Goal: Information Seeking & Learning: Understand process/instructions

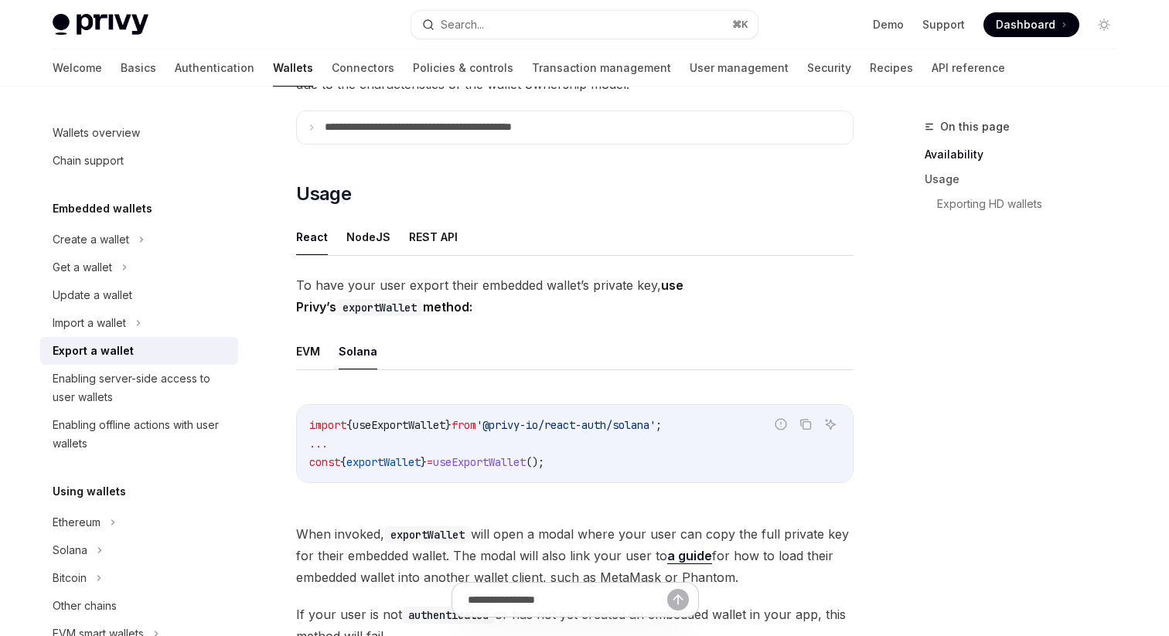
scroll to position [283, 0]
click at [421, 230] on button "REST API" at bounding box center [433, 236] width 49 height 36
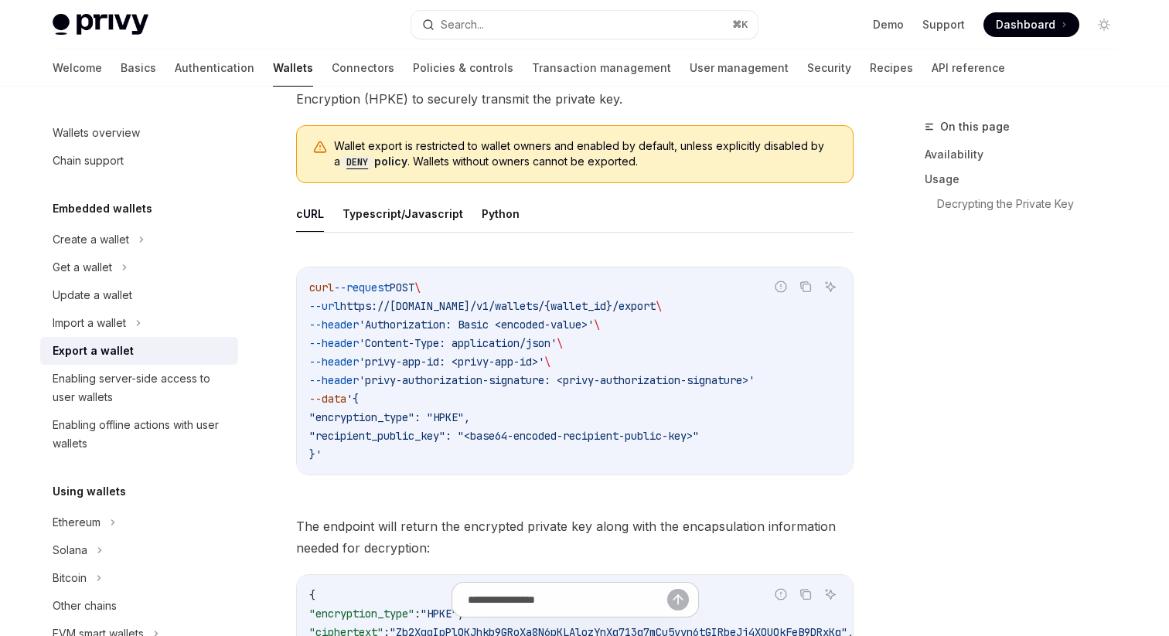
scroll to position [492, 0]
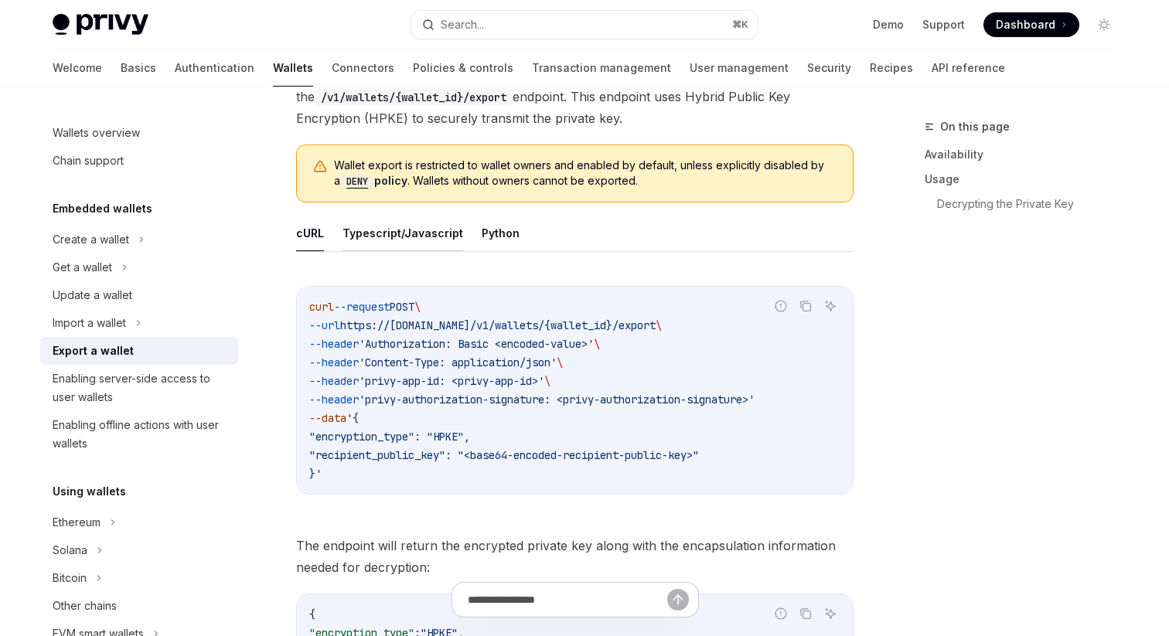
click at [377, 236] on button "Typescript/Javascript" at bounding box center [402, 233] width 121 height 36
type textarea "*"
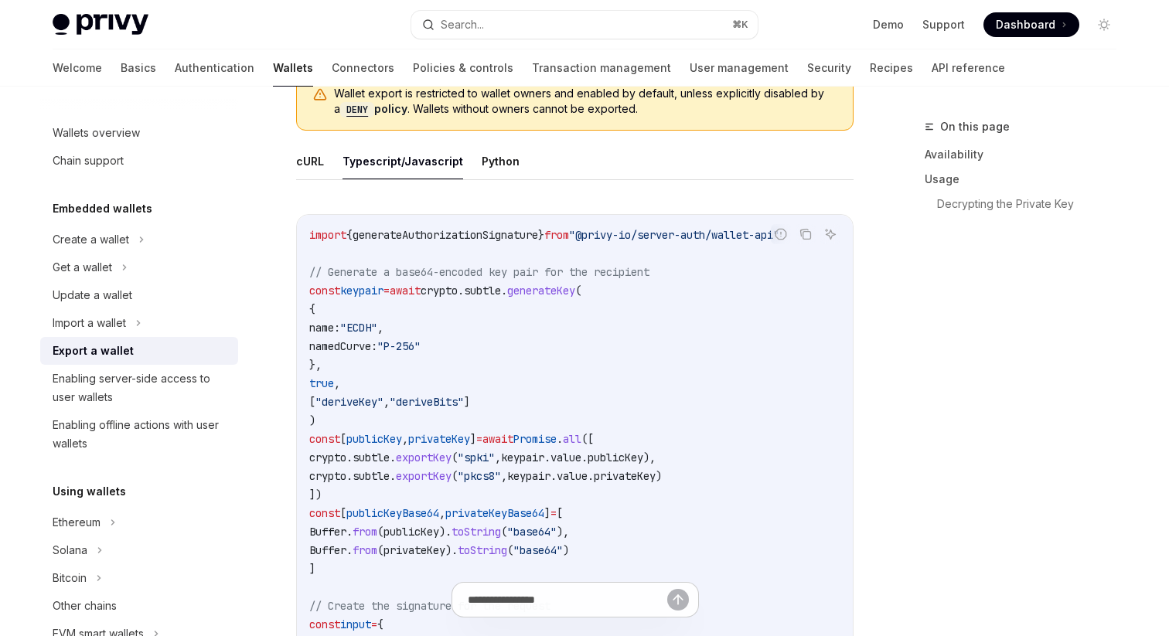
scroll to position [563, 0]
click at [811, 235] on icon "Copy the contents from the code block" at bounding box center [805, 236] width 12 height 12
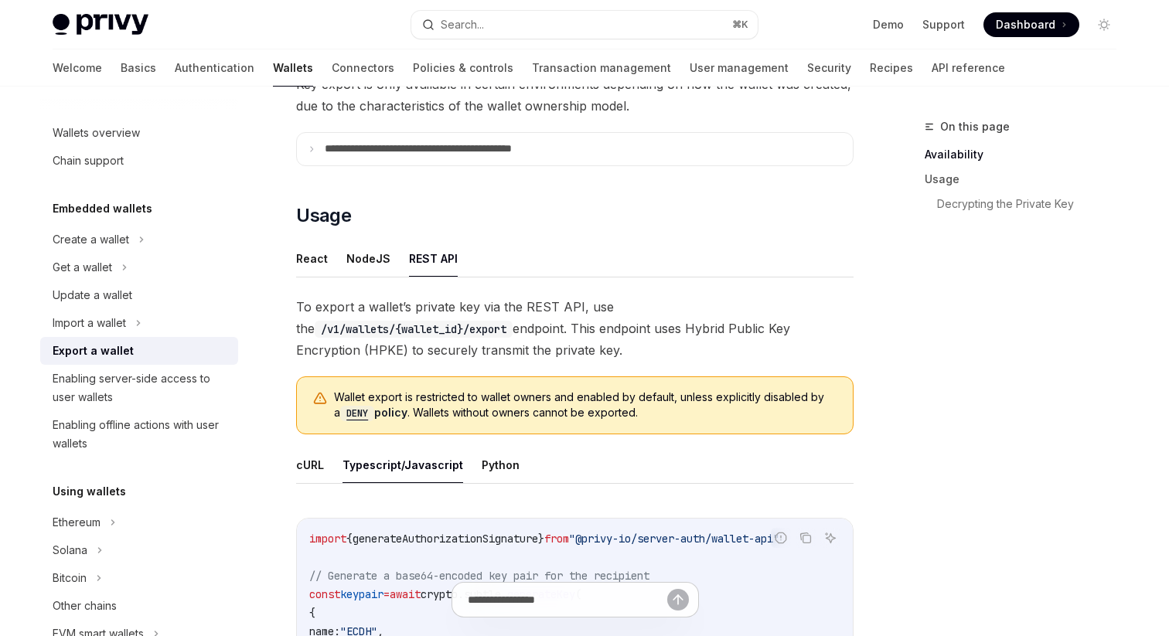
scroll to position [248, 0]
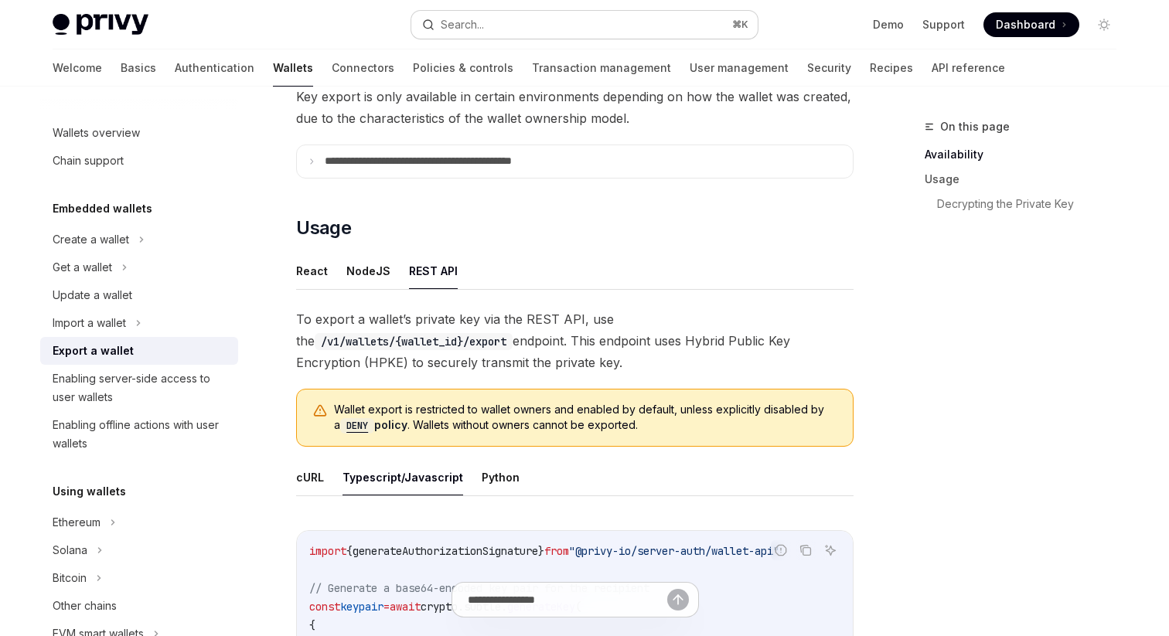
click at [567, 29] on button "Search... ⌘ K" at bounding box center [584, 25] width 346 height 28
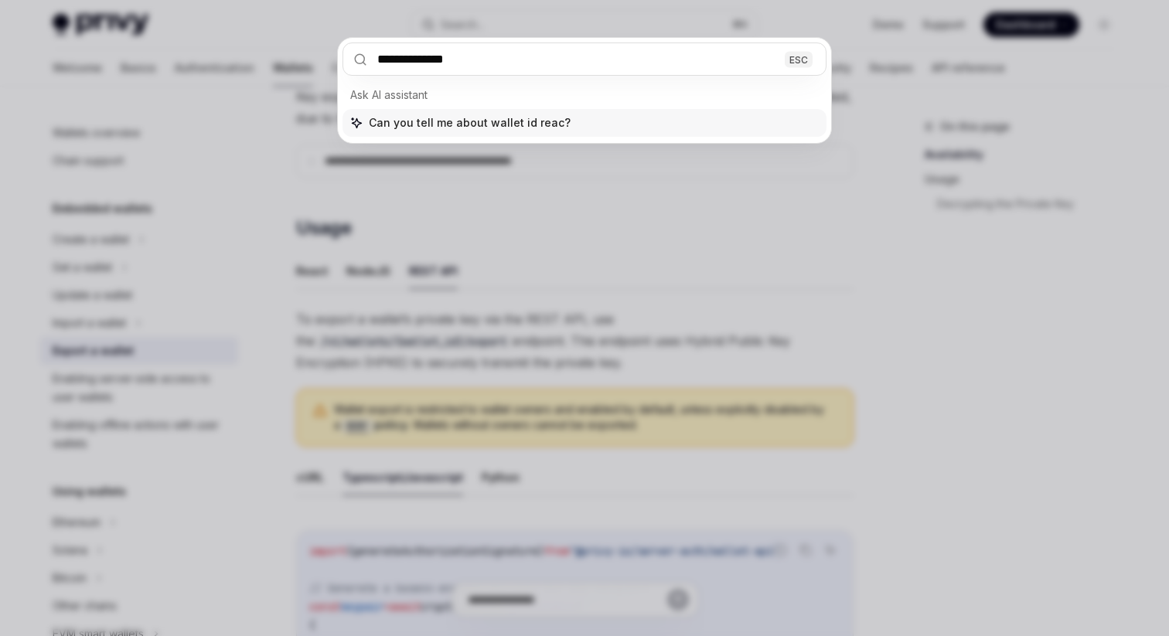
type input "**********"
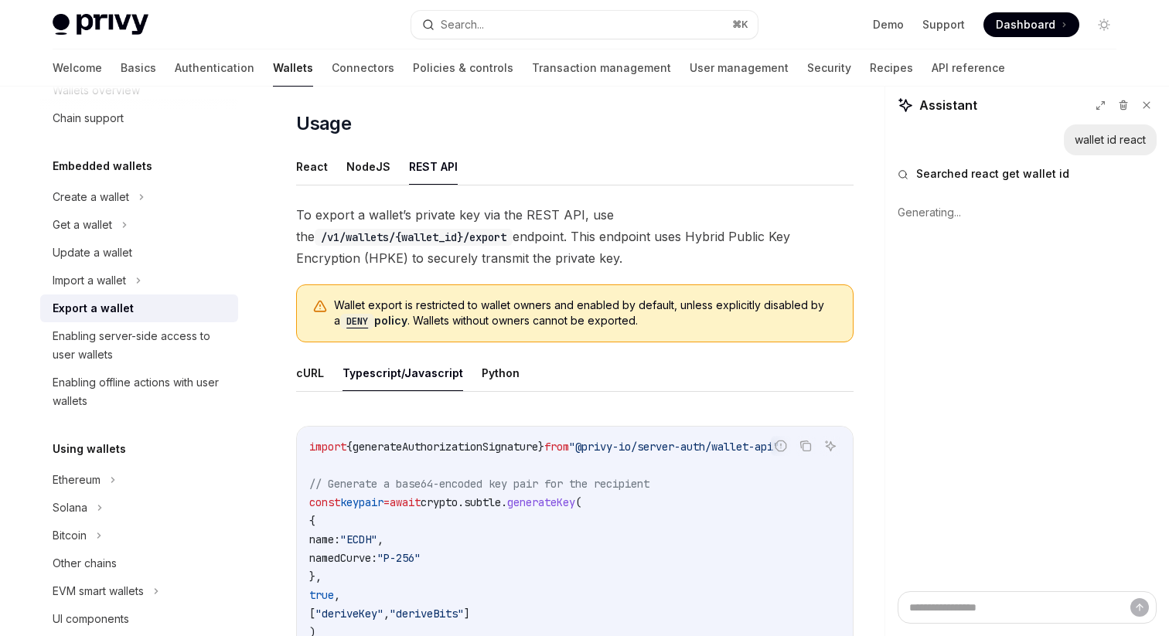
scroll to position [362, 0]
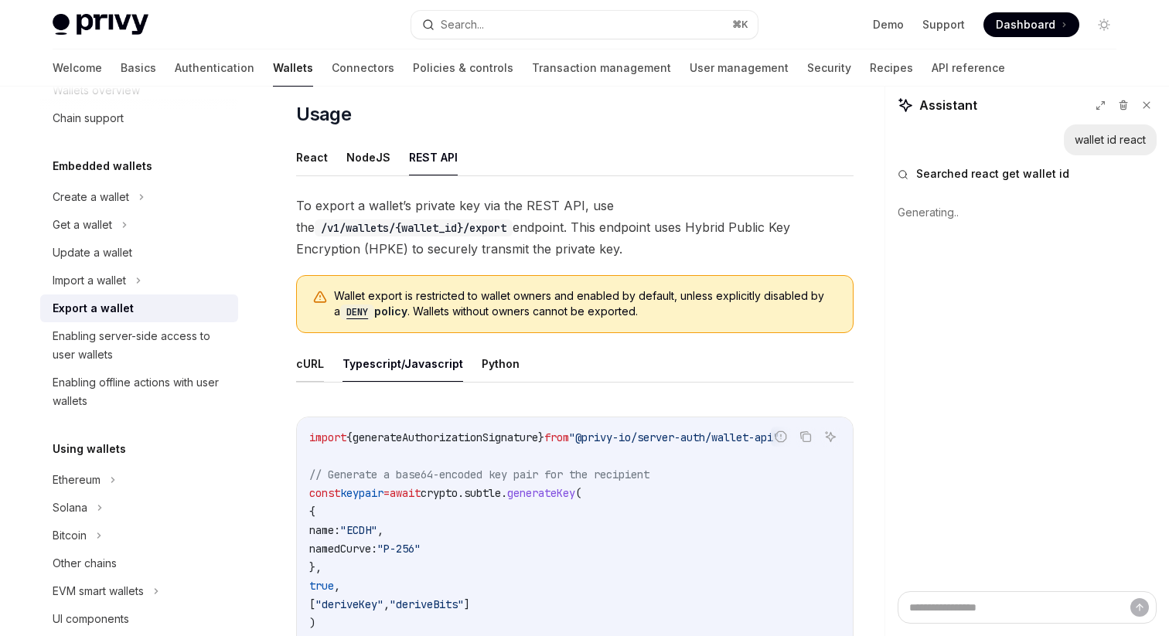
click at [316, 374] on button "cURL" at bounding box center [310, 364] width 28 height 36
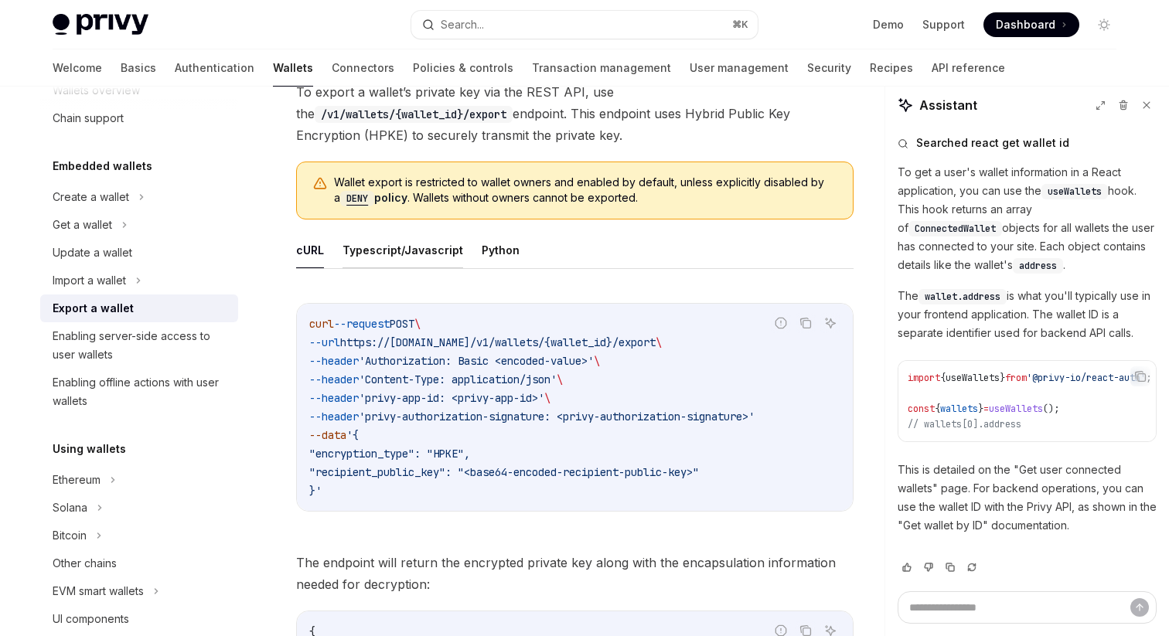
scroll to position [471, 0]
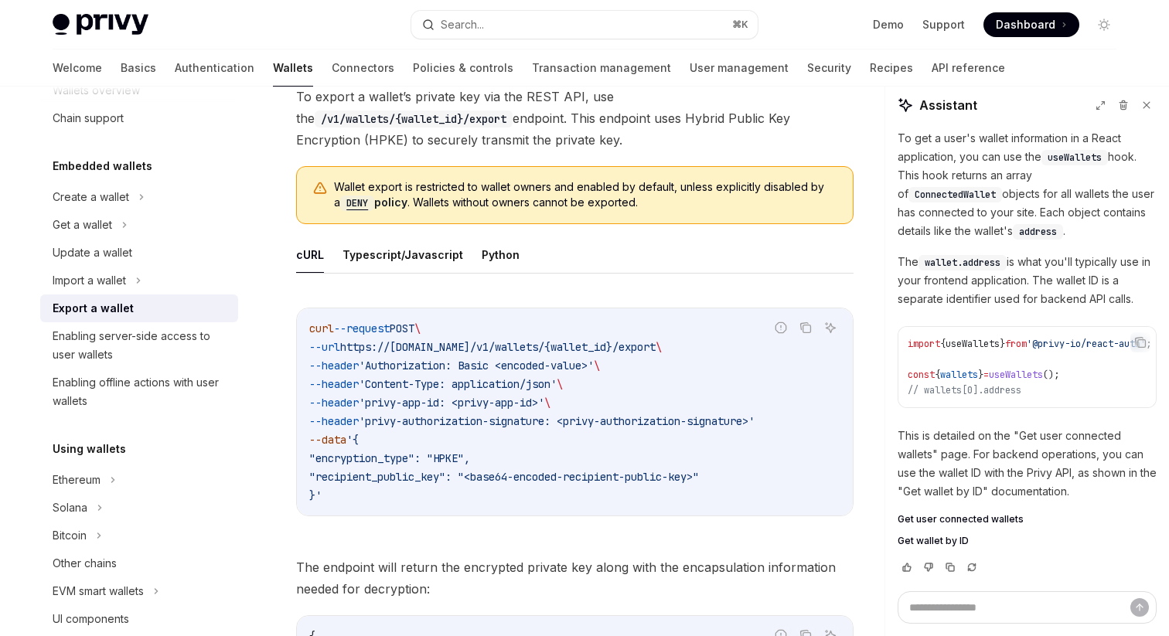
type textarea "*"
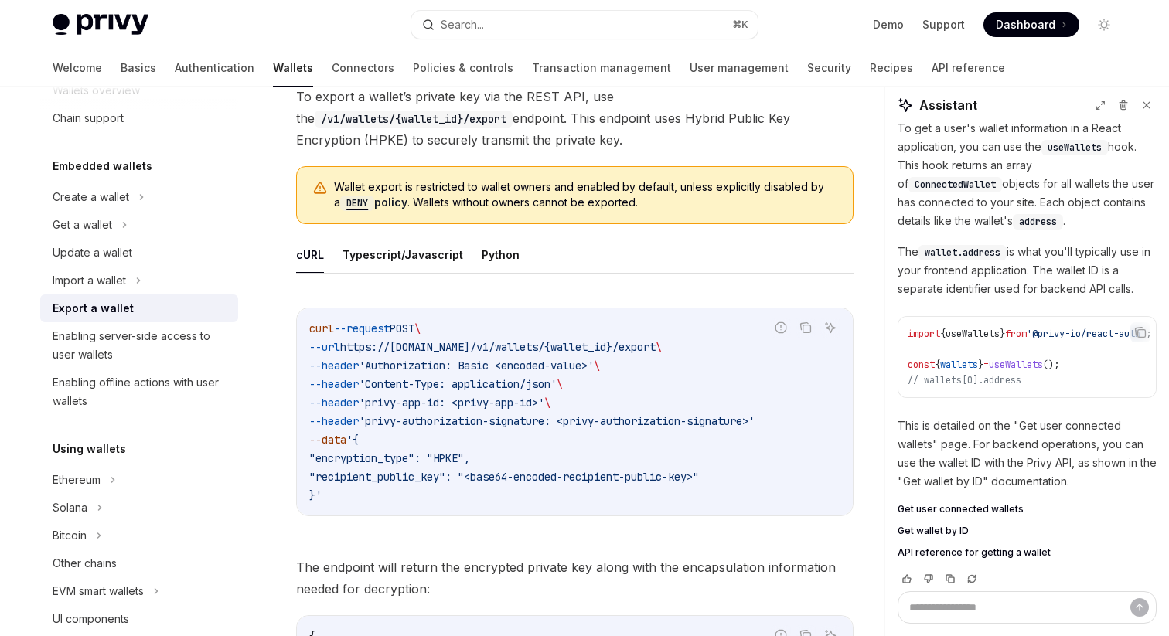
scroll to position [87, 0]
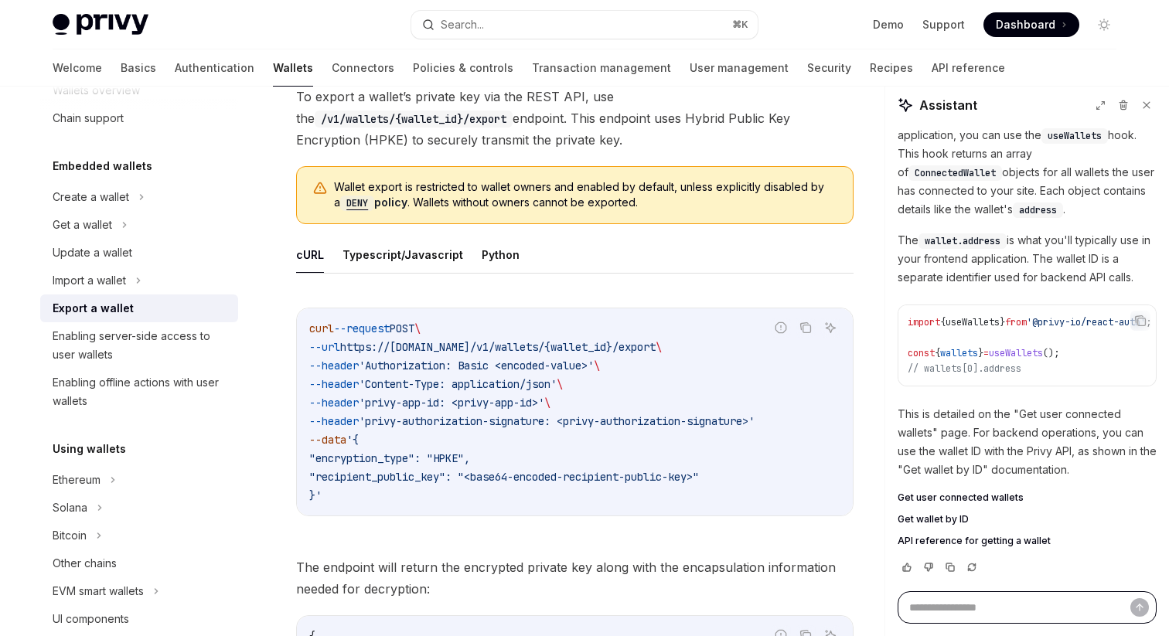
click at [965, 612] on textarea at bounding box center [1027, 607] width 259 height 32
type textarea "*"
type textarea "**"
type textarea "*"
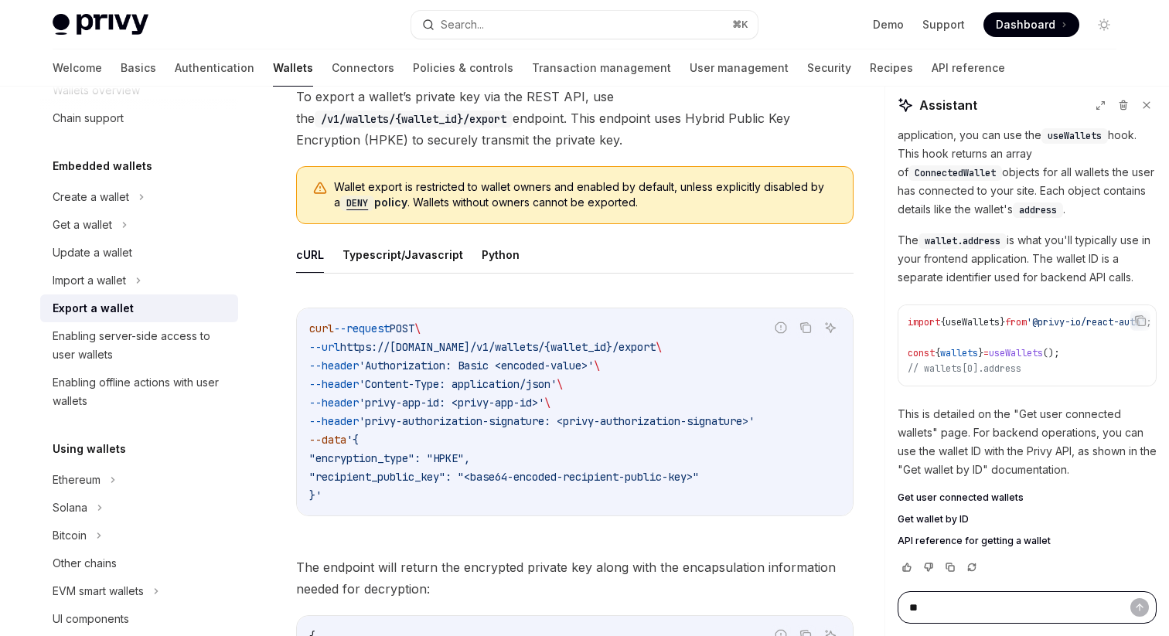
type textarea "***"
type textarea "*"
type textarea "***"
type textarea "*"
type textarea "*****"
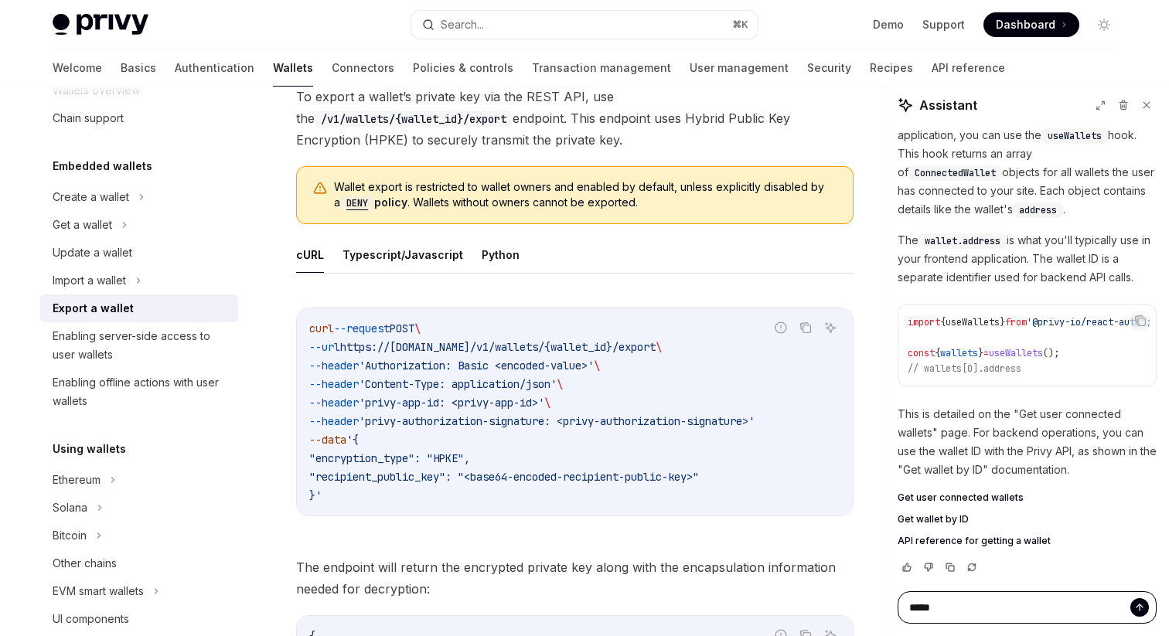
type textarea "*"
type textarea "******"
type textarea "*"
type textarea "******"
type textarea "*"
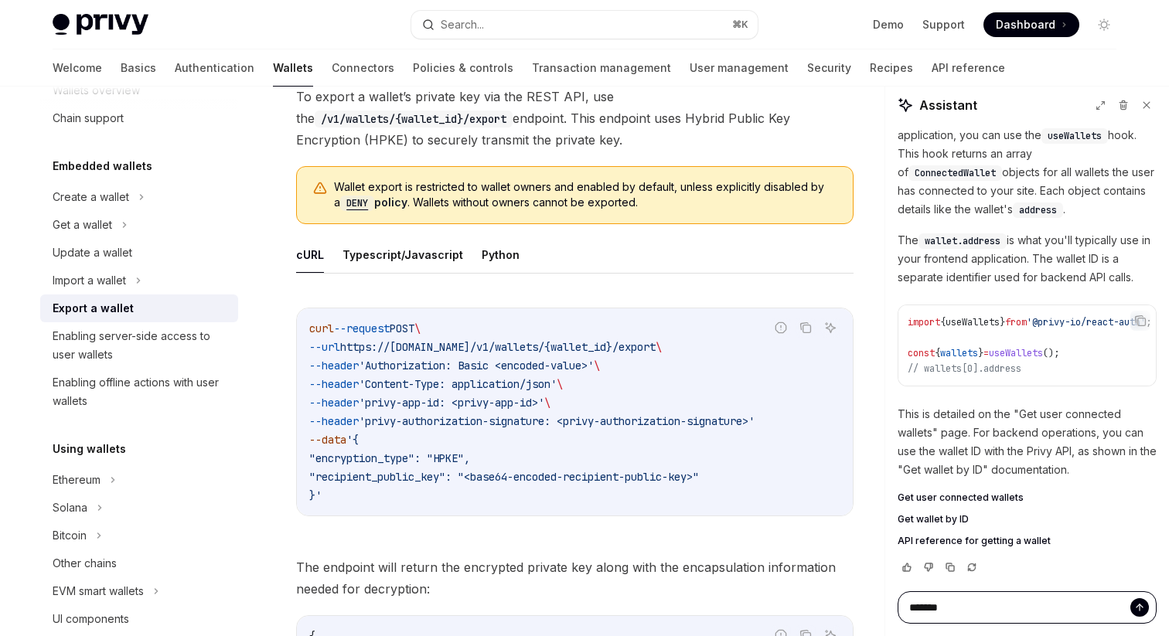
type textarea "********"
type textarea "*"
type textarea "*********"
type textarea "*"
type textarea "**********"
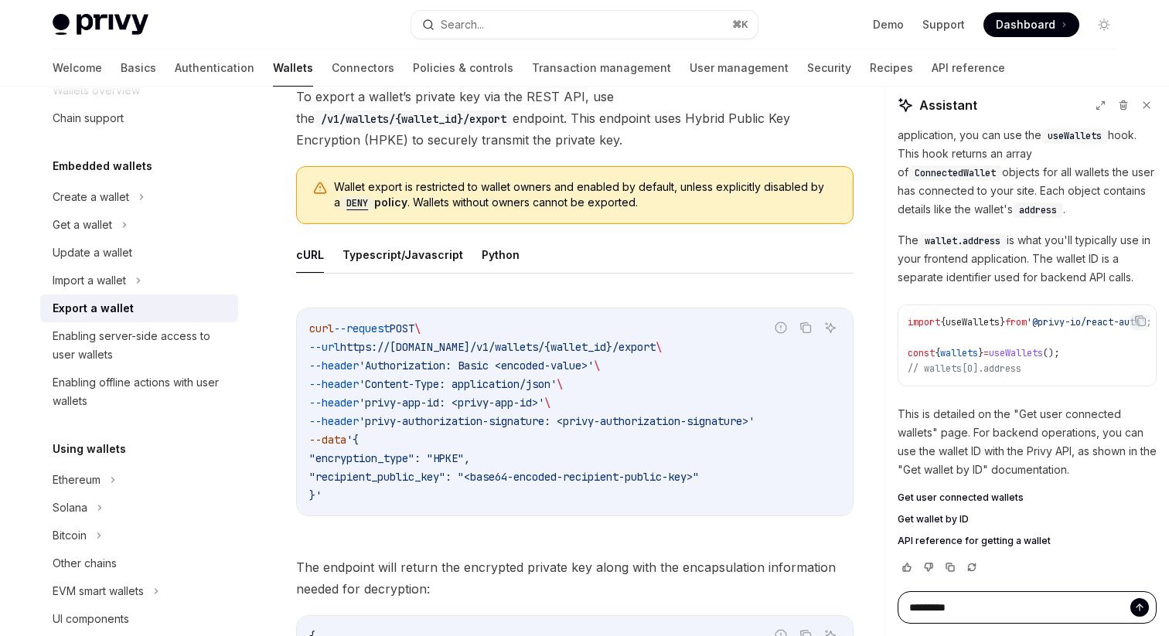
type textarea "*"
type textarea "**********"
type textarea "*"
type textarea "**********"
type textarea "*"
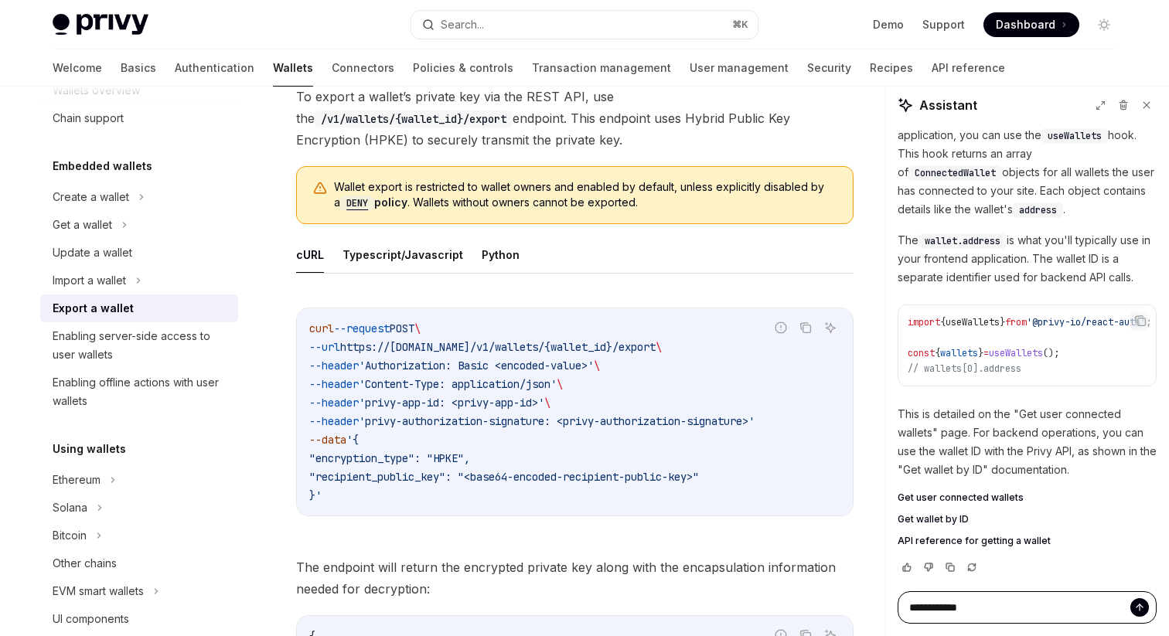
type textarea "**********"
type textarea "*"
type textarea "**********"
type textarea "*"
type textarea "**********"
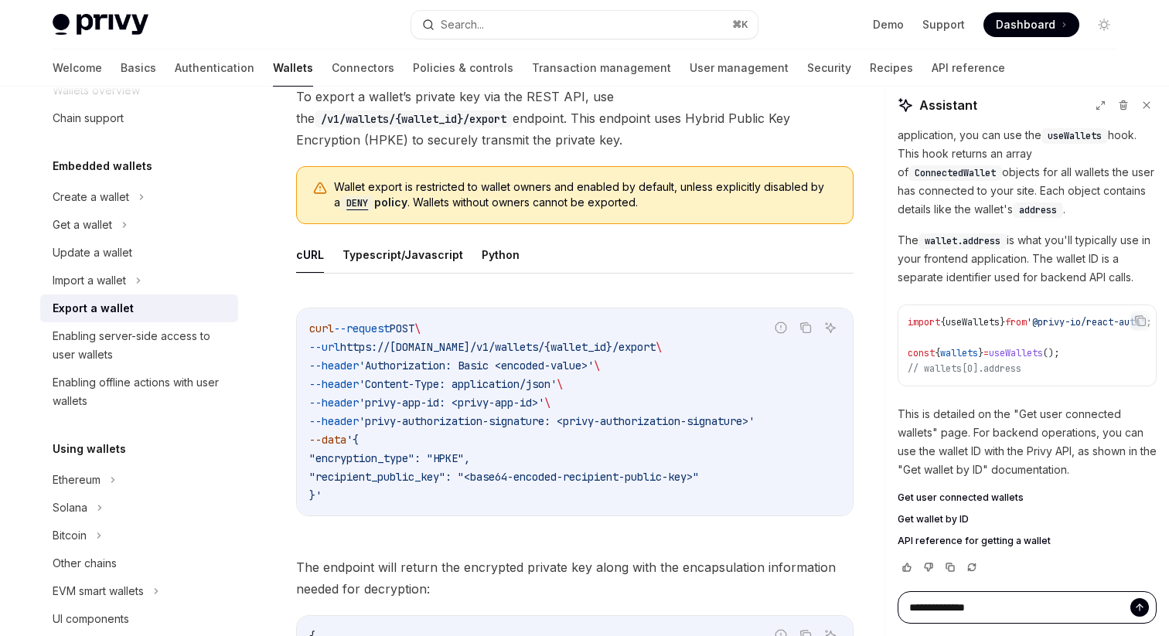
type textarea "*"
type textarea "**********"
type textarea "*"
type textarea "**********"
type textarea "*"
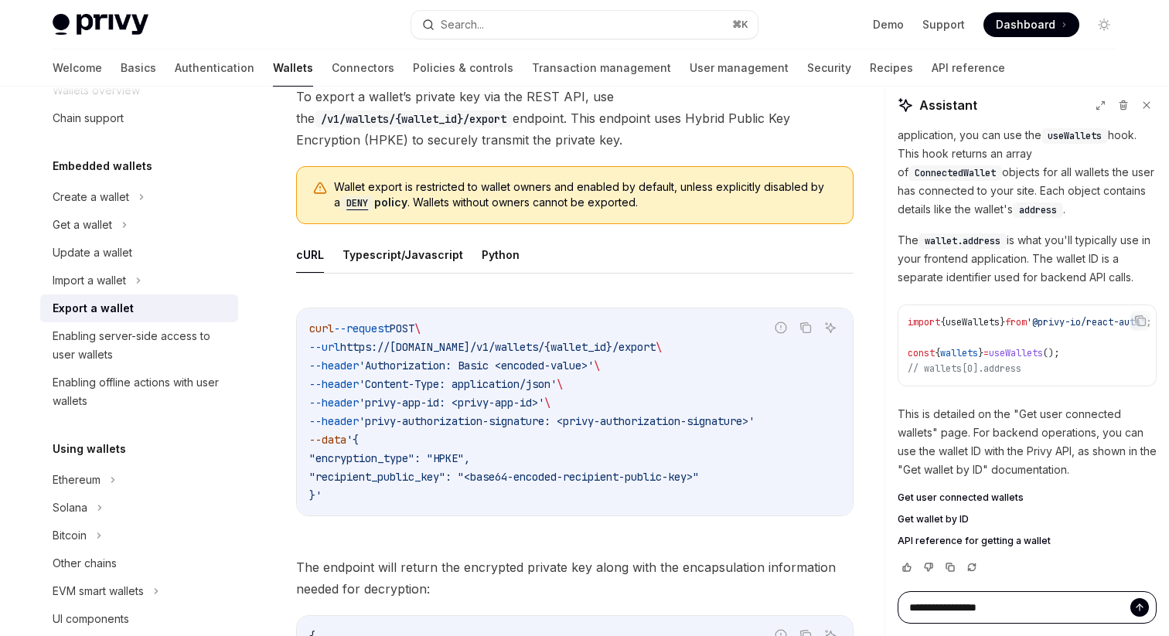
type textarea "**********"
type textarea "*"
type textarea "**********"
type textarea "*"
type textarea "**********"
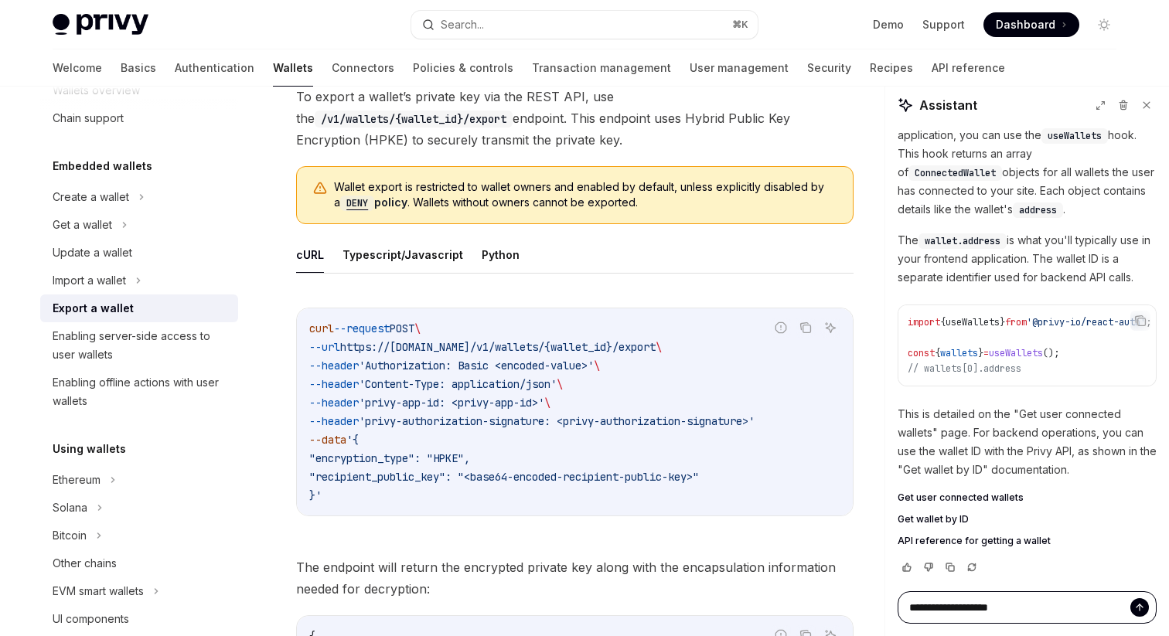
type textarea "*"
type textarea "**********"
type textarea "*"
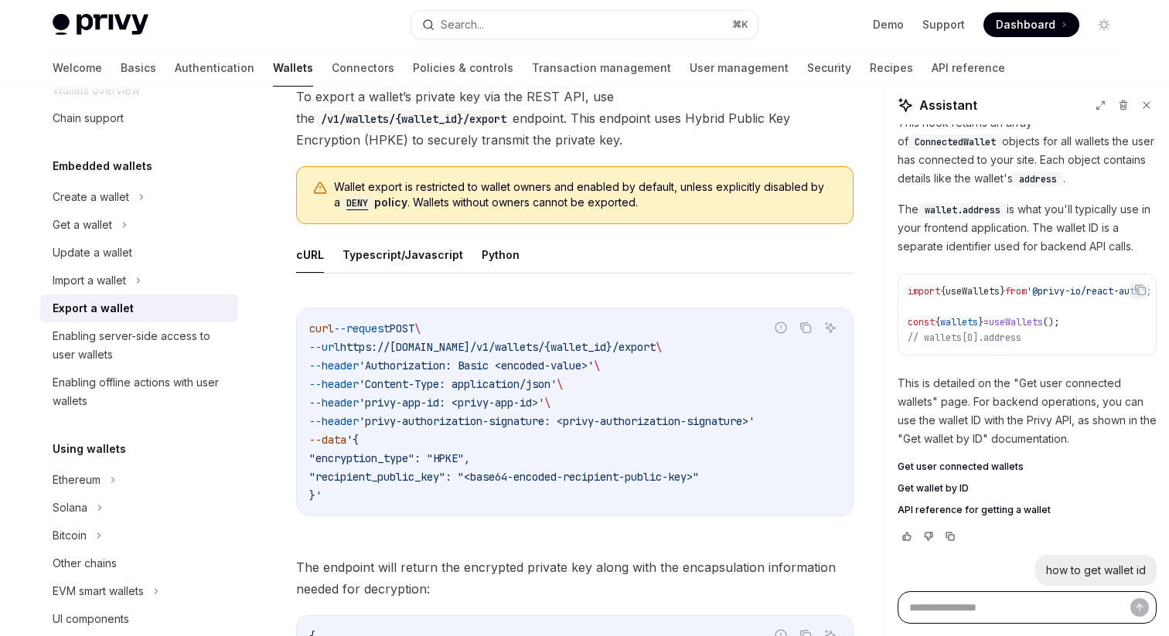
type textarea "*"
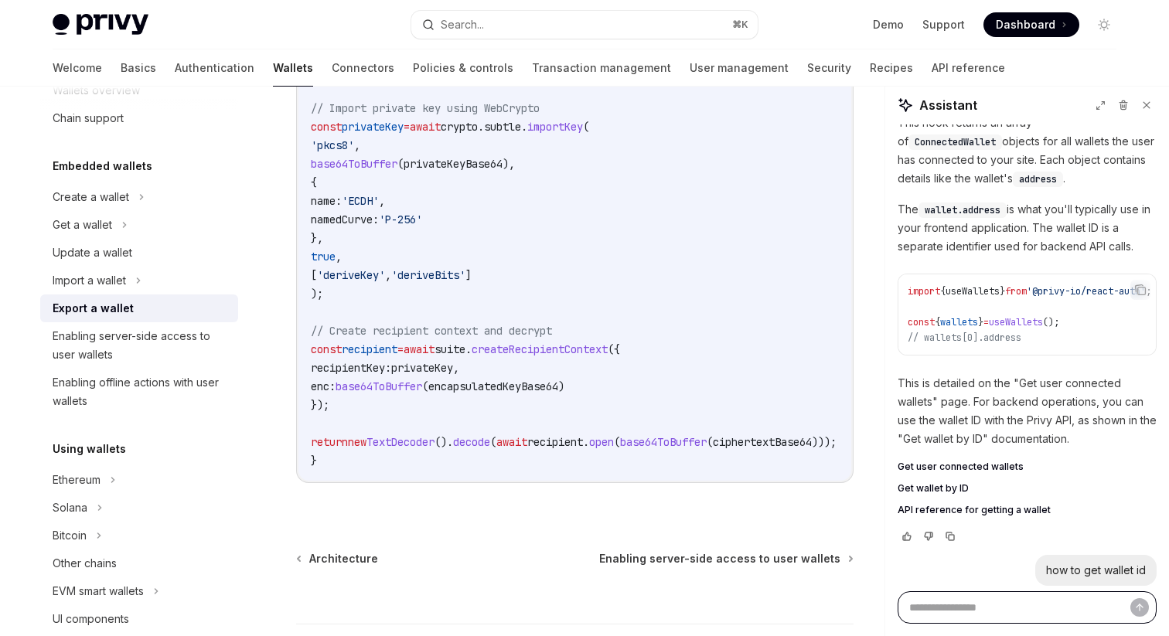
scroll to position [2265, 0]
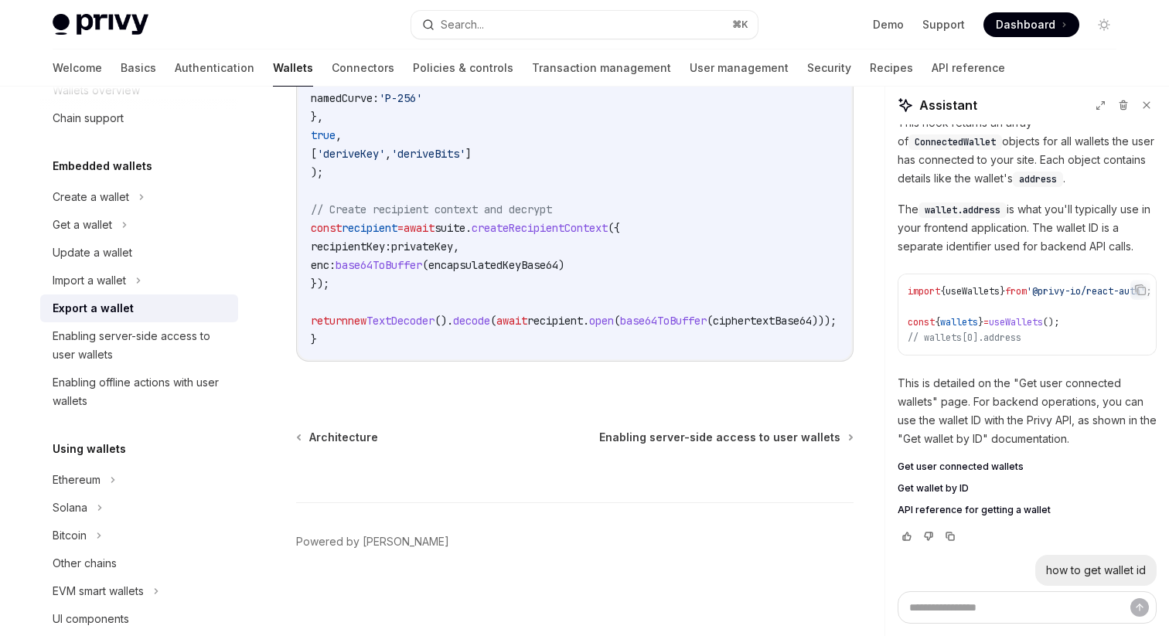
click at [1112, 572] on div "how to get wallet id" at bounding box center [1096, 570] width 100 height 15
click at [1027, 600] on textarea at bounding box center [1027, 607] width 259 height 32
type textarea "*"
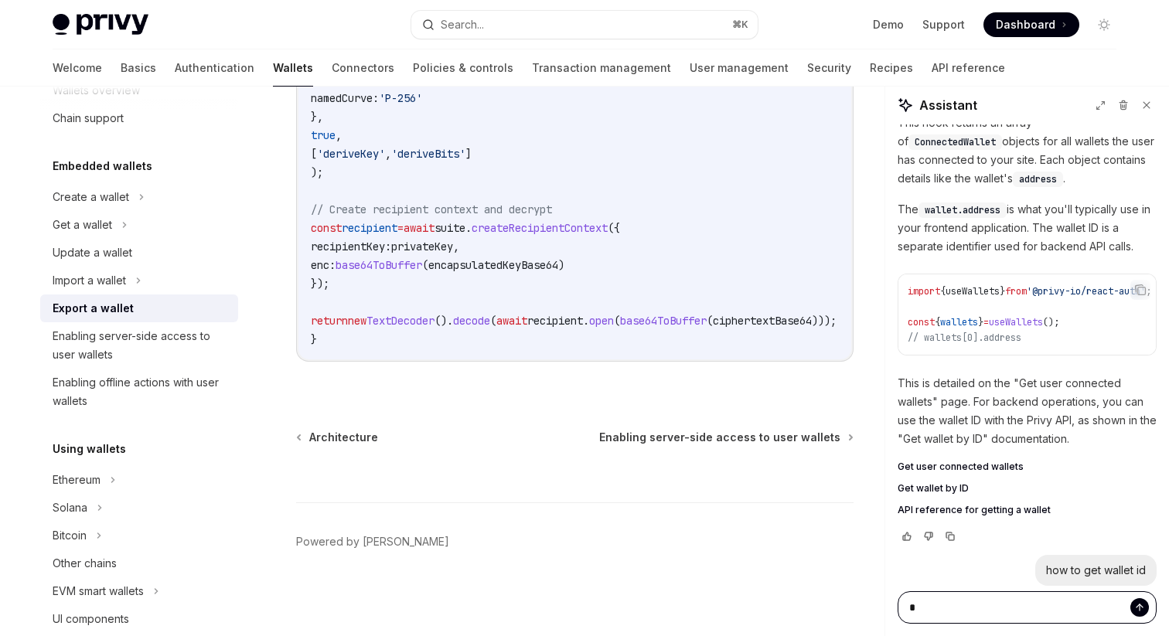
type textarea "**"
type textarea "*"
type textarea "***"
type textarea "*"
type textarea "***"
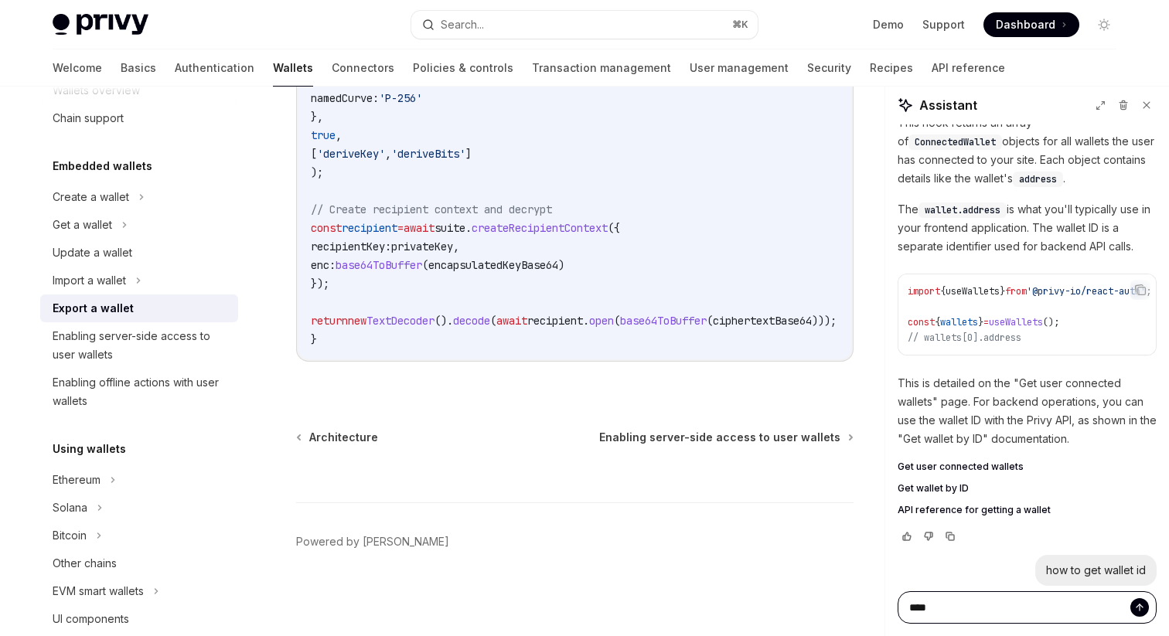
type textarea "*"
type textarea "*****"
type textarea "*"
type textarea "******"
type textarea "*"
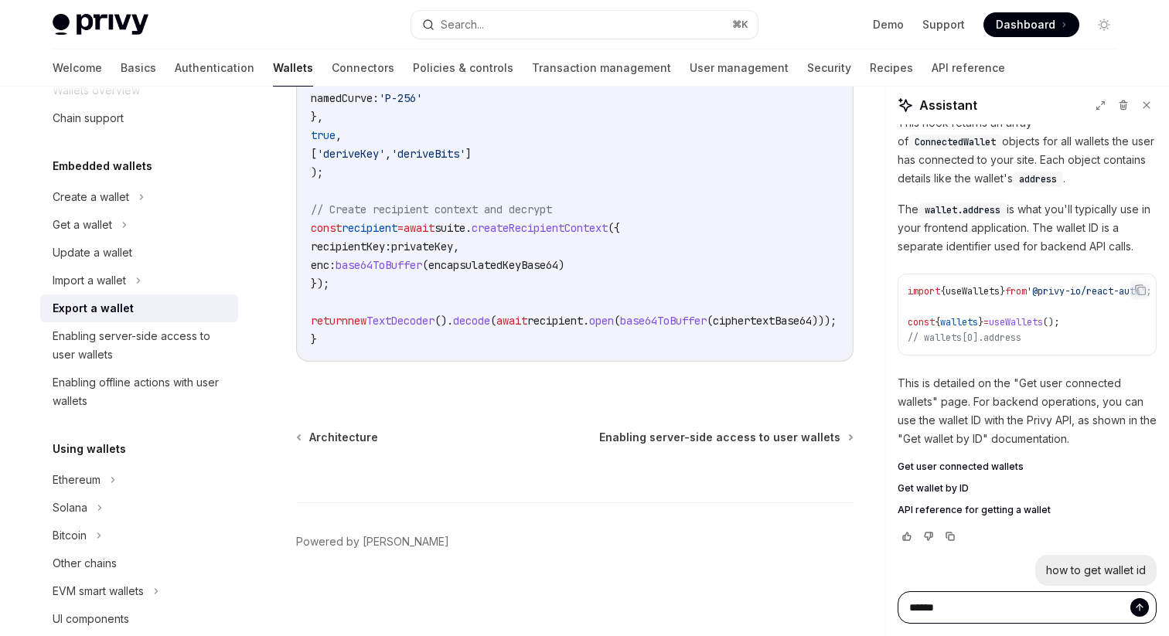
type textarea "******"
type textarea "*"
type textarea "********"
type textarea "*"
type textarea "*********"
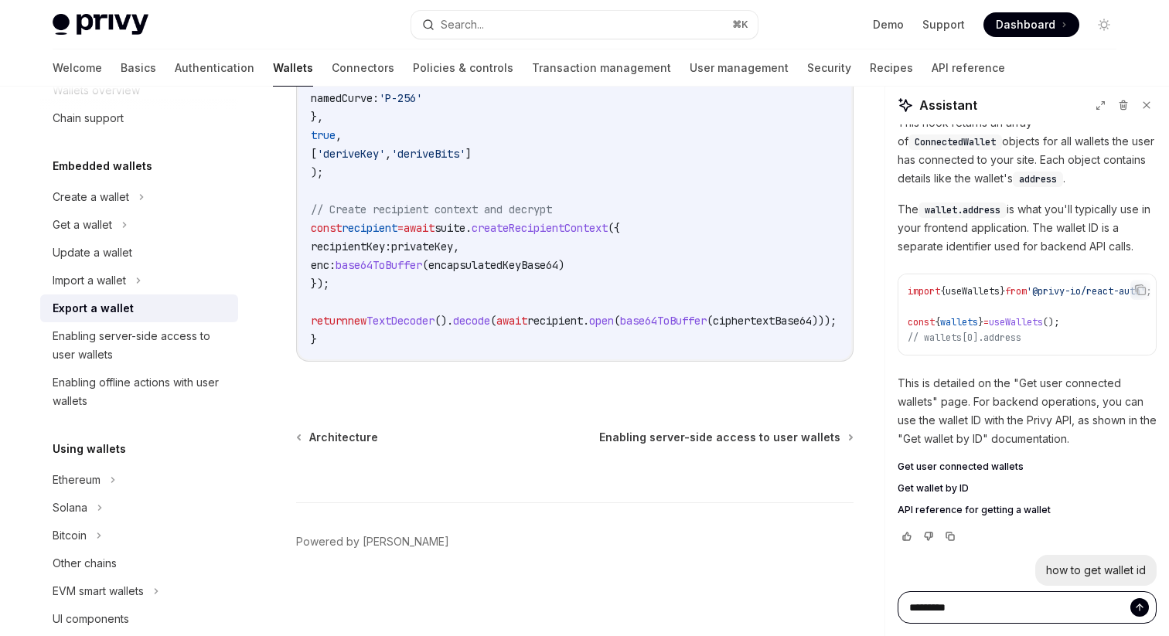
type textarea "*"
type textarea "**********"
type textarea "*"
type textarea "**********"
type textarea "*"
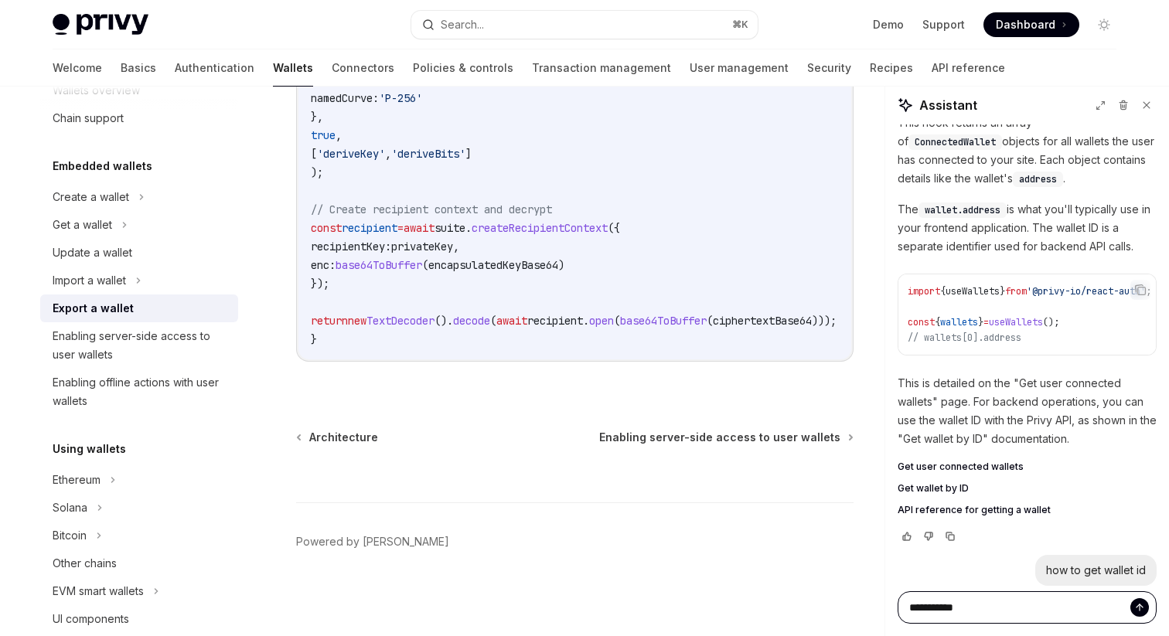
type textarea "**********"
type textarea "*"
type textarea "**********"
type textarea "*"
type textarea "**********"
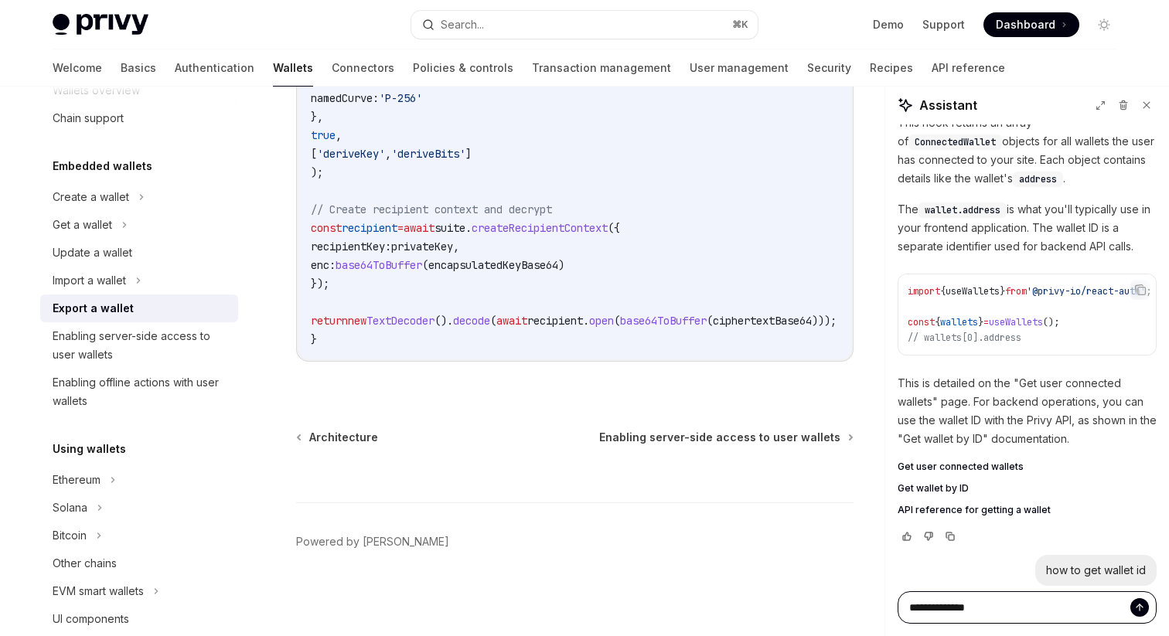
type textarea "*"
type textarea "**********"
type textarea "*"
type textarea "**********"
type textarea "*"
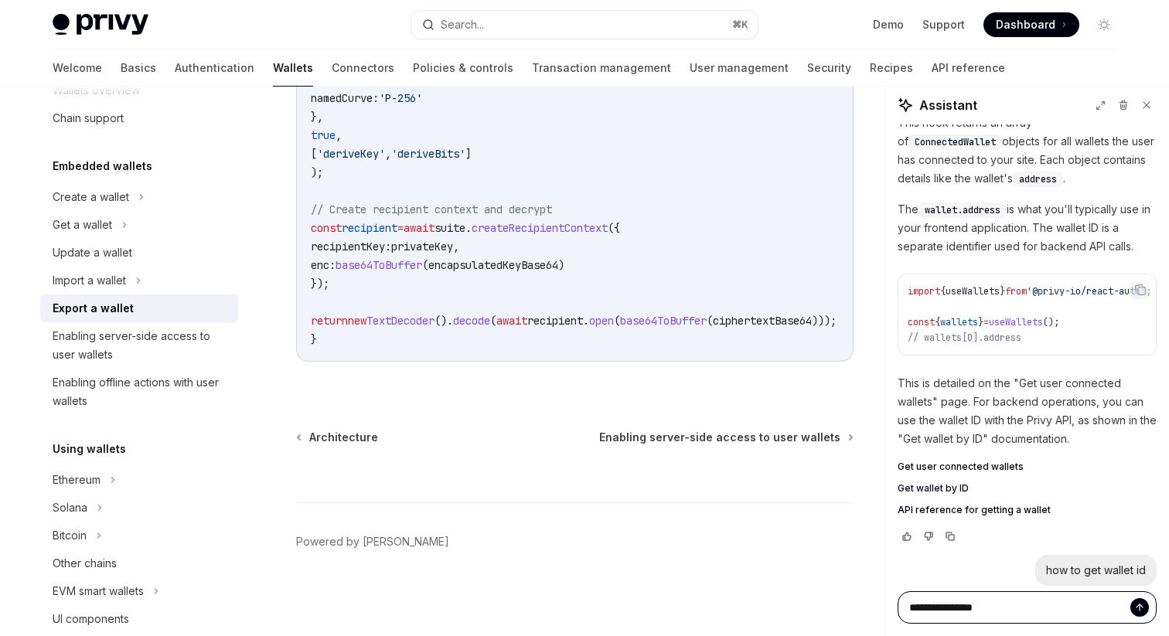
type textarea "**********"
type textarea "*"
type textarea "**********"
type textarea "*"
type textarea "**********"
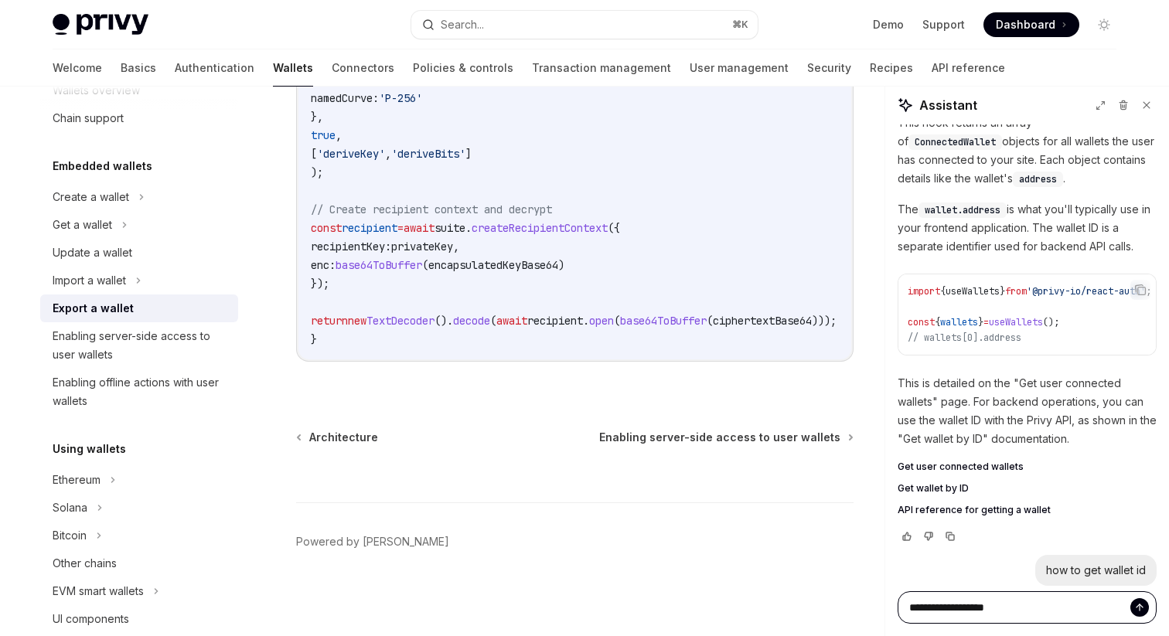
type textarea "*"
type textarea "**********"
type textarea "*"
type textarea "**********"
type textarea "*"
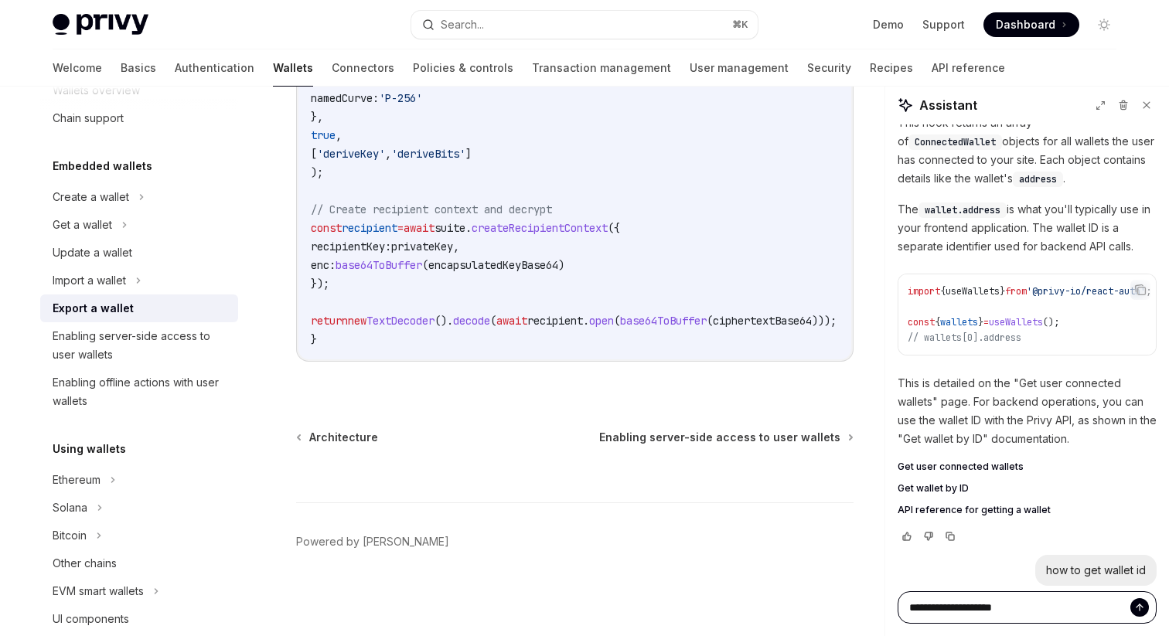
type textarea "**********"
type textarea "*"
type textarea "**********"
type textarea "*"
type textarea "**********"
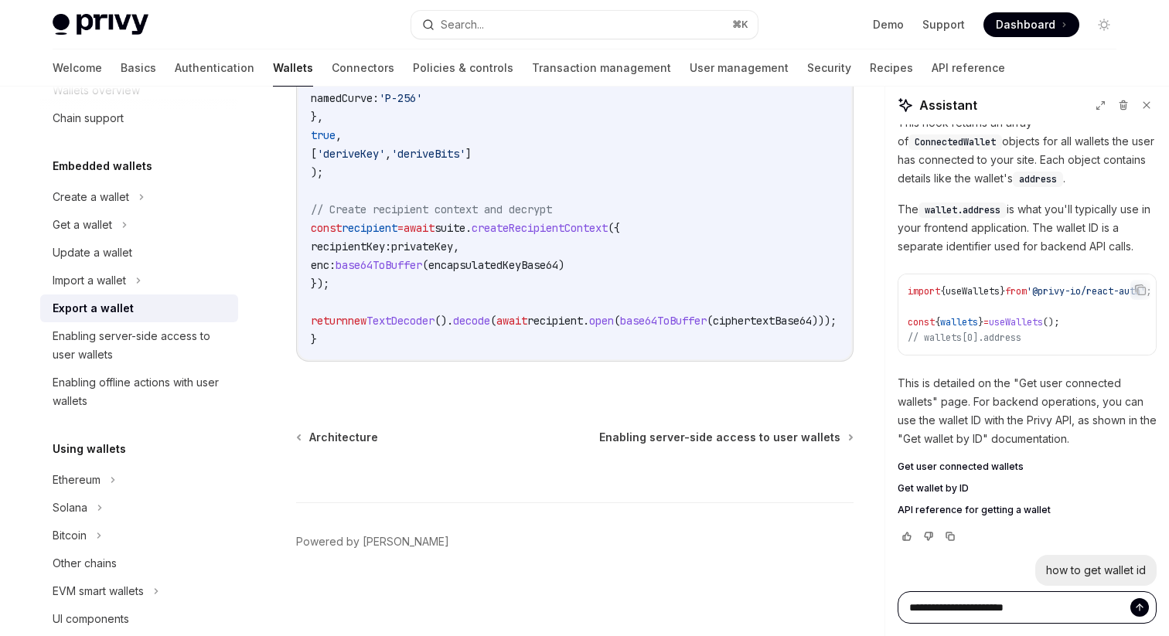
type textarea "*"
type textarea "**********"
type textarea "*"
type textarea "**********"
type textarea "*"
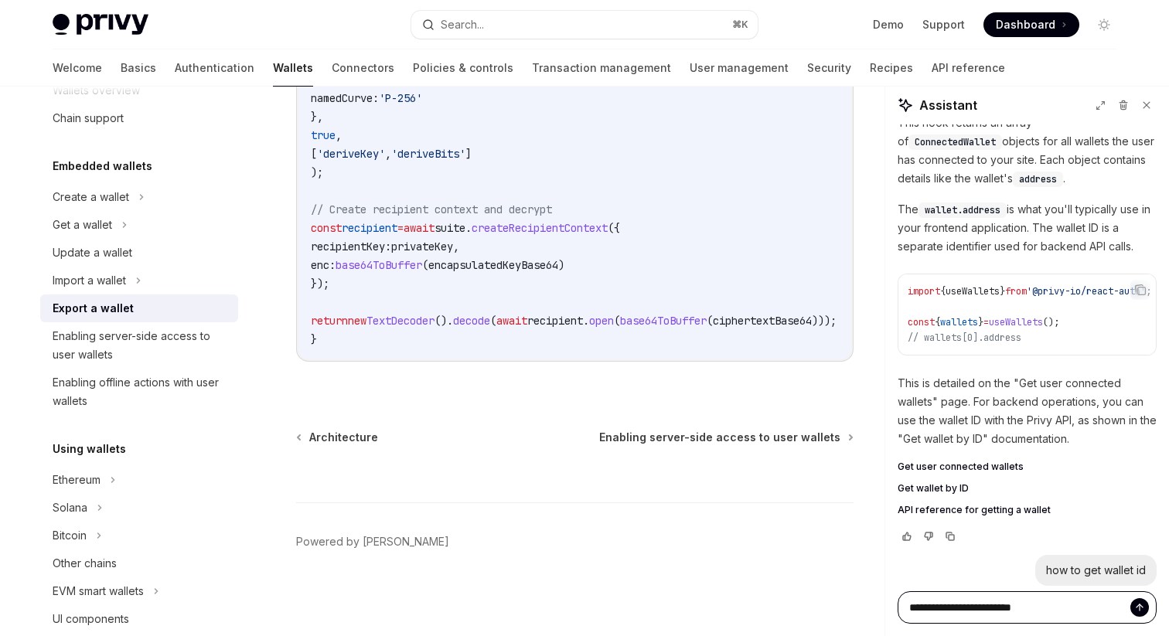
type textarea "**********"
type textarea "*"
type textarea "**********"
type textarea "*"
type textarea "**********"
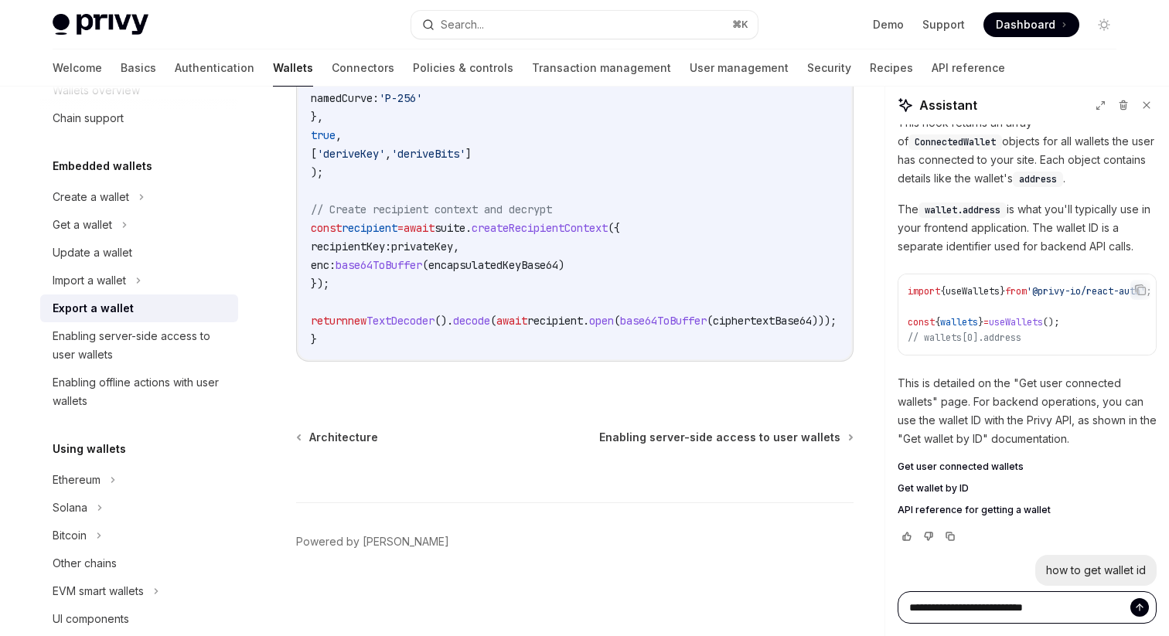
type textarea "*"
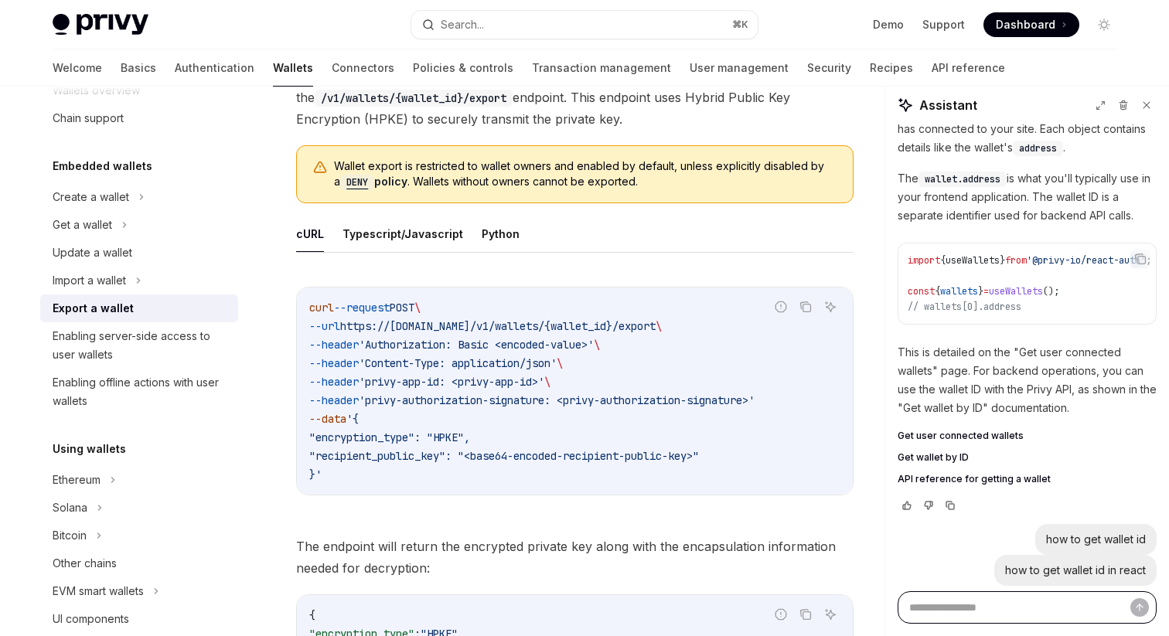
scroll to position [490, 0]
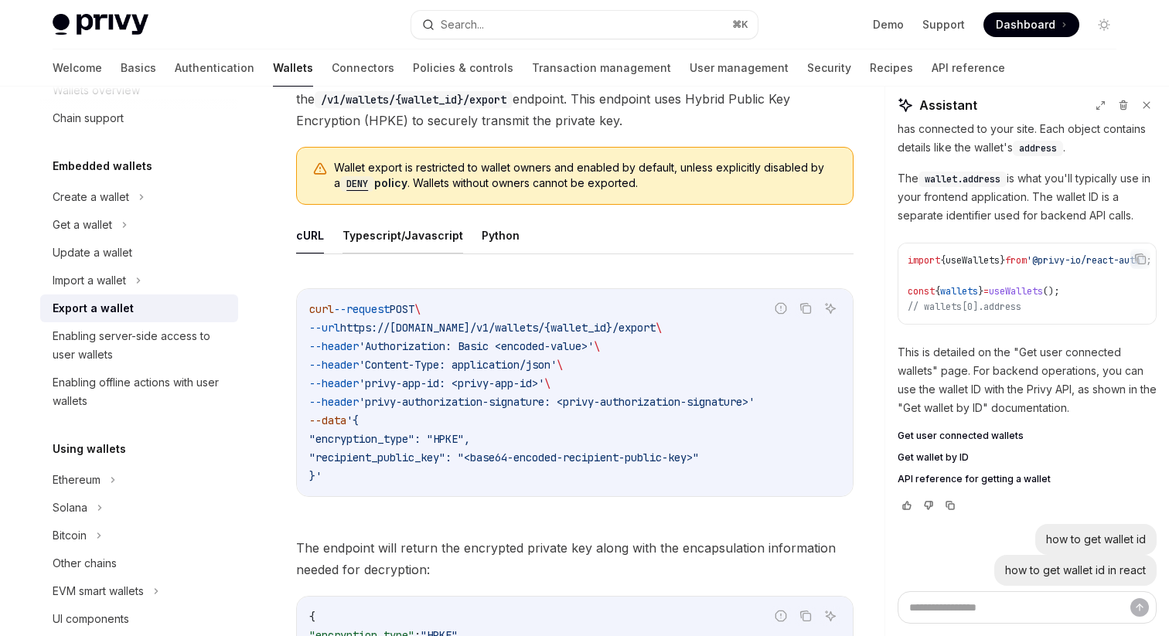
click at [405, 243] on button "Typescript/Javascript" at bounding box center [402, 235] width 121 height 36
type textarea "*"
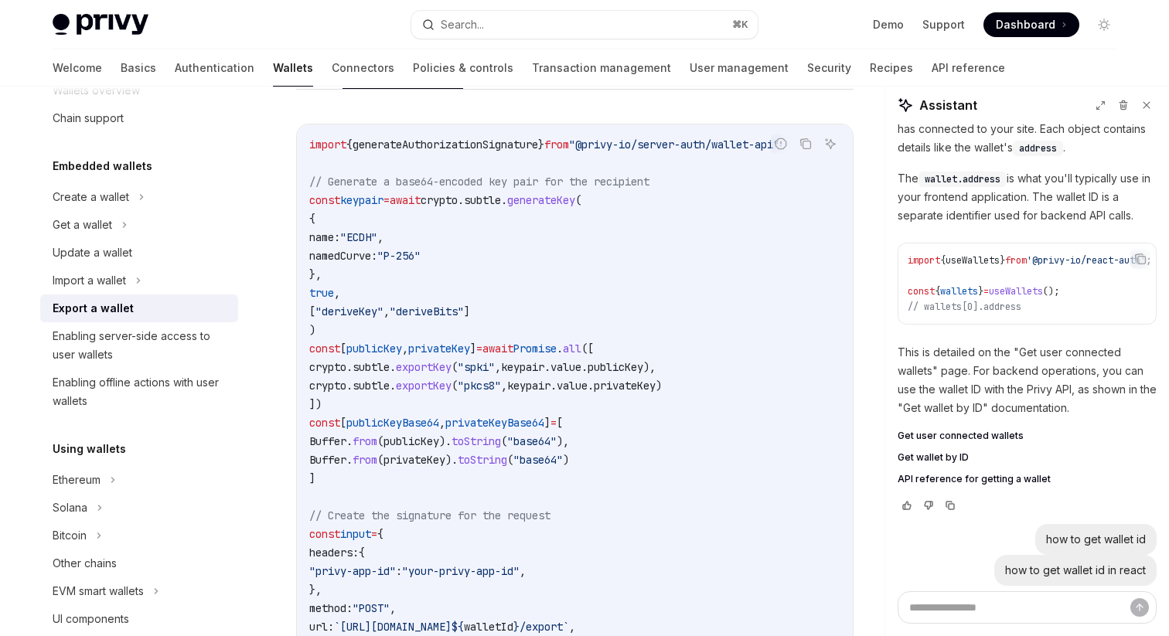
scroll to position [646, 0]
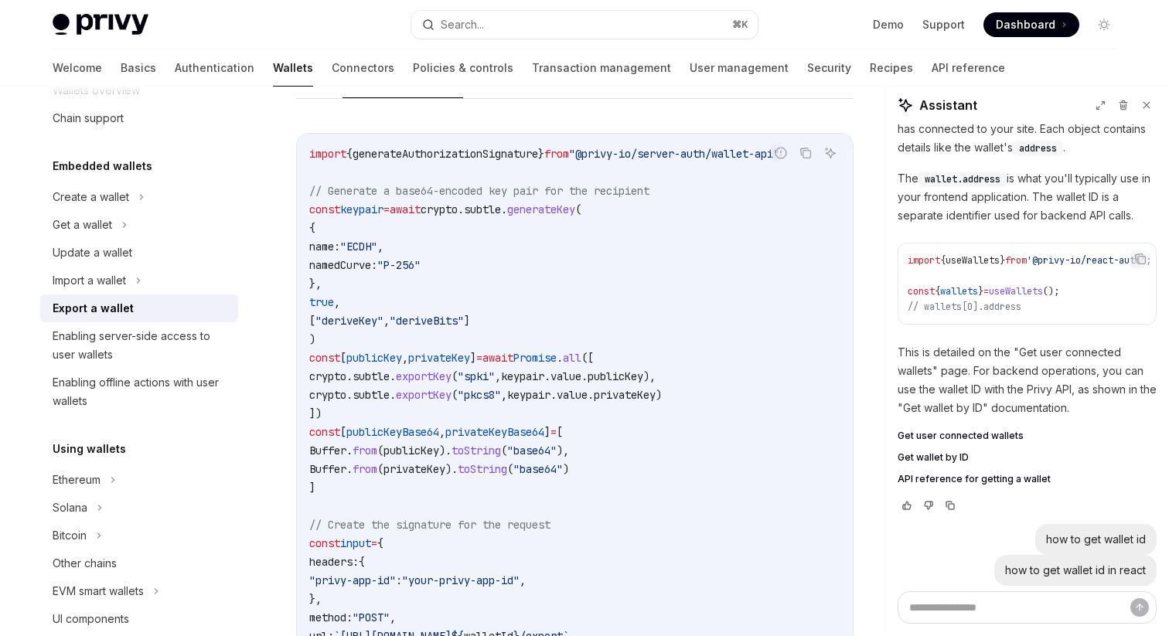
click at [316, 148] on span "import" at bounding box center [327, 154] width 37 height 14
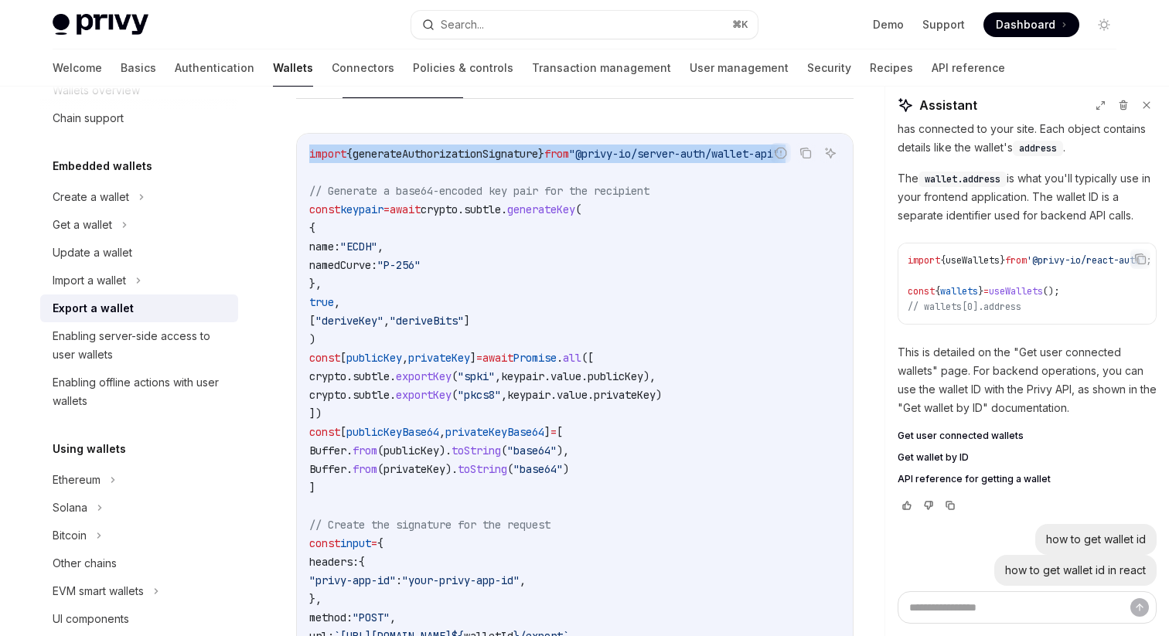
click at [316, 148] on span "import" at bounding box center [327, 154] width 37 height 14
copy code "import { generateAuthorizationSignature } from "@privy-io/server-auth/wallet-ap…"
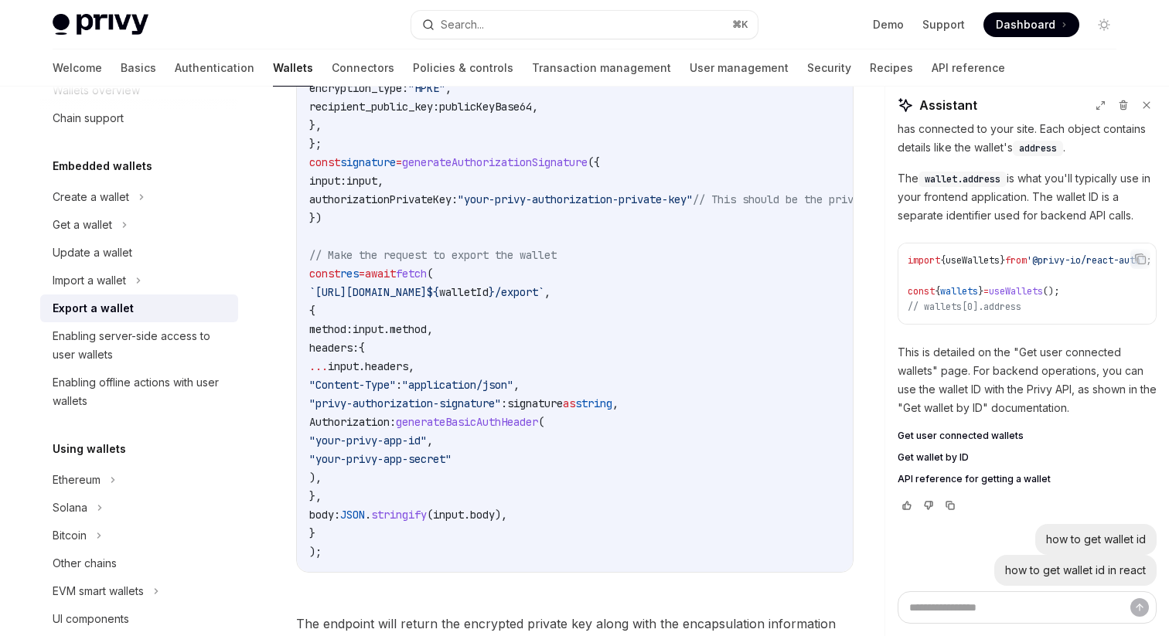
scroll to position [1264, 0]
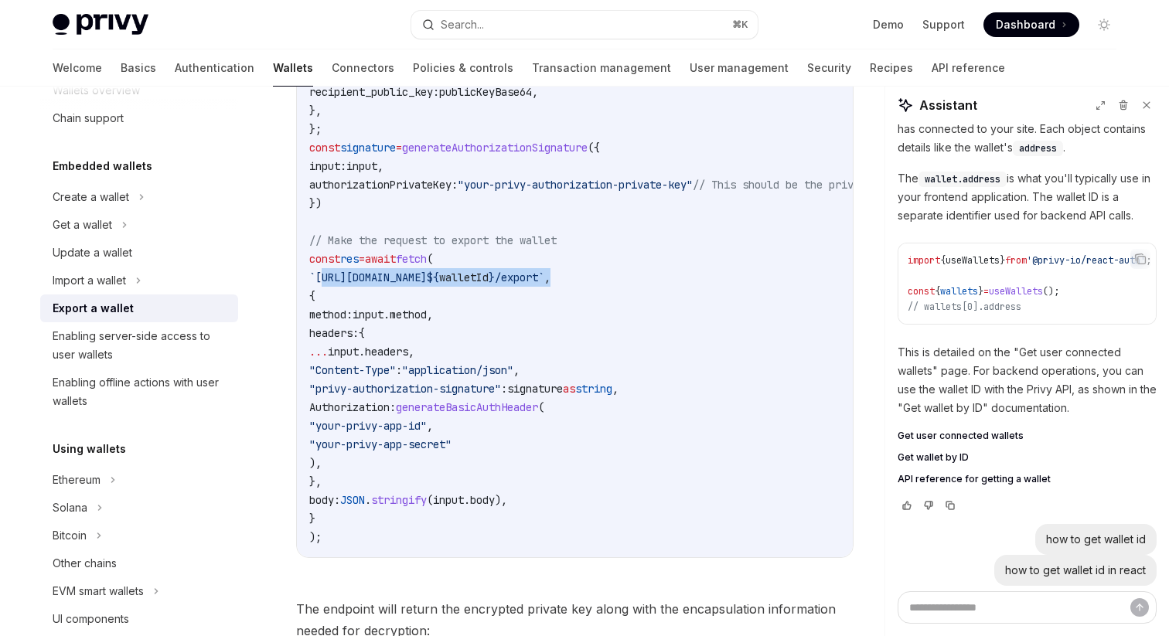
drag, startPoint x: 319, startPoint y: 275, endPoint x: 685, endPoint y: 275, distance: 365.7
click at [685, 275] on code "import { generateAuthorizationSignature } from "@privy-io/server-auth/wallet-ap…" at bounding box center [701, 36] width 785 height 1020
copy span "`https://api.privy.io/v1/wallets/ ${ walletId } /export` ,"
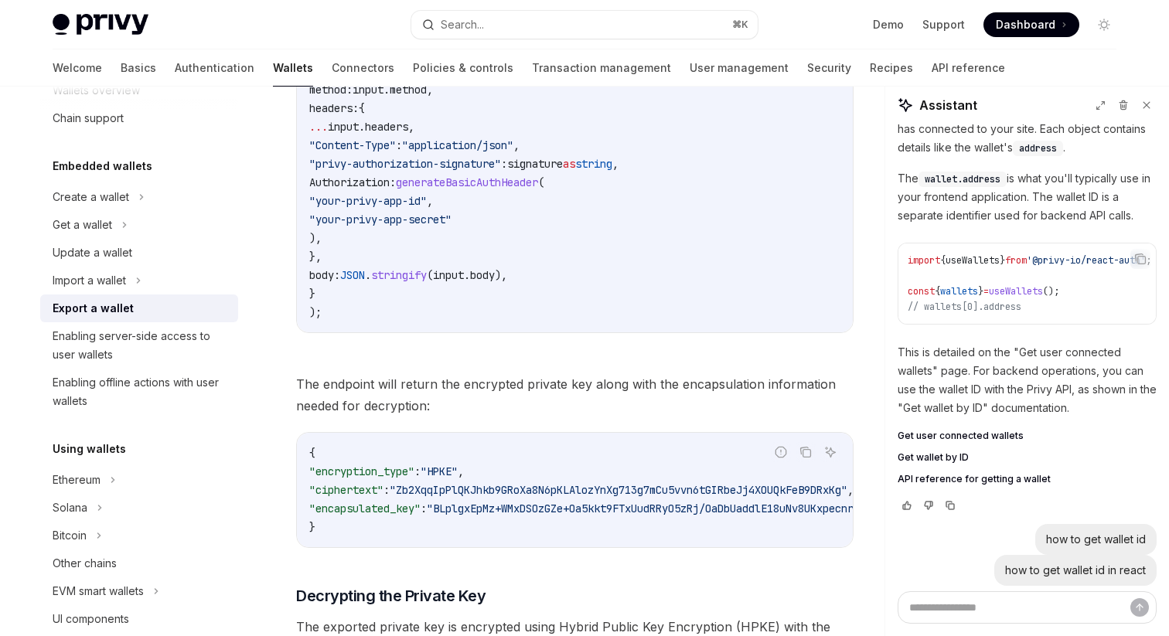
scroll to position [1490, 0]
copy span "`https://api.privy.io/v1/wallets/ ${ walletId } /export` ,"
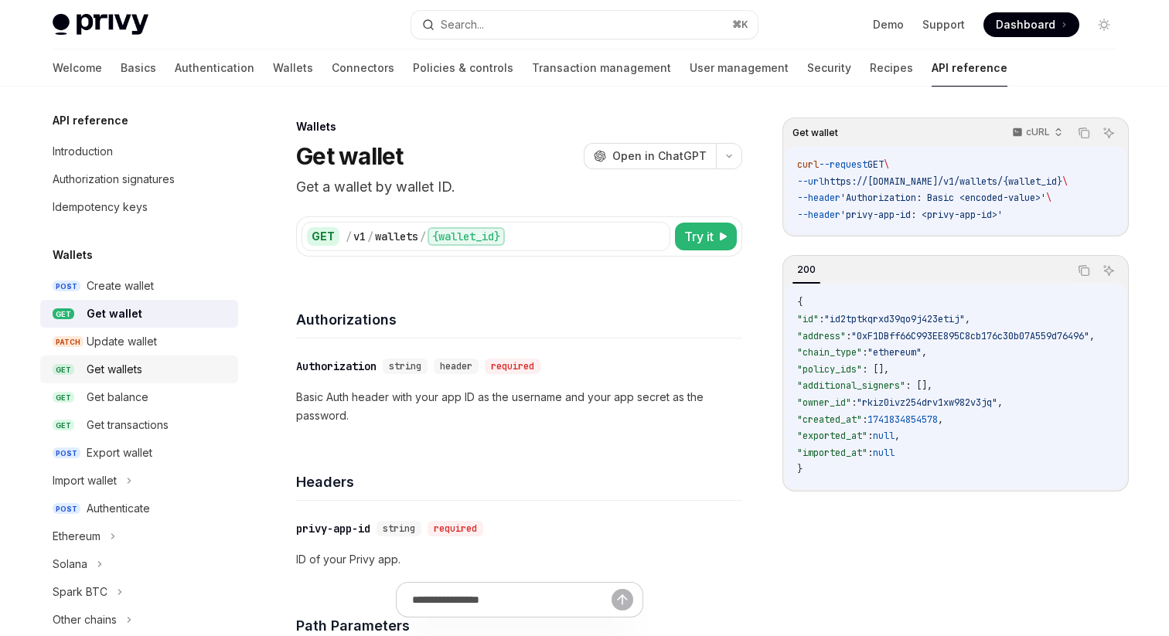
click at [146, 377] on div "Get wallets" at bounding box center [158, 369] width 142 height 19
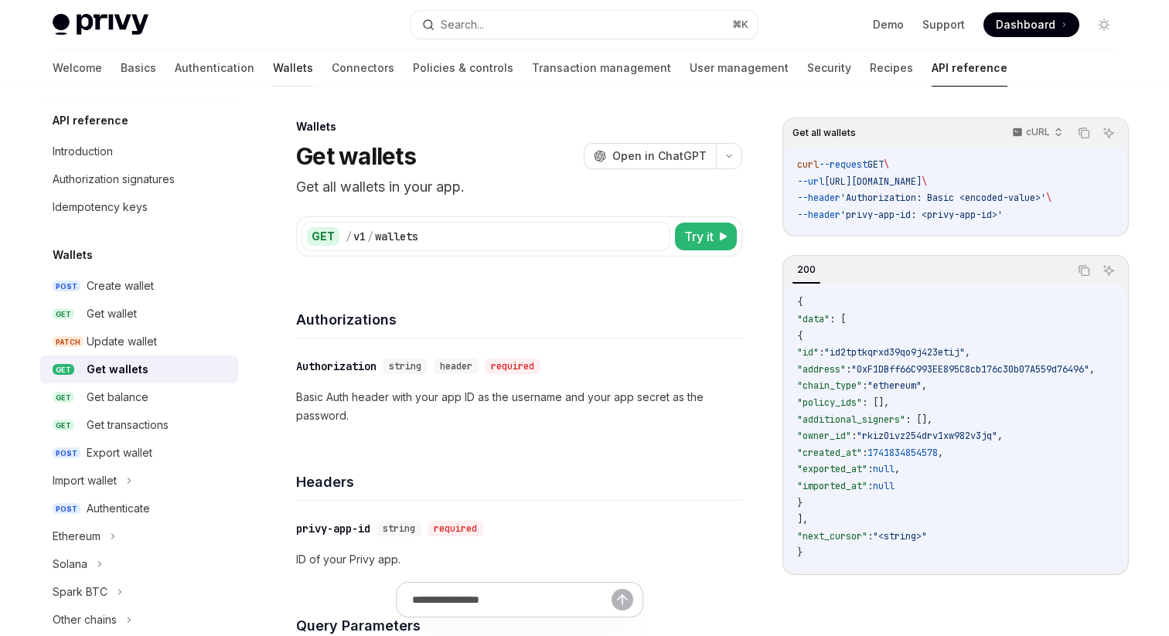
click at [273, 66] on link "Wallets" at bounding box center [293, 67] width 40 height 37
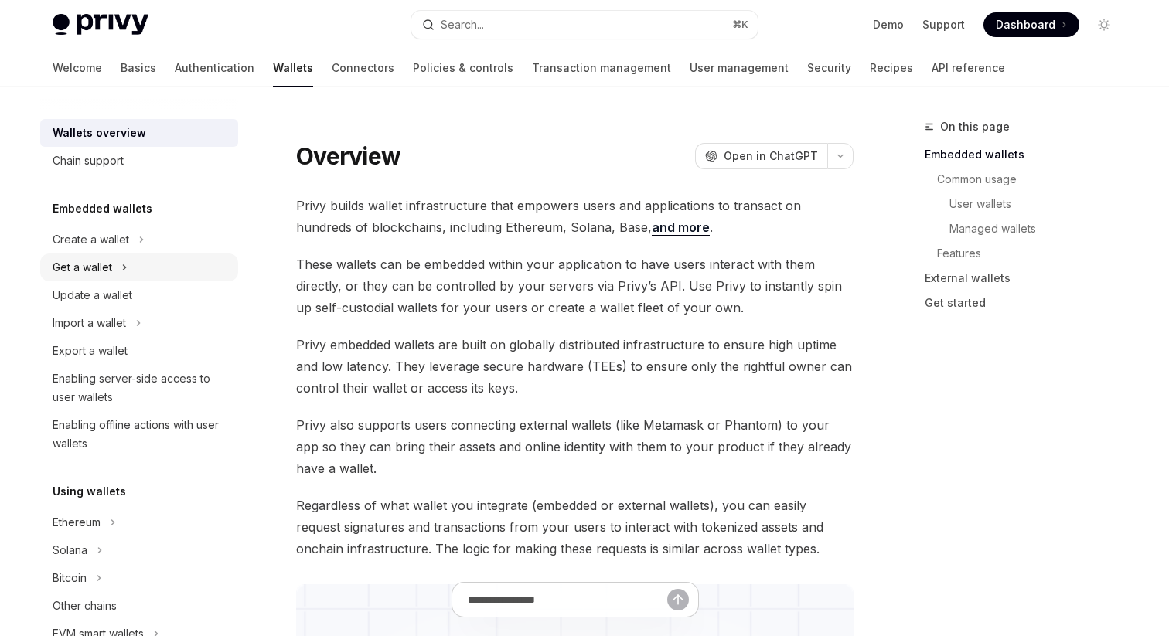
click at [113, 266] on div "Get a wallet" at bounding box center [139, 268] width 198 height 28
type textarea "*"
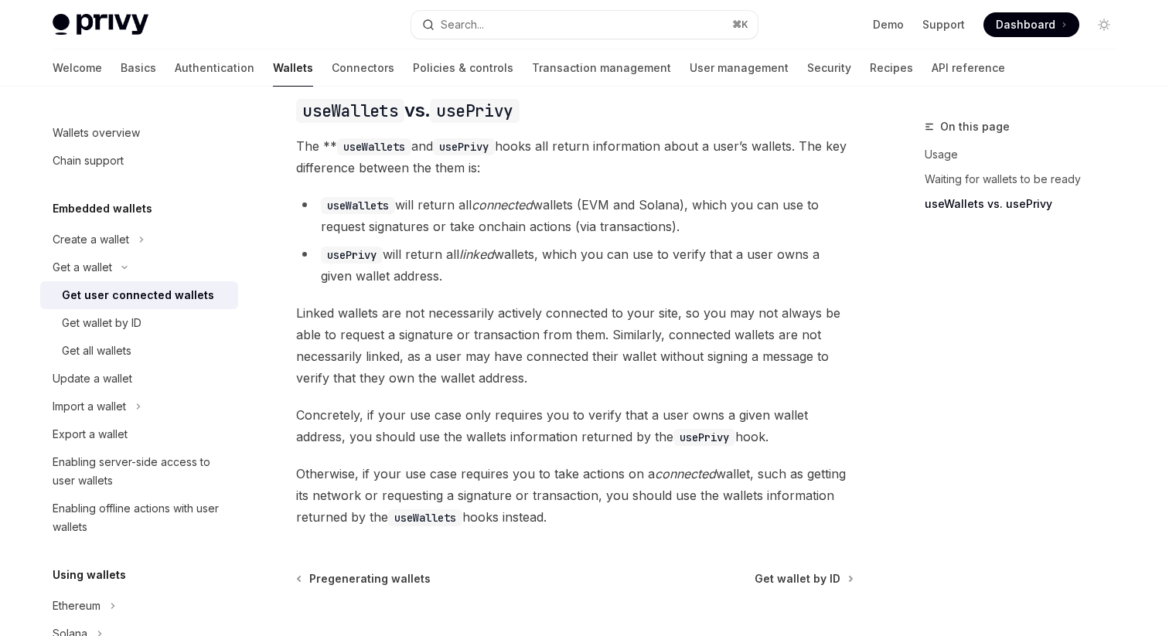
scroll to position [1302, 0]
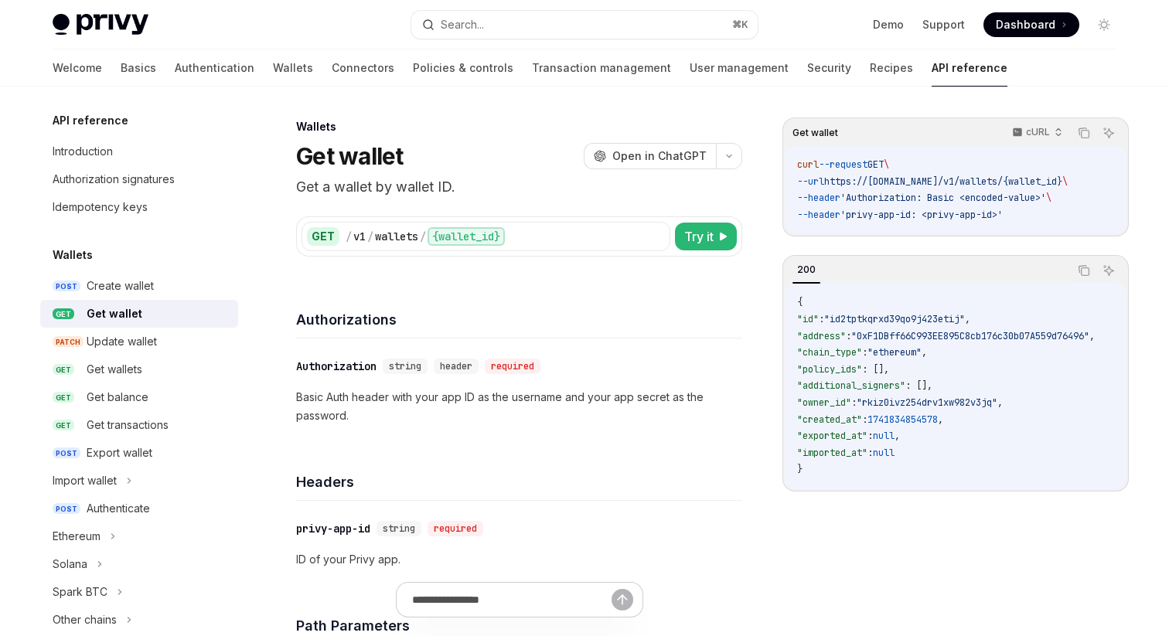
scroll to position [97, 0]
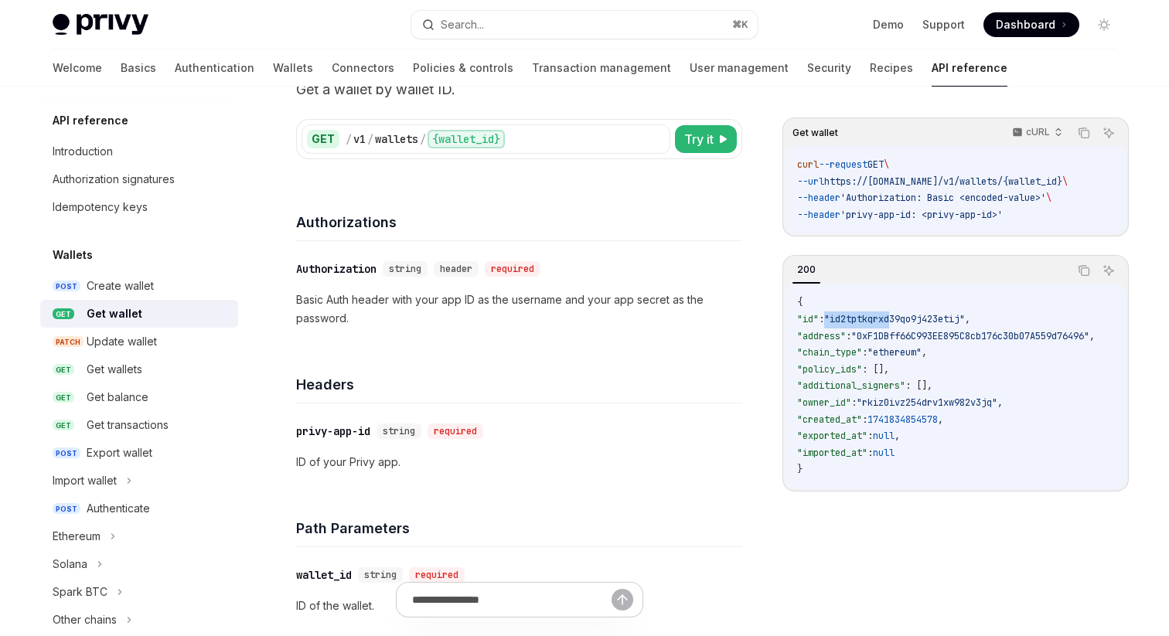
drag, startPoint x: 843, startPoint y: 329, endPoint x: 918, endPoint y: 329, distance: 75.0
click at [910, 325] on span ""id2tptkqrxd39qo9j423etij"" at bounding box center [894, 319] width 141 height 12
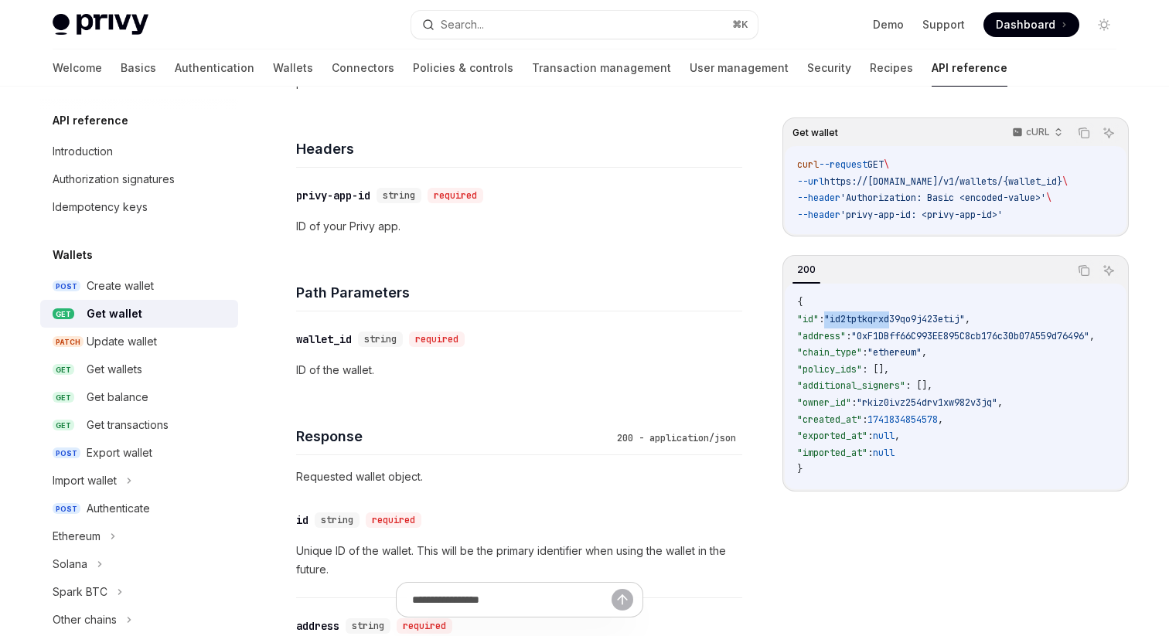
scroll to position [334, 0]
click at [138, 349] on div "Update wallet" at bounding box center [122, 341] width 70 height 19
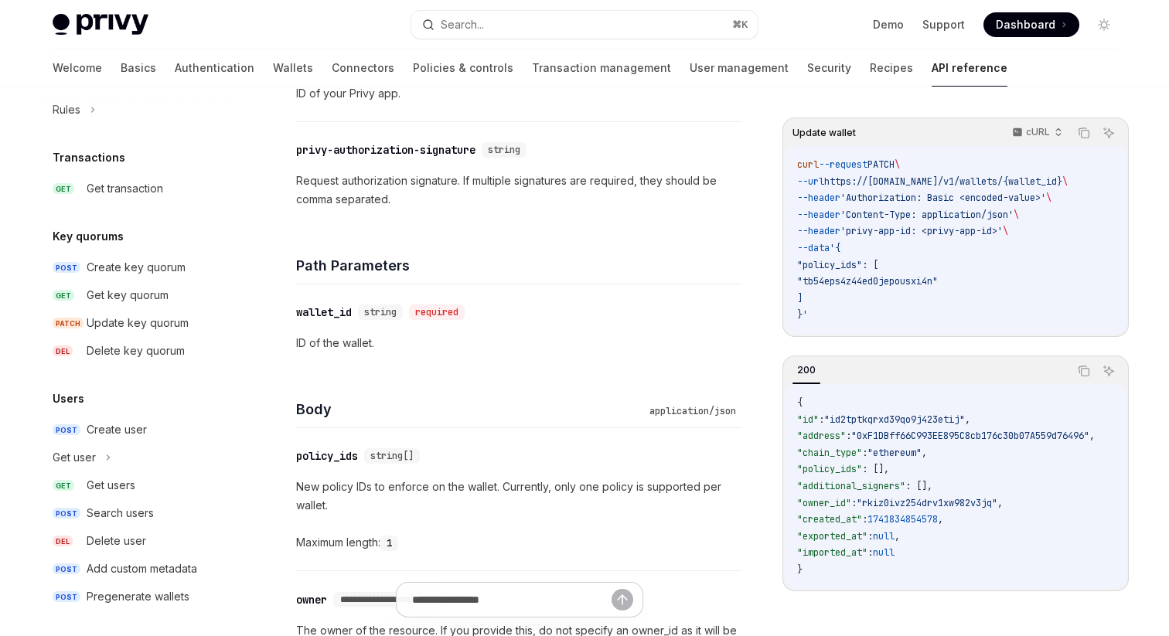
scroll to position [989, 0]
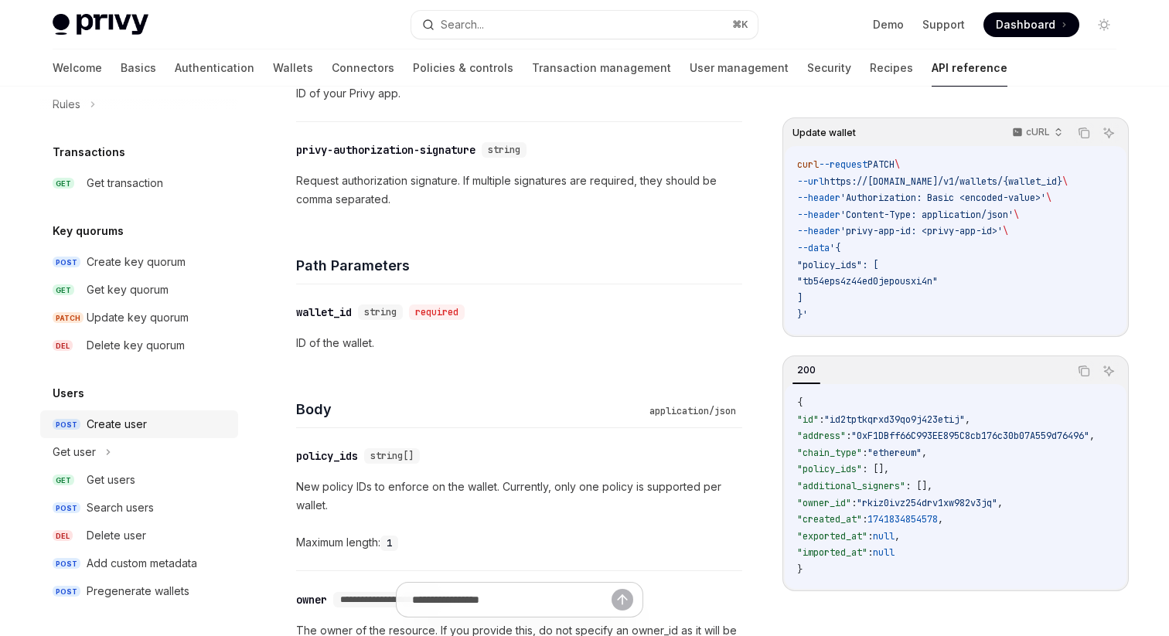
click at [118, 424] on div "Create user" at bounding box center [117, 424] width 60 height 19
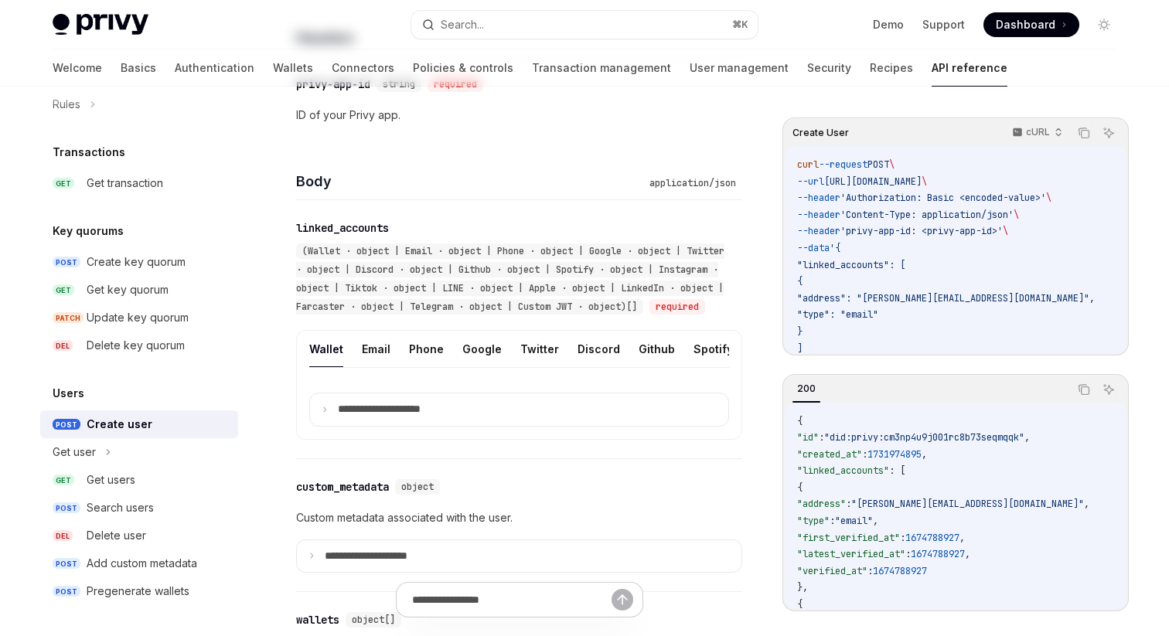
type textarea "*"
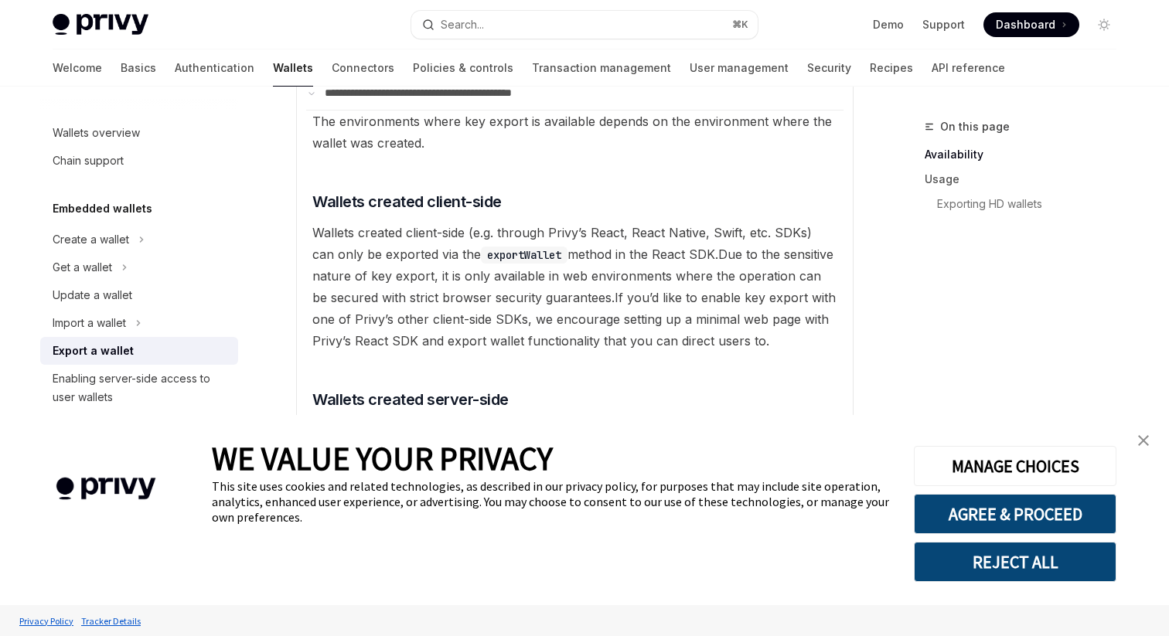
scroll to position [322, 0]
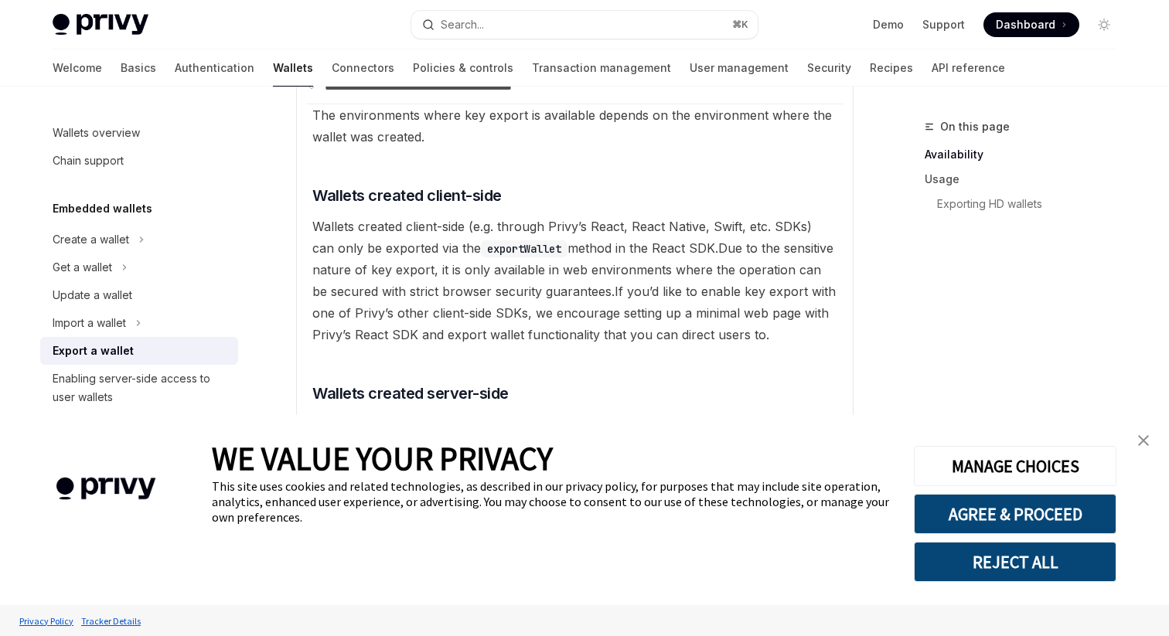
click at [1143, 441] on img "close banner" at bounding box center [1143, 440] width 11 height 11
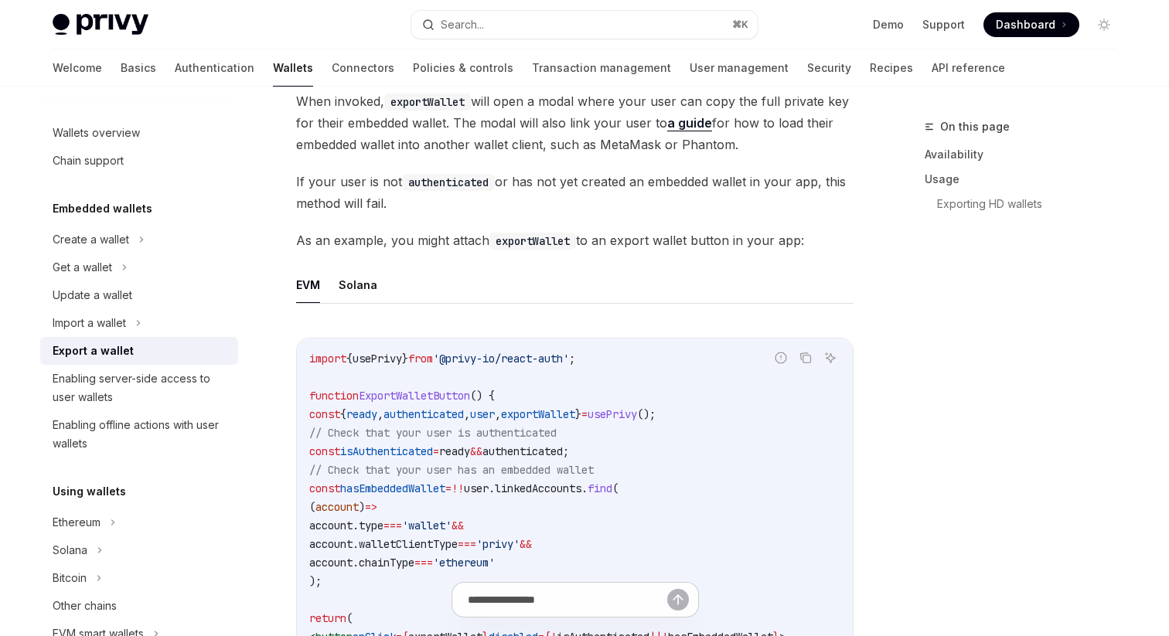
scroll to position [1085, 0]
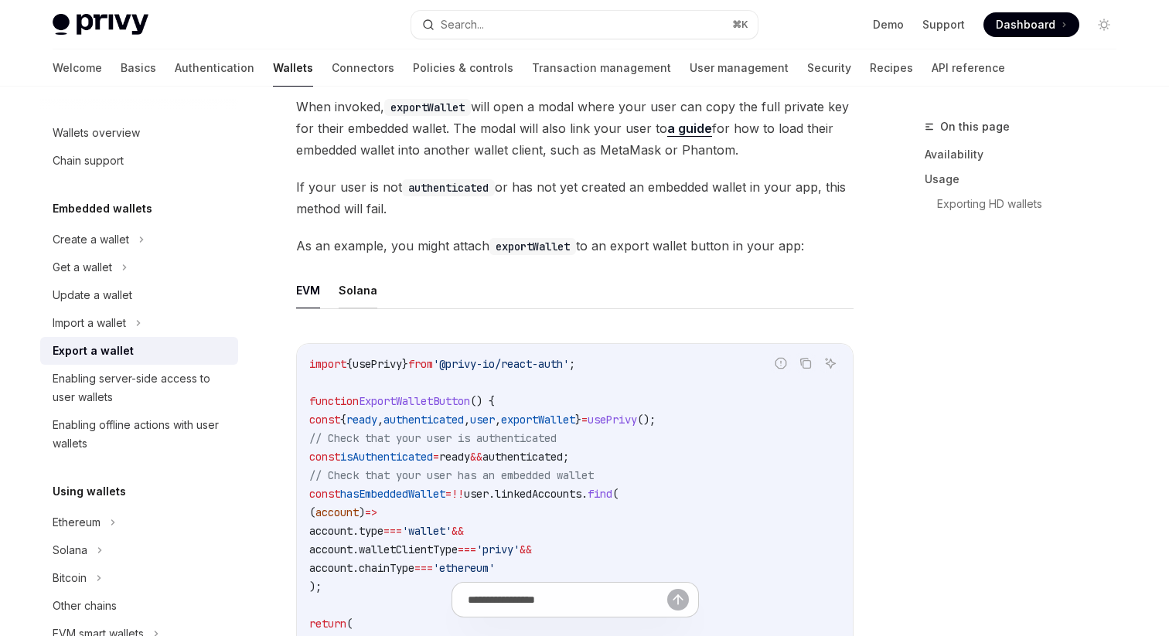
click at [355, 285] on button "Solana" at bounding box center [358, 290] width 39 height 36
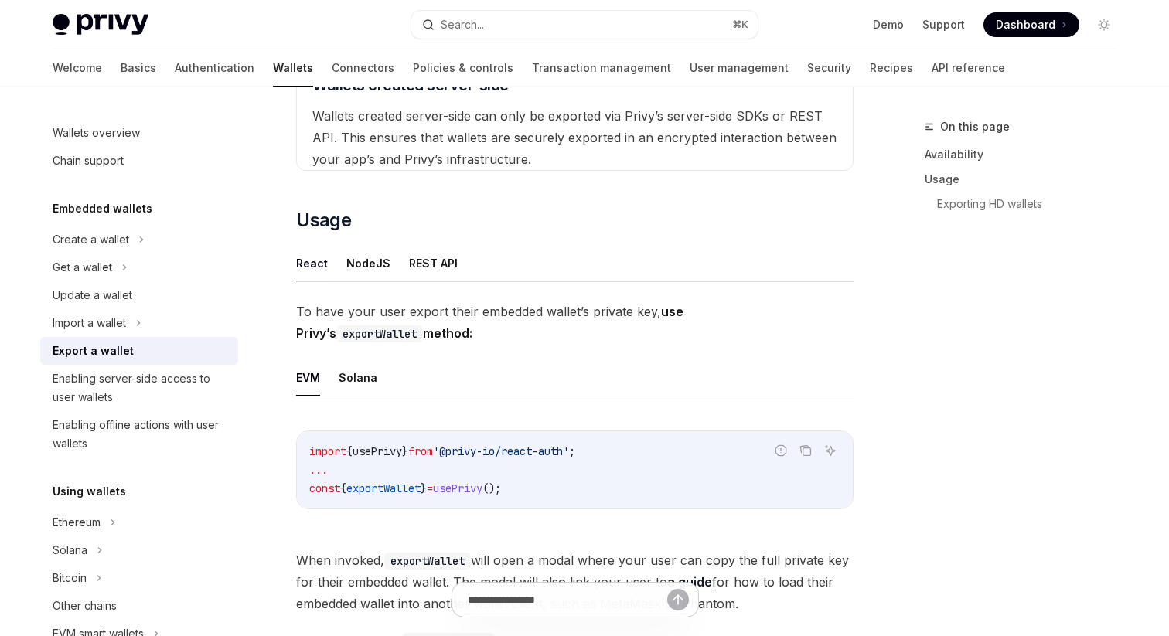
scroll to position [617, 0]
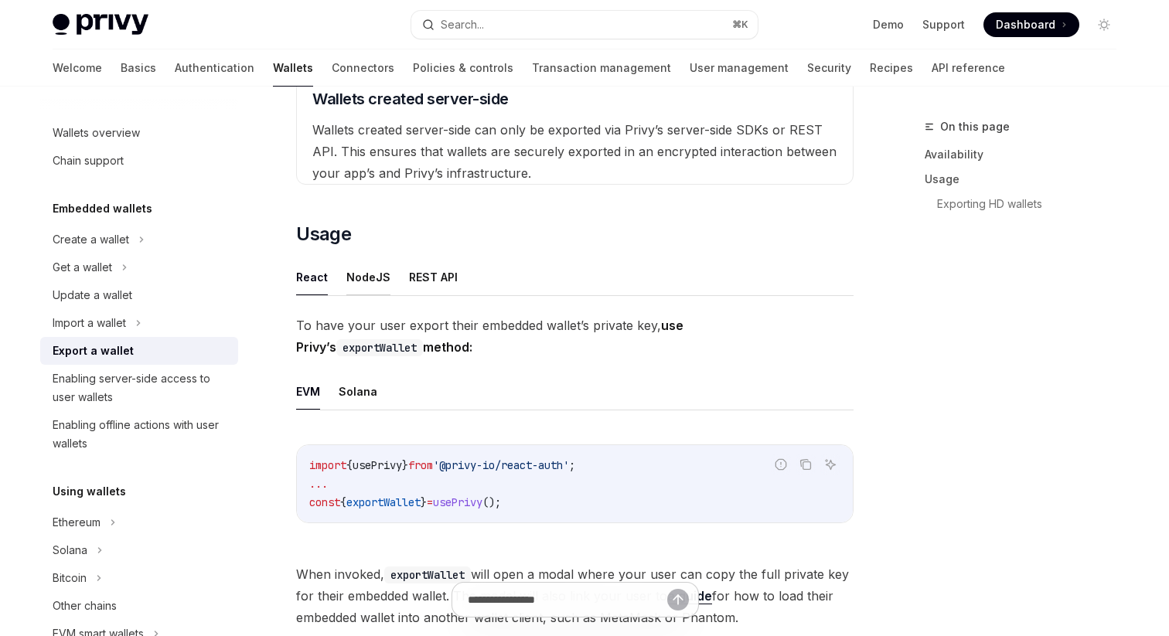
click at [358, 259] on button "NodeJS" at bounding box center [368, 277] width 44 height 36
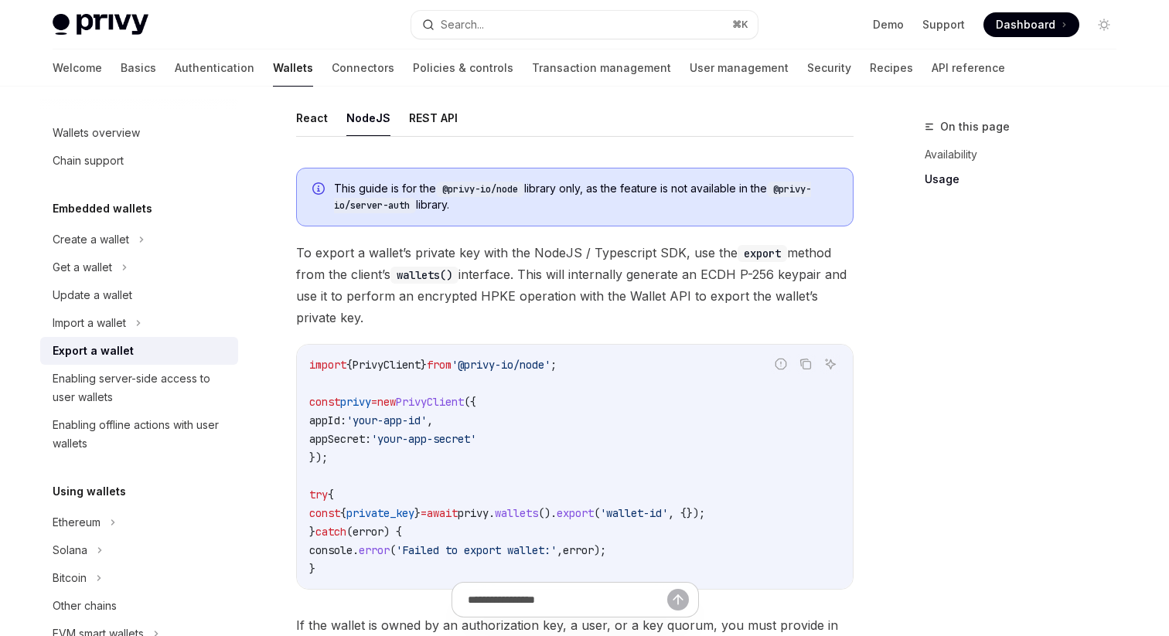
scroll to position [788, 0]
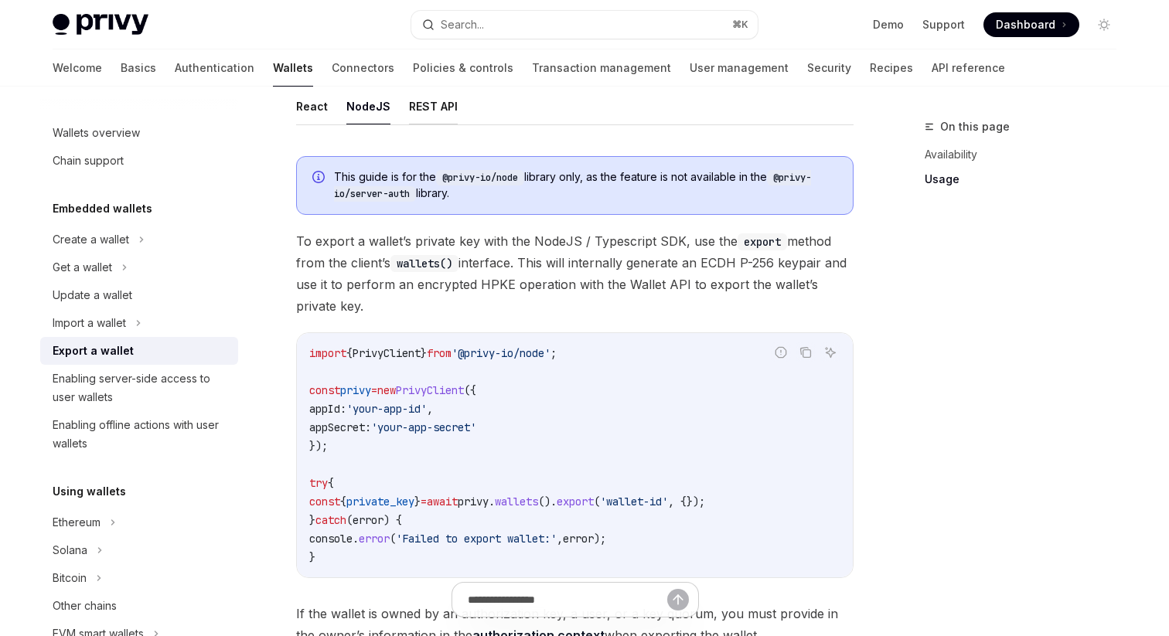
click at [430, 104] on button "REST API" at bounding box center [433, 106] width 49 height 36
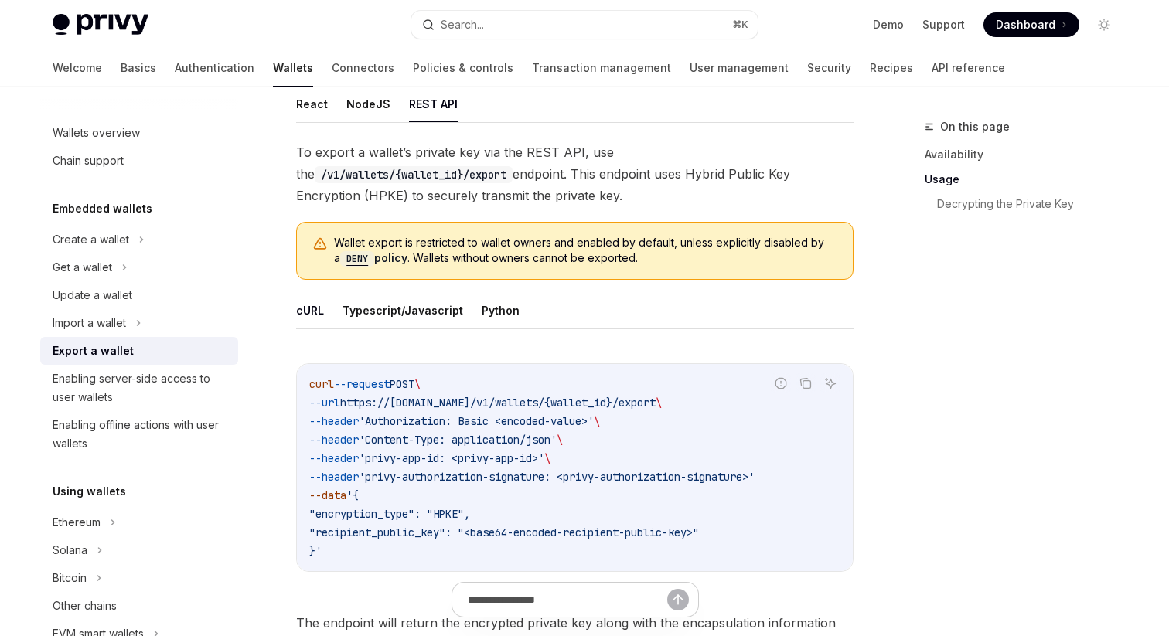
scroll to position [792, 0]
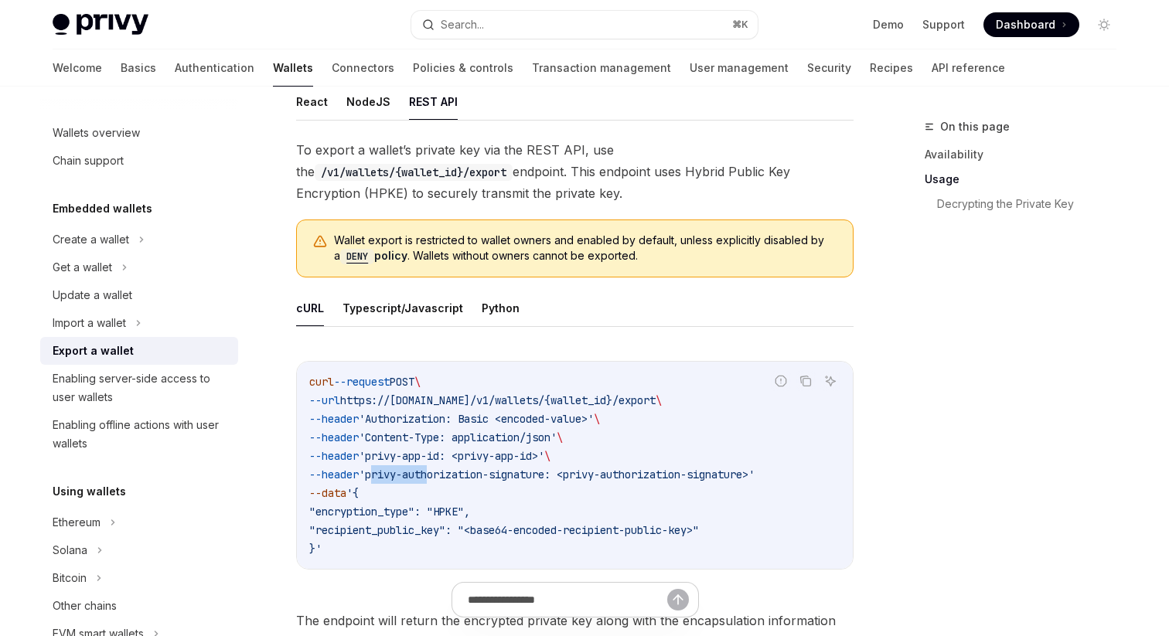
drag, startPoint x: 387, startPoint y: 475, endPoint x: 455, endPoint y: 475, distance: 68.0
click at [443, 475] on span "'privy-authorization-signature: <privy-authorization-signature>'" at bounding box center [557, 475] width 396 height 14
click at [455, 475] on span "'privy-authorization-signature: <privy-authorization-signature>'" at bounding box center [557, 475] width 396 height 14
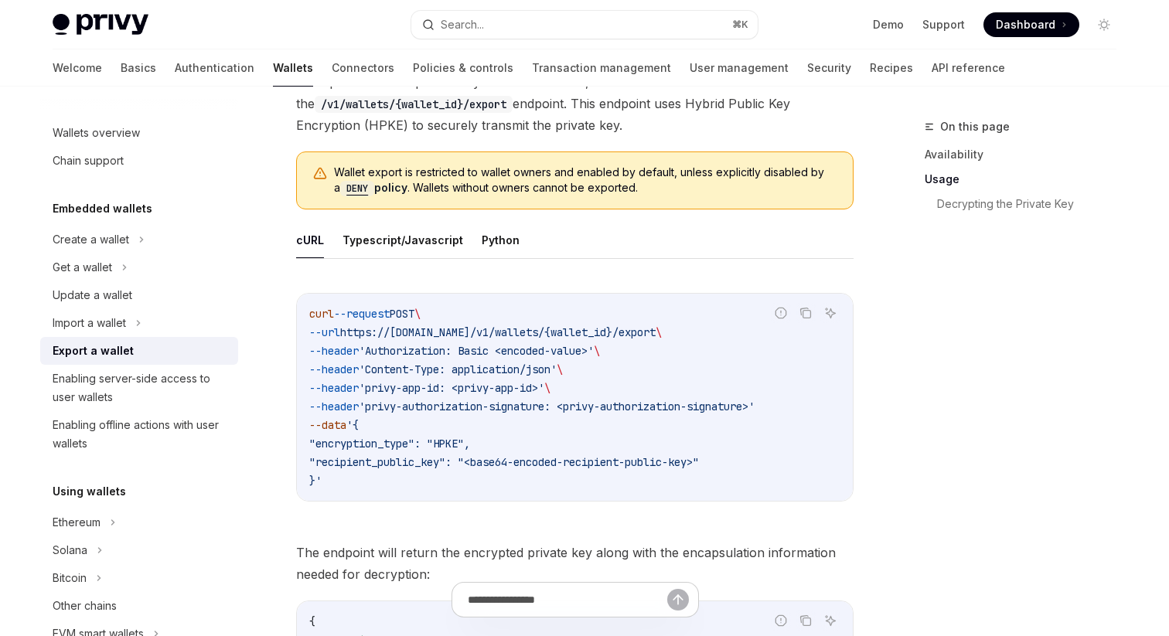
scroll to position [884, 0]
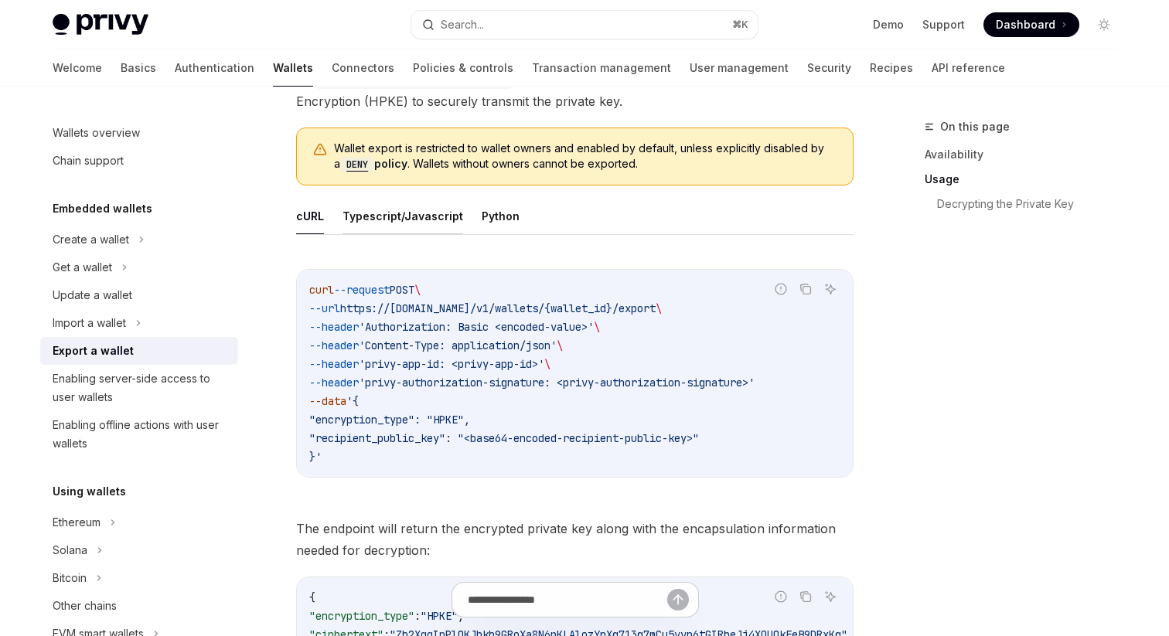
click at [416, 213] on button "Typescript/Javascript" at bounding box center [402, 216] width 121 height 36
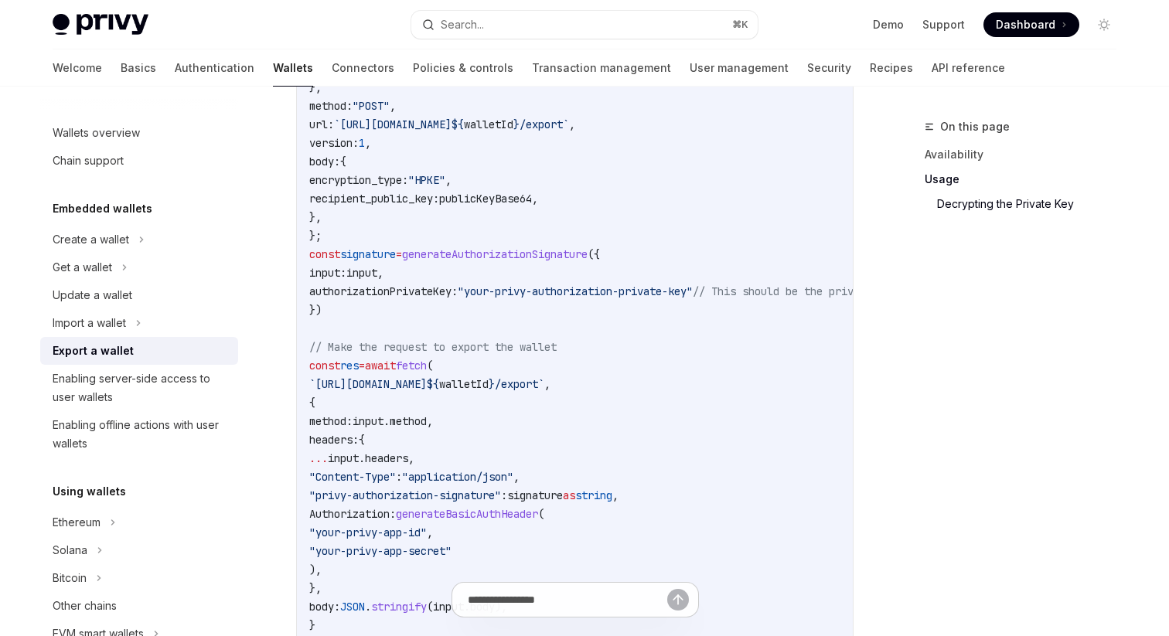
scroll to position [1526, 0]
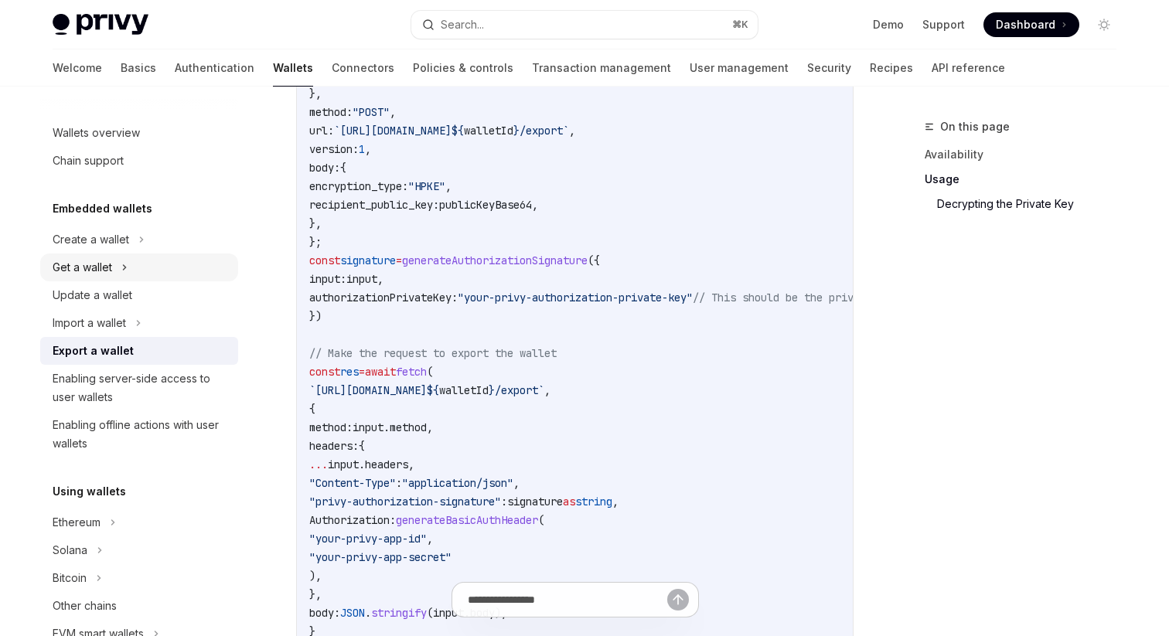
click at [118, 263] on div "Get a wallet" at bounding box center [139, 268] width 198 height 28
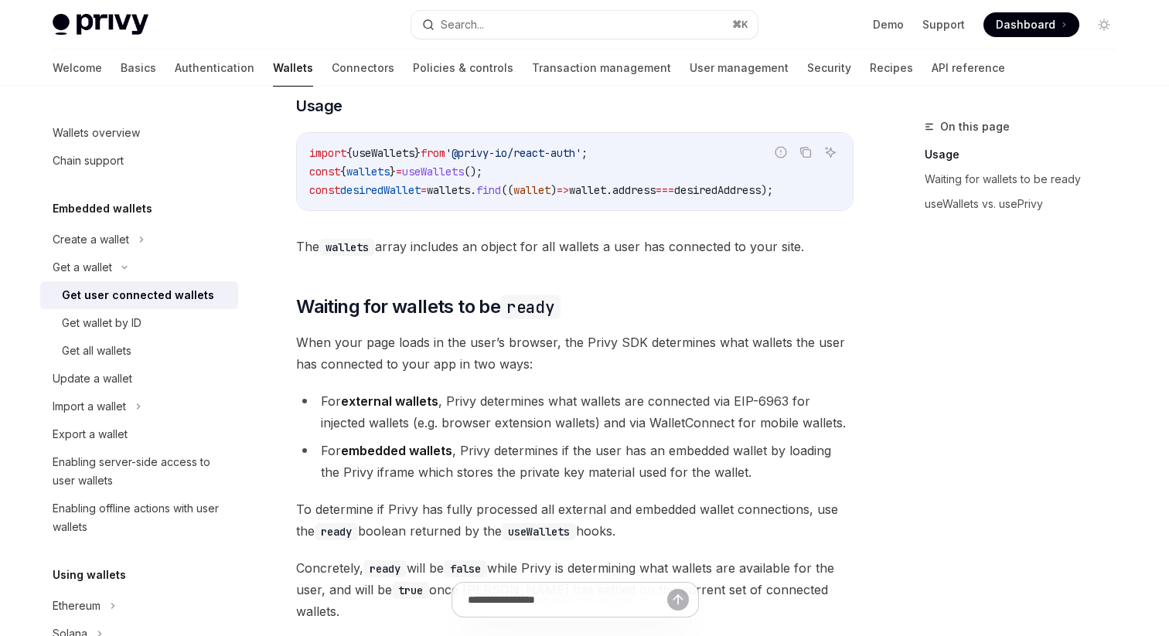
scroll to position [699, 0]
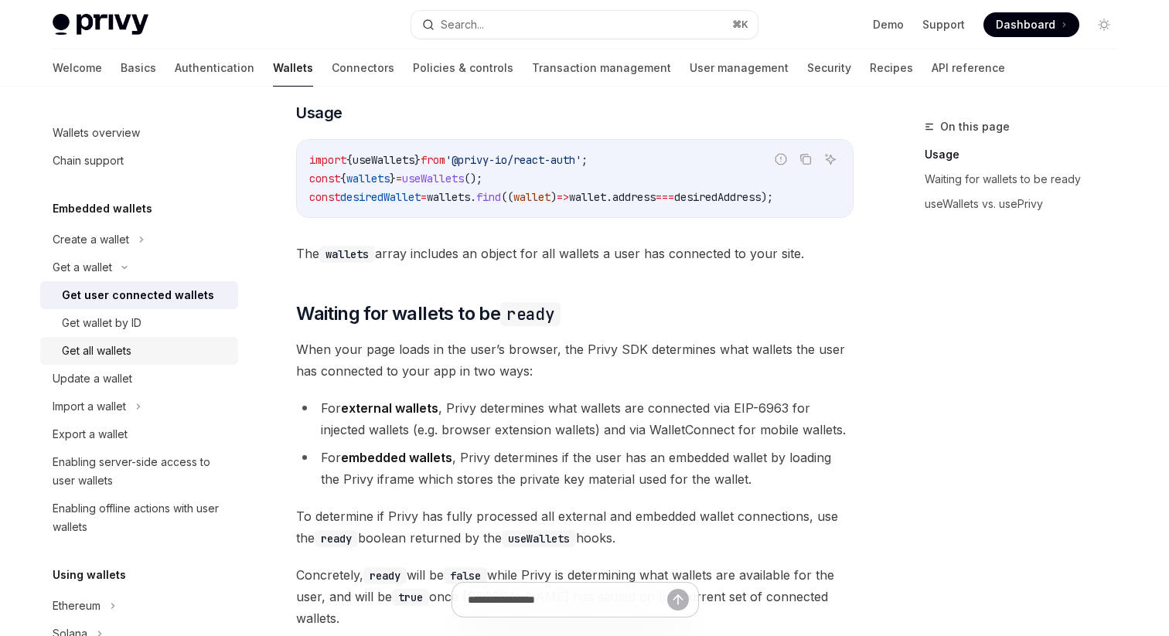
click at [93, 337] on link "Get all wallets" at bounding box center [139, 351] width 198 height 28
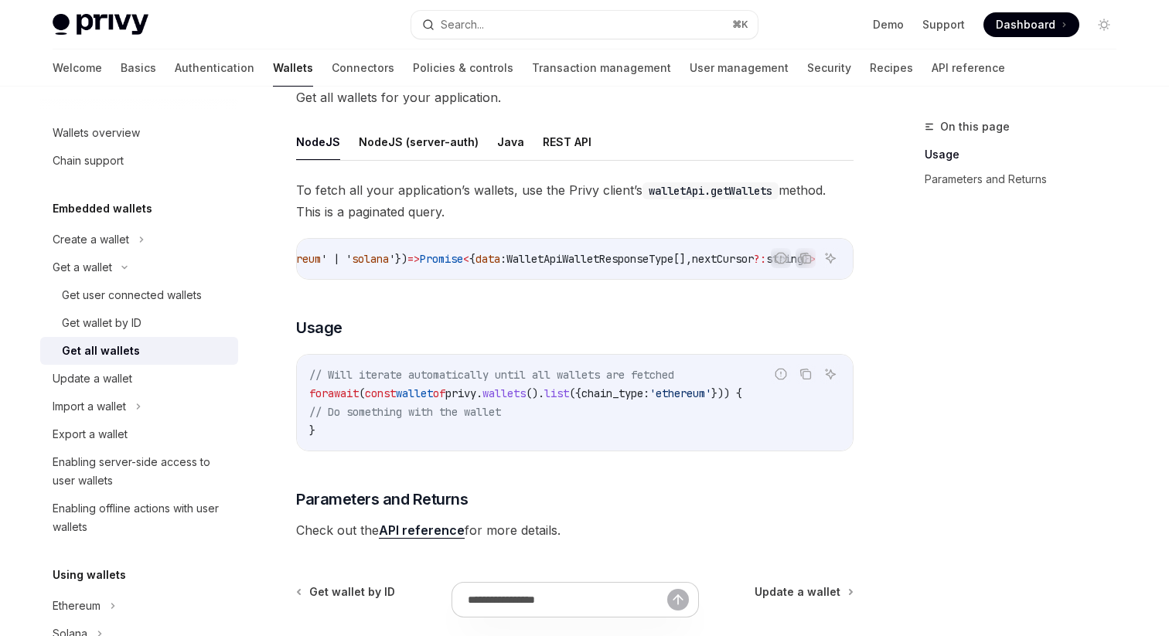
scroll to position [0, 487]
click at [550, 256] on span "WalletApiWalletResponseType" at bounding box center [589, 259] width 167 height 14
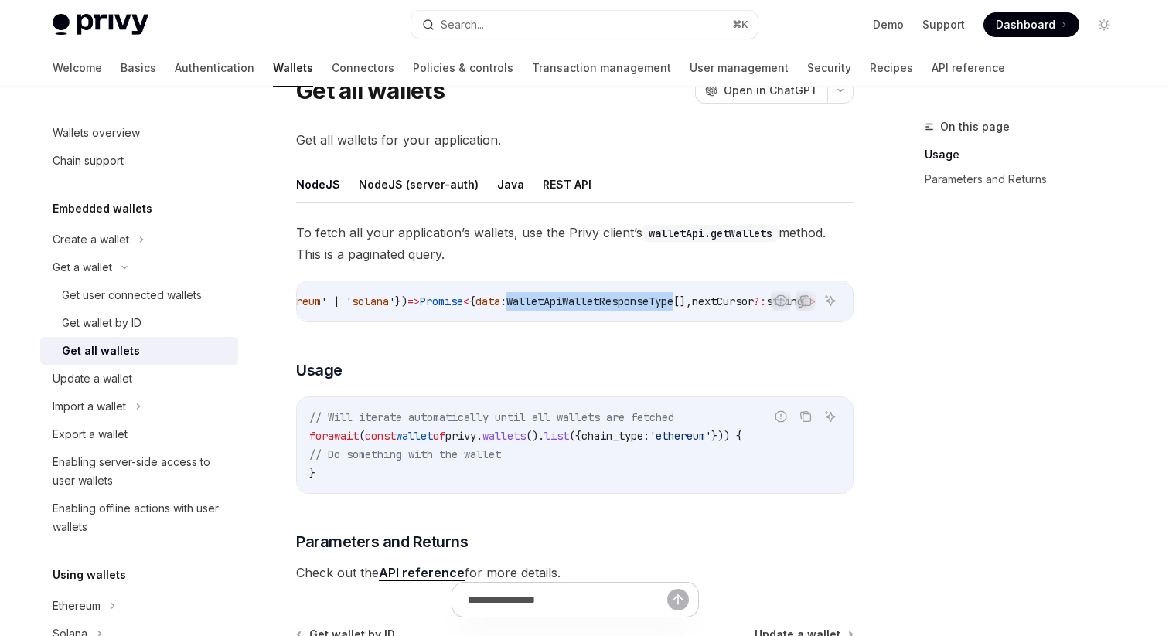
scroll to position [65, 0]
click at [572, 173] on button "REST API" at bounding box center [567, 185] width 49 height 36
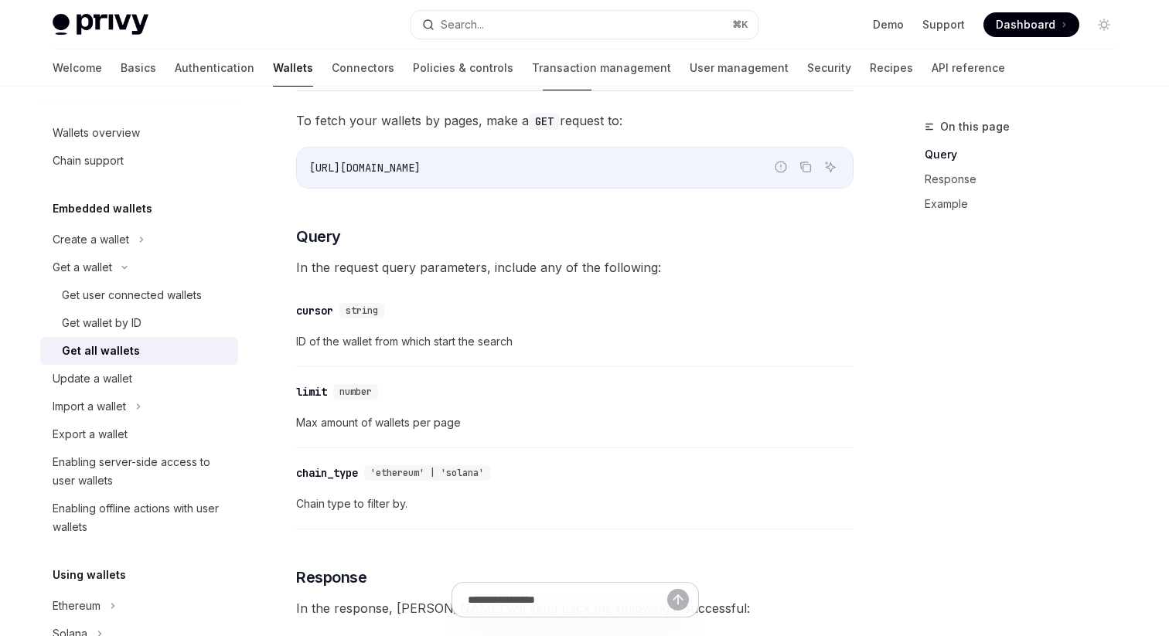
scroll to position [176, 0]
click at [804, 171] on icon "Copy the contents from the code block" at bounding box center [805, 168] width 12 height 12
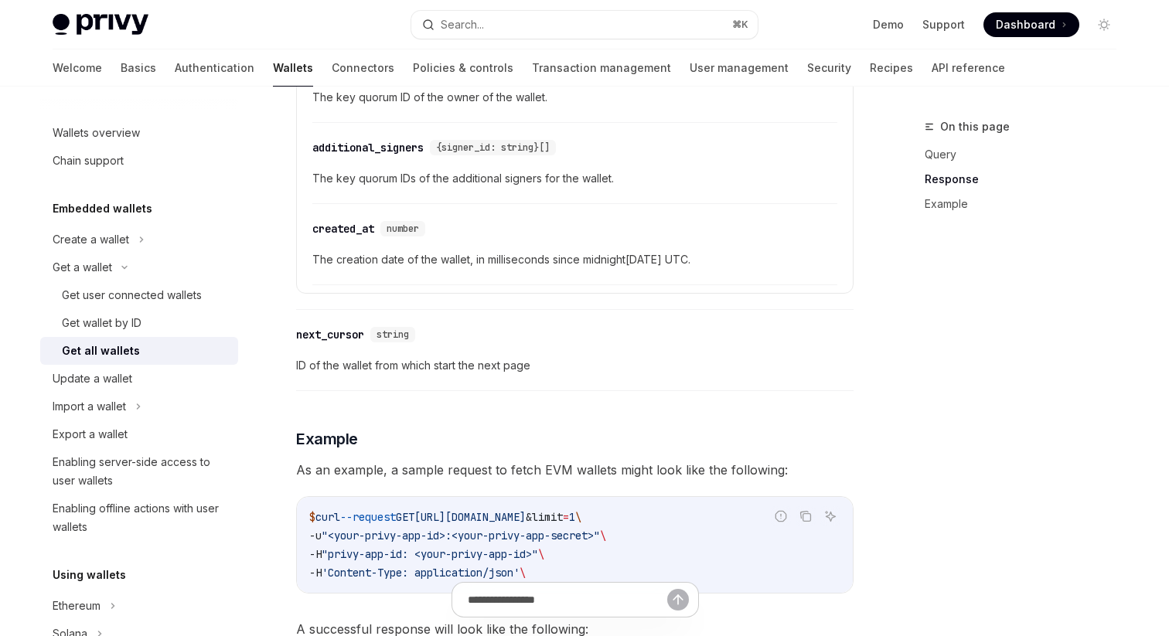
scroll to position [0, 0]
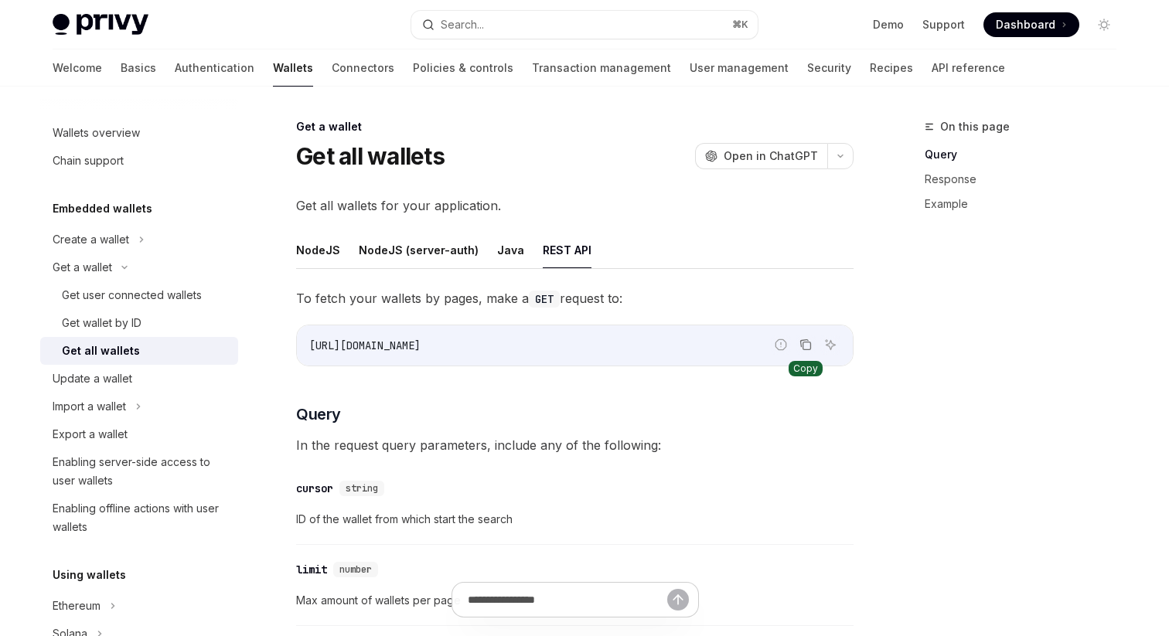
click at [808, 349] on icon "Copy the contents from the code block" at bounding box center [805, 345] width 12 height 12
click at [808, 349] on icon "Copy the contents from the code block" at bounding box center [805, 345] width 12 height 9
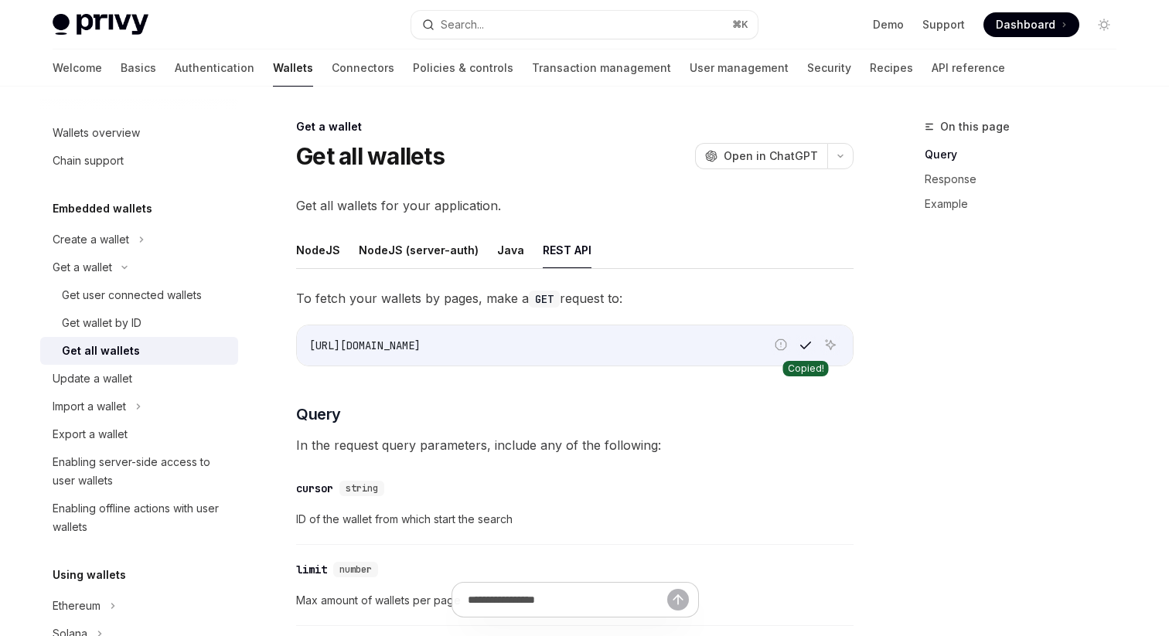
click at [808, 349] on icon "Copy the contents from the code block" at bounding box center [805, 345] width 12 height 9
click at [161, 305] on link "Get user connected wallets" at bounding box center [139, 295] width 198 height 28
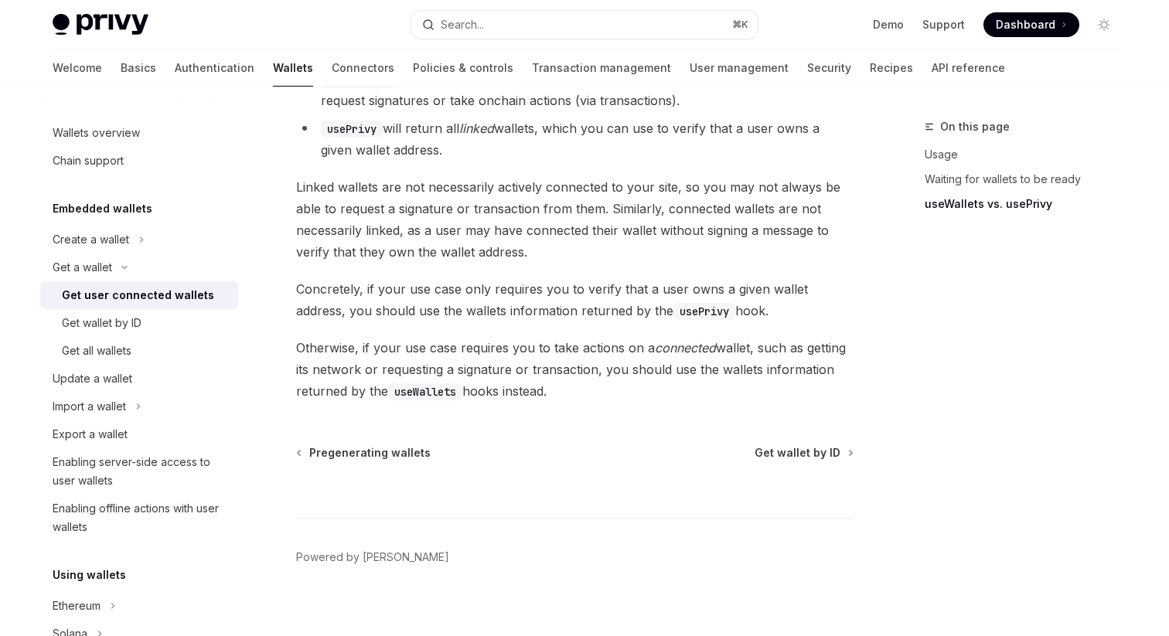
scroll to position [1416, 0]
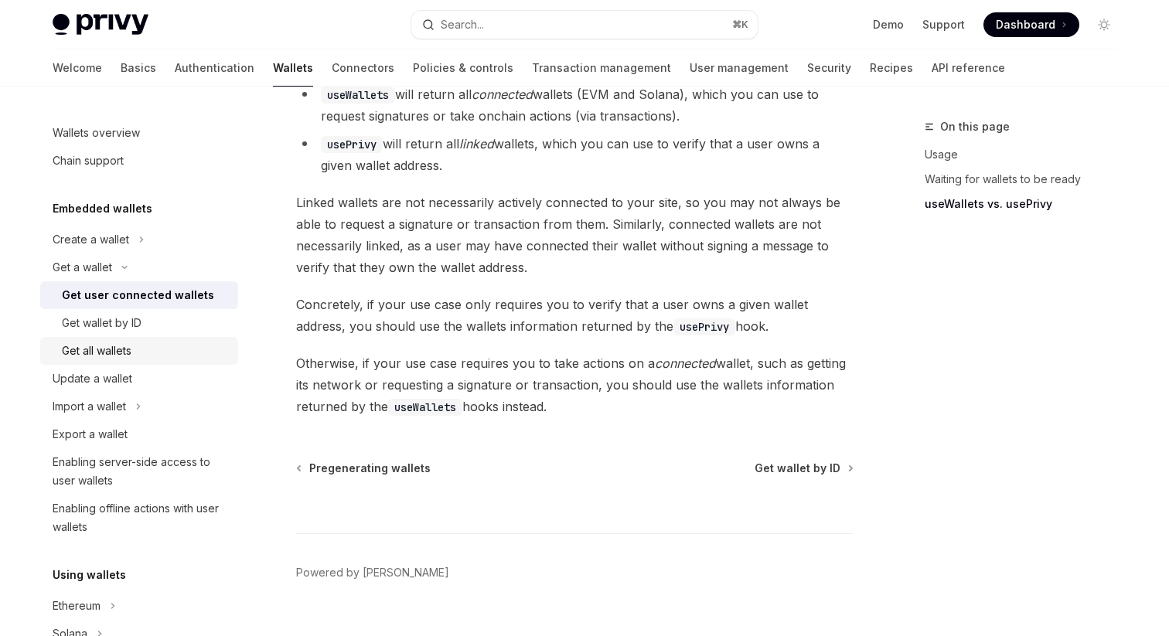
click at [171, 349] on div "Get all wallets" at bounding box center [145, 351] width 167 height 19
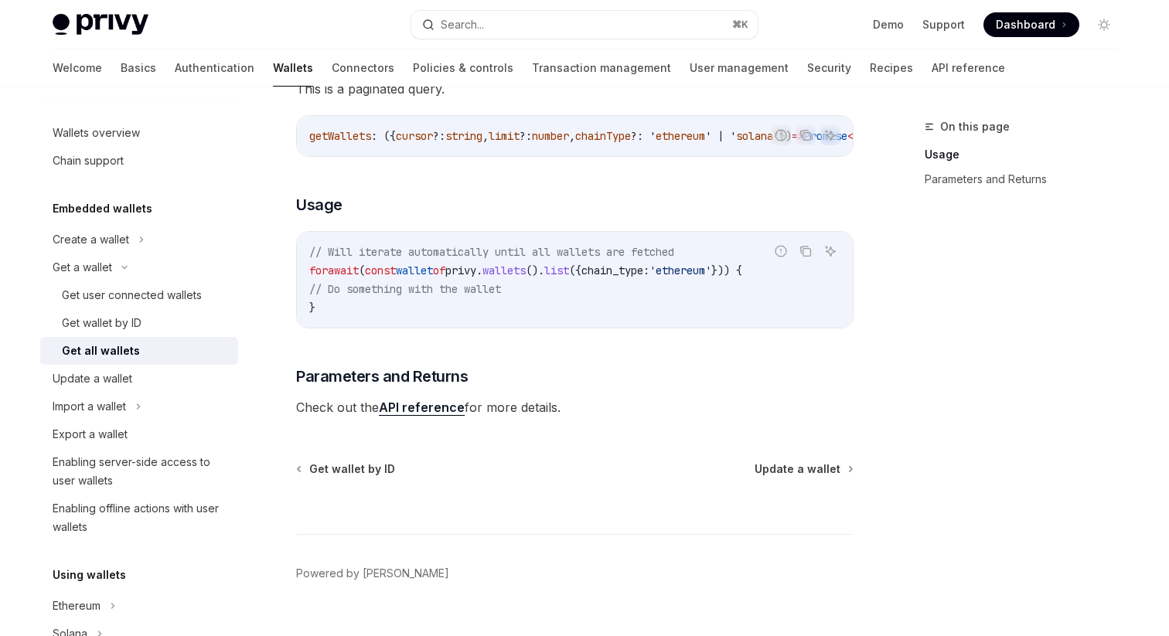
scroll to position [240, 0]
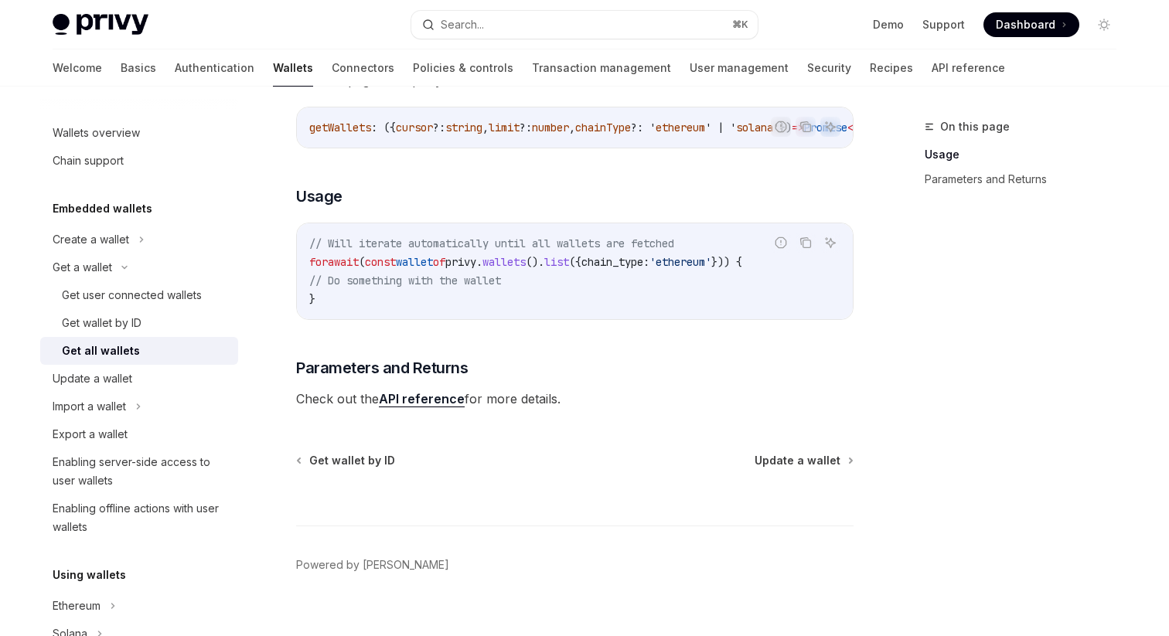
click at [439, 407] on link "API reference" at bounding box center [422, 399] width 86 height 16
type textarea "*"
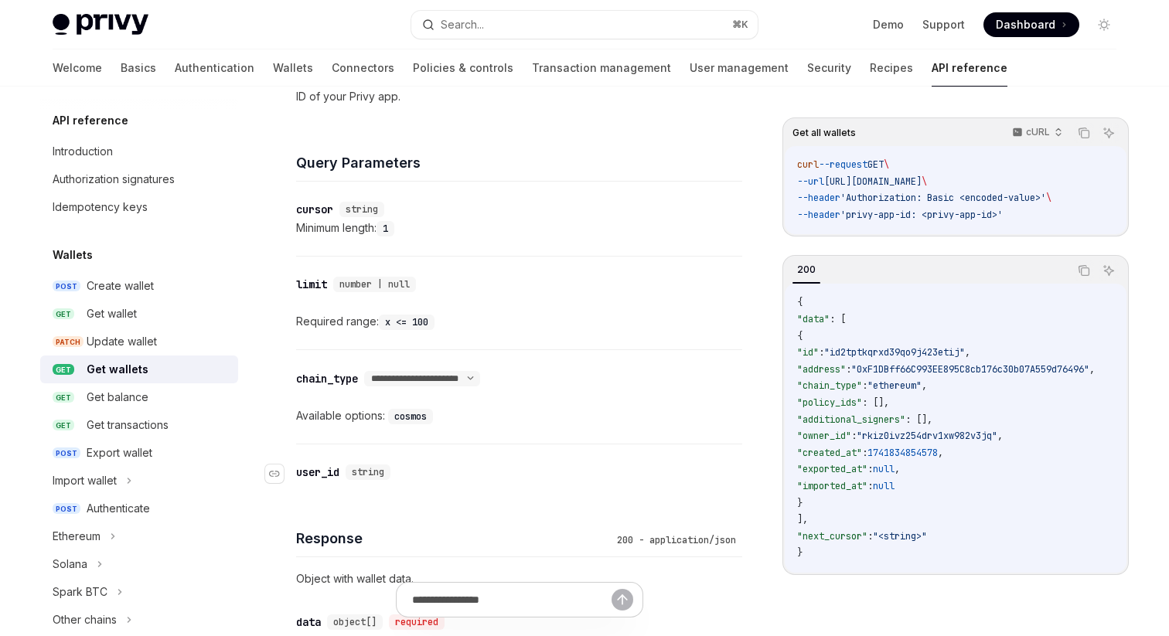
scroll to position [460, 0]
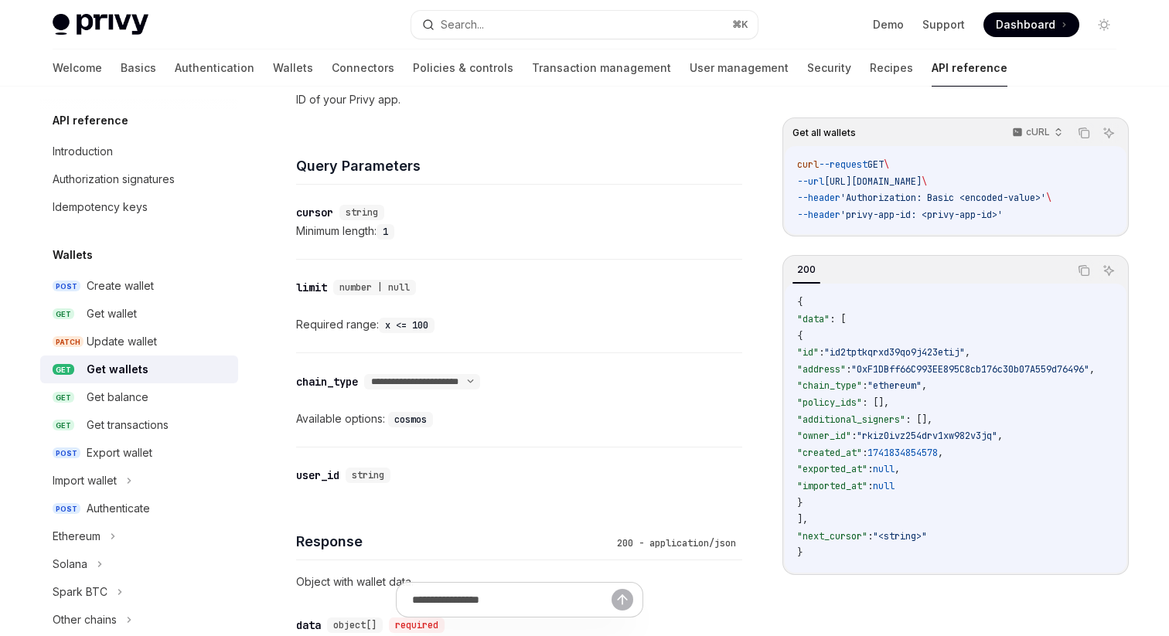
drag, startPoint x: 791, startPoint y: 155, endPoint x: 1031, endPoint y: 222, distance: 248.9
click at [1031, 222] on div "curl --request GET \ --url https://api.privy.io/v1/wallets \ --header 'Authoriz…" at bounding box center [956, 190] width 342 height 88
copy code "curl --request GET \ --url https://api.privy.io/v1/wallets \ --header 'Authoriz…"
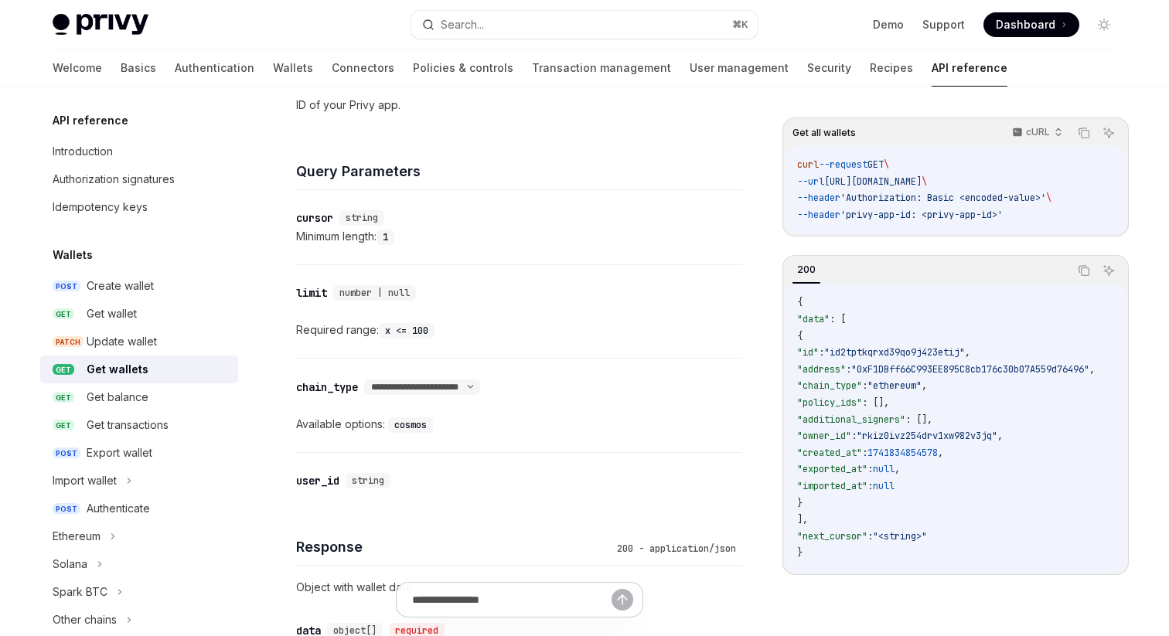
scroll to position [448, 0]
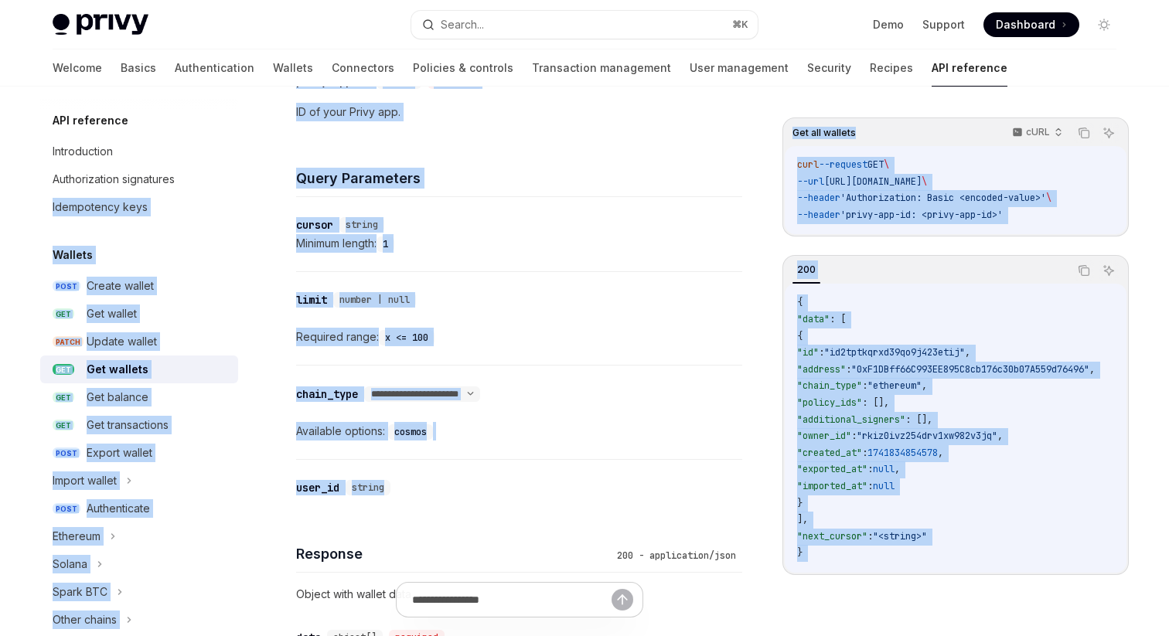
drag, startPoint x: 242, startPoint y: 179, endPoint x: 397, endPoint y: 498, distance: 354.8
click at [399, 499] on div "API reference Introduction Authorization signatures Idempotency keys Wallets PO…" at bounding box center [584, 328] width 1138 height 1379
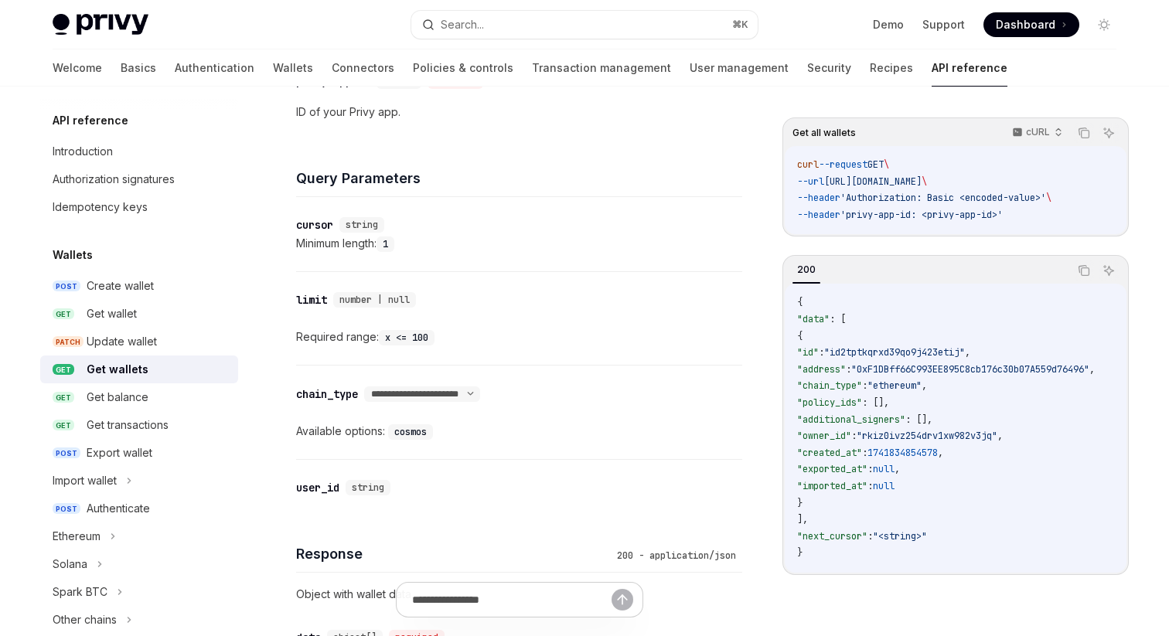
click at [421, 511] on div "​ user_id string" at bounding box center [519, 488] width 446 height 56
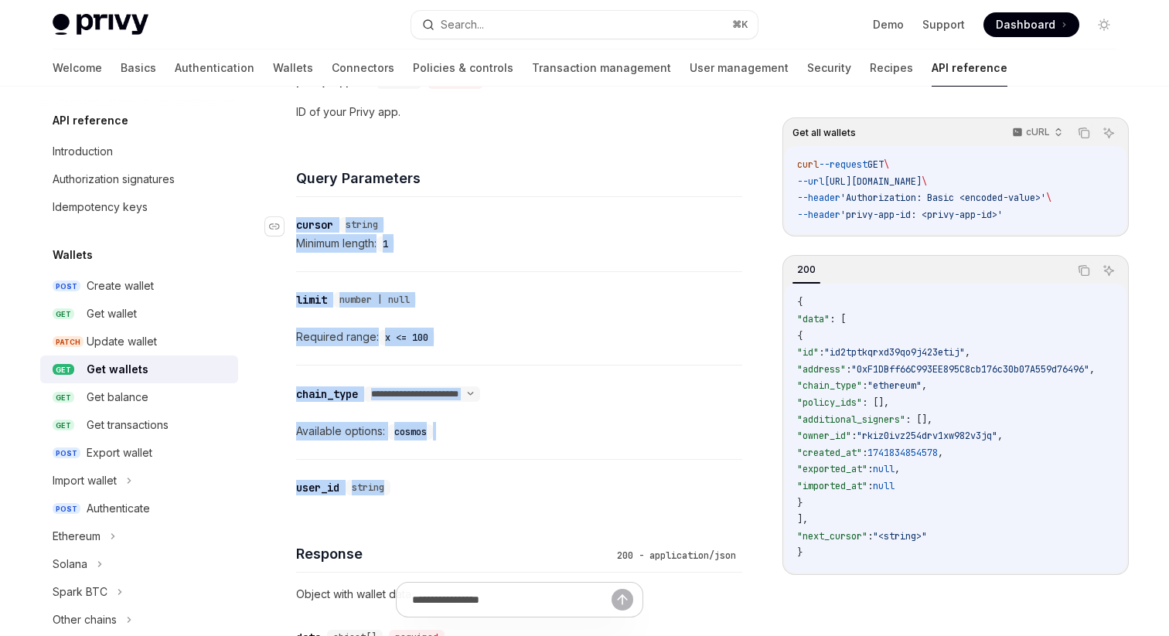
drag, startPoint x: 421, startPoint y: 502, endPoint x: 288, endPoint y: 226, distance: 306.4
click at [296, 226] on div "**********" at bounding box center [519, 328] width 446 height 376
copy div "**********"
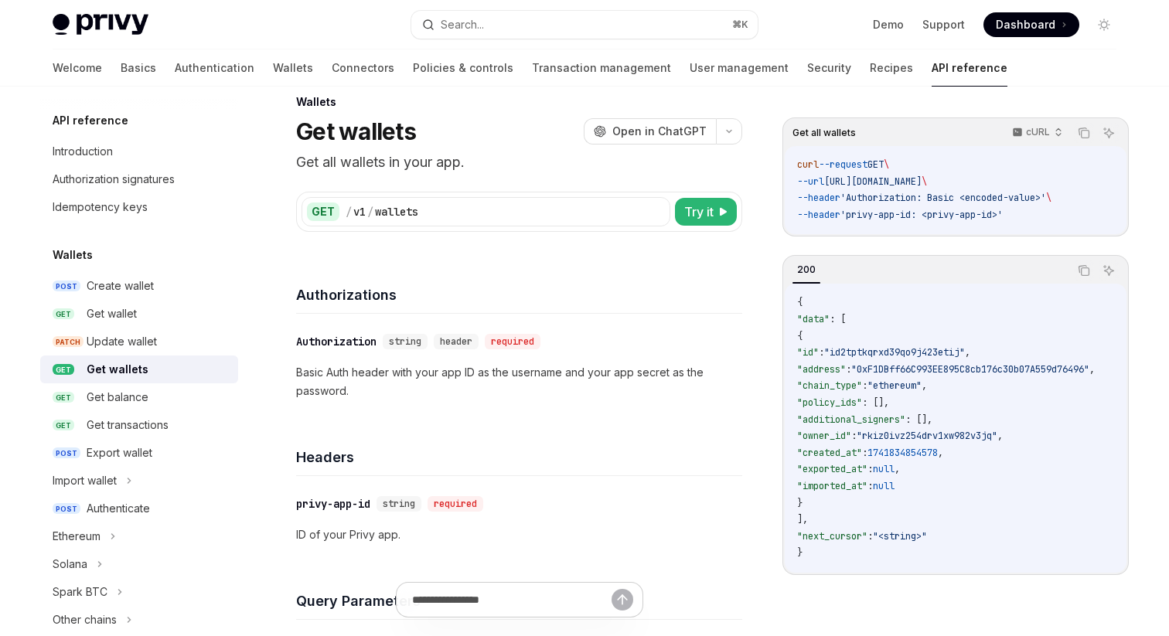
scroll to position [0, 0]
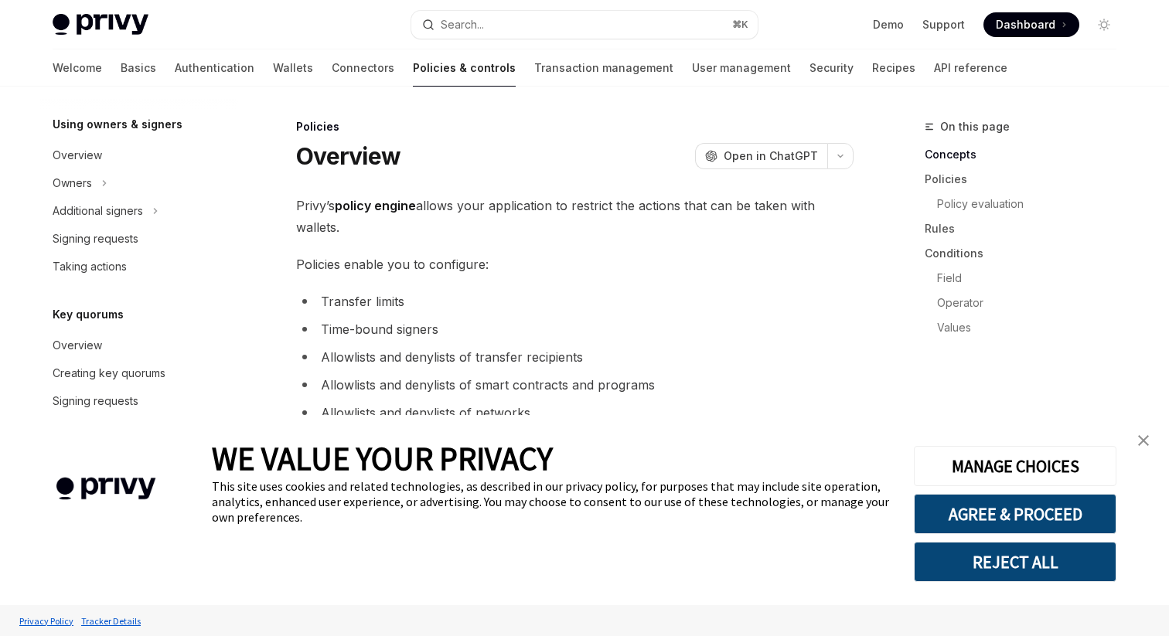
click at [1042, 32] on span at bounding box center [1031, 24] width 96 height 25
click at [543, 22] on button "Search... ⌘ K" at bounding box center [584, 25] width 346 height 28
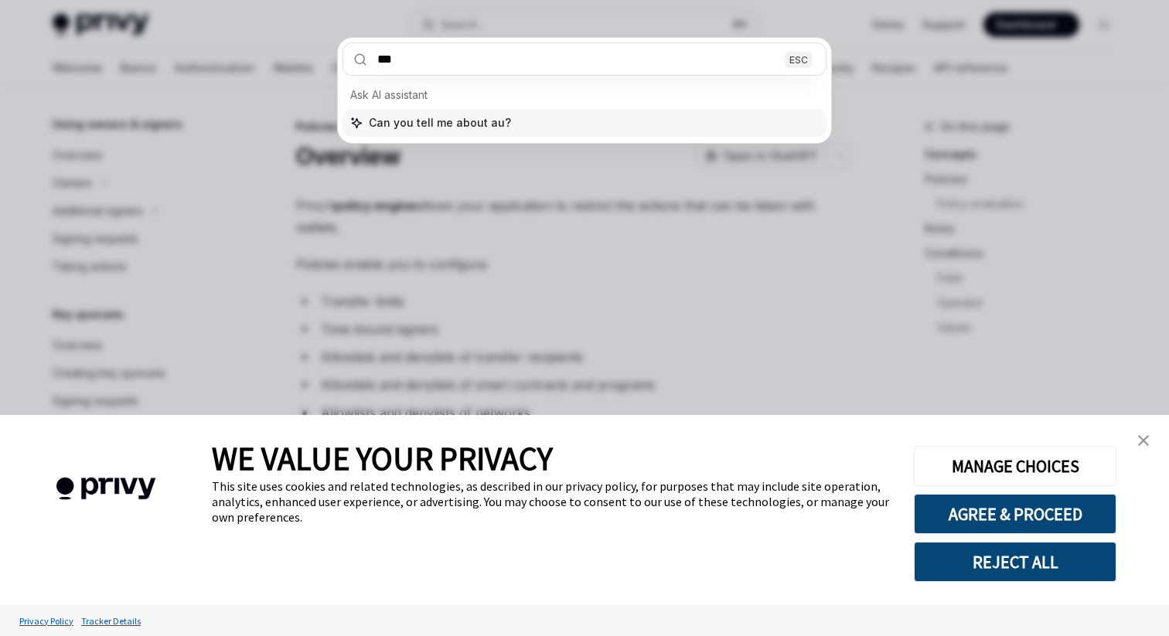
type input "****"
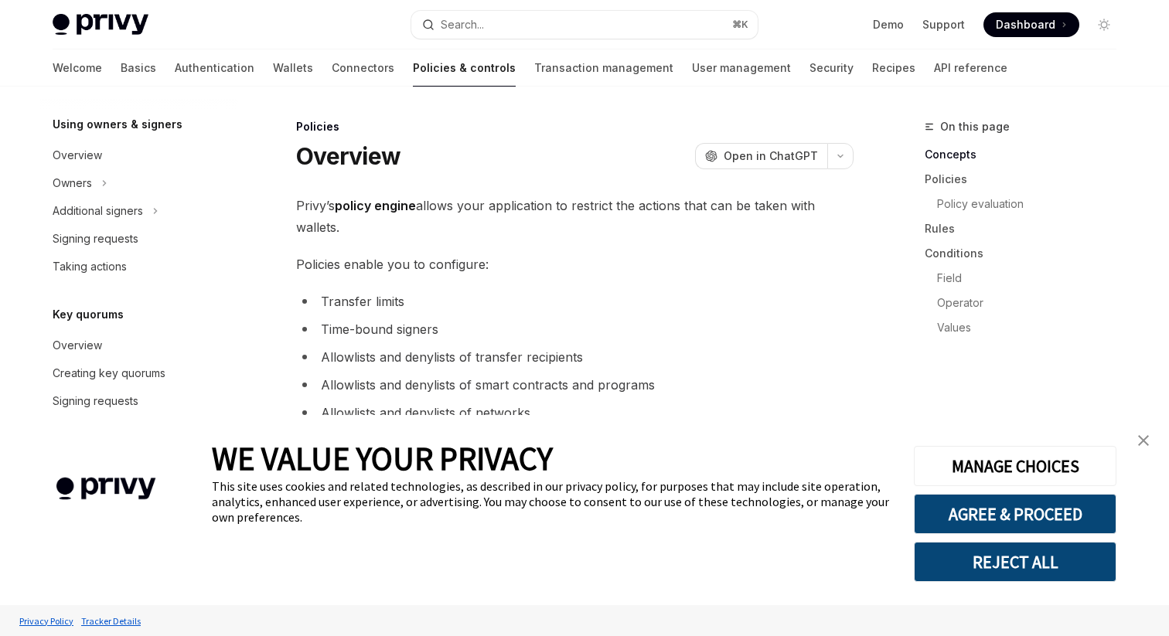
scroll to position [381, 0]
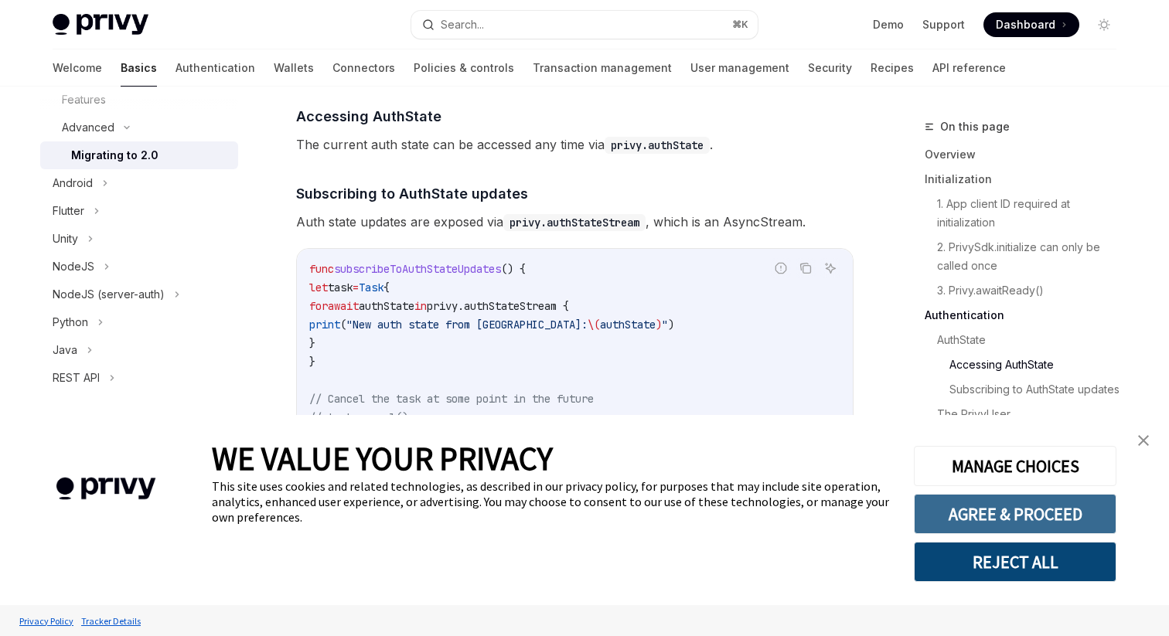
click at [982, 519] on button "AGREE & PROCEED" at bounding box center [1015, 514] width 203 height 40
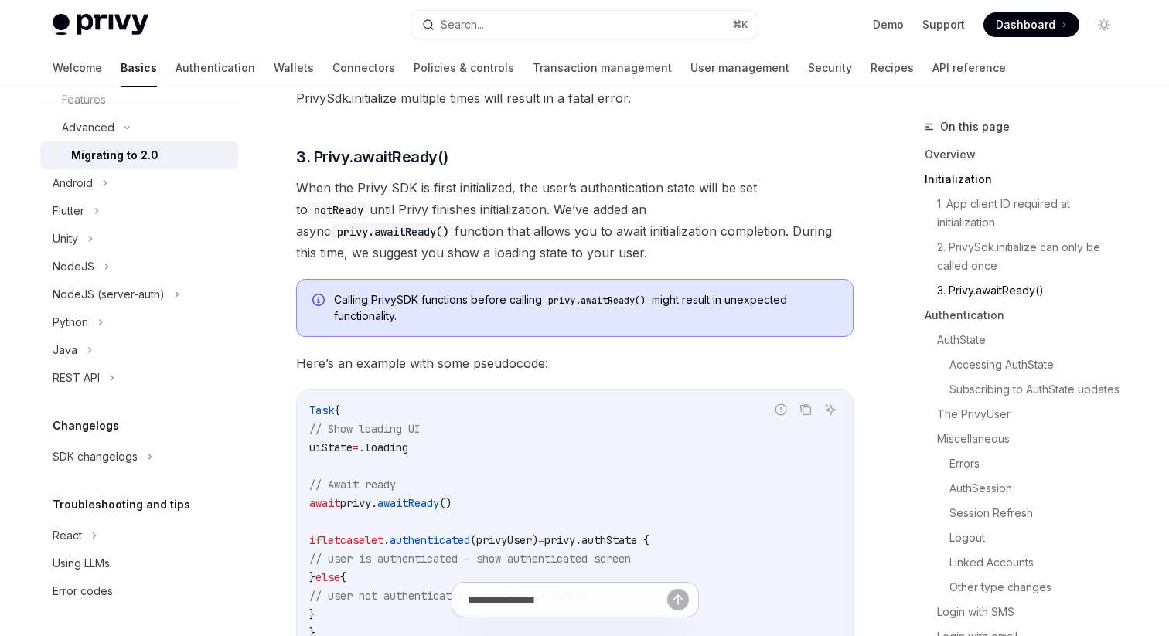
scroll to position [0, 0]
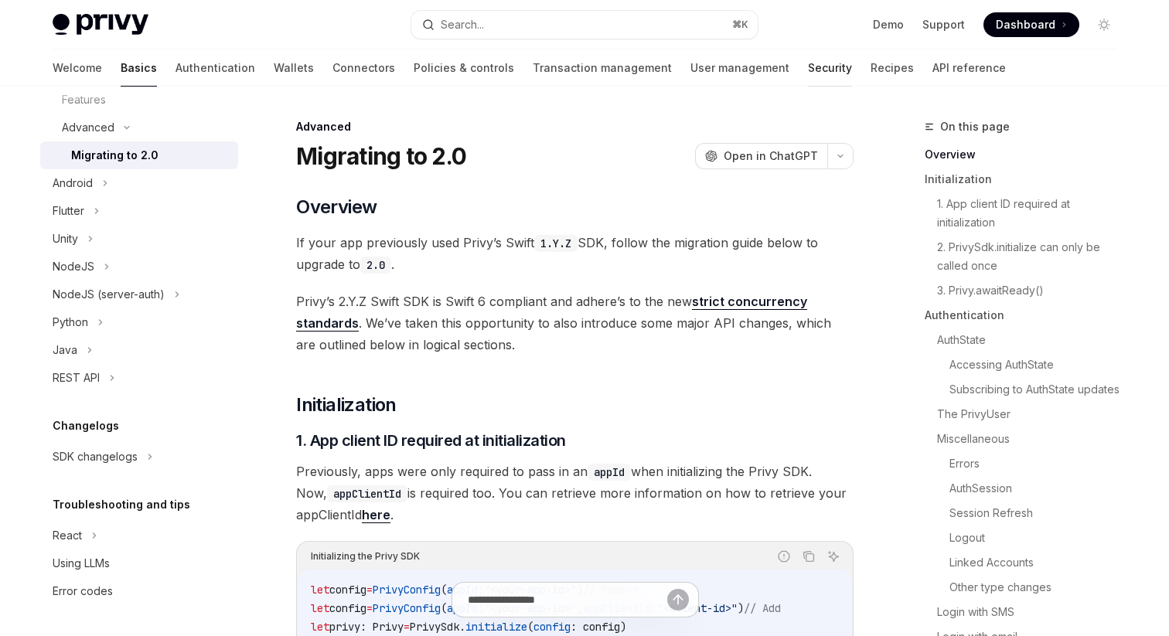
click at [808, 63] on link "Security" at bounding box center [830, 67] width 44 height 37
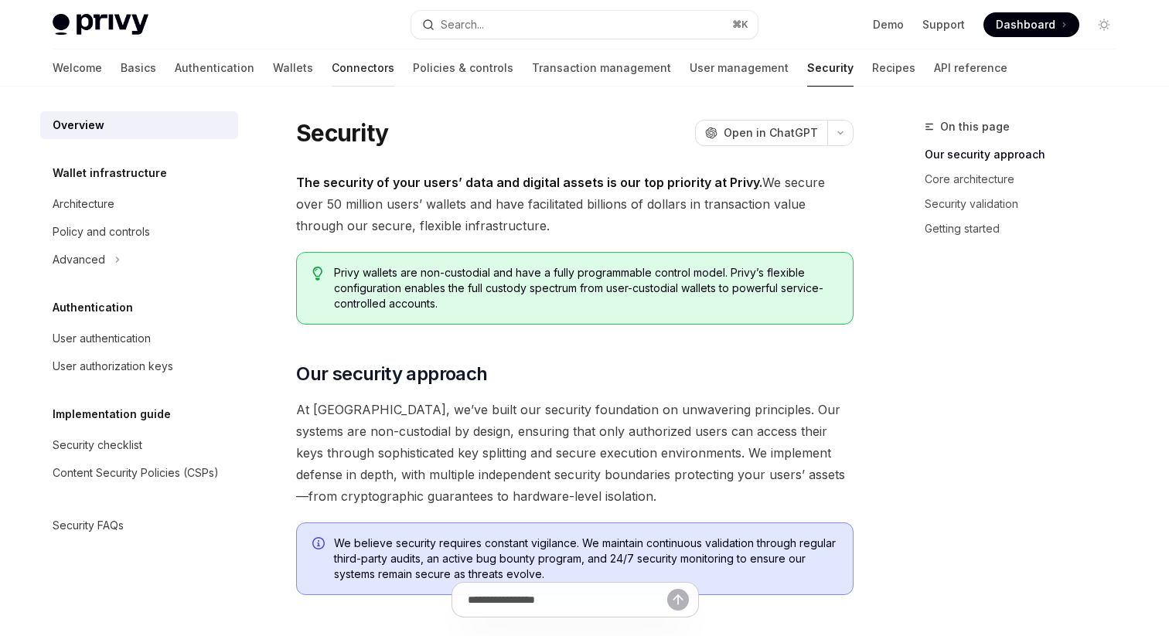
click at [332, 62] on link "Connectors" at bounding box center [363, 67] width 63 height 37
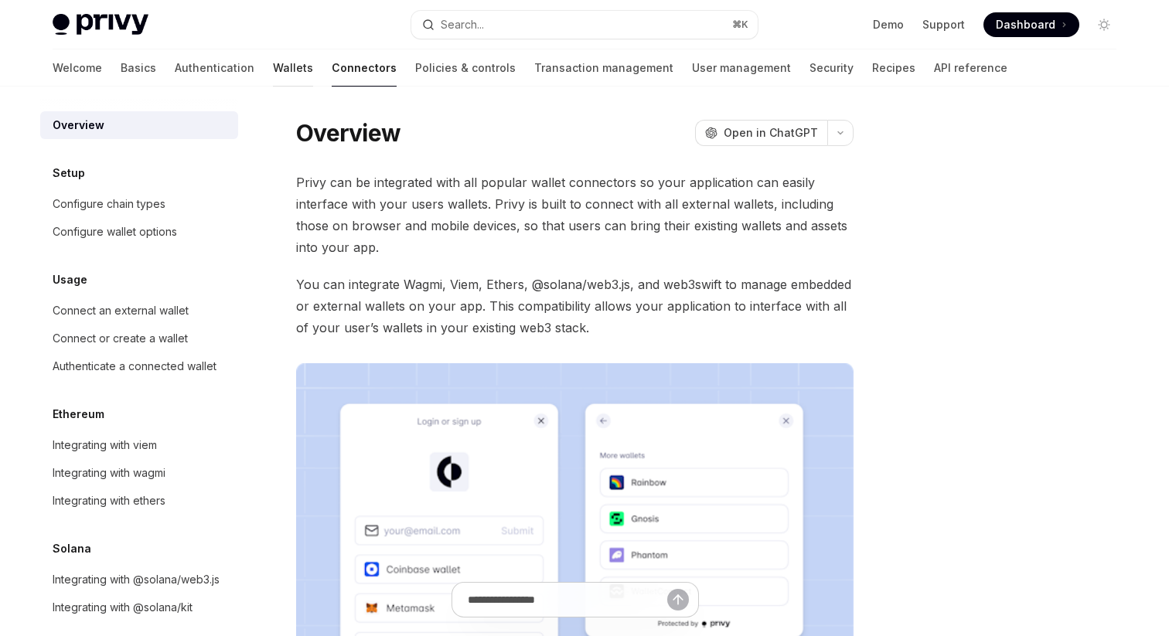
click at [273, 81] on link "Wallets" at bounding box center [293, 67] width 40 height 37
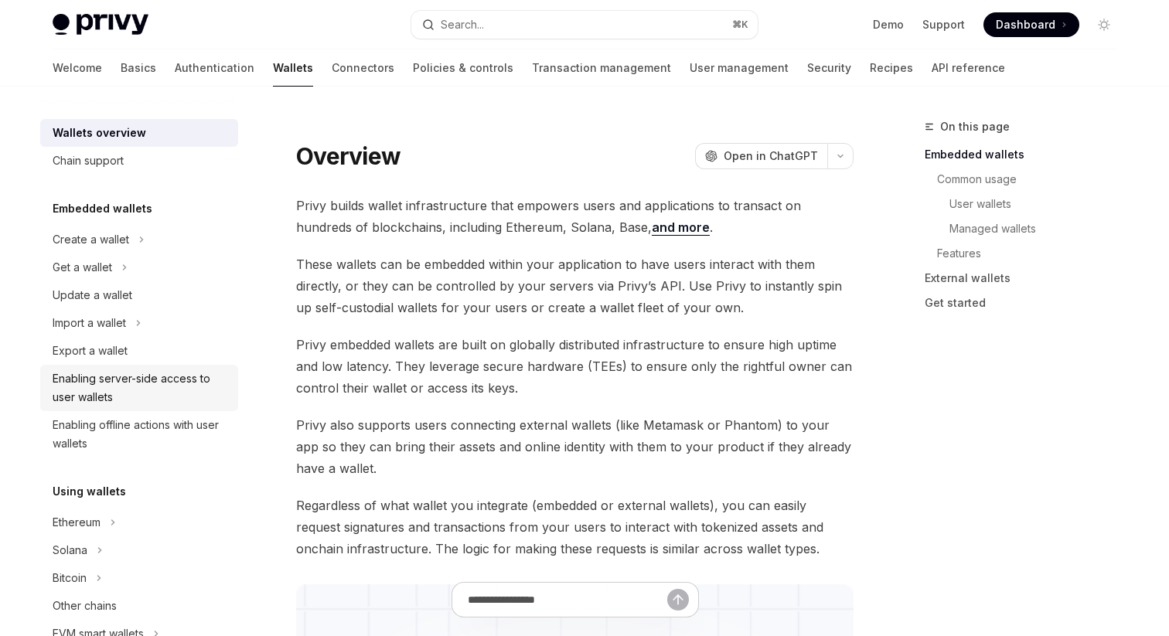
click at [116, 388] on div "Enabling server-side access to user wallets" at bounding box center [141, 388] width 176 height 37
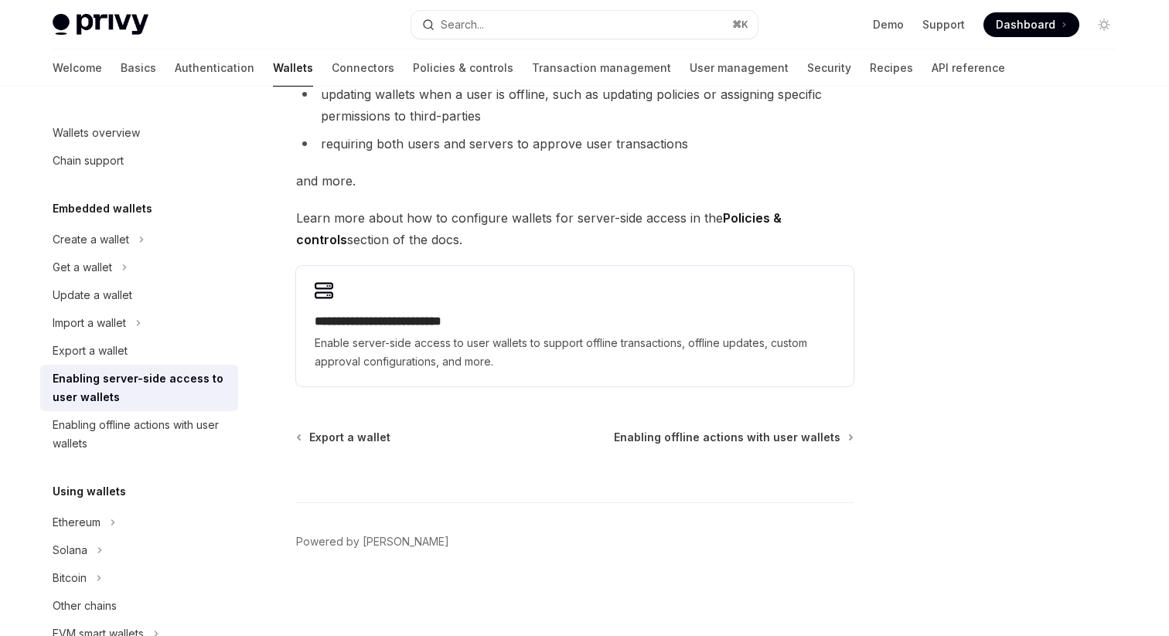
scroll to position [70, 0]
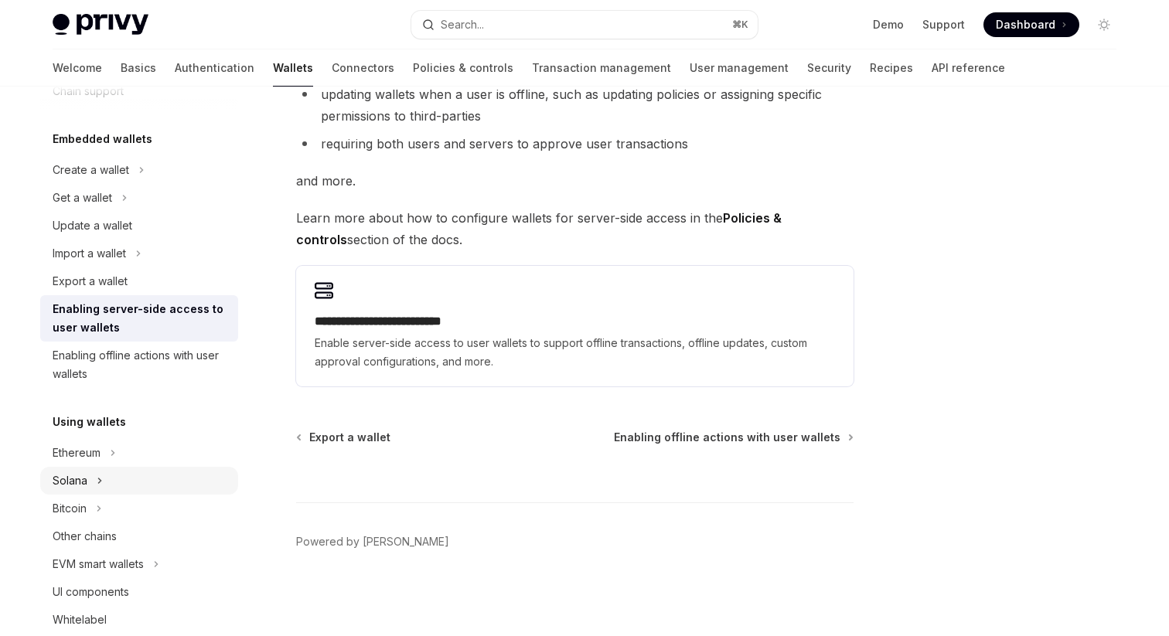
click at [94, 481] on div "Solana" at bounding box center [139, 481] width 198 height 28
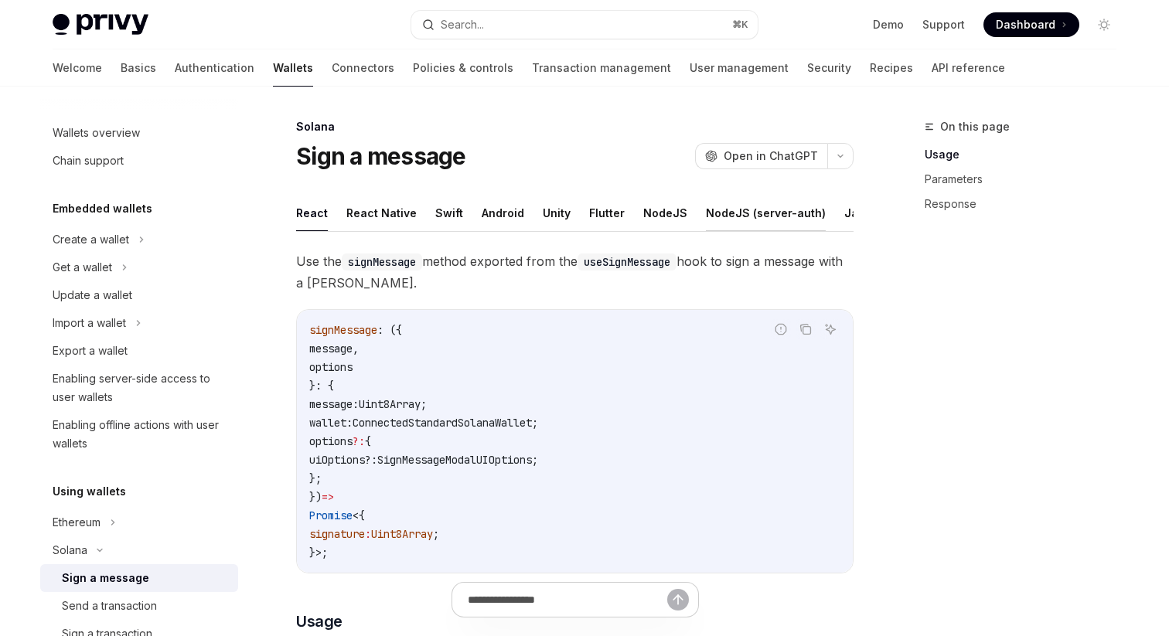
click at [722, 220] on button "NodeJS (server-auth)" at bounding box center [766, 213] width 120 height 36
type textarea "*"
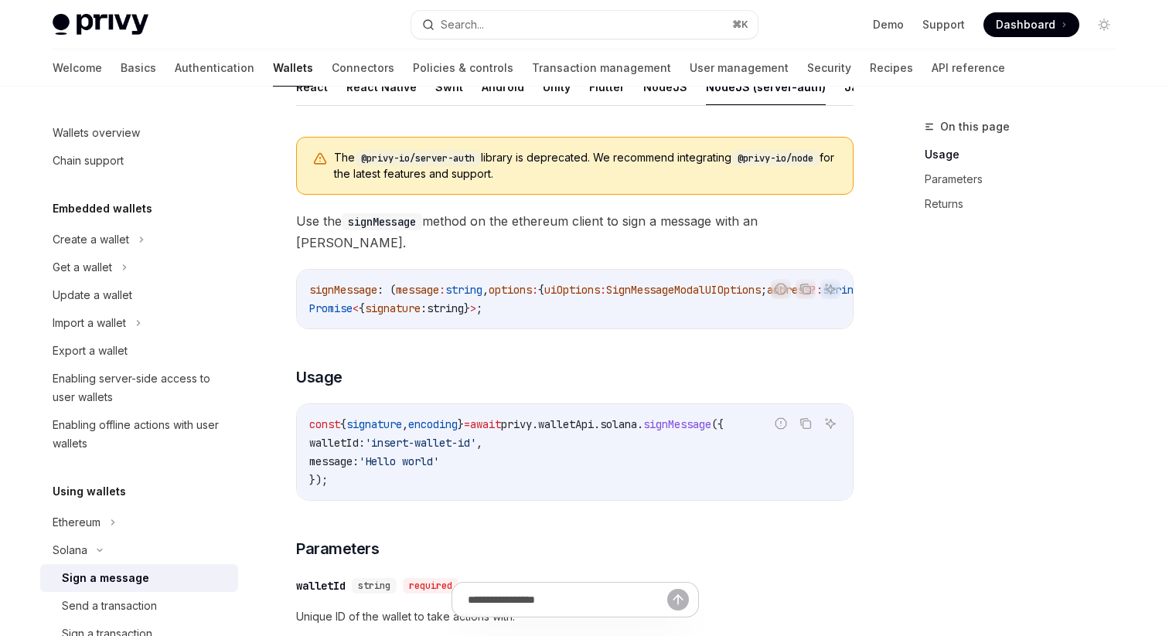
scroll to position [135, 0]
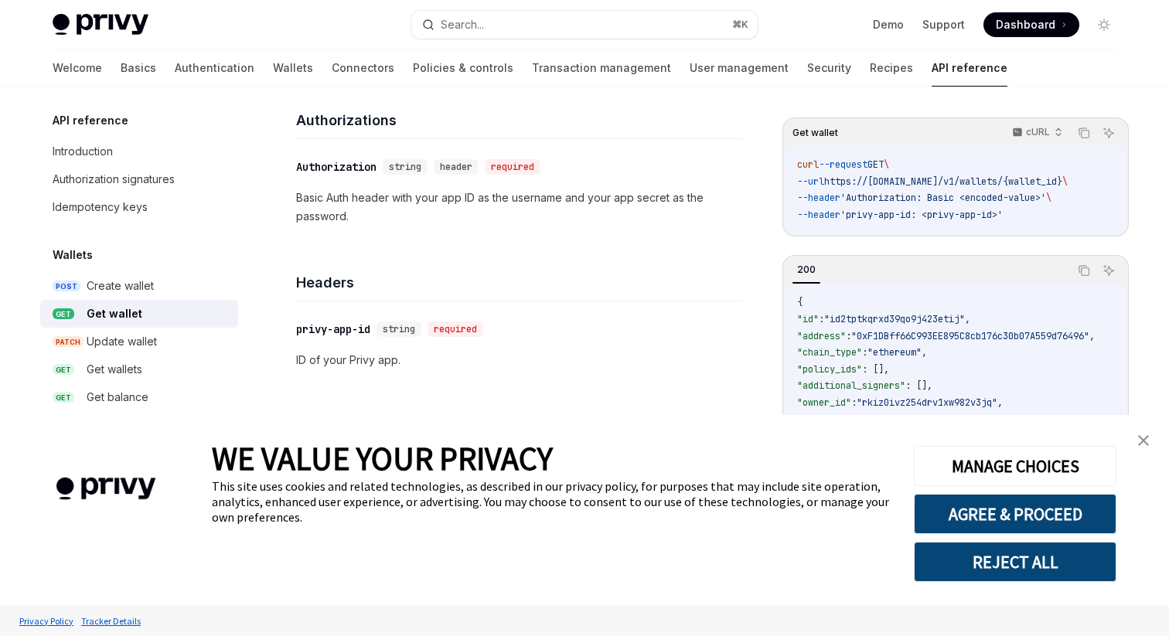
scroll to position [195, 0]
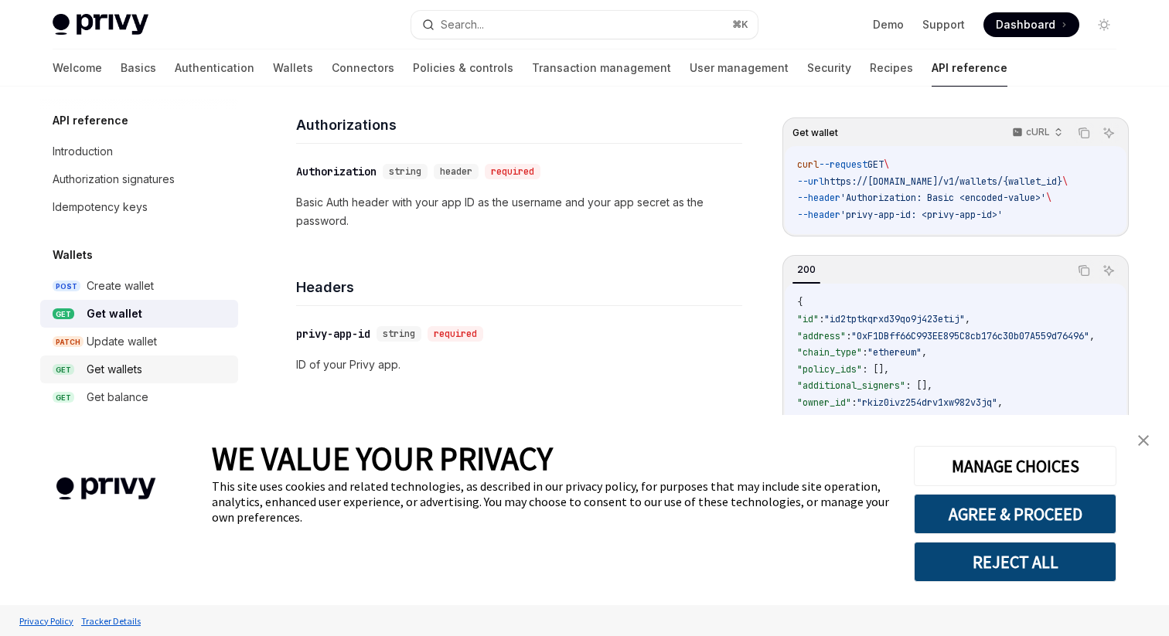
click at [130, 368] on div "Get wallets" at bounding box center [115, 369] width 56 height 19
type textarea "*"
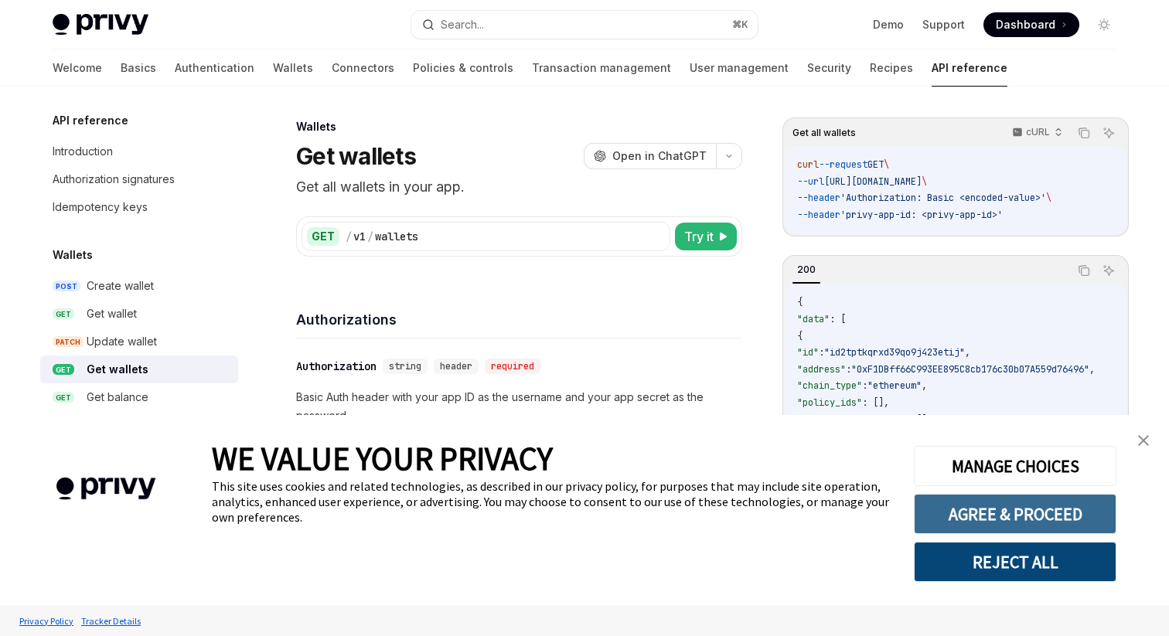
click at [1012, 504] on button "AGREE & PROCEED" at bounding box center [1015, 514] width 203 height 40
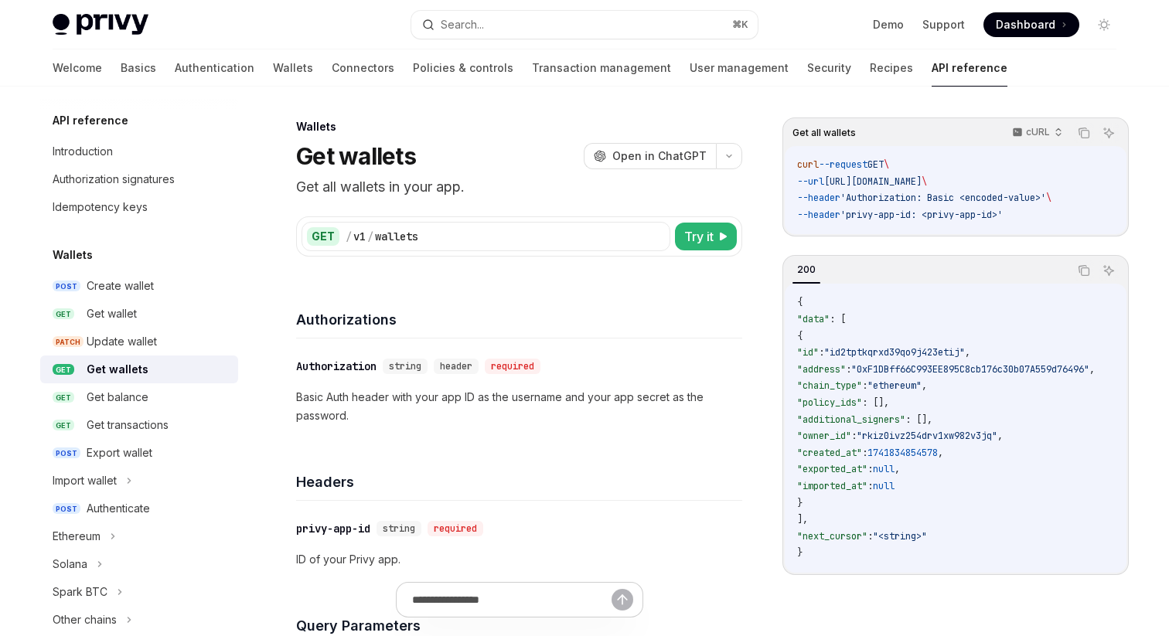
drag, startPoint x: 792, startPoint y: 159, endPoint x: 1032, endPoint y: 216, distance: 246.4
click at [1032, 216] on div "curl --request GET \ --url https://api.privy.io/v1/wallets \ --header 'Authoriz…" at bounding box center [956, 190] width 342 height 88
copy code "curl --request GET \ --url https://api.privy.io/v1/wallets \ --header 'Authoriz…"
click at [861, 203] on span "'Authorization: Basic <encoded-value>'" at bounding box center [943, 198] width 206 height 12
drag, startPoint x: 840, startPoint y: 181, endPoint x: 1014, endPoint y: 175, distance: 173.3
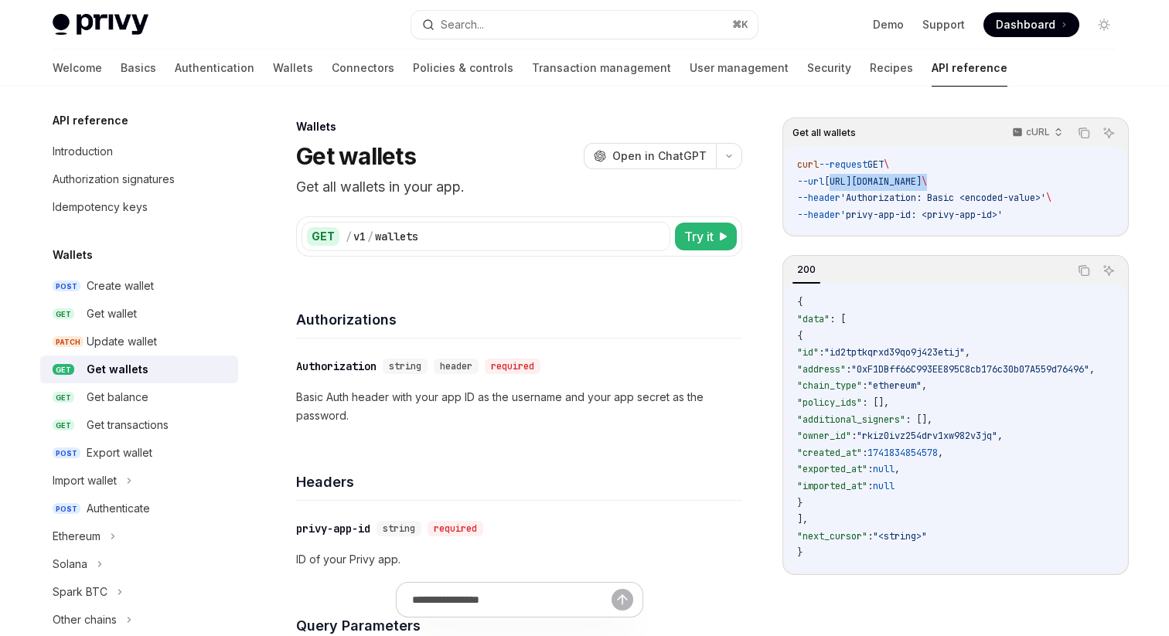
click at [927, 177] on span "--url https://api.privy.io/v1/wallets \" at bounding box center [862, 181] width 130 height 12
copy span "https://api.privy.io/v1/wallets"
click at [880, 218] on span "'privy-app-id: <privy-app-id>'" at bounding box center [921, 215] width 162 height 12
drag, startPoint x: 791, startPoint y: 159, endPoint x: 1026, endPoint y: 213, distance: 241.2
click at [1027, 215] on div "curl --request GET \ --url https://api.privy.io/v1/wallets \ --header 'Authoriz…" at bounding box center [956, 190] width 342 height 88
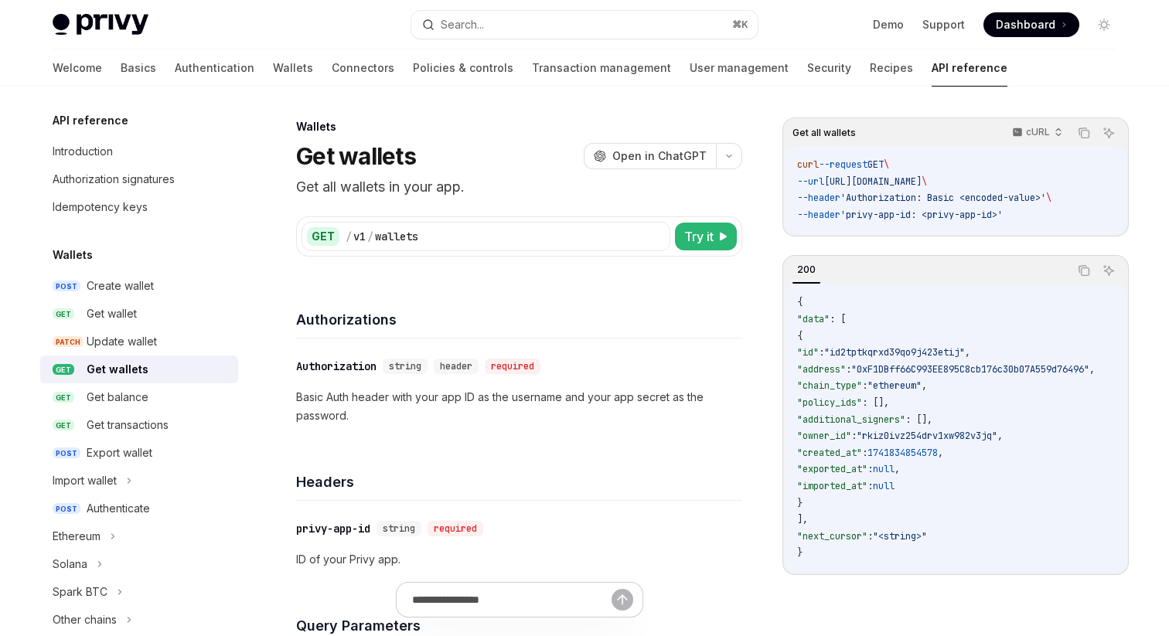
copy code "curl --request GET \ --url https://api.privy.io/v1/wallets \ --header 'Authoriz…"
click at [637, 156] on span "Open in ChatGPT" at bounding box center [659, 155] width 94 height 15
click at [608, 22] on button "Search... ⌘ K" at bounding box center [584, 25] width 346 height 28
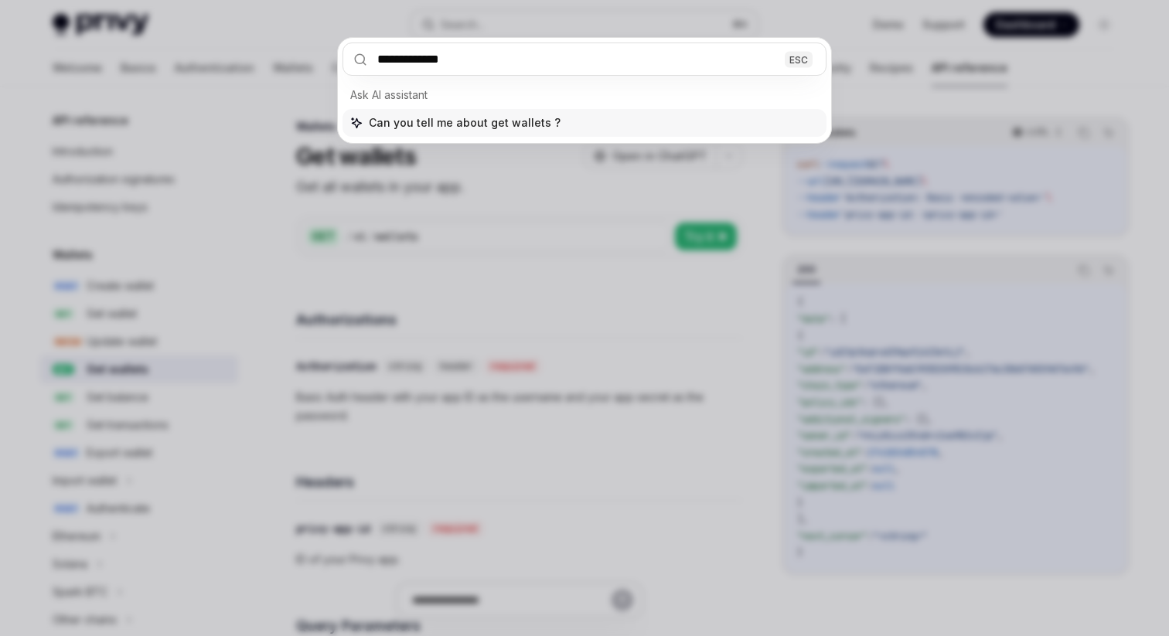
type input "**********"
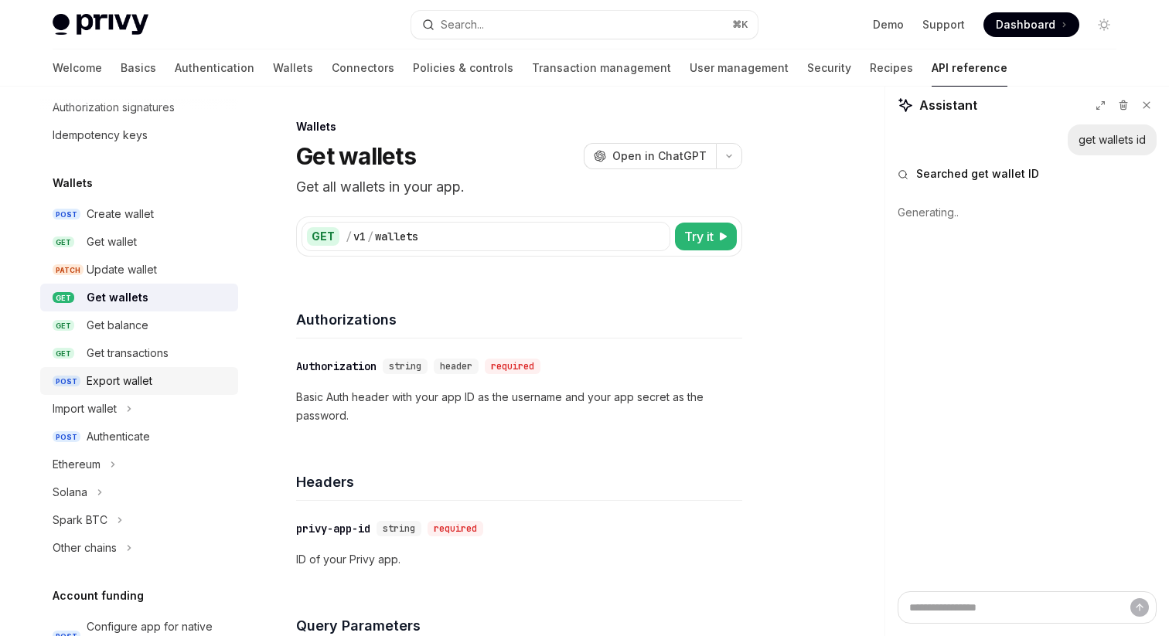
scroll to position [73, 0]
click at [124, 436] on div "Authenticate" at bounding box center [118, 435] width 63 height 19
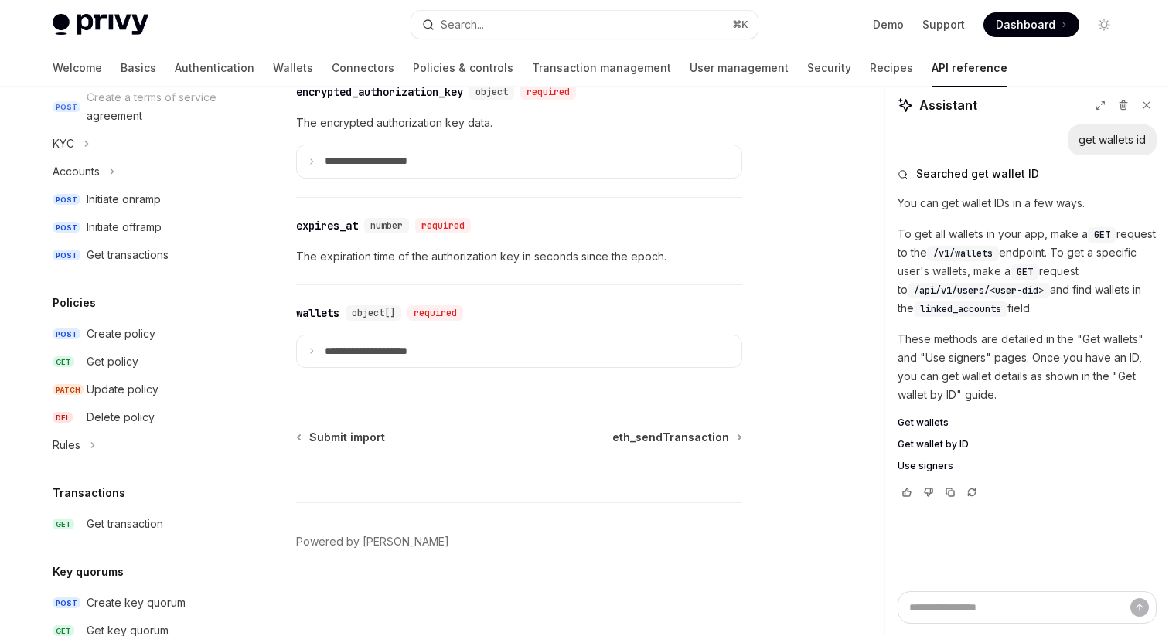
scroll to position [1419, 0]
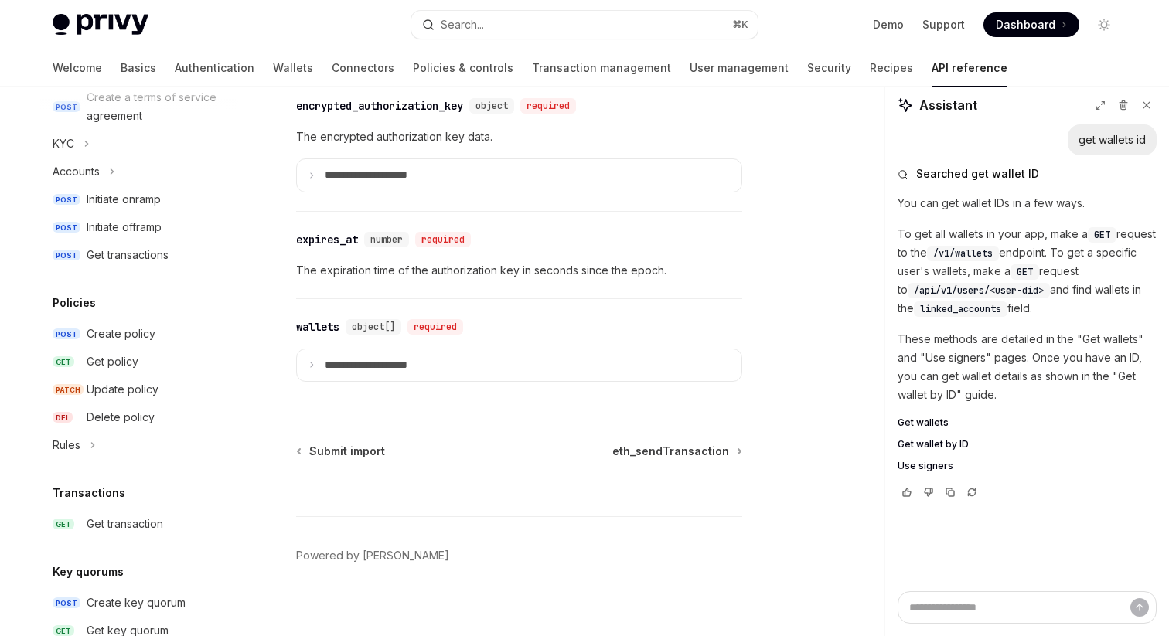
click at [932, 422] on span "Get wallets" at bounding box center [923, 423] width 51 height 12
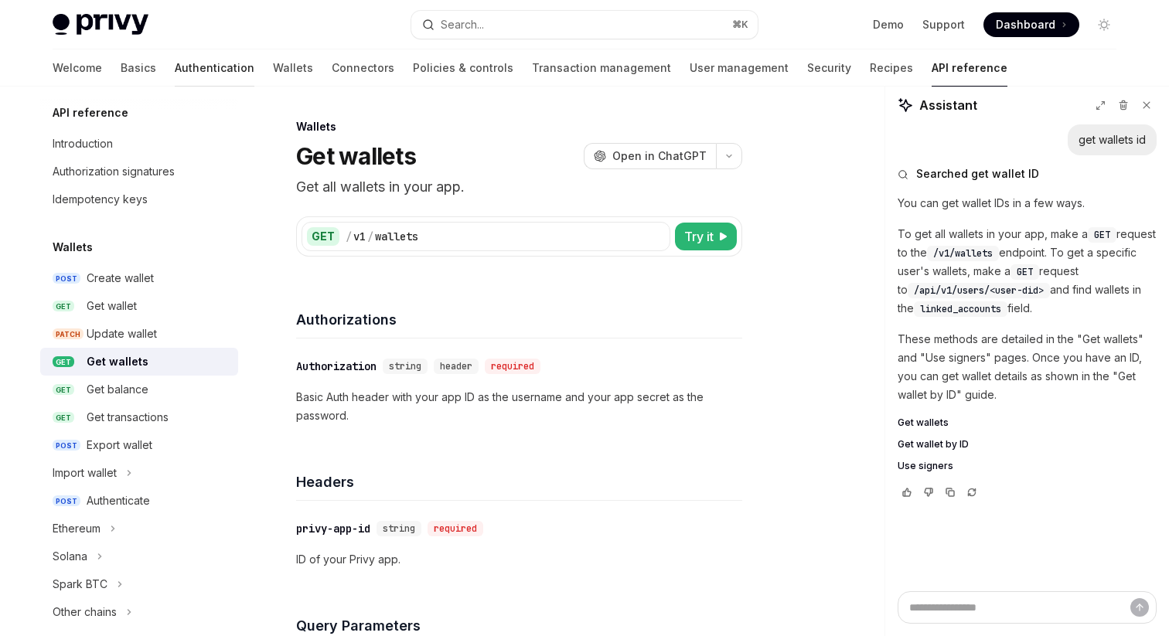
click at [175, 63] on link "Authentication" at bounding box center [215, 67] width 80 height 37
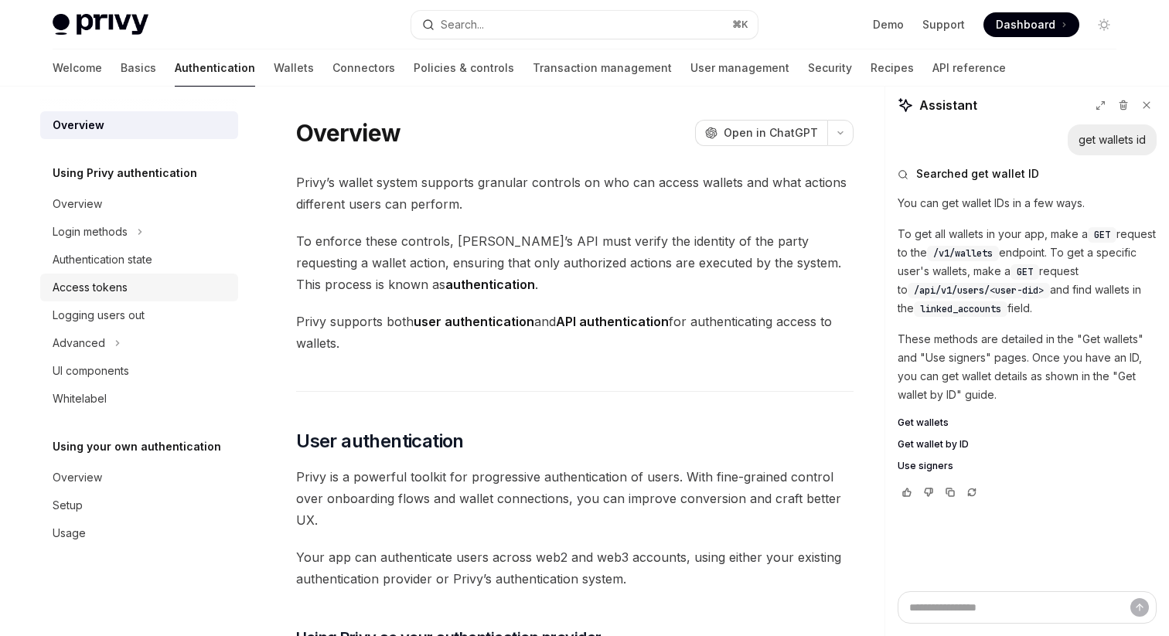
click at [102, 280] on div "Access tokens" at bounding box center [90, 287] width 75 height 19
type textarea "*"
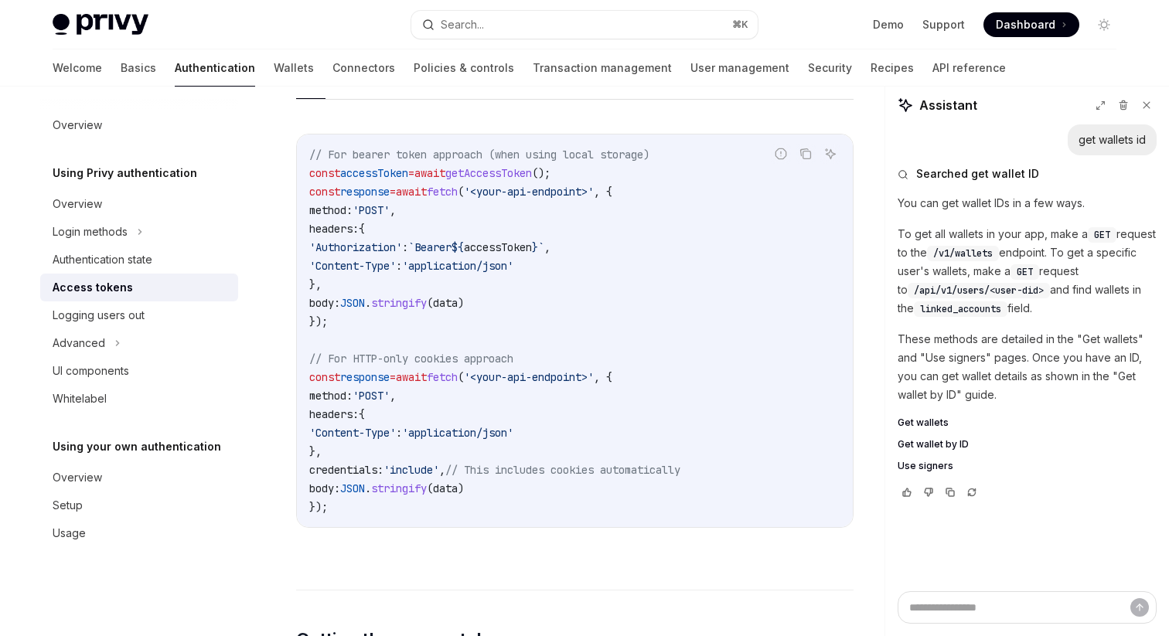
scroll to position [1418, 0]
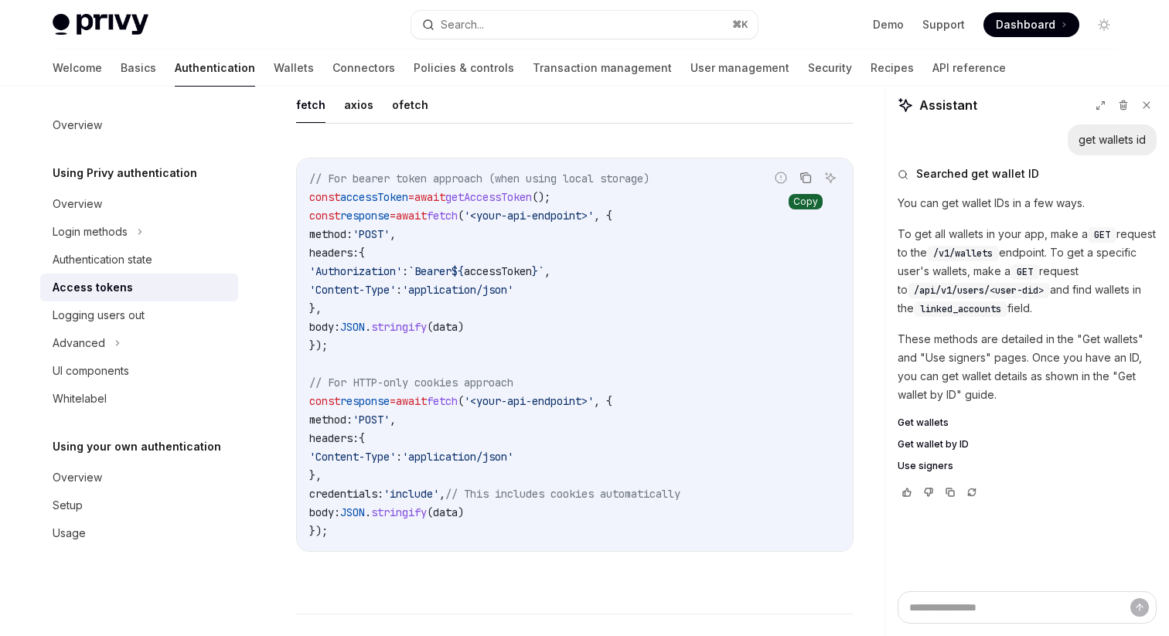
click at [807, 182] on icon "Copy the contents from the code block" at bounding box center [807, 179] width 8 height 8
click at [807, 182] on button "Copy the contents from the code block" at bounding box center [806, 178] width 20 height 20
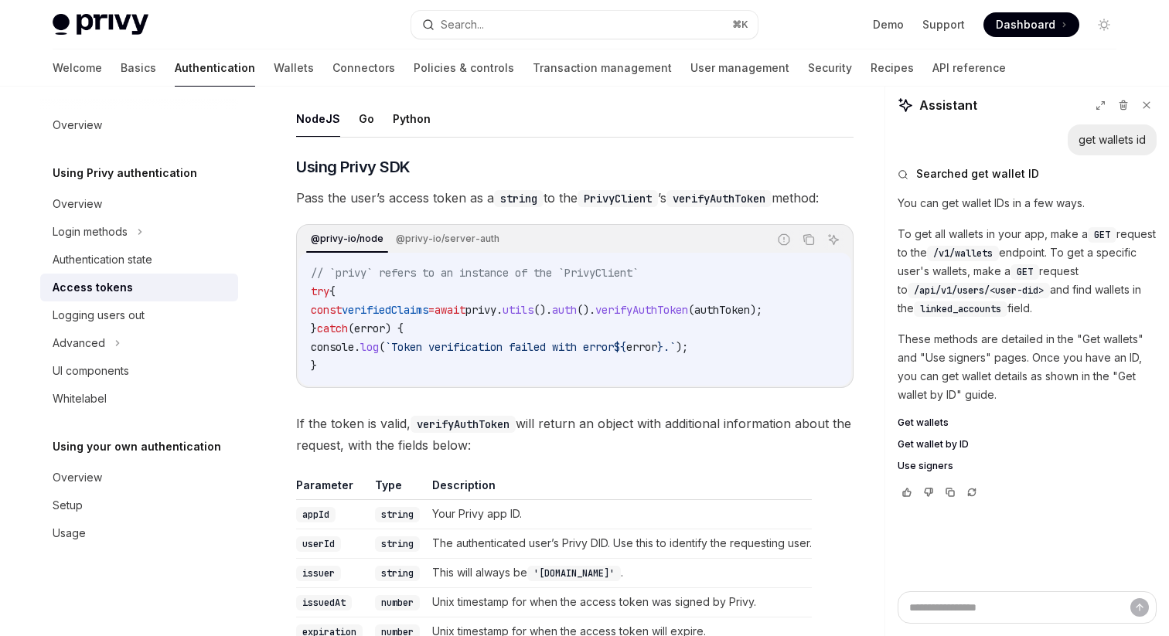
scroll to position [2401, 0]
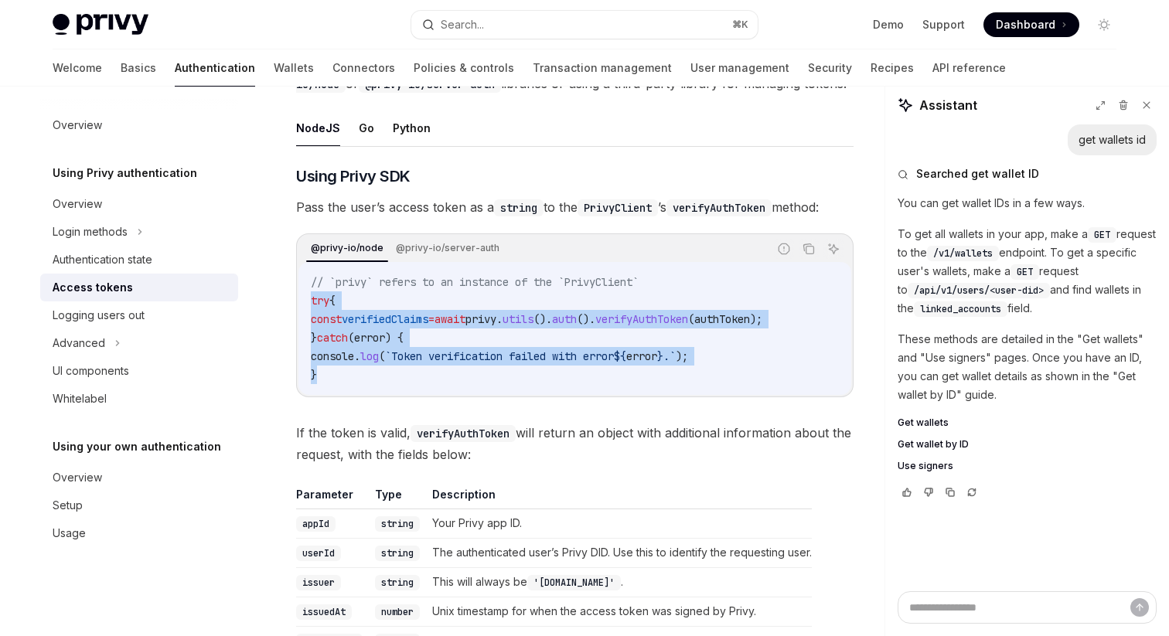
drag, startPoint x: 307, startPoint y: 295, endPoint x: 389, endPoint y: 365, distance: 107.5
click at [389, 365] on div "// `privy` refers to an instance of the `PrivyClient` try { const verifiedClaim…" at bounding box center [574, 328] width 553 height 133
copy code "try { const verifiedClaims = await privy . utils (). auth (). verifyAuthToken (…"
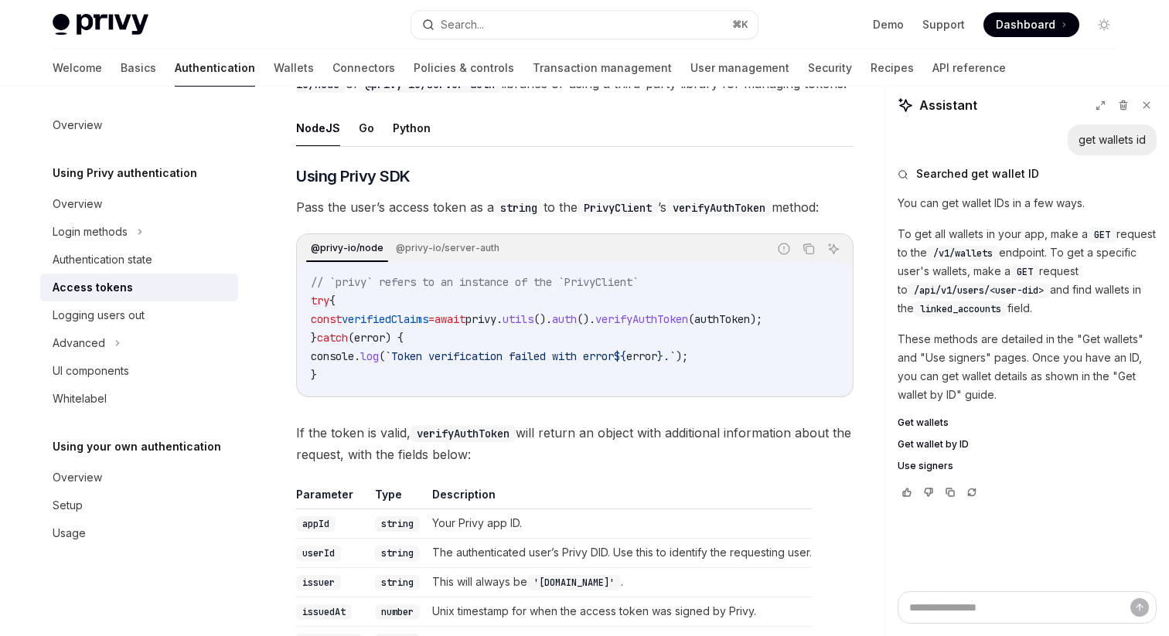
click at [631, 275] on span "// `privy` refers to an instance of the `PrivyClient`" at bounding box center [475, 282] width 328 height 14
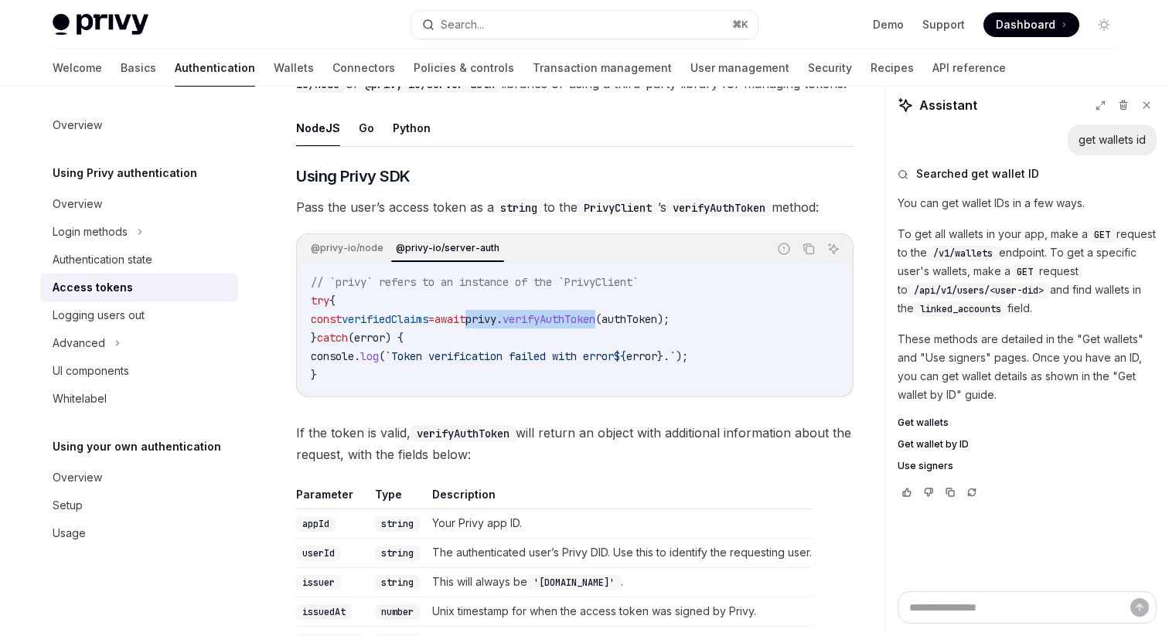
drag, startPoint x: 506, startPoint y: 322, endPoint x: 649, endPoint y: 322, distance: 143.0
click at [649, 322] on span "const verifiedClaims = await privy . verifyAuthToken ( authToken );" at bounding box center [490, 319] width 359 height 14
copy span "privy . verifyAuthToken"
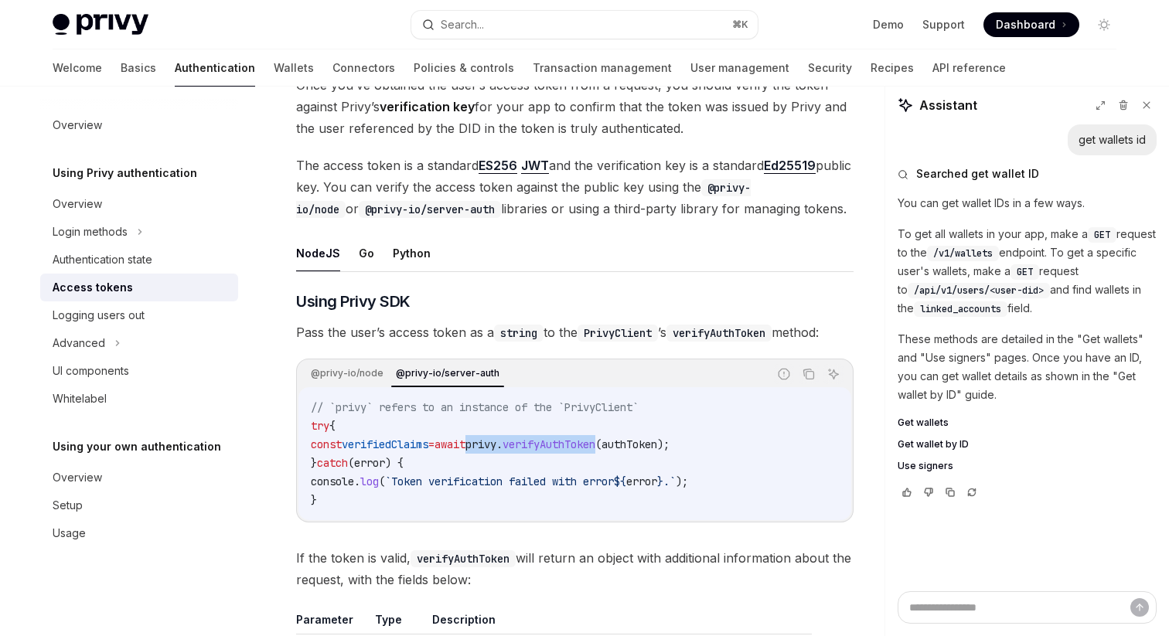
scroll to position [2128, 0]
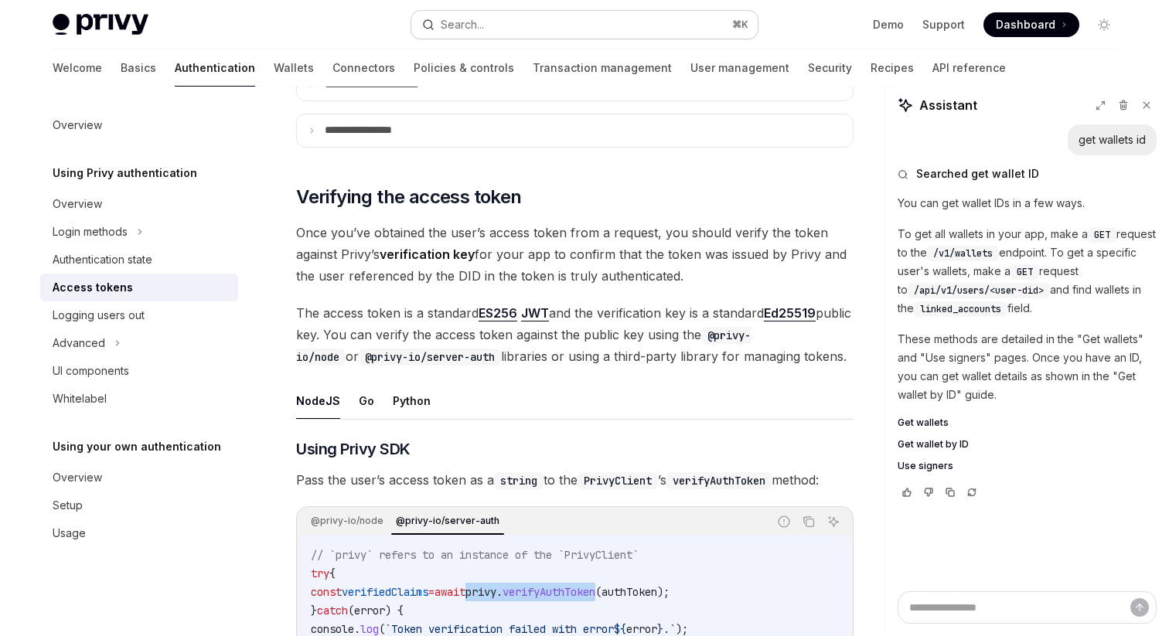
click at [460, 29] on div "Search..." at bounding box center [462, 24] width 43 height 19
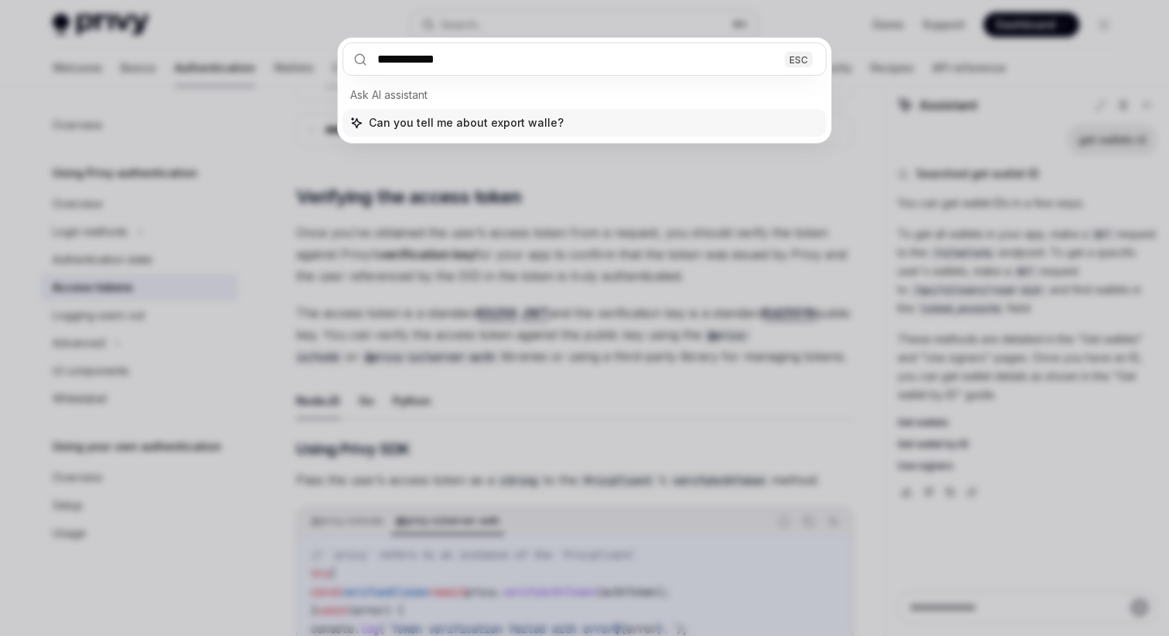
type input "**********"
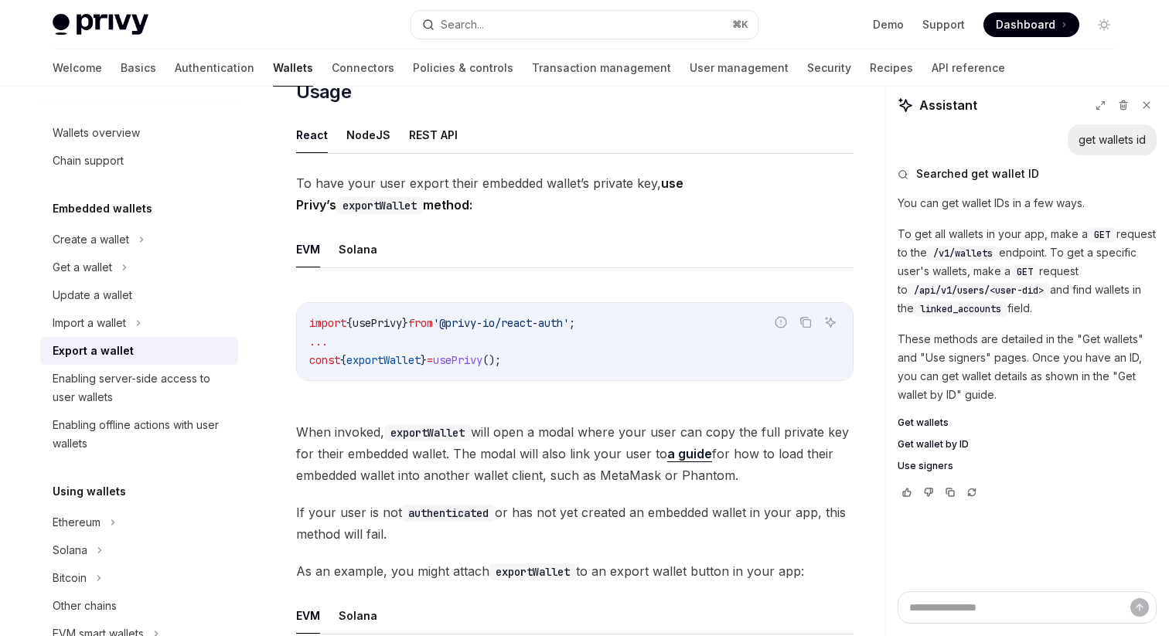
scroll to position [370, 0]
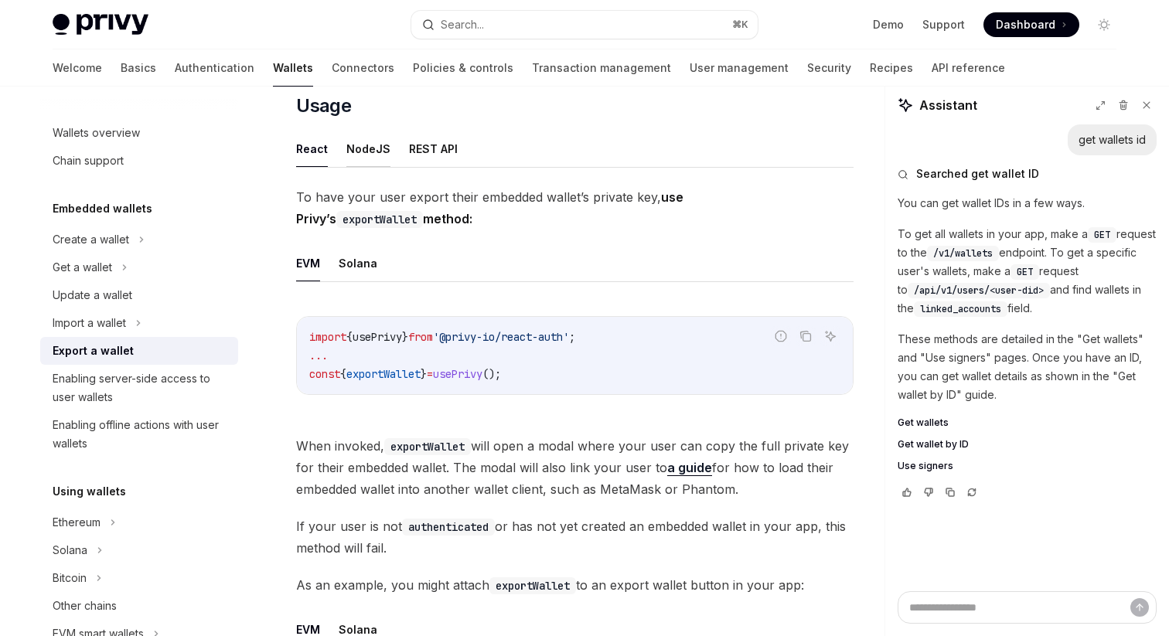
click at [358, 154] on button "NodeJS" at bounding box center [368, 149] width 44 height 36
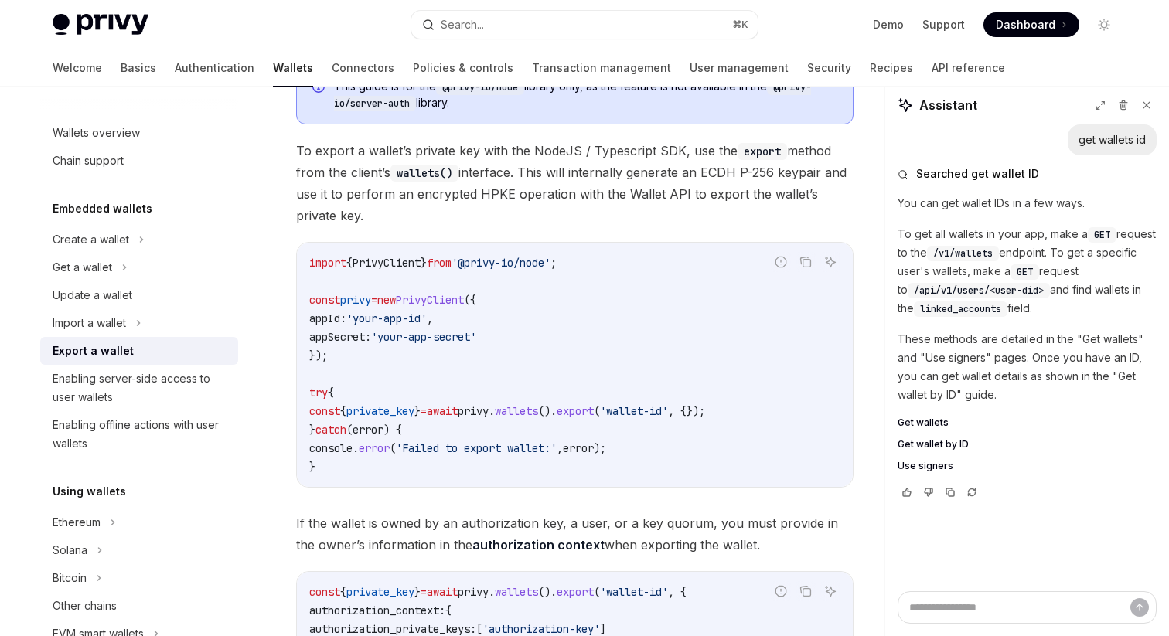
scroll to position [523, 0]
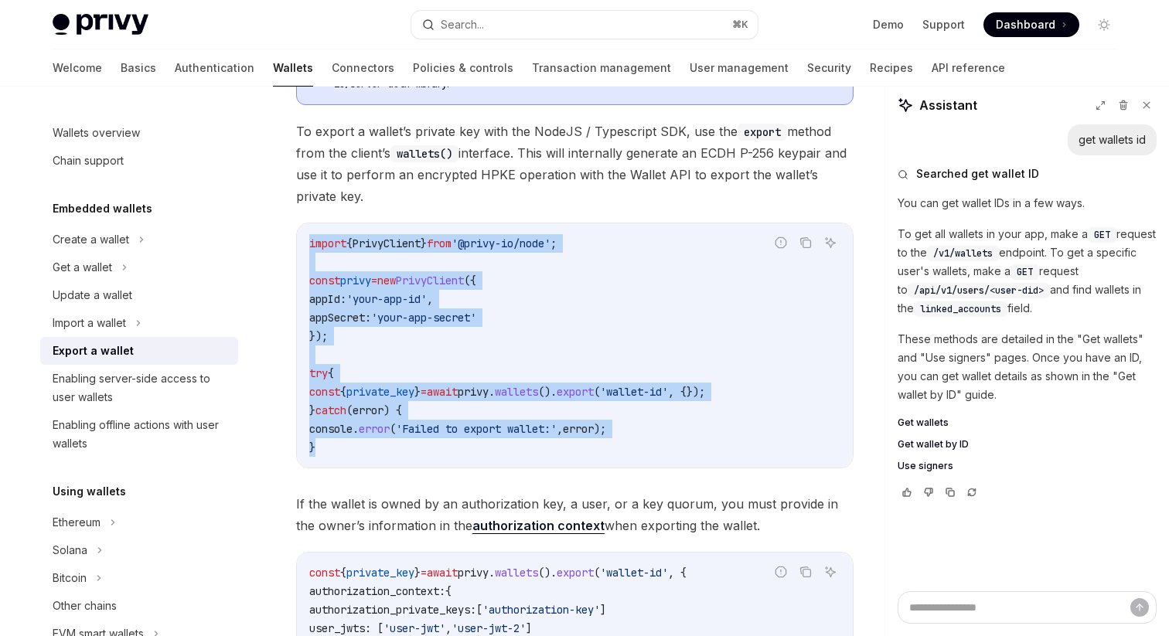
drag, startPoint x: 305, startPoint y: 233, endPoint x: 383, endPoint y: 442, distance: 223.1
click at [383, 442] on div "import { PrivyClient } from '@privy-io/node' ; const privy = new PrivyClient ({…" at bounding box center [575, 345] width 556 height 244
copy code "import { PrivyClient } from '@privy-io/node' ; const privy = new PrivyClient ({…"
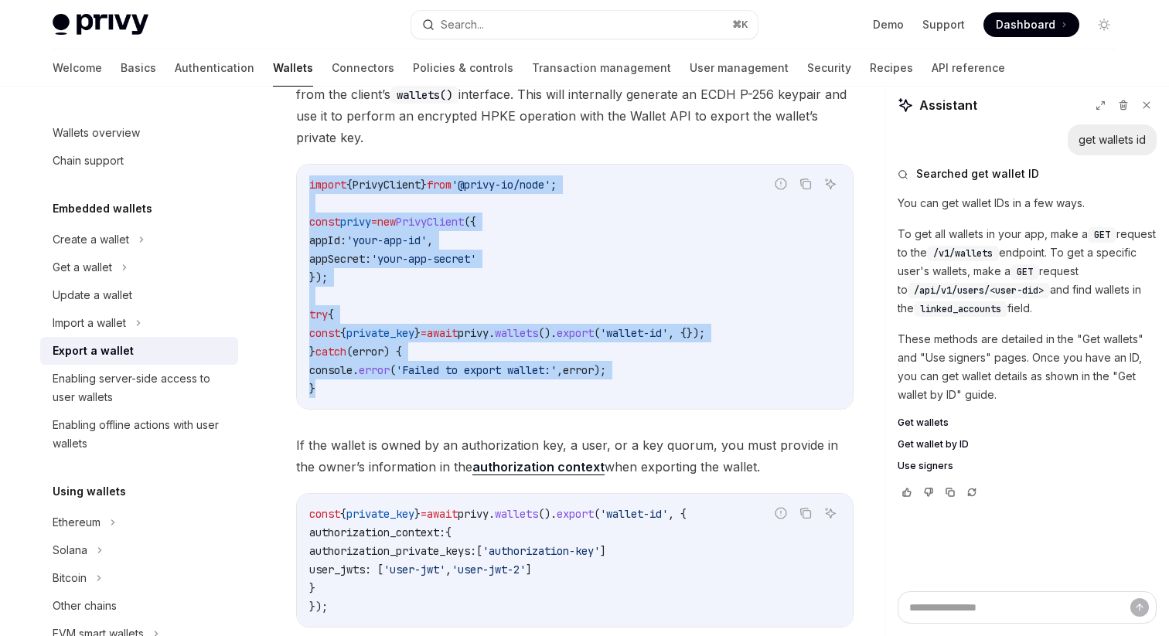
scroll to position [564, 0]
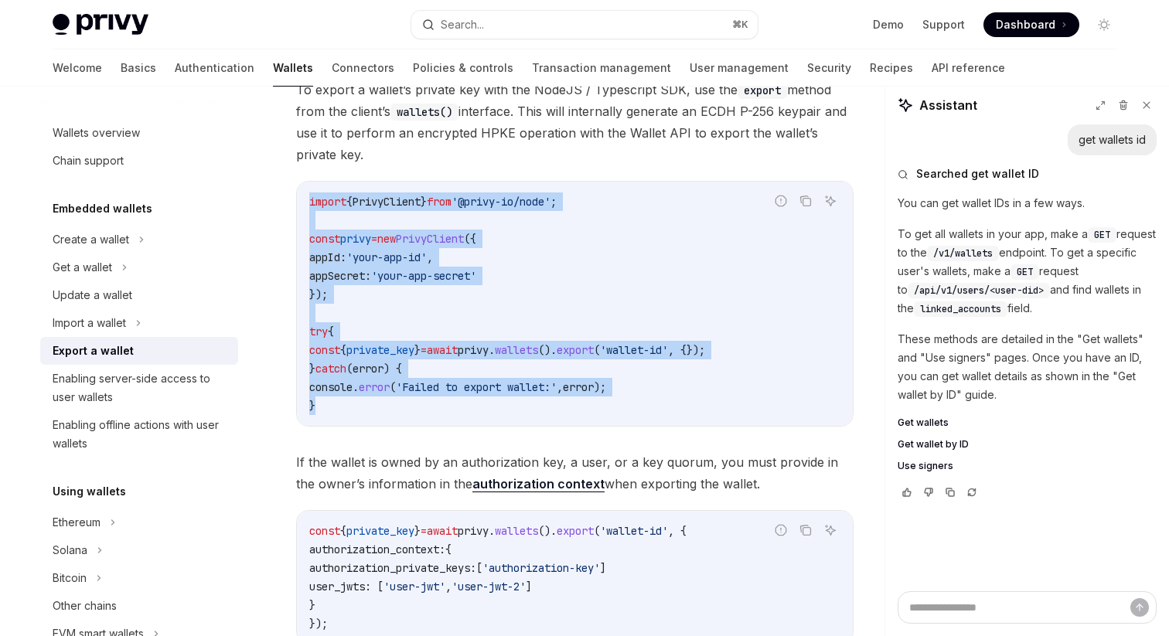
copy code "import { PrivyClient } from '@privy-io/node' ; const privy = new PrivyClient ({…"
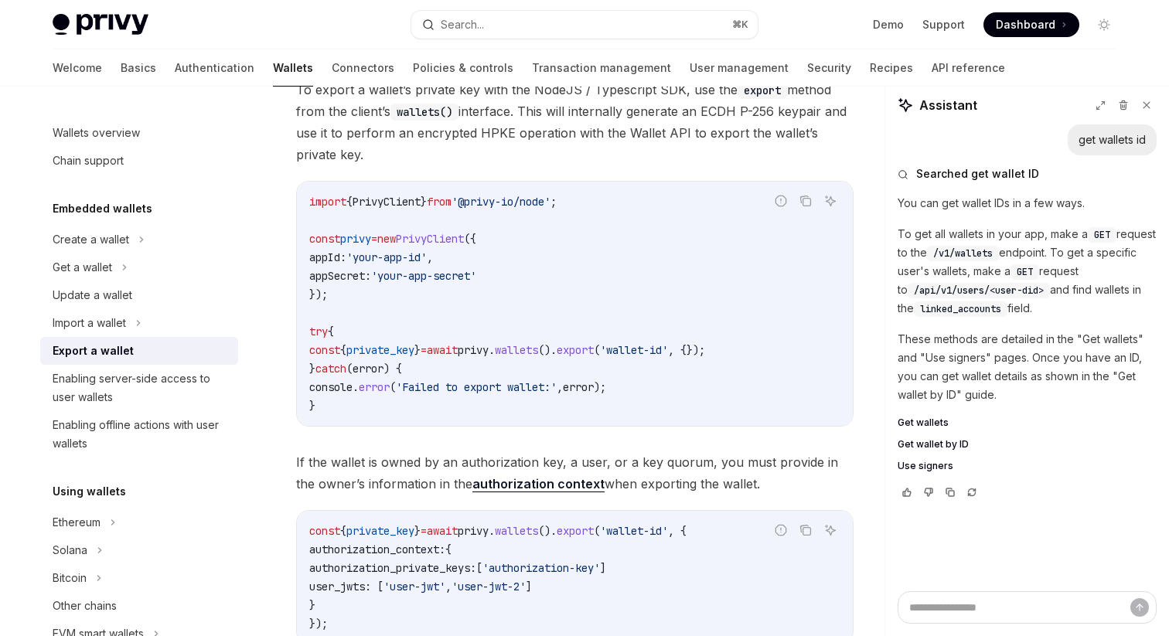
click at [578, 279] on code "import { PrivyClient } from '@privy-io/node' ; const privy = new PrivyClient ({…" at bounding box center [574, 304] width 531 height 223
drag, startPoint x: 485, startPoint y: 202, endPoint x: 574, endPoint y: 205, distance: 89.0
click at [550, 205] on span "'@privy-io/node'" at bounding box center [500, 202] width 99 height 14
copy span "@privy-io/node"
click at [111, 262] on div "Get a wallet" at bounding box center [83, 267] width 60 height 19
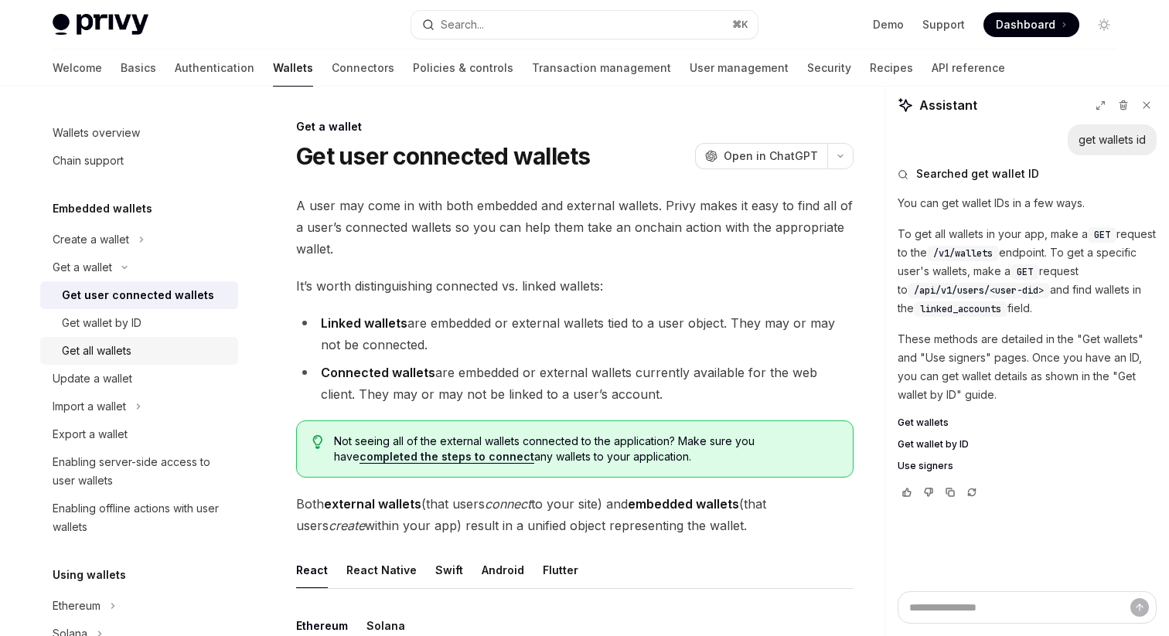
click at [131, 349] on div "Get all wallets" at bounding box center [97, 351] width 70 height 19
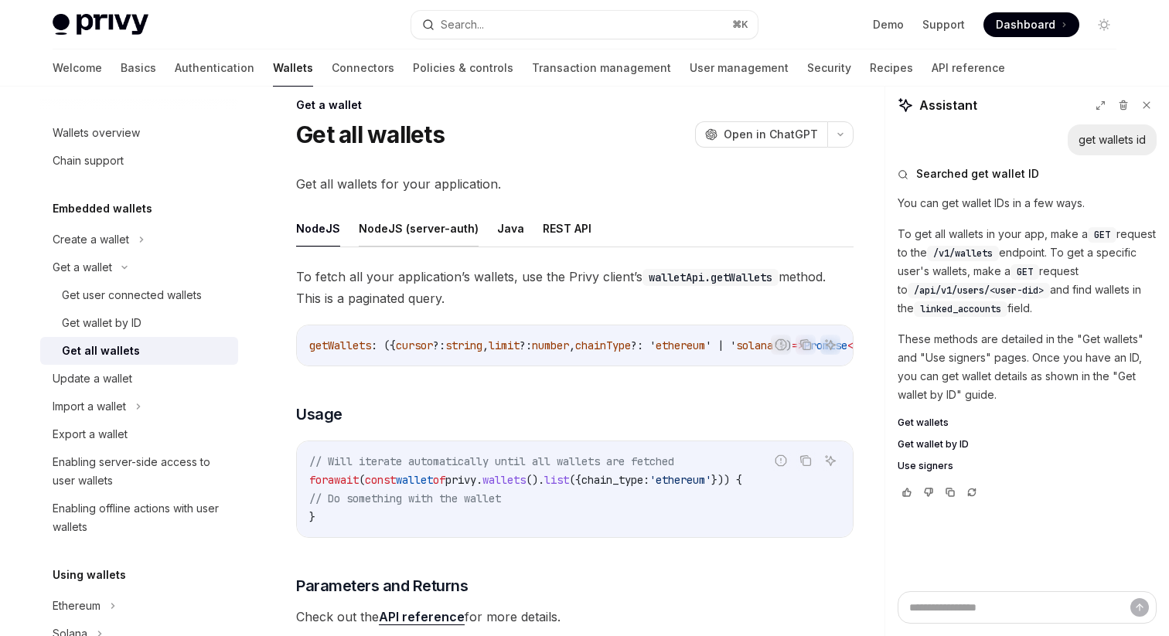
scroll to position [21, 0]
click at [400, 236] on button "NodeJS (server-auth)" at bounding box center [419, 229] width 120 height 36
type textarea "*"
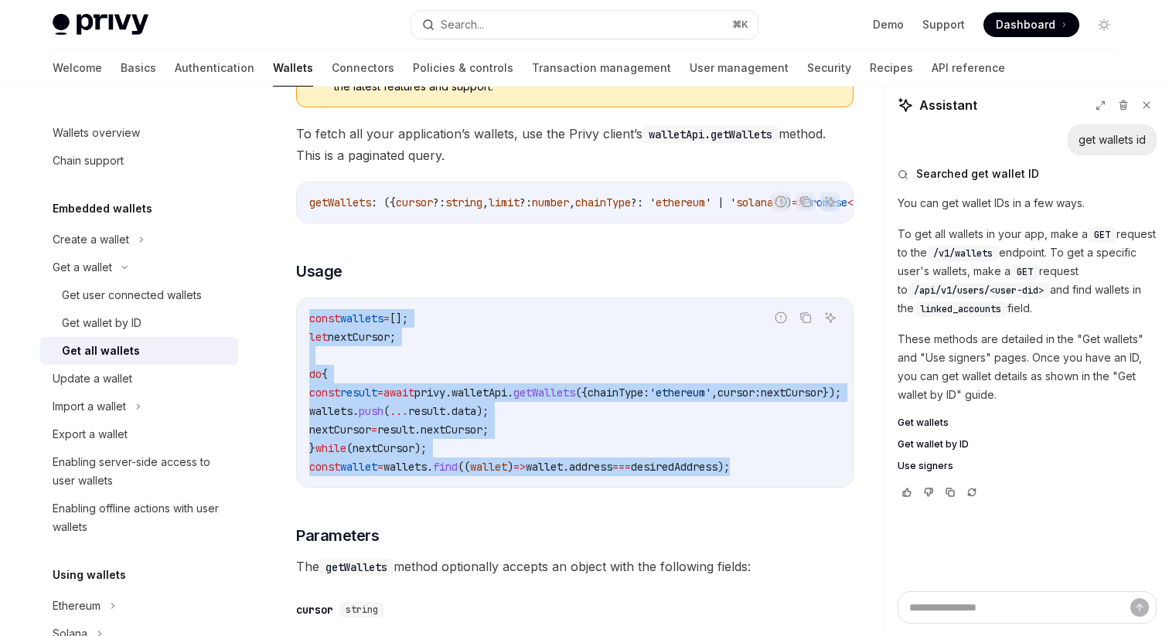
drag, startPoint x: 302, startPoint y: 322, endPoint x: 819, endPoint y: 476, distance: 539.8
click at [819, 476] on div "const wallets = []; let nextCursor ; do { const result = await privy . walletAp…" at bounding box center [575, 392] width 556 height 189
copy code "const wallets = []; let nextCursor ; do { const result = await privy . walletAp…"
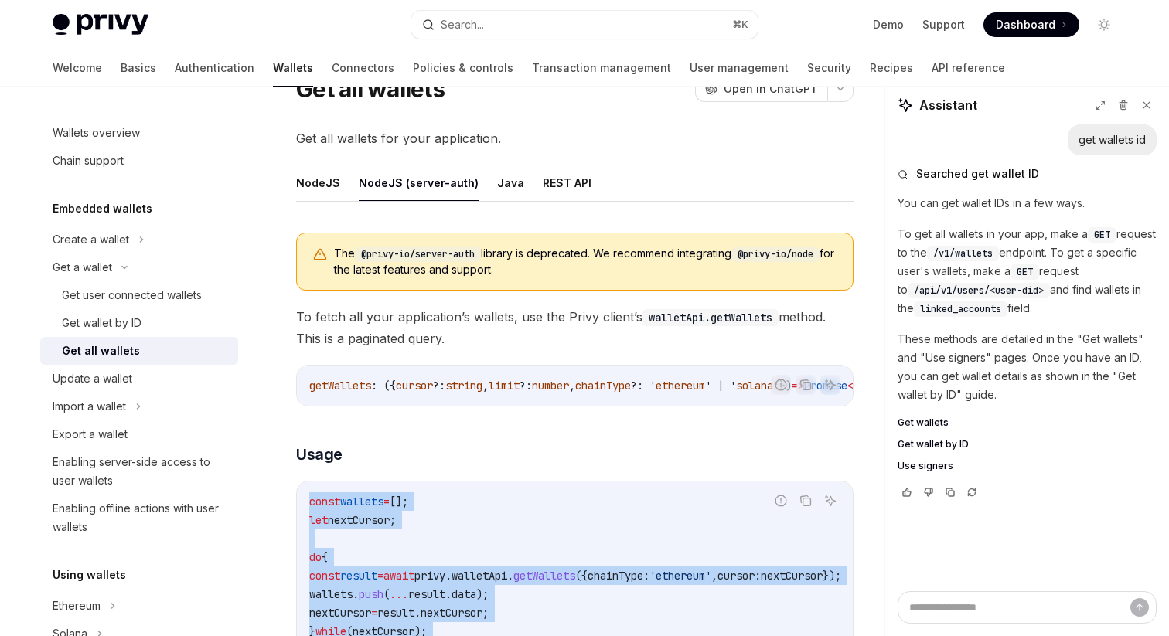
scroll to position [66, 0]
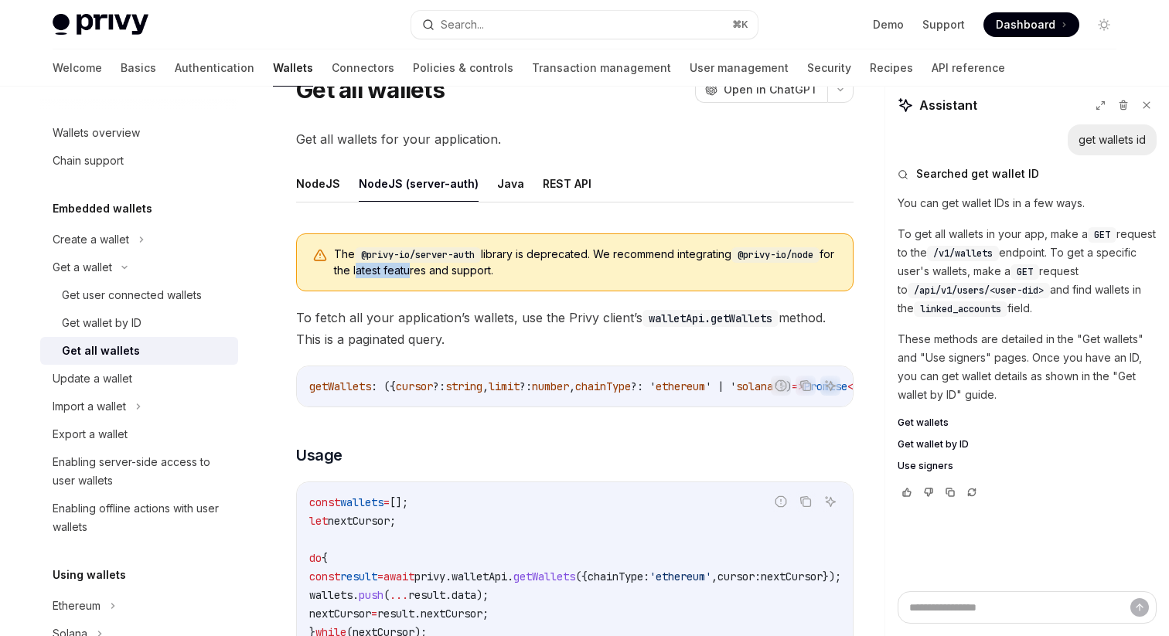
drag, startPoint x: 370, startPoint y: 274, endPoint x: 423, endPoint y: 277, distance: 52.7
click at [423, 277] on span "The @privy-io/server-auth library is deprecated. We recommend integrating @priv…" at bounding box center [585, 263] width 503 height 32
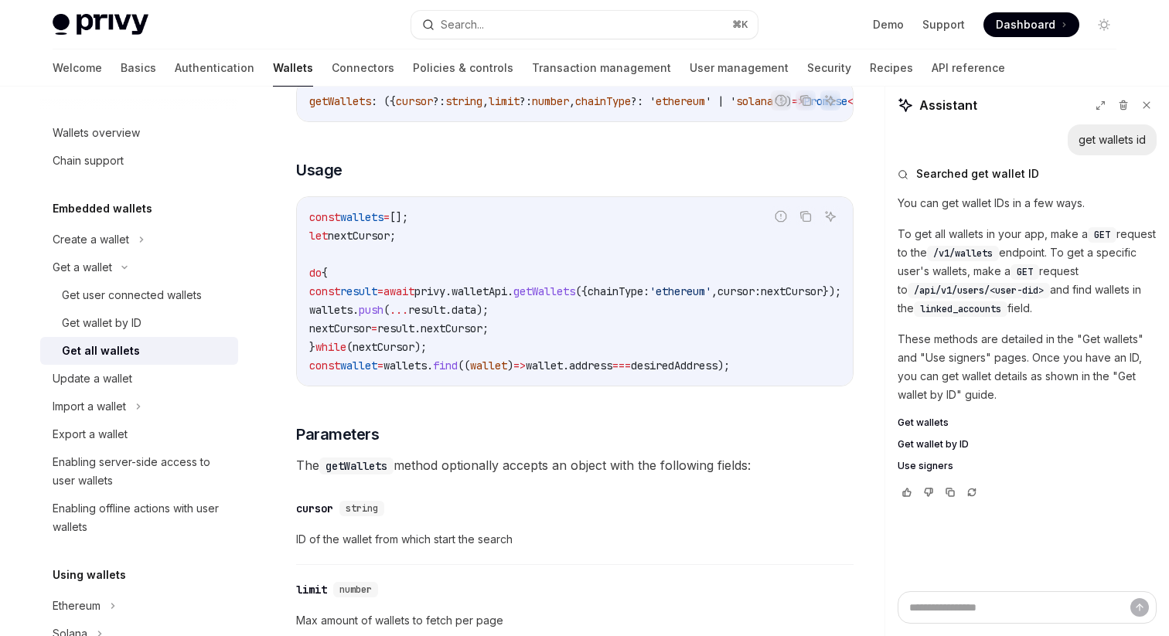
scroll to position [367, 0]
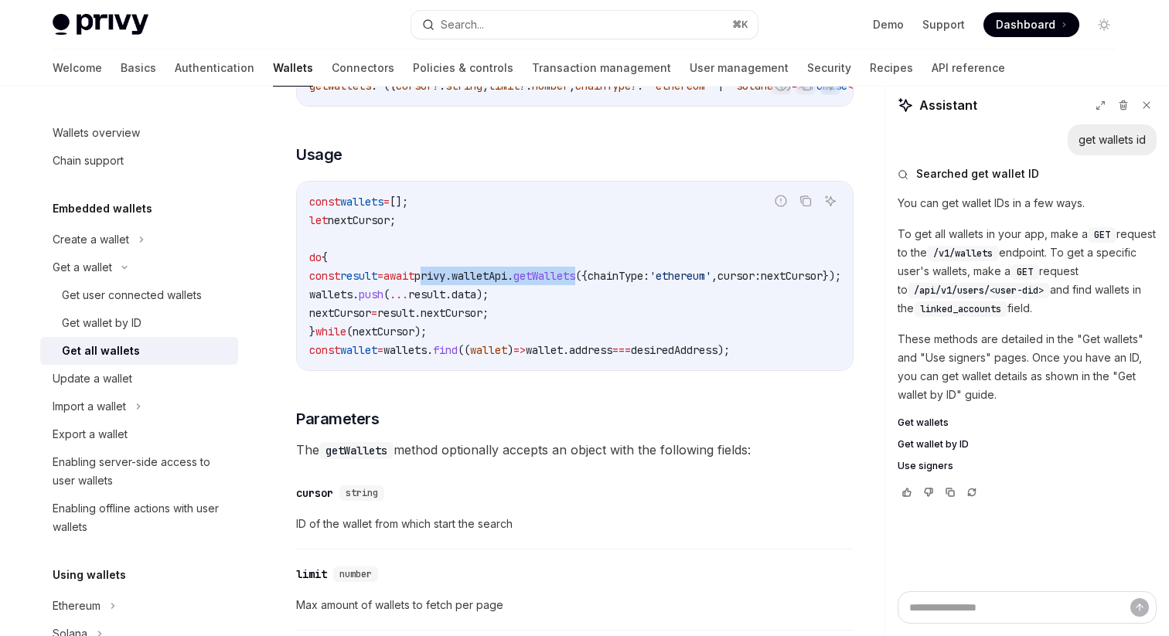
drag, startPoint x: 473, startPoint y: 282, endPoint x: 642, endPoint y: 288, distance: 169.4
click at [642, 283] on span "const result = await privy . walletApi . getWallets ({ chainType: 'ethereum' , …" at bounding box center [575, 276] width 532 height 14
copy span "privy . walletApi . getWallets"
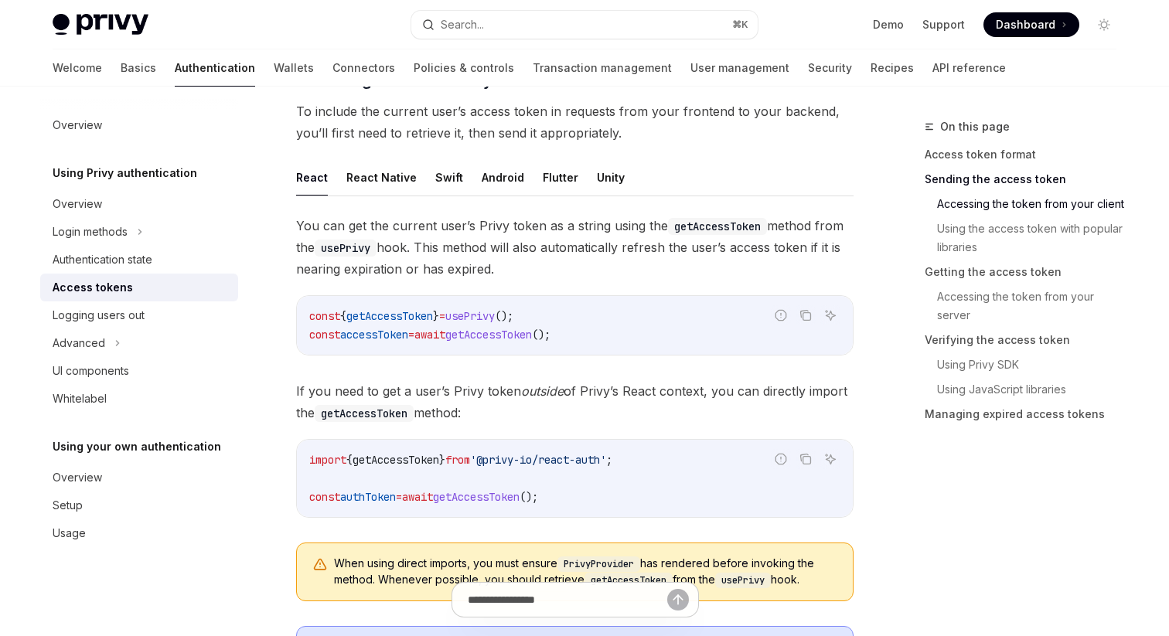
scroll to position [698, 0]
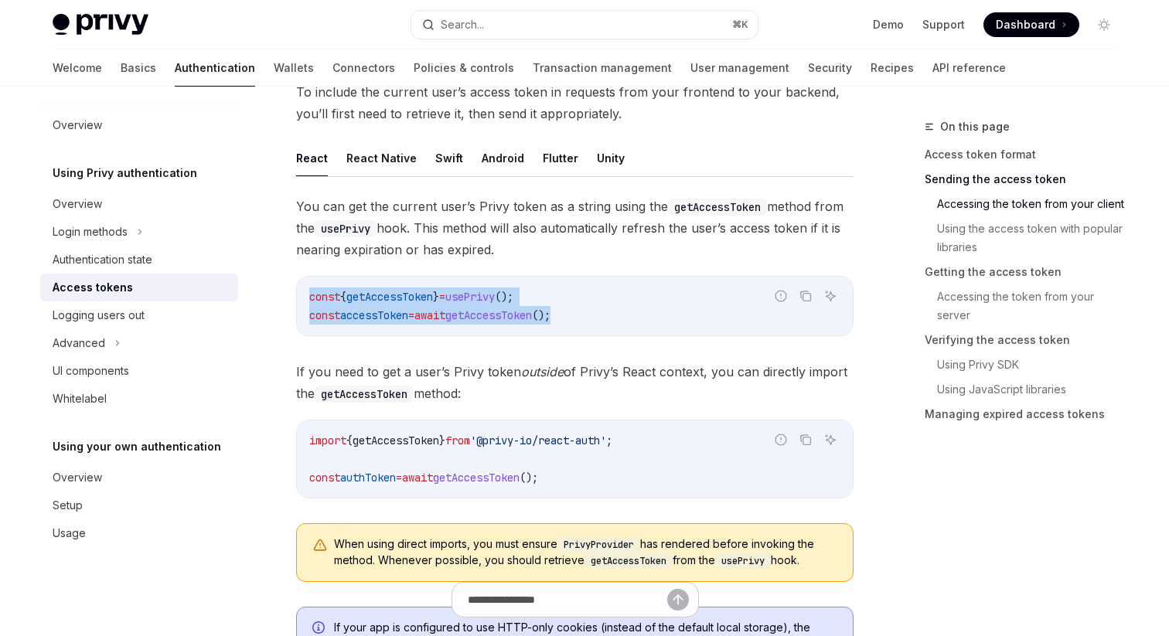
drag, startPoint x: 309, startPoint y: 298, endPoint x: 632, endPoint y: 307, distance: 322.5
click at [632, 307] on code "const { getAccessToken } = usePrivy (); const accessToken = await getAccessToke…" at bounding box center [574, 306] width 531 height 37
copy code "const { getAccessToken } = usePrivy (); const accessToken = await getAccessToke…"
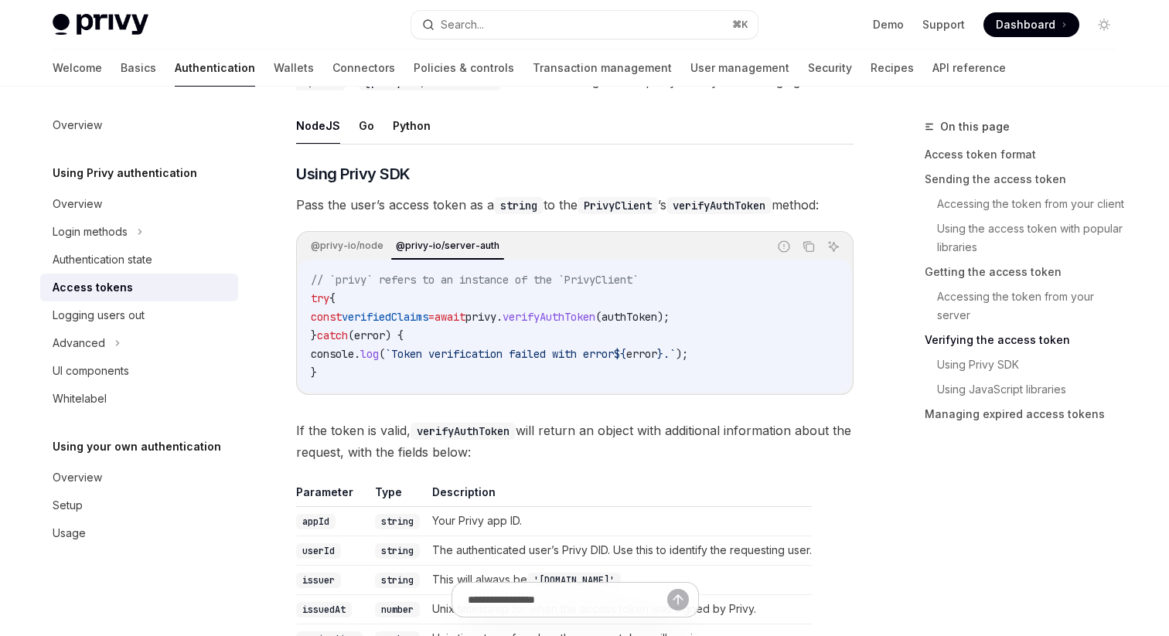
scroll to position [2431, 0]
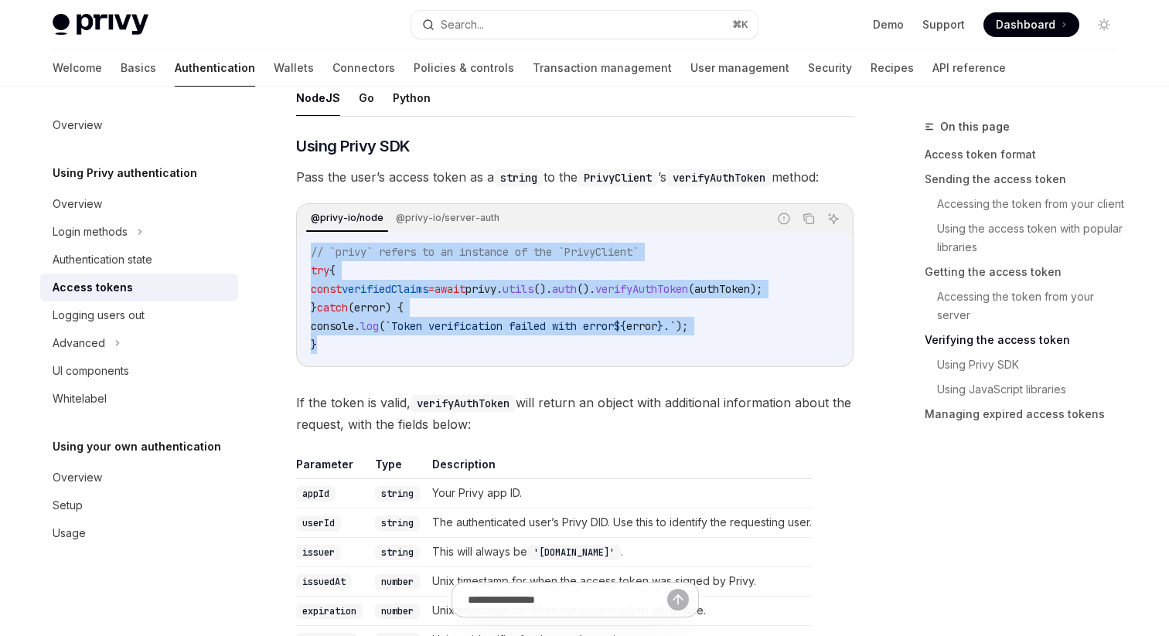
drag, startPoint x: 308, startPoint y: 246, endPoint x: 354, endPoint y: 339, distance: 104.1
click at [354, 339] on div "// `privy` refers to an instance of the `PrivyClient` try { const verifiedClaim…" at bounding box center [574, 298] width 553 height 133
copy code "// `privy` refers to an instance of the `PrivyClient` try { const verifiedClaim…"
click at [414, 332] on code "// `privy` refers to an instance of the `PrivyClient` try { const verifiedClaim…" at bounding box center [575, 298] width 528 height 111
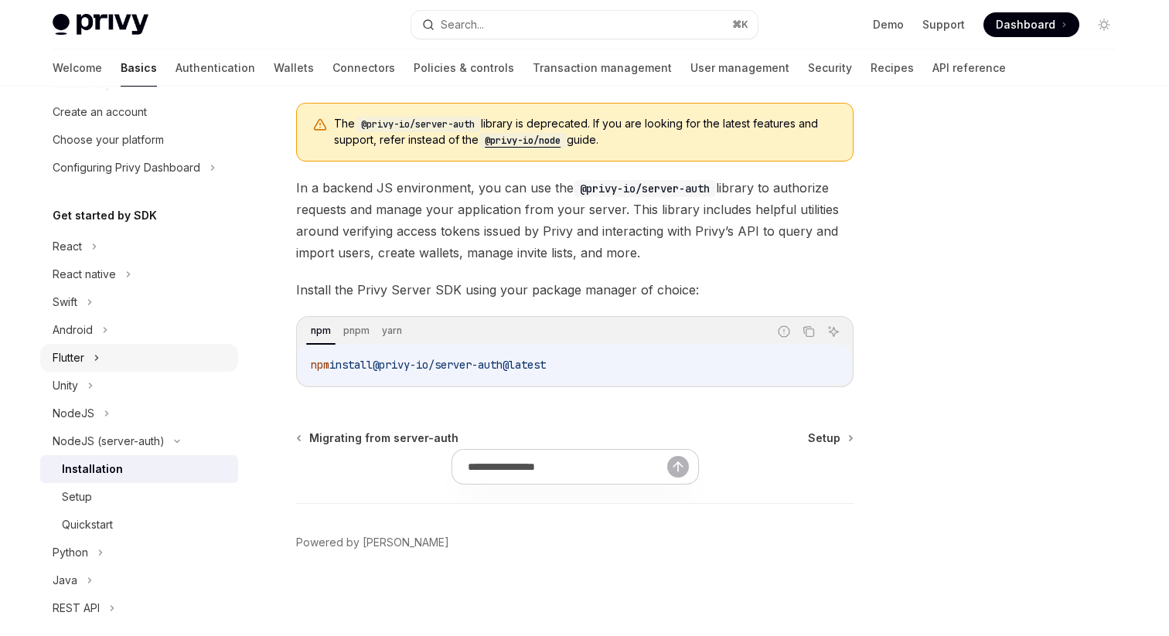
scroll to position [83, 0]
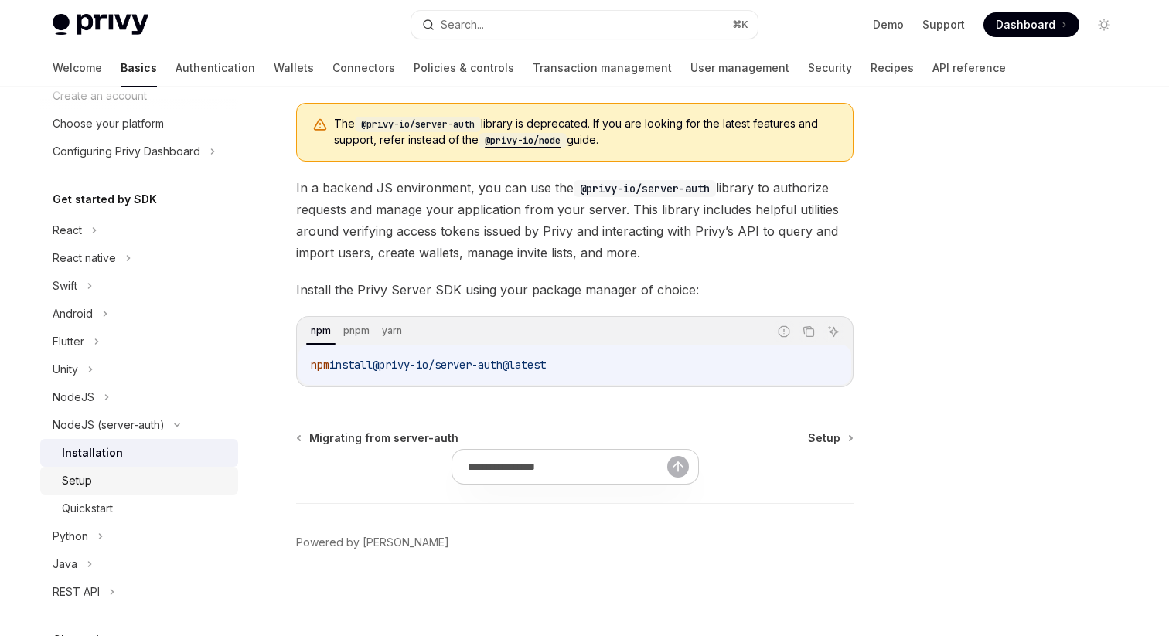
click at [97, 482] on div "Setup" at bounding box center [145, 481] width 167 height 19
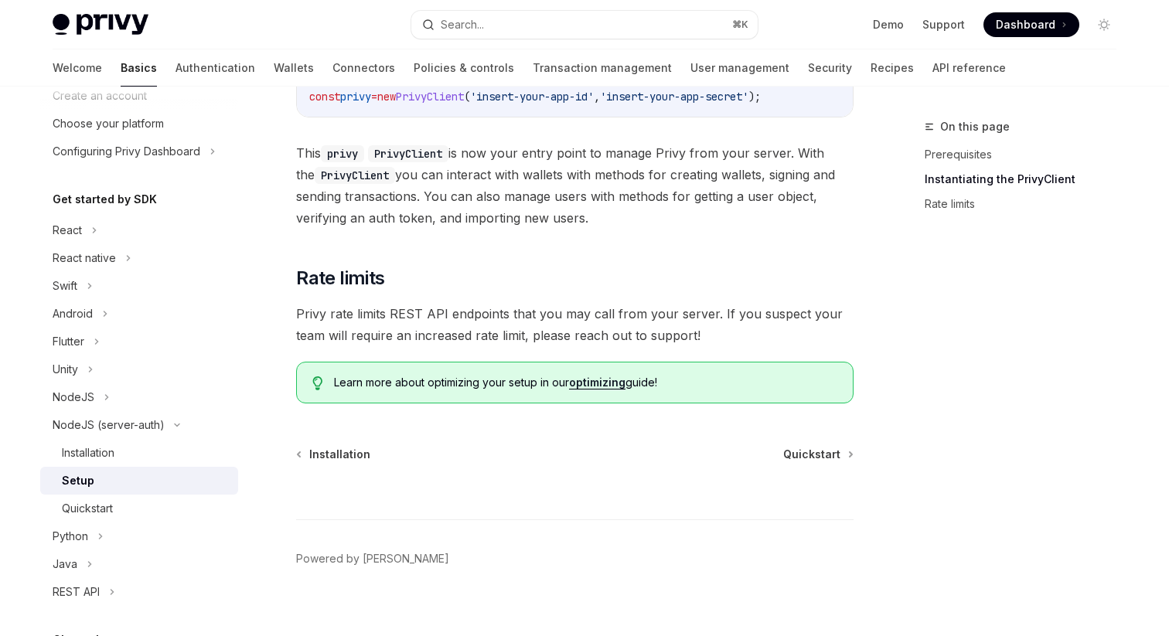
scroll to position [510, 0]
click at [94, 397] on div "NodeJS" at bounding box center [139, 397] width 198 height 28
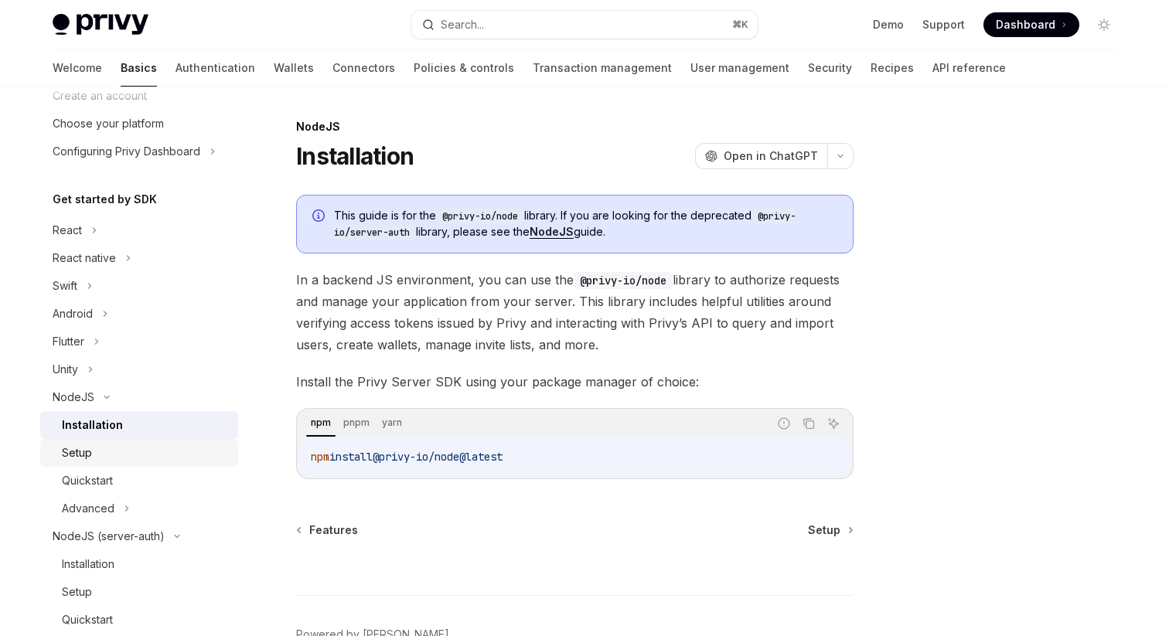
click at [105, 449] on div "Setup" at bounding box center [145, 453] width 167 height 19
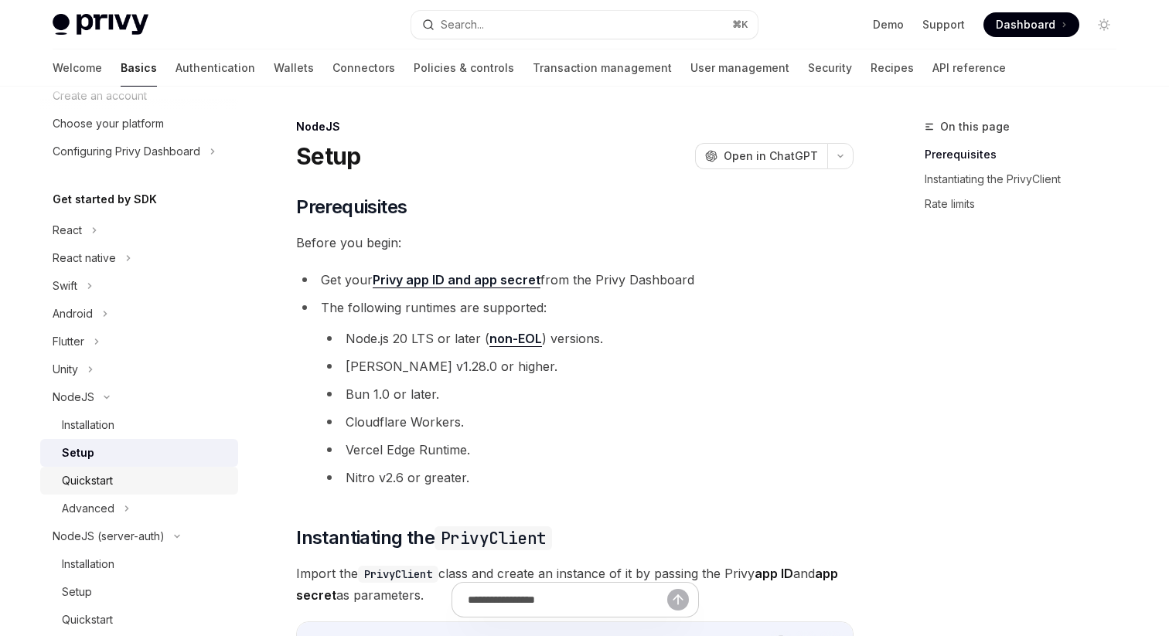
click at [100, 475] on div "Quickstart" at bounding box center [87, 481] width 51 height 19
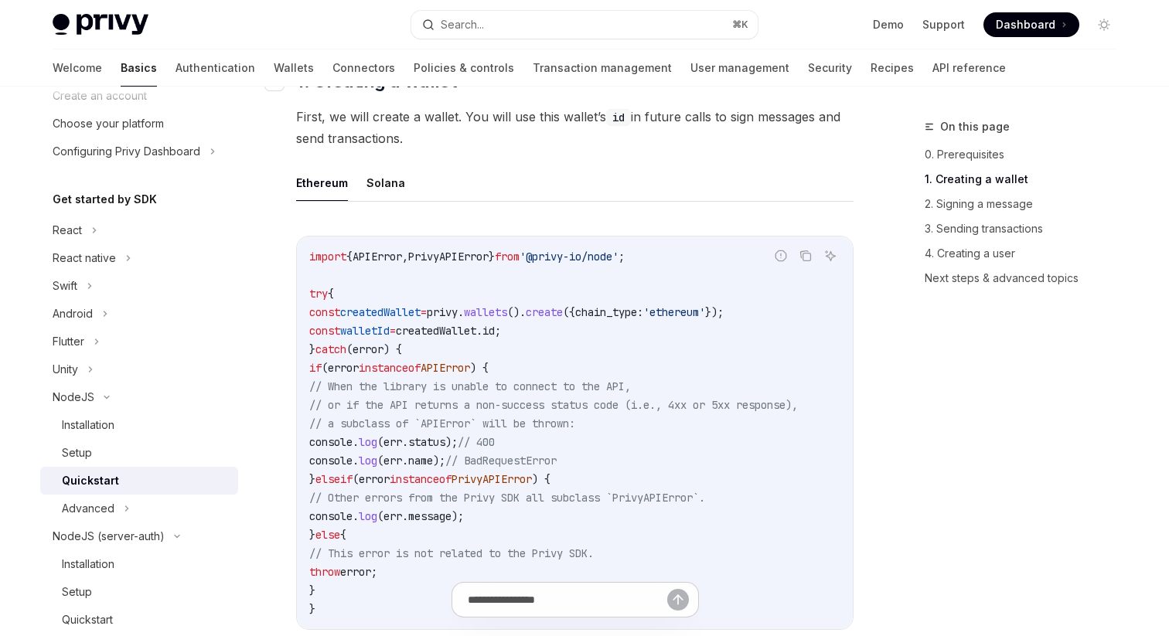
scroll to position [395, 0]
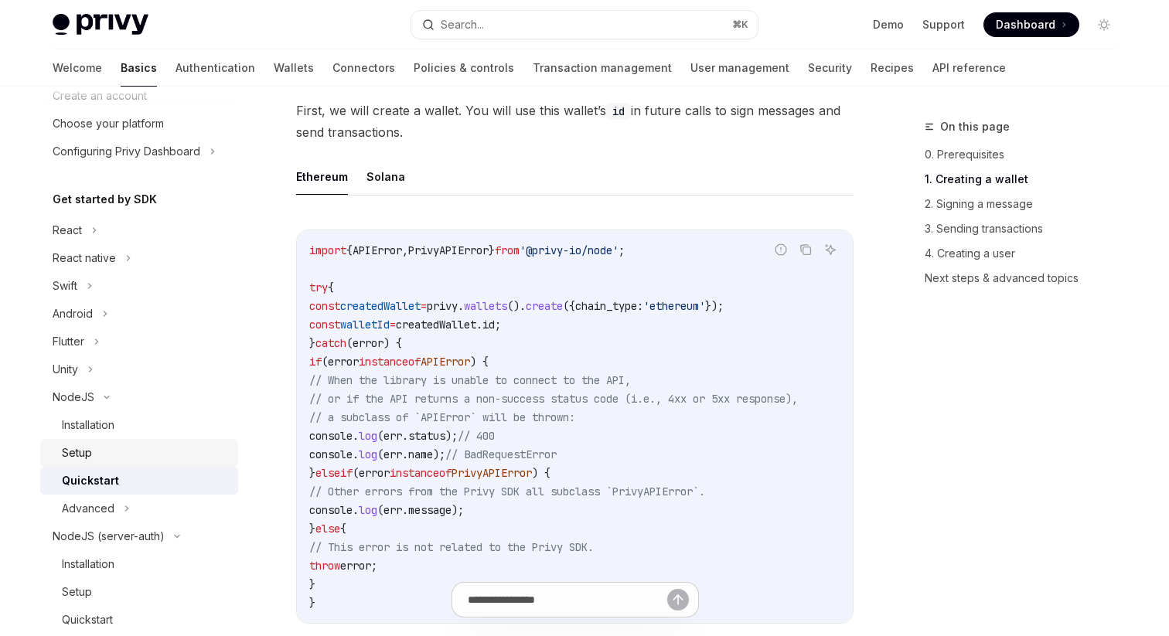
click at [97, 455] on div "Setup" at bounding box center [145, 453] width 167 height 19
type textarea "*"
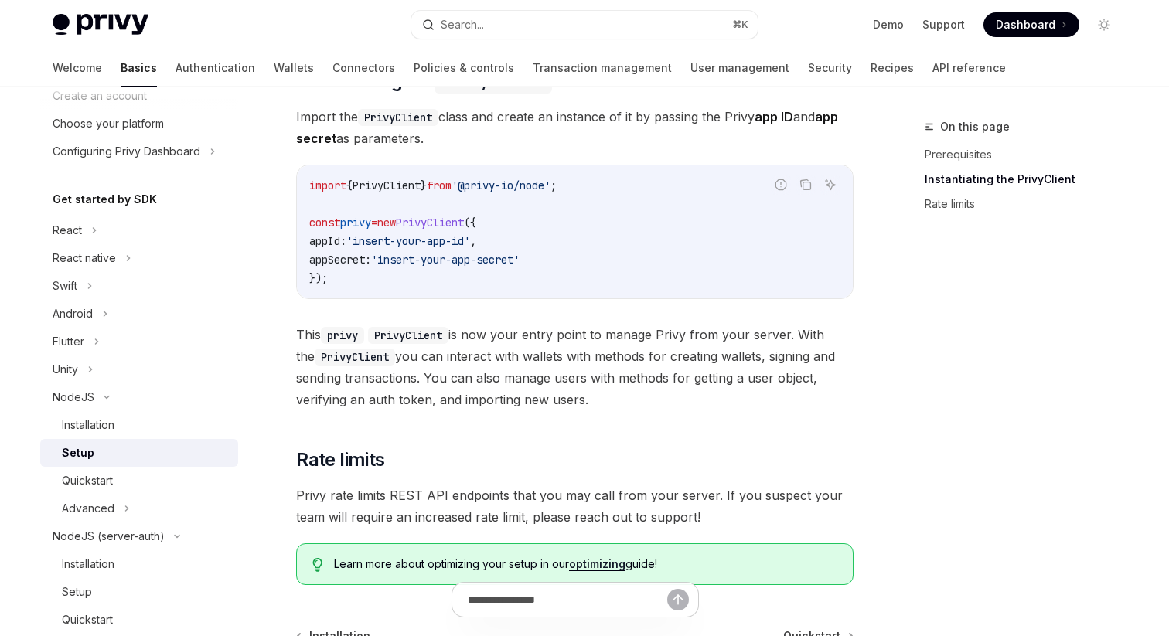
scroll to position [455, 0]
click at [418, 194] on code "import { PrivyClient } from '@privy-io/node' ; const privy = new PrivyClient ({…" at bounding box center [574, 233] width 531 height 111
click at [421, 188] on span "PrivyClient" at bounding box center [387, 187] width 68 height 14
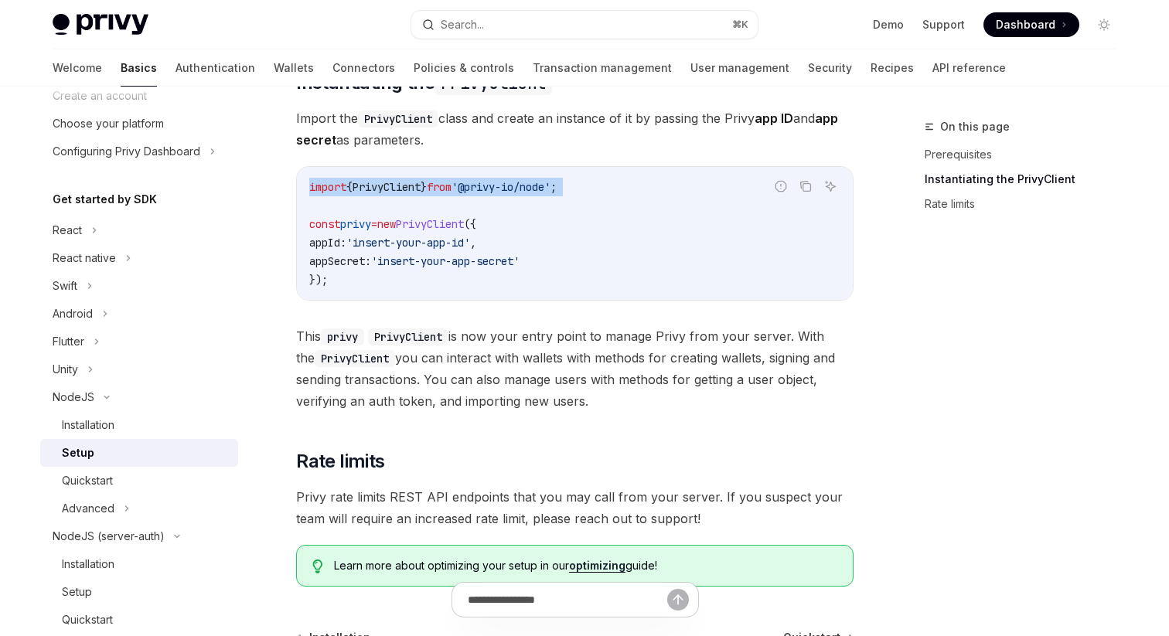
click at [421, 188] on span "PrivyClient" at bounding box center [387, 187] width 68 height 14
copy code "import { PrivyClient } from '@privy-io/node' ;"
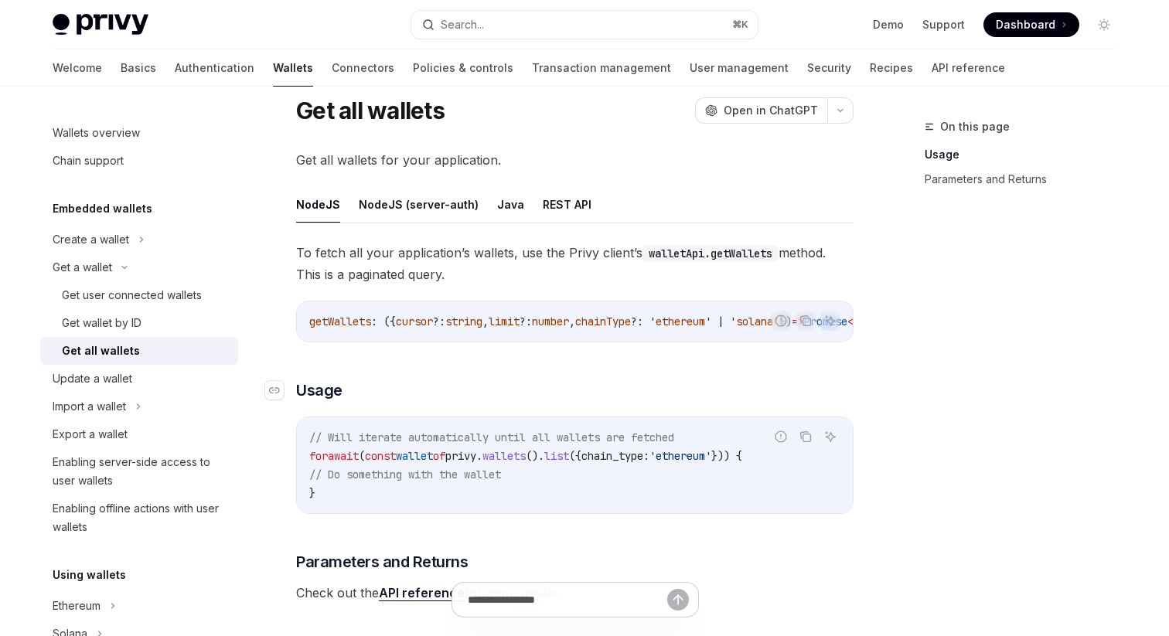
scroll to position [40, 0]
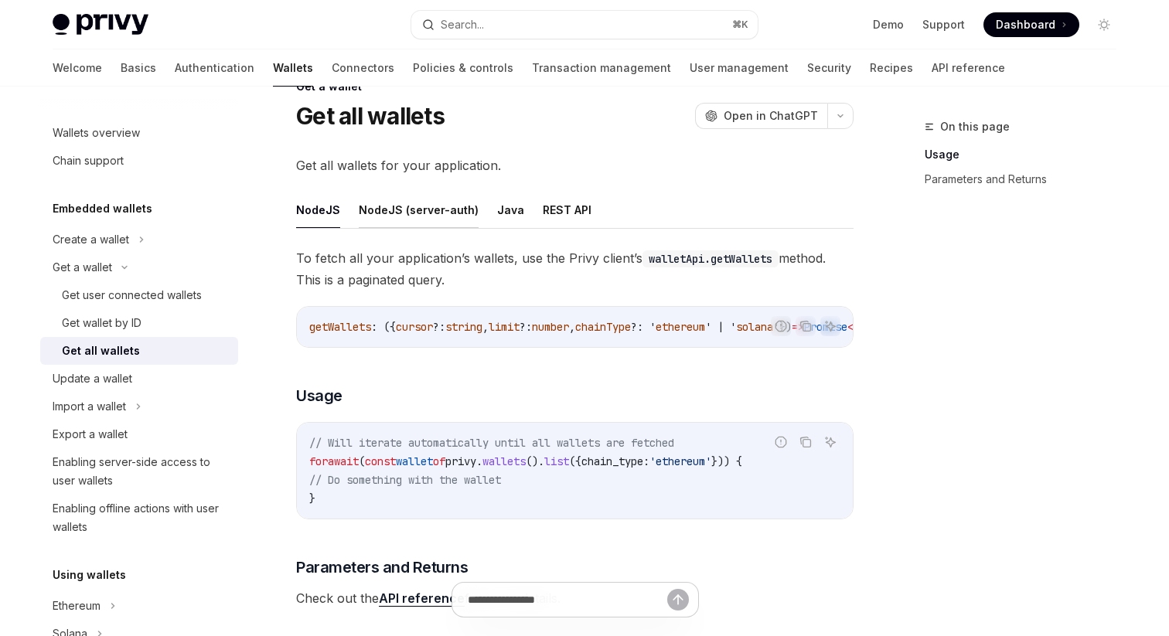
click at [444, 213] on button "NodeJS (server-auth)" at bounding box center [419, 210] width 120 height 36
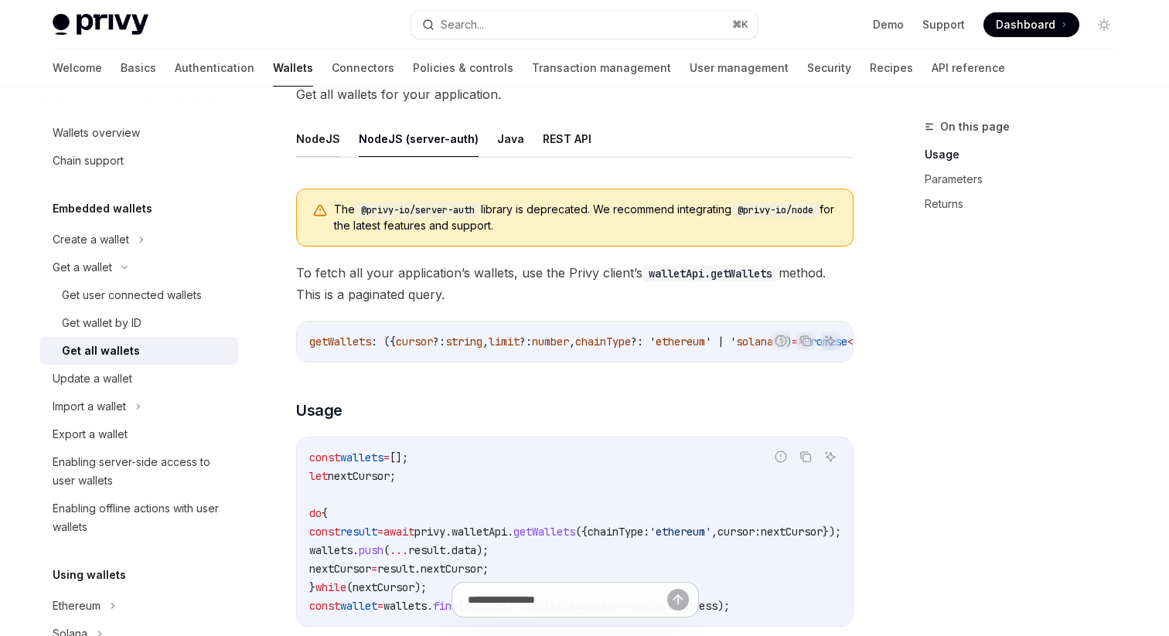
scroll to position [106, 0]
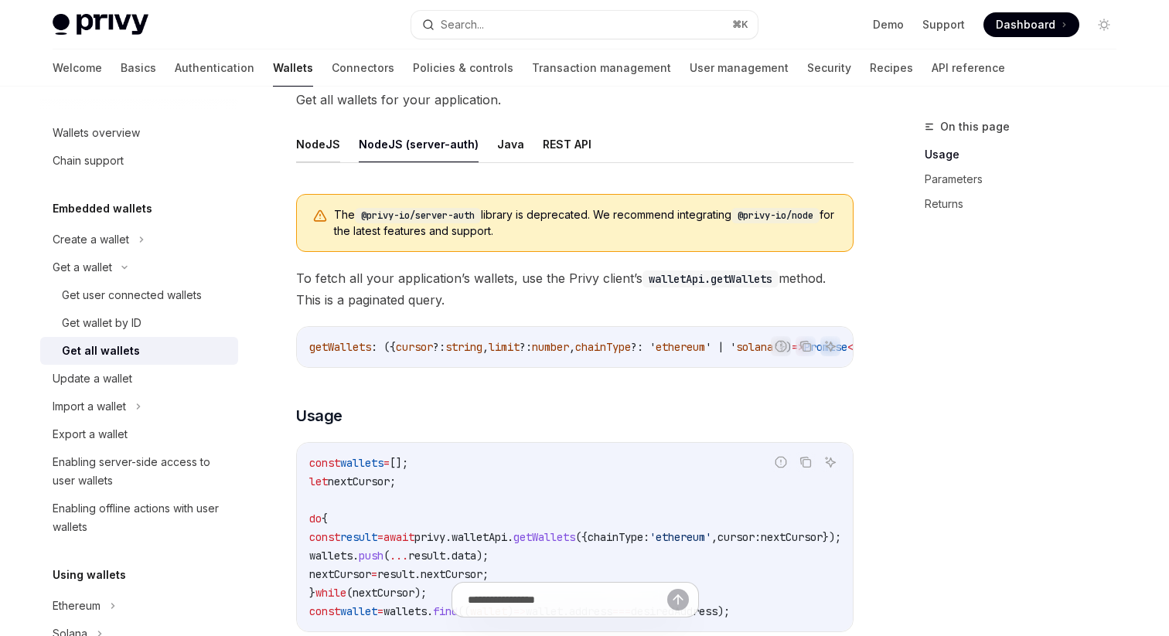
click at [322, 146] on button "NodeJS" at bounding box center [318, 144] width 44 height 36
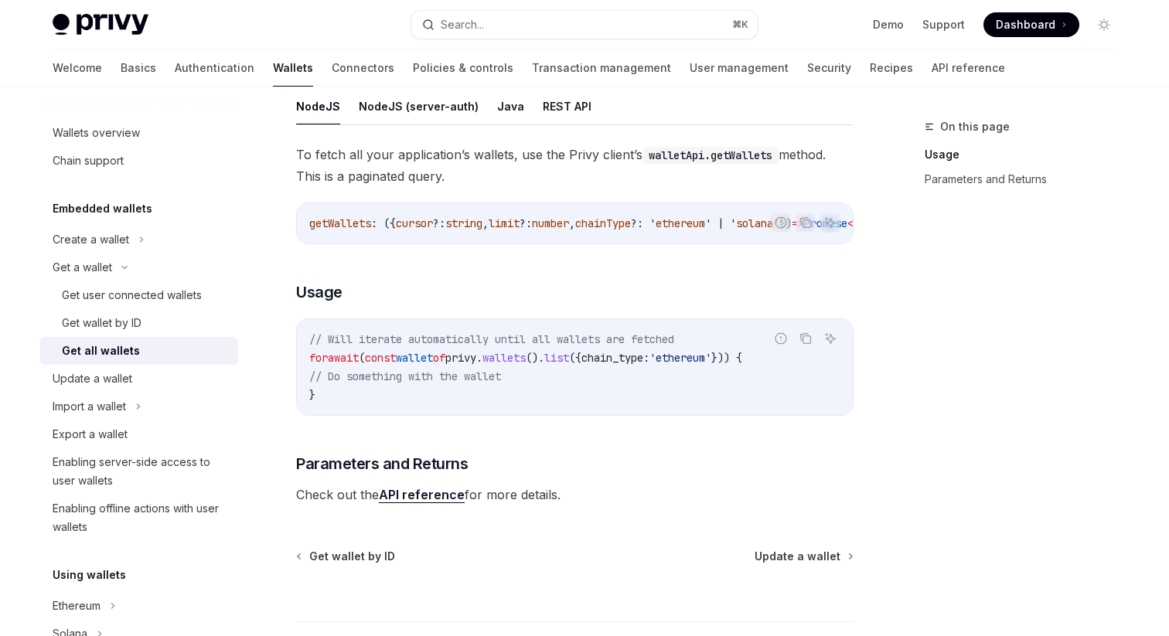
scroll to position [153, 0]
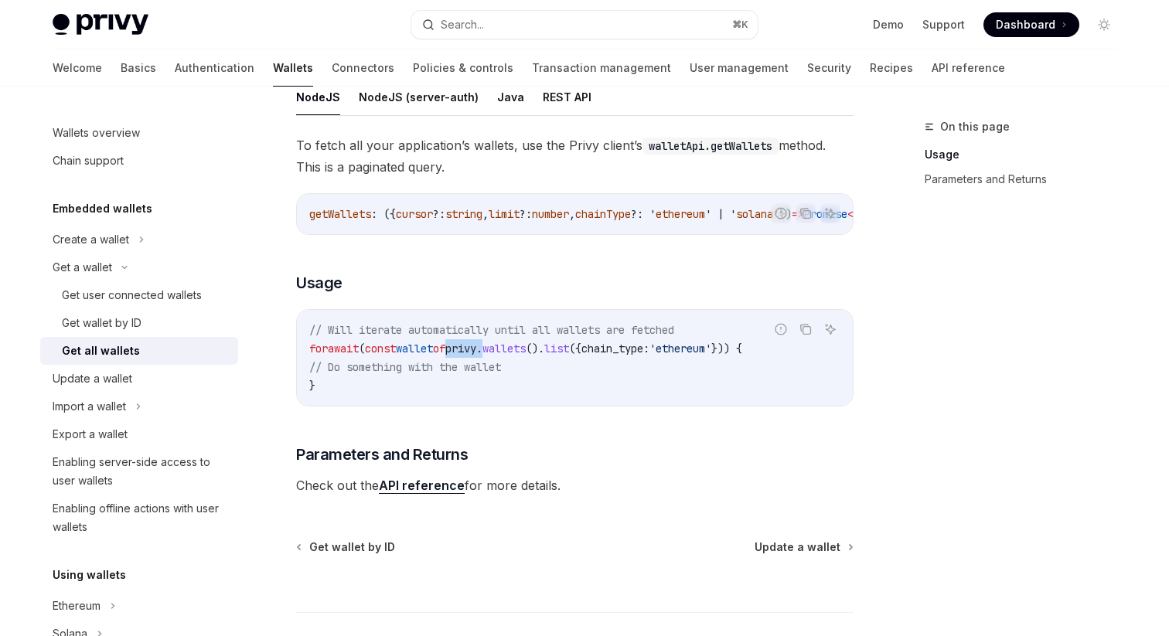
drag, startPoint x: 475, startPoint y: 359, endPoint x: 522, endPoint y: 353, distance: 47.6
click at [523, 353] on span "for await ( const wallet of privy . wallets (). list ({ chain_type: 'ethereum' …" at bounding box center [525, 349] width 433 height 14
click at [482, 353] on span "." at bounding box center [479, 349] width 6 height 14
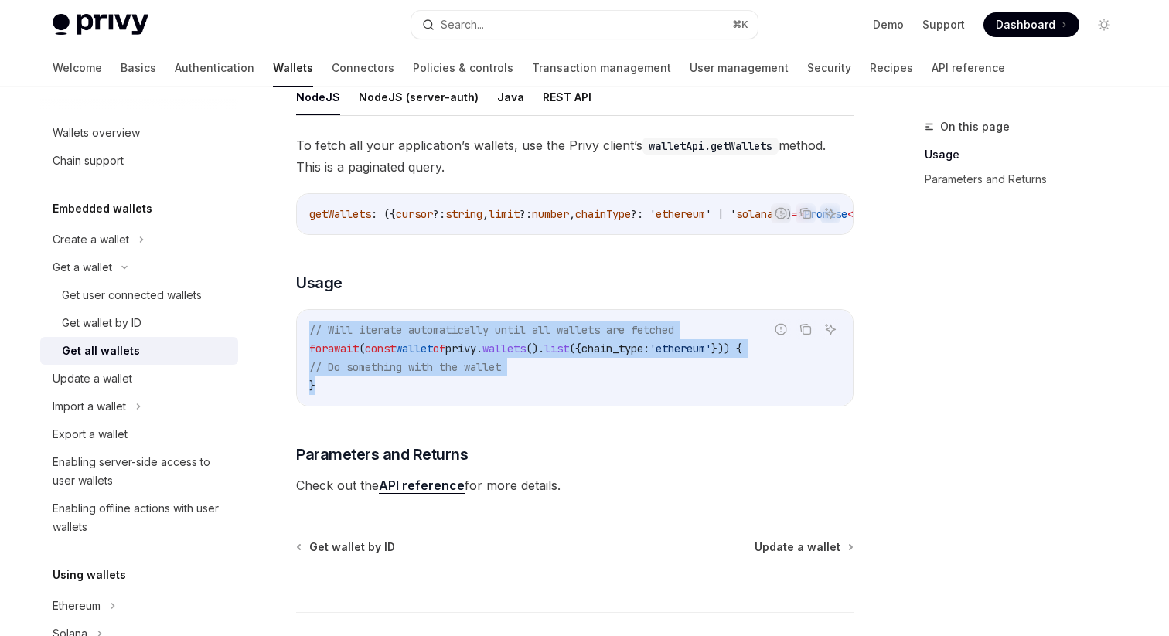
drag, startPoint x: 420, startPoint y: 403, endPoint x: 301, endPoint y: 347, distance: 131.4
click at [300, 346] on div "// Will iterate automatically until all wallets are fetched for await ( const w…" at bounding box center [575, 358] width 556 height 96
click at [359, 356] on span "await" at bounding box center [343, 349] width 31 height 14
drag, startPoint x: 311, startPoint y: 332, endPoint x: 354, endPoint y: 384, distance: 68.1
click at [354, 384] on code "// Will iterate automatically until all wallets are fetched for await ( const w…" at bounding box center [574, 358] width 531 height 74
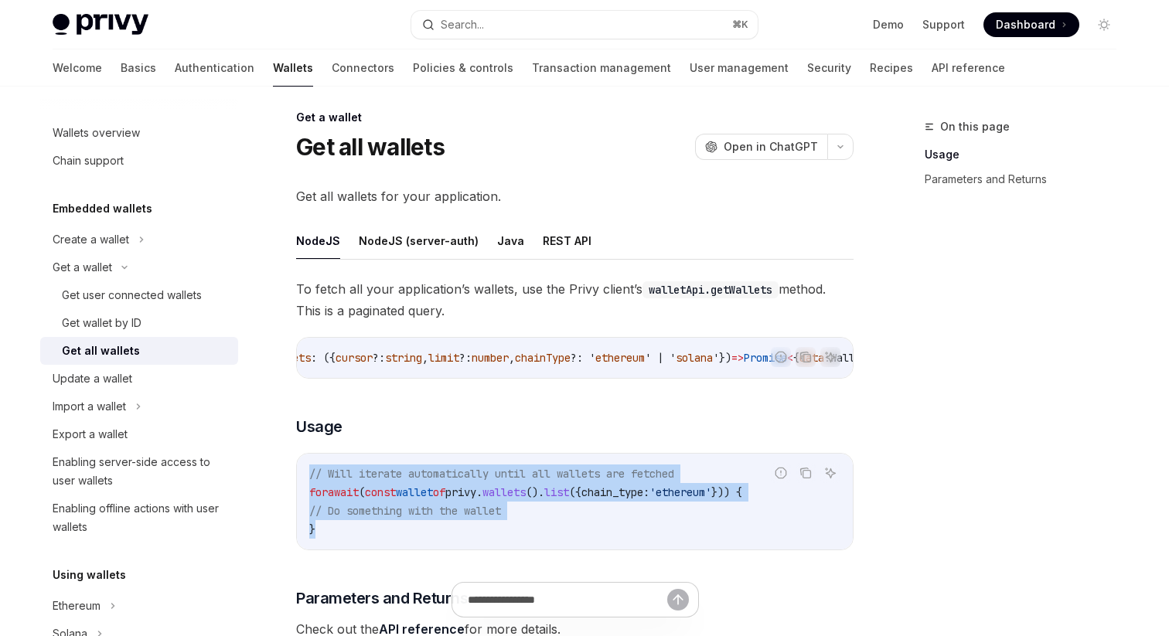
scroll to position [0, 0]
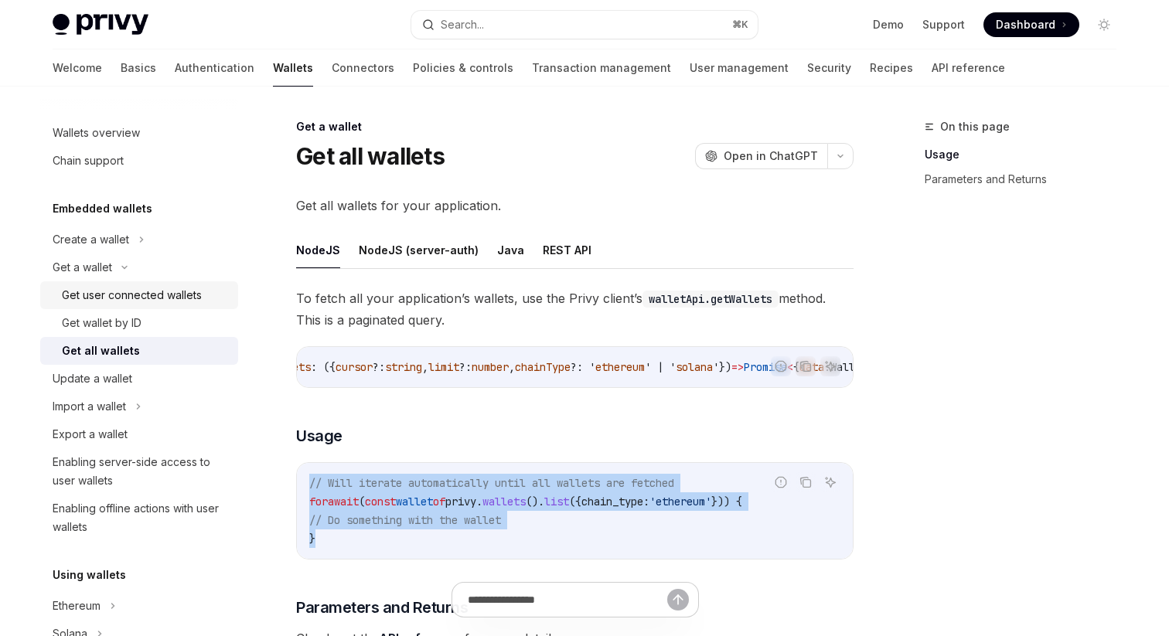
click at [193, 301] on div "Get user connected wallets" at bounding box center [132, 295] width 140 height 19
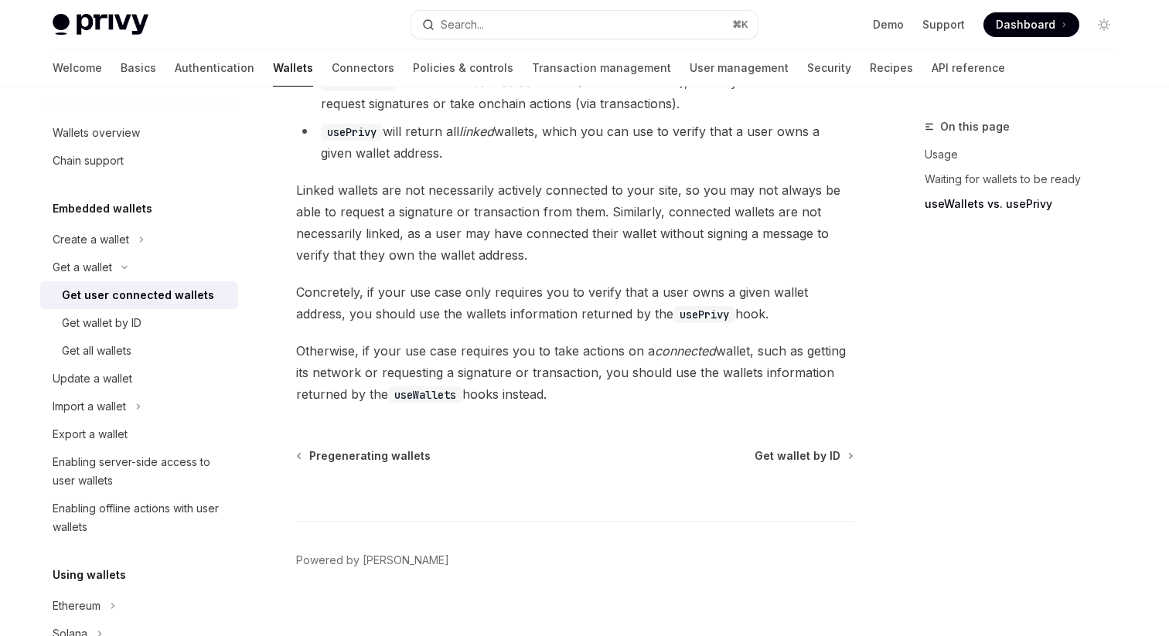
scroll to position [1431, 0]
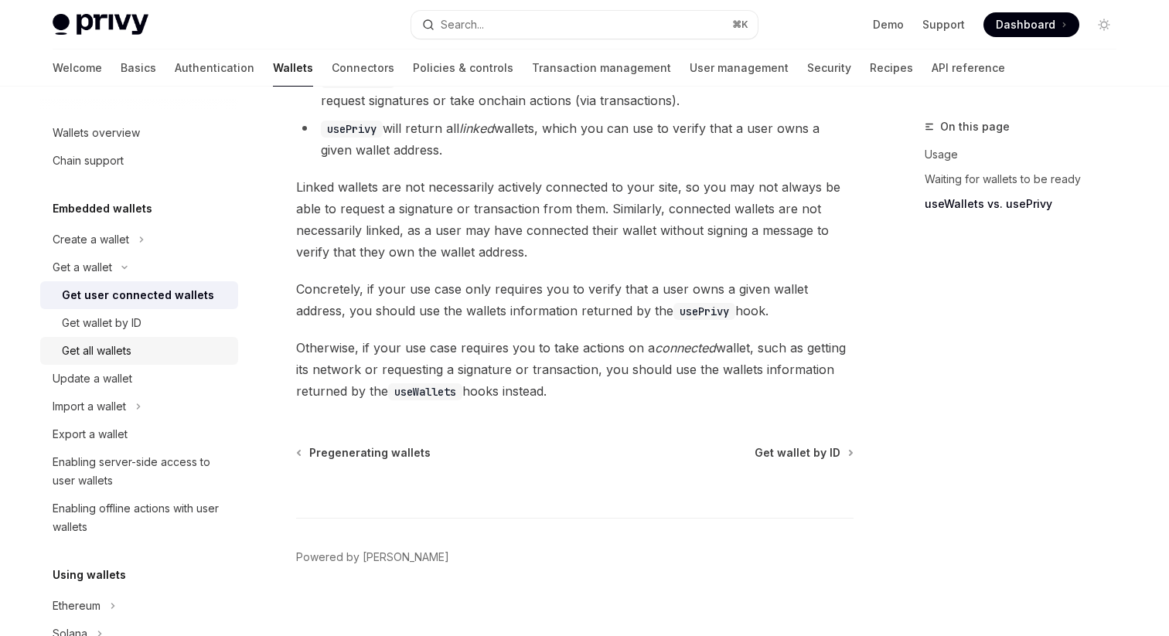
click at [139, 353] on div "Get all wallets" at bounding box center [145, 351] width 167 height 19
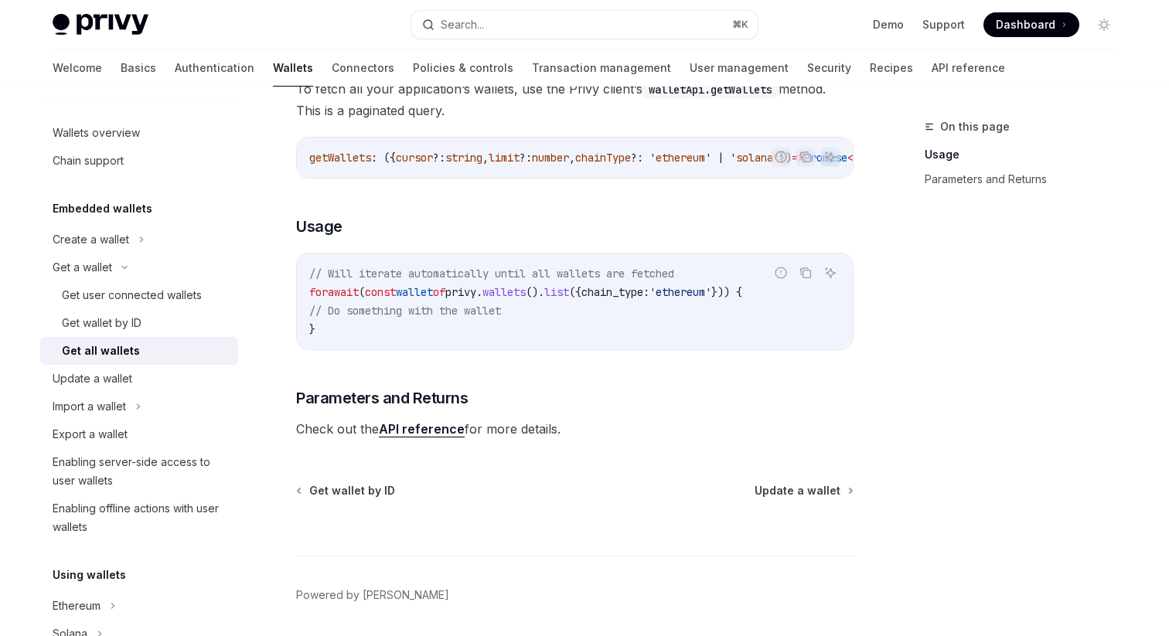
scroll to position [269, 0]
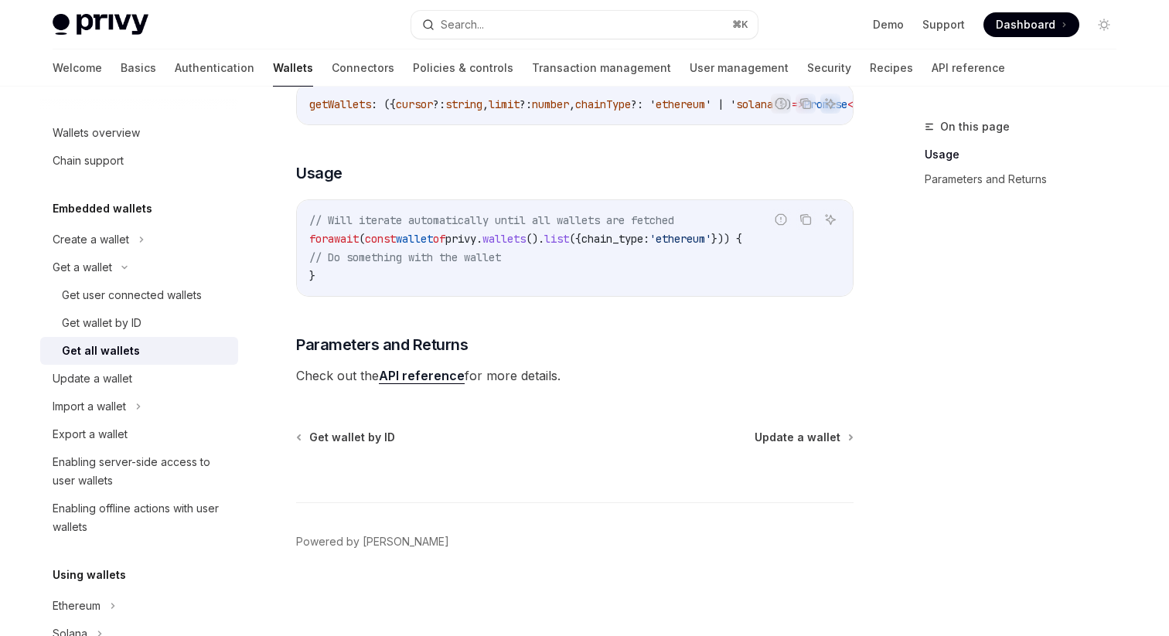
click at [402, 370] on link "API reference" at bounding box center [422, 376] width 86 height 16
type textarea "*"
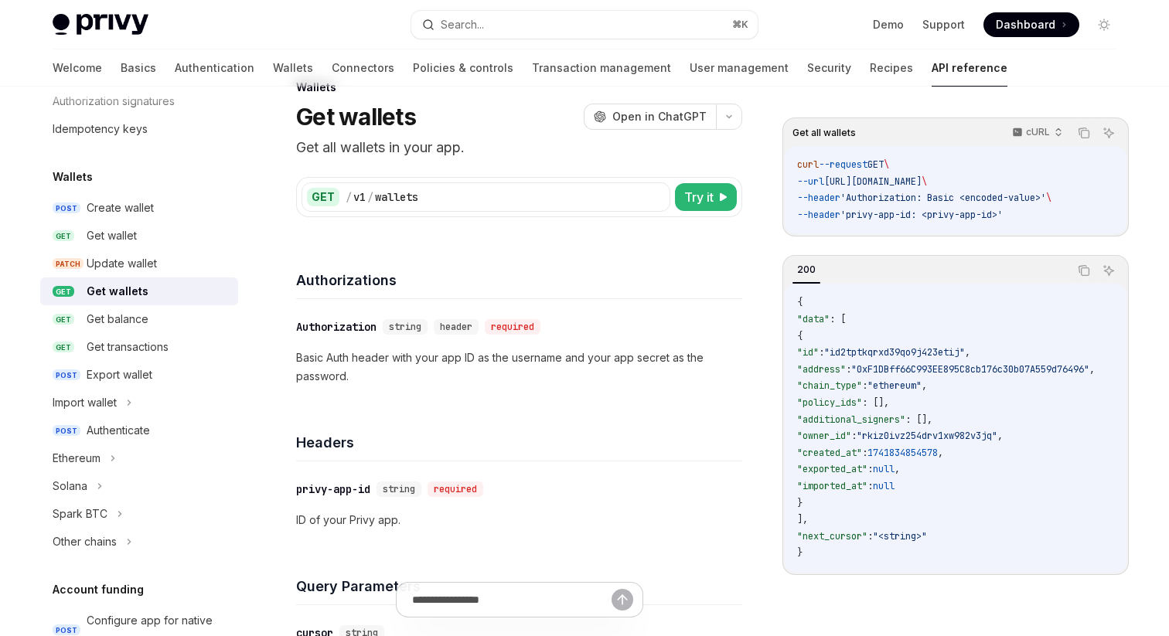
scroll to position [32, 0]
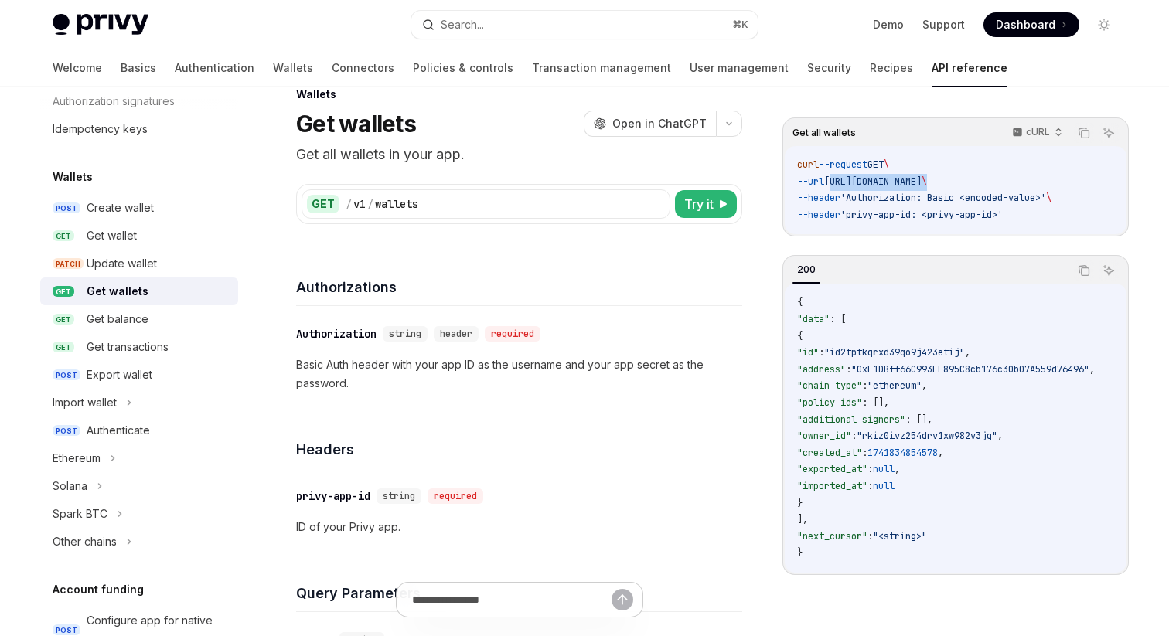
drag, startPoint x: 843, startPoint y: 181, endPoint x: 1017, endPoint y: 186, distance: 174.0
click at [927, 186] on span "--url [URL][DOMAIN_NAME] \" at bounding box center [862, 181] width 130 height 12
copy span "[URL][DOMAIN_NAME]"
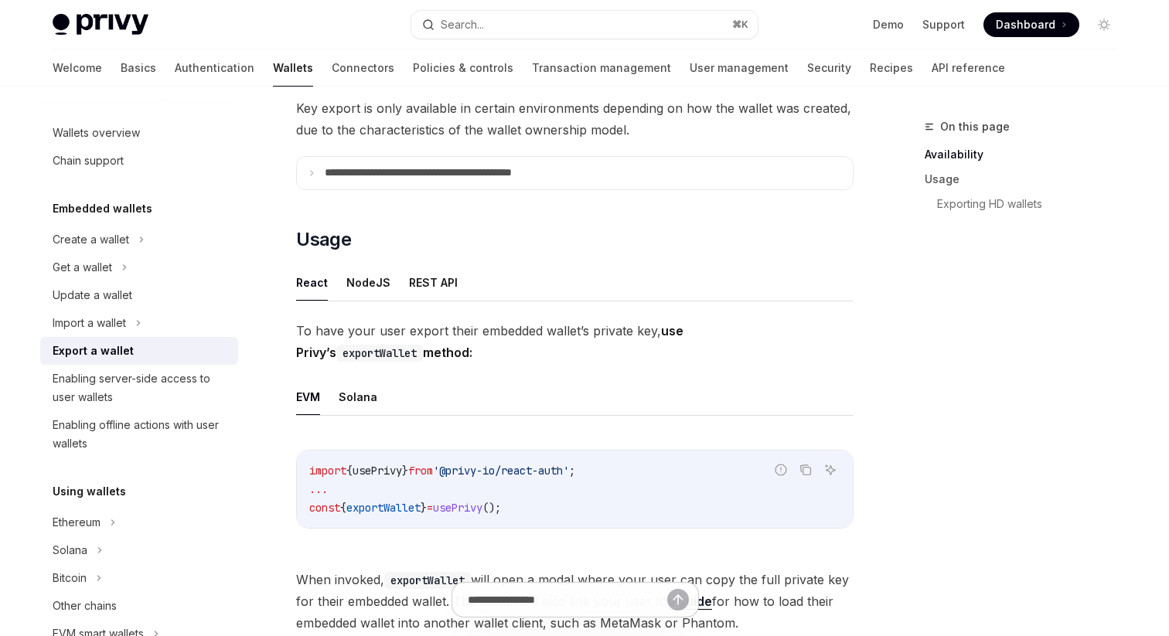
scroll to position [244, 0]
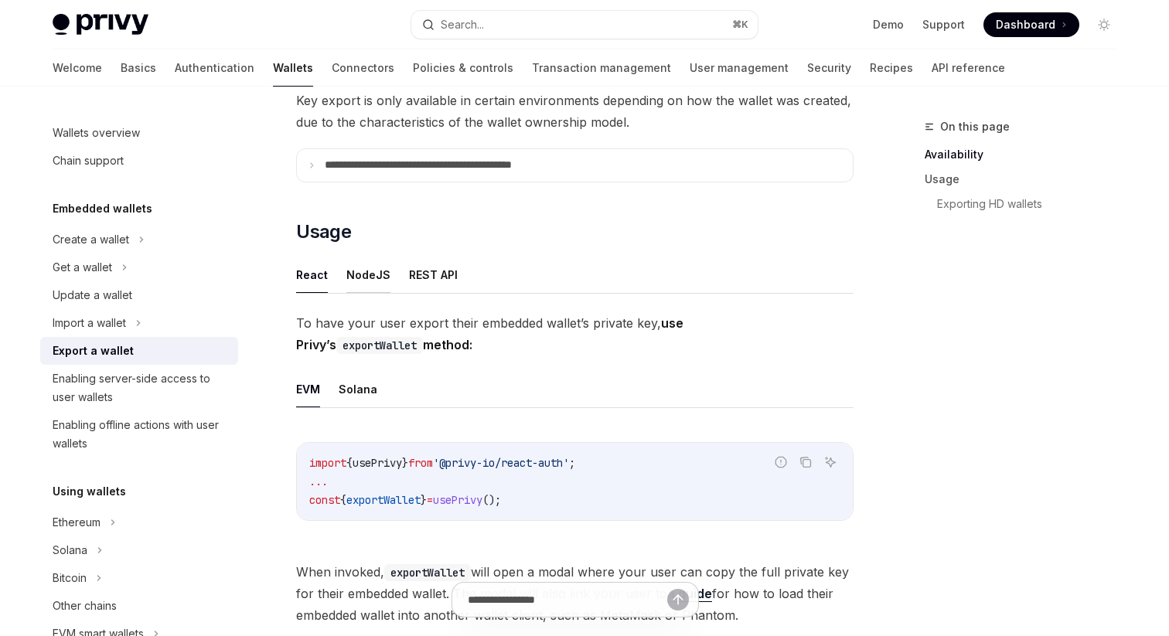
click at [380, 271] on button "NodeJS" at bounding box center [368, 275] width 44 height 36
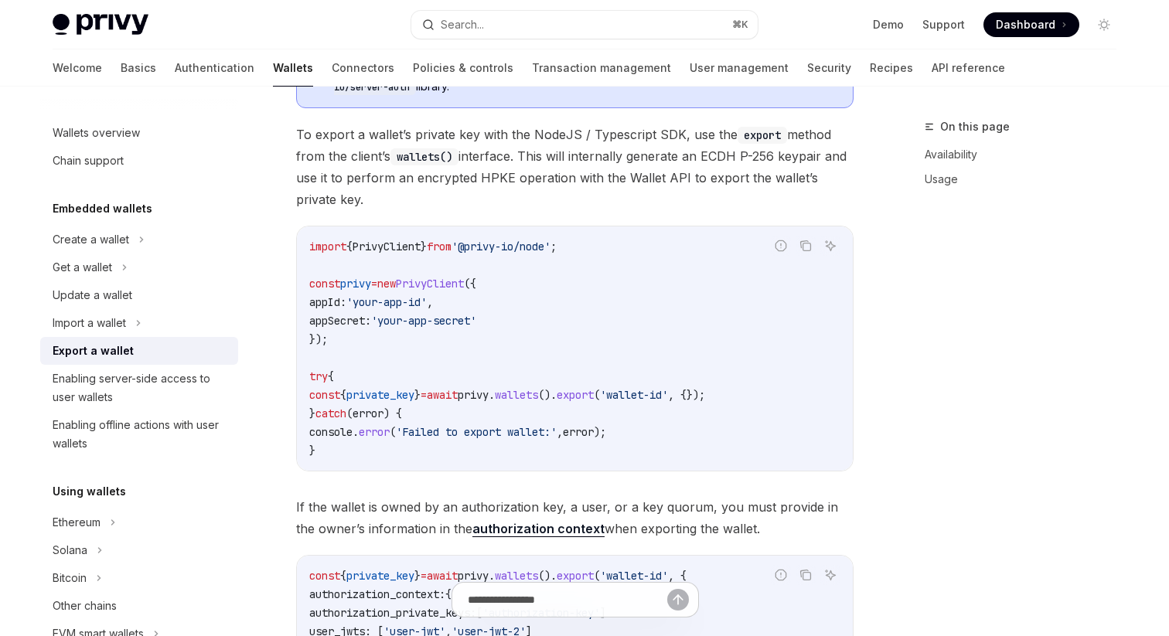
scroll to position [530, 0]
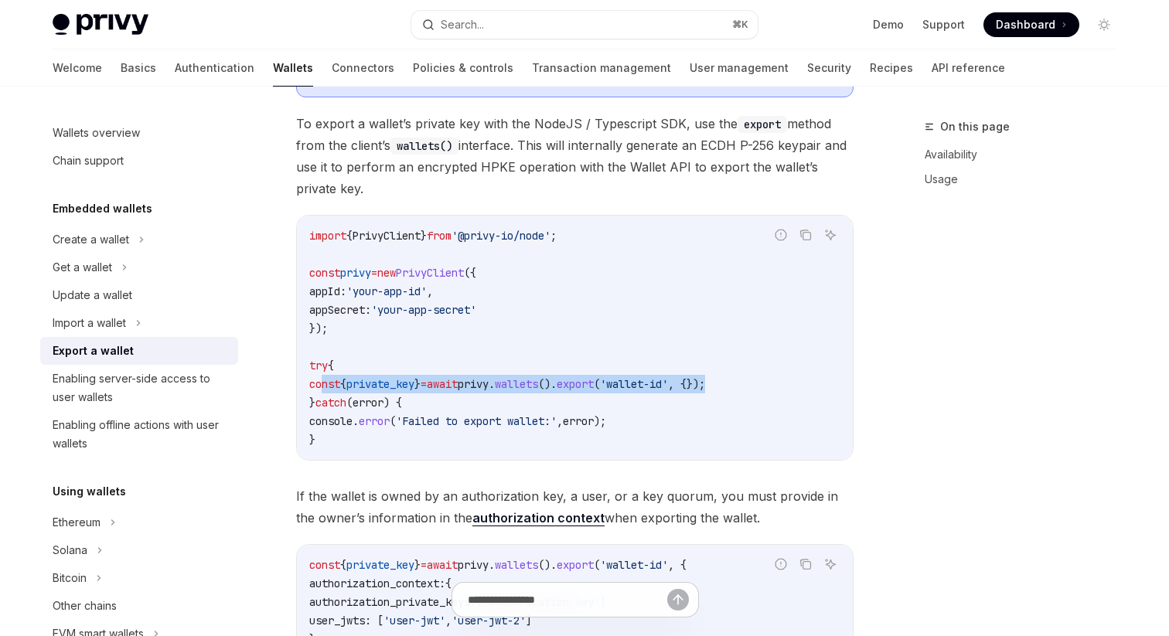
drag, startPoint x: 319, startPoint y: 380, endPoint x: 764, endPoint y: 389, distance: 444.6
click at [705, 389] on span "const { private_key } = await privy . wallets (). export ( 'wallet-id' , {});" at bounding box center [507, 384] width 396 height 14
copy span "const { private_key } = await privy . wallets (). export ( 'wallet-id' , {});"
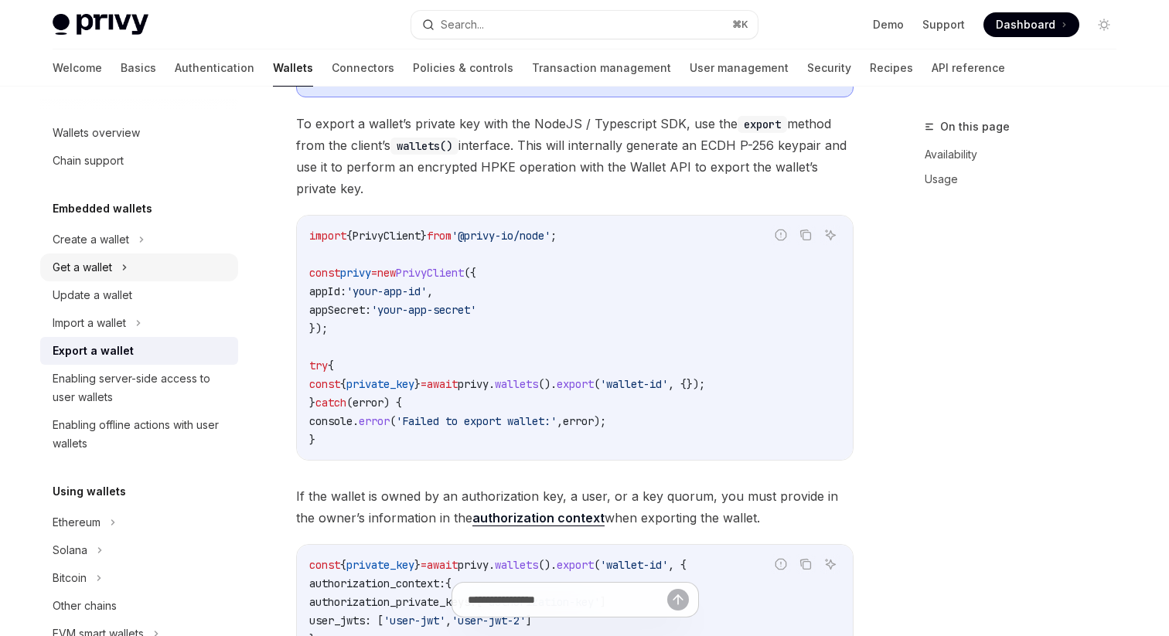
click at [104, 266] on div "Get a wallet" at bounding box center [83, 267] width 60 height 19
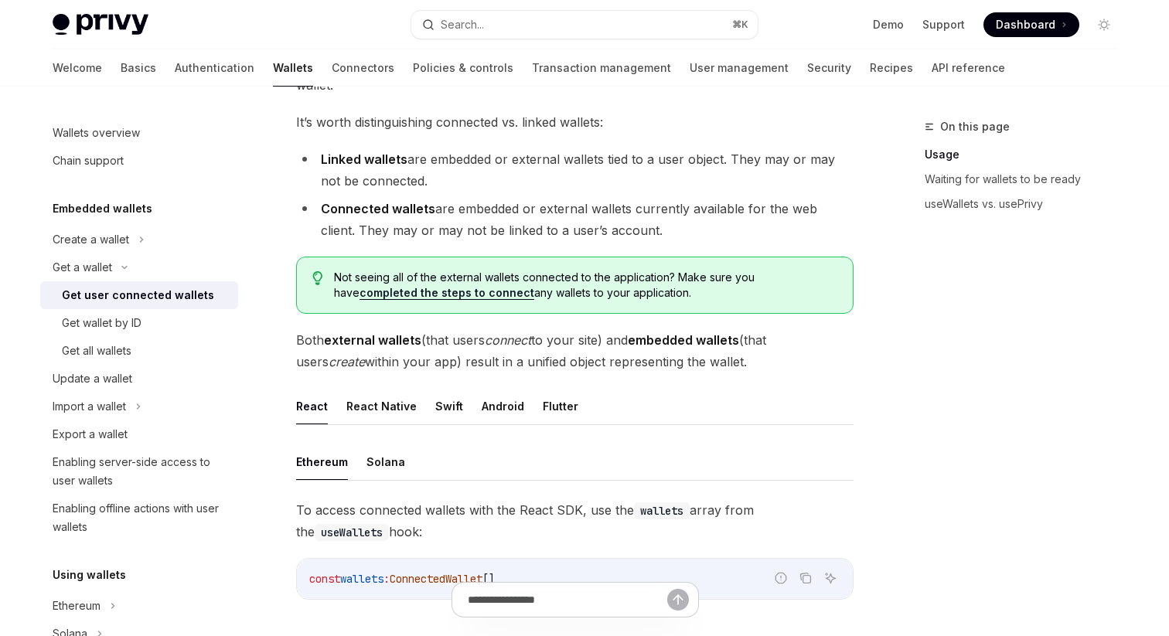
scroll to position [168, 0]
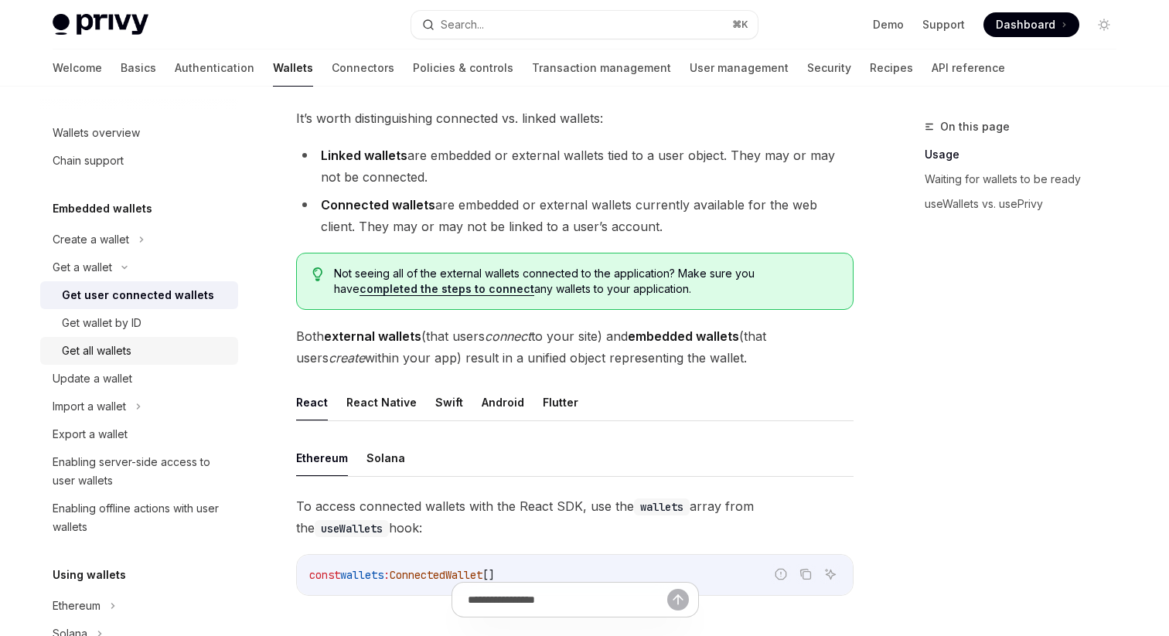
click at [141, 343] on div "Get all wallets" at bounding box center [145, 351] width 167 height 19
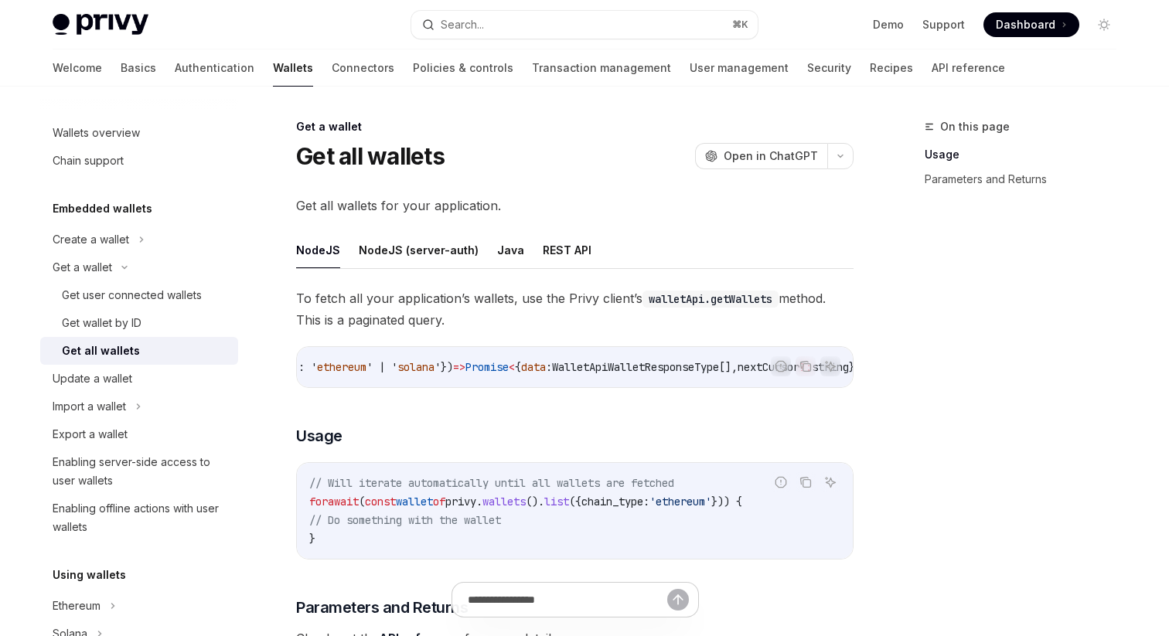
scroll to position [0, 339]
click at [396, 252] on button "NodeJS (server-auth)" at bounding box center [419, 250] width 120 height 36
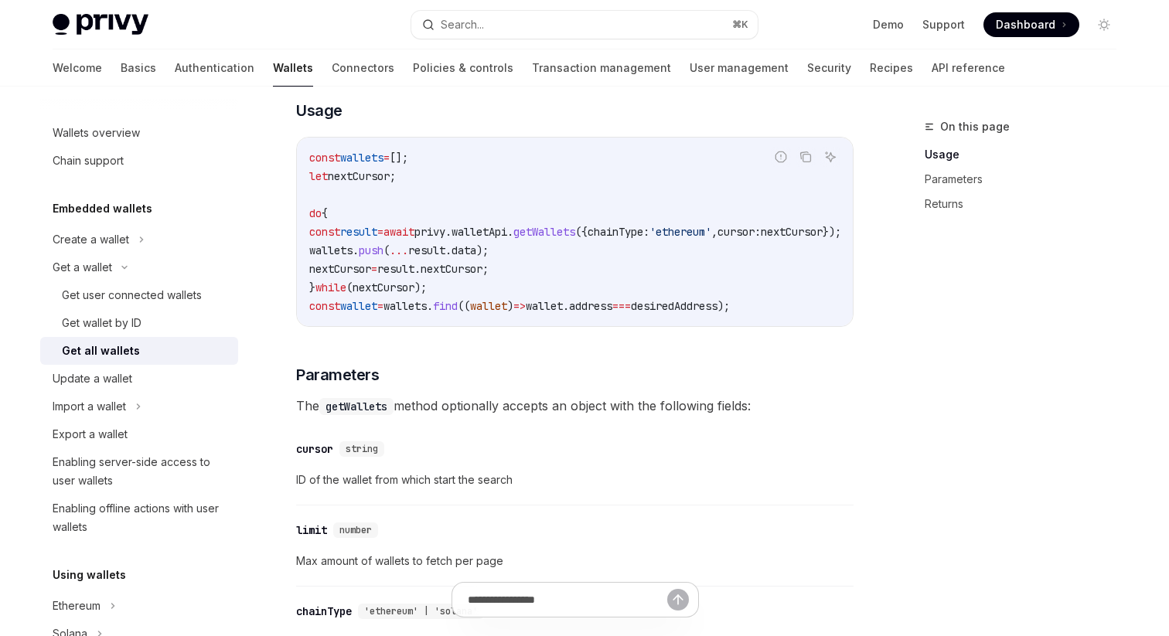
scroll to position [394, 0]
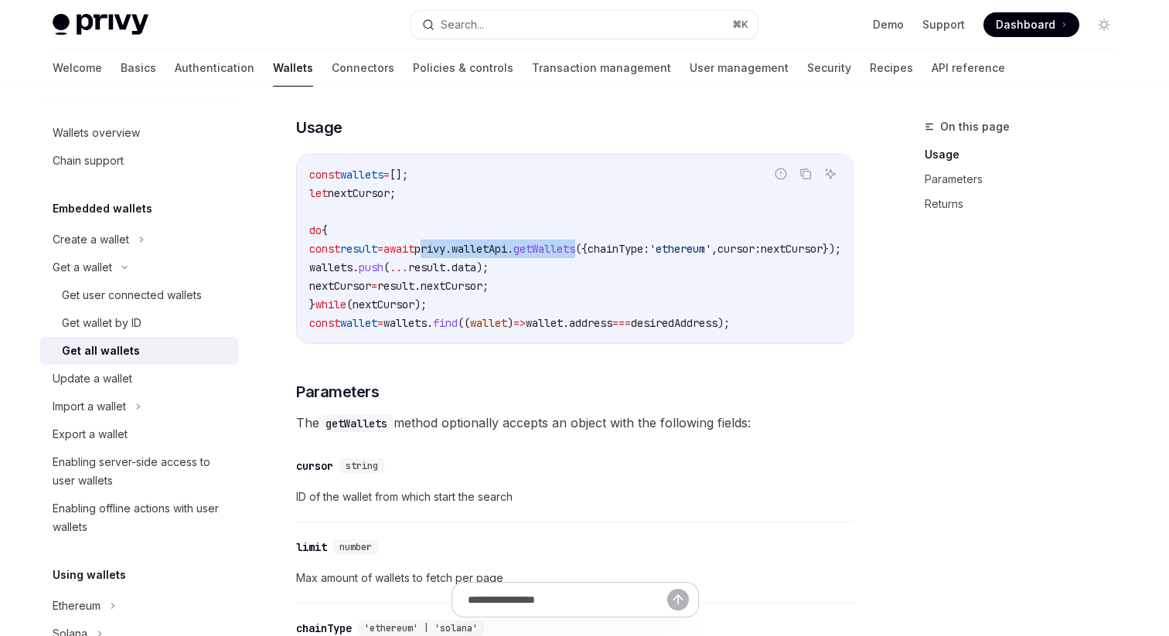
drag, startPoint x: 472, startPoint y: 249, endPoint x: 641, endPoint y: 254, distance: 169.4
click at [641, 254] on span "const result = await privy . walletApi . getWallets ({ chainType: 'ethereum' , …" at bounding box center [575, 249] width 532 height 14
copy span "privy . walletApi . getWallets"
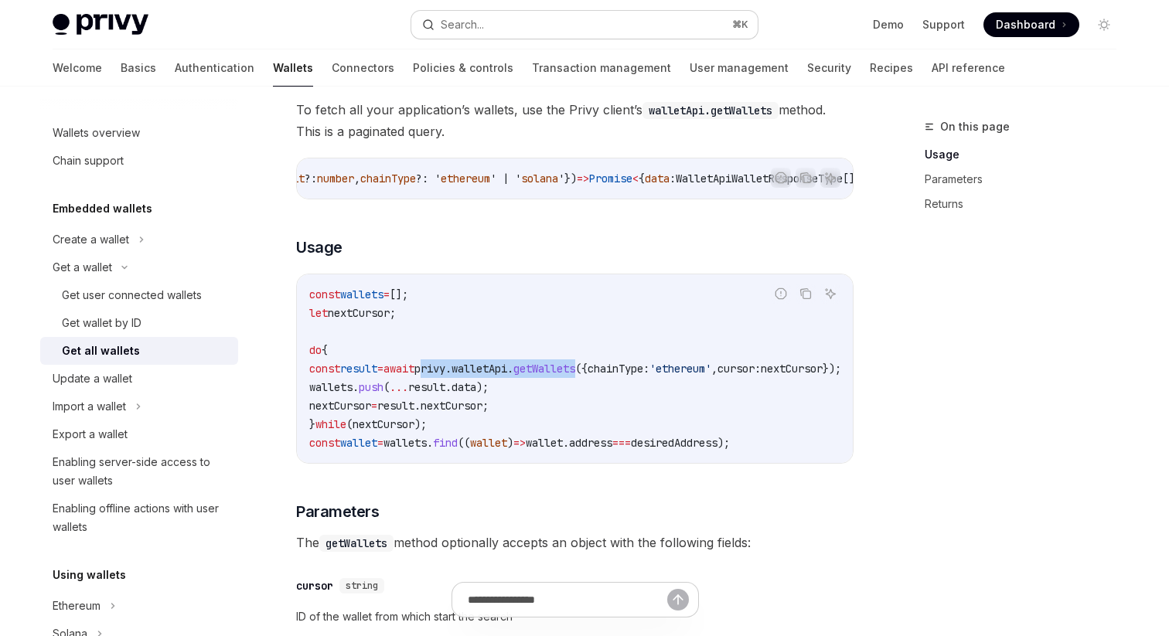
scroll to position [273, 0]
click at [507, 376] on span "walletApi" at bounding box center [479, 370] width 56 height 14
click at [142, 432] on div "Export a wallet" at bounding box center [141, 434] width 176 height 19
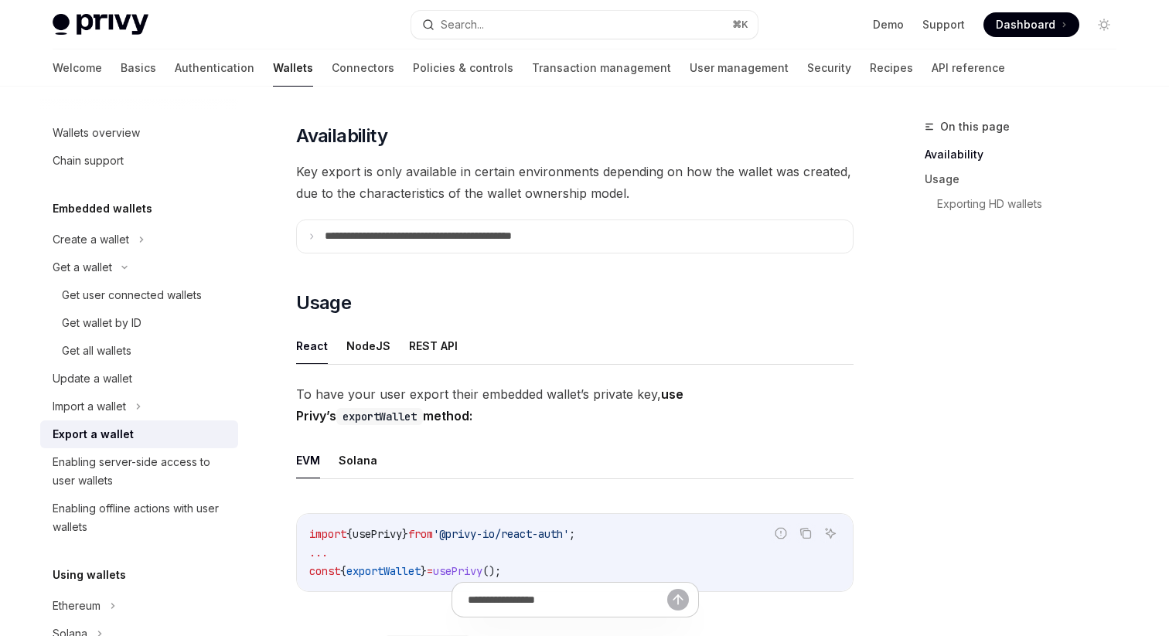
scroll to position [191, 0]
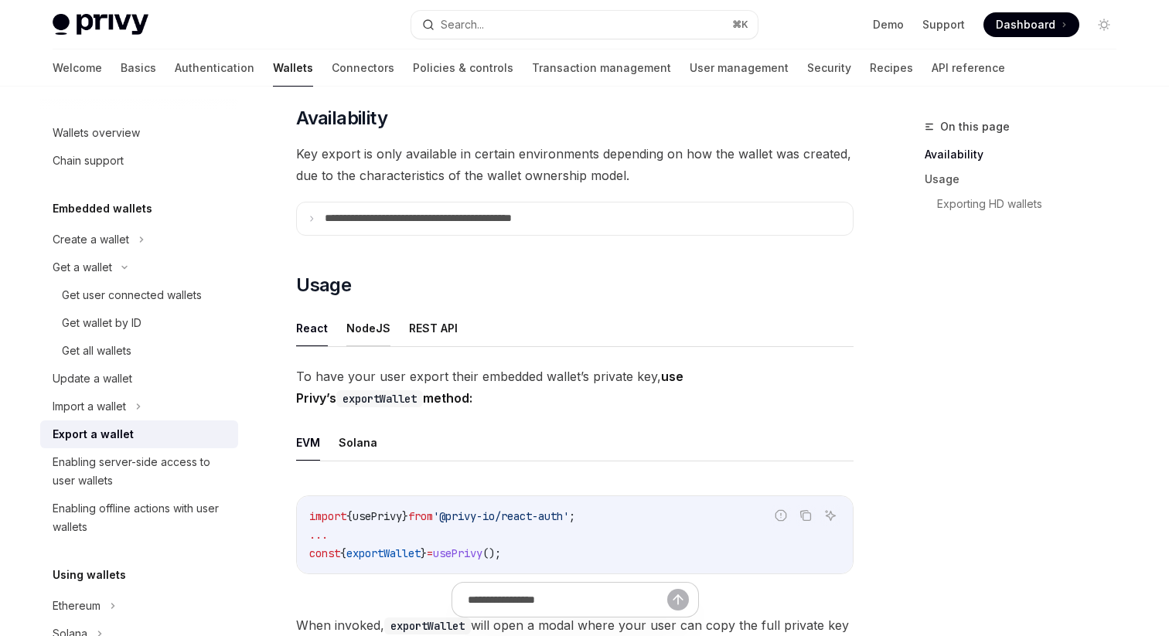
click at [359, 321] on button "NodeJS" at bounding box center [368, 328] width 44 height 36
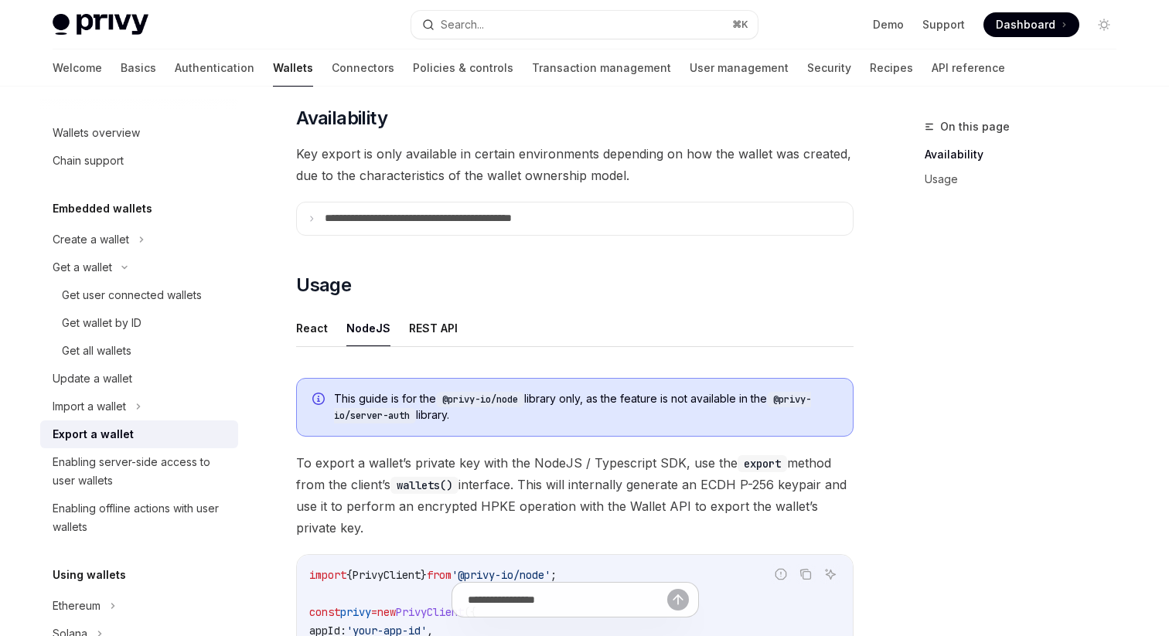
type textarea "*"
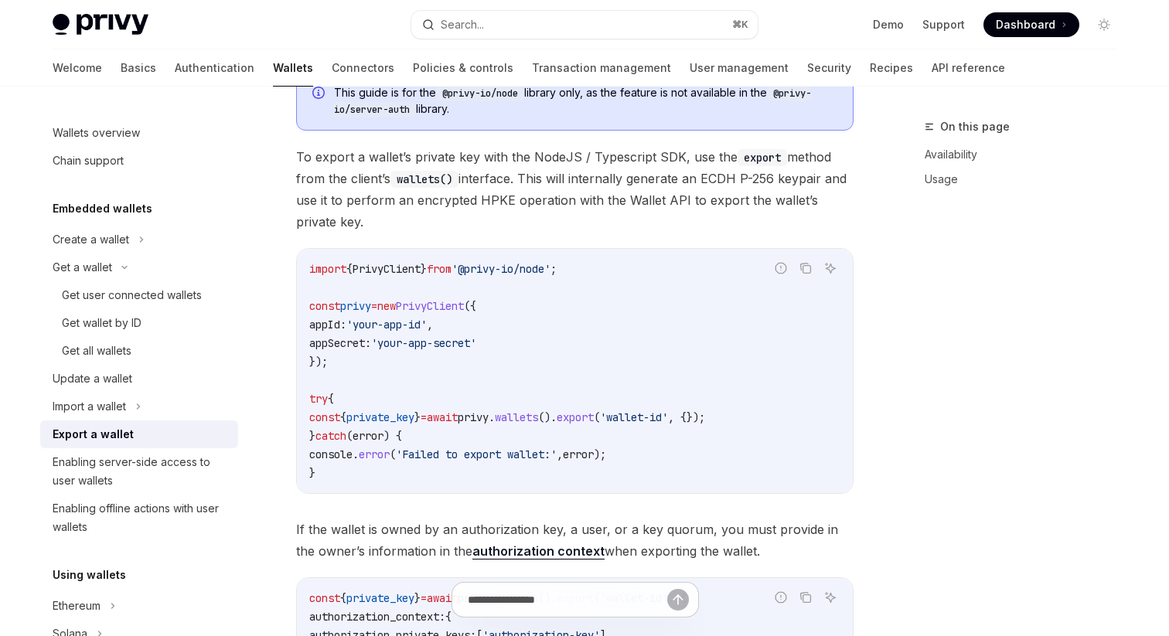
scroll to position [499, 0]
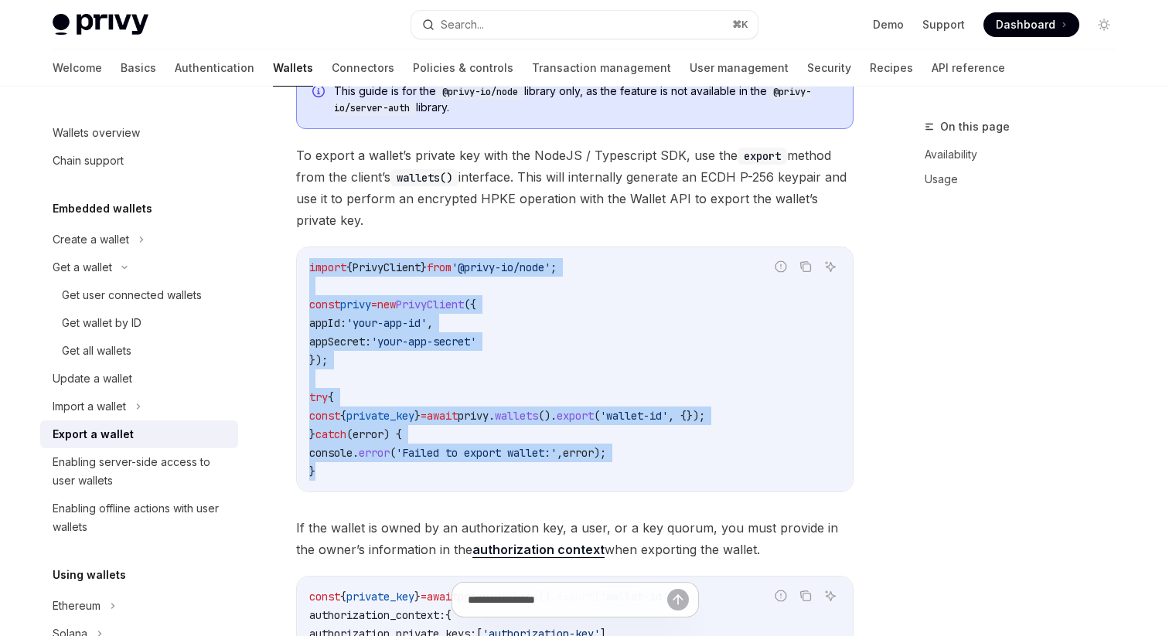
drag, startPoint x: 650, startPoint y: 467, endPoint x: 307, endPoint y: 280, distance: 390.9
click at [307, 280] on div "import { PrivyClient } from '@privy-io/node' ; const privy = new PrivyClient ({…" at bounding box center [575, 369] width 556 height 244
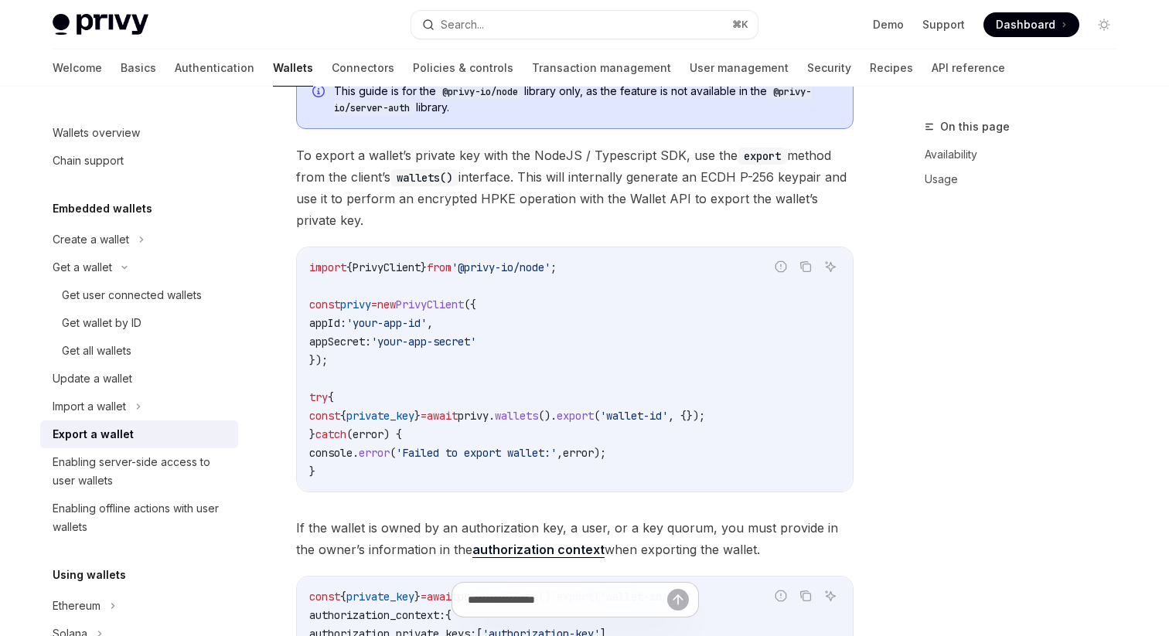
click at [310, 261] on span "import" at bounding box center [327, 268] width 37 height 14
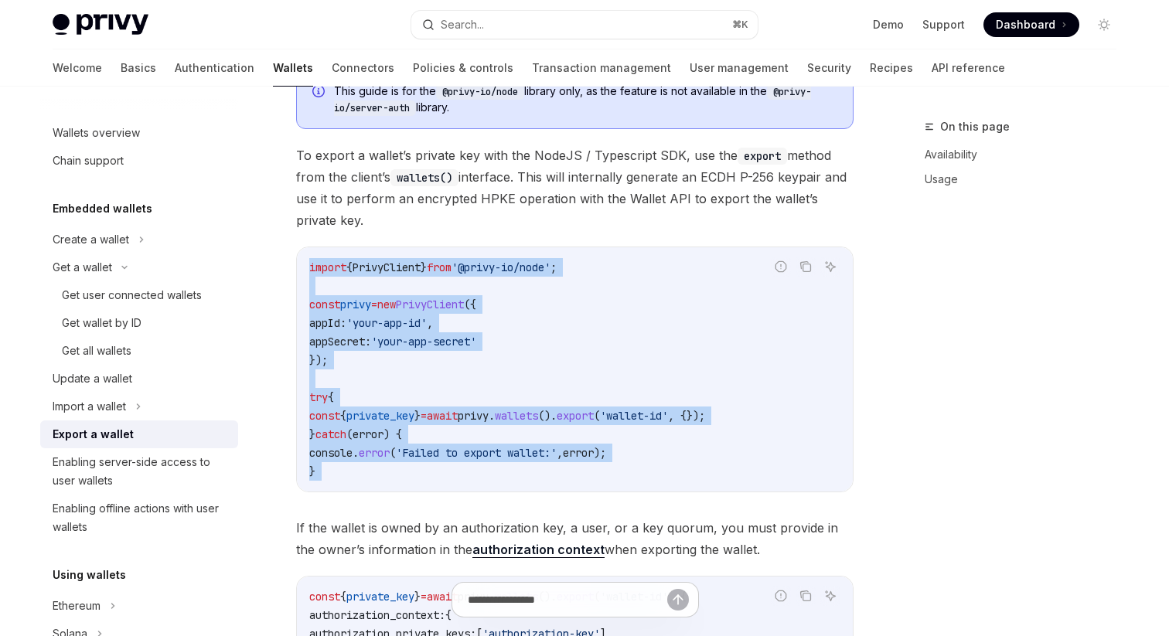
drag, startPoint x: 310, startPoint y: 260, endPoint x: 405, endPoint y: 482, distance: 242.1
click at [405, 485] on div "import { PrivyClient } from '@privy-io/node' ; const privy = new PrivyClient ({…" at bounding box center [575, 369] width 556 height 244
copy code "import { PrivyClient } from '@privy-io/node' ; const privy = new PrivyClient ({…"
click at [583, 387] on code "import { PrivyClient } from '@privy-io/node' ; const privy = new PrivyClient ({…" at bounding box center [574, 369] width 531 height 223
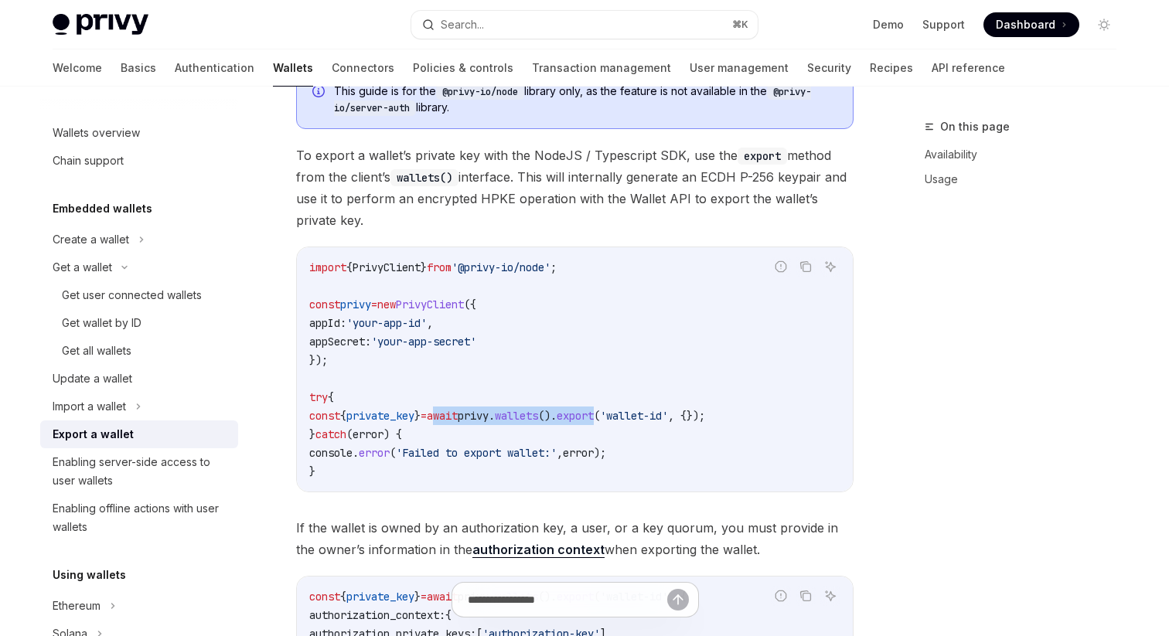
drag, startPoint x: 464, startPoint y: 416, endPoint x: 642, endPoint y: 413, distance: 178.6
click at [642, 414] on span "const { private_key } = await privy . wallets (). export ( 'wallet-id' , {});" at bounding box center [507, 416] width 396 height 14
copy span "await privy . wallets (). expor"
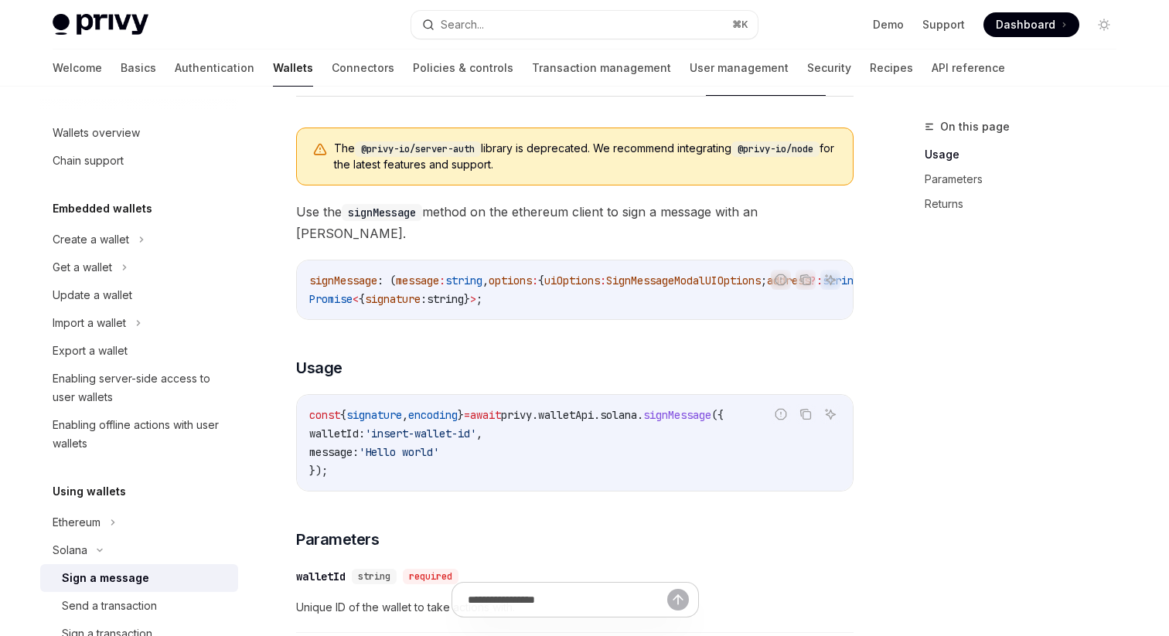
scroll to position [65, 0]
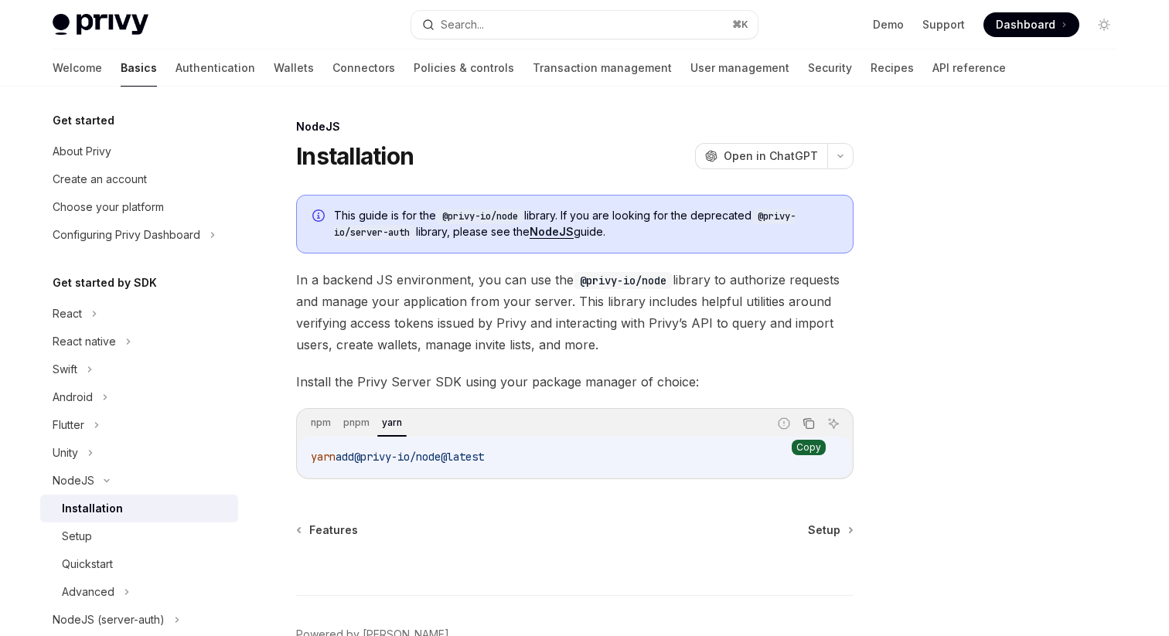
click at [811, 422] on icon "Copy the contents from the code block" at bounding box center [808, 423] width 12 height 12
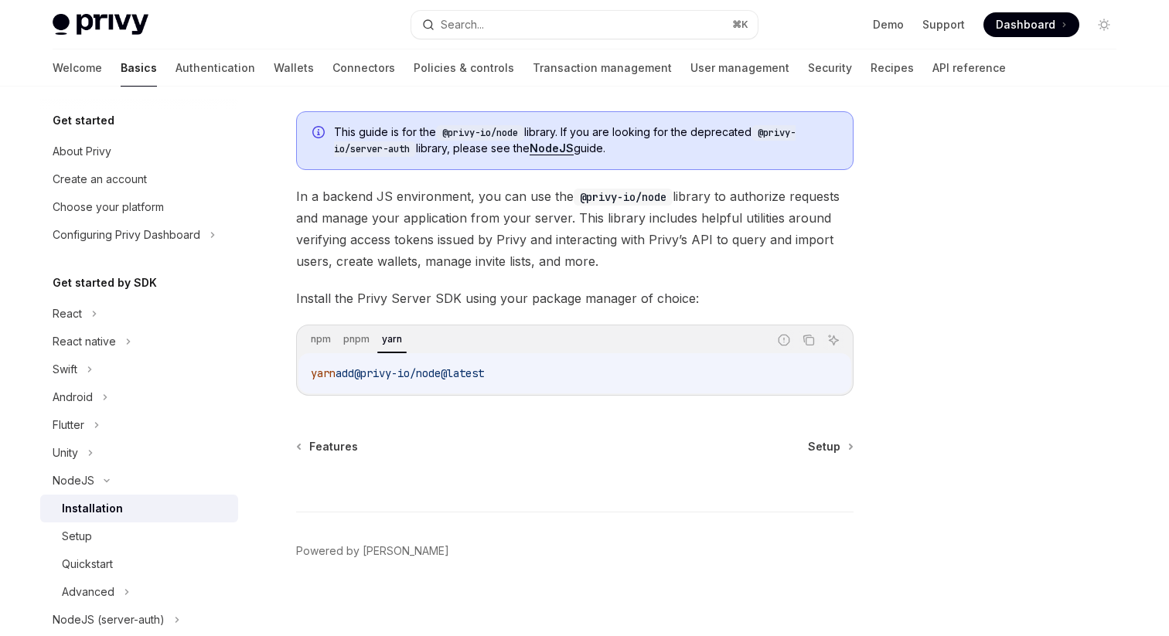
scroll to position [82, 0]
click at [832, 444] on span "Setup" at bounding box center [824, 448] width 32 height 15
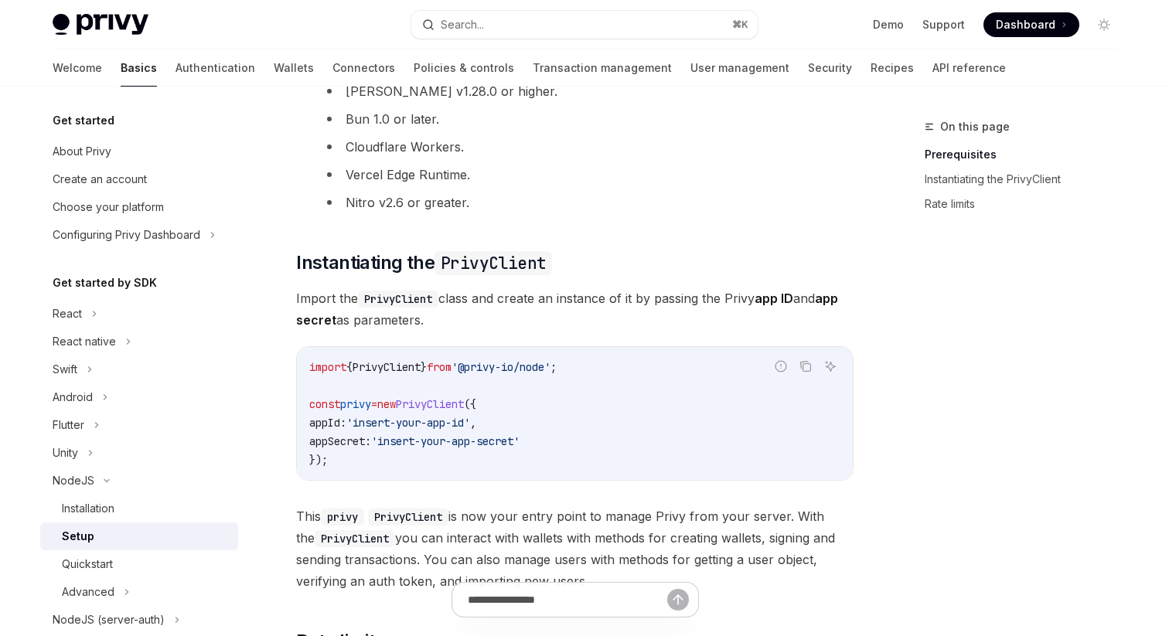
scroll to position [277, 0]
click at [811, 364] on icon "Copy the contents from the code block" at bounding box center [805, 365] width 12 height 12
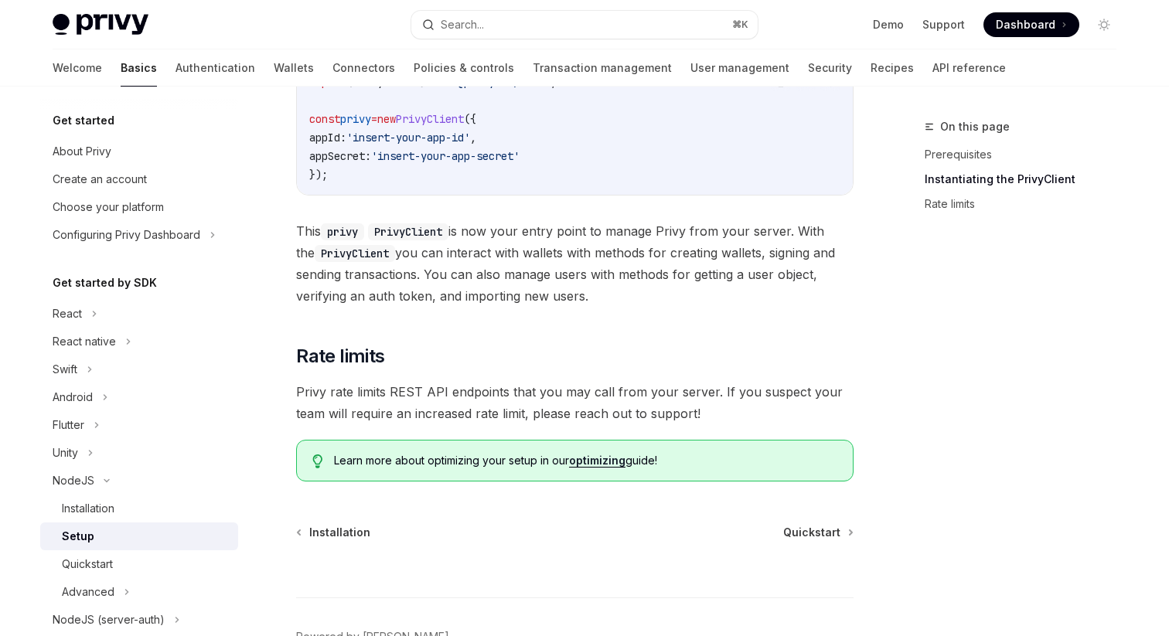
scroll to position [571, 0]
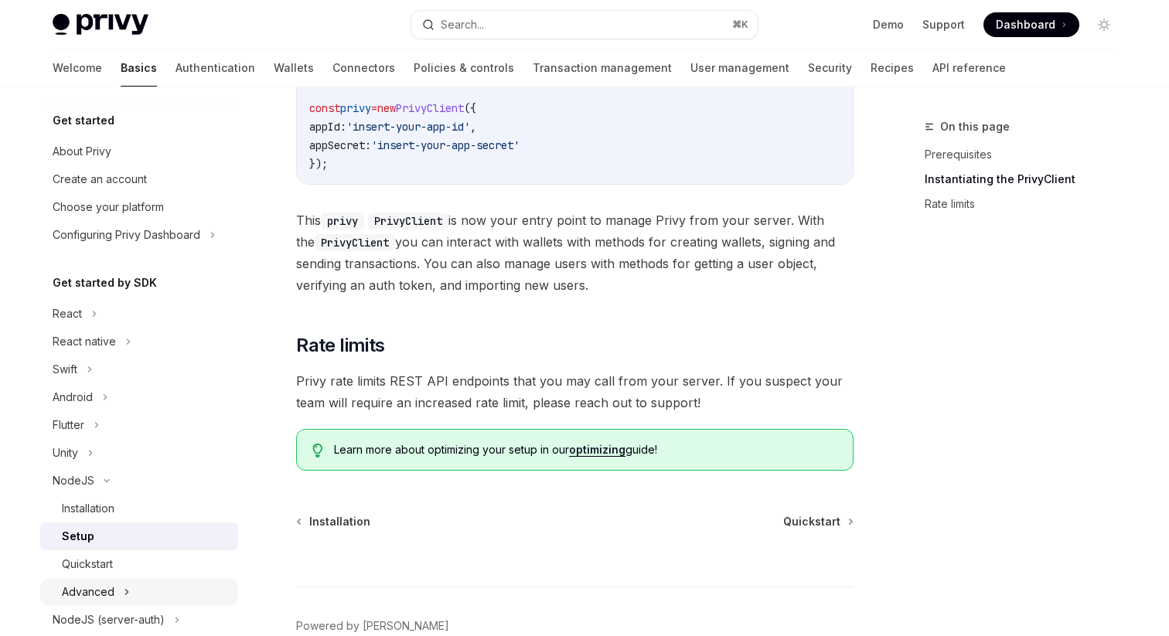
click at [127, 579] on div "Advanced" at bounding box center [139, 592] width 198 height 28
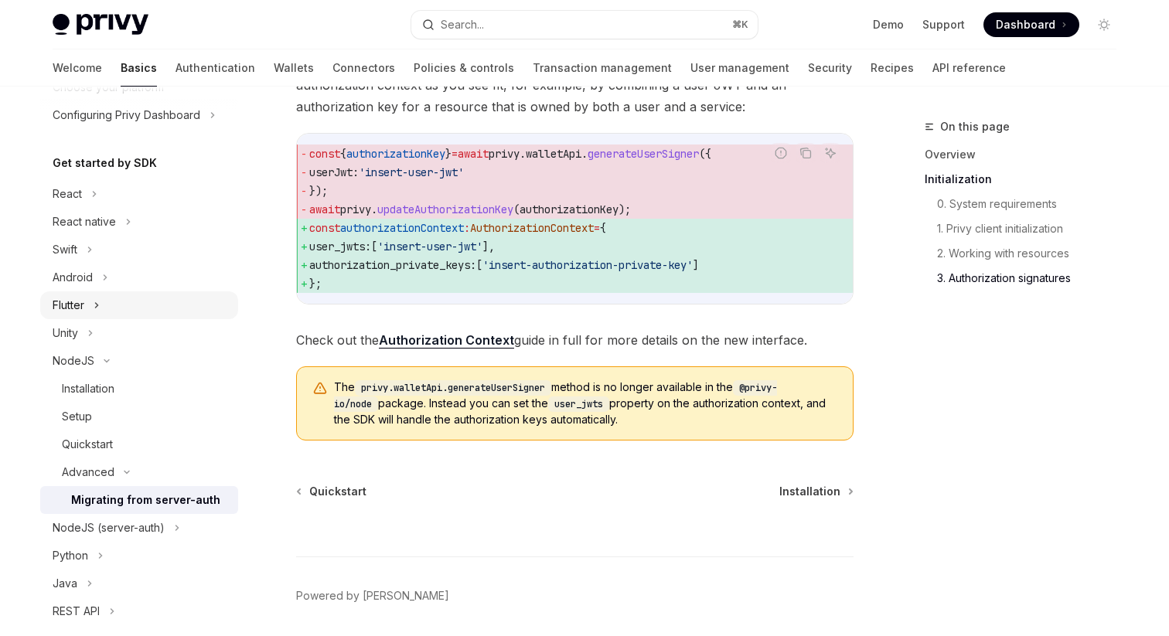
scroll to position [121, 0]
click at [143, 445] on div "Quickstart" at bounding box center [145, 443] width 167 height 19
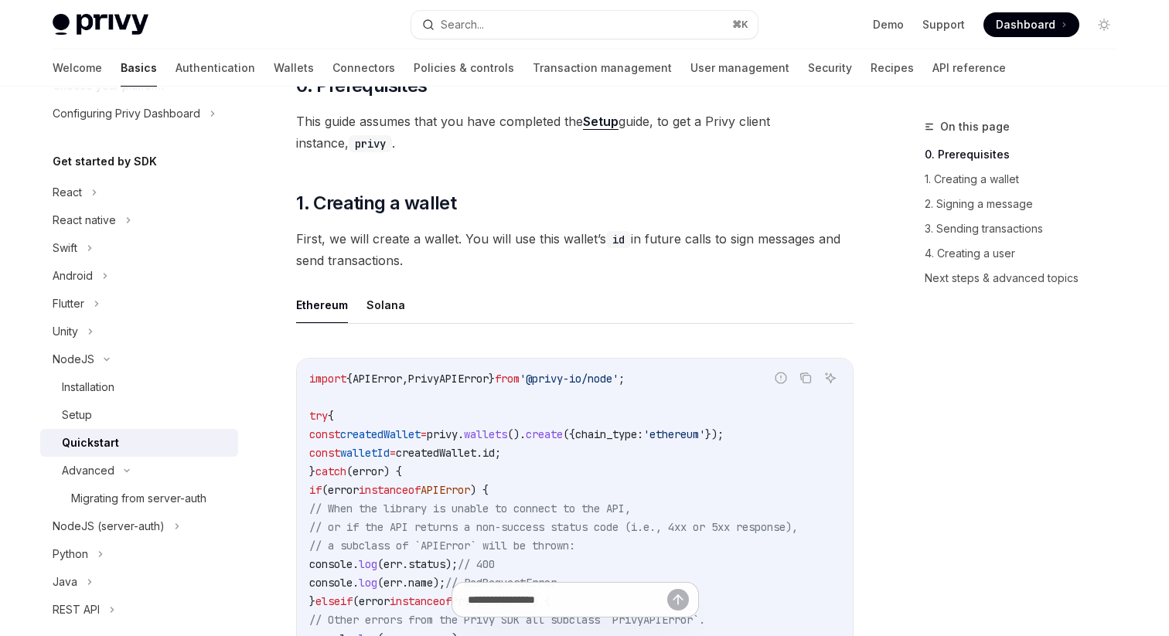
scroll to position [268, 0]
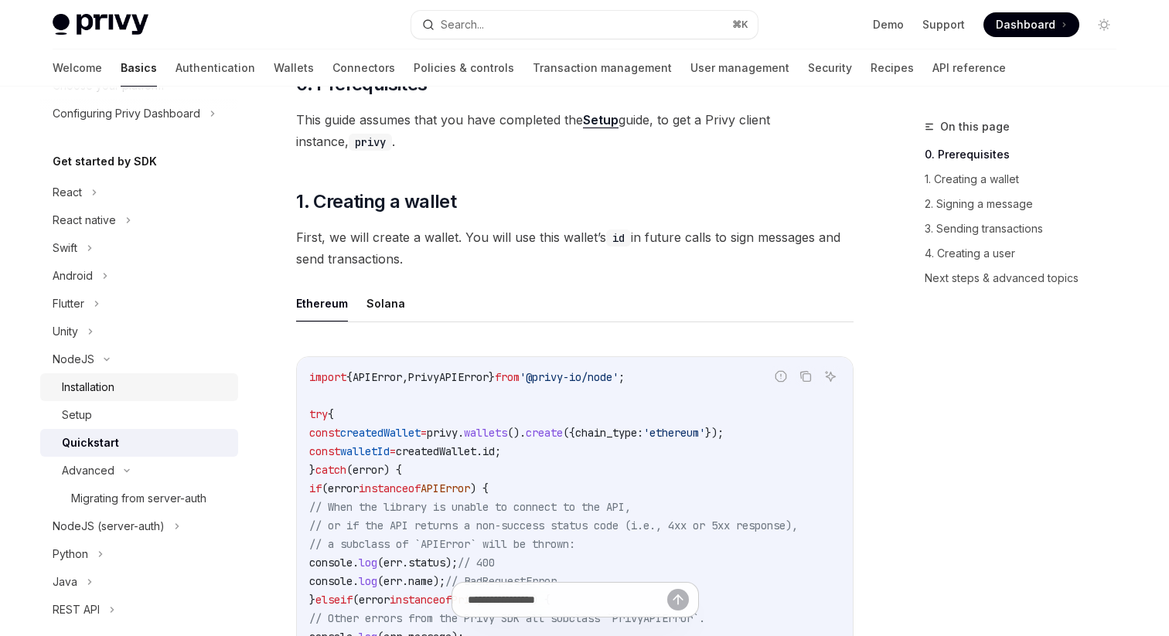
click at [132, 383] on div "Installation" at bounding box center [145, 387] width 167 height 19
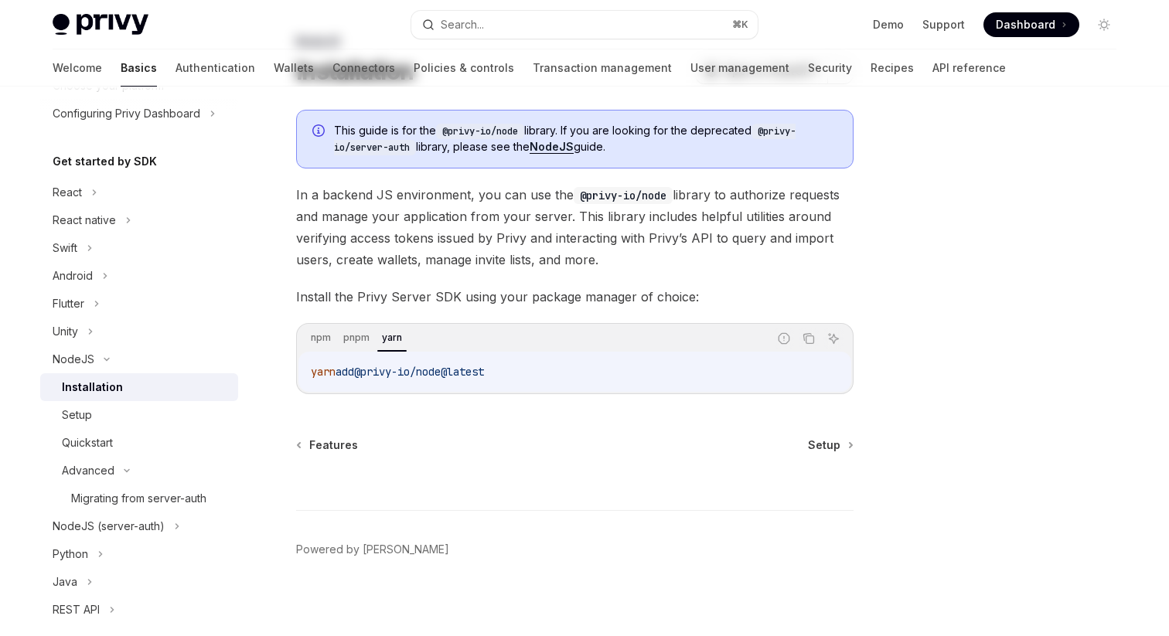
scroll to position [92, 0]
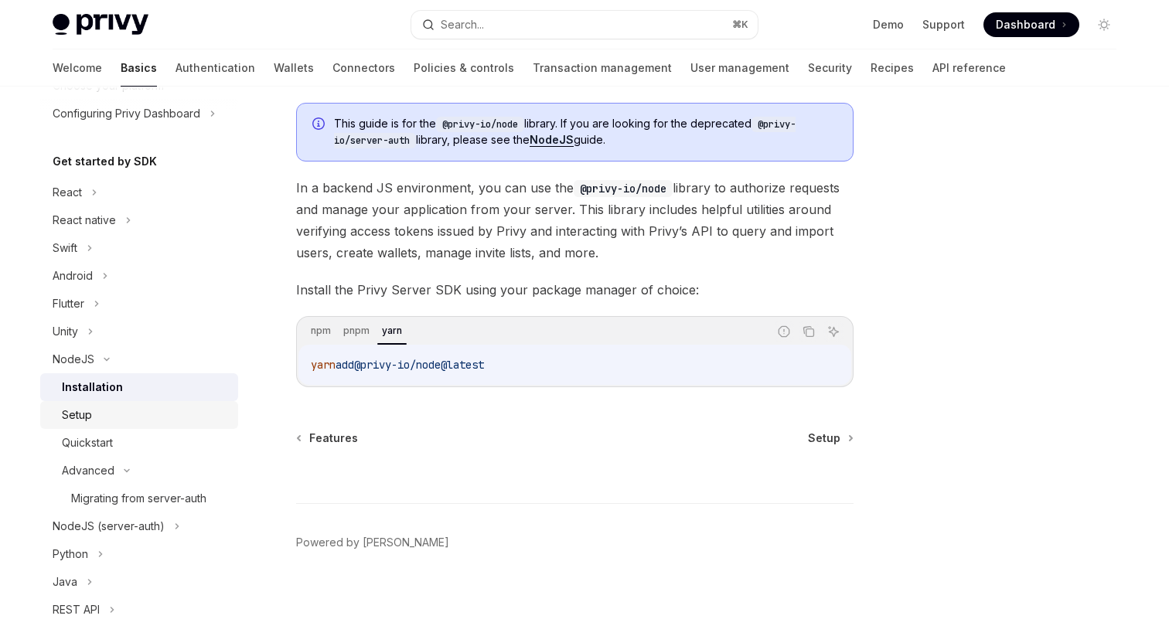
click at [185, 411] on div "Setup" at bounding box center [145, 415] width 167 height 19
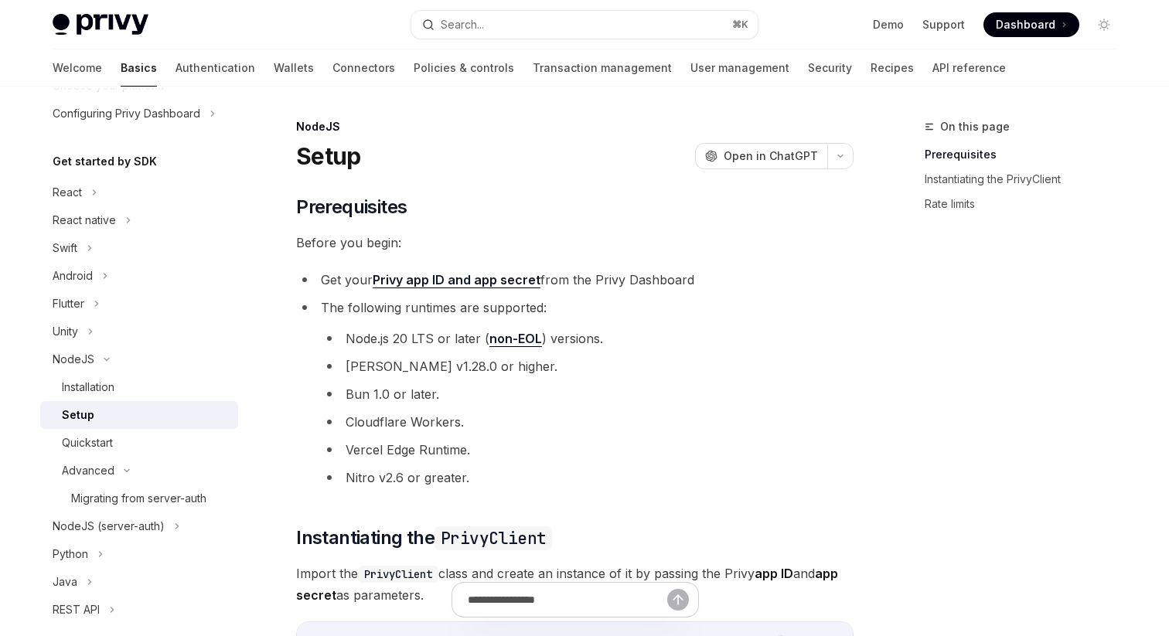
type textarea "*"
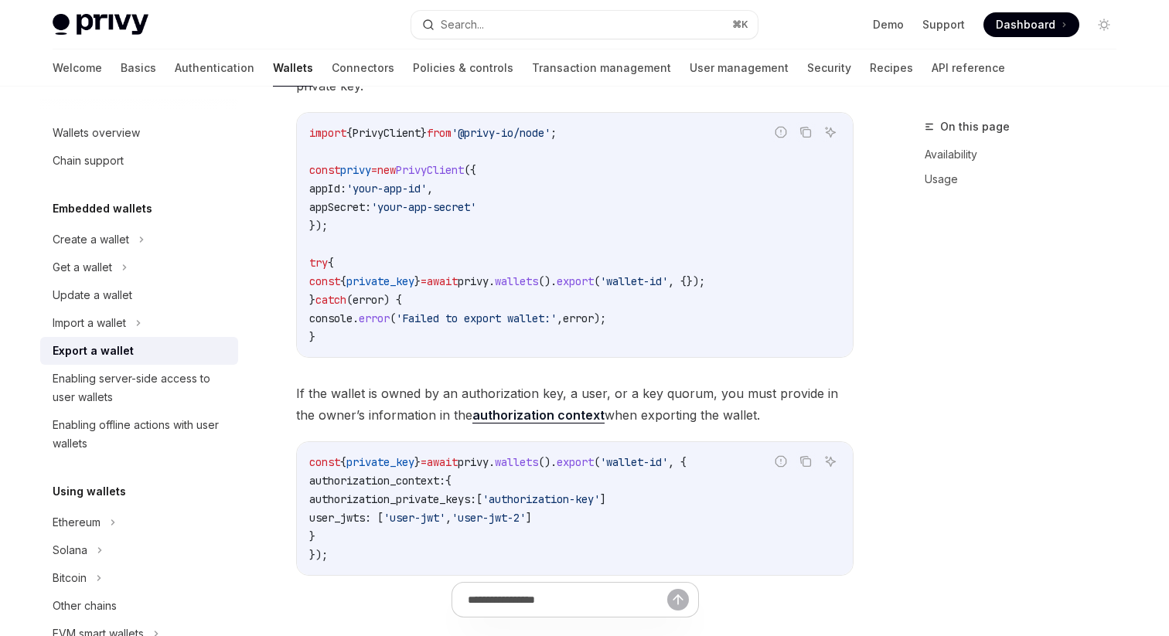
scroll to position [589, 0]
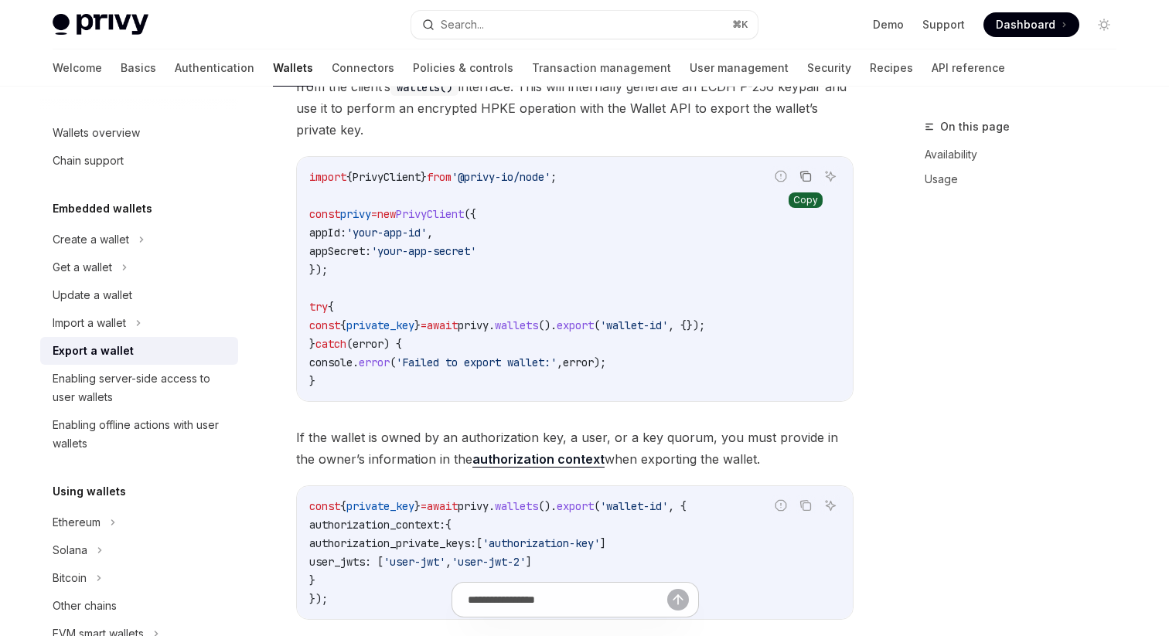
click at [804, 173] on icon "Copy the contents from the code block" at bounding box center [805, 176] width 12 height 12
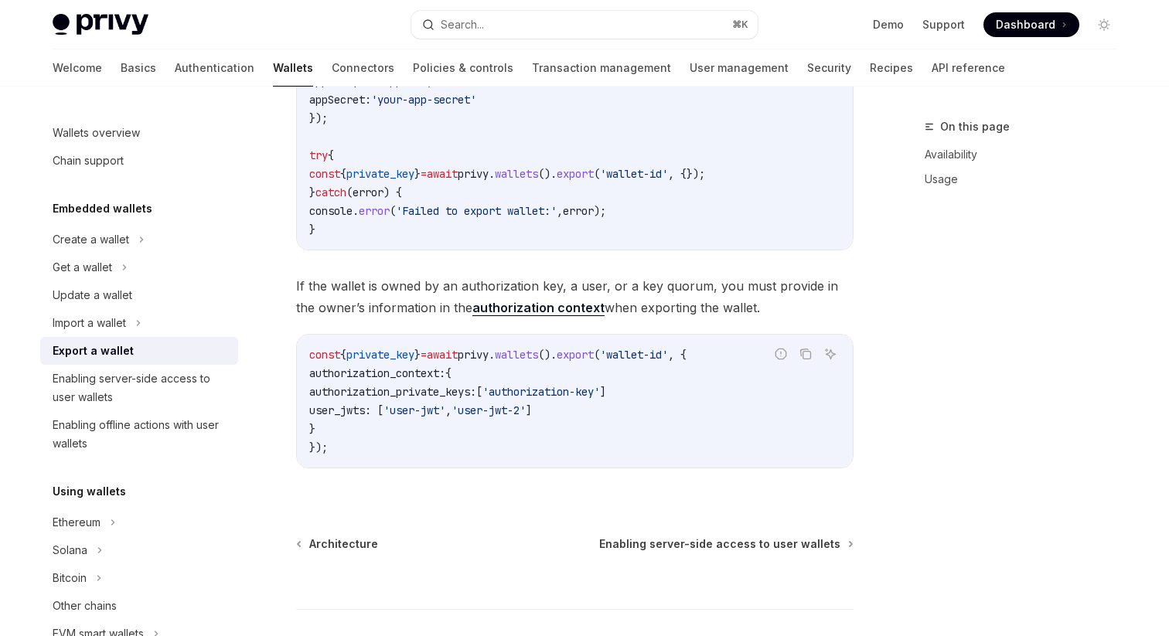
scroll to position [742, 0]
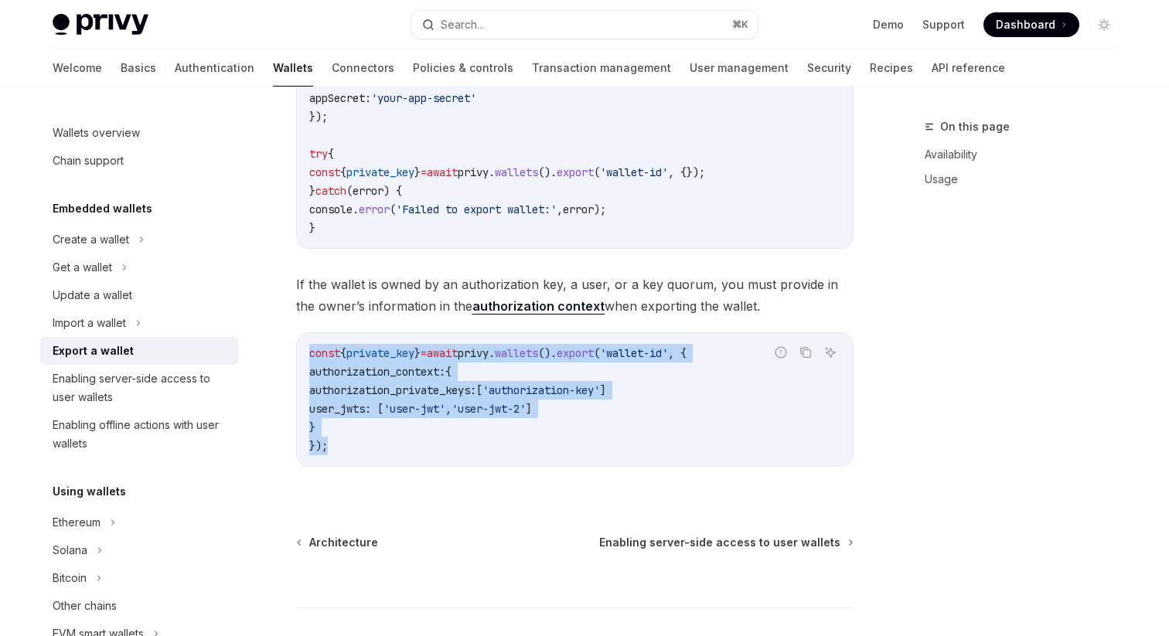
drag, startPoint x: 308, startPoint y: 349, endPoint x: 355, endPoint y: 440, distance: 102.7
click at [355, 440] on div "const { private_key } = await privy . wallets (). export ( 'wallet-id' , { auth…" at bounding box center [575, 399] width 556 height 133
copy code "const { private_key } = await privy . wallets (). export ( 'wallet-id' , { auth…"
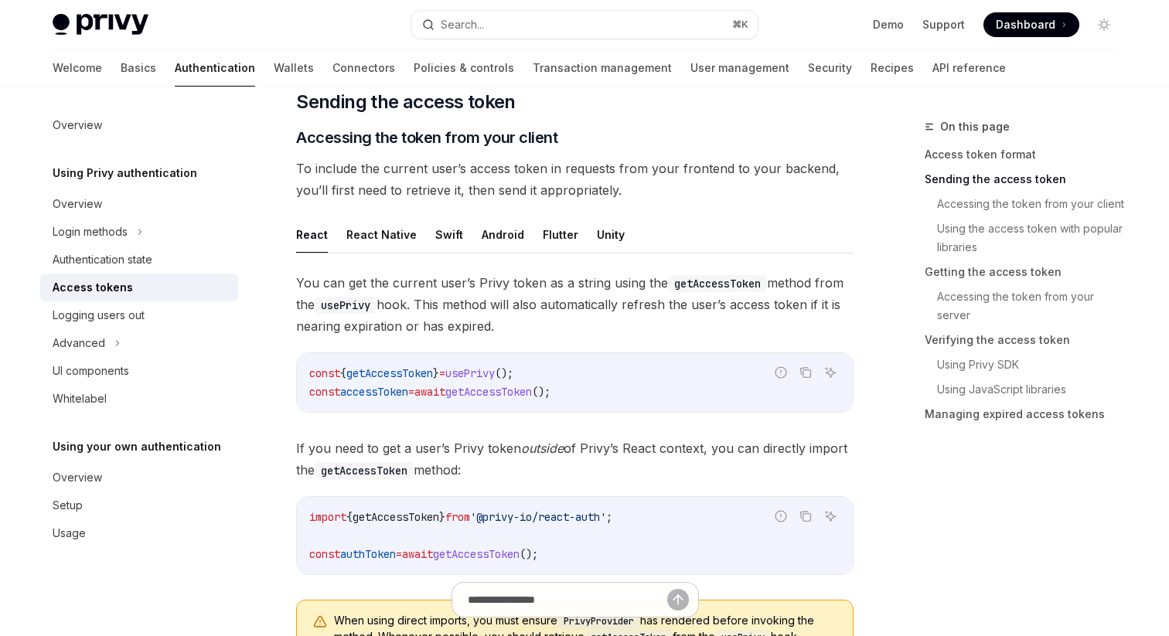
scroll to position [633, 0]
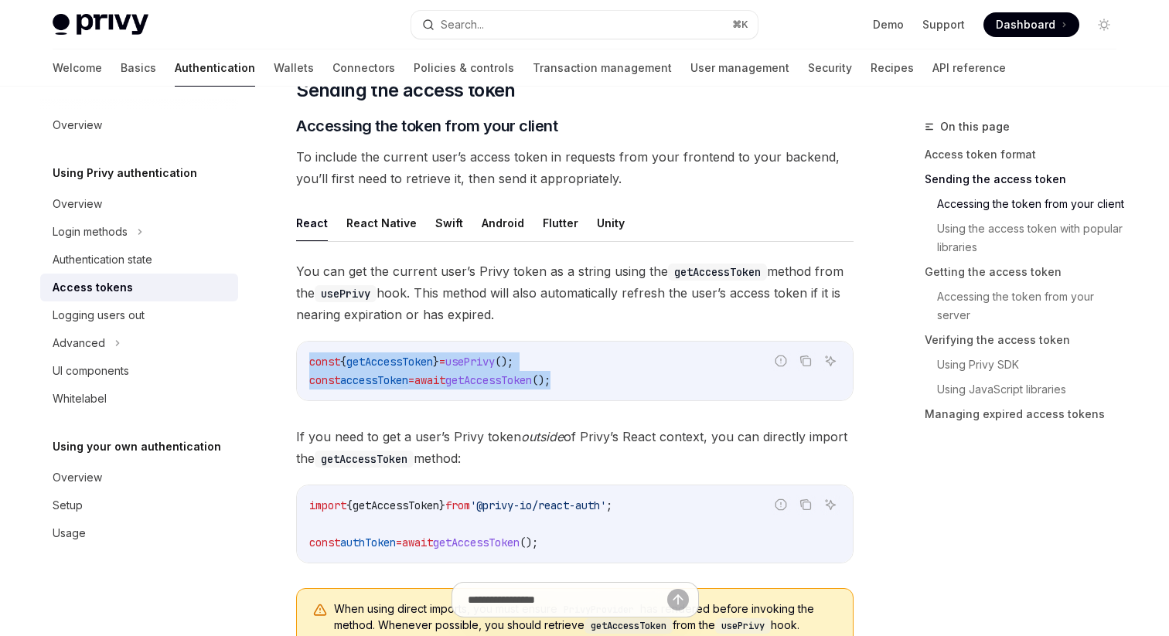
drag, startPoint x: 304, startPoint y: 361, endPoint x: 588, endPoint y: 391, distance: 286.1
click at [588, 391] on div "const { getAccessToken } = usePrivy (); const accessToken = await getAccessToke…" at bounding box center [575, 371] width 556 height 59
copy code "const { getAccessToken } = usePrivy (); const accessToken = await getAccessToke…"
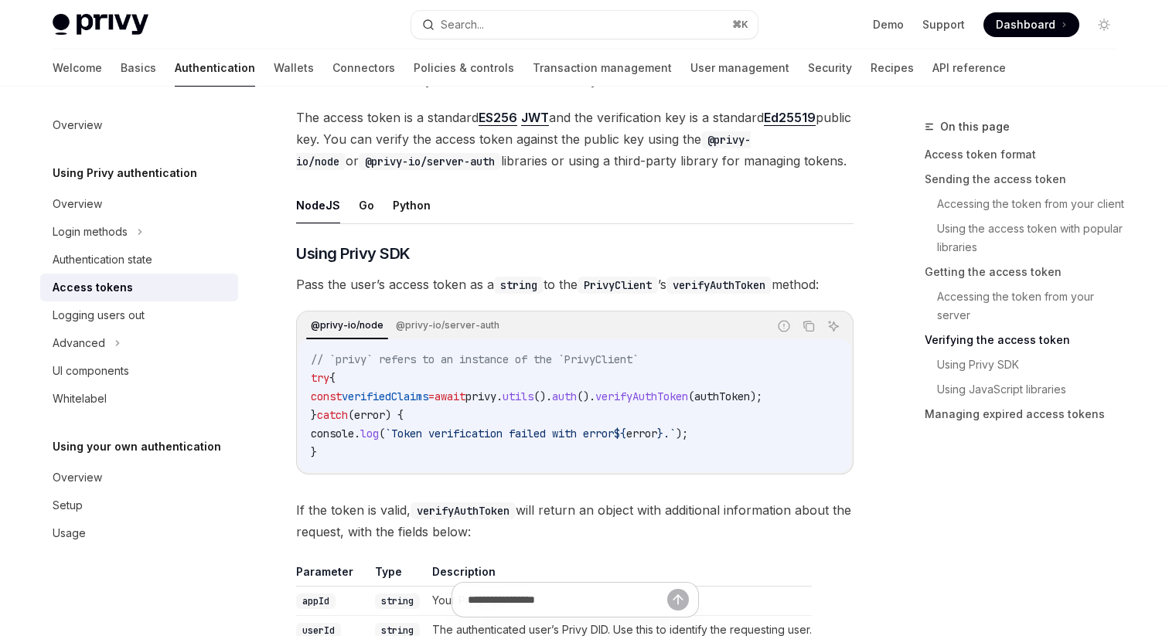
scroll to position [2328, 0]
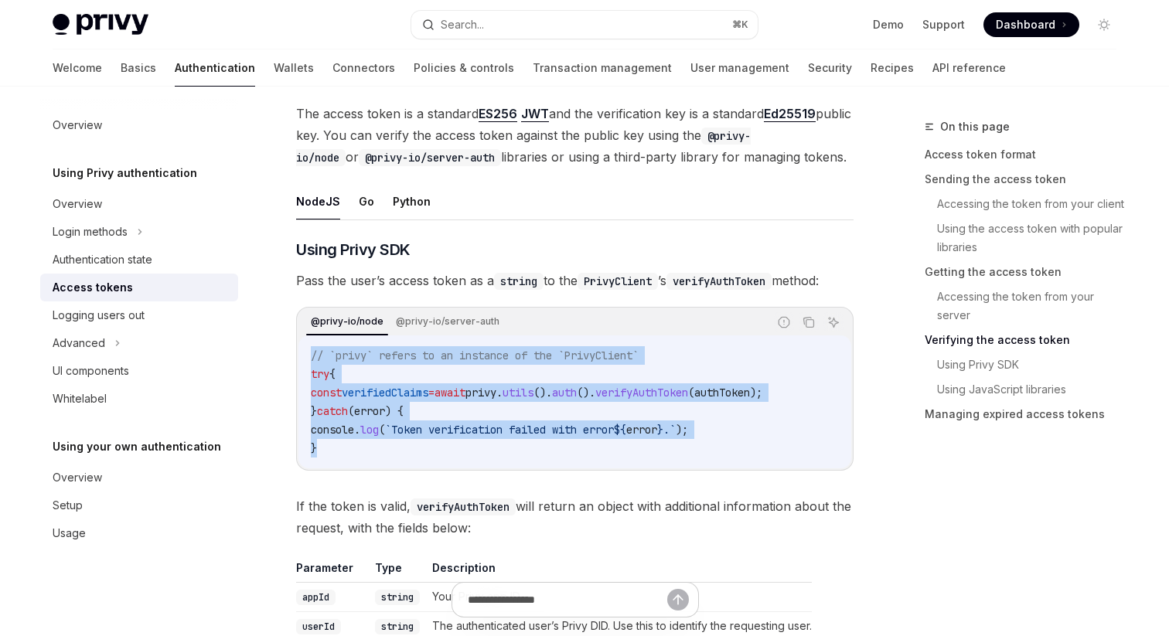
drag, startPoint x: 302, startPoint y: 360, endPoint x: 598, endPoint y: 446, distance: 309.0
click at [598, 446] on div "// `privy` refers to an instance of the `PrivyClient` try { const verifiedClaim…" at bounding box center [574, 402] width 553 height 133
copy code "// `privy` refers to an instance of the `PrivyClient` try { const verifiedClaim…"
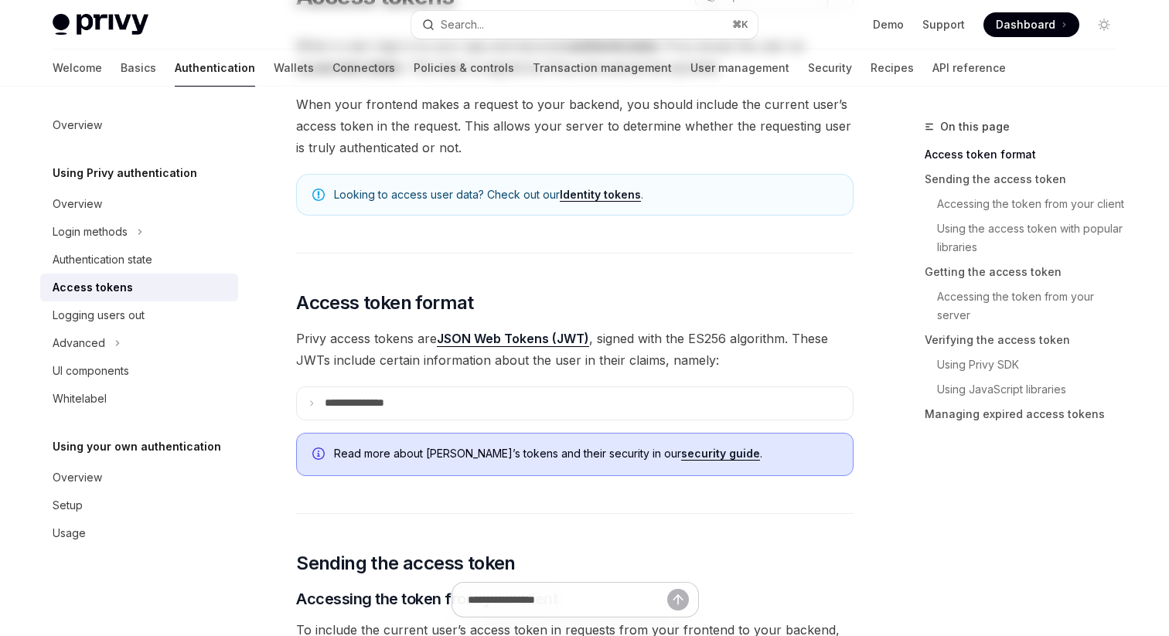
scroll to position [0, 0]
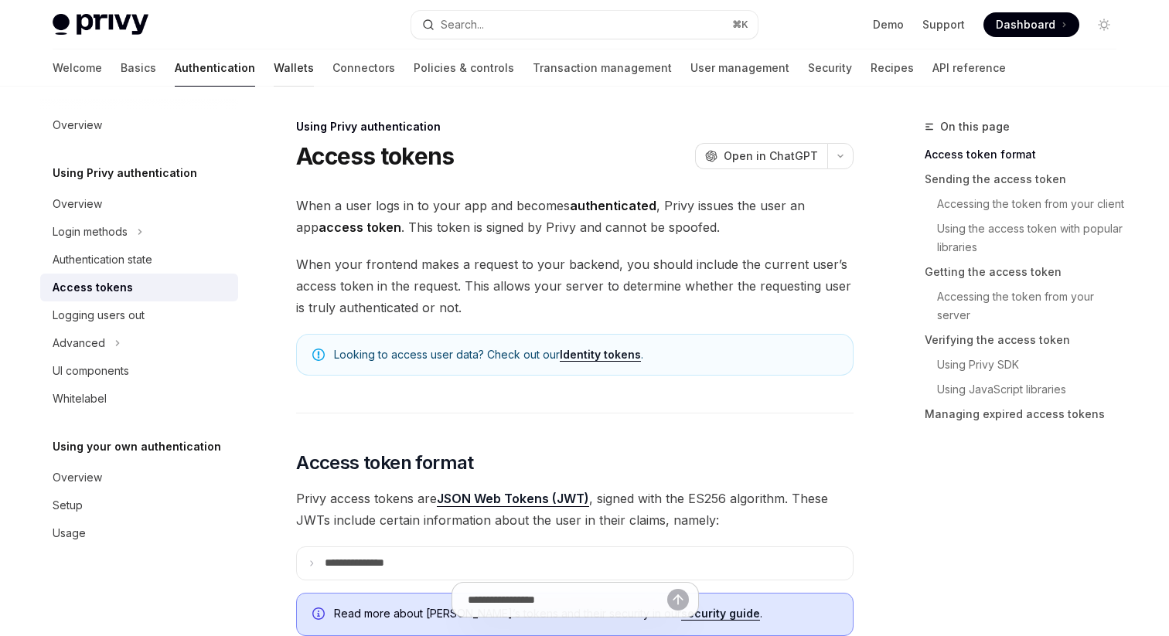
click at [274, 78] on link "Wallets" at bounding box center [294, 67] width 40 height 37
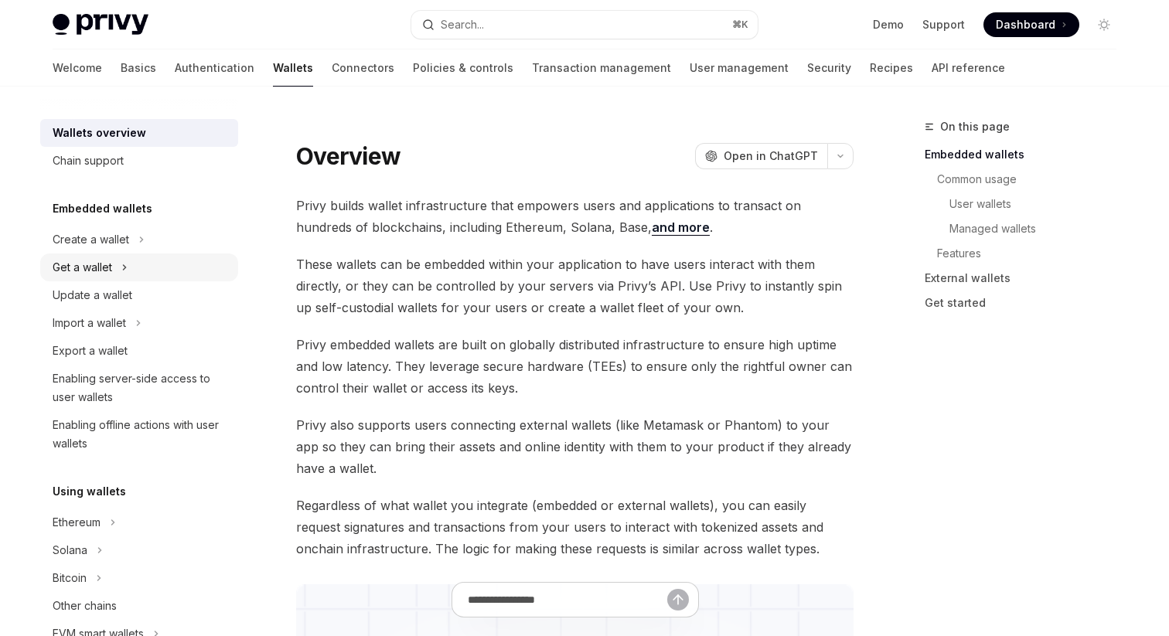
click at [124, 269] on icon at bounding box center [125, 267] width 2 height 5
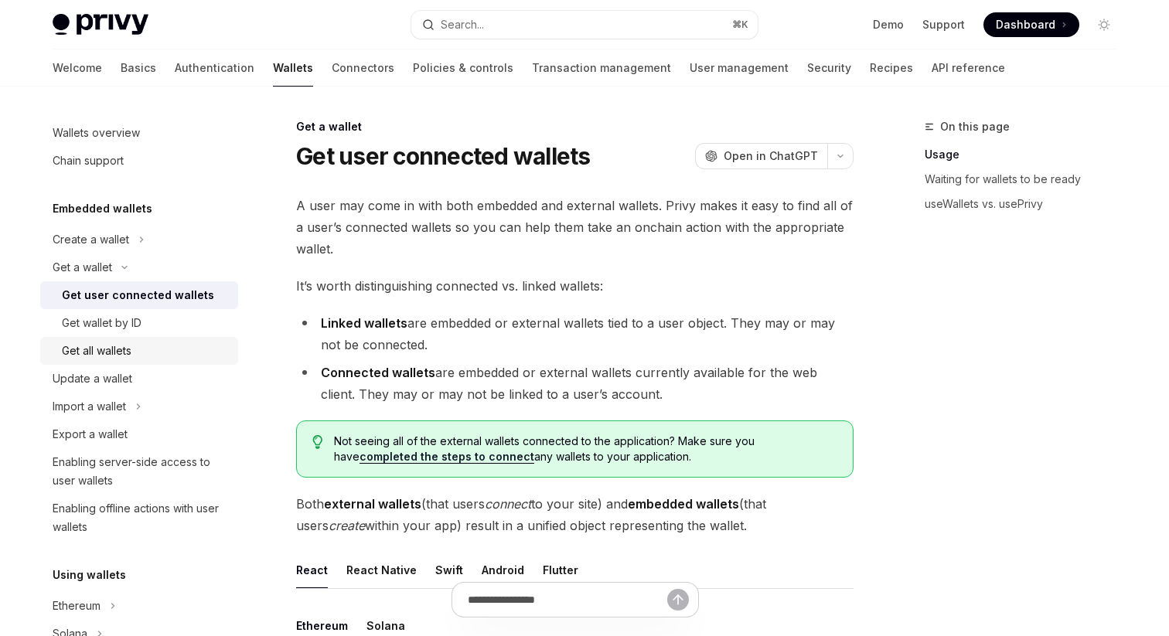
click at [129, 343] on div "Get all wallets" at bounding box center [97, 351] width 70 height 19
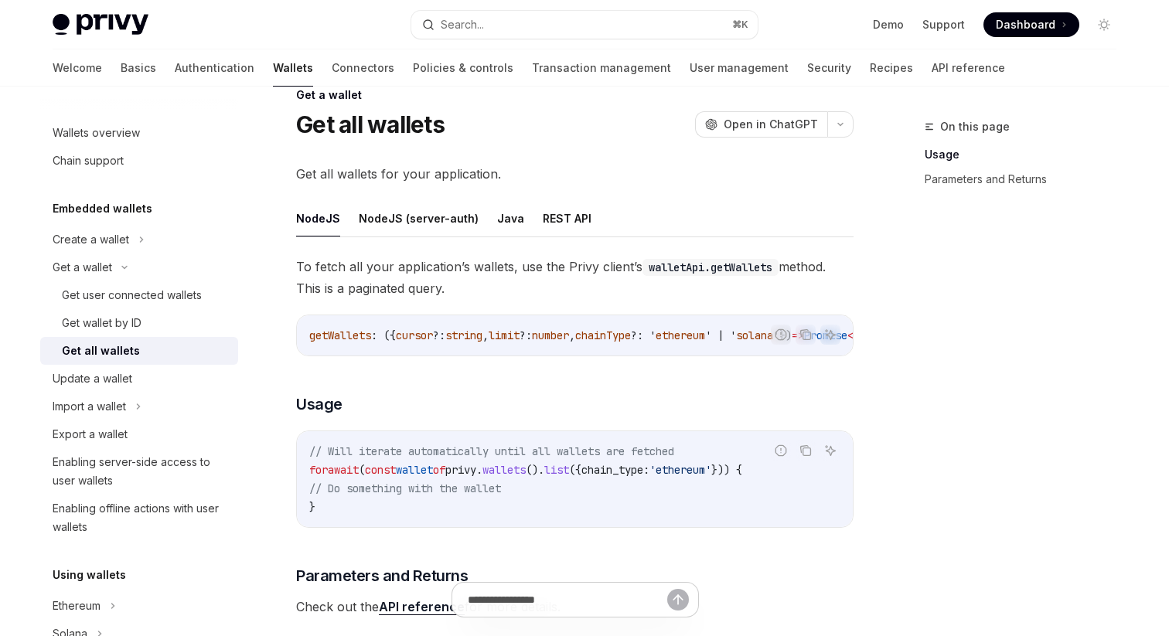
scroll to position [33, 0]
click at [422, 219] on button "NodeJS (server-auth)" at bounding box center [419, 217] width 120 height 36
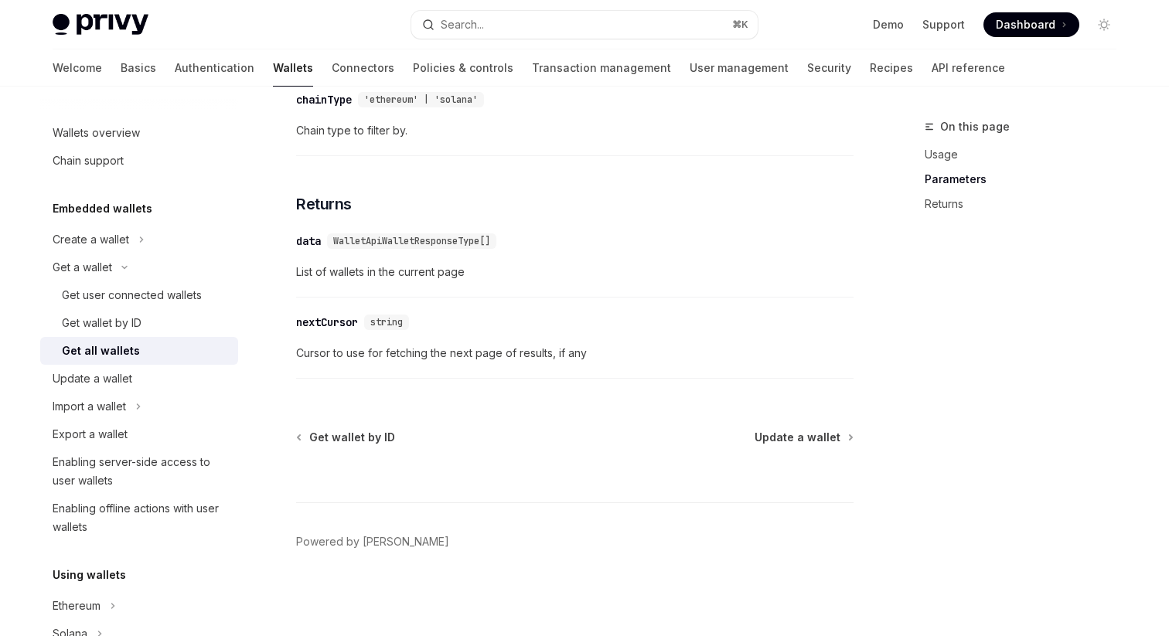
scroll to position [935, 0]
click at [210, 322] on div "Get wallet by ID" at bounding box center [145, 323] width 167 height 19
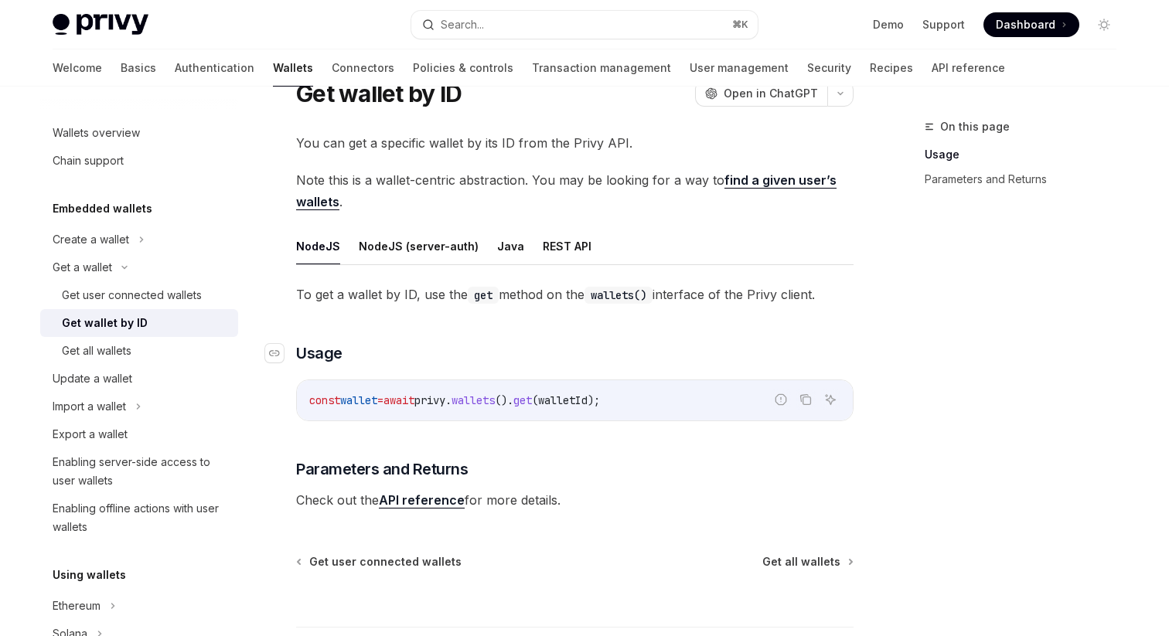
scroll to position [63, 0]
drag, startPoint x: 407, startPoint y: 402, endPoint x: 641, endPoint y: 414, distance: 234.5
click at [641, 414] on div "const wallet = await privy . wallets (). get ( walletId );" at bounding box center [575, 400] width 556 height 40
copy span "await privy . wallets (). get ( walletId );"
click at [414, 254] on button "NodeJS (server-auth)" at bounding box center [419, 245] width 120 height 36
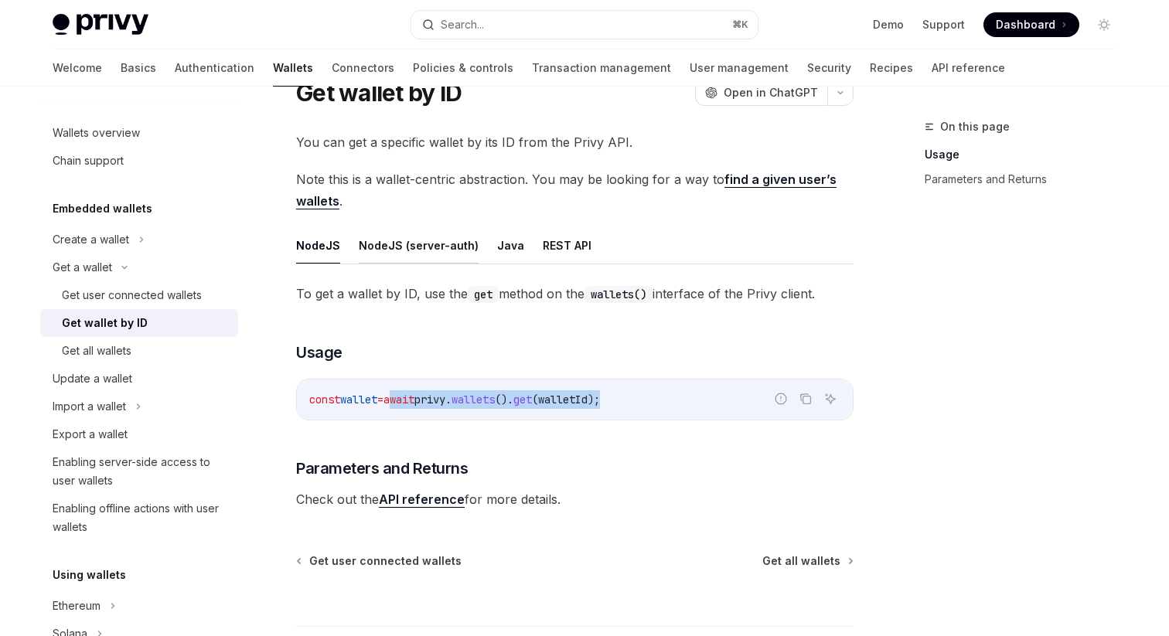
type textarea "*"
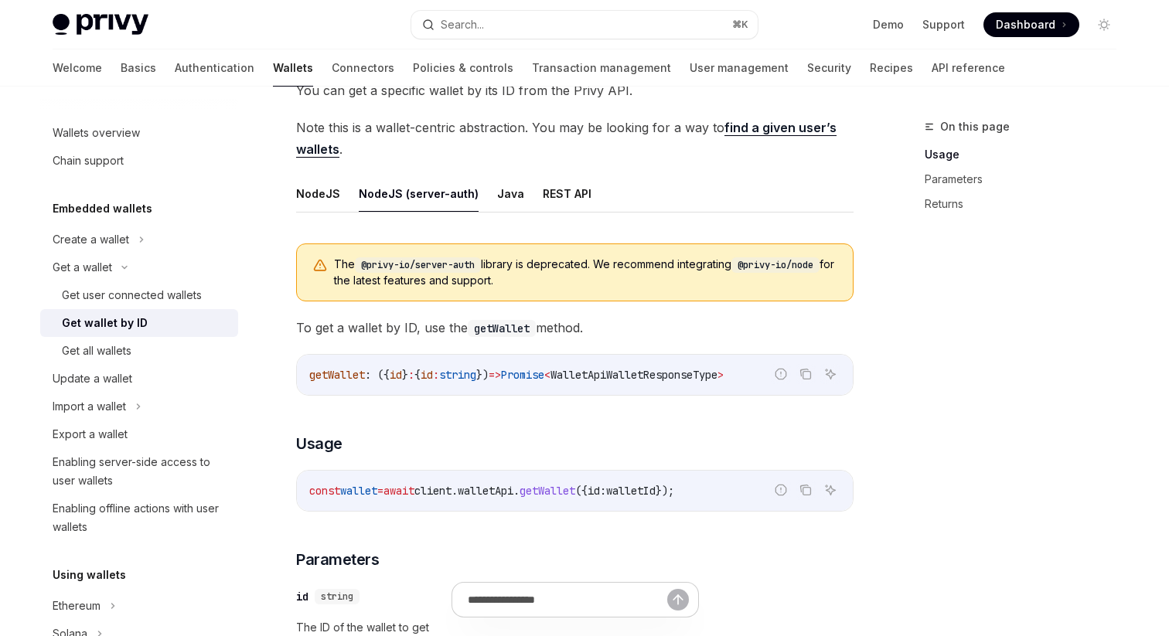
scroll to position [121, 0]
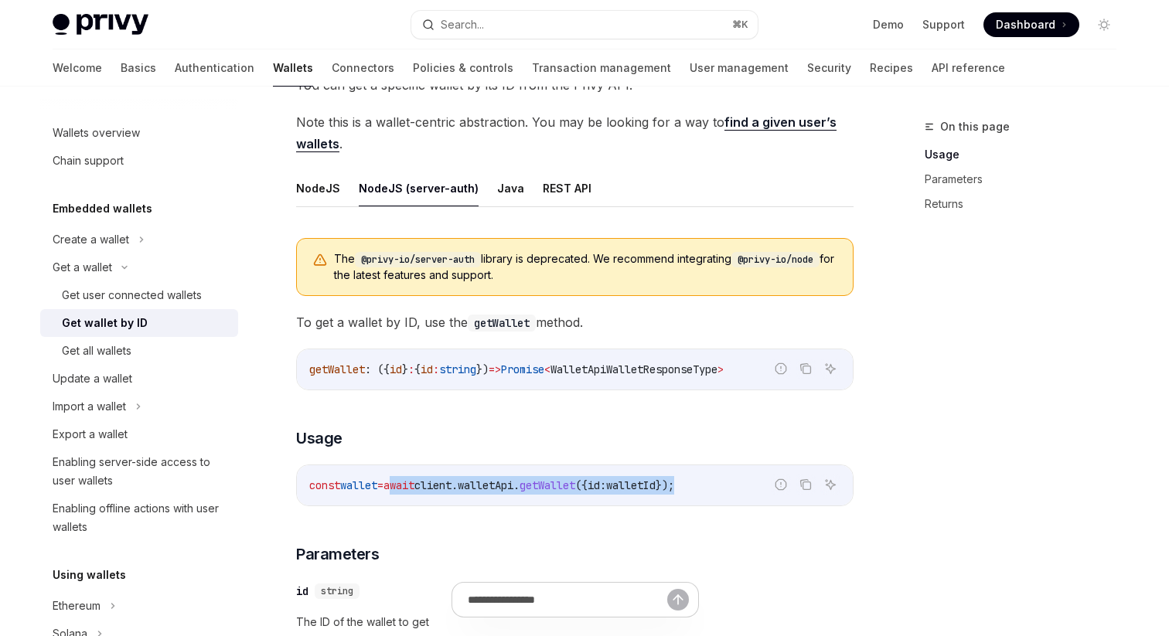
drag, startPoint x: 405, startPoint y: 484, endPoint x: 724, endPoint y: 482, distance: 318.5
click at [674, 482] on span "const wallet = await client . walletApi . getWallet ({ id: walletId });" at bounding box center [491, 486] width 365 height 14
copy span "await client . walletApi . getWallet ({ id: walletId });"
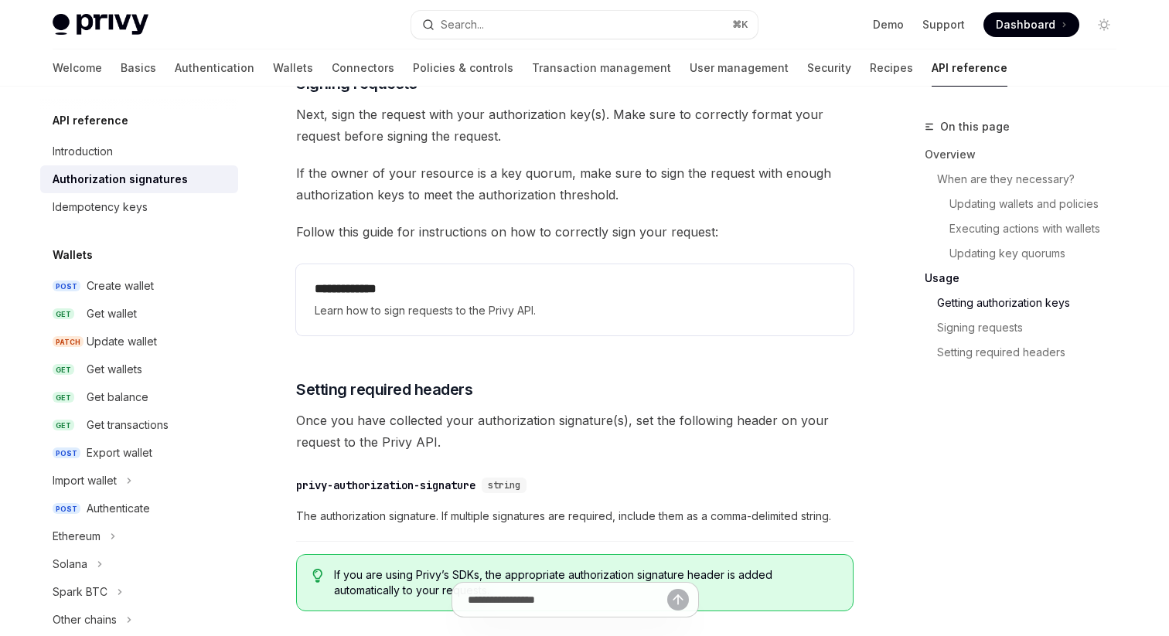
scroll to position [2622, 0]
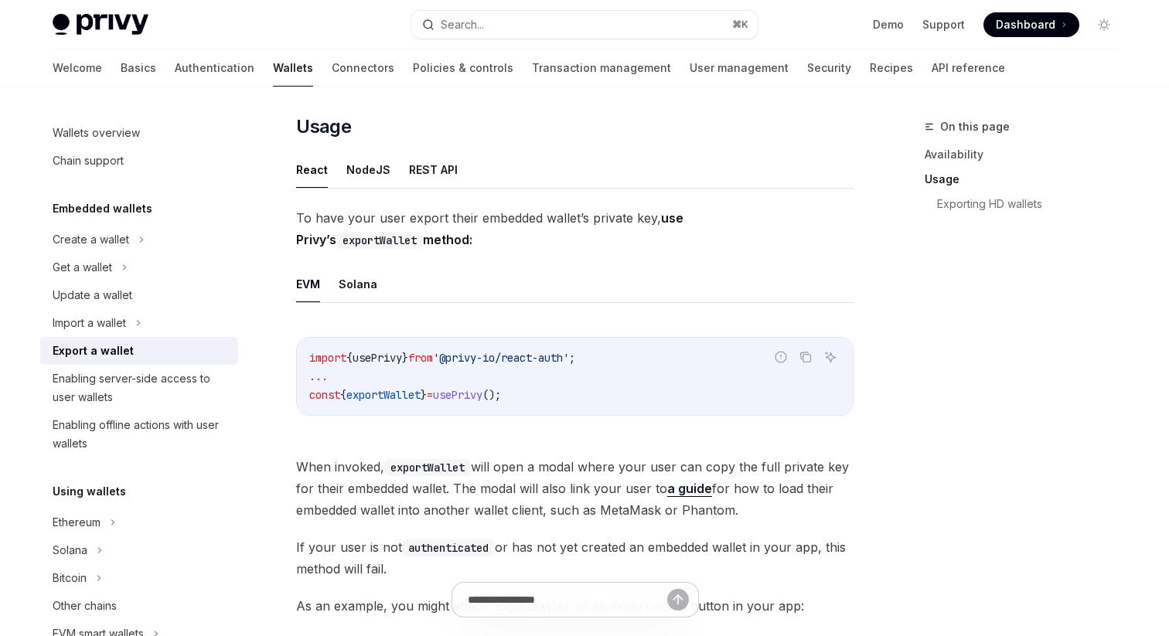
scroll to position [340, 0]
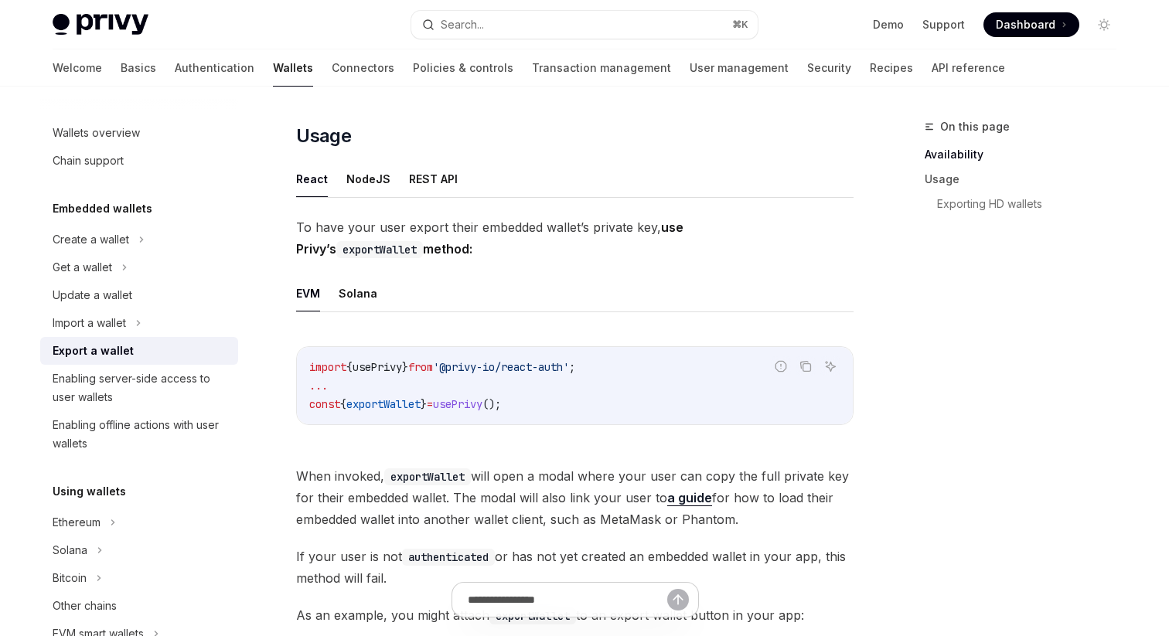
click at [402, 174] on ul "React NodeJS REST API" at bounding box center [574, 179] width 557 height 37
click at [409, 177] on button "REST API" at bounding box center [433, 179] width 49 height 36
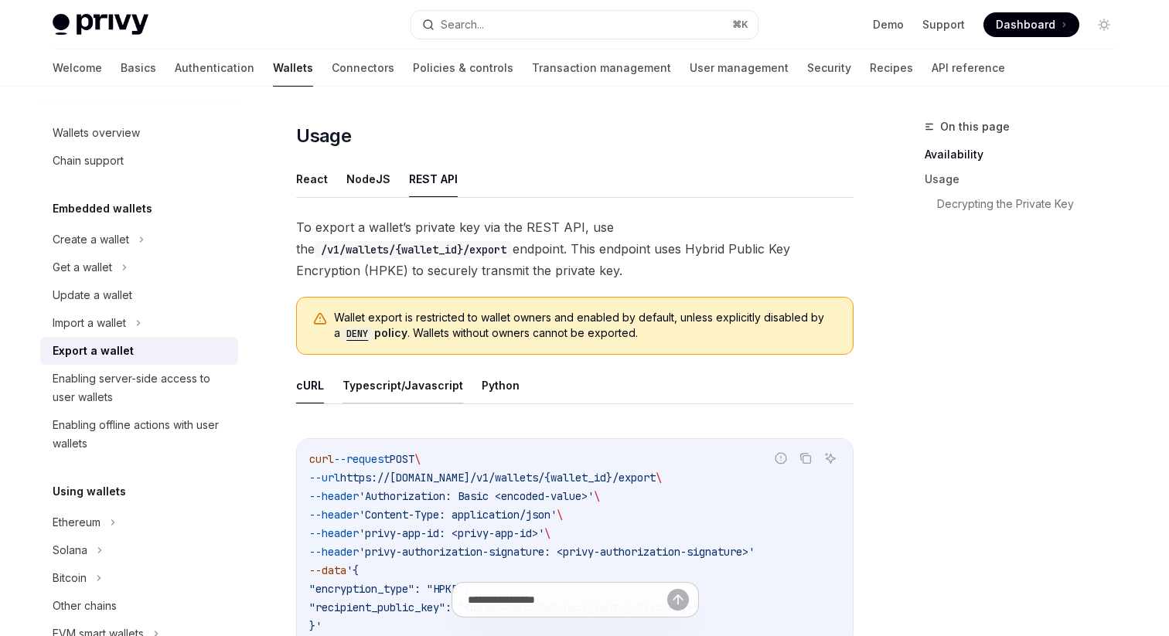
click at [401, 378] on button "Typescript/Javascript" at bounding box center [402, 385] width 121 height 36
type textarea "*"
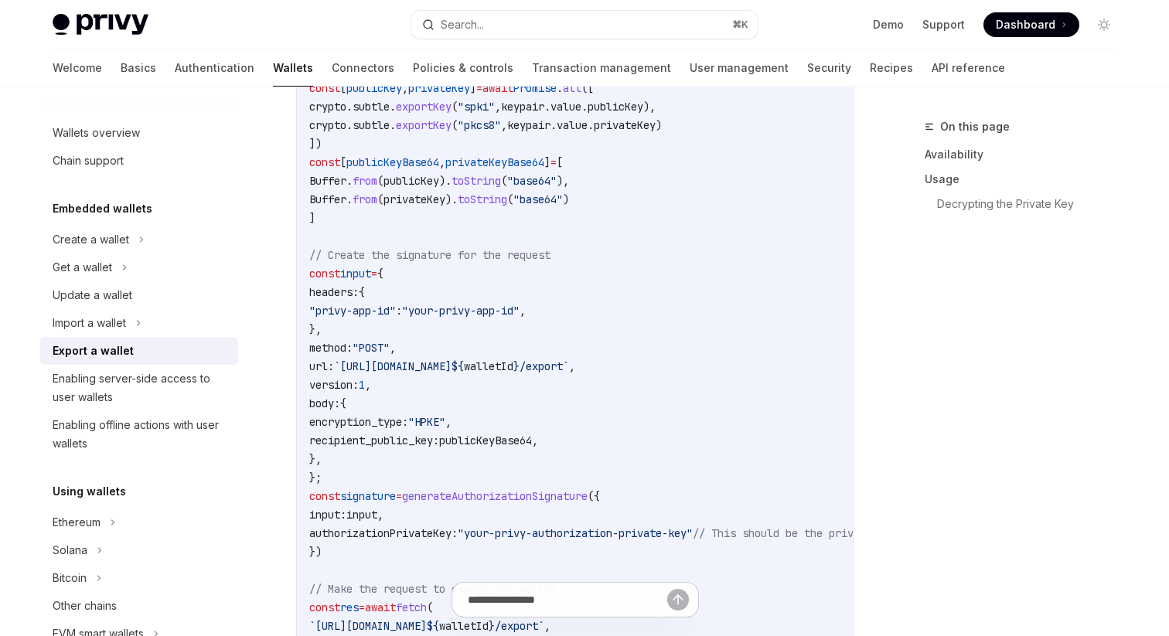
scroll to position [922, 0]
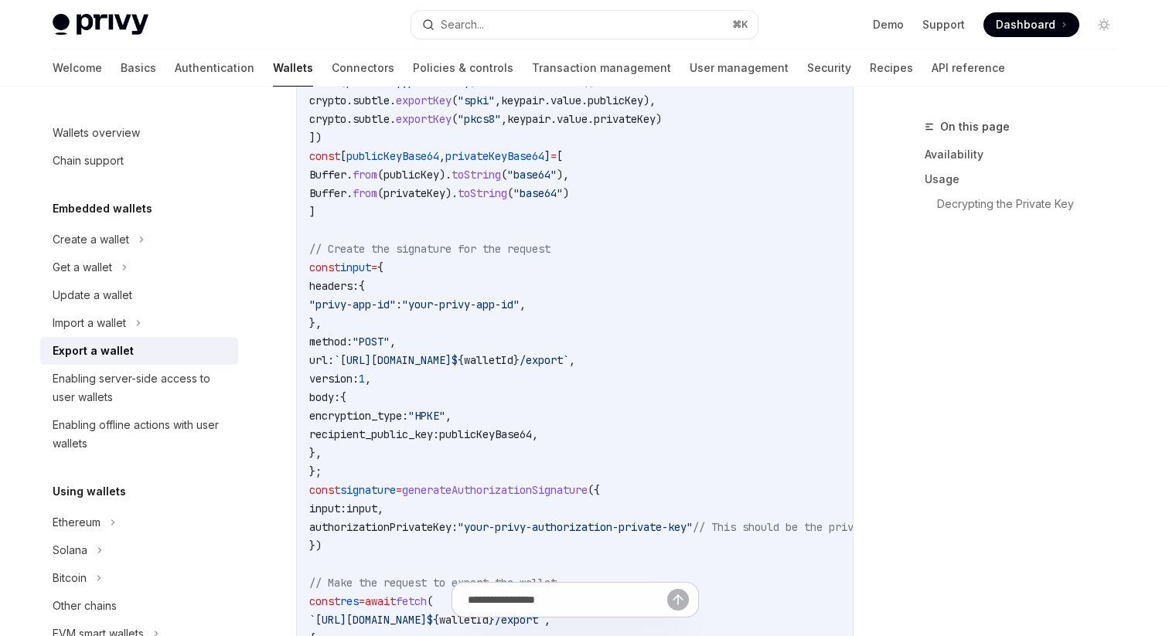
click at [467, 489] on span "generateAuthorizationSignature" at bounding box center [495, 490] width 186 height 14
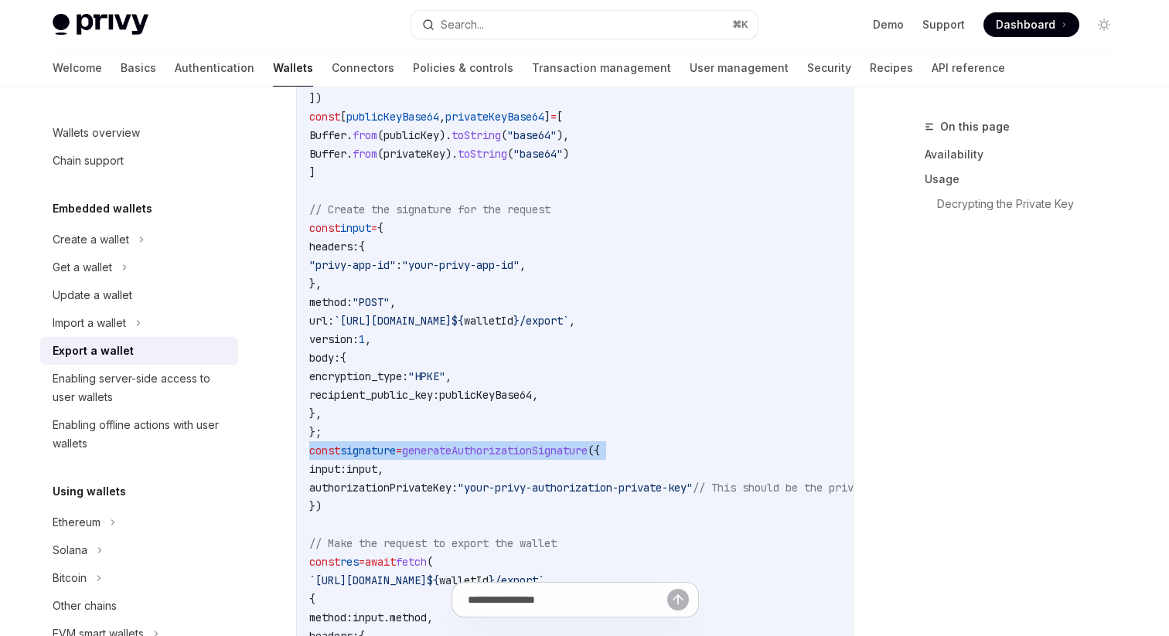
scroll to position [950, 0]
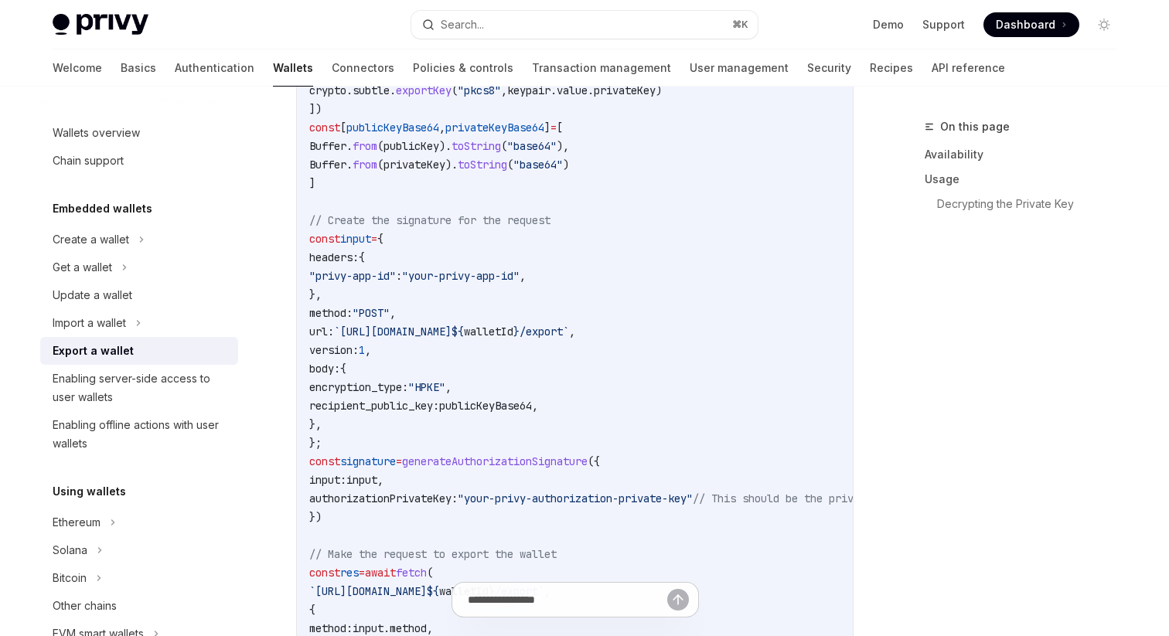
click at [499, 431] on code "import { generateAuthorizationSignature } from "@privy-io/server-auth/wallet-ap…" at bounding box center [701, 350] width 785 height 1020
click at [478, 463] on span "generateAuthorizationSignature" at bounding box center [495, 462] width 186 height 14
copy span "generateAuthorizationSignature"
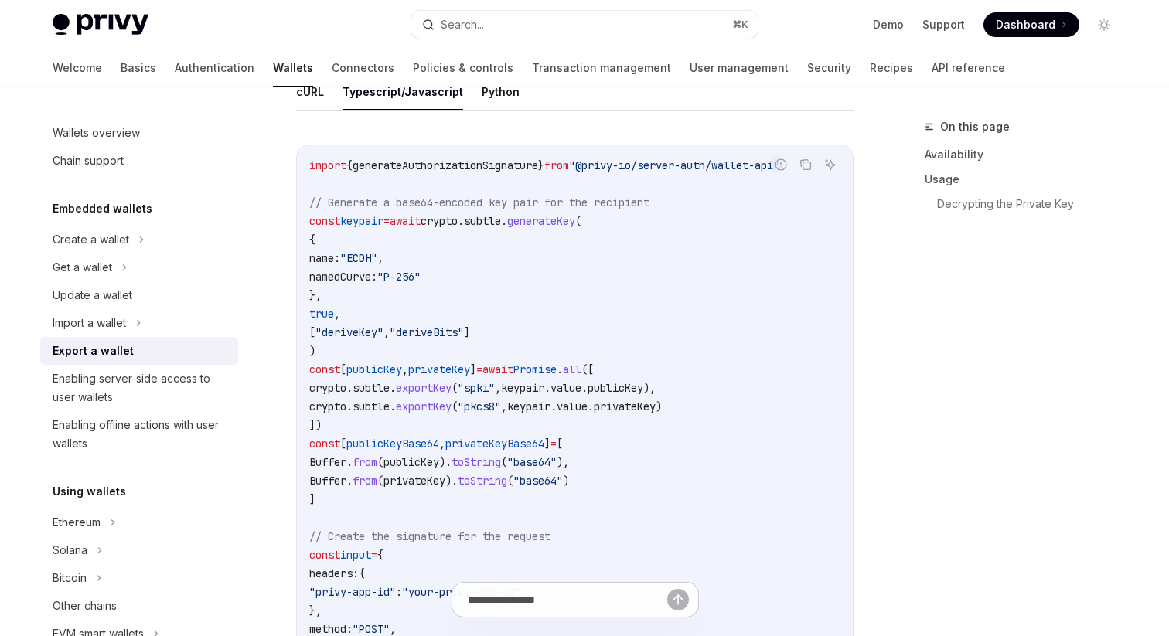
scroll to position [618, 0]
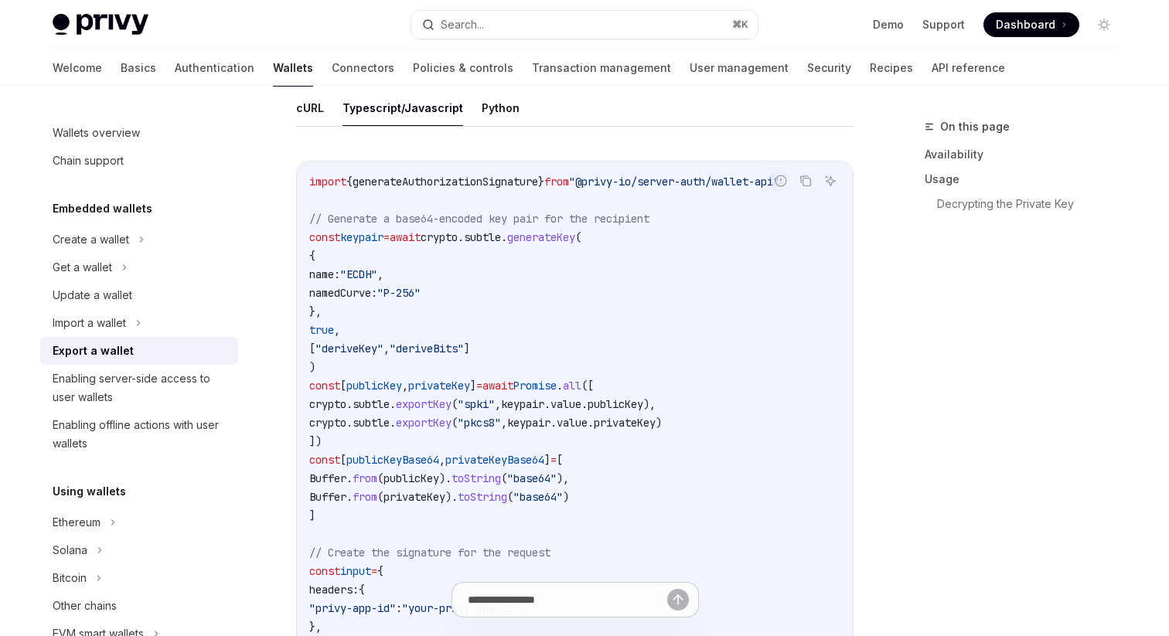
click at [509, 182] on span "generateAuthorizationSignature" at bounding box center [446, 182] width 186 height 14
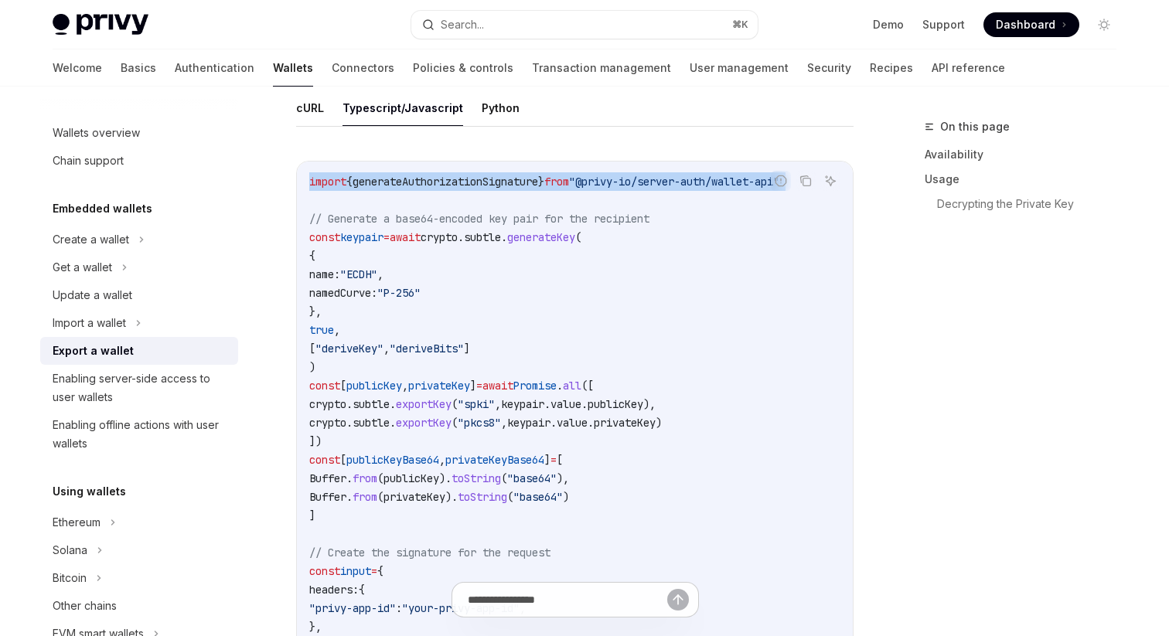
click at [509, 182] on span "generateAuthorizationSignature" at bounding box center [446, 182] width 186 height 14
copy code "import { generateAuthorizationSignature } from "@privy-io/server-auth/wallet-ap…"
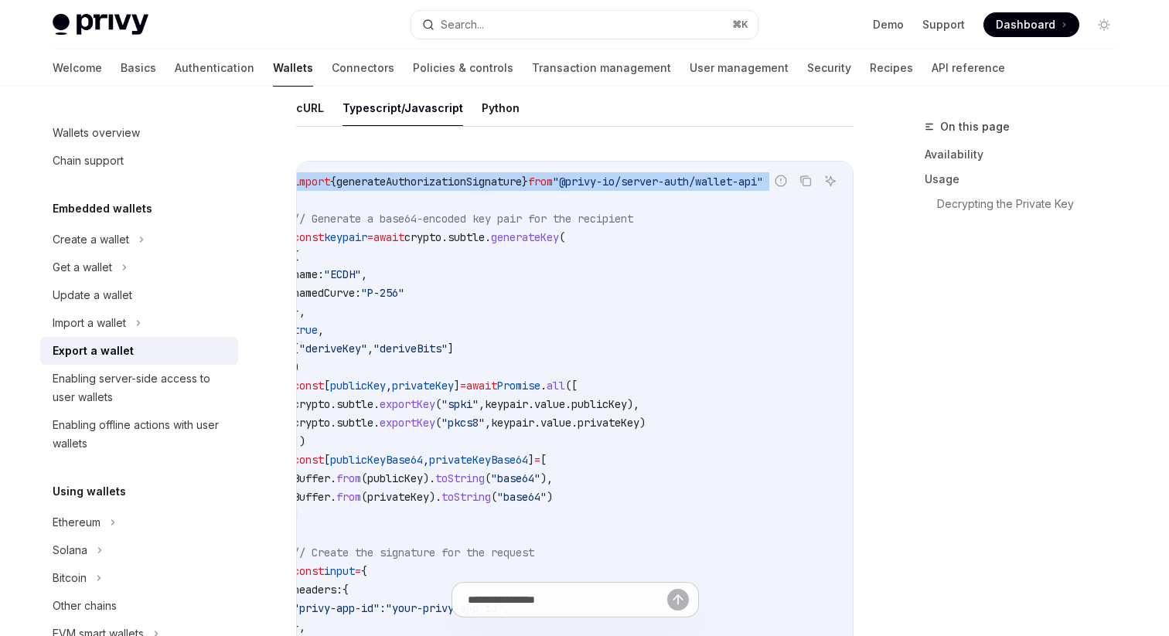
scroll to position [0, 0]
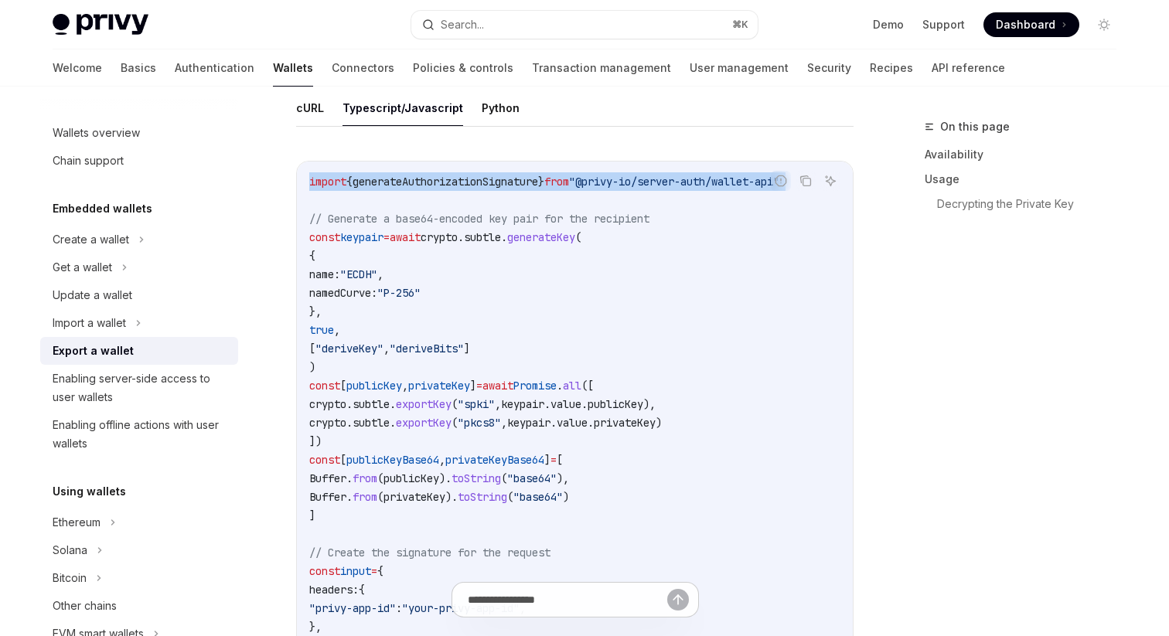
drag, startPoint x: 605, startPoint y: 182, endPoint x: 697, endPoint y: 178, distance: 91.3
click at [697, 178] on span ""@privy-io/server-auth/wallet-api"" at bounding box center [674, 182] width 210 height 14
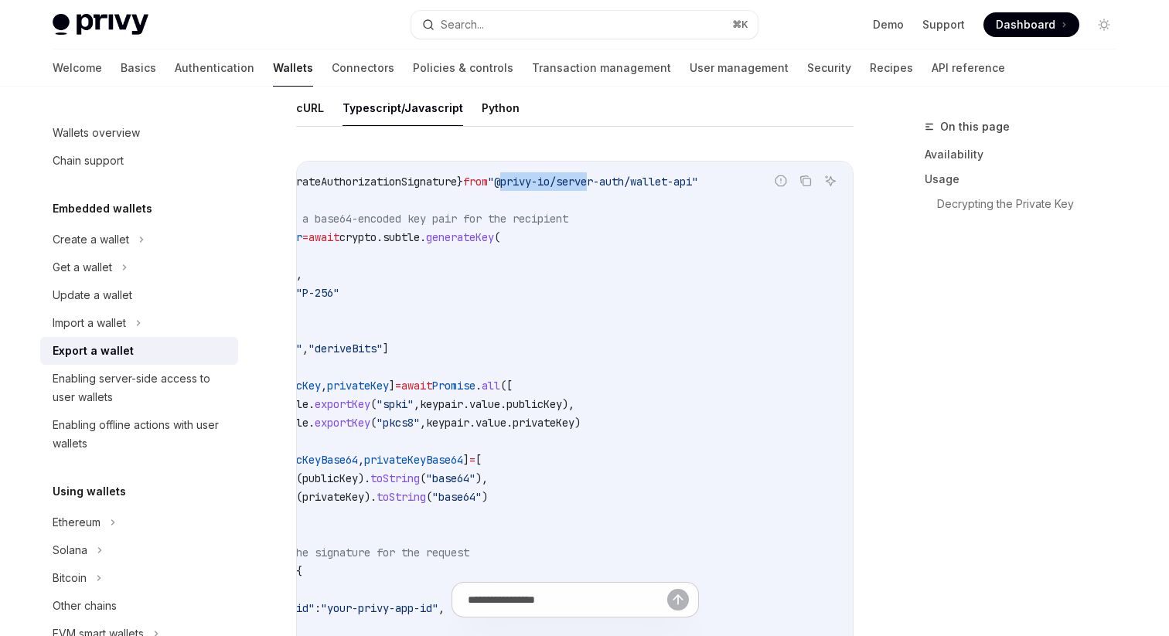
scroll to position [0, 106]
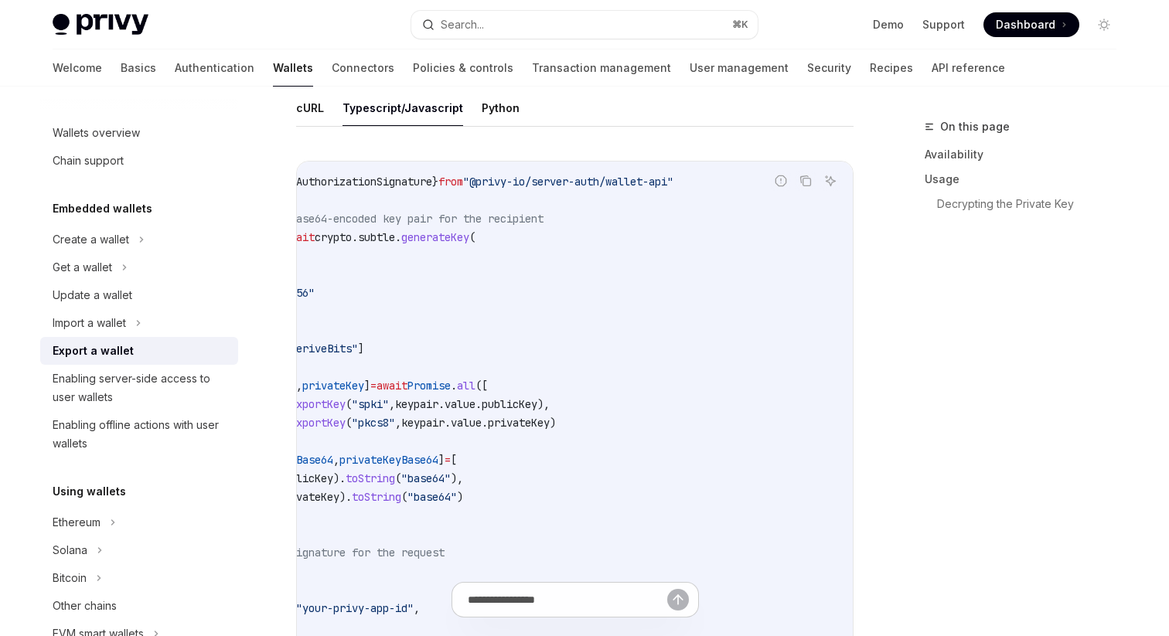
drag, startPoint x: 503, startPoint y: 182, endPoint x: 710, endPoint y: 178, distance: 207.2
click at [673, 178] on span ""@privy-io/server-auth/wallet-api"" at bounding box center [568, 182] width 210 height 14
copy span "@privy-io/server-auth/wallet-api"
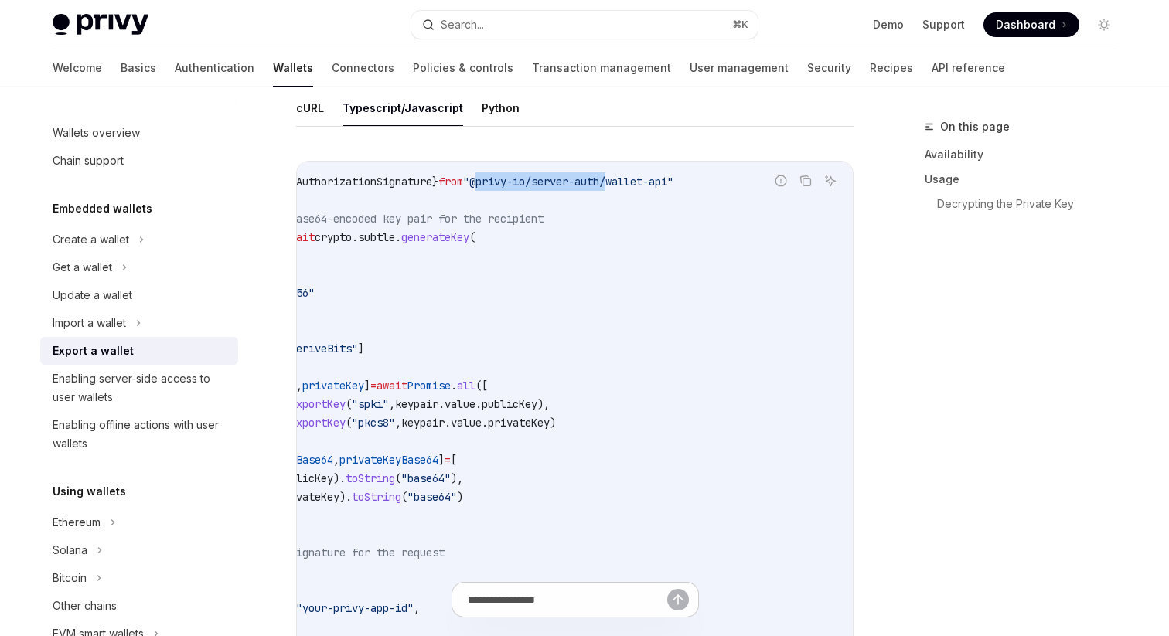
drag, startPoint x: 503, startPoint y: 181, endPoint x: 639, endPoint y: 181, distance: 136.1
click at [639, 181] on span ""@privy-io/server-auth/wallet-api"" at bounding box center [568, 182] width 210 height 14
copy span "@privy-io/server-auth"
click at [497, 184] on span ""@privy-io/server-auth/wallet-api"" at bounding box center [568, 182] width 210 height 14
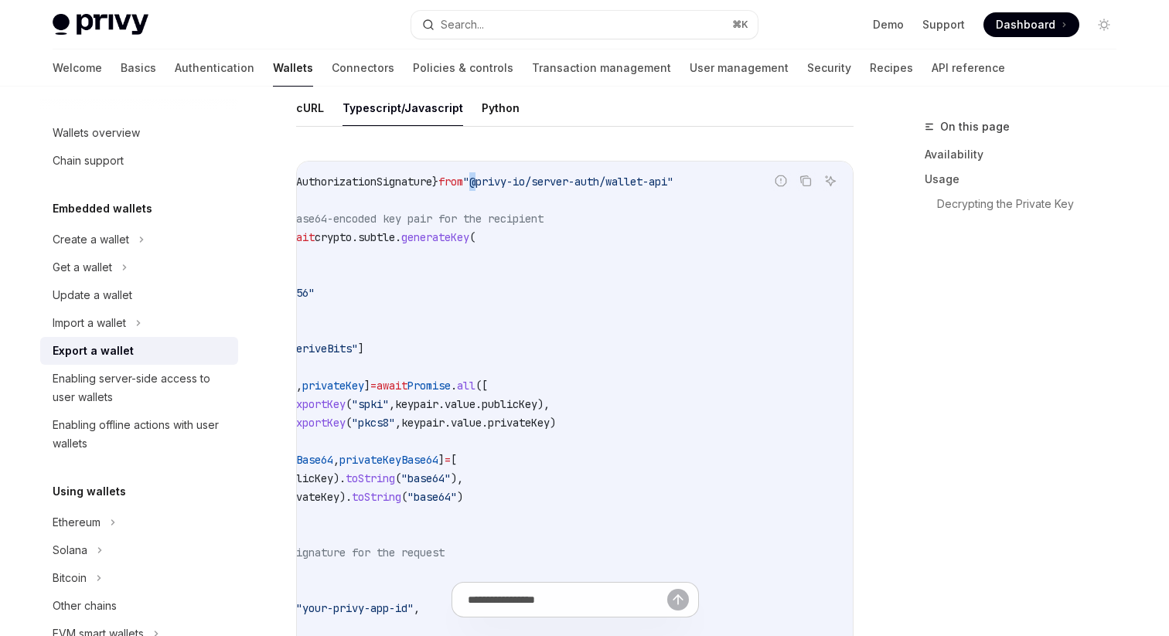
click at [497, 184] on span ""@privy-io/server-auth/wallet-api"" at bounding box center [568, 182] width 210 height 14
copy code "import { generateAuthorizationSignature } from "@privy-io/server-auth/wallet-ap…"
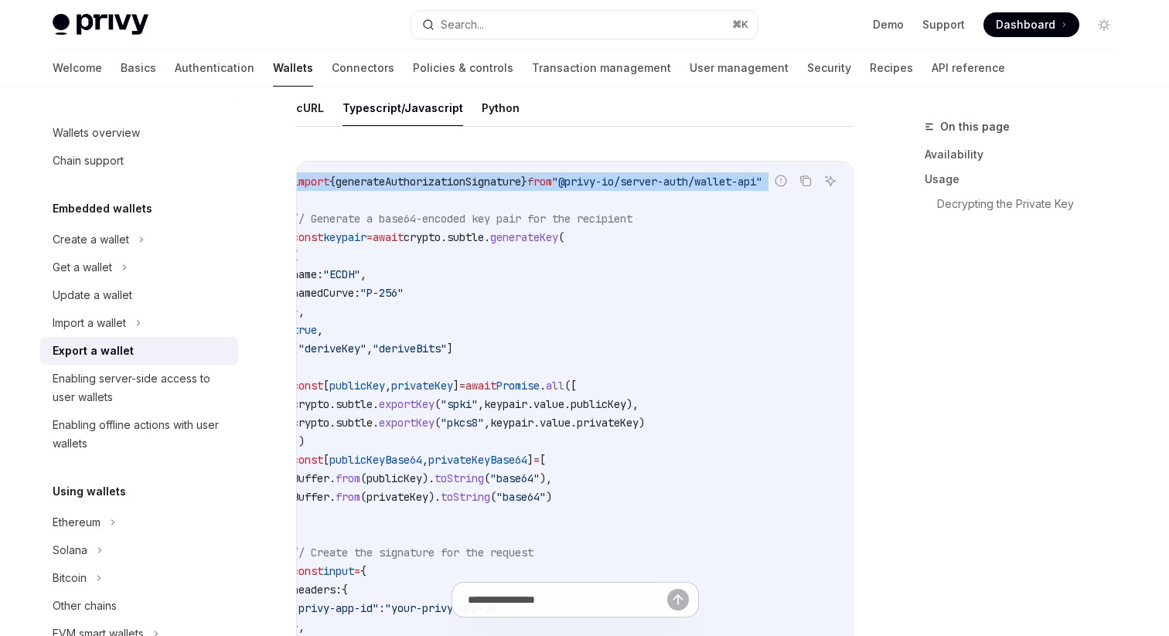
scroll to position [0, 0]
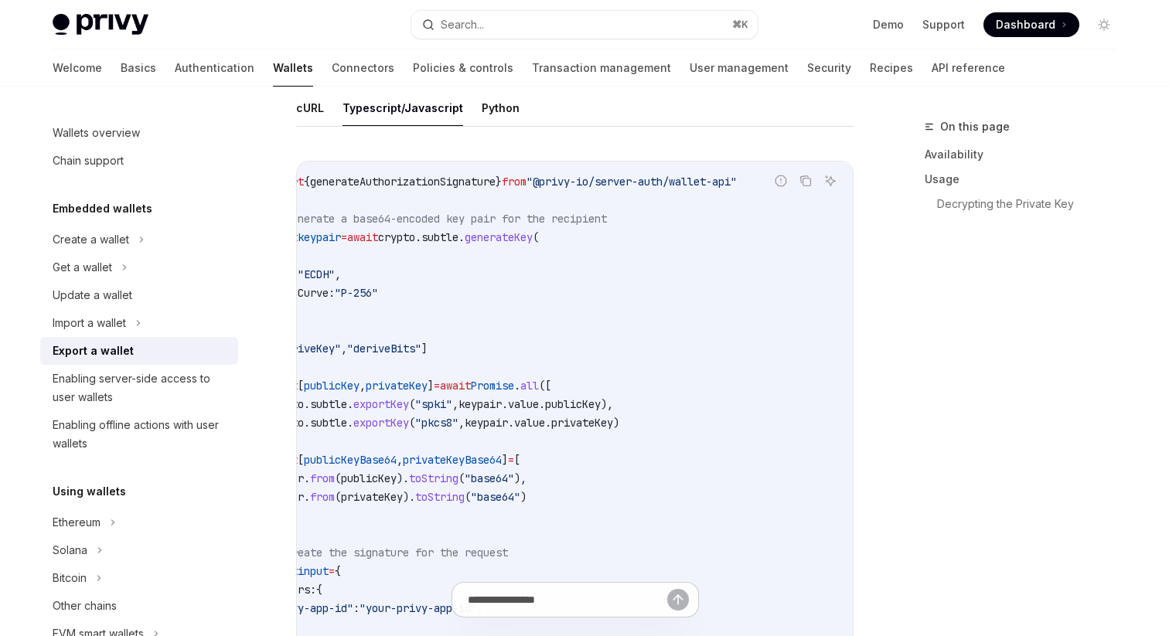
scroll to position [0, 76]
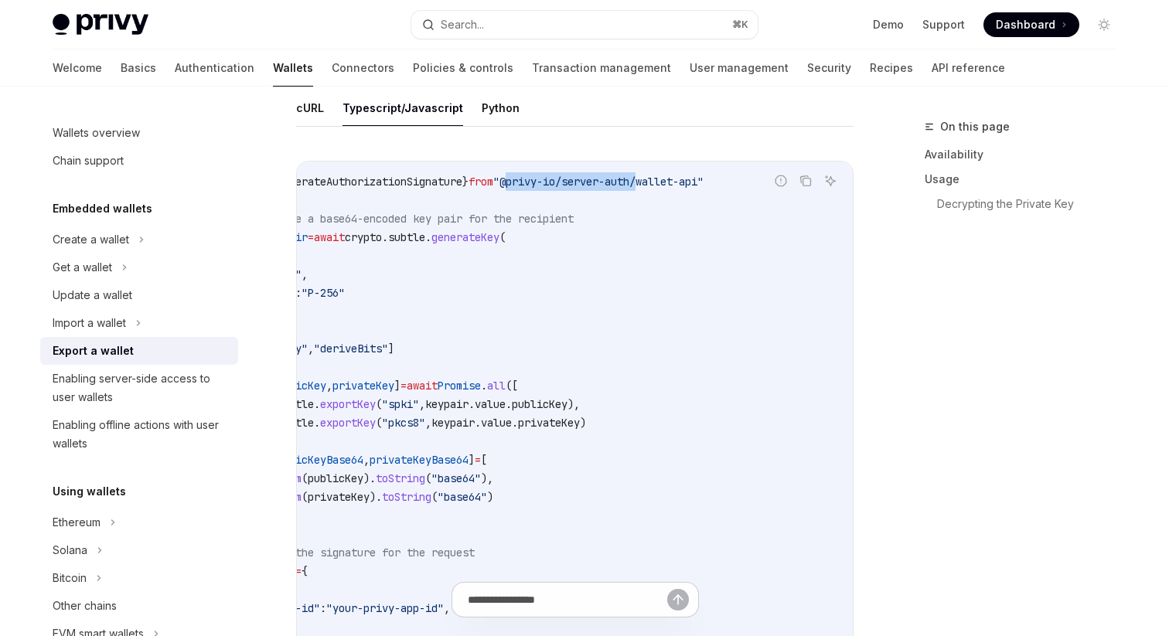
drag, startPoint x: 531, startPoint y: 181, endPoint x: 670, endPoint y: 179, distance: 139.2
click at [670, 179] on span ""@privy-io/server-auth/wallet-api"" at bounding box center [598, 182] width 210 height 14
copy span "@privy-io/server-auth"
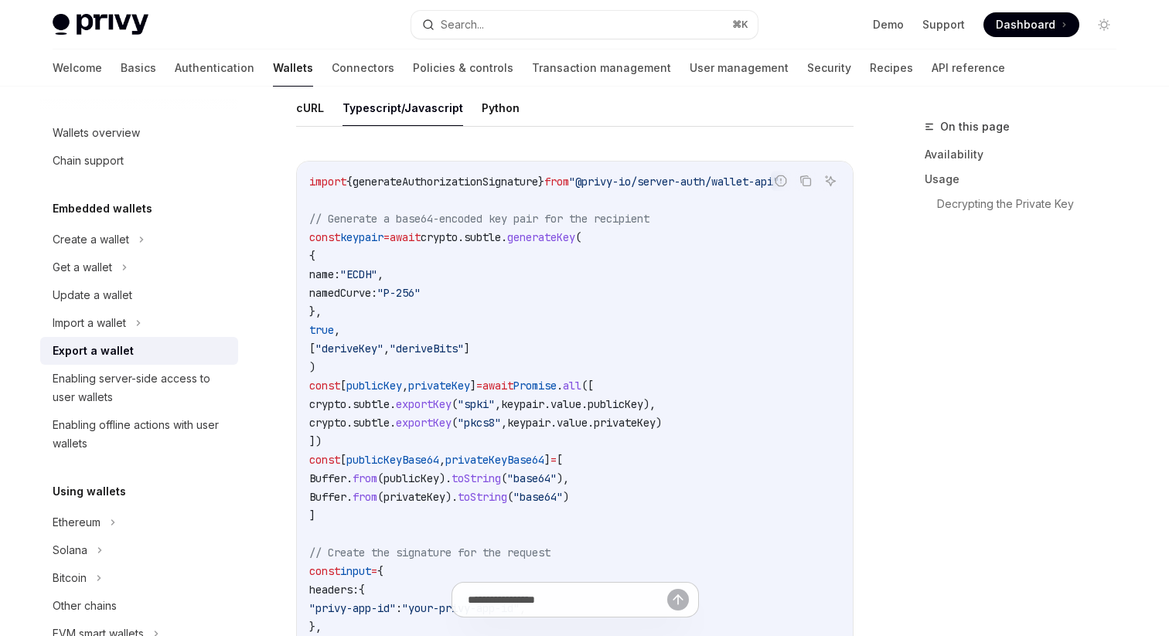
click at [498, 178] on span "generateAuthorizationSignature" at bounding box center [446, 182] width 186 height 14
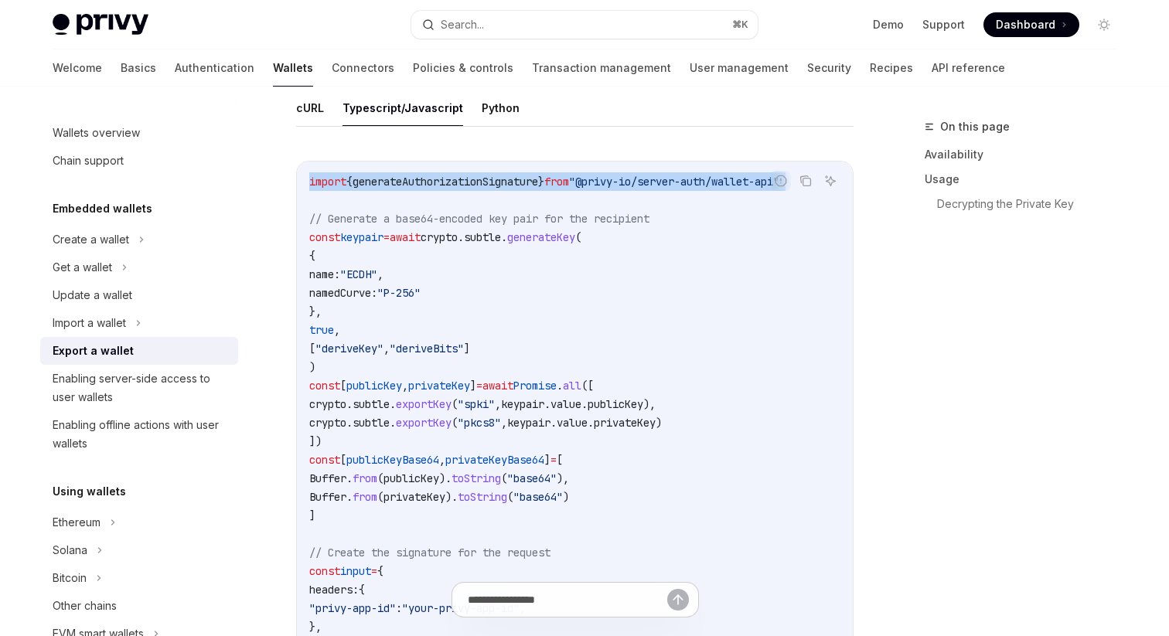
click at [498, 178] on span "generateAuthorizationSignature" at bounding box center [446, 182] width 186 height 14
copy code "import { generateAuthorizationSignature } from "@privy-io/server-auth/wallet-ap…"
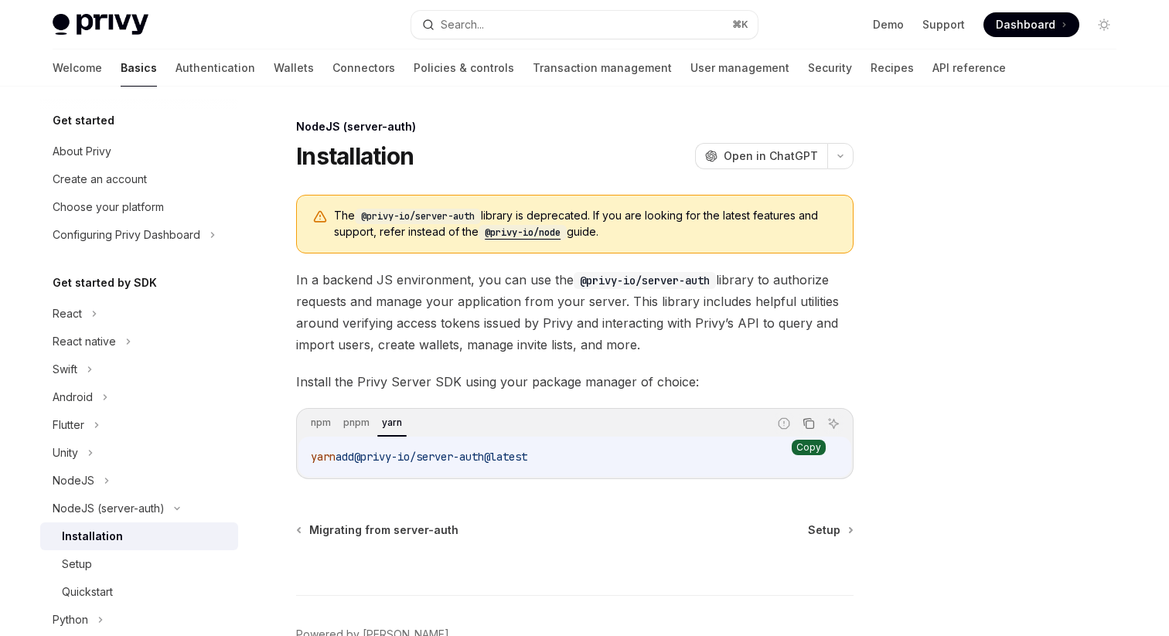
click at [811, 421] on icon "Copy the contents from the code block" at bounding box center [810, 425] width 8 height 8
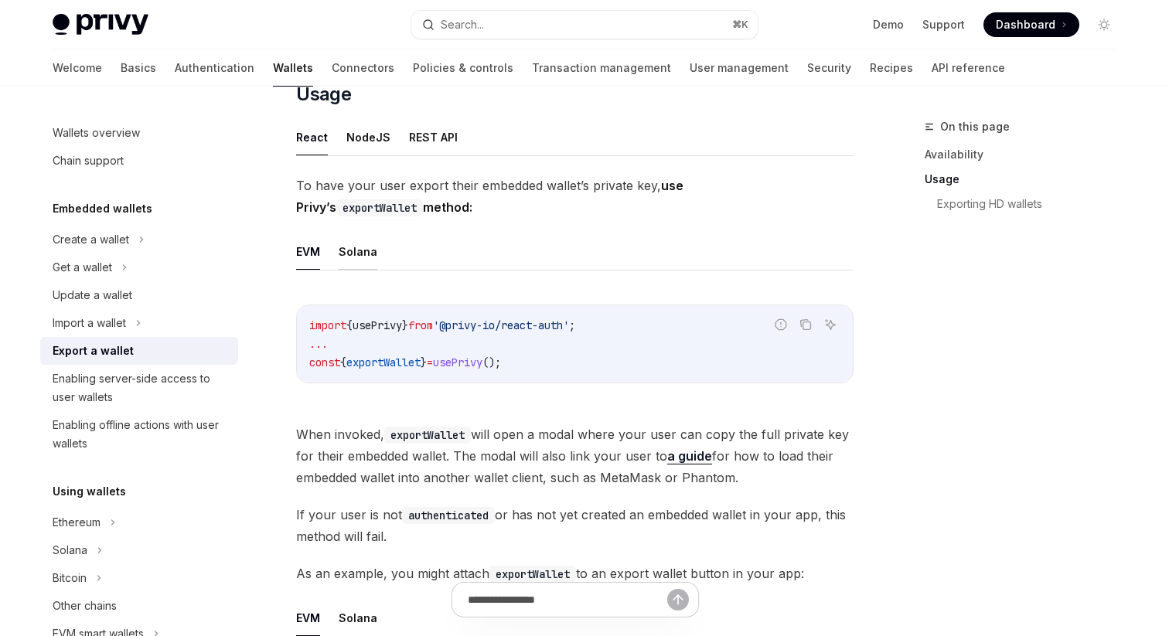
scroll to position [367, 0]
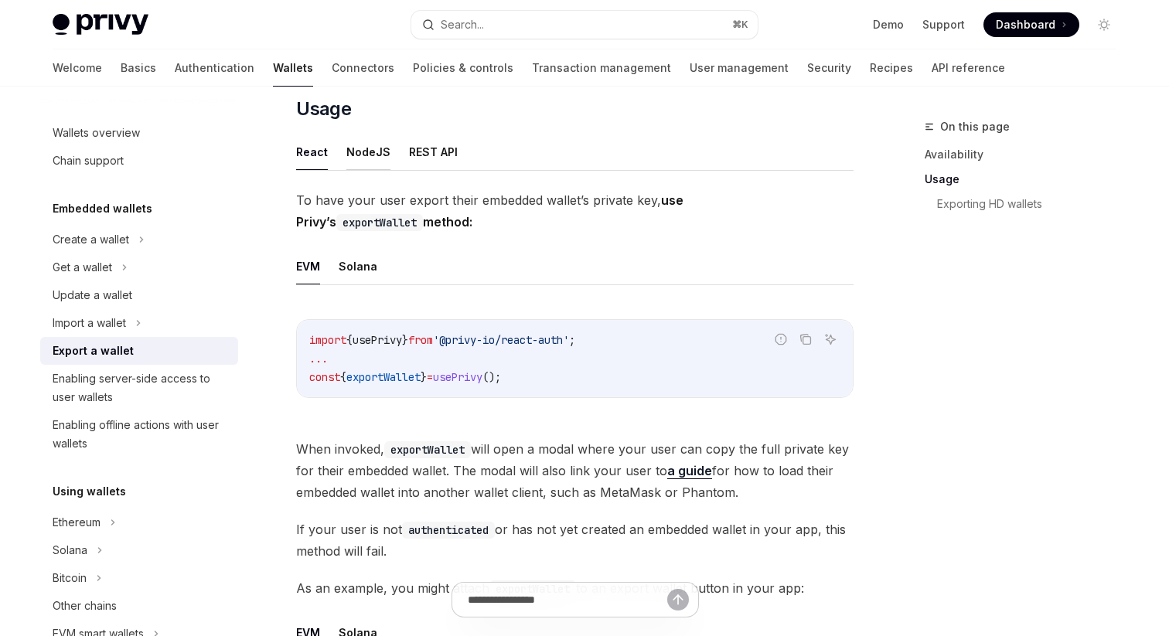
click at [375, 148] on button "NodeJS" at bounding box center [368, 152] width 44 height 36
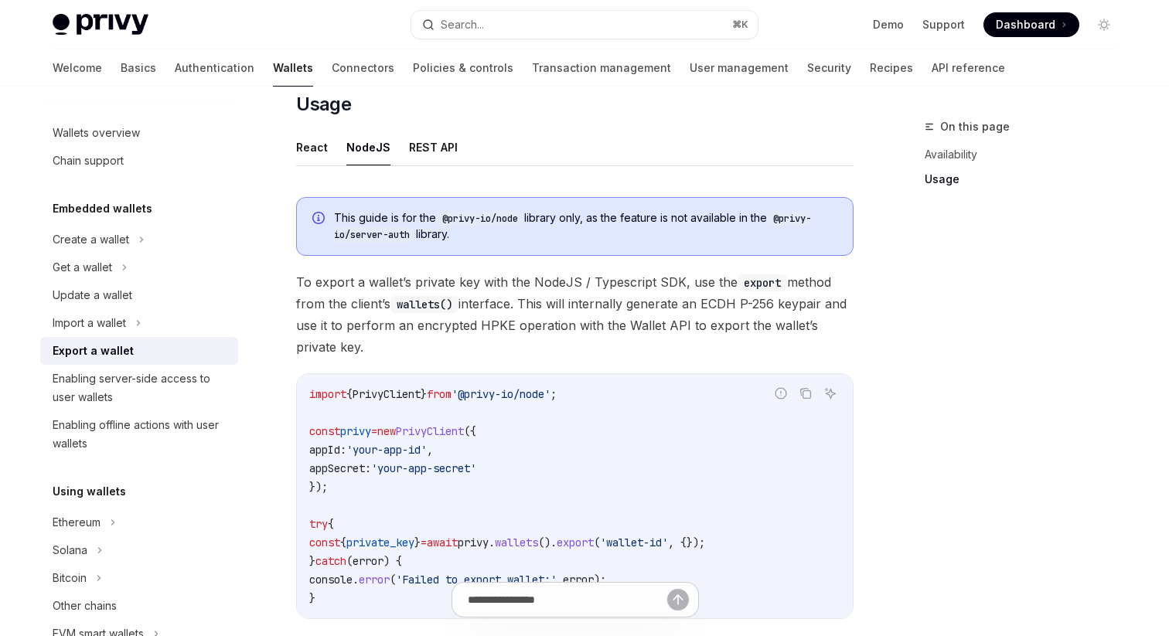
scroll to position [371, 0]
click at [409, 148] on button "REST API" at bounding box center [433, 148] width 49 height 36
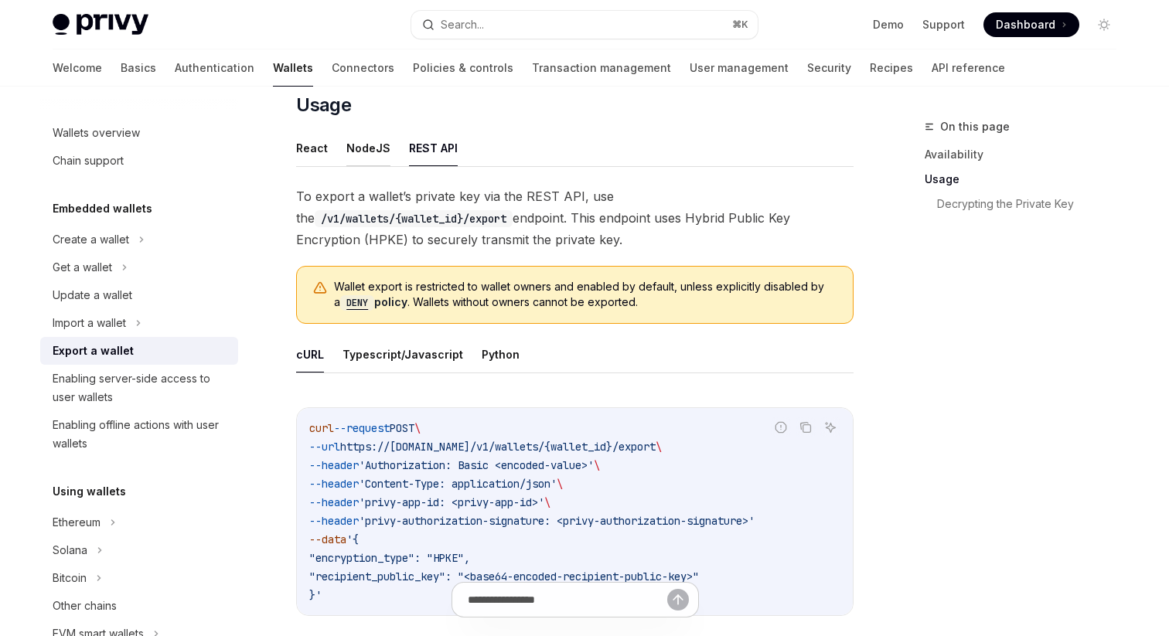
click at [366, 162] on button "NodeJS" at bounding box center [368, 148] width 44 height 36
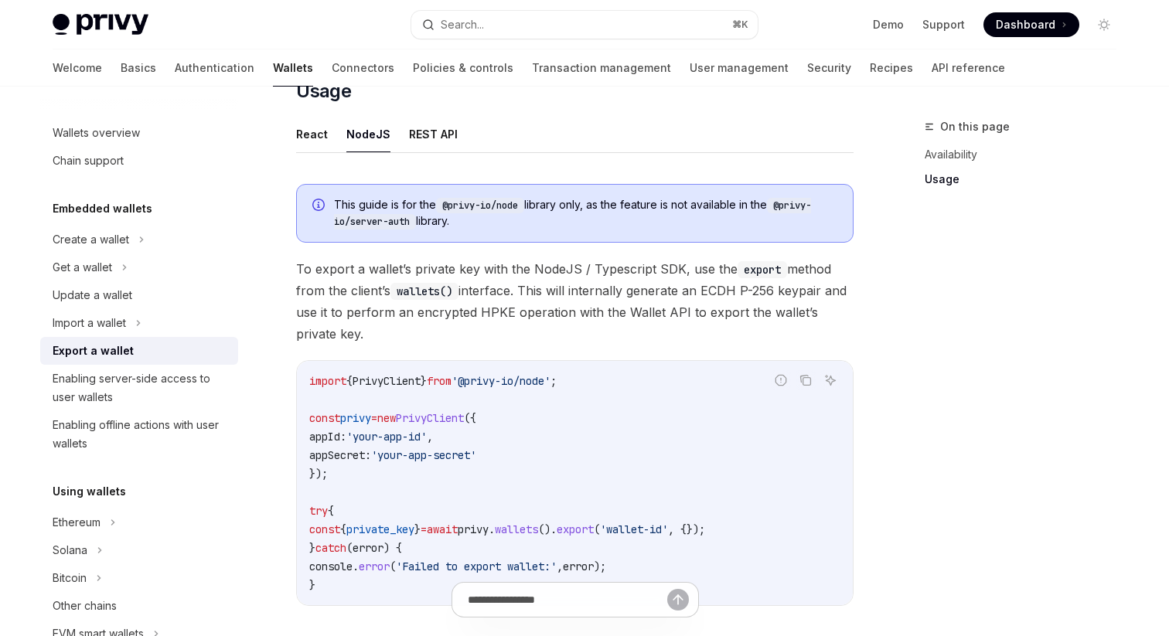
scroll to position [365, 0]
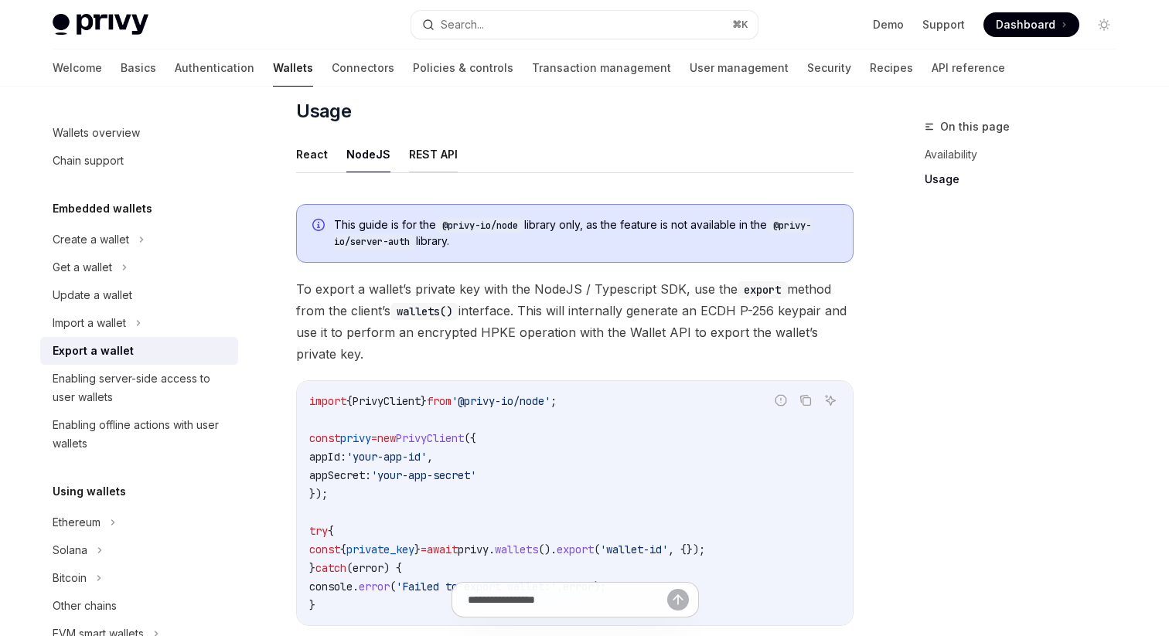
click at [430, 158] on button "REST API" at bounding box center [433, 154] width 49 height 36
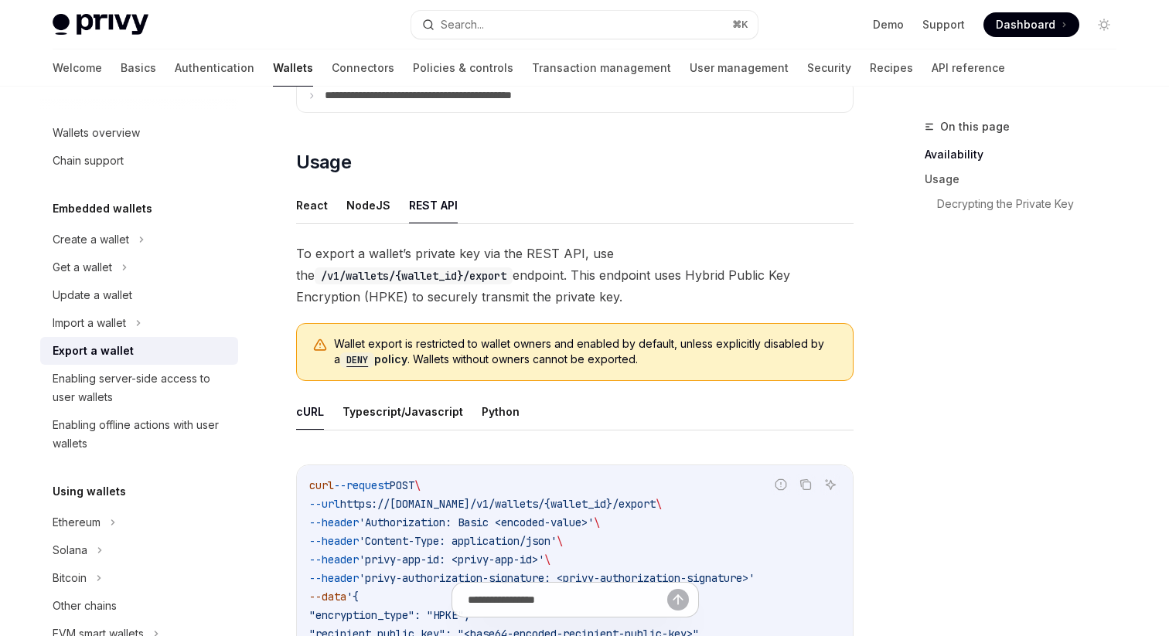
scroll to position [252, 0]
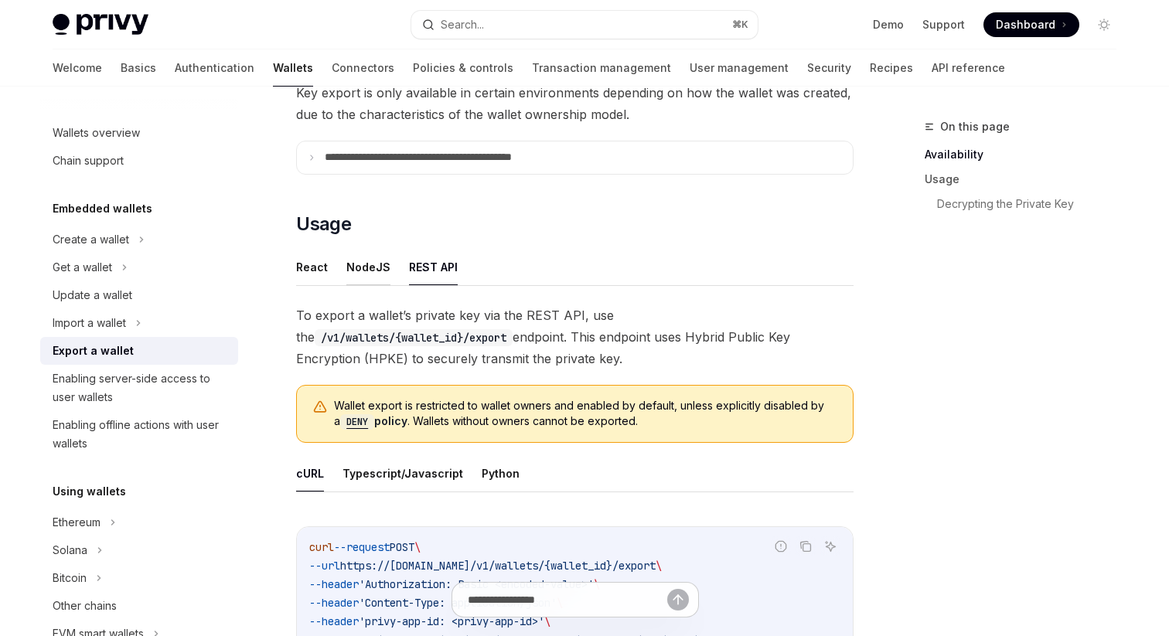
click at [349, 281] on button "NodeJS" at bounding box center [368, 267] width 44 height 36
type textarea "*"
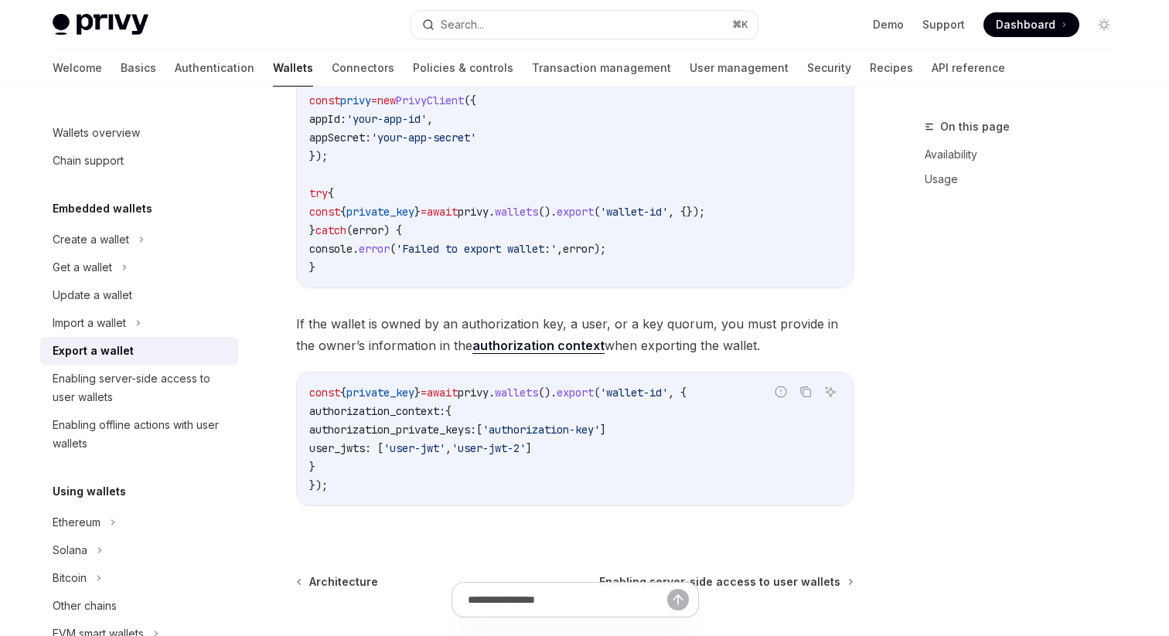
scroll to position [704, 0]
click at [330, 428] on span "authorization_private_keys:" at bounding box center [392, 429] width 167 height 14
drag, startPoint x: 317, startPoint y: 411, endPoint x: 517, endPoint y: 429, distance: 201.0
click at [517, 429] on code "const { private_key } = await privy . wallets (). export ( 'wallet-id' , { auth…" at bounding box center [574, 438] width 531 height 111
copy code "authorization_context: { authorization_private_keys:"
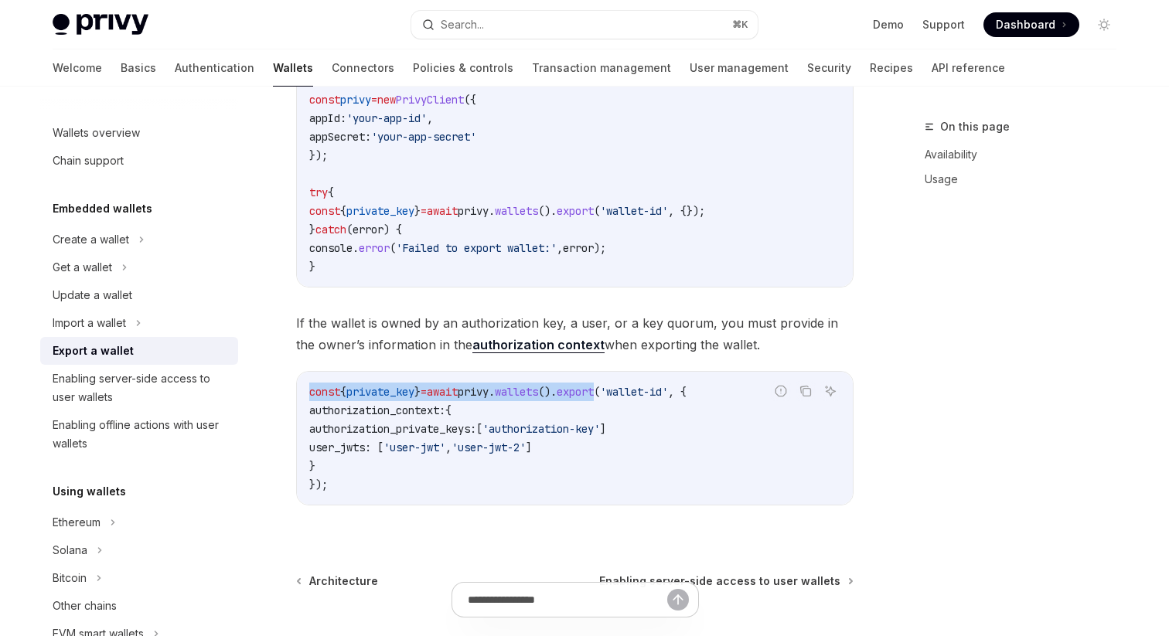
drag, startPoint x: 302, startPoint y: 393, endPoint x: 635, endPoint y: 388, distance: 333.2
click at [635, 388] on div "const { private_key } = await privy . wallets (). export ( 'wallet-id' , { auth…" at bounding box center [575, 438] width 556 height 133
copy span "const { private_key } = await privy . wallets (). export"
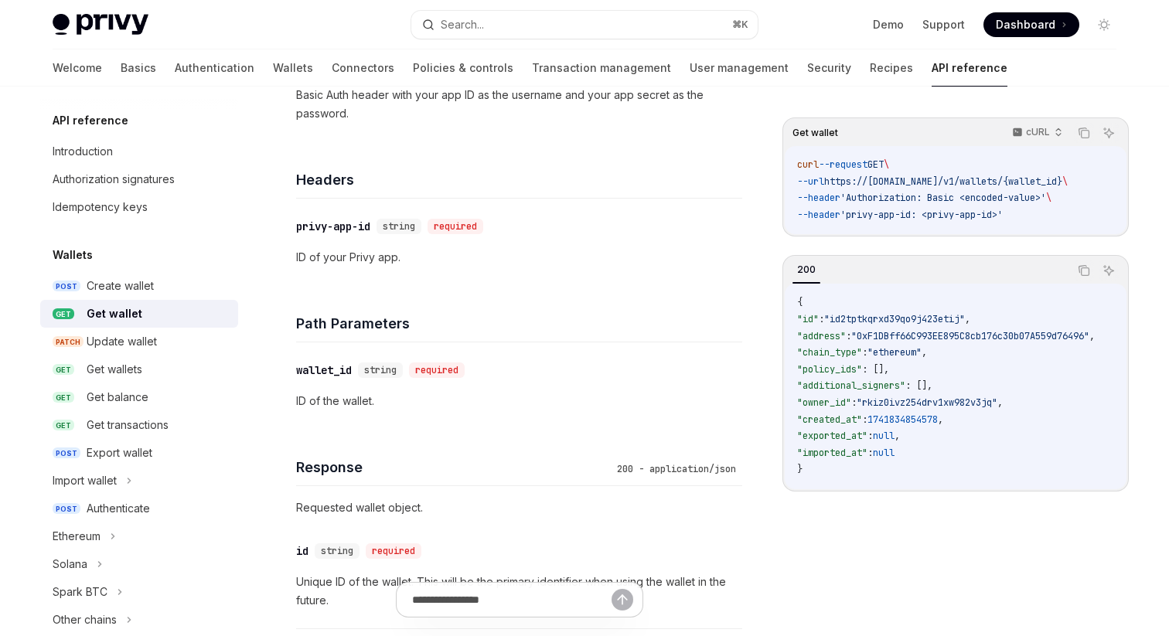
type textarea "*"
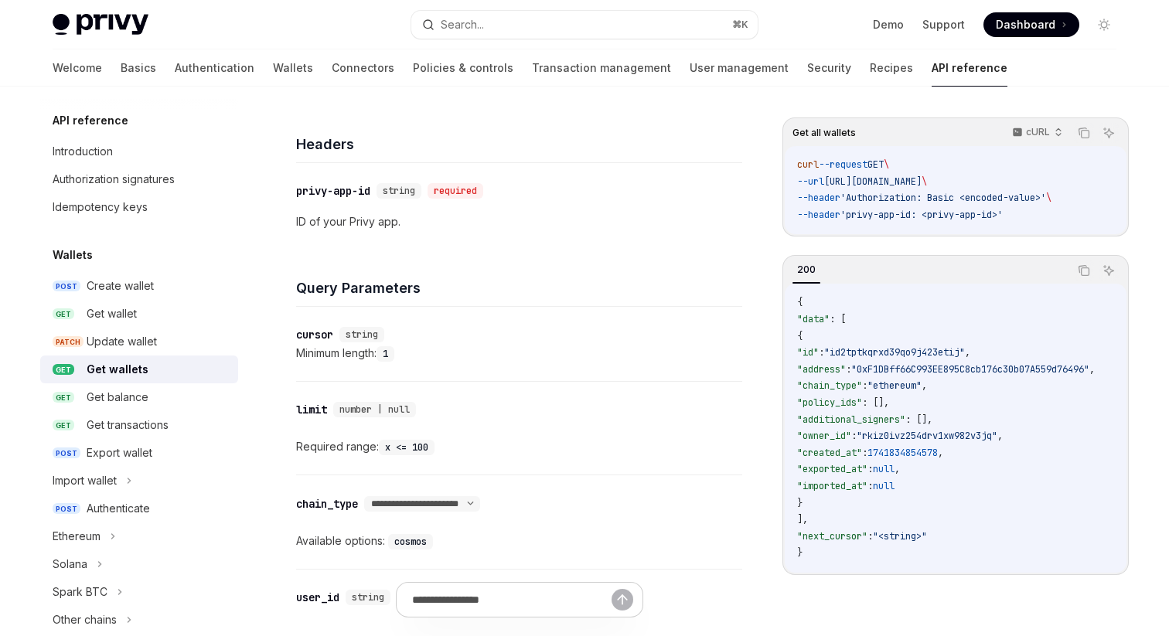
scroll to position [274, 0]
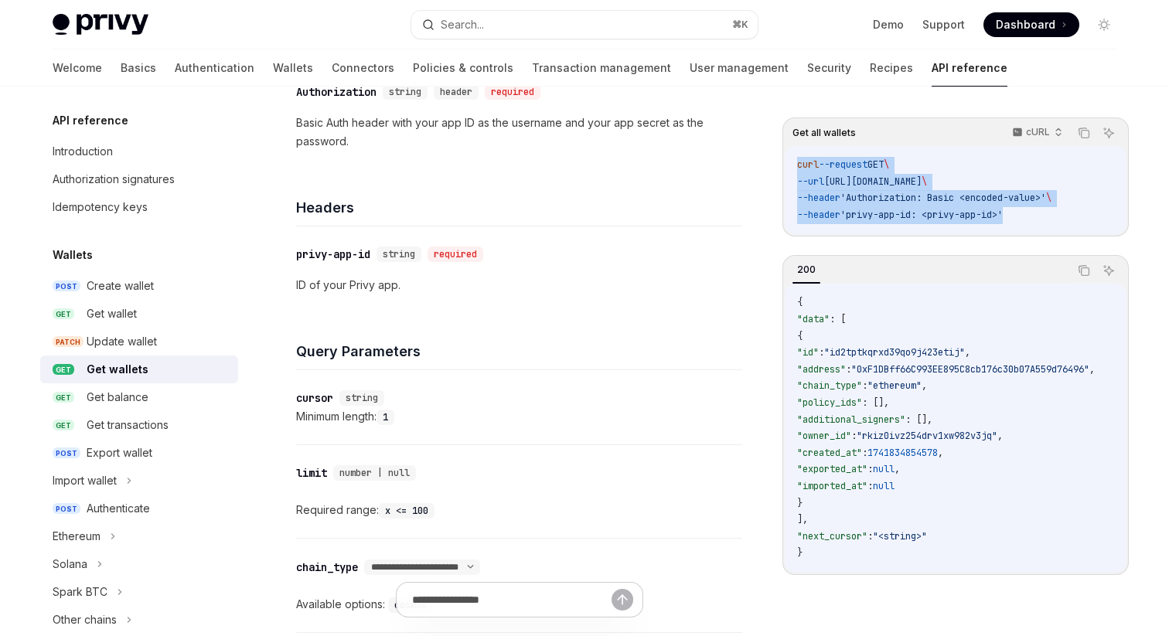
drag, startPoint x: 793, startPoint y: 163, endPoint x: 1021, endPoint y: 215, distance: 233.9
click at [1021, 215] on div "curl --request GET \ --url https://api.privy.io/v1/wallets \ --header 'Authoriz…" at bounding box center [956, 190] width 342 height 88
copy code "curl --request GET \ --url https://api.privy.io/v1/wallets \ --header 'Authoriz…"
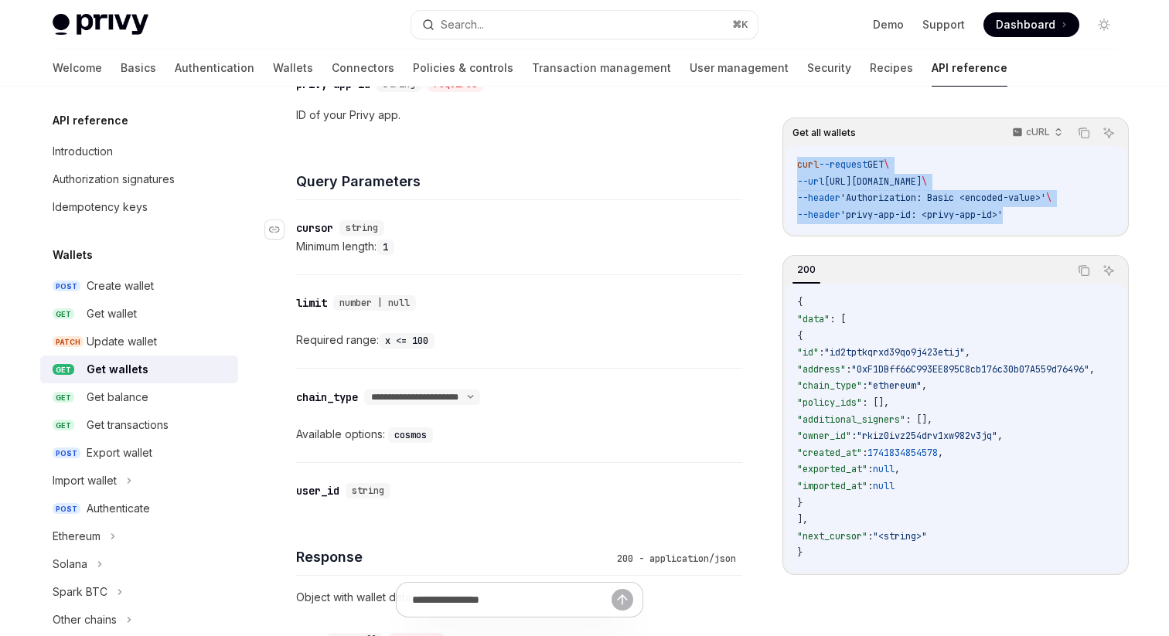
scroll to position [448, 0]
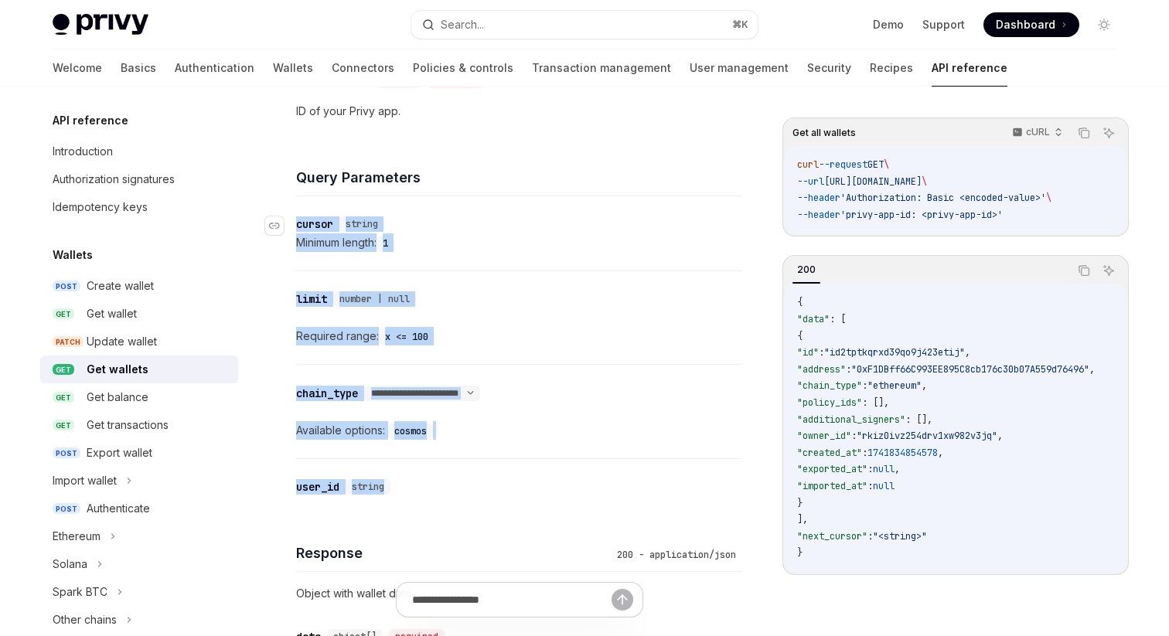
drag, startPoint x: 398, startPoint y: 487, endPoint x: 296, endPoint y: 227, distance: 279.8
click at [296, 227] on div "**********" at bounding box center [519, 327] width 446 height 376
copy div "**********"
drag, startPoint x: 811, startPoint y: 216, endPoint x: 1031, endPoint y: 216, distance: 220.3
click at [1031, 216] on code "curl --request GET \ --url https://api.privy.io/v1/wallets \ --header 'Authoriz…" at bounding box center [955, 190] width 317 height 66
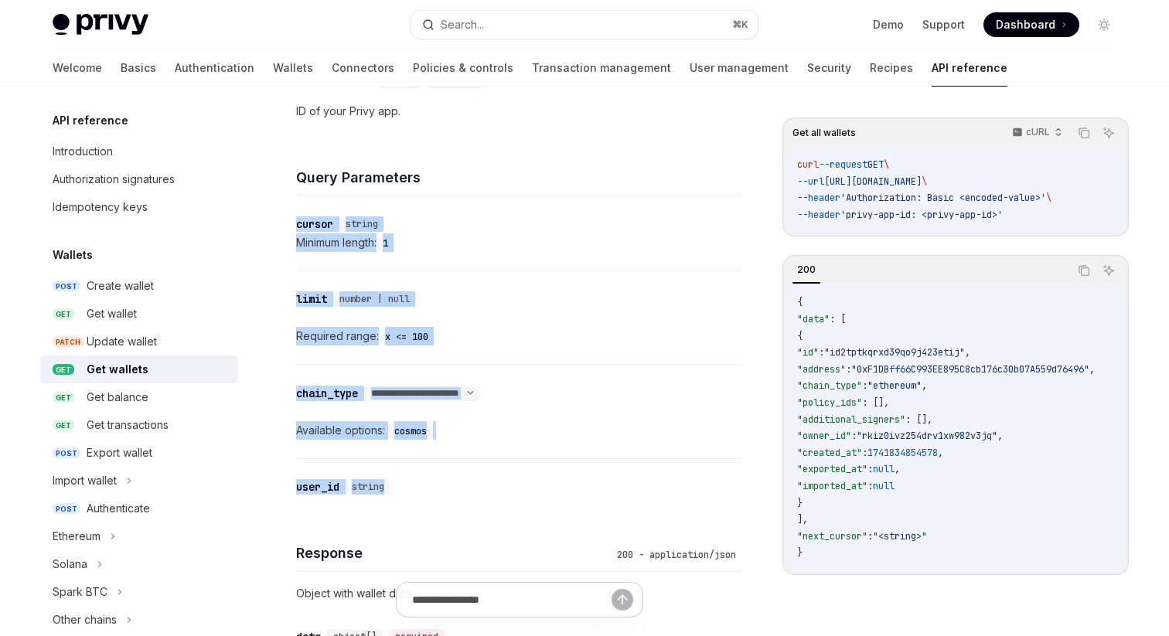
copy span "-header 'privy-app-id: <privy-app-id>'"
click at [1049, 127] on div "cURL" at bounding box center [1036, 132] width 66 height 22
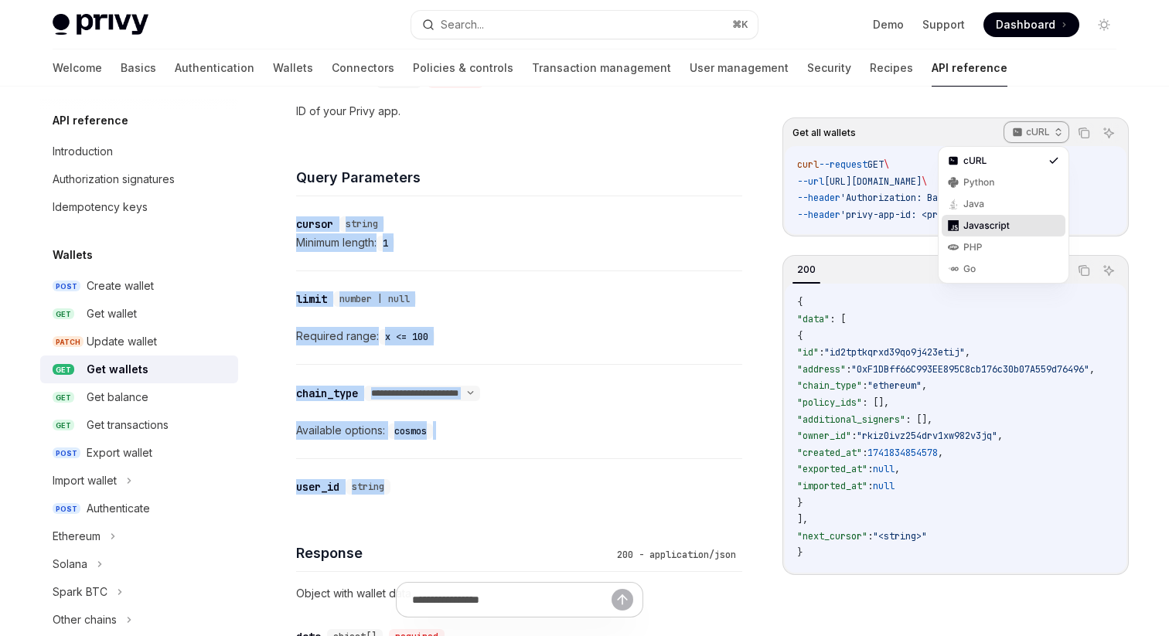
click at [1016, 221] on div "Javascript" at bounding box center [1003, 226] width 80 height 12
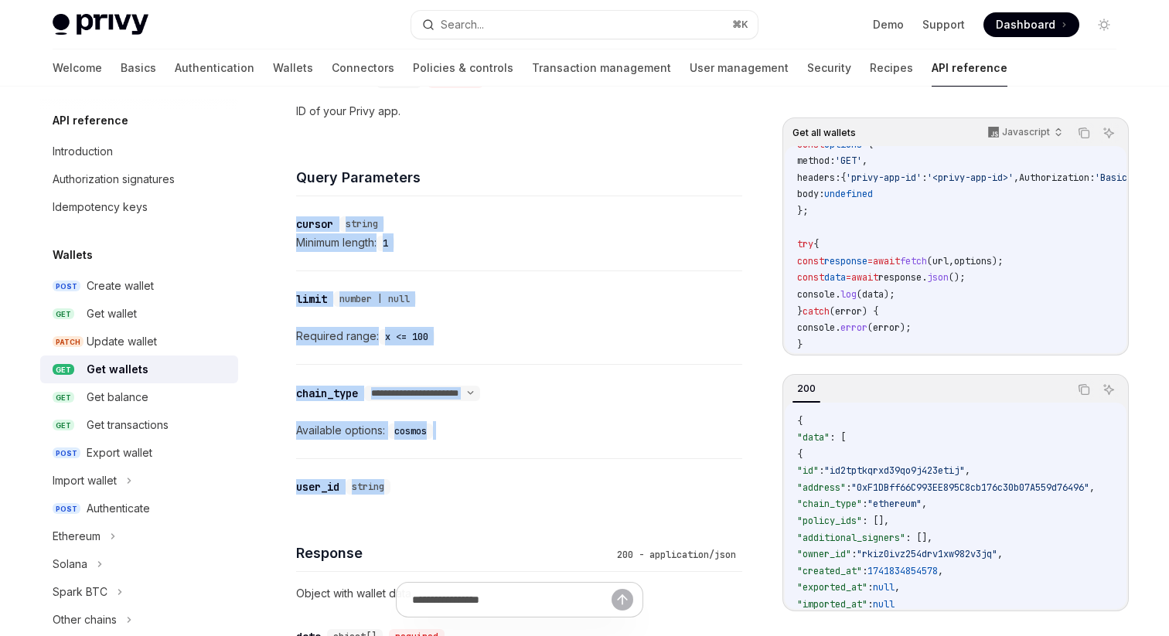
scroll to position [0, 0]
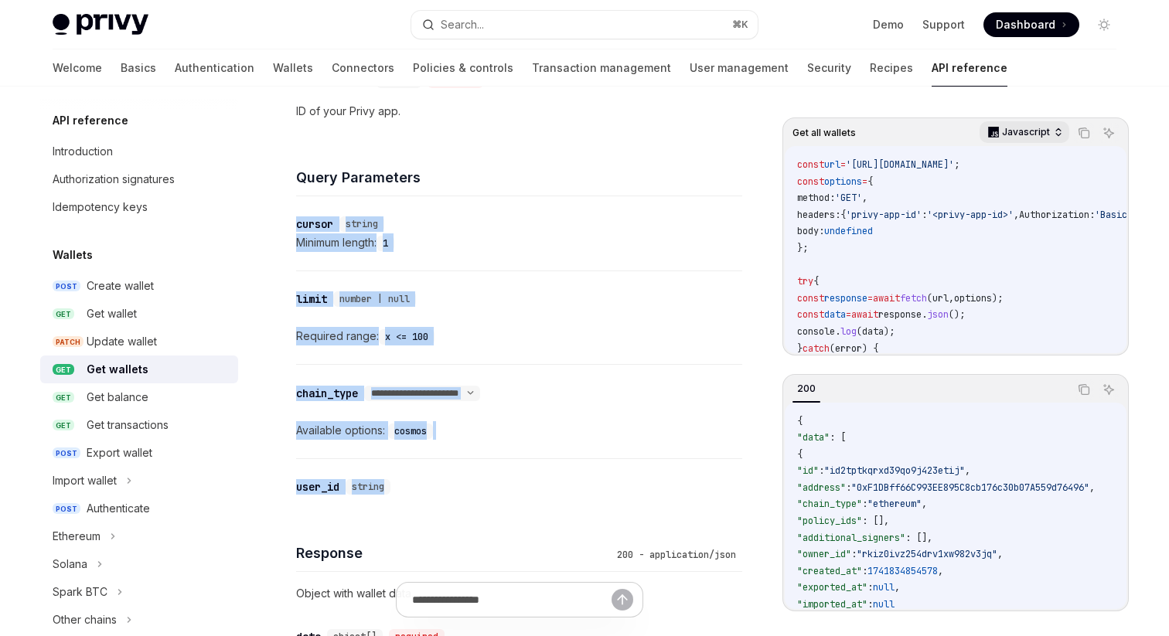
click at [1046, 131] on p "Javascript" at bounding box center [1026, 132] width 48 height 12
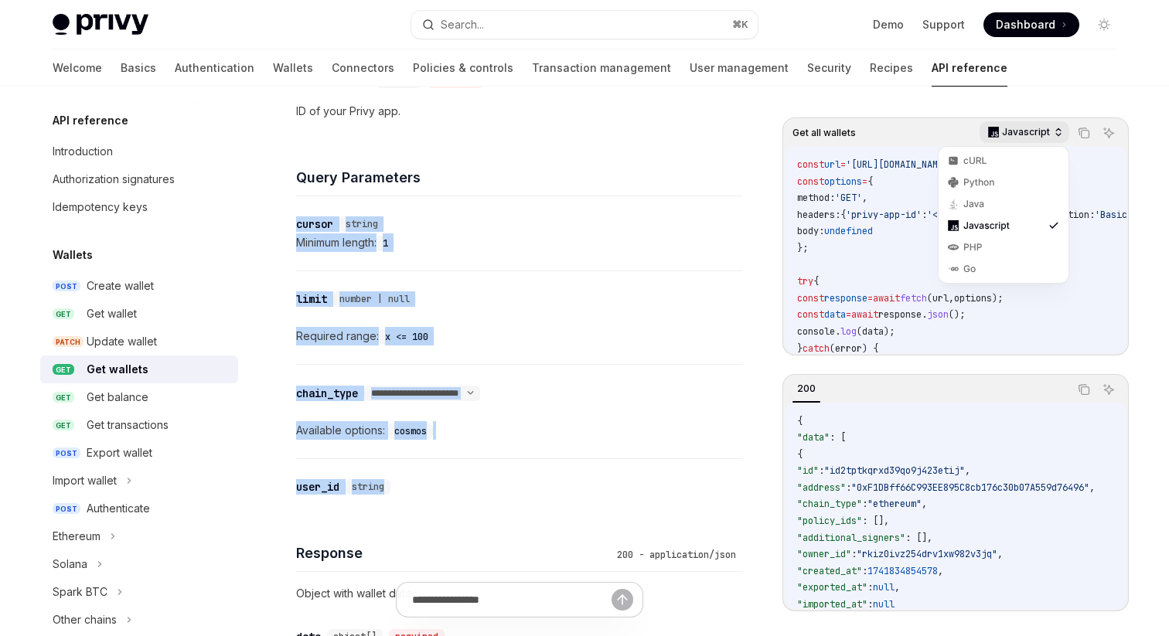
click at [1046, 131] on p "Javascript" at bounding box center [1026, 132] width 48 height 12
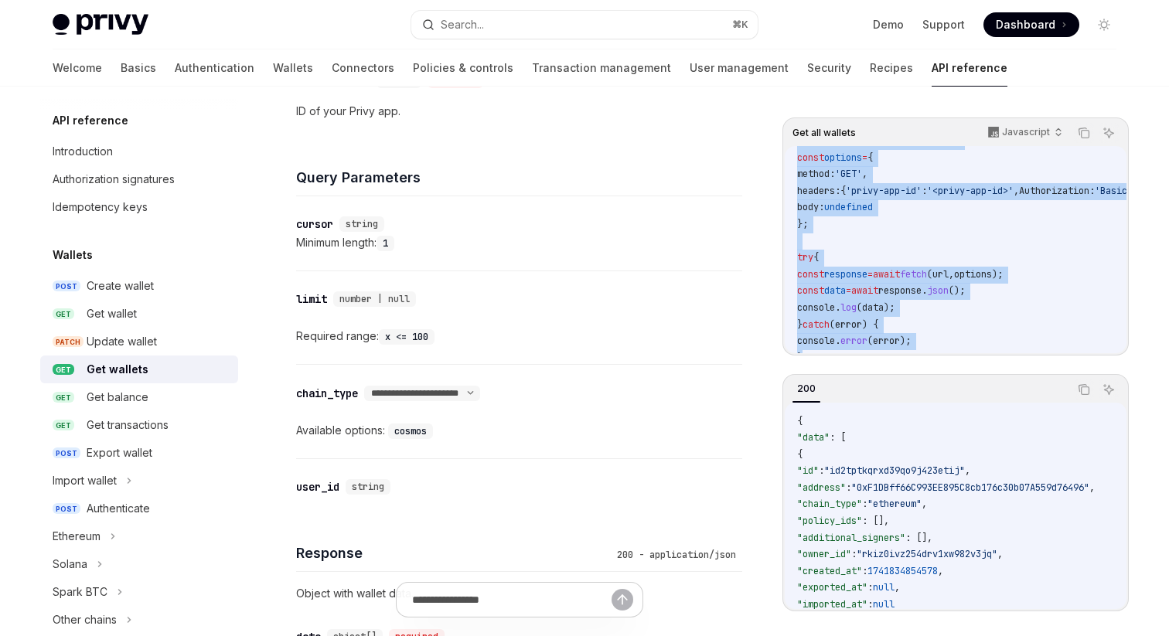
scroll to position [44, 0]
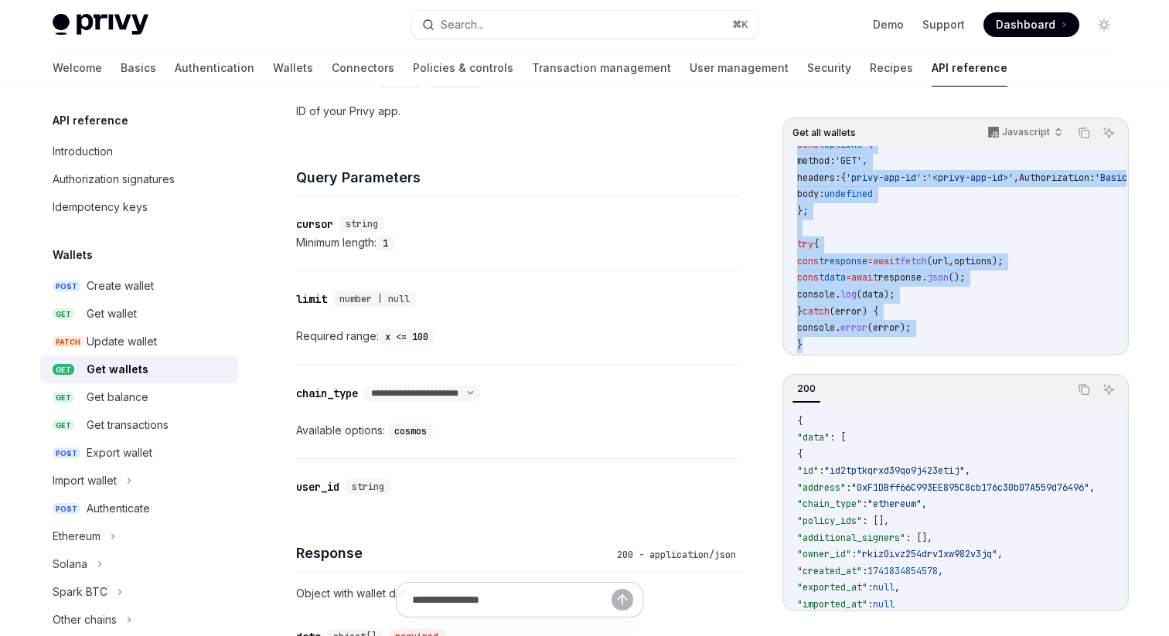
drag, startPoint x: 789, startPoint y: 165, endPoint x: 881, endPoint y: 353, distance: 209.2
click at [881, 353] on div "Get all wallets Javascript Copy Ask AI const url = 'https://api.privy.io/v1/wal…" at bounding box center [955, 237] width 346 height 238
copy code "const url = 'https://api.privy.io/v1/wallets' ; const options = { method: 'GET'…"
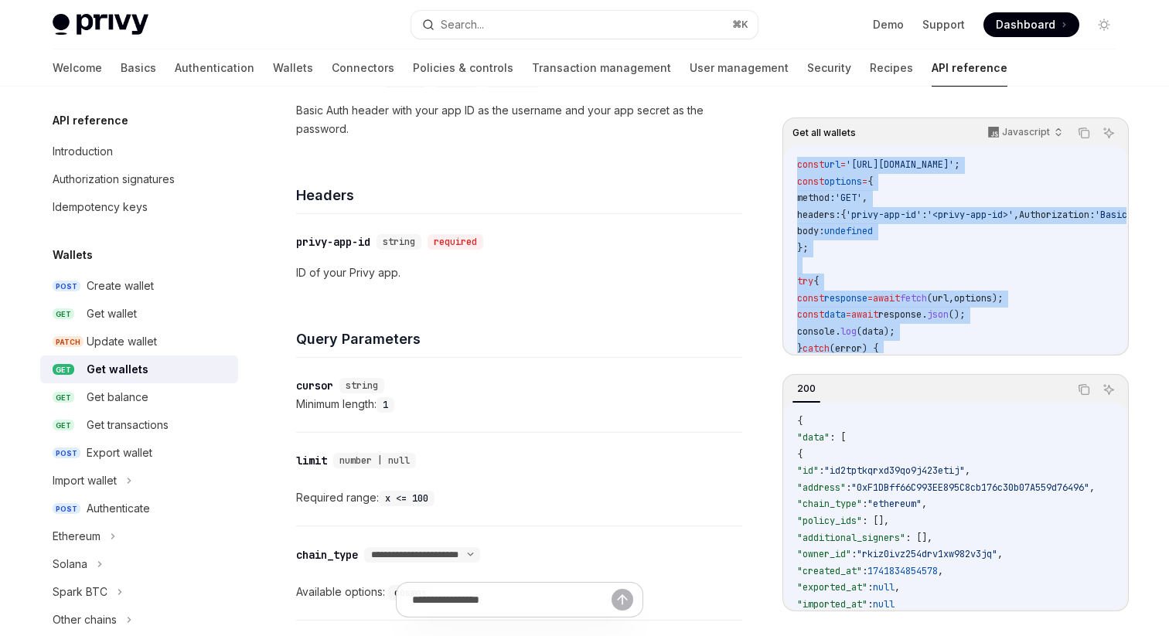
scroll to position [285, 0]
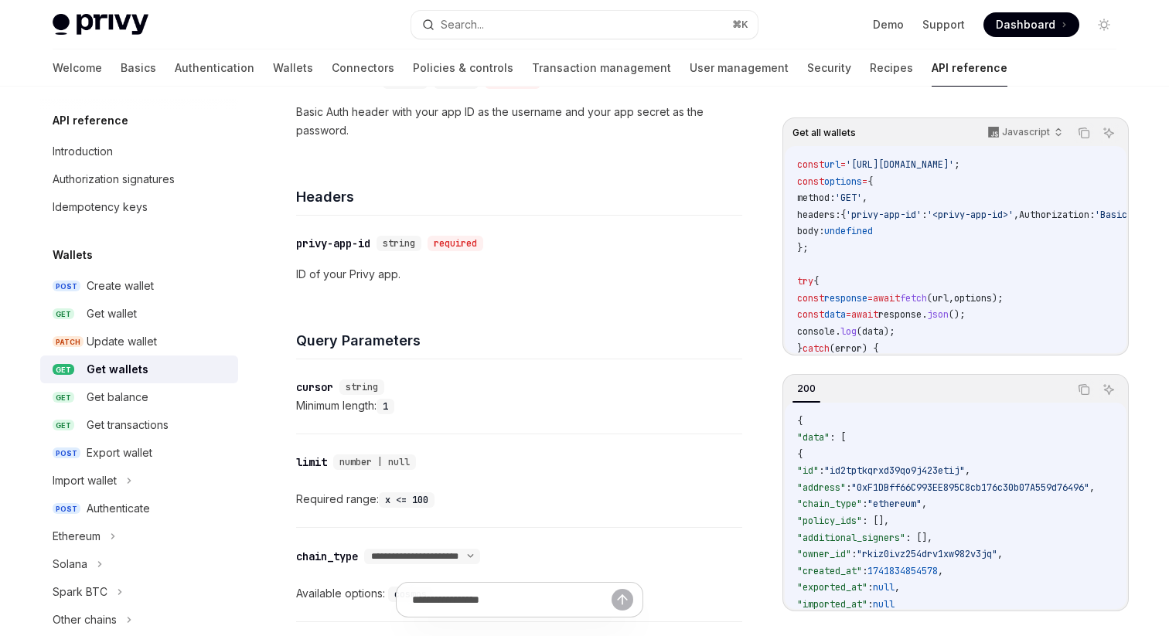
click at [858, 270] on code "const url = 'https://api.privy.io/v1/wallets' ; const options = { method: 'GET'…" at bounding box center [1032, 273] width 470 height 233
drag, startPoint x: 793, startPoint y: 158, endPoint x: 977, endPoint y: 179, distance: 185.1
click at [977, 179] on div "const url = 'https://api.privy.io/v1/wallets' ; const options = { method: 'GET'…" at bounding box center [956, 249] width 342 height 207
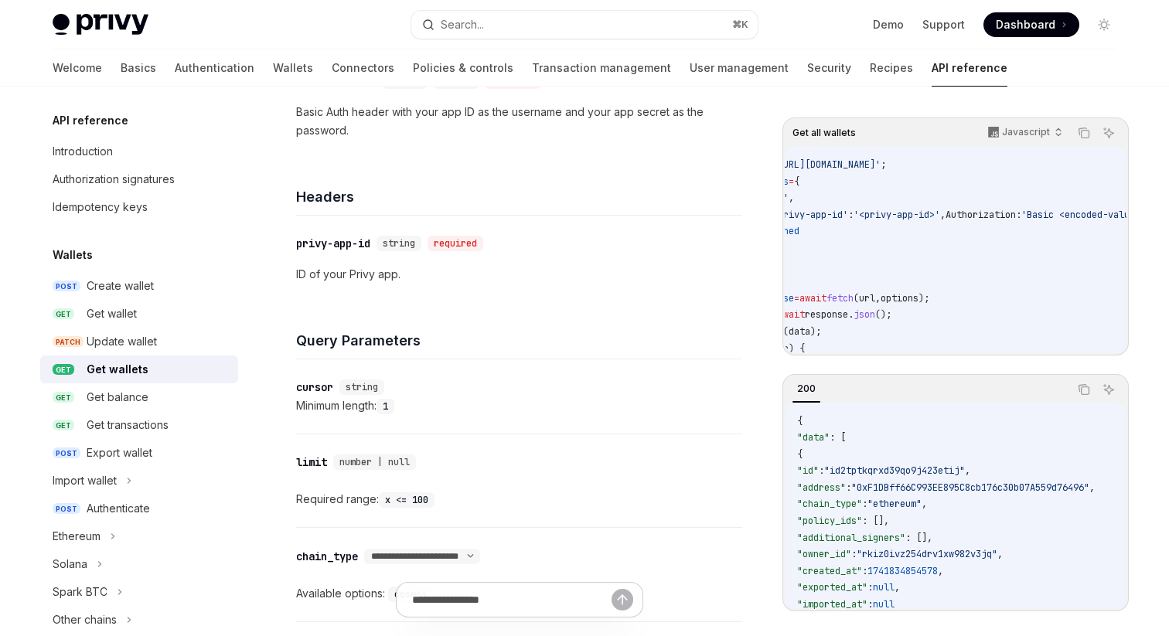
scroll to position [0, 0]
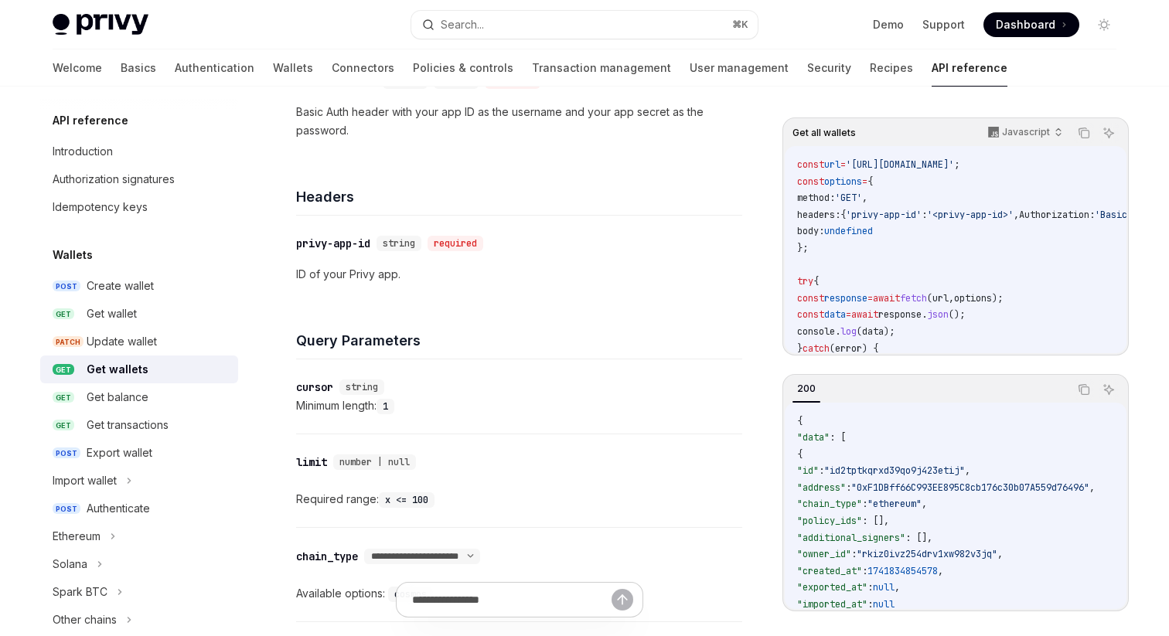
click at [911, 260] on code "const url = 'https://api.privy.io/v1/wallets' ; const options = { method: 'GET'…" at bounding box center [1032, 273] width 470 height 233
drag, startPoint x: 790, startPoint y: 167, endPoint x: 894, endPoint y: 196, distance: 108.2
click at [894, 196] on div "const url = 'https://api.privy.io/v1/wallets' ; const options = { method: 'GET'…" at bounding box center [956, 249] width 342 height 207
copy code "const url = 'https://api.privy.io/v1/wallets' ; const options = { method: 'GET'…"
click at [879, 206] on code "const url = 'https://api.privy.io/v1/wallets' ; const options = { method: 'GET'…" at bounding box center [1032, 273] width 470 height 233
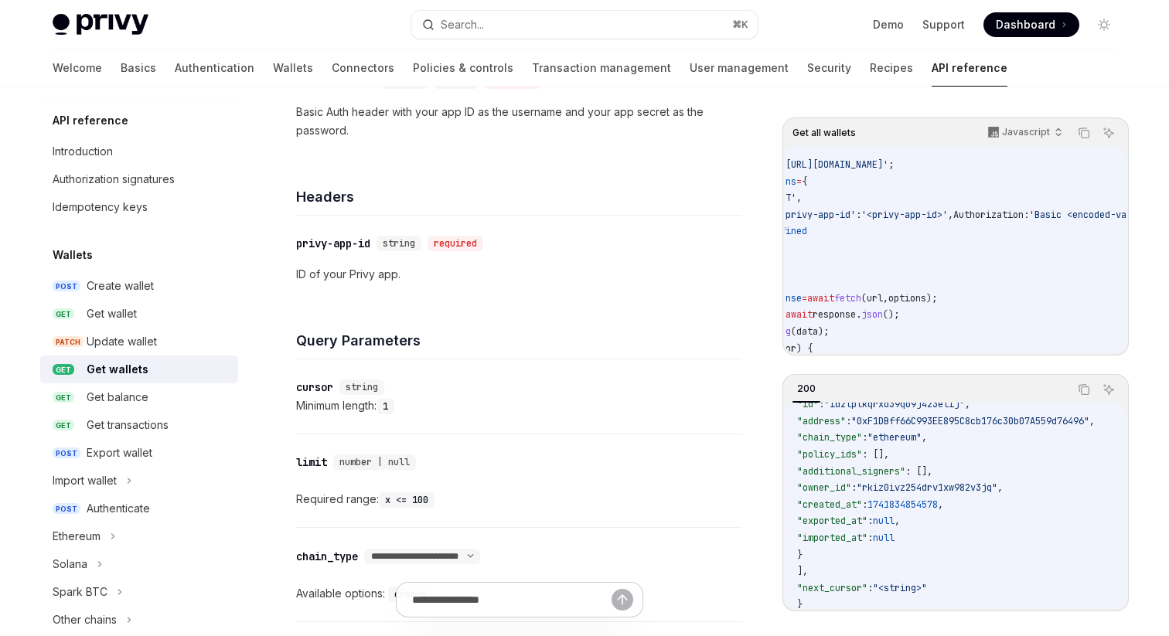
scroll to position [77, 0]
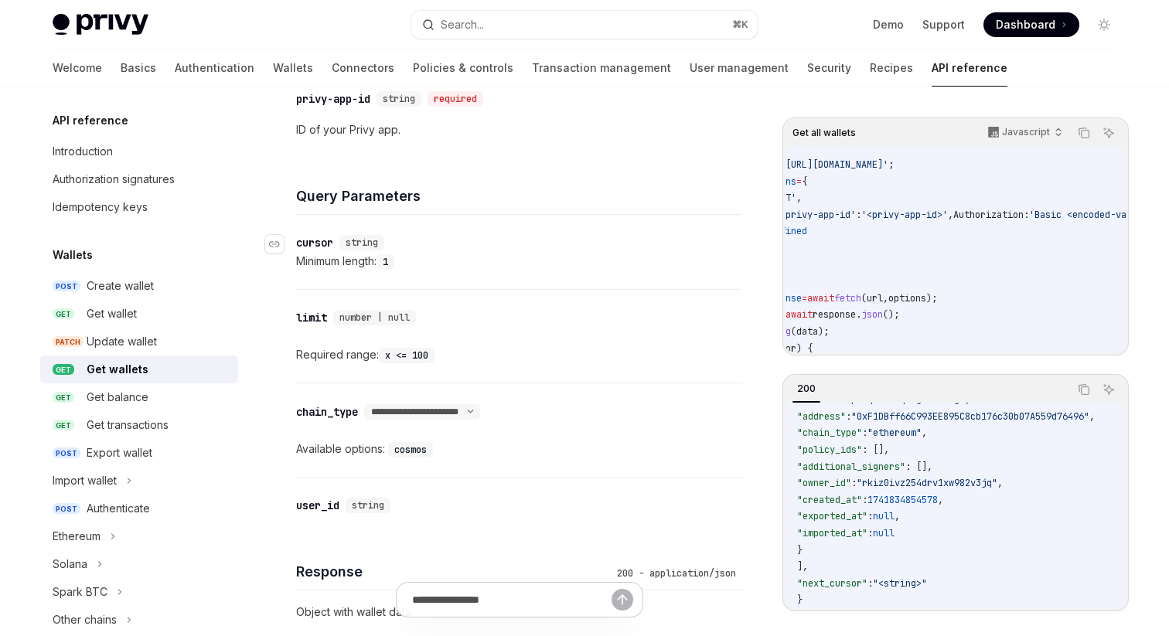
click at [714, 389] on div "**********" at bounding box center [519, 430] width 446 height 94
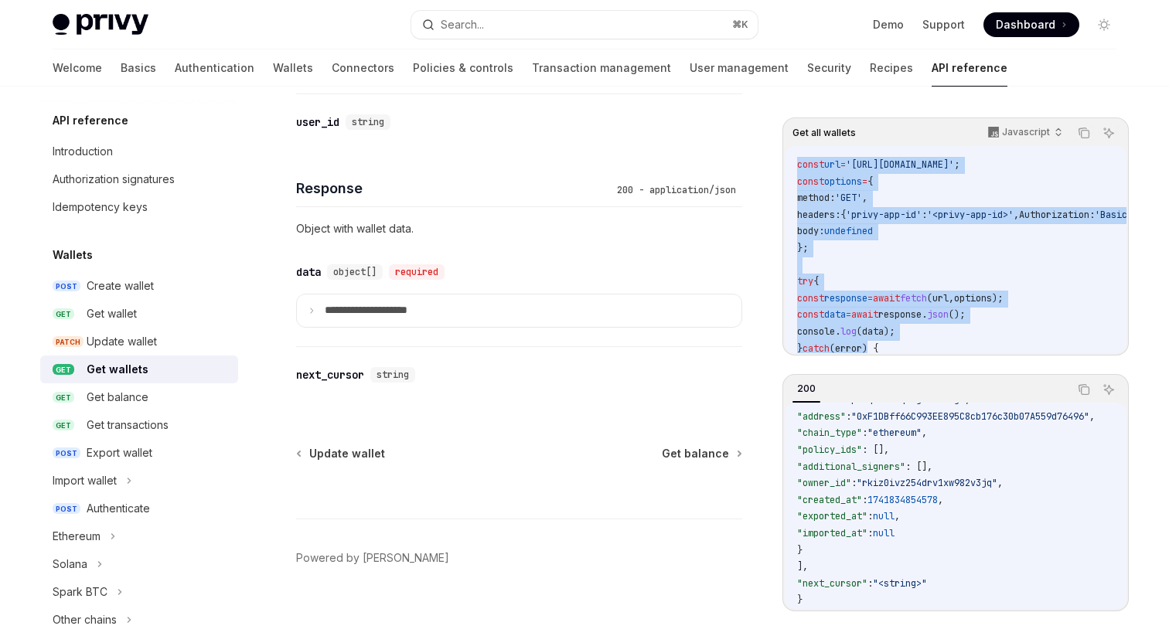
scroll to position [44, 0]
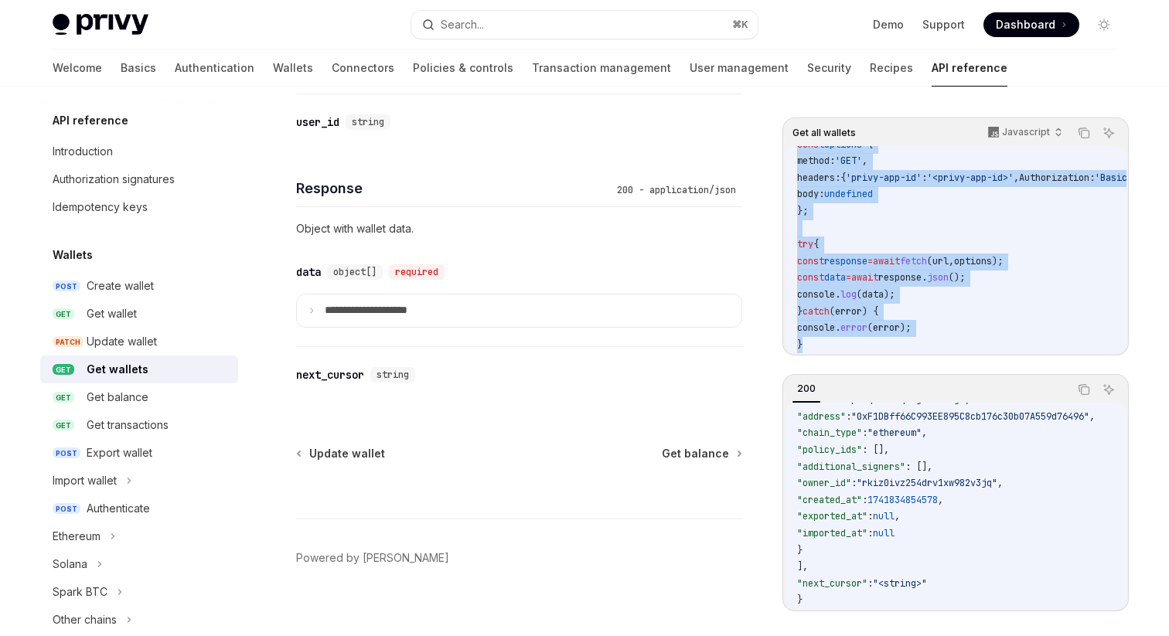
drag, startPoint x: 796, startPoint y: 168, endPoint x: 888, endPoint y: 345, distance: 199.5
click at [888, 345] on div "const url = 'https://api.privy.io/v1/wallets' ; const options = { method: 'GET'…" at bounding box center [956, 249] width 342 height 207
copy code "const url = 'https://api.privy.io/v1/wallets' ; const options = { method: 'GET'…"
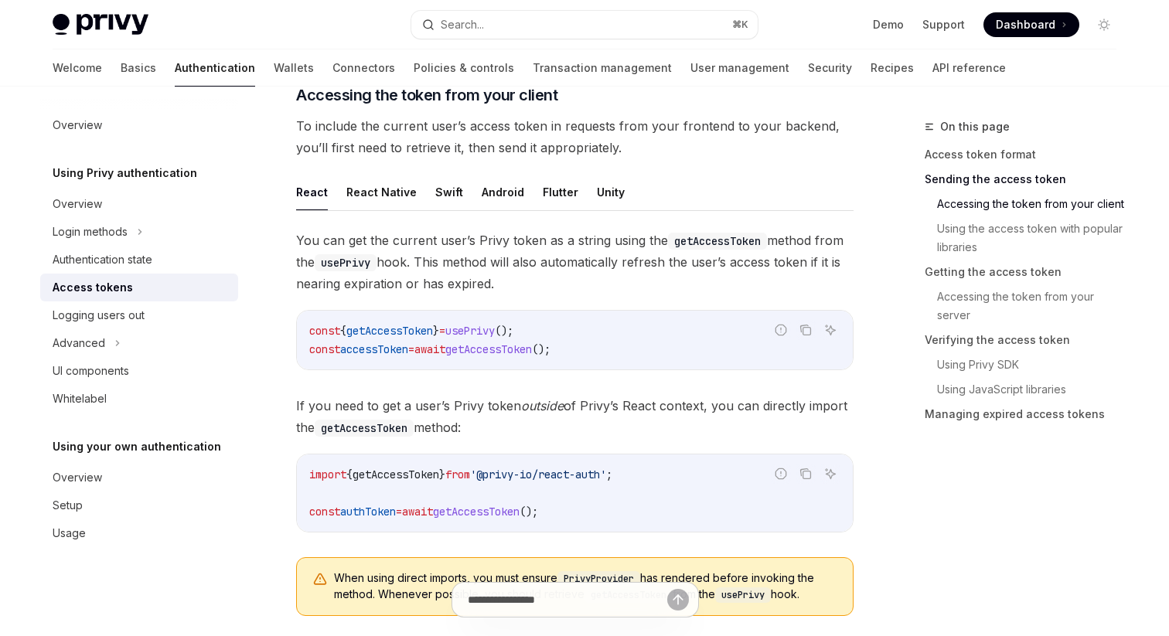
scroll to position [676, 0]
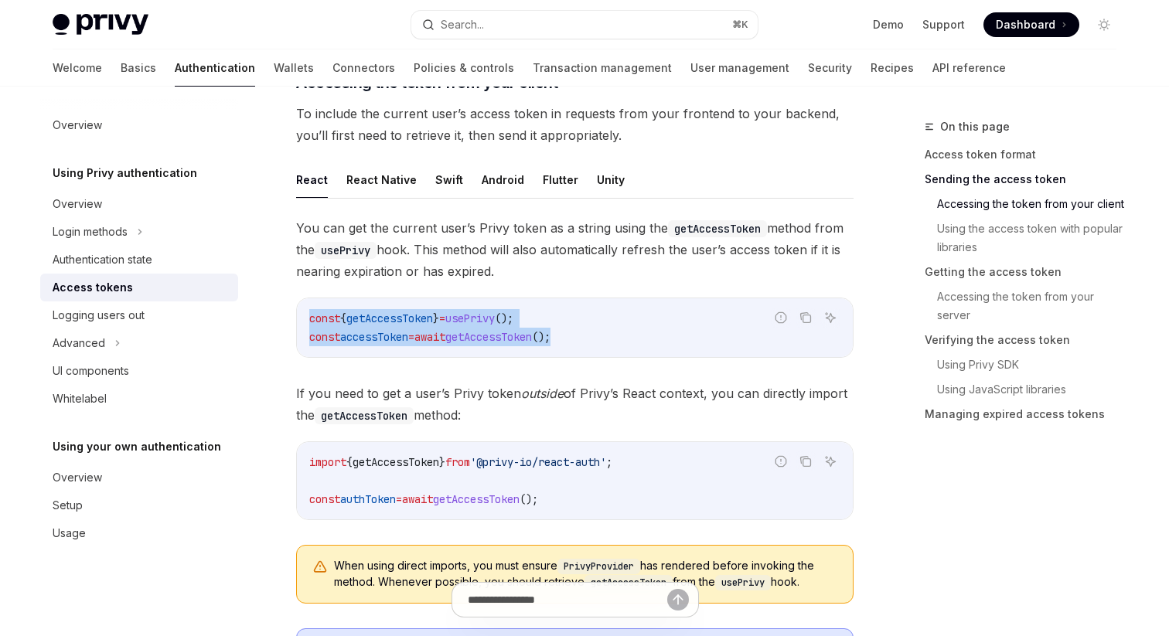
drag, startPoint x: 308, startPoint y: 320, endPoint x: 588, endPoint y: 330, distance: 280.0
click at [588, 330] on div "const { getAccessToken } = usePrivy (); const accessToken = await getAccessToke…" at bounding box center [575, 327] width 556 height 59
copy code "const { getAccessToken } = usePrivy (); const accessToken = await getAccessToke…"
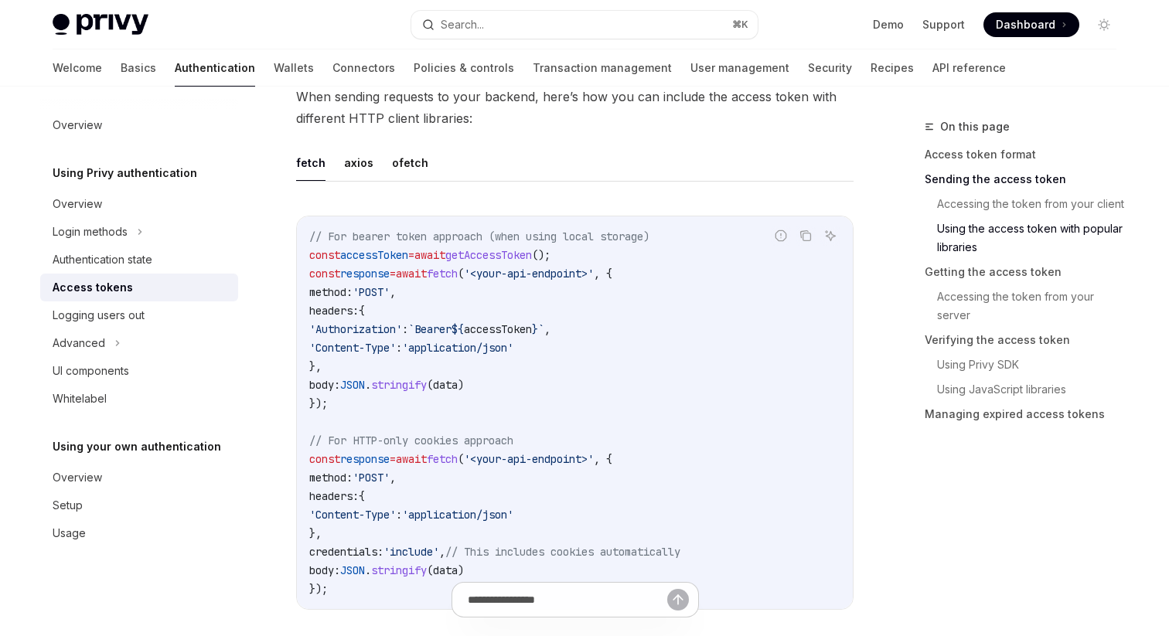
scroll to position [1374, 0]
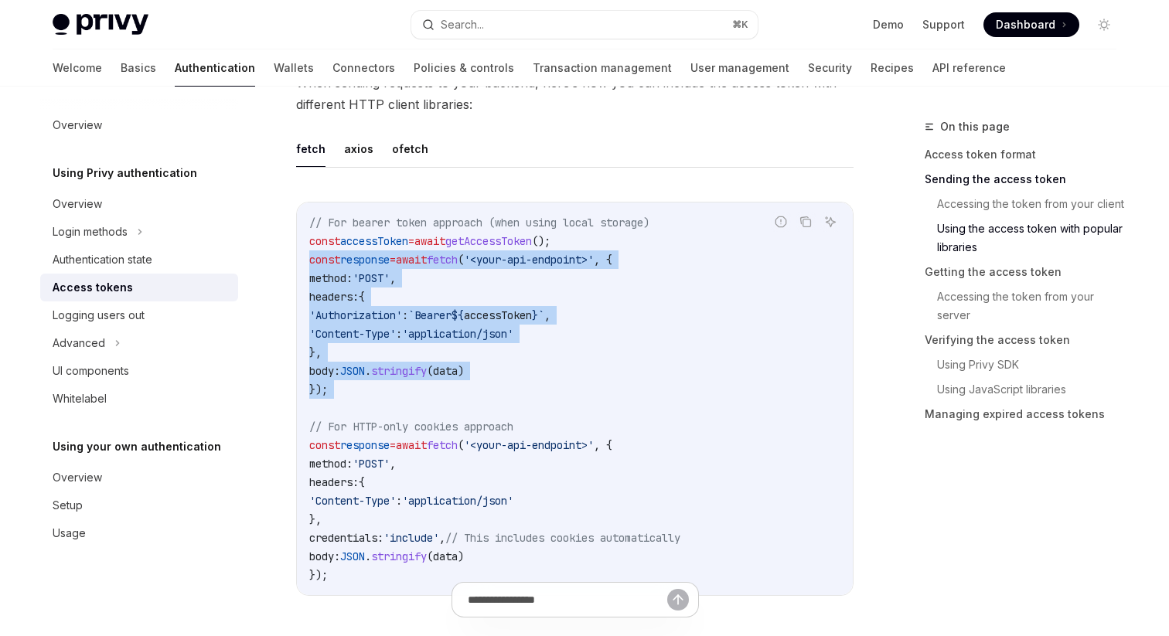
drag, startPoint x: 307, startPoint y: 260, endPoint x: 376, endPoint y: 398, distance: 154.5
click at [376, 398] on div "// For bearer token approach (when using local storage) const accessToken = awa…" at bounding box center [575, 399] width 556 height 393
copy code "const response = await fetch ( '<your-api-endpoint>' , { method: 'POST' , heade…"
click at [471, 400] on code "// For bearer token approach (when using local storage) const accessToken = awa…" at bounding box center [574, 398] width 531 height 371
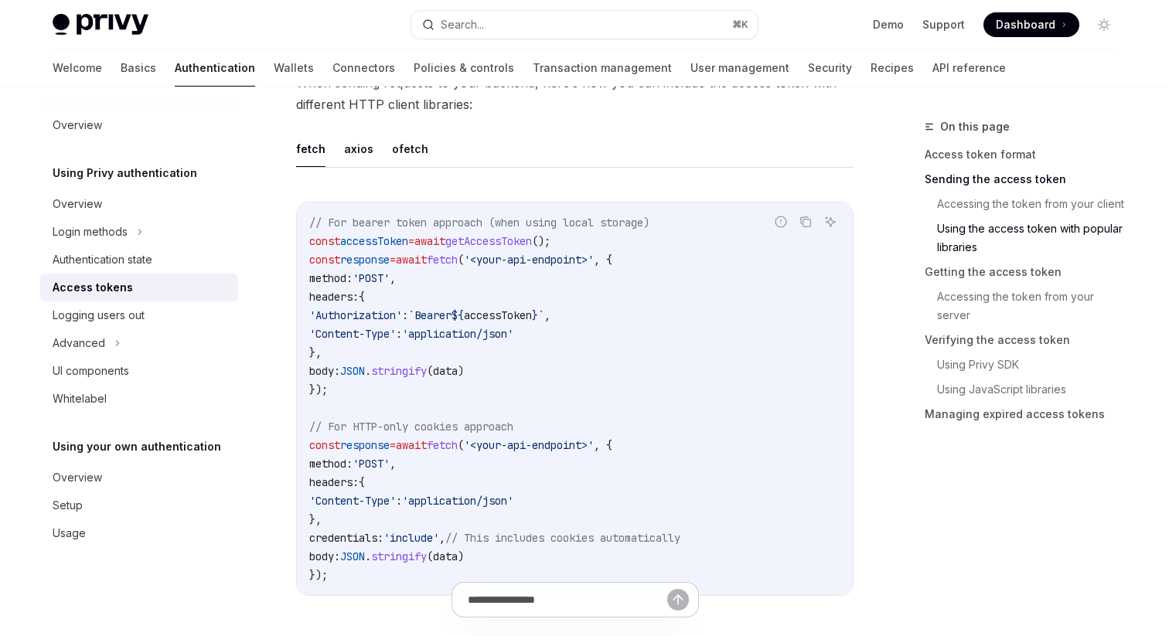
click at [471, 401] on code "// For bearer token approach (when using local storage) const accessToken = awa…" at bounding box center [574, 398] width 531 height 371
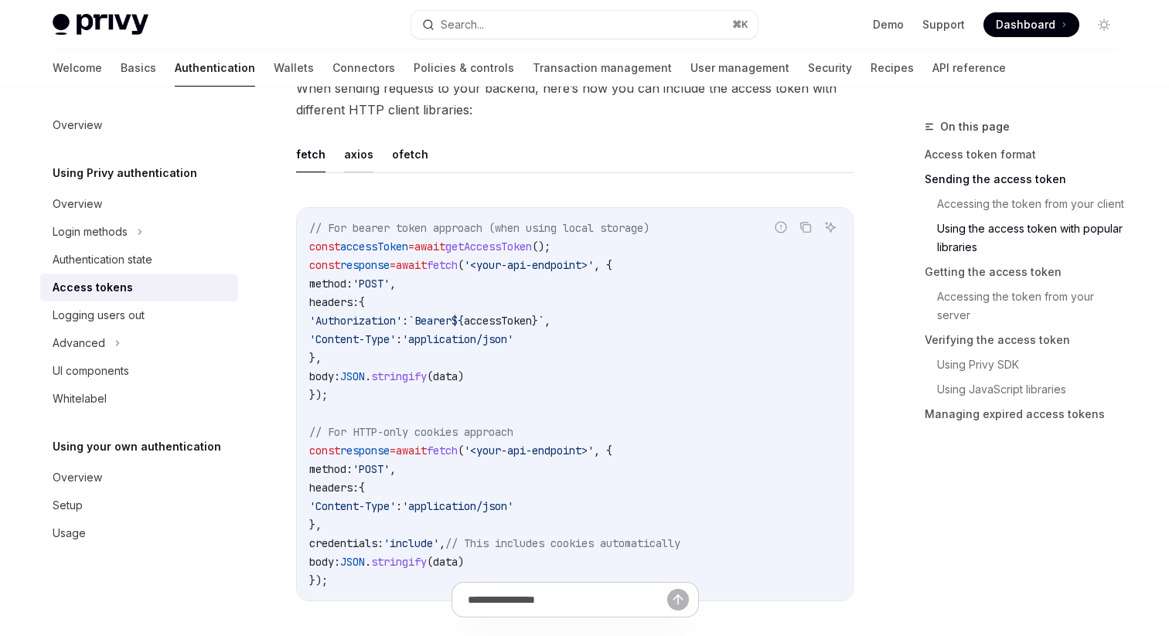
click at [344, 152] on button "axios" at bounding box center [358, 154] width 29 height 36
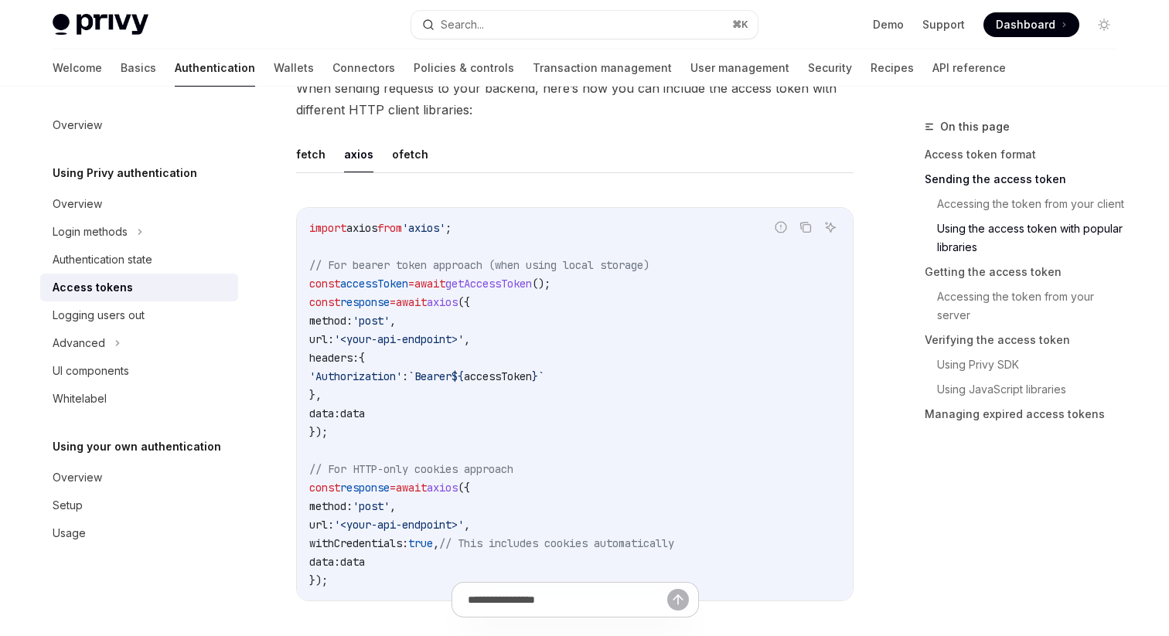
click at [524, 376] on span "accessToken" at bounding box center [498, 377] width 68 height 14
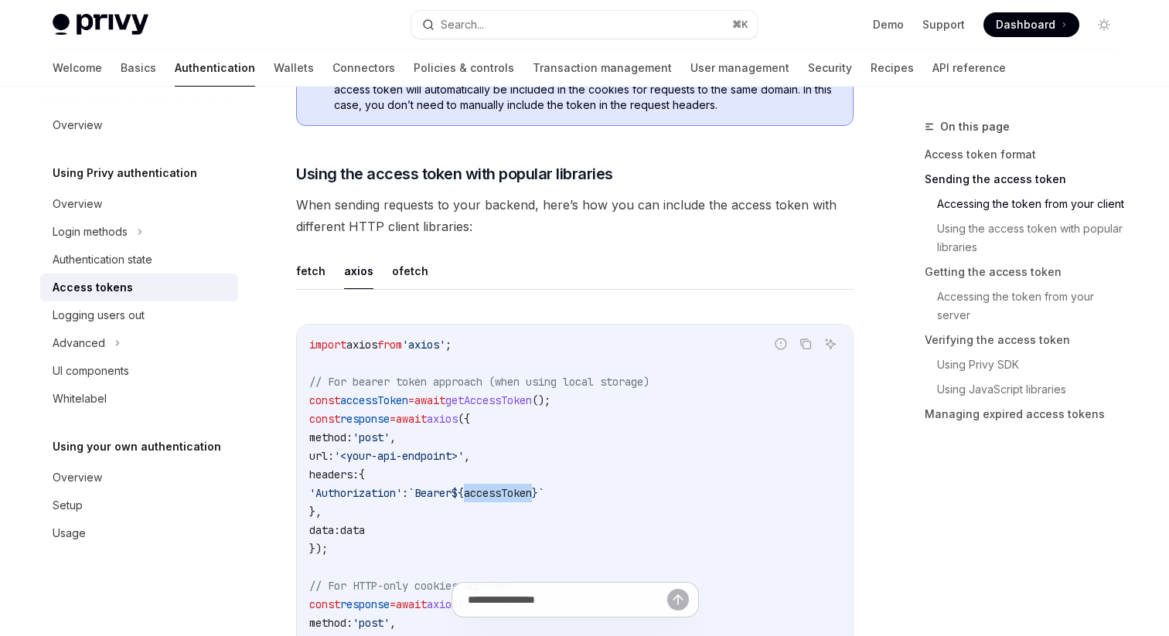
scroll to position [1242, 0]
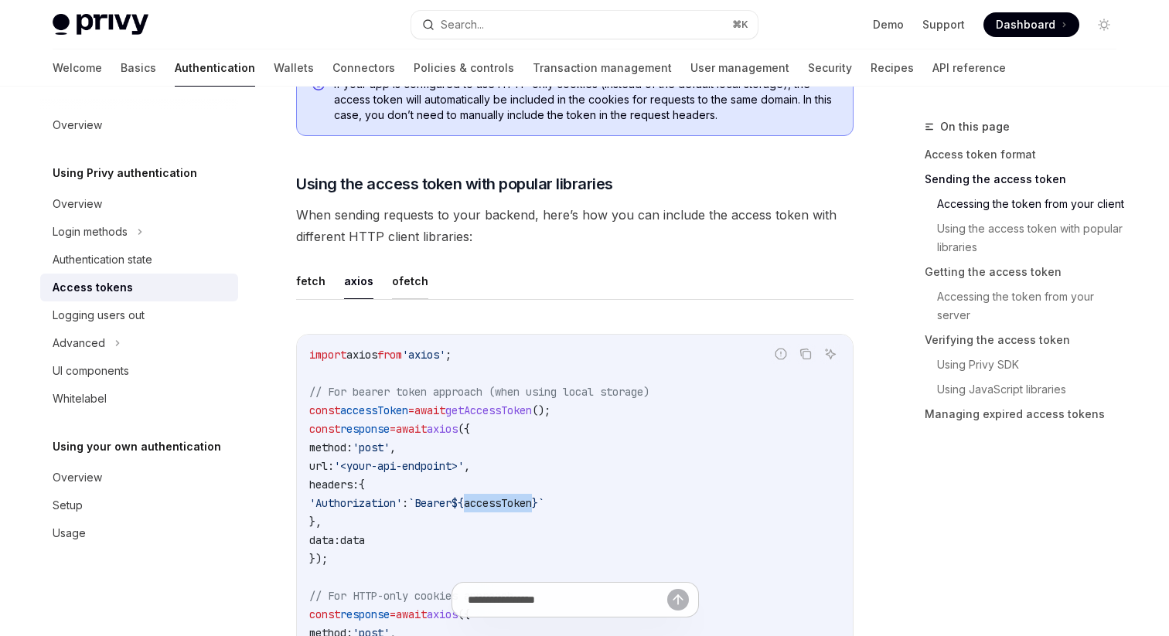
click at [411, 284] on button "ofetch" at bounding box center [410, 281] width 36 height 36
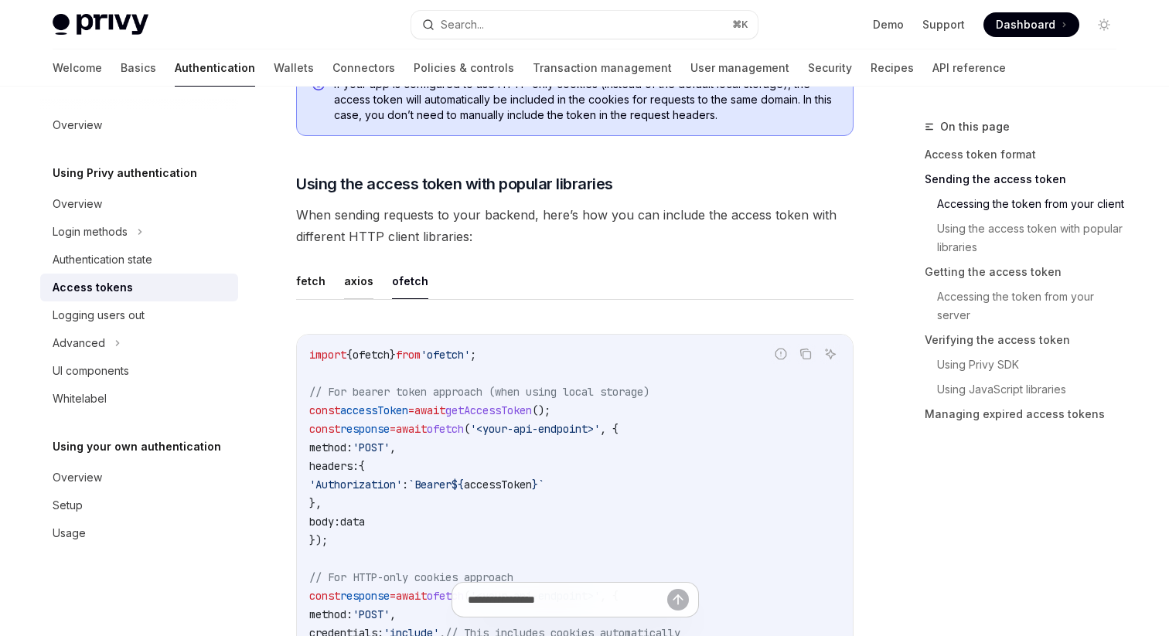
click at [360, 280] on button "axios" at bounding box center [358, 281] width 29 height 36
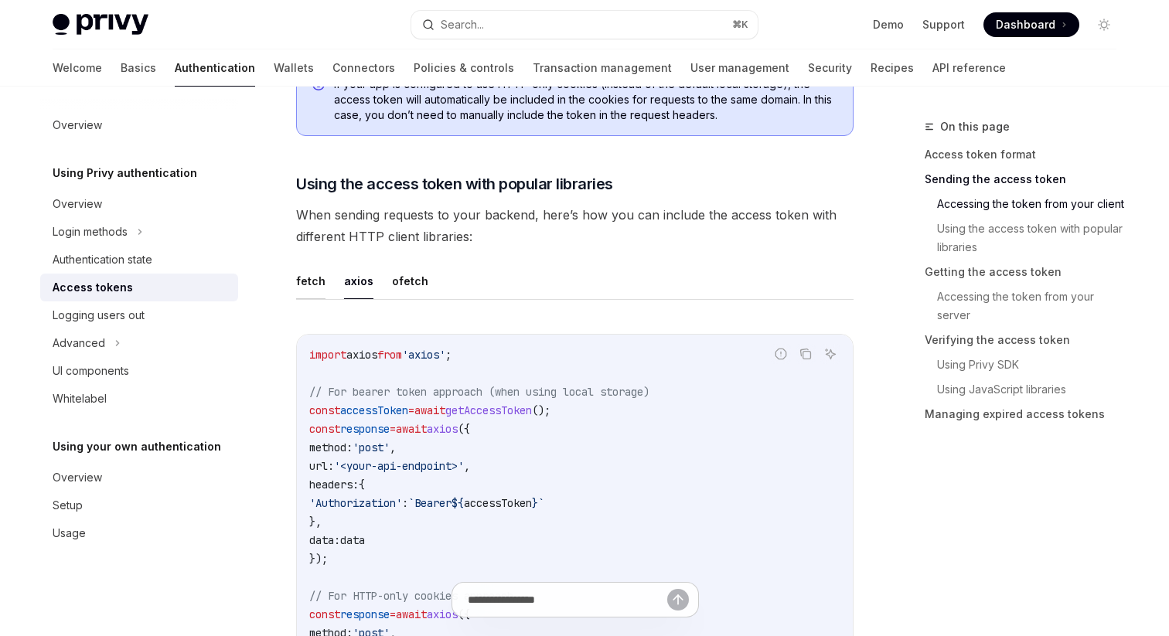
click at [311, 275] on button "fetch" at bounding box center [310, 281] width 29 height 36
type textarea "*"
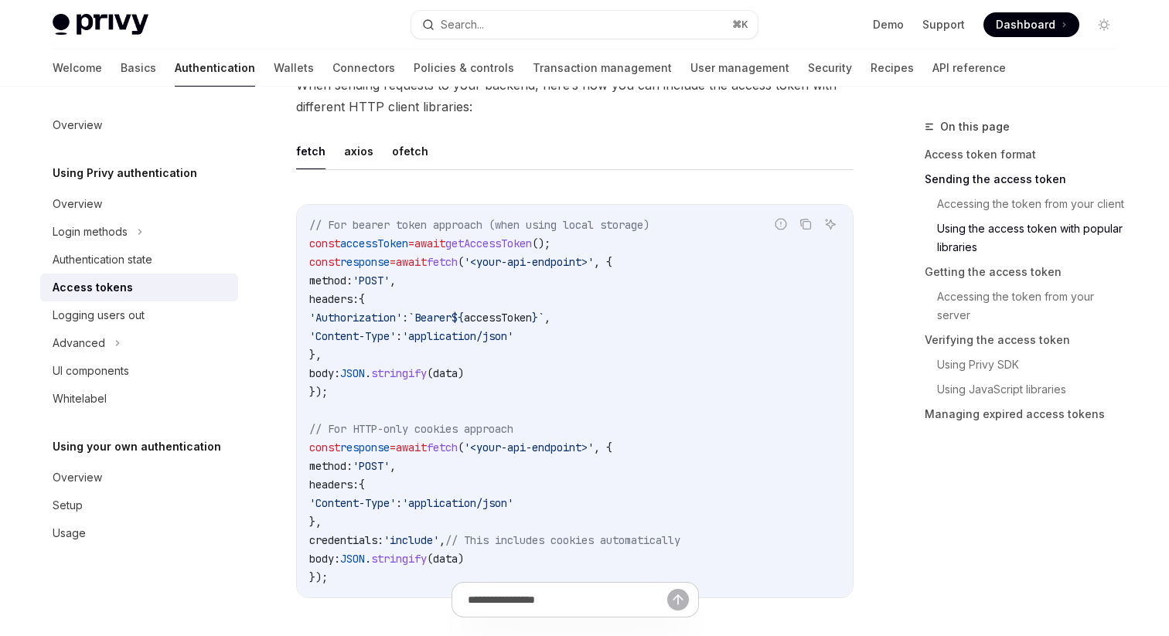
scroll to position [1364, 0]
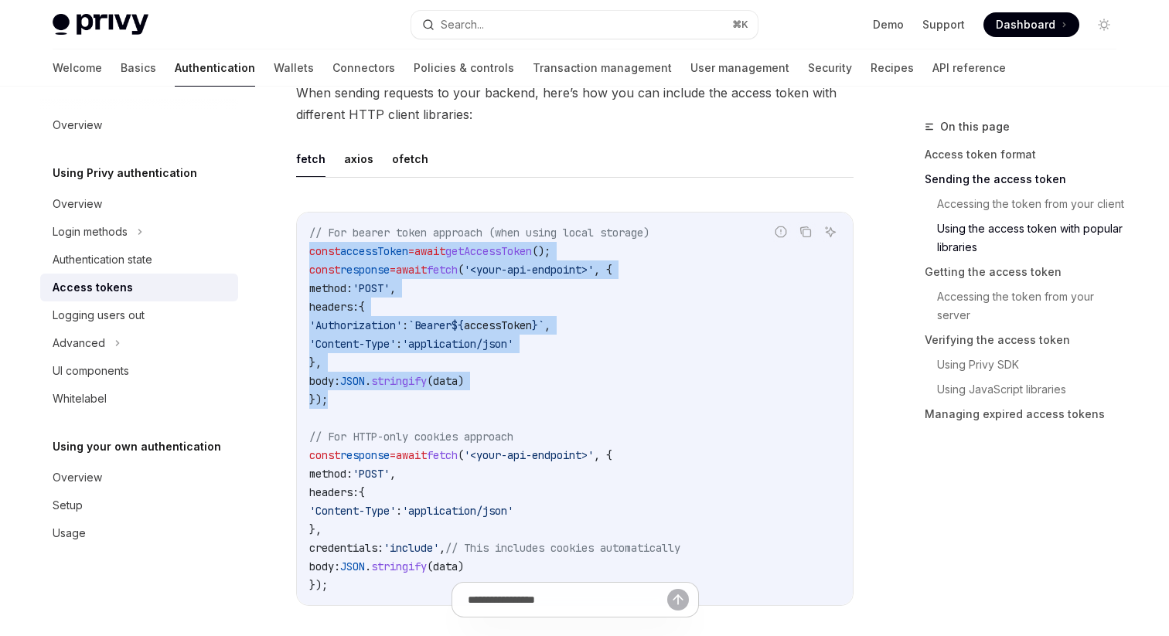
drag, startPoint x: 350, startPoint y: 402, endPoint x: 304, endPoint y: 244, distance: 165.1
click at [303, 243] on div "// For bearer token approach (when using local storage) const accessToken = awa…" at bounding box center [575, 409] width 556 height 393
copy code "const accessToken = await getAccessToken (); const response = await fetch ( '<y…"
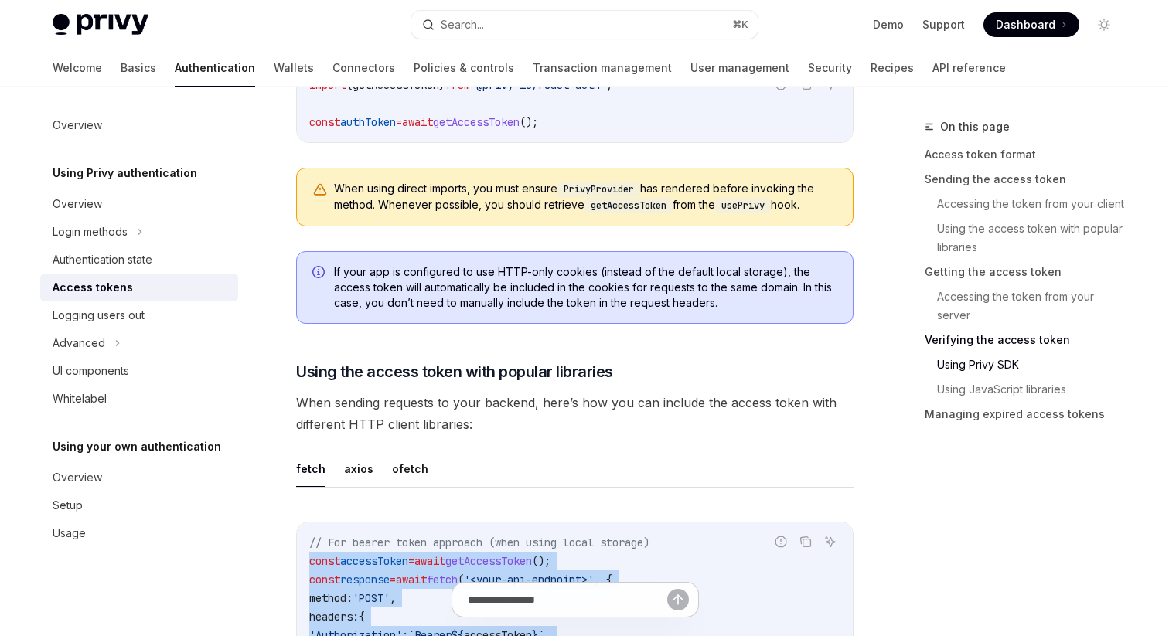
scroll to position [0, 0]
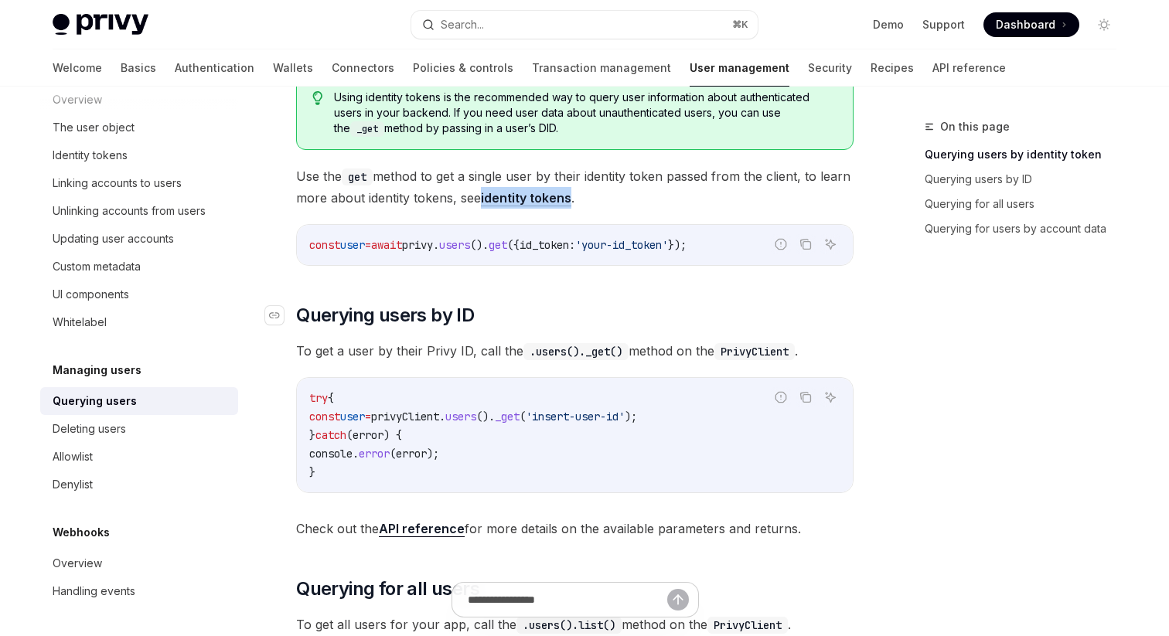
scroll to position [256, 0]
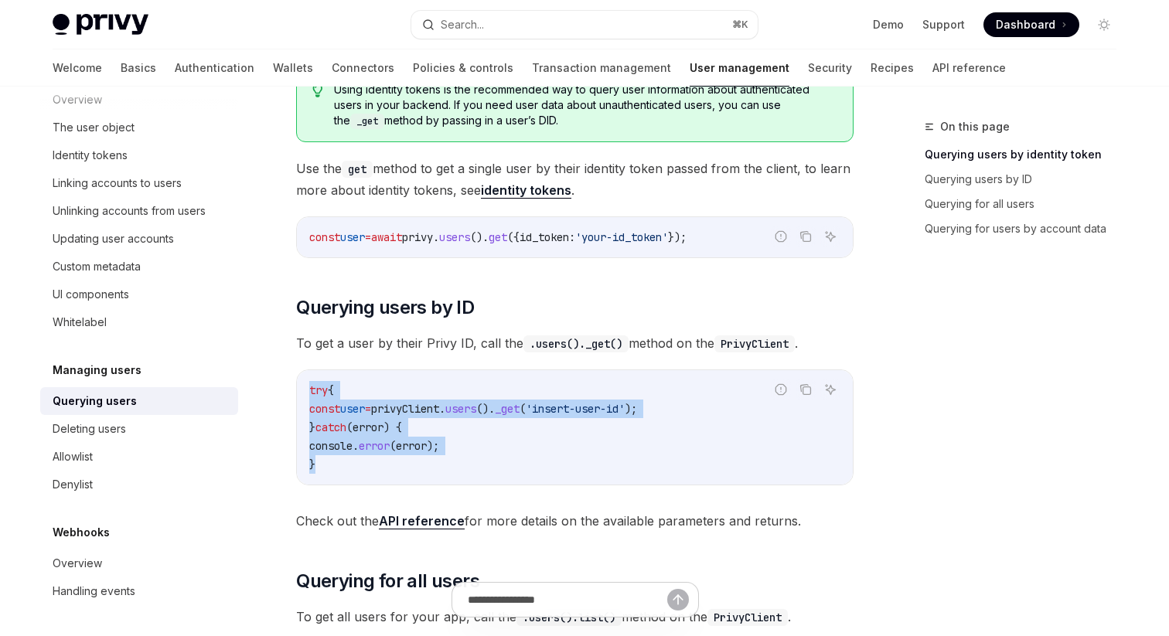
drag, startPoint x: 310, startPoint y: 390, endPoint x: 359, endPoint y: 460, distance: 85.4
click at [359, 460] on code "try { const user = privyClient . users (). _get ( 'insert-user-id' ); } catch (…" at bounding box center [574, 427] width 531 height 93
copy code "try { const user = privyClient . users (). _get ( 'insert-user-id' ); } catch (…"
click at [365, 408] on span "user" at bounding box center [352, 409] width 25 height 14
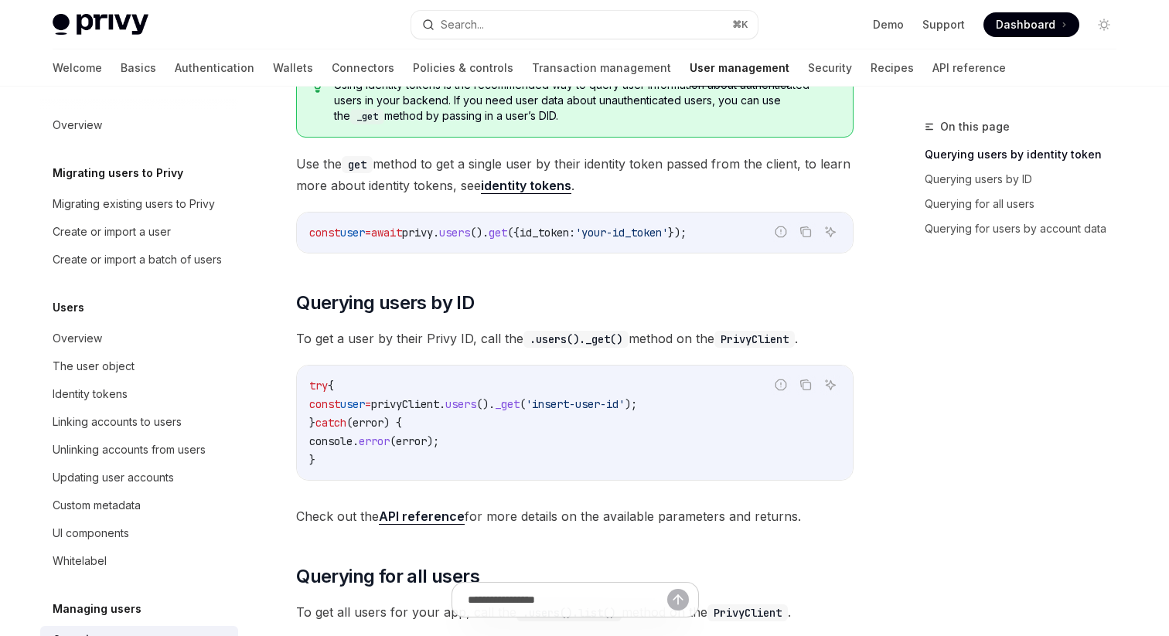
scroll to position [262, 0]
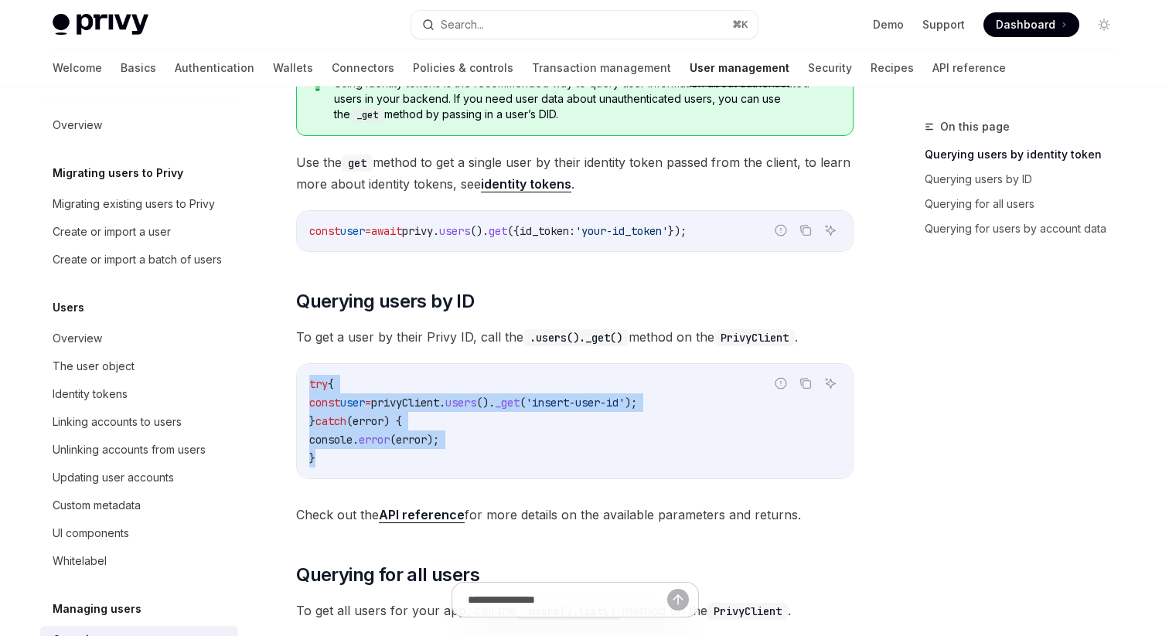
drag, startPoint x: 308, startPoint y: 376, endPoint x: 383, endPoint y: 452, distance: 106.1
click at [383, 453] on code "try { const user = privyClient . users (). _get ( 'insert-user-id' ); } catch (…" at bounding box center [574, 421] width 531 height 93
copy code "try { const user = privyClient . users (). _get ( 'insert-user-id' ); } catch (…"
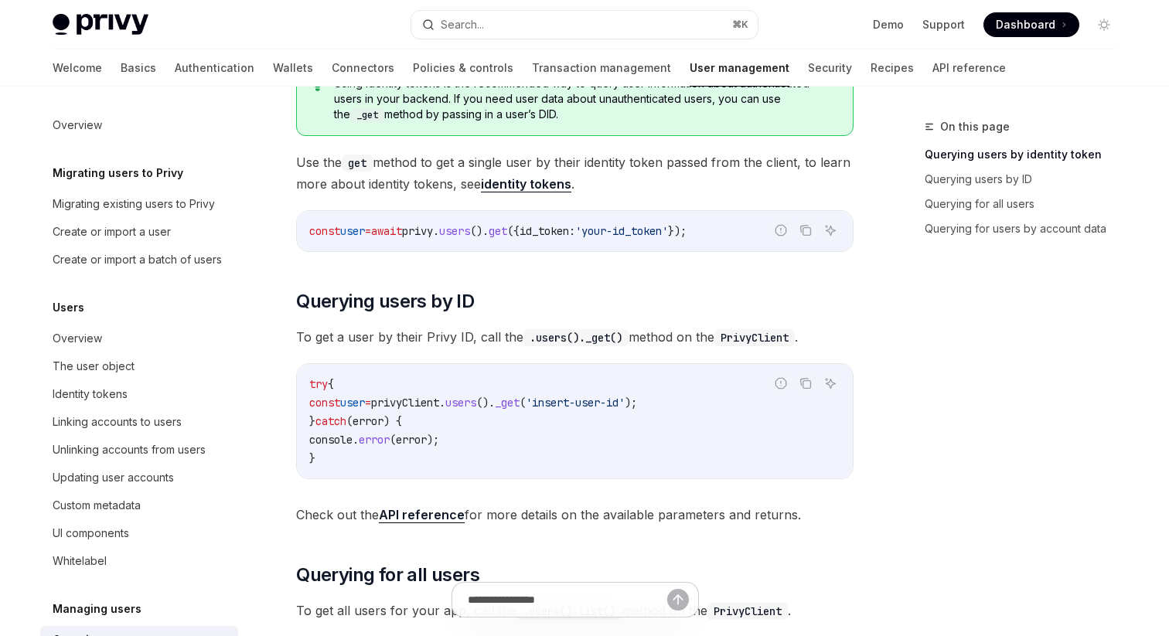
click at [339, 236] on span "const" at bounding box center [324, 231] width 31 height 14
copy code "const user = await privy . users (). get ({ id_token: 'your-id_token' });"
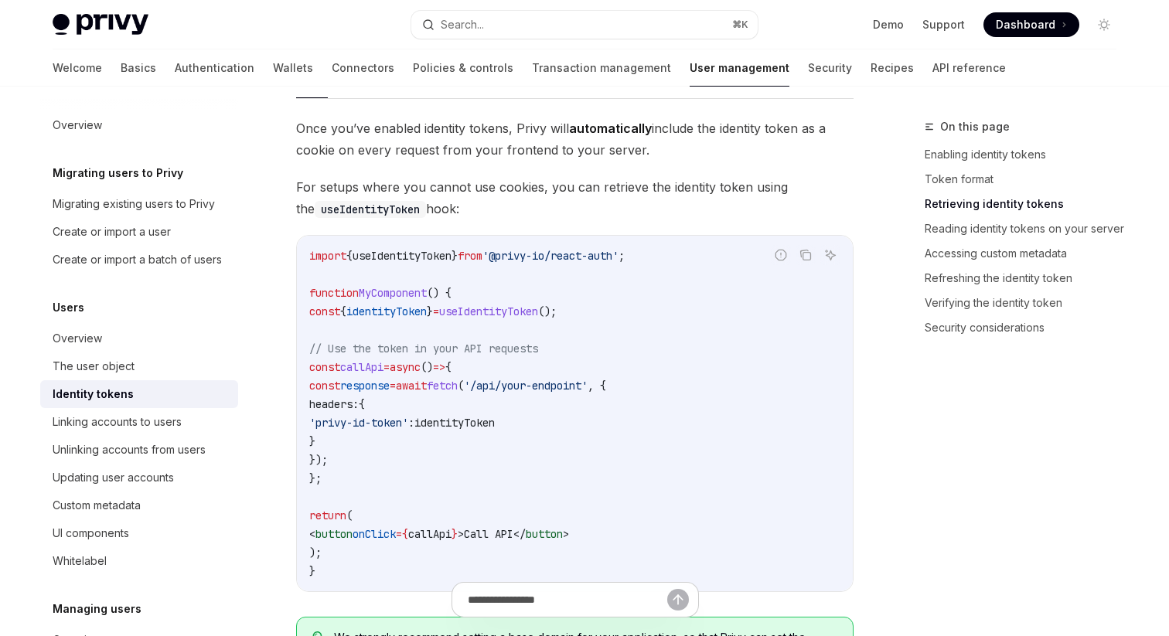
scroll to position [1446, 0]
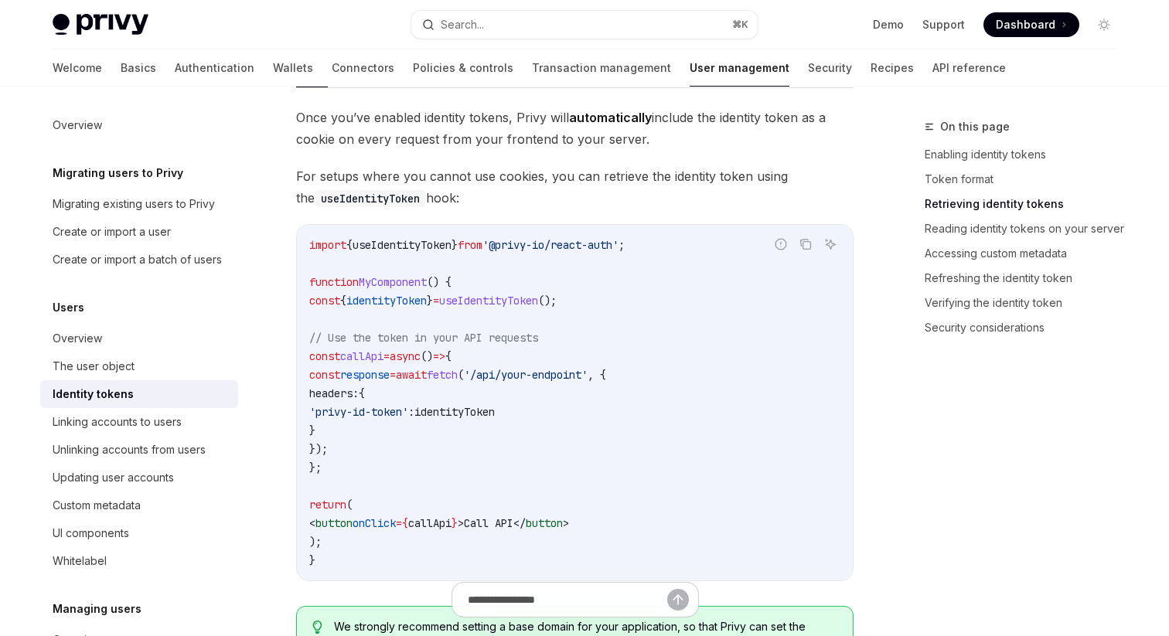
click at [516, 298] on span "useIdentityToken" at bounding box center [488, 301] width 99 height 14
copy code "const { identityToken } = useIdentityToken ();"
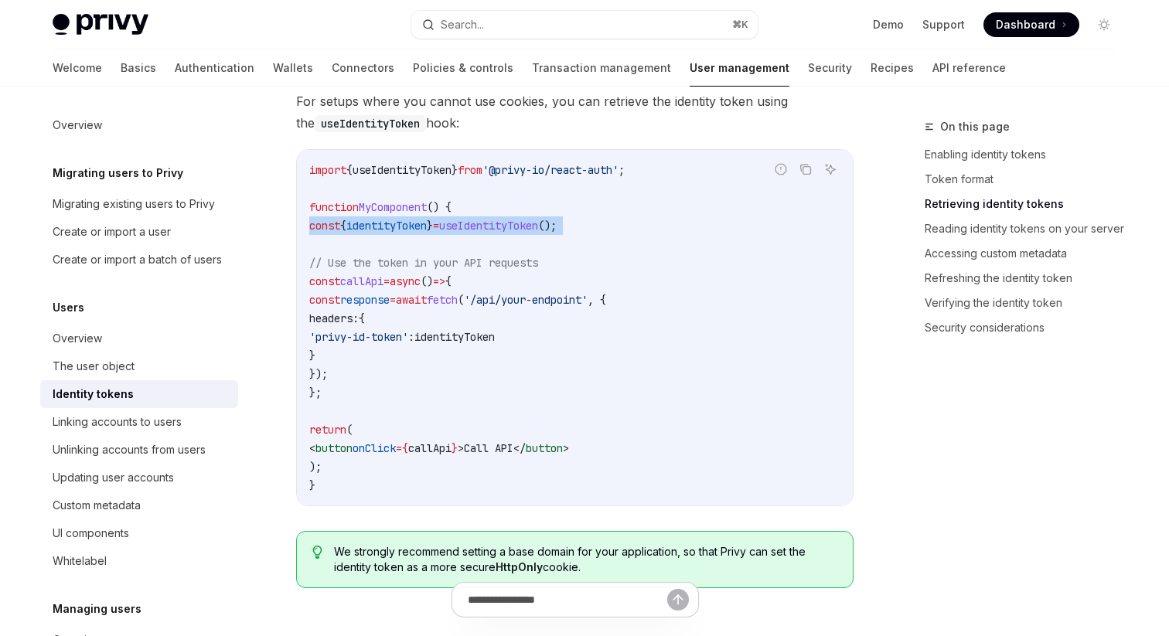
scroll to position [1526, 0]
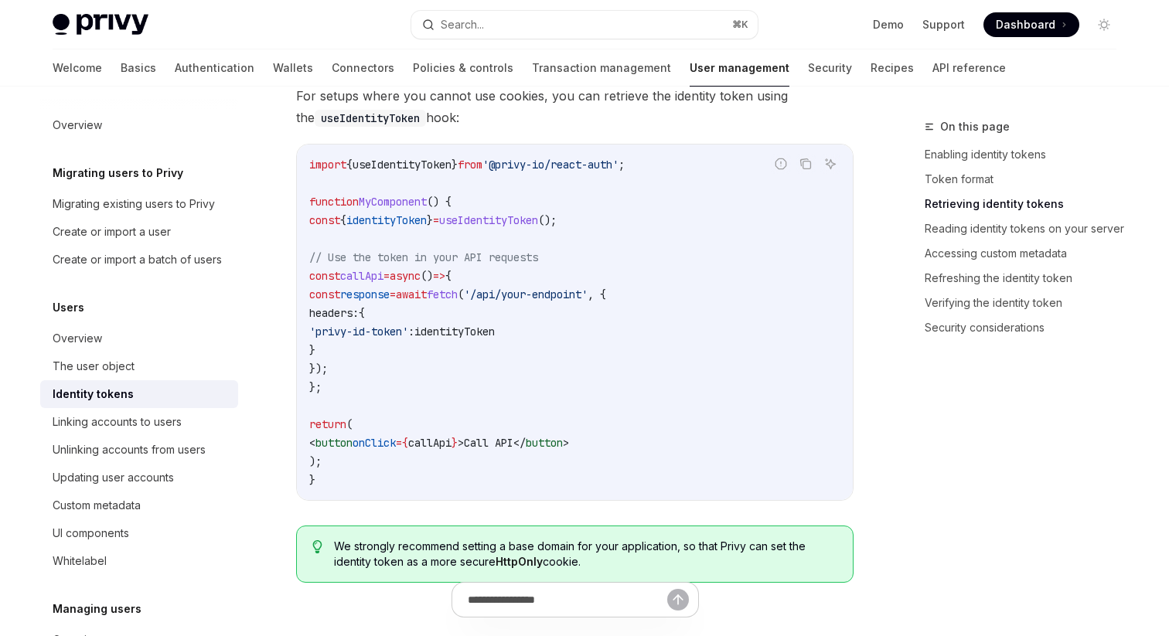
click at [318, 250] on span "// Use the token in your API requests" at bounding box center [423, 257] width 229 height 14
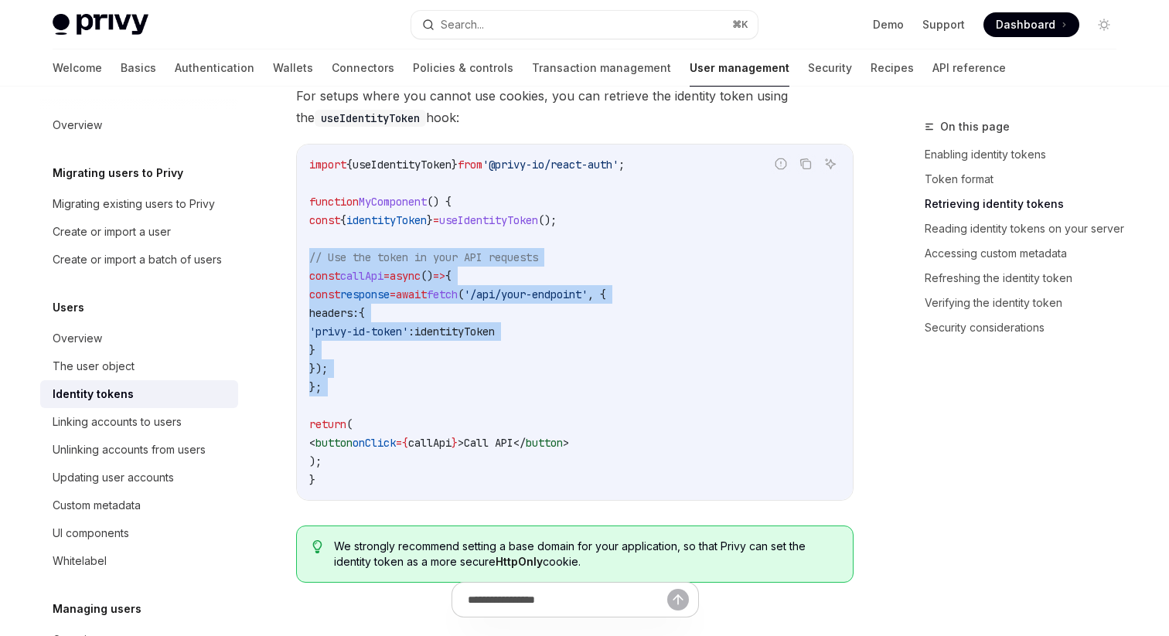
drag, startPoint x: 318, startPoint y: 249, endPoint x: 376, endPoint y: 383, distance: 146.1
click at [376, 383] on code "import { useIdentityToken } from '@privy-io/react-auth' ; function MyComponent …" at bounding box center [574, 322] width 531 height 334
copy code "// Use the token in your API requests const callApi = async () => { const respo…"
click at [532, 390] on code "import { useIdentityToken } from '@privy-io/react-auth' ; function MyComponent …" at bounding box center [574, 322] width 531 height 334
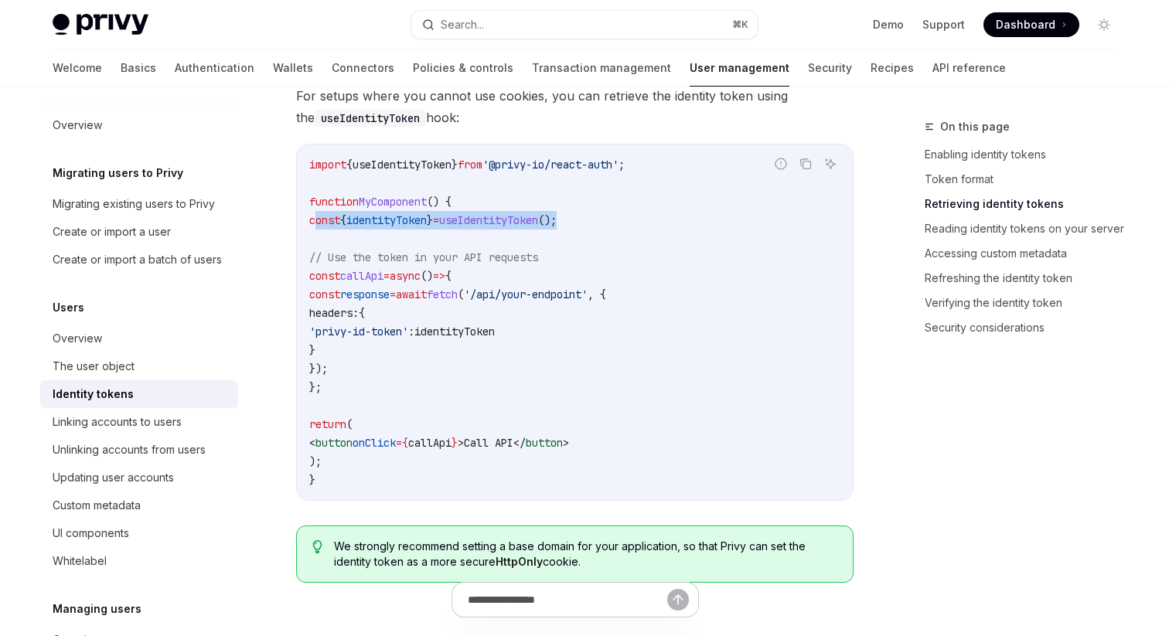
drag, startPoint x: 317, startPoint y: 215, endPoint x: 659, endPoint y: 212, distance: 341.7
click at [663, 212] on code "import { useIdentityToken } from '@privy-io/react-auth' ; function MyComponent …" at bounding box center [574, 322] width 531 height 334
copy span "const { identityToken } = useIdentityToken ();"
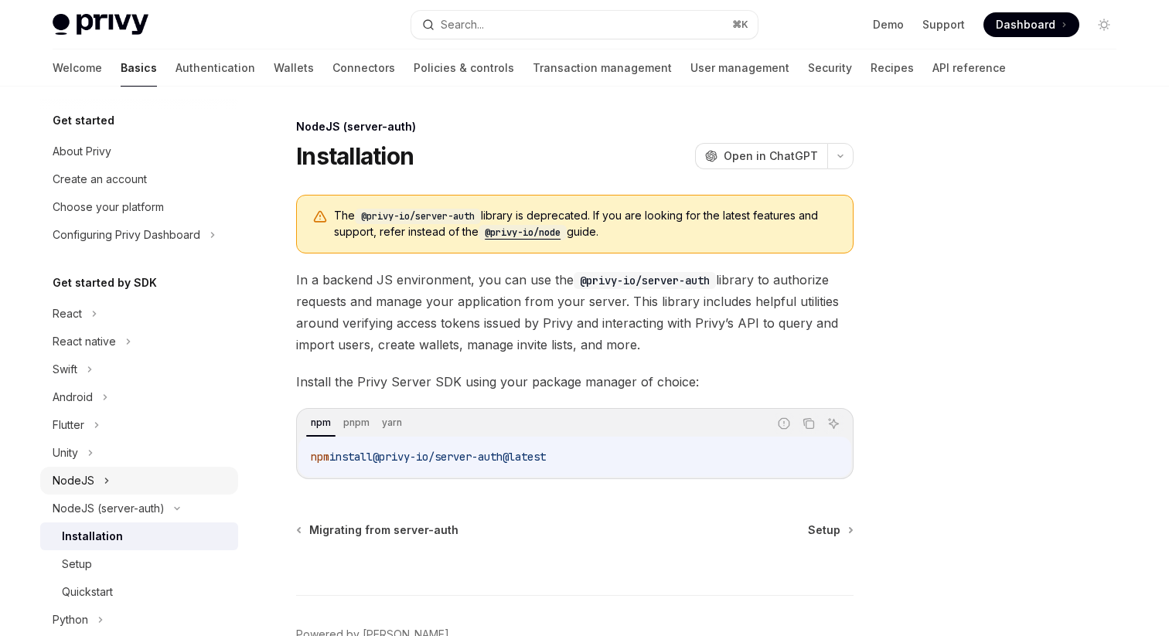
click at [145, 475] on div "NodeJS" at bounding box center [139, 481] width 198 height 28
click at [121, 497] on link "Installation" at bounding box center [139, 509] width 198 height 28
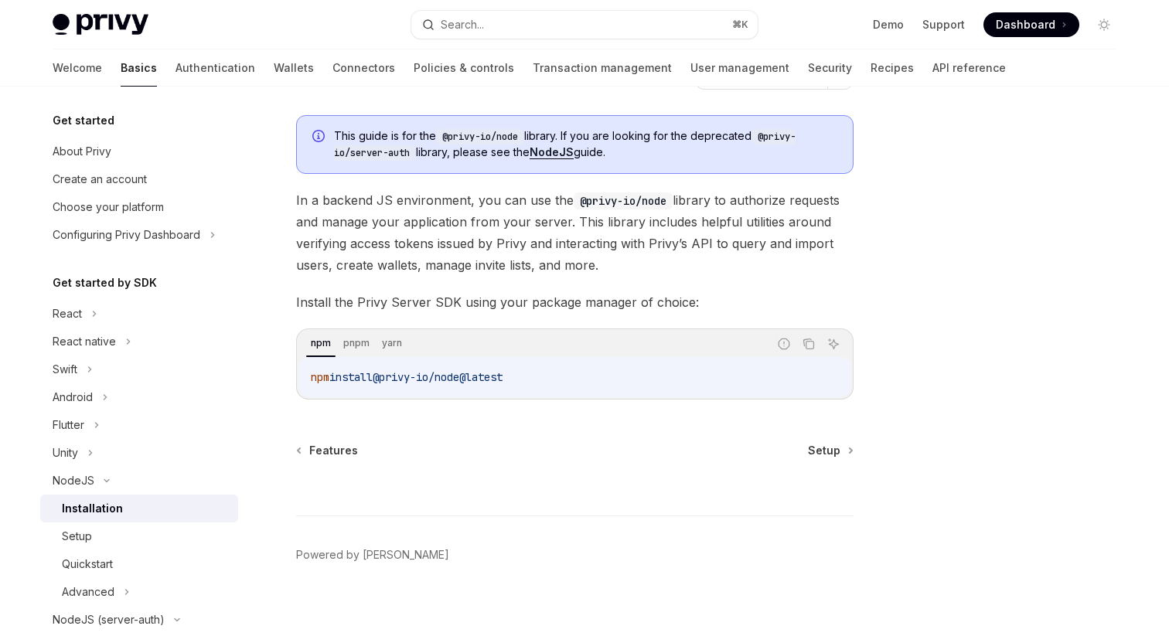
scroll to position [84, 0]
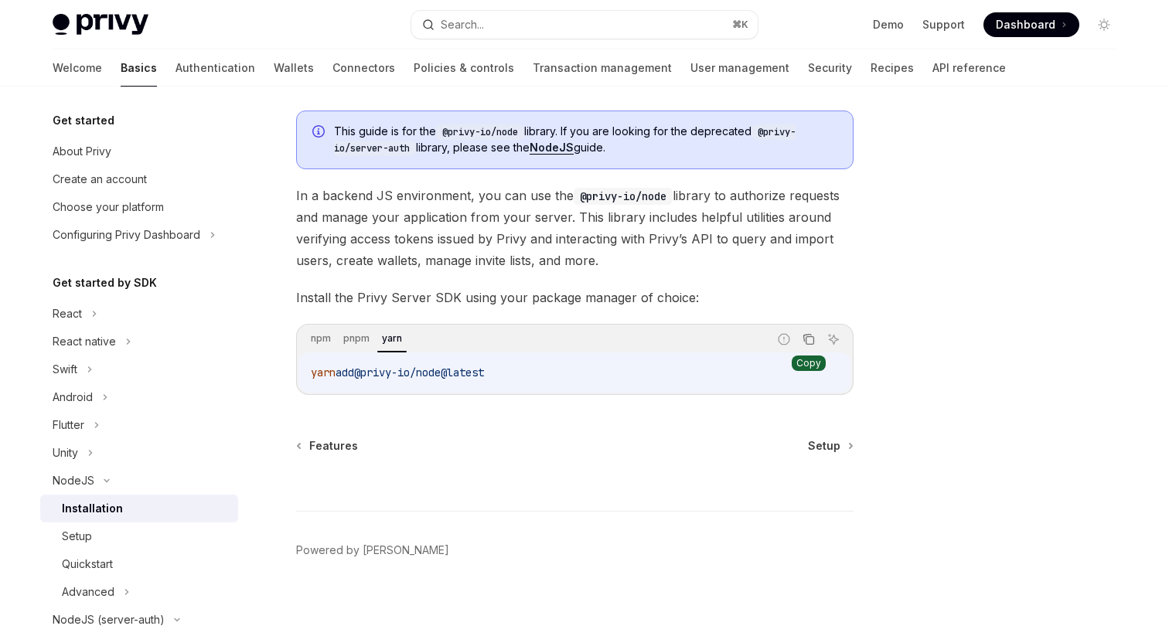
click at [806, 339] on icon "Copy the contents from the code block" at bounding box center [810, 341] width 8 height 8
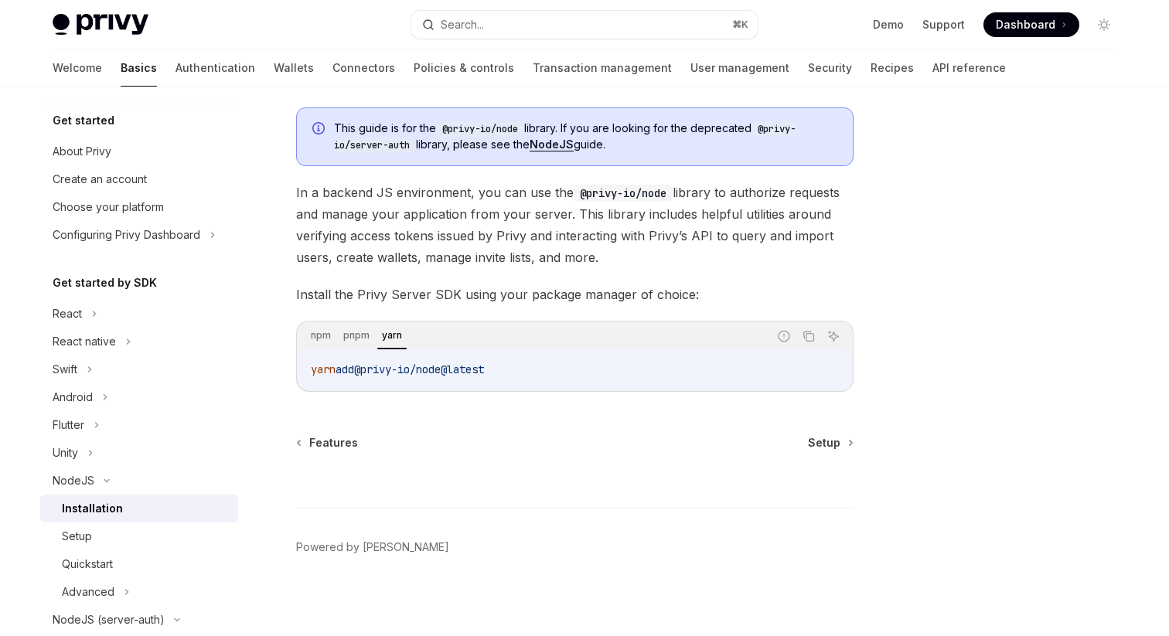
scroll to position [92, 0]
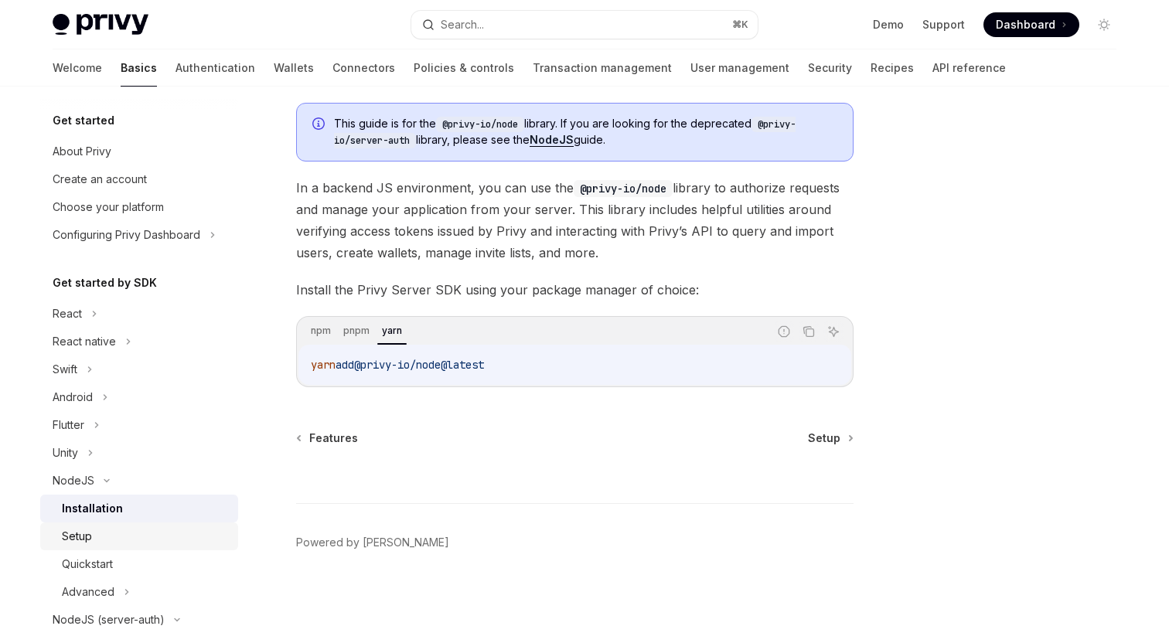
click at [139, 529] on div "Setup" at bounding box center [145, 536] width 167 height 19
type textarea "*"
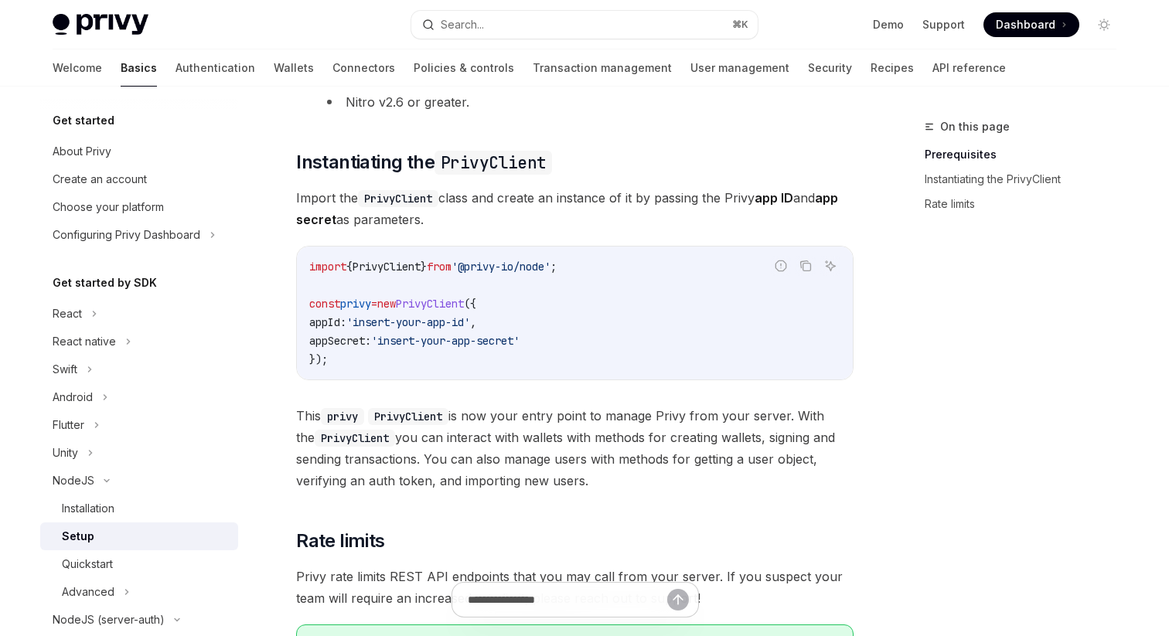
scroll to position [378, 0]
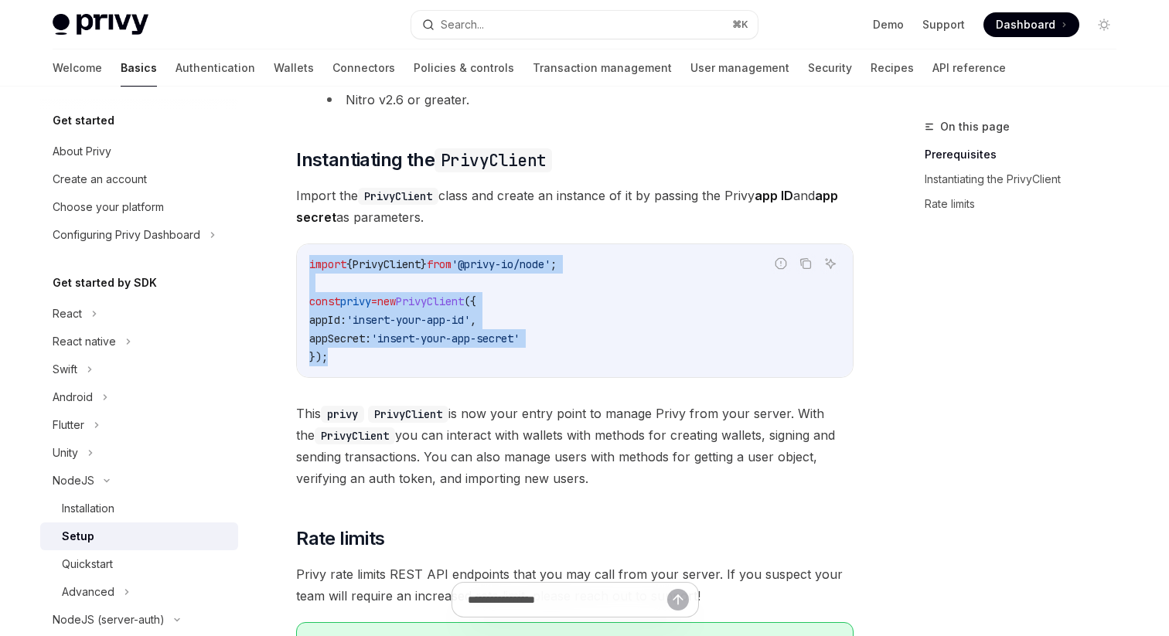
drag, startPoint x: 309, startPoint y: 266, endPoint x: 375, endPoint y: 356, distance: 111.2
click at [375, 356] on code "import { PrivyClient } from '@privy-io/node' ; const privy = new PrivyClient ({…" at bounding box center [574, 310] width 531 height 111
copy code "import { PrivyClient } from '@privy-io/node' ; const privy = new PrivyClient ({…"
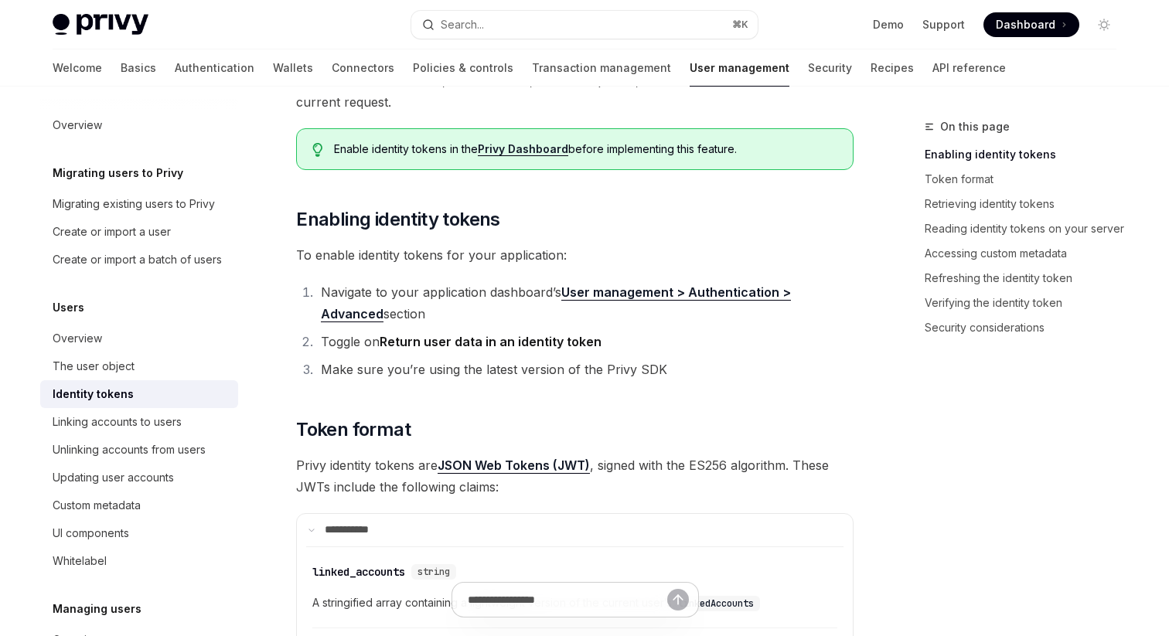
scroll to position [314, 0]
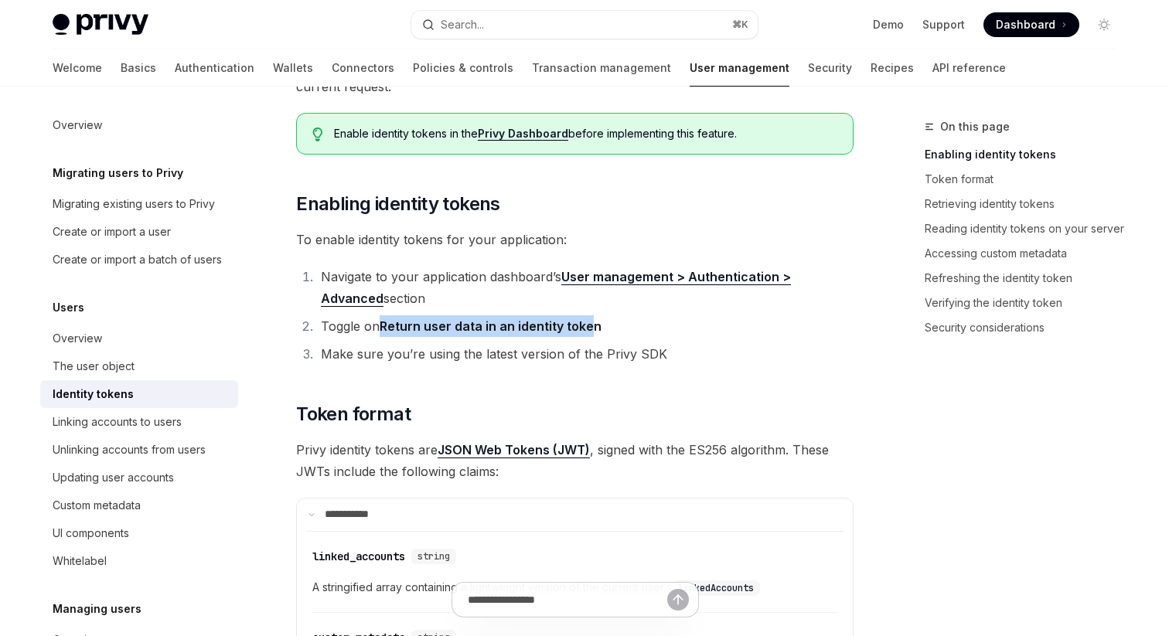
drag, startPoint x: 376, startPoint y: 324, endPoint x: 589, endPoint y: 319, distance: 212.7
click at [591, 321] on li "Toggle on Return user data in an identity token" at bounding box center [584, 326] width 537 height 22
click at [589, 319] on strong "Return user data in an identity token" at bounding box center [491, 326] width 222 height 15
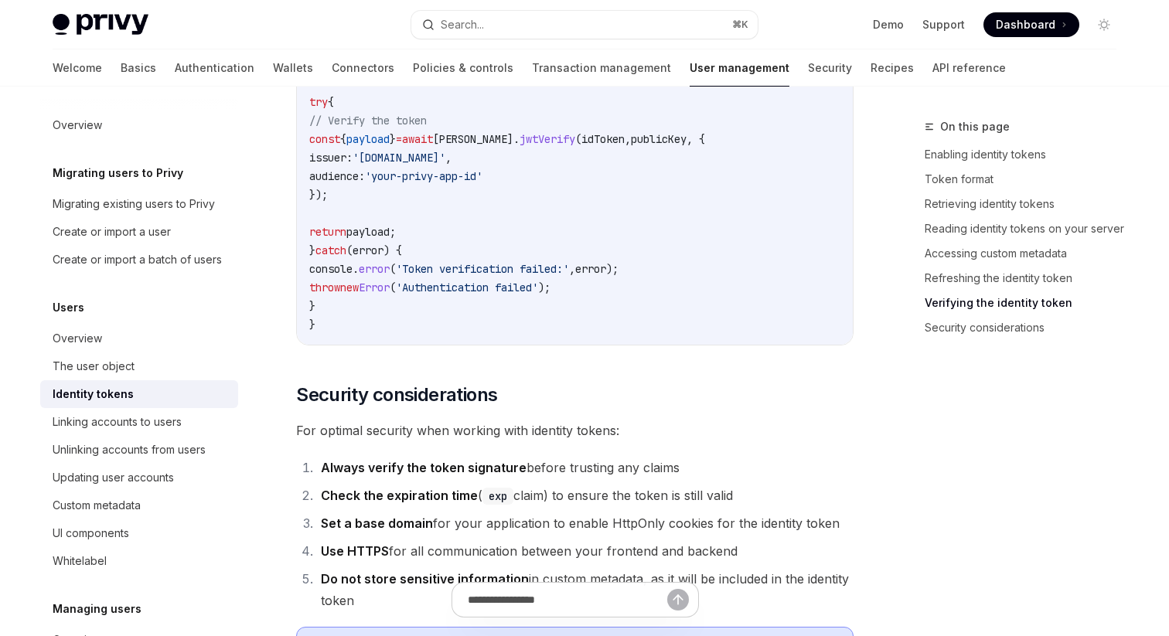
scroll to position [5201, 0]
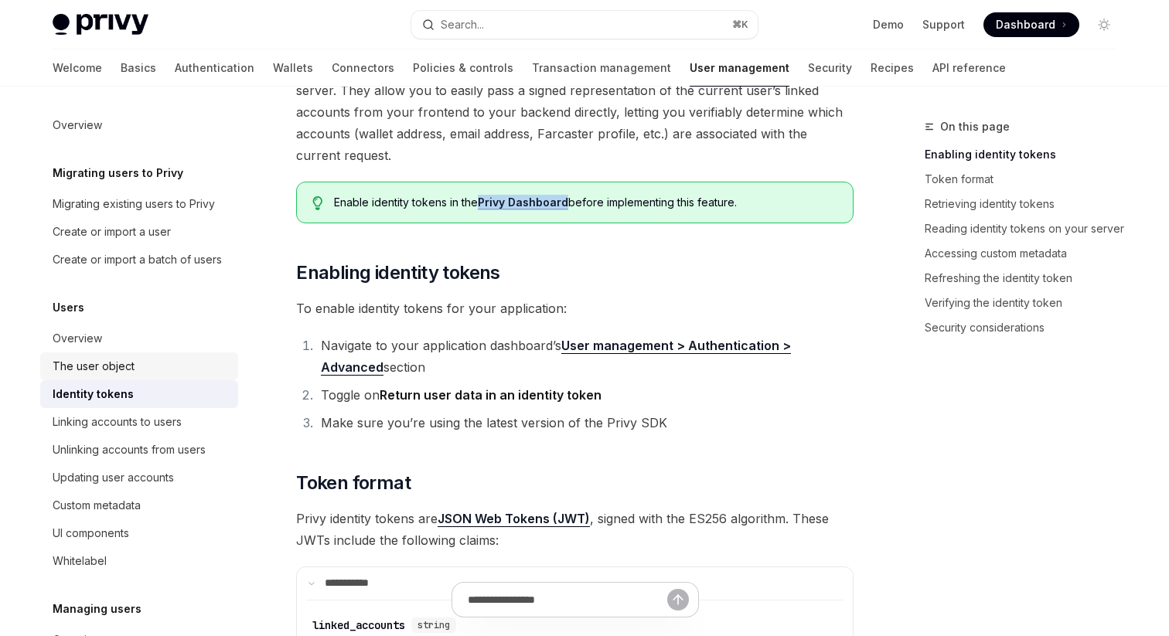
click at [130, 359] on div "The user object" at bounding box center [94, 366] width 82 height 19
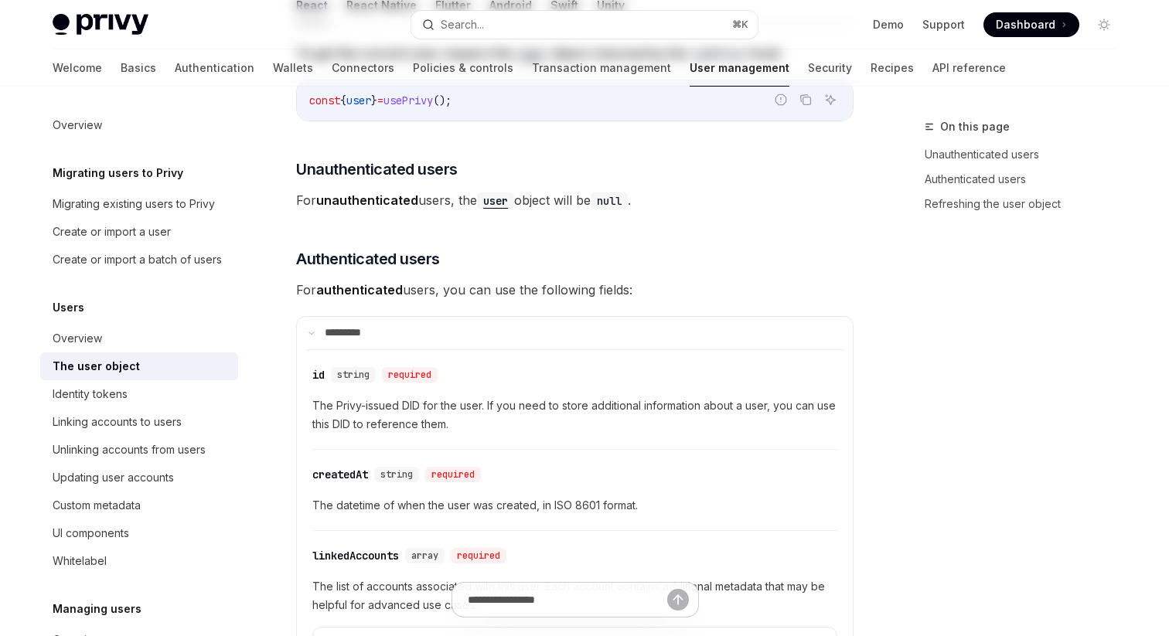
type textarea "*"
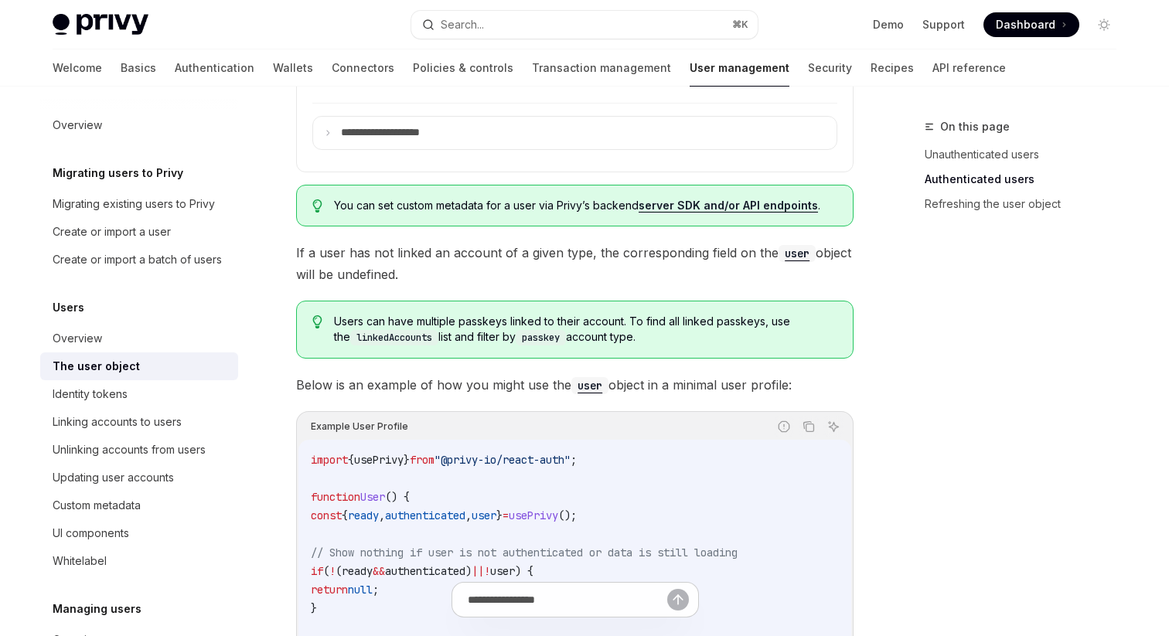
scroll to position [1083, 0]
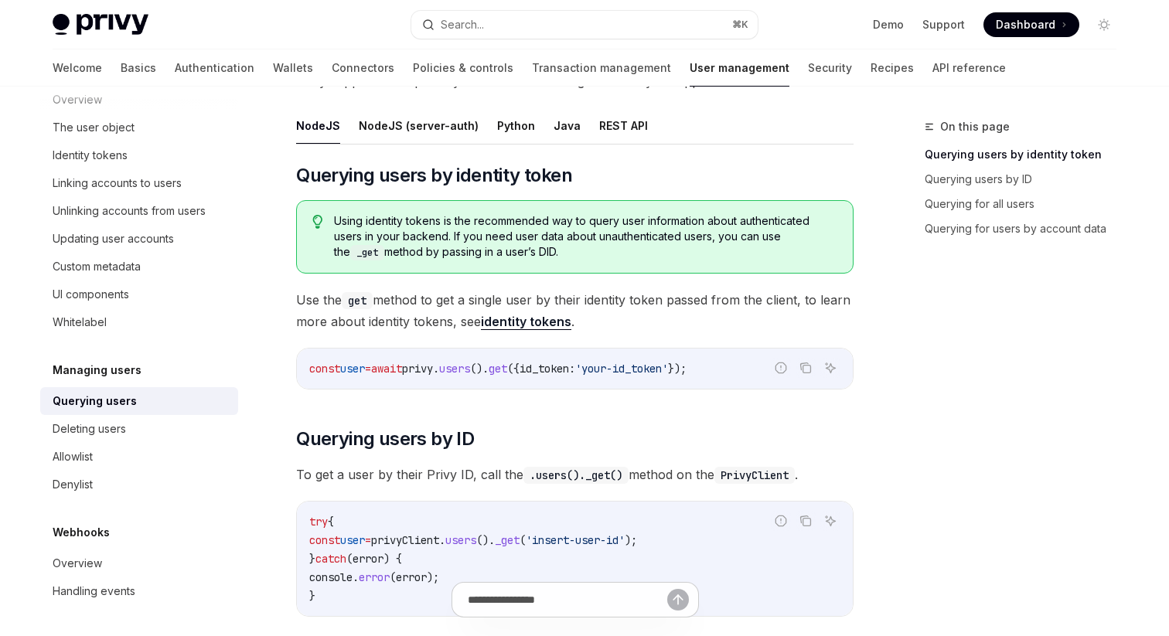
scroll to position [140, 0]
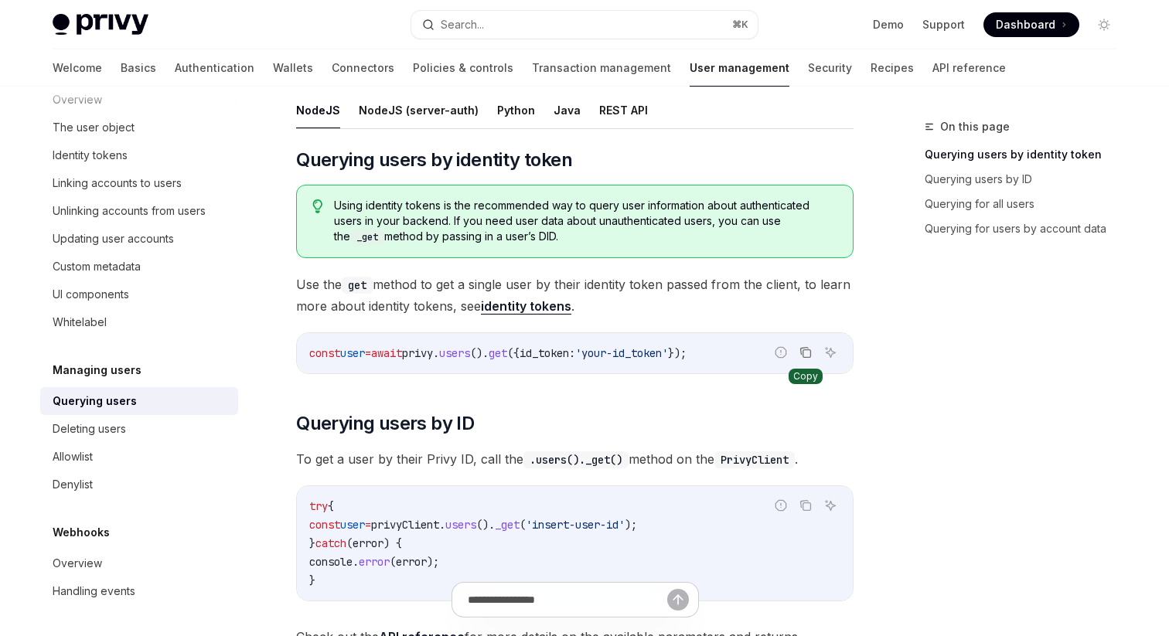
click at [811, 353] on icon "Copy the contents from the code block" at bounding box center [805, 352] width 12 height 12
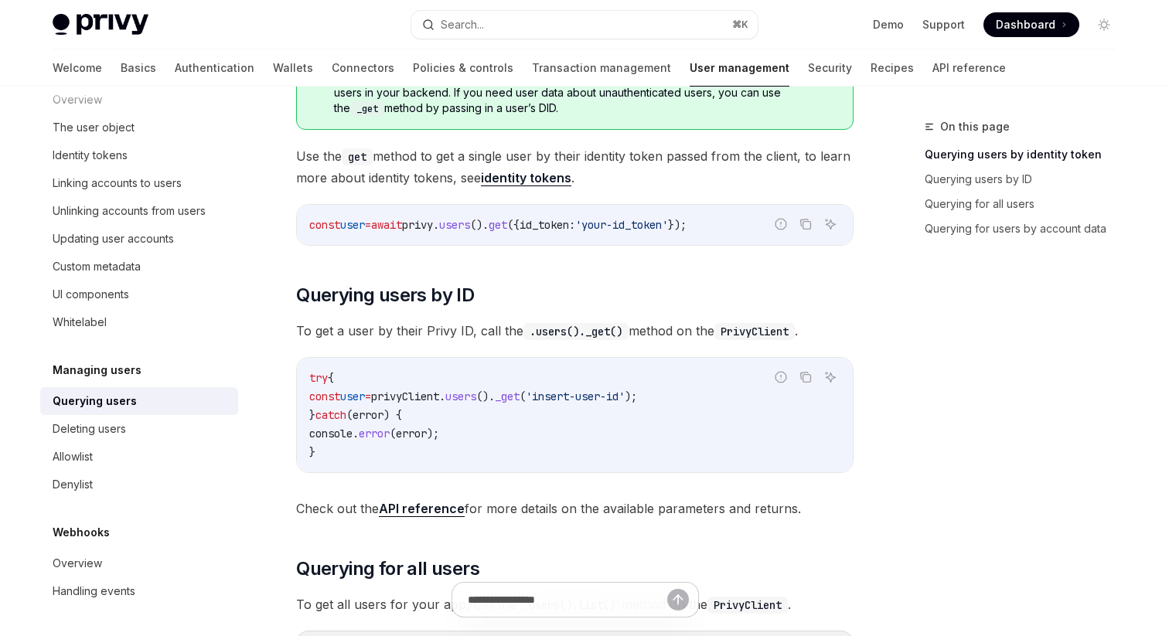
scroll to position [267, 0]
click at [402, 394] on span "privyClient" at bounding box center [405, 398] width 68 height 14
drag, startPoint x: 402, startPoint y: 394, endPoint x: 535, endPoint y: 394, distance: 133.0
click at [535, 394] on span "const user = privyClient . users (). _get ( 'insert-user-id' );" at bounding box center [473, 398] width 328 height 14
copy span "privyClient . users ()."
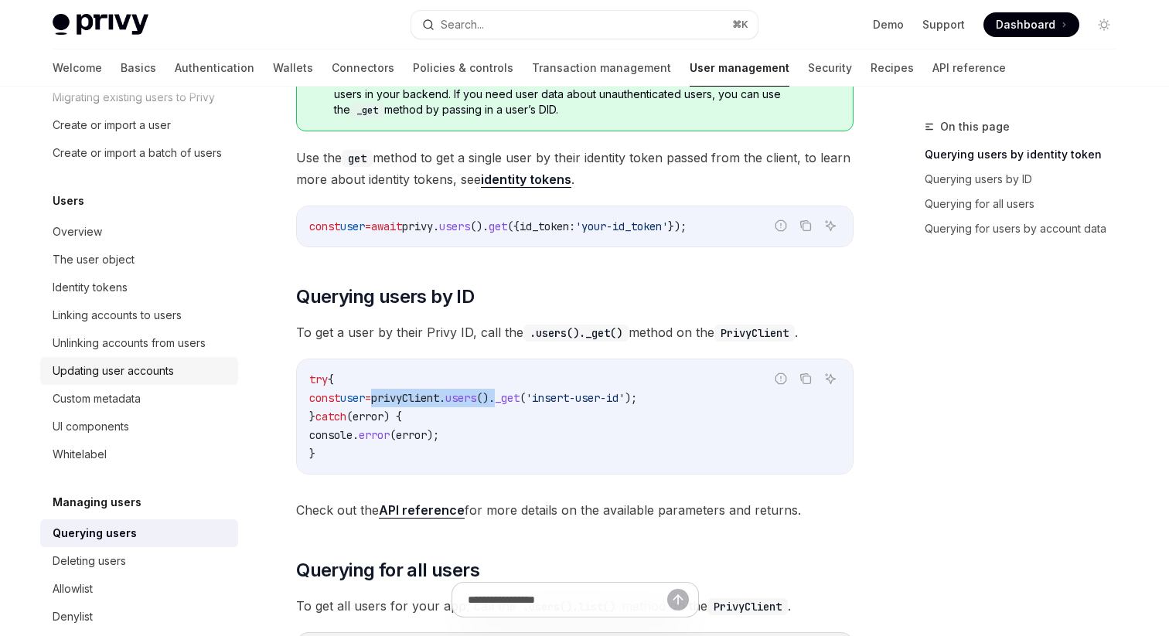
scroll to position [94, 0]
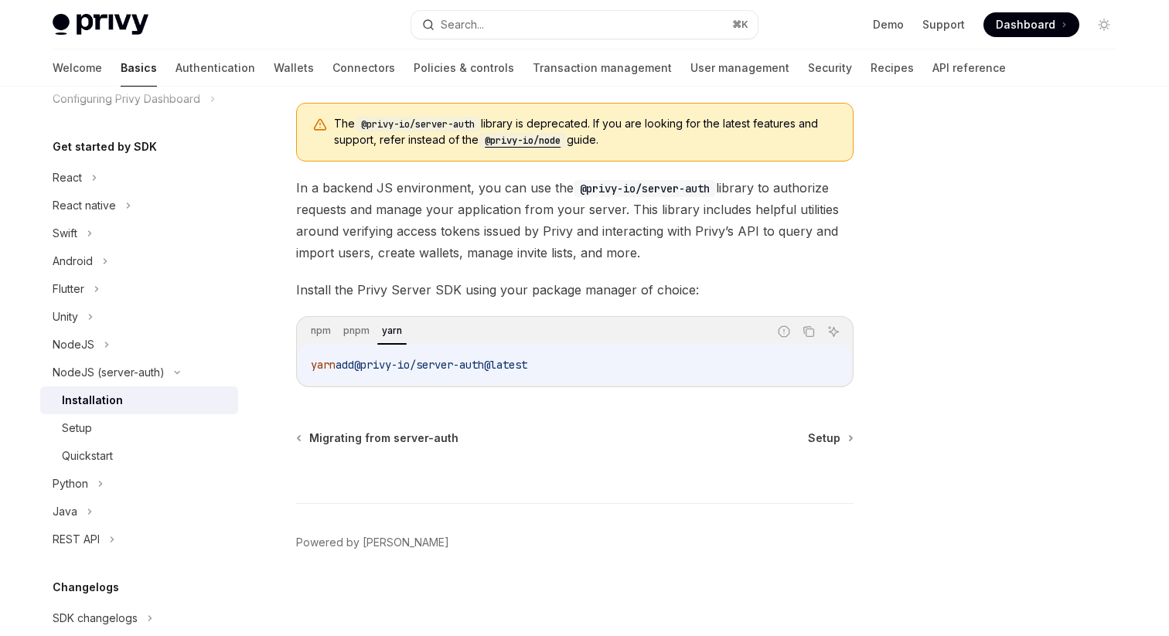
scroll to position [141, 0]
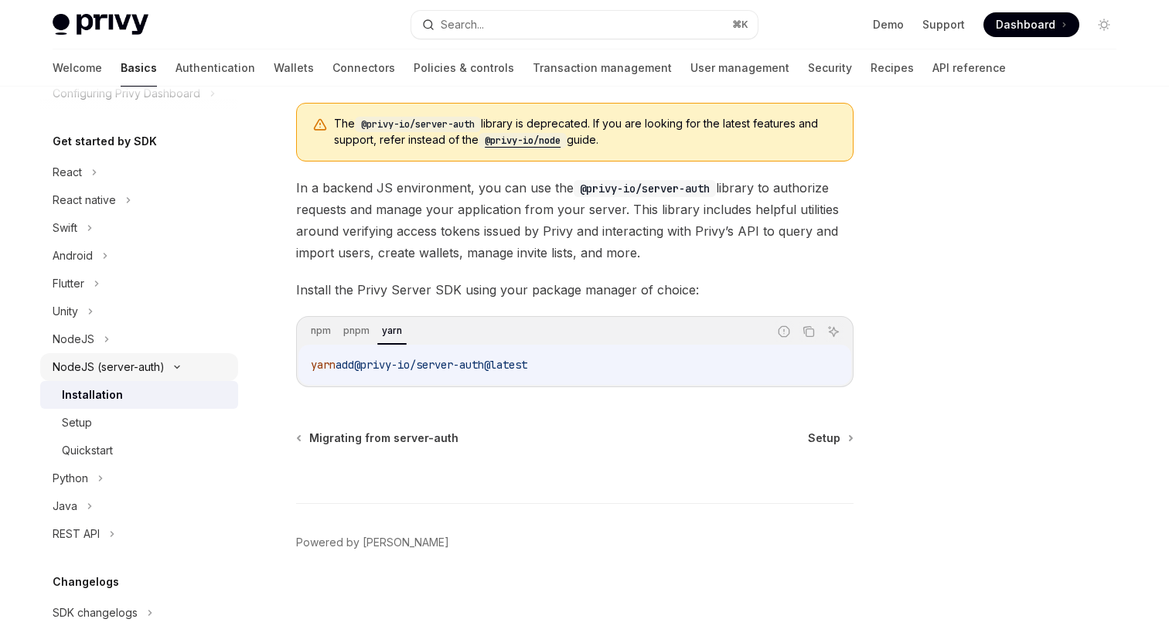
click at [115, 368] on div "NodeJS (server-auth)" at bounding box center [109, 367] width 112 height 19
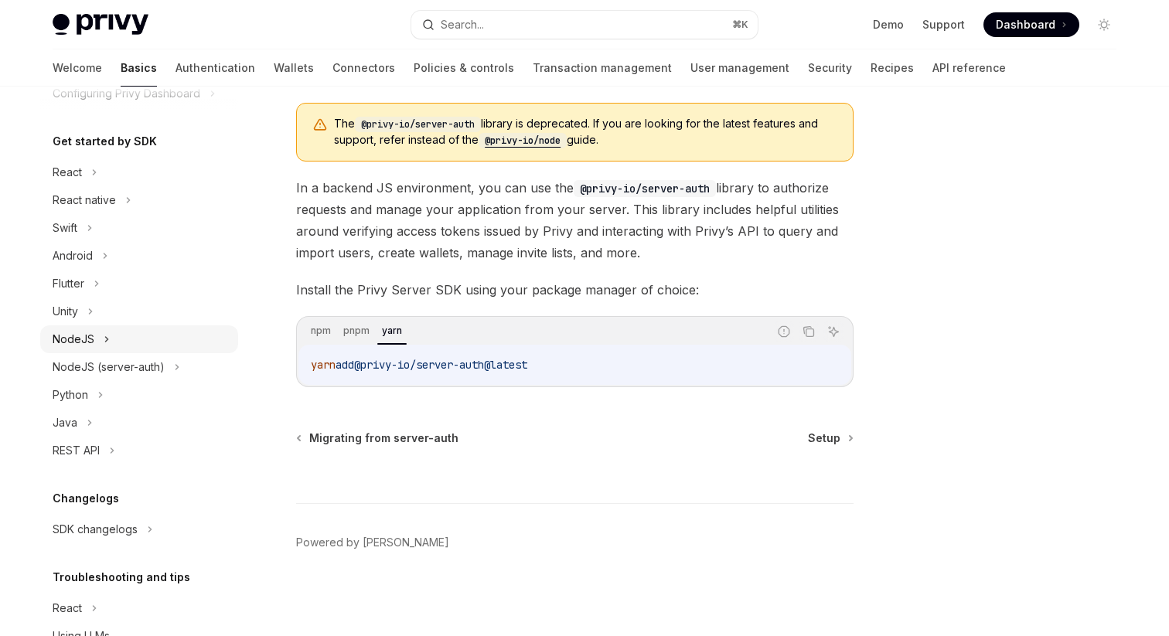
click at [104, 349] on div "NodeJS" at bounding box center [139, 339] width 198 height 28
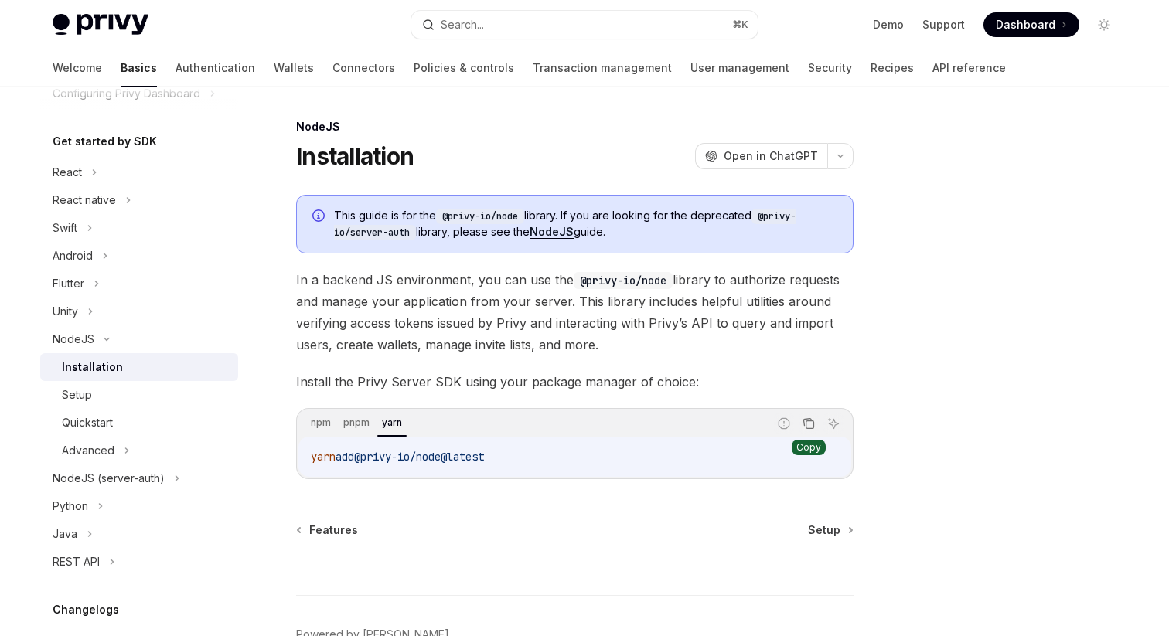
click at [807, 421] on icon "Copy the contents from the code block" at bounding box center [810, 425] width 8 height 8
click at [116, 400] on div "Setup" at bounding box center [145, 395] width 167 height 19
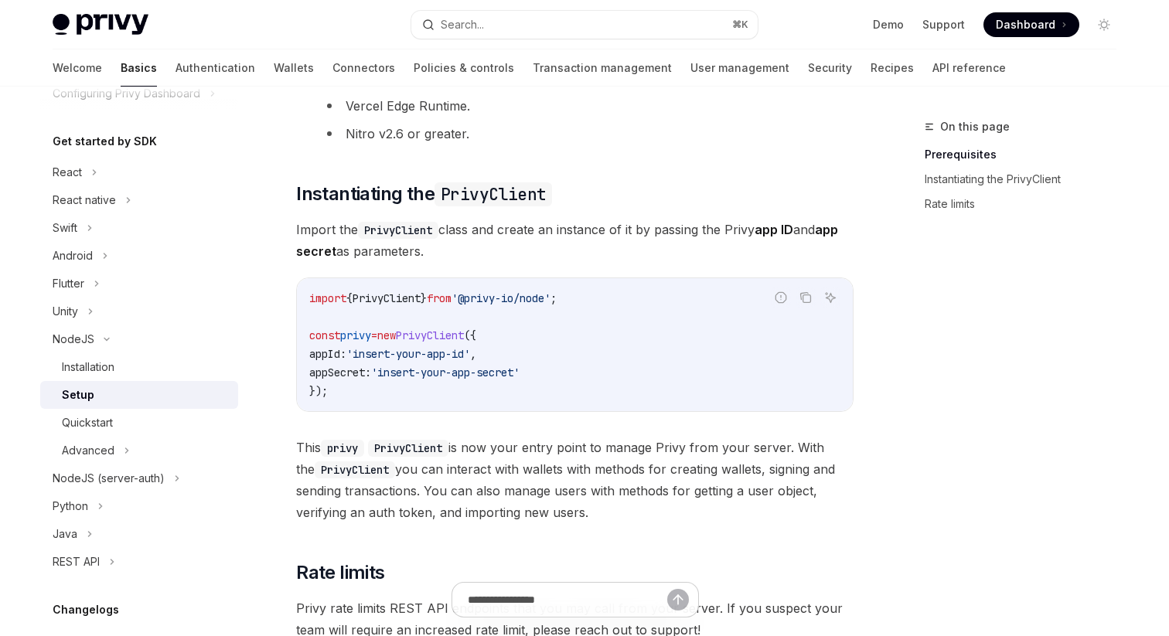
scroll to position [354, 0]
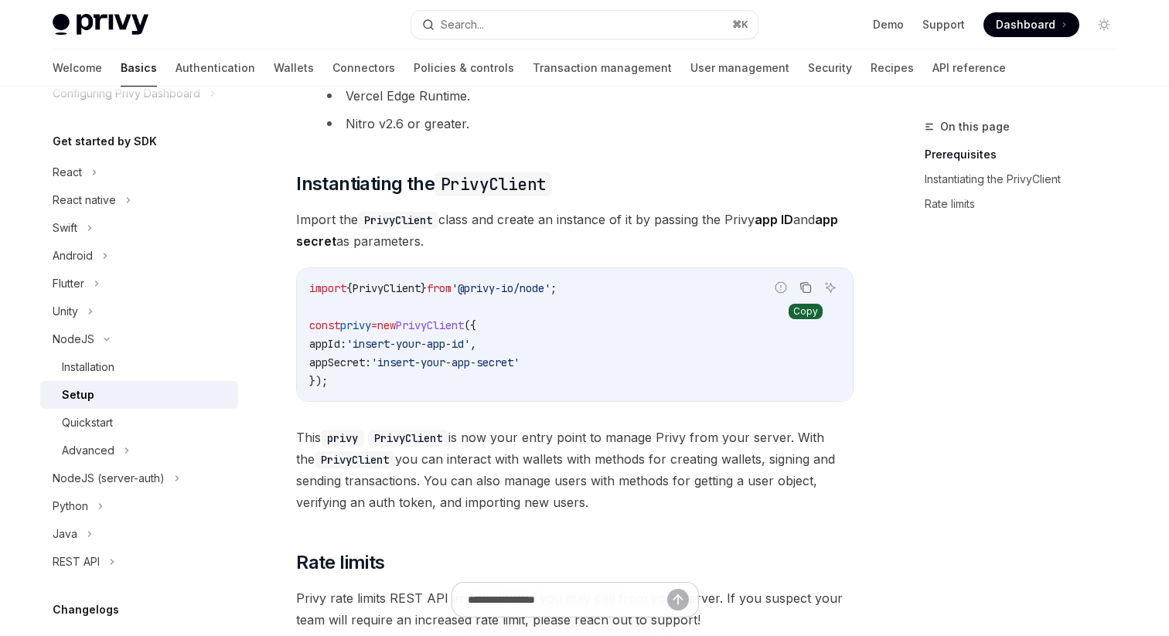
click at [814, 289] on button "Copy the contents from the code block" at bounding box center [806, 288] width 20 height 20
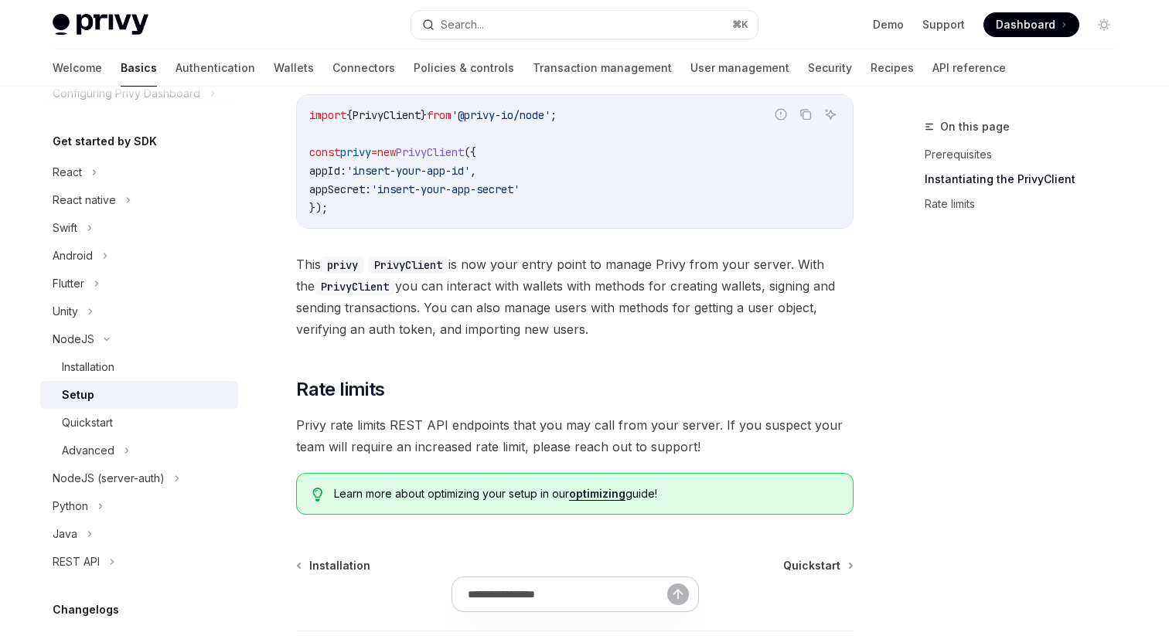
scroll to position [535, 0]
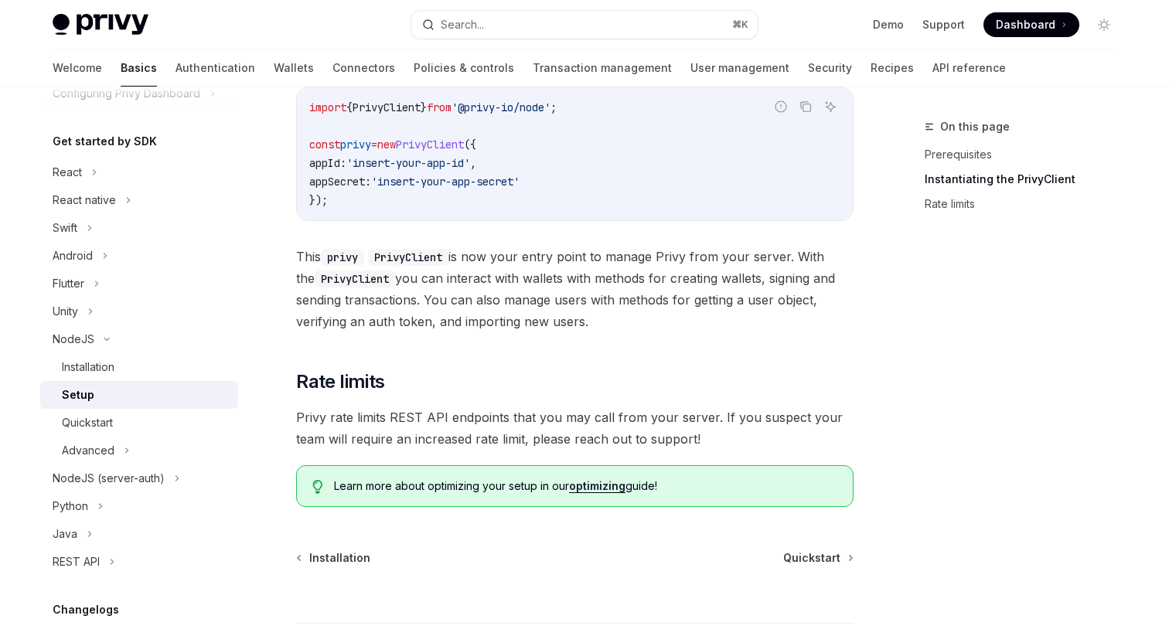
click at [592, 486] on link "optimizing" at bounding box center [597, 486] width 56 height 14
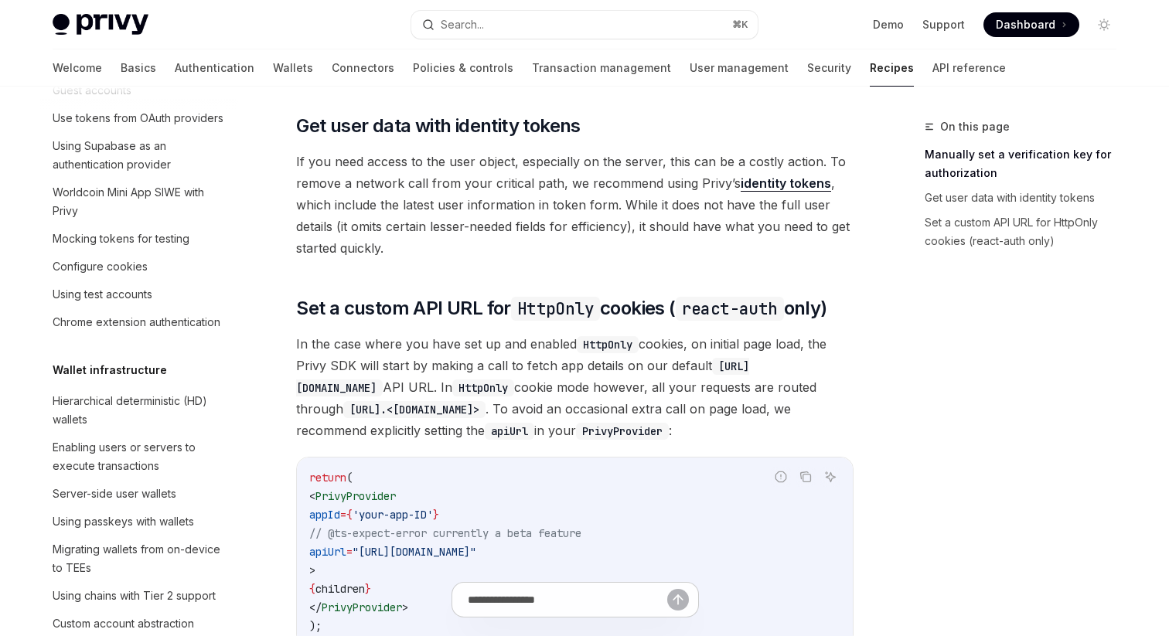
scroll to position [563, 0]
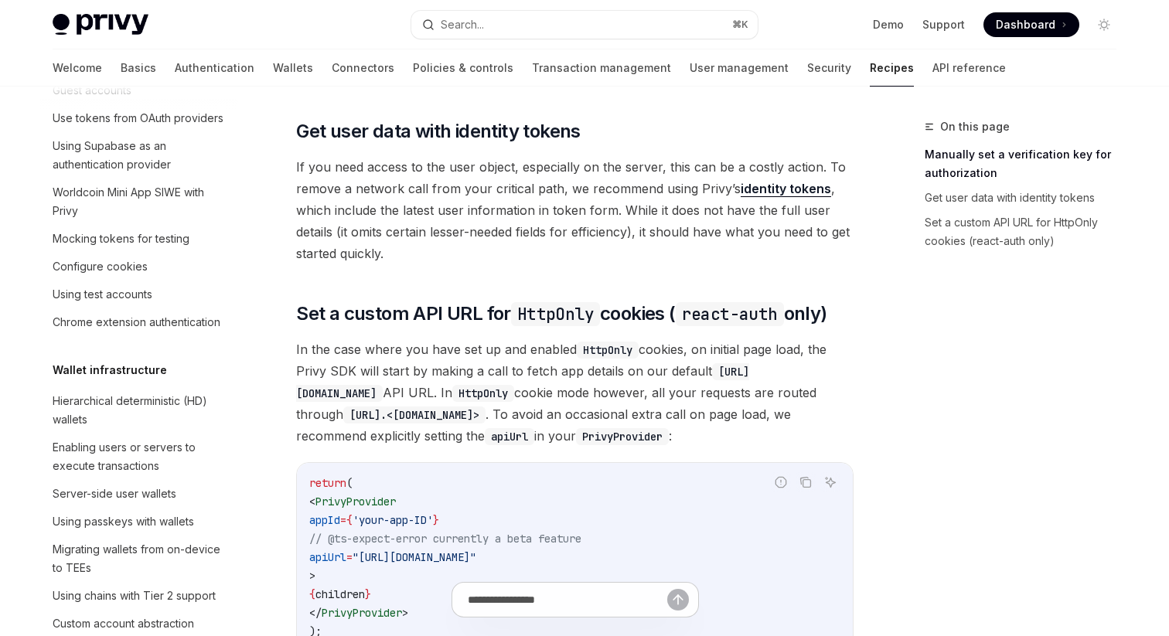
click at [758, 193] on link "identity tokens" at bounding box center [786, 189] width 90 height 16
type textarea "*"
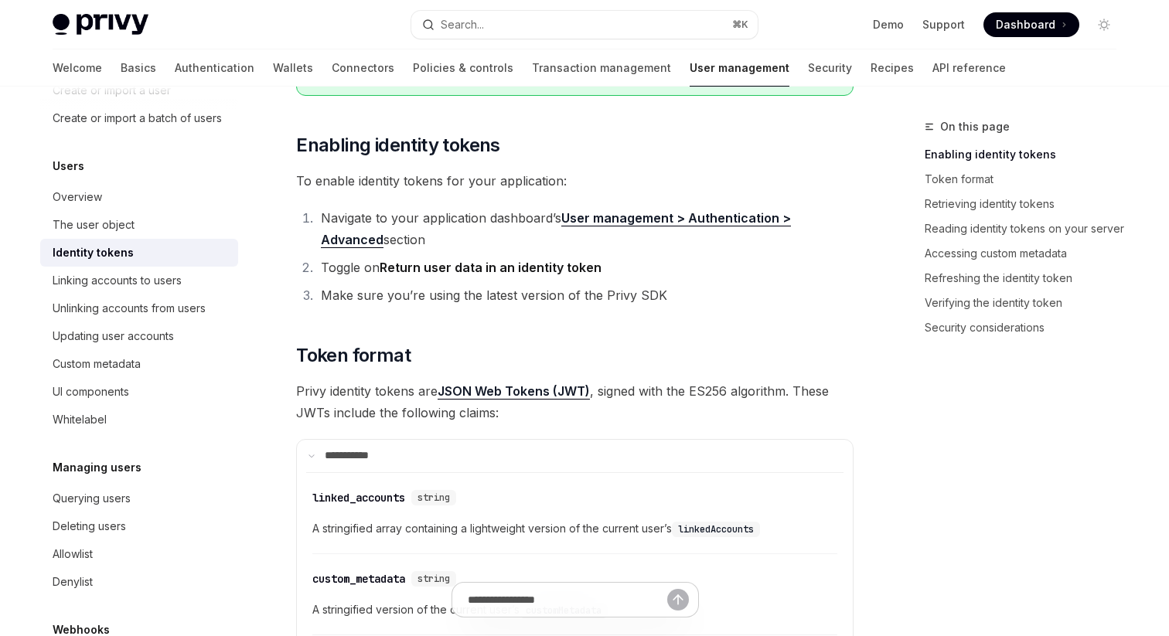
scroll to position [365, 0]
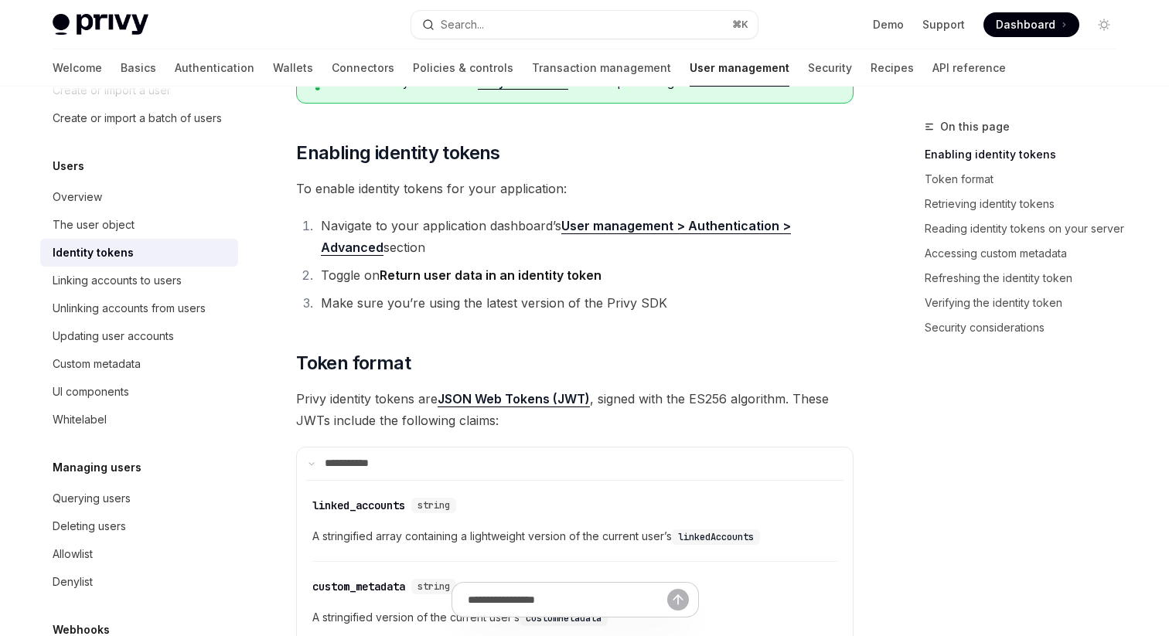
click at [659, 222] on link "User management > Authentication > Advanced" at bounding box center [556, 237] width 470 height 38
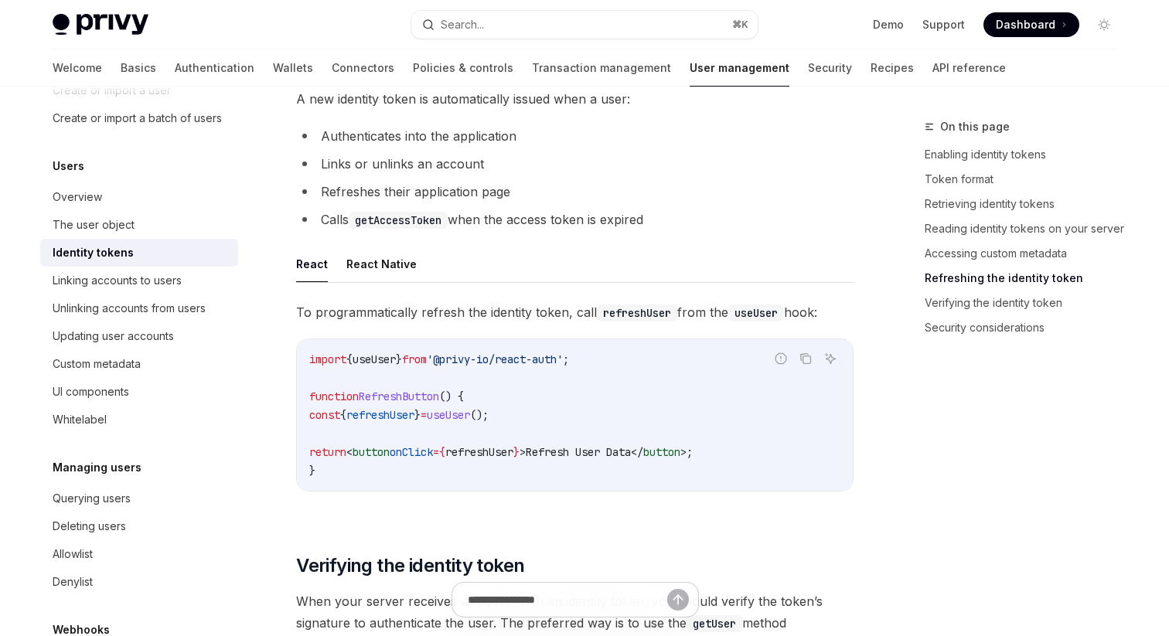
scroll to position [3715, 0]
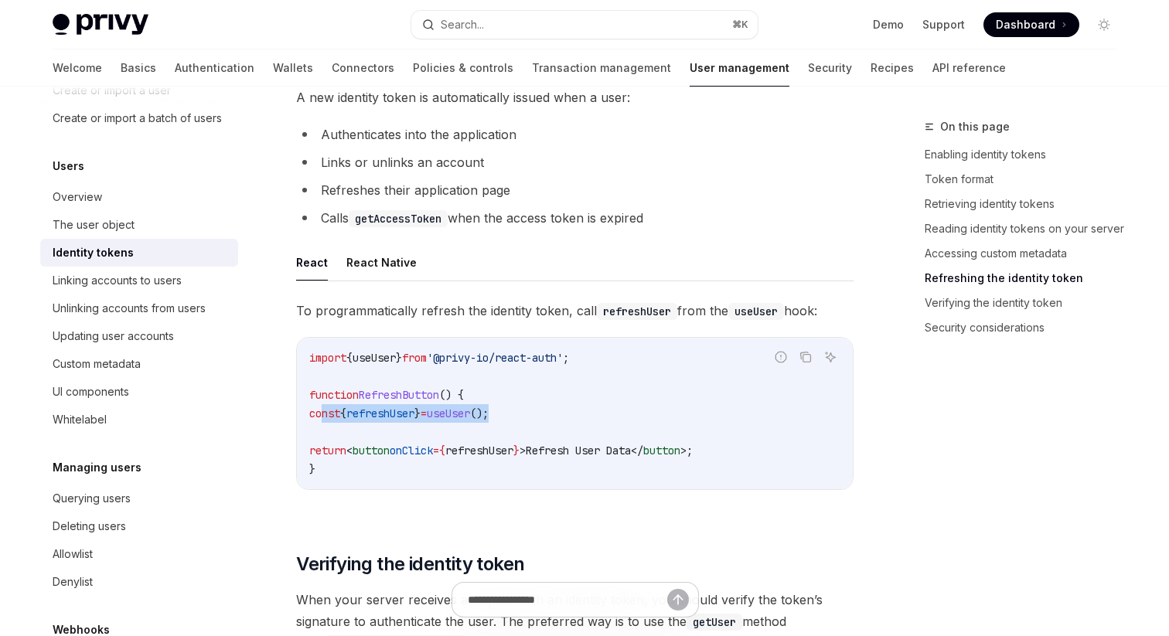
drag, startPoint x: 321, startPoint y: 424, endPoint x: 541, endPoint y: 420, distance: 220.4
click at [541, 420] on code "import { useUser } from '@privy-io/react-auth' ; function RefreshButton () { co…" at bounding box center [574, 414] width 531 height 130
copy span "const { refreshUser } = useUser ();"
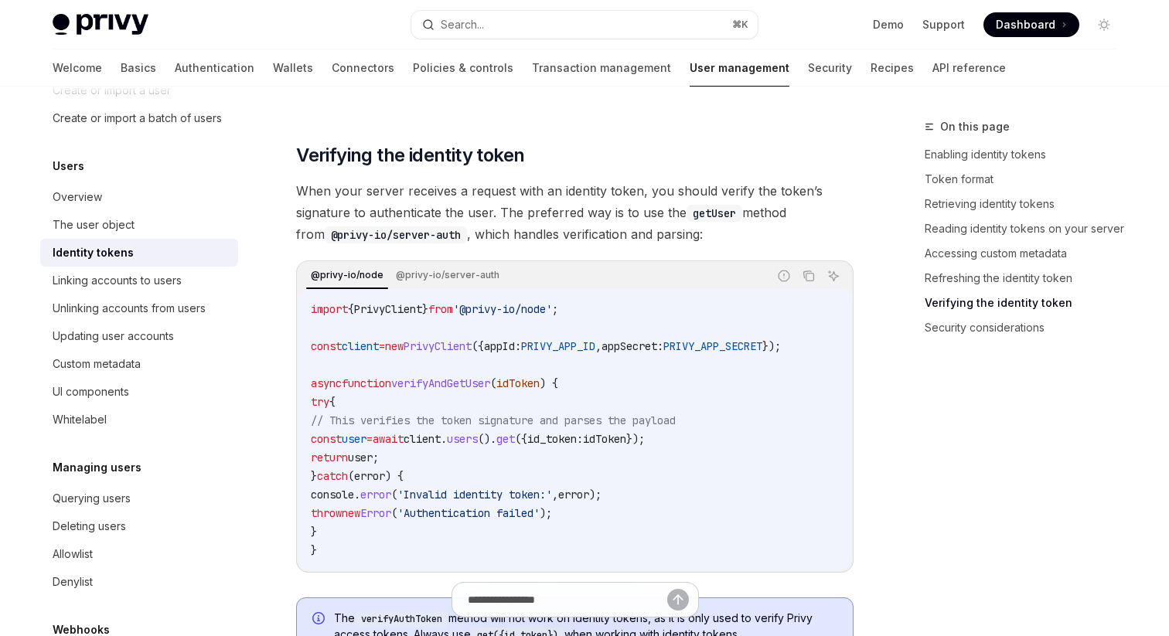
scroll to position [4066, 0]
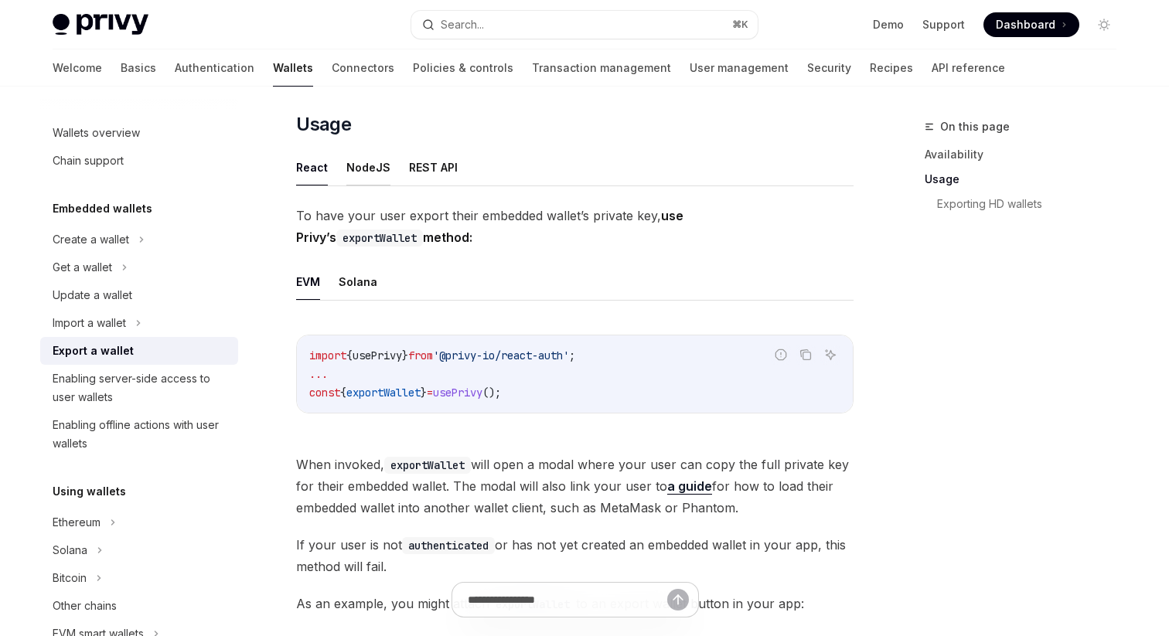
click at [362, 171] on button "NodeJS" at bounding box center [368, 167] width 44 height 36
type textarea "*"
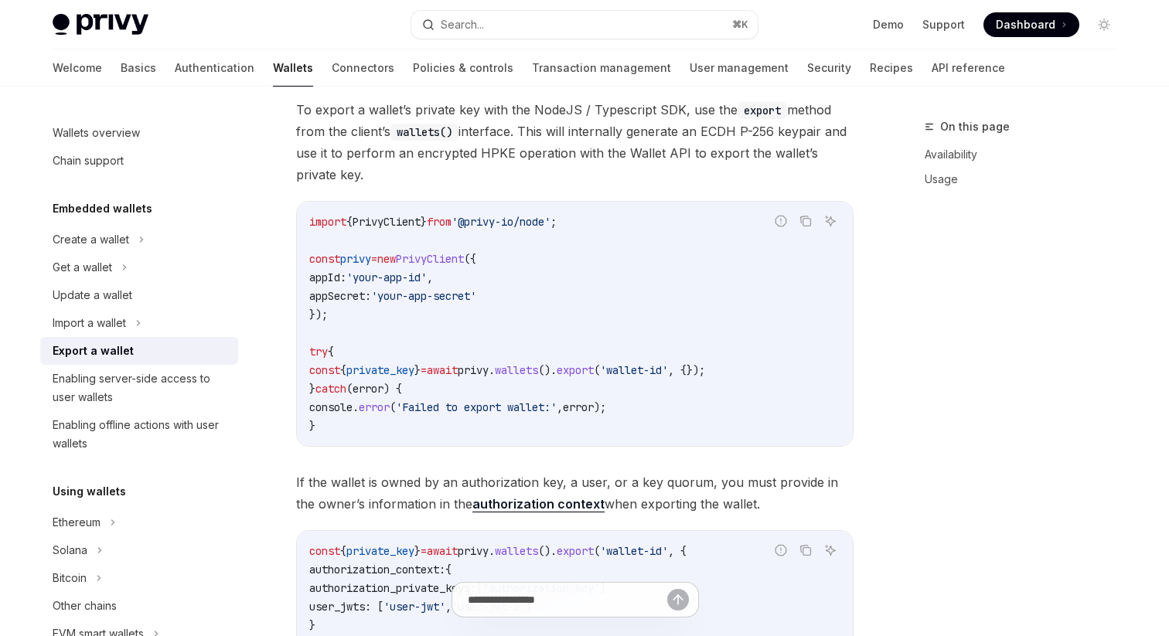
scroll to position [555, 0]
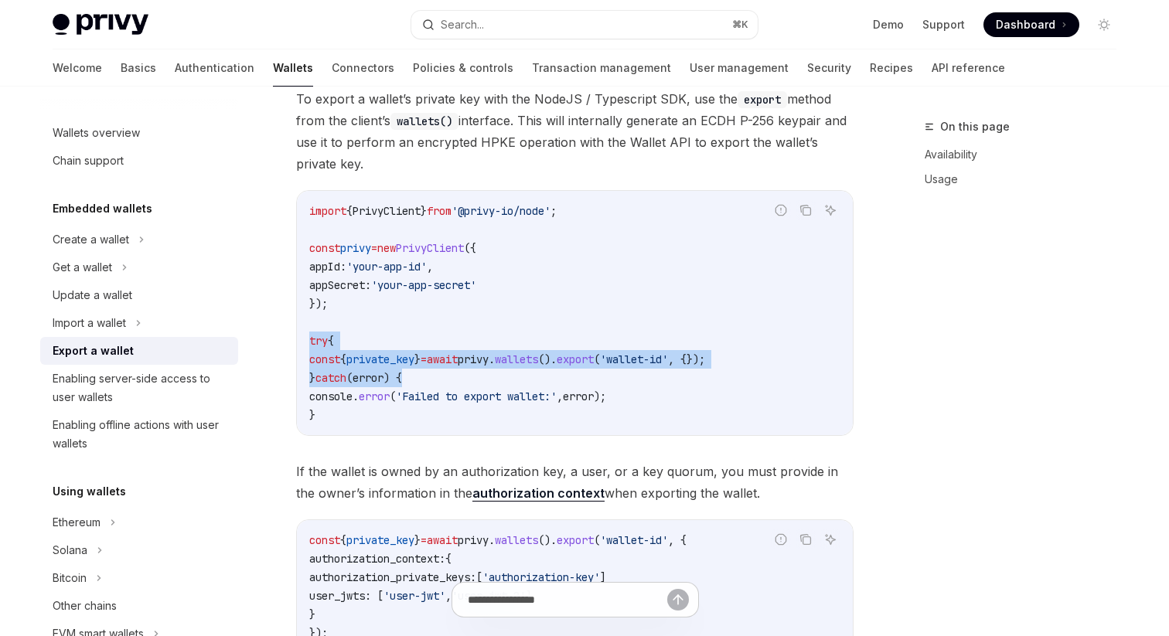
drag, startPoint x: 301, startPoint y: 334, endPoint x: 418, endPoint y: 383, distance: 127.5
click at [418, 383] on div "import { PrivyClient } from '@privy-io/node' ; const privy = new PrivyClient ({…" at bounding box center [575, 313] width 556 height 244
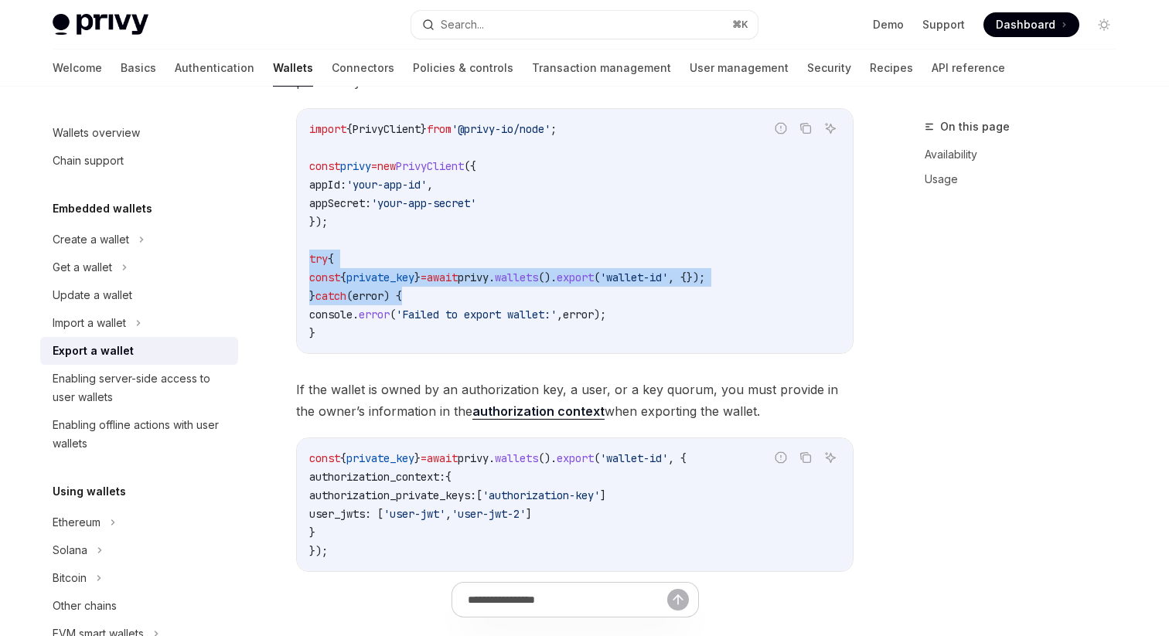
scroll to position [653, 0]
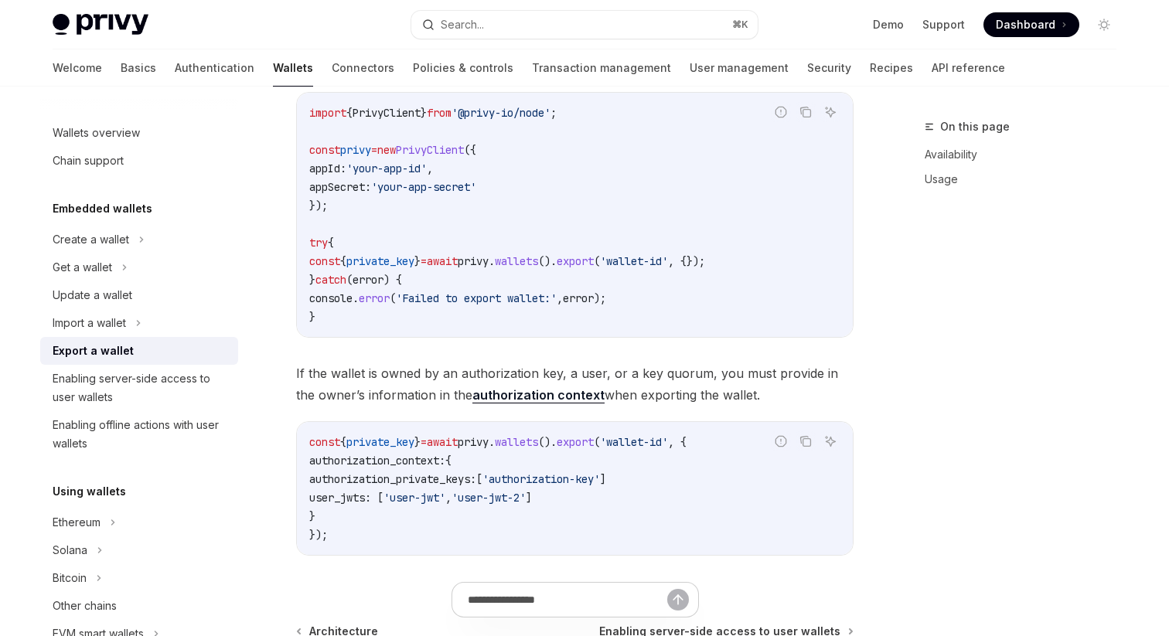
click at [407, 267] on code "import { PrivyClient } from '@privy-io/node' ; const privy = new PrivyClient ({…" at bounding box center [574, 215] width 531 height 223
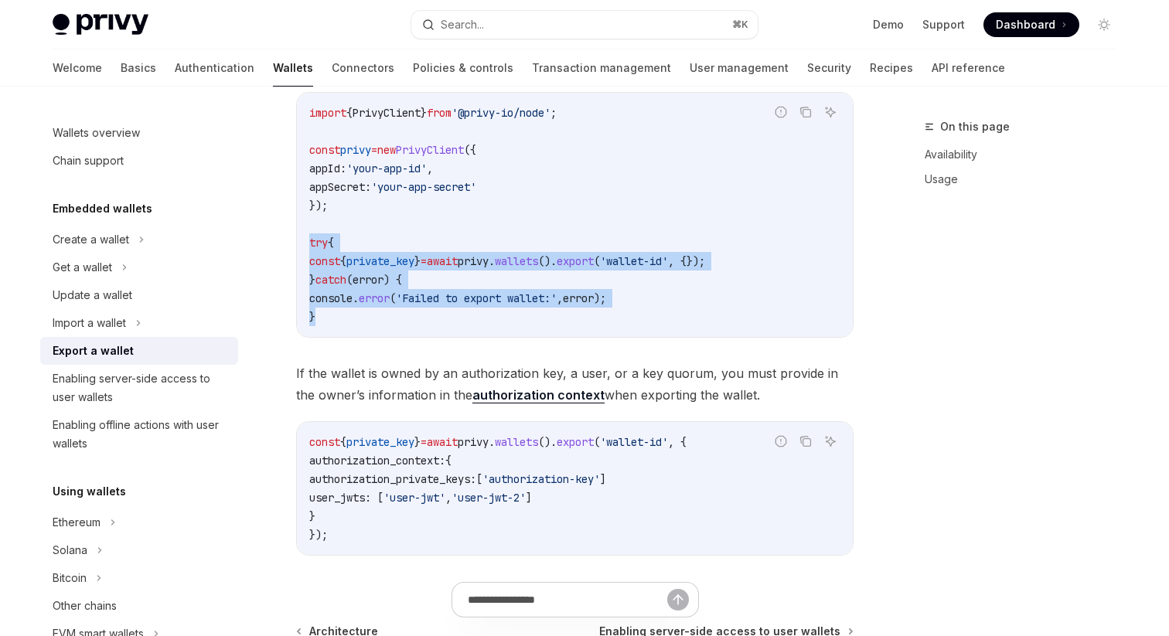
drag, startPoint x: 310, startPoint y: 240, endPoint x: 353, endPoint y: 319, distance: 90.0
click at [353, 319] on code "import { PrivyClient } from '@privy-io/node' ; const privy = new PrivyClient ({…" at bounding box center [574, 215] width 531 height 223
copy code "try { const { private_key } = await privy . wallets (). export ( 'wallet-id' , …"
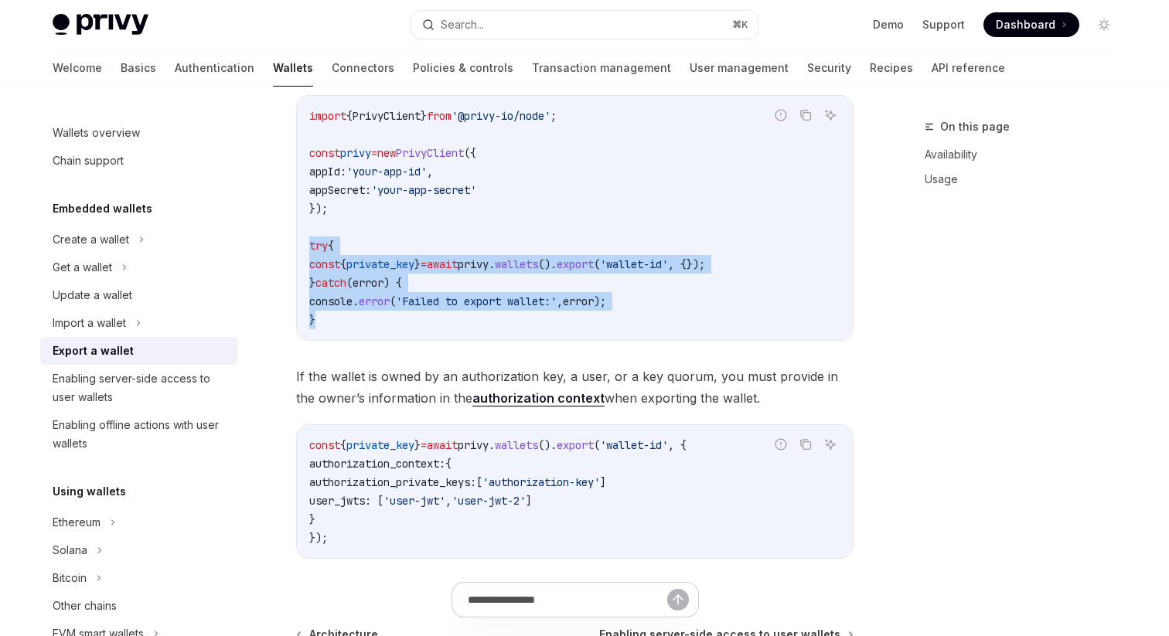
scroll to position [638, 0]
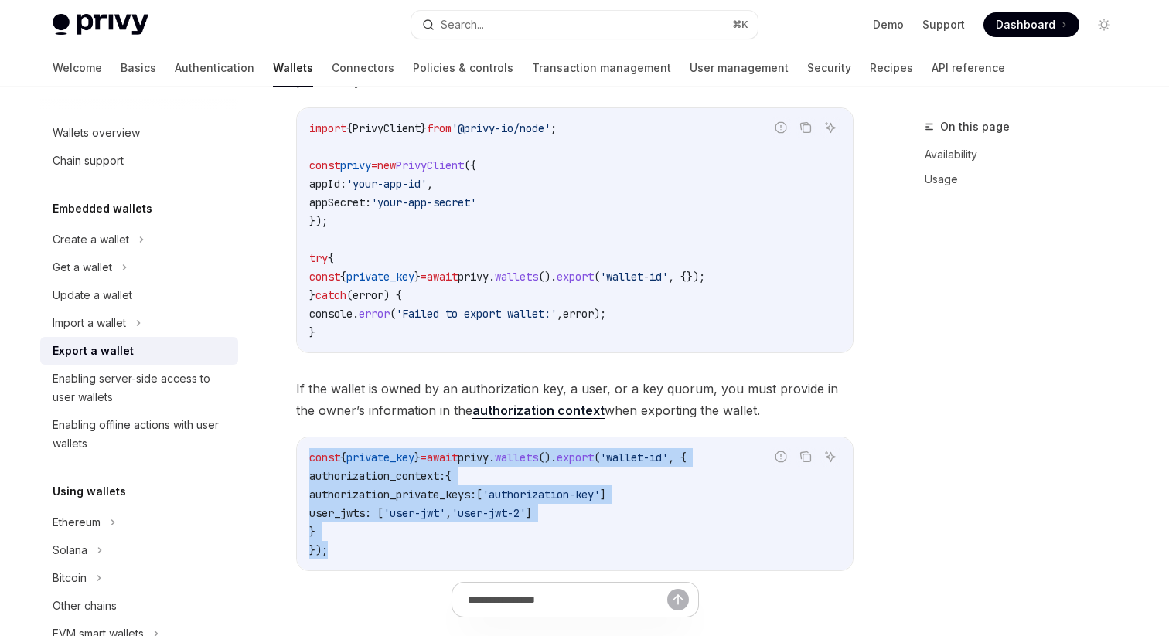
drag, startPoint x: 302, startPoint y: 452, endPoint x: 343, endPoint y: 548, distance: 104.6
click at [343, 548] on div "const { private_key } = await privy . wallets (). export ( 'wallet-id' , { auth…" at bounding box center [575, 504] width 556 height 133
copy code "const { private_key } = await privy . wallets (). export ( 'wallet-id' , { auth…"
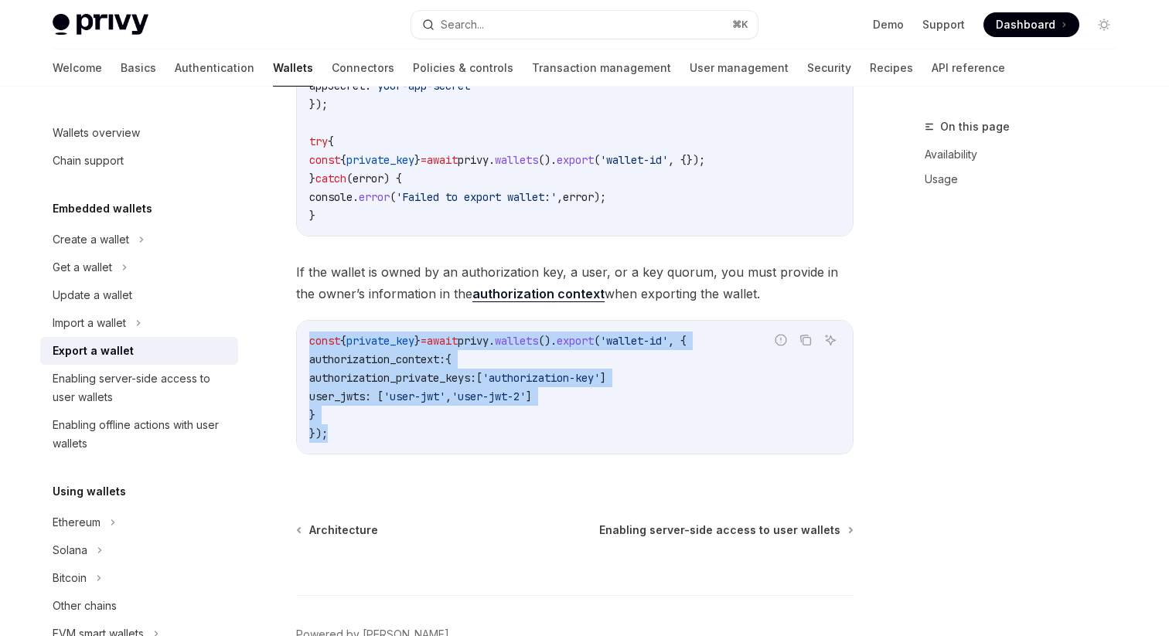
scroll to position [760, 0]
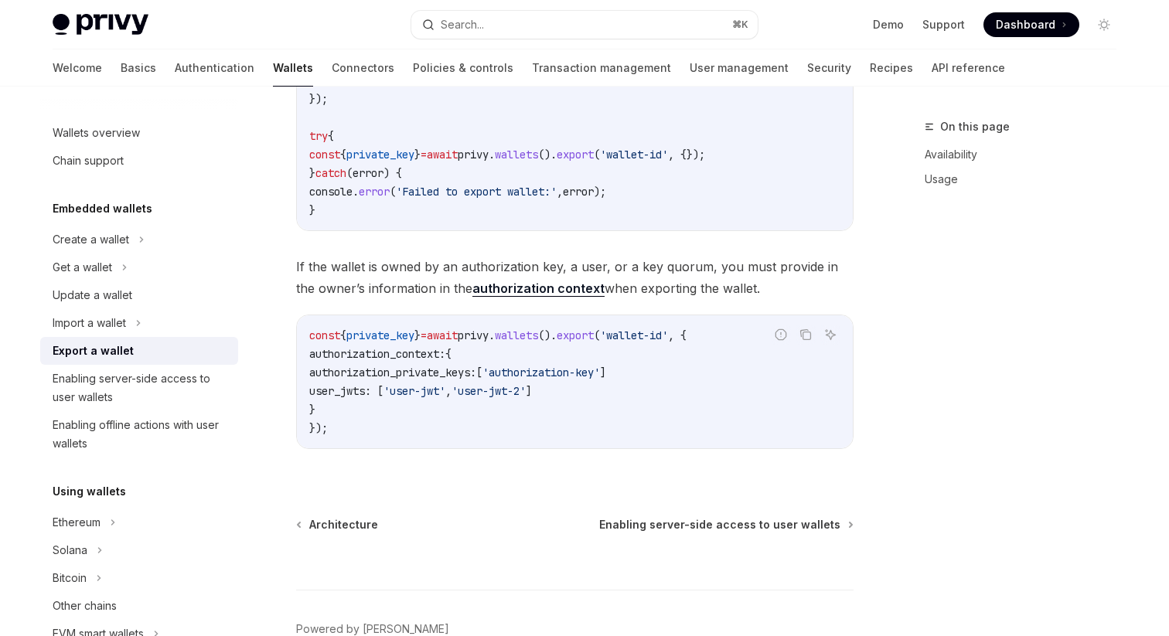
click at [317, 258] on span "If the wallet is owned by an authorization key, a user, or a key quorum, you mu…" at bounding box center [574, 277] width 557 height 43
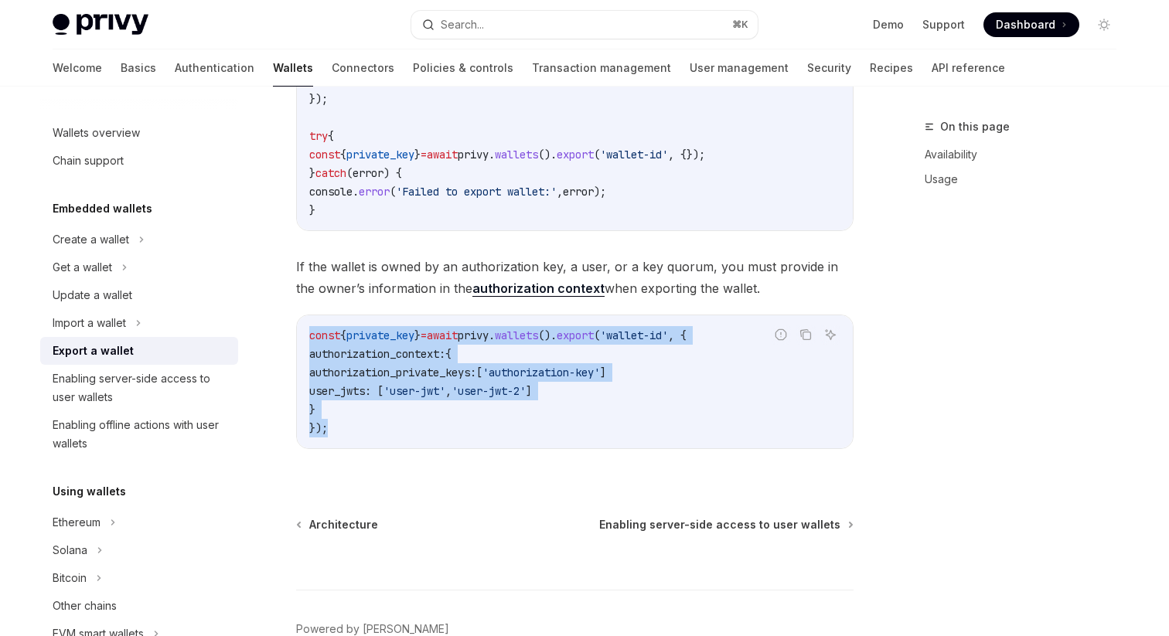
drag, startPoint x: 306, startPoint y: 329, endPoint x: 404, endPoint y: 425, distance: 137.2
click at [405, 426] on div "const { private_key } = await privy . wallets (). export ( 'wallet-id' , { auth…" at bounding box center [575, 381] width 556 height 133
copy code "const { private_key } = await privy . wallets (). export ( 'wallet-id' , { auth…"
click at [476, 369] on span "authorization_private_keys:" at bounding box center [392, 373] width 167 height 14
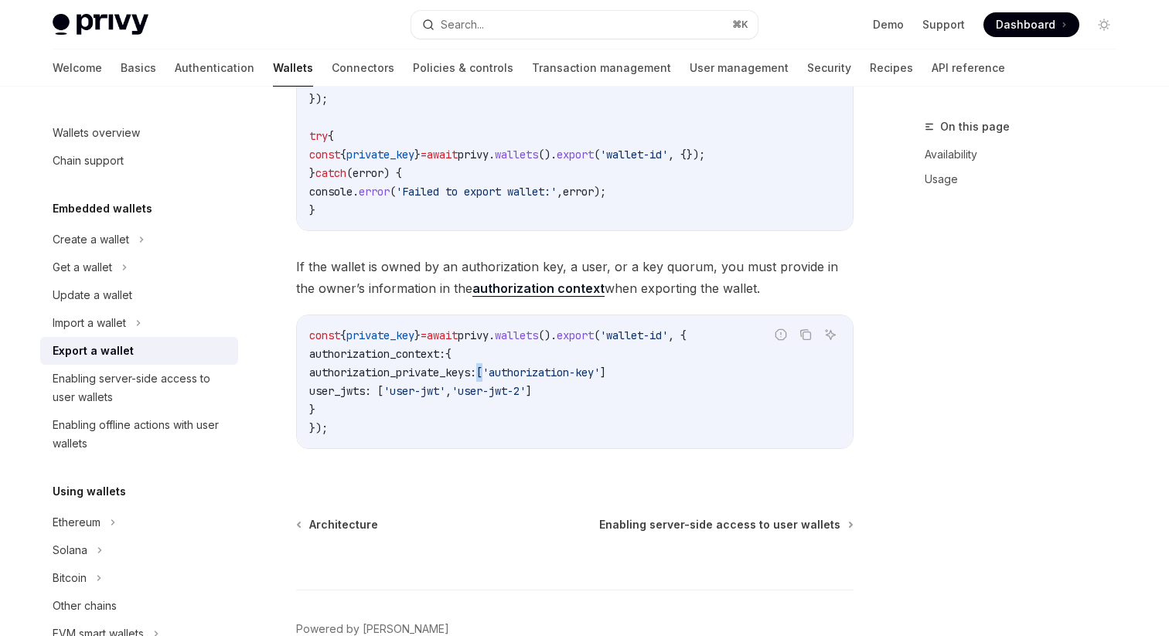
click at [476, 369] on span "authorization_private_keys:" at bounding box center [392, 373] width 167 height 14
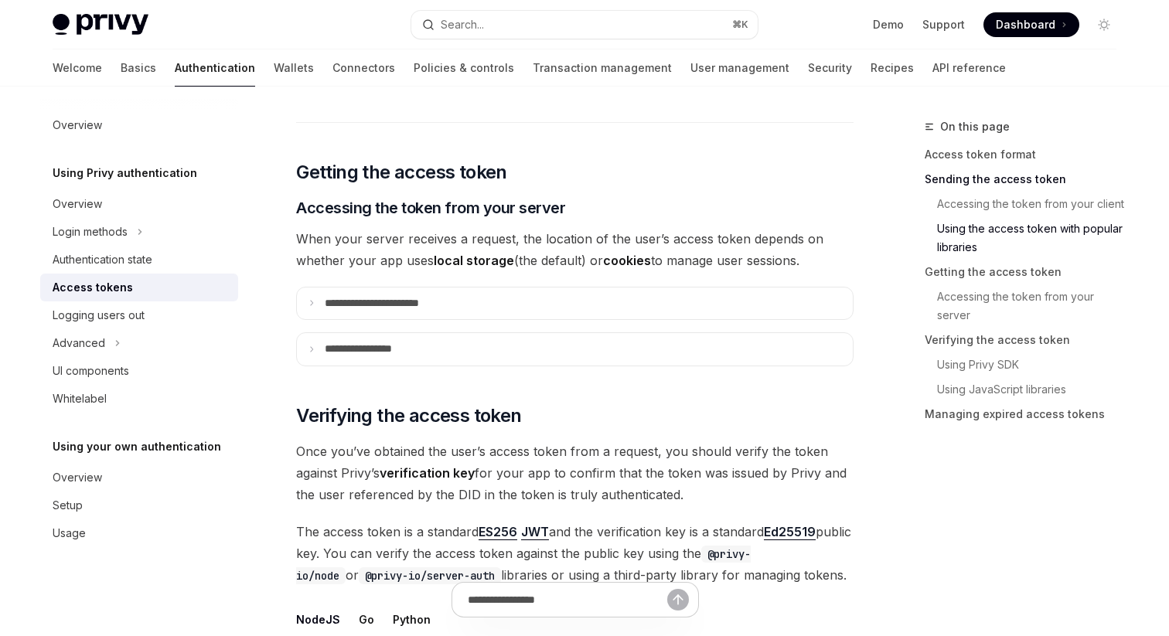
scroll to position [1911, 0]
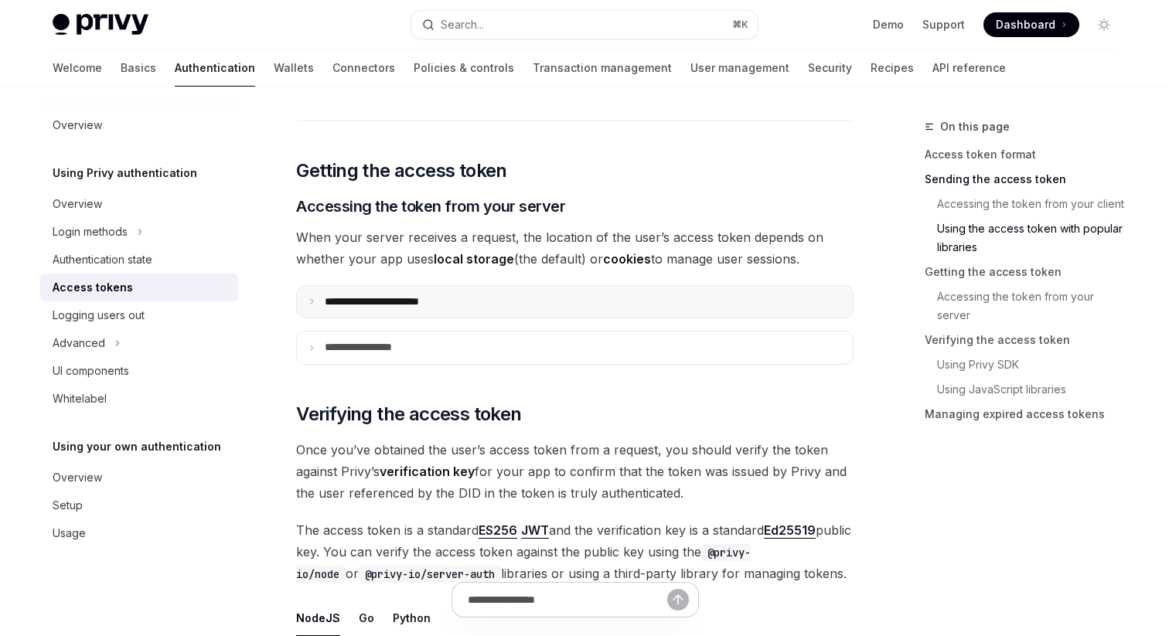
click at [355, 305] on p "**********" at bounding box center [389, 302] width 129 height 14
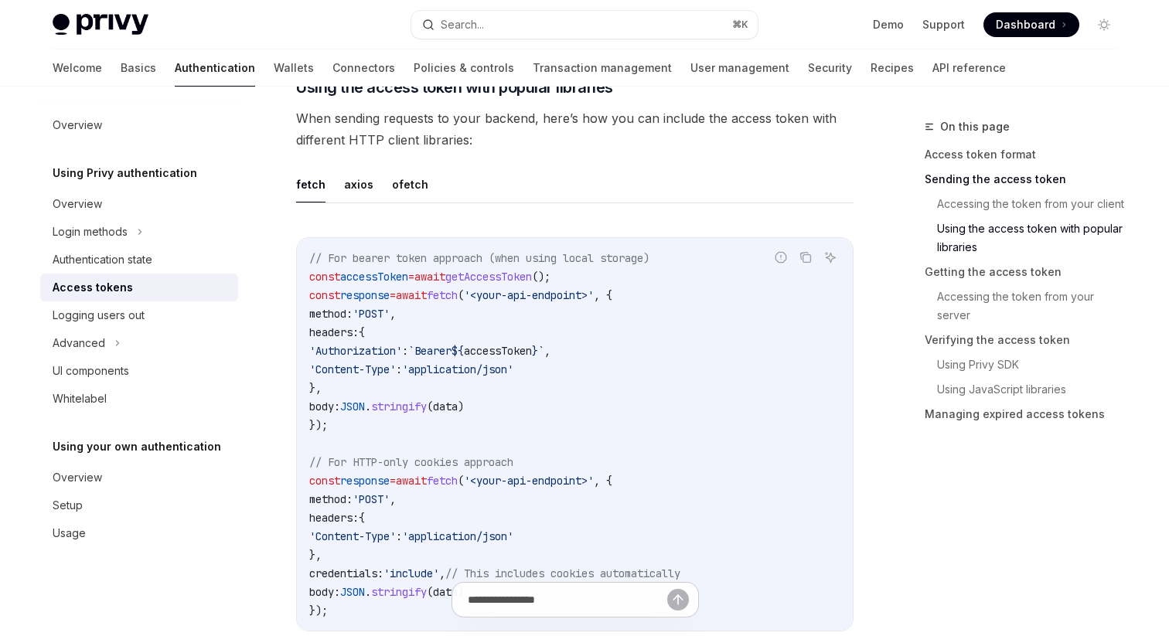
scroll to position [1335, 0]
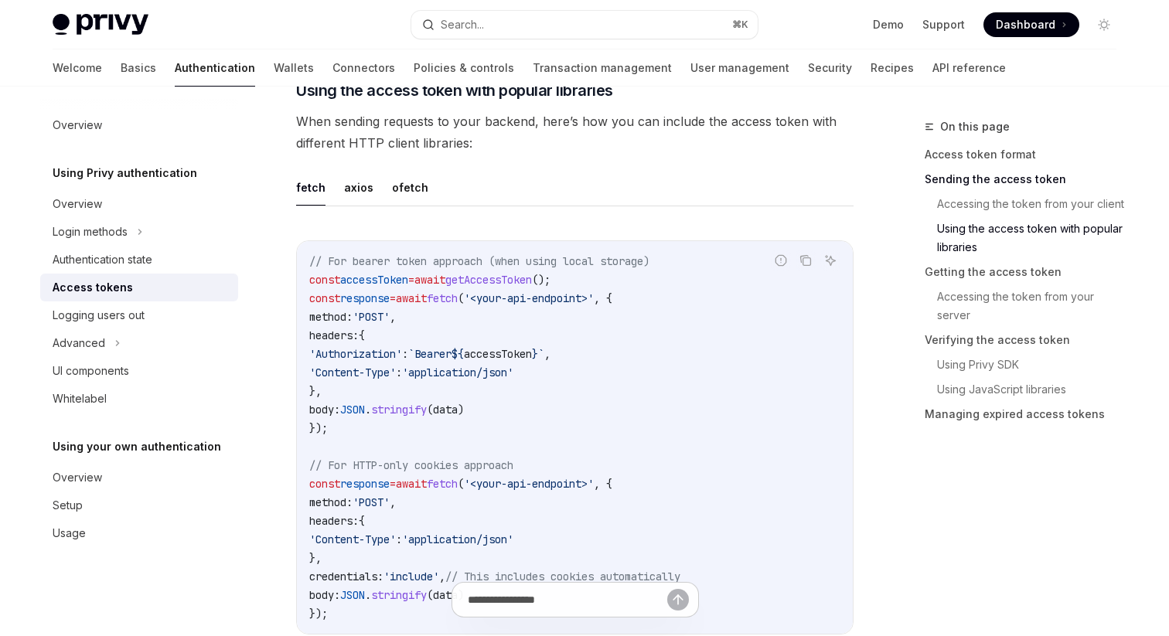
click at [992, 22] on span at bounding box center [1031, 24] width 96 height 25
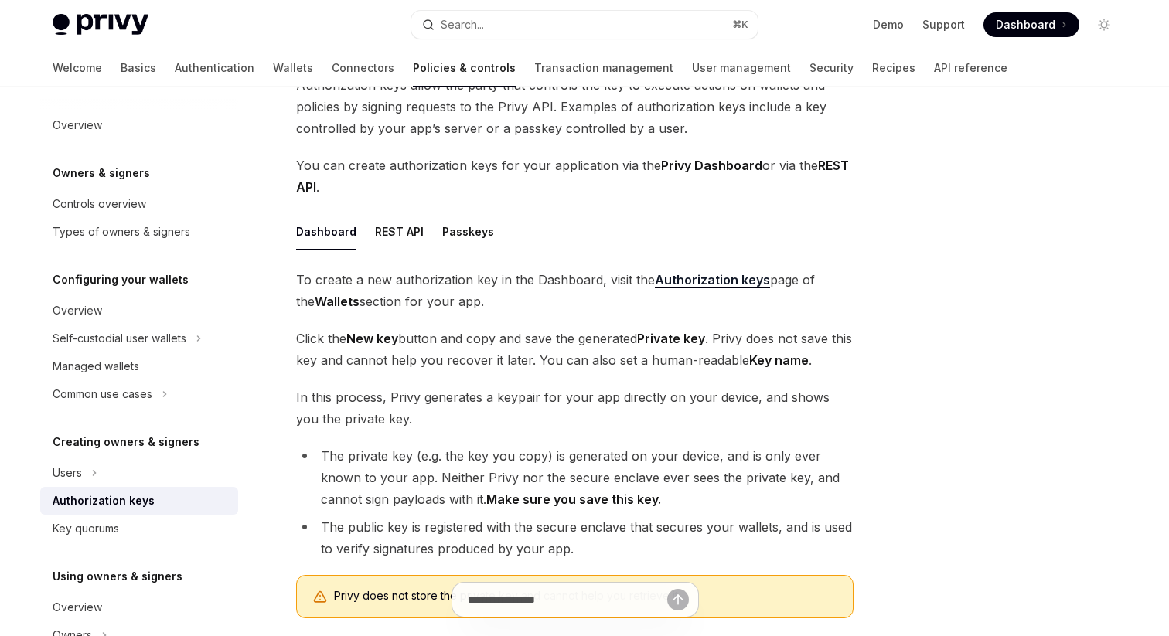
scroll to position [114, 0]
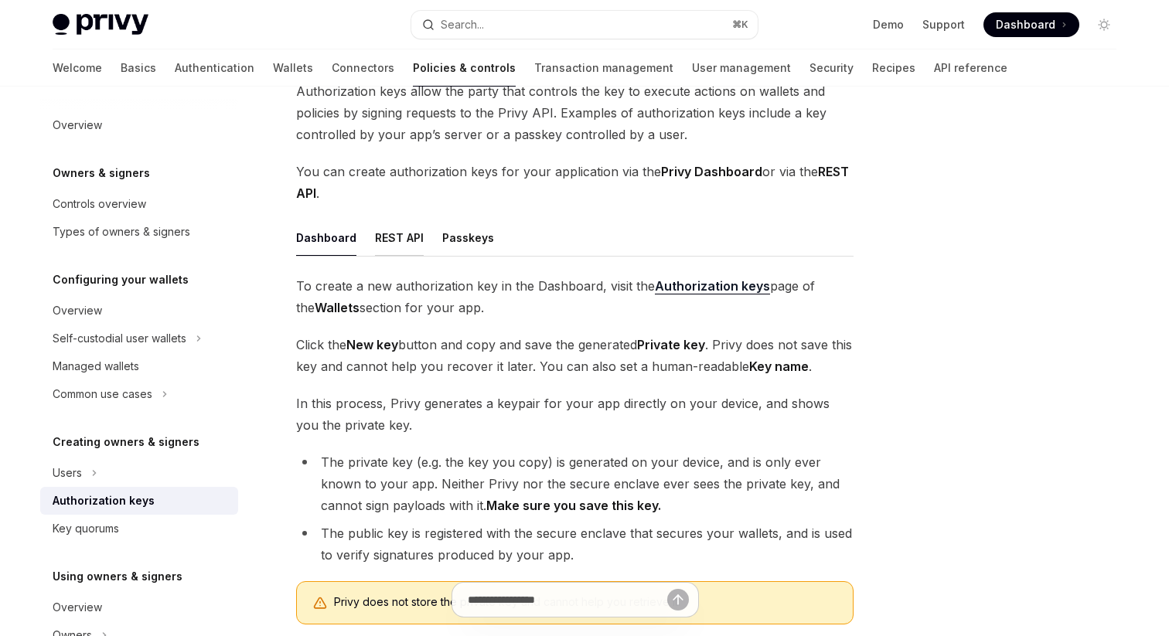
click at [403, 238] on button "REST API" at bounding box center [399, 238] width 49 height 36
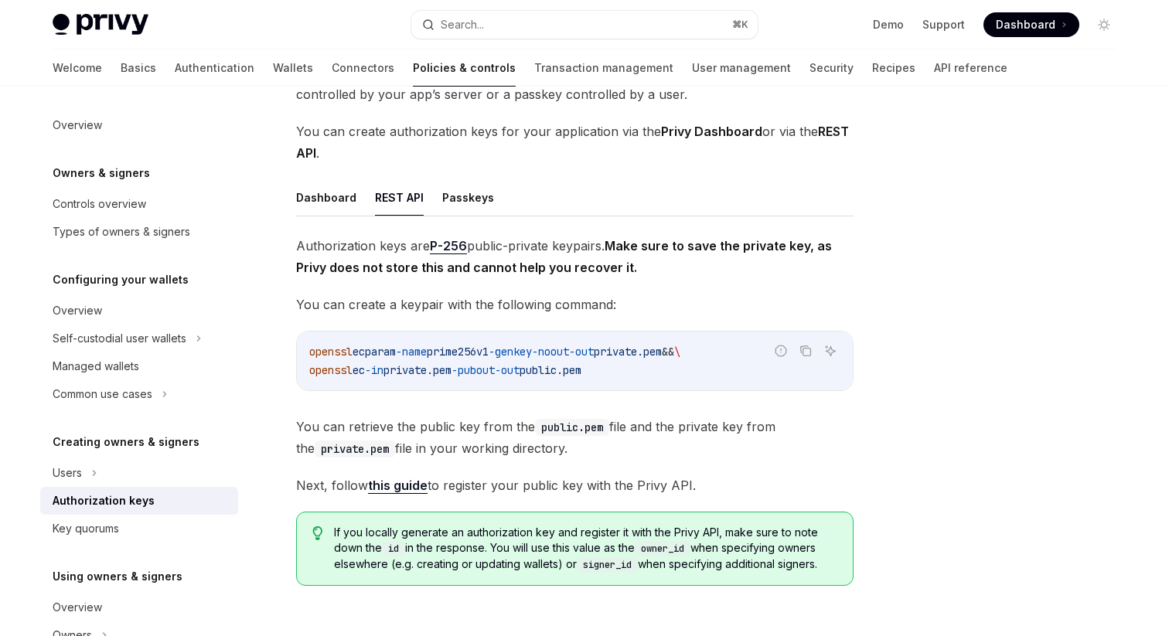
scroll to position [141, 0]
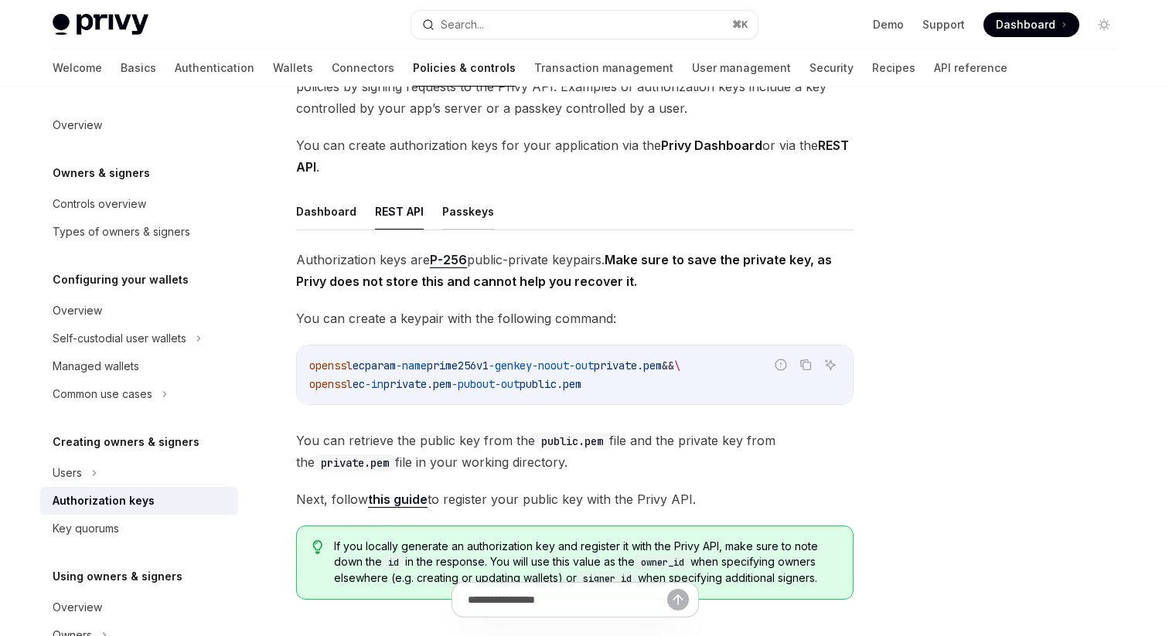
click at [479, 223] on button "Passkeys" at bounding box center [468, 211] width 52 height 36
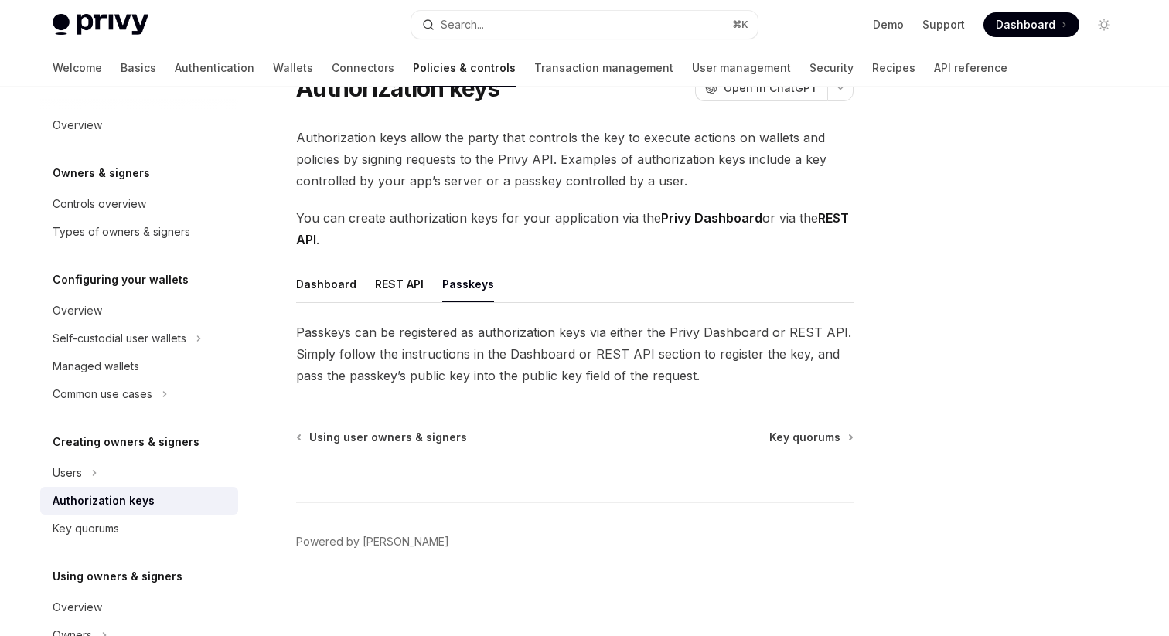
scroll to position [68, 0]
click at [336, 295] on button "Dashboard" at bounding box center [326, 284] width 60 height 36
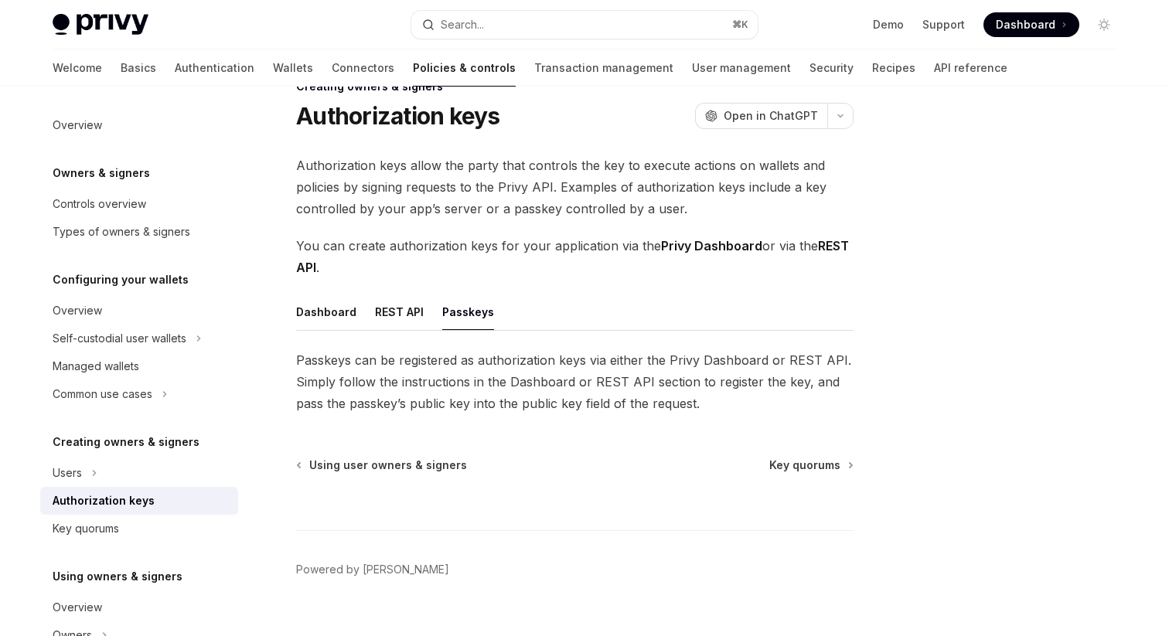
scroll to position [68, 0]
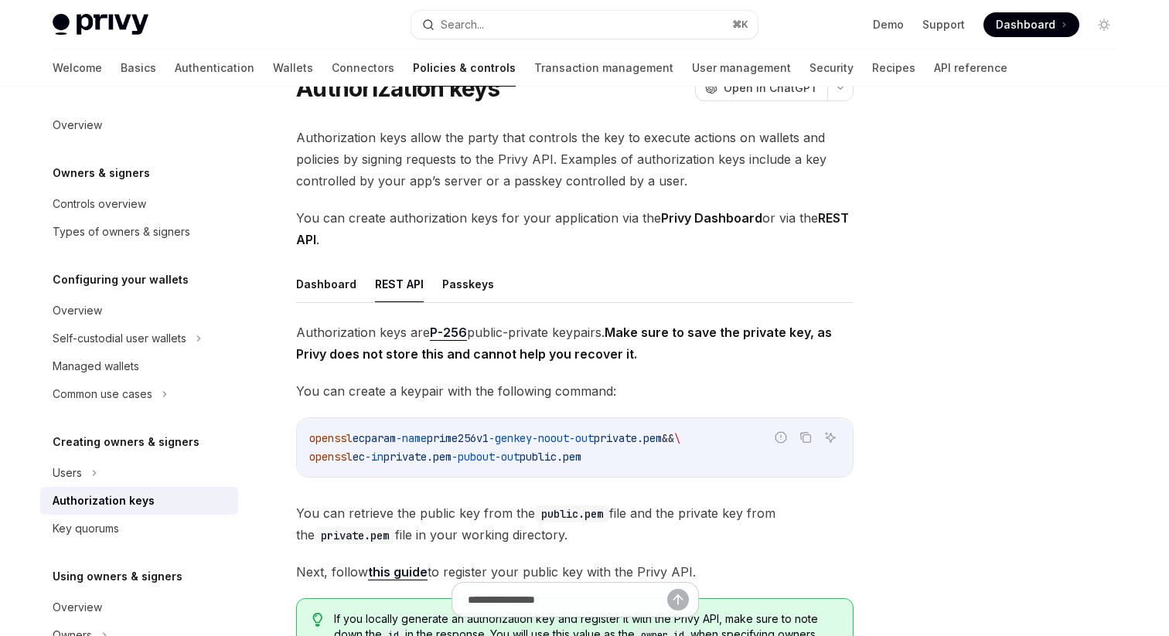
type textarea "*"
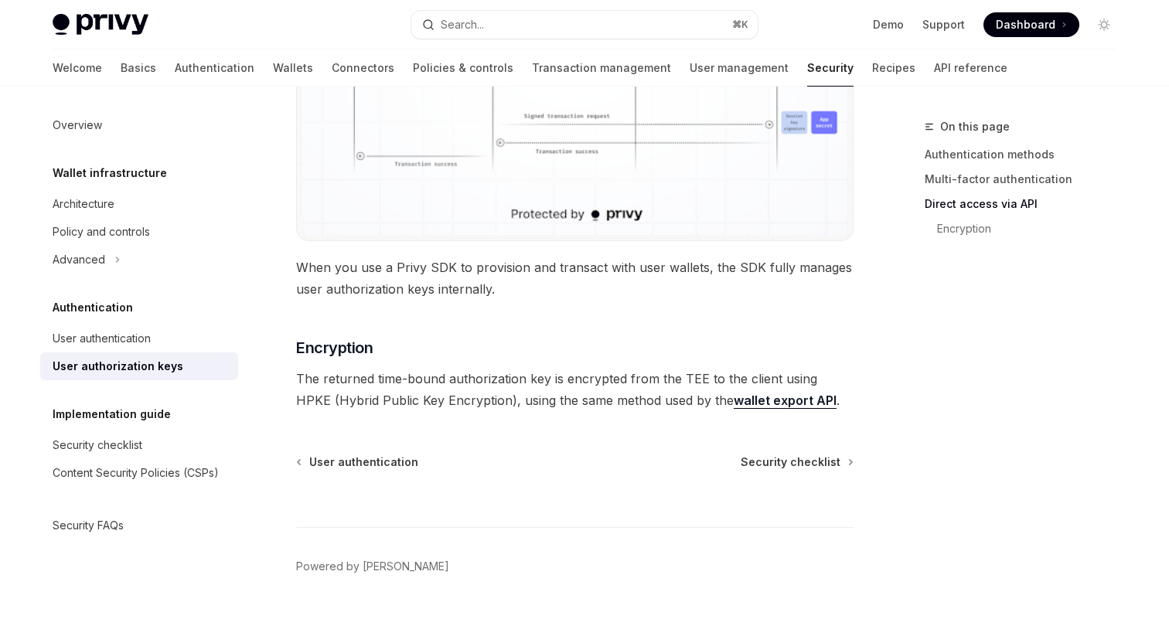
scroll to position [1395, 0]
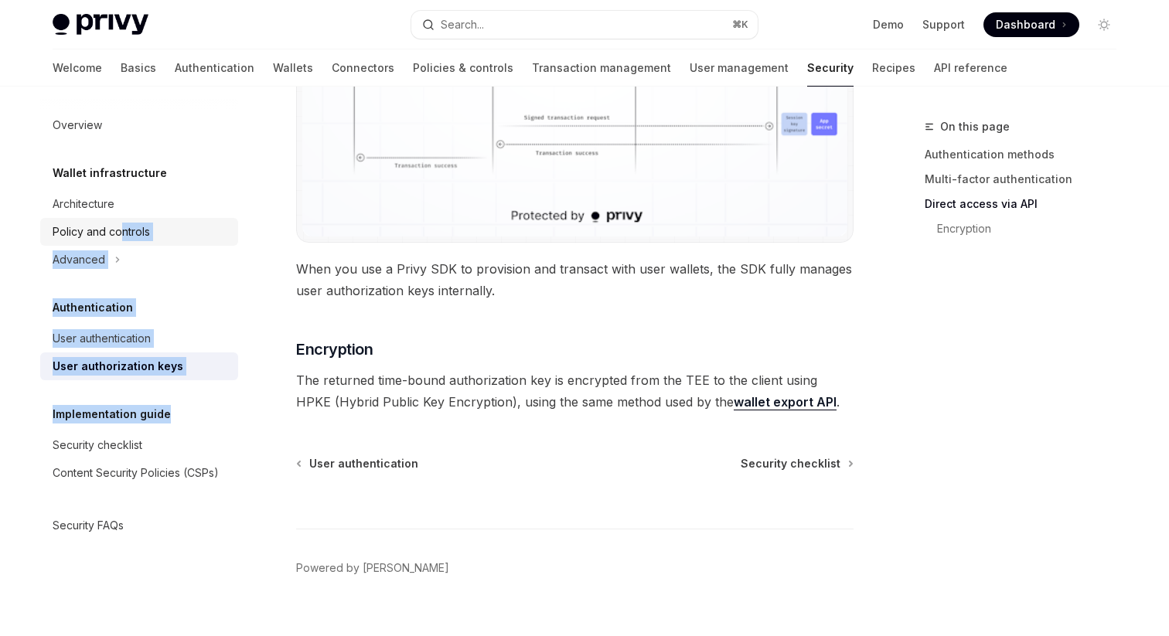
drag, startPoint x: 178, startPoint y: 406, endPoint x: 119, endPoint y: 235, distance: 180.7
click at [119, 235] on div "Overview Wallet infrastructure Architecture Policy and controls Advanced Authen…" at bounding box center [139, 325] width 198 height 428
click at [84, 203] on div "Architecture" at bounding box center [84, 204] width 62 height 19
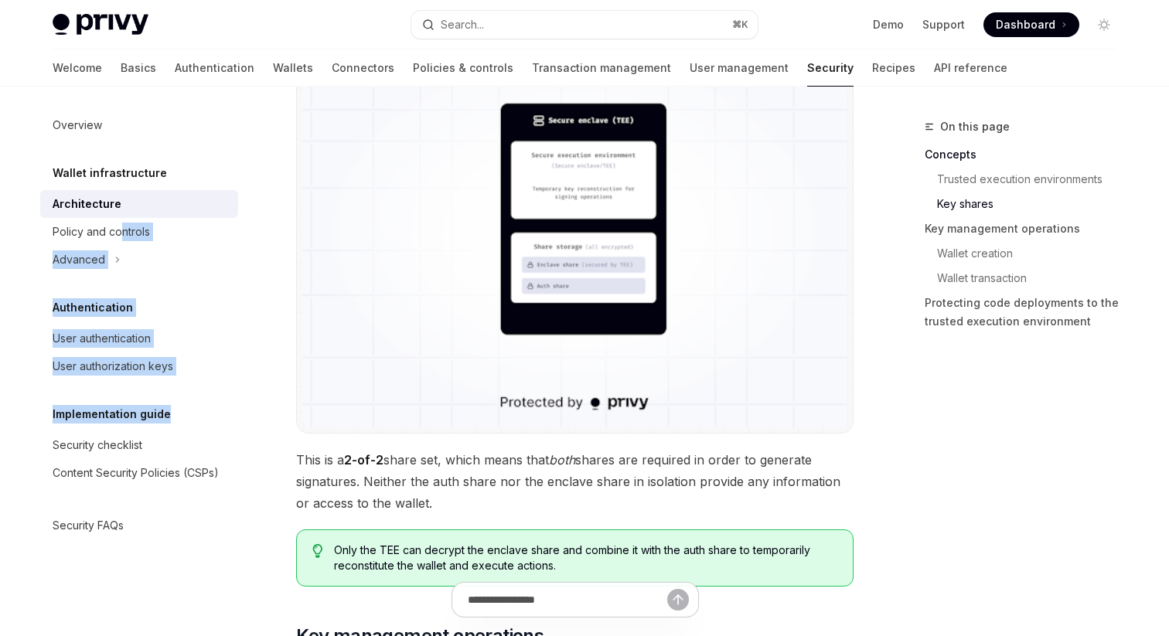
scroll to position [1409, 0]
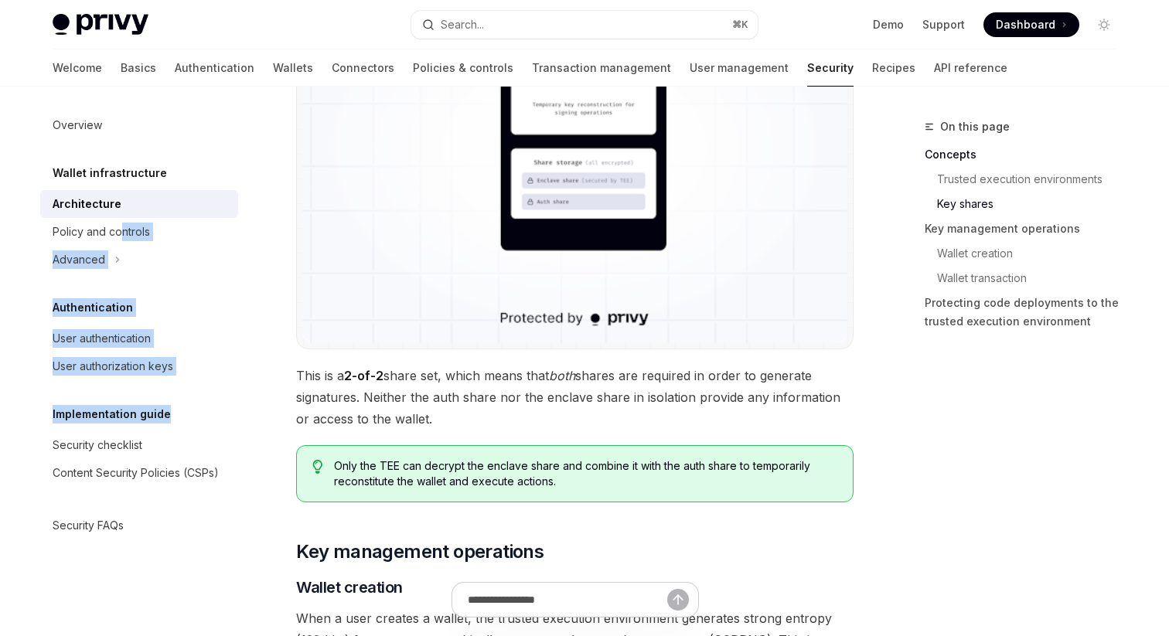
type textarea "*"
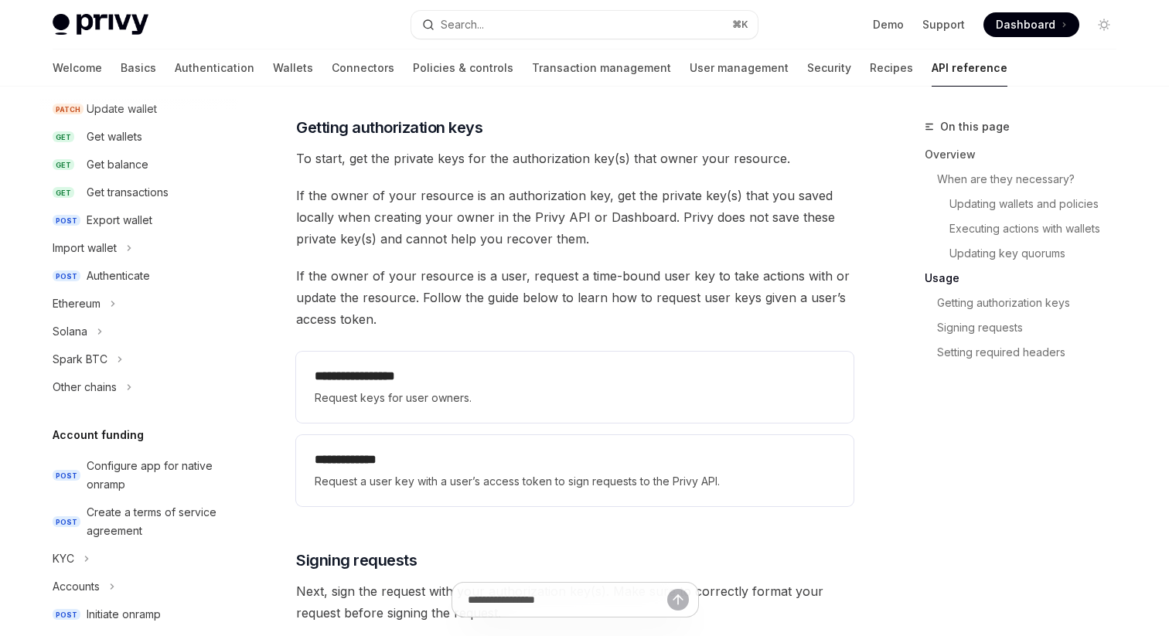
scroll to position [1912, 0]
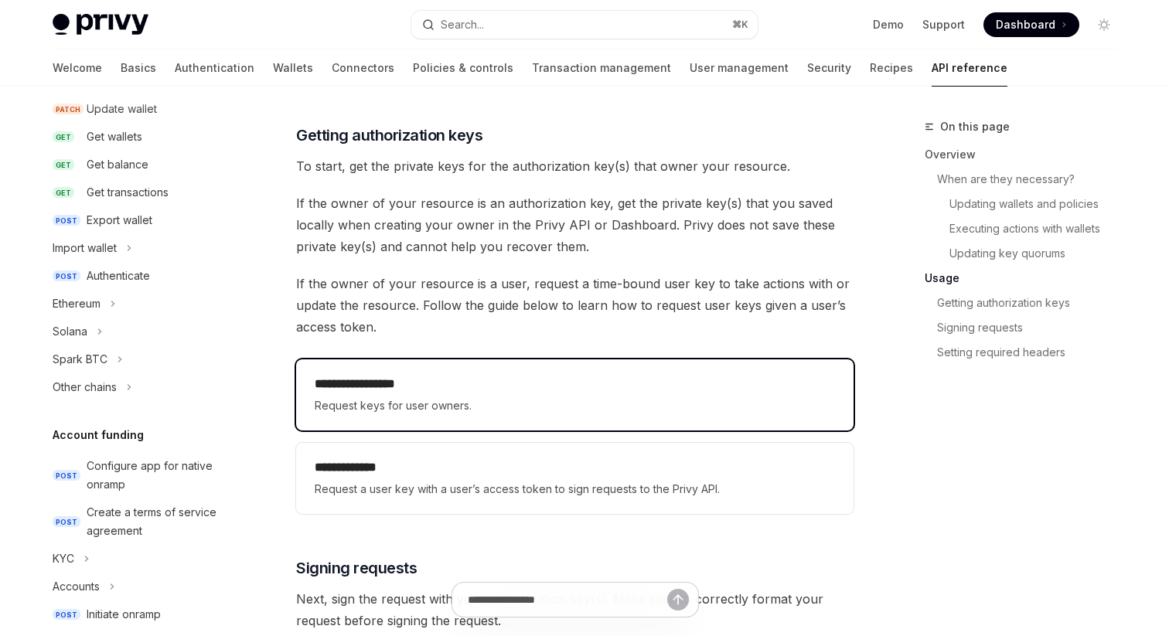
click at [468, 387] on h2 "**********" at bounding box center [575, 384] width 520 height 19
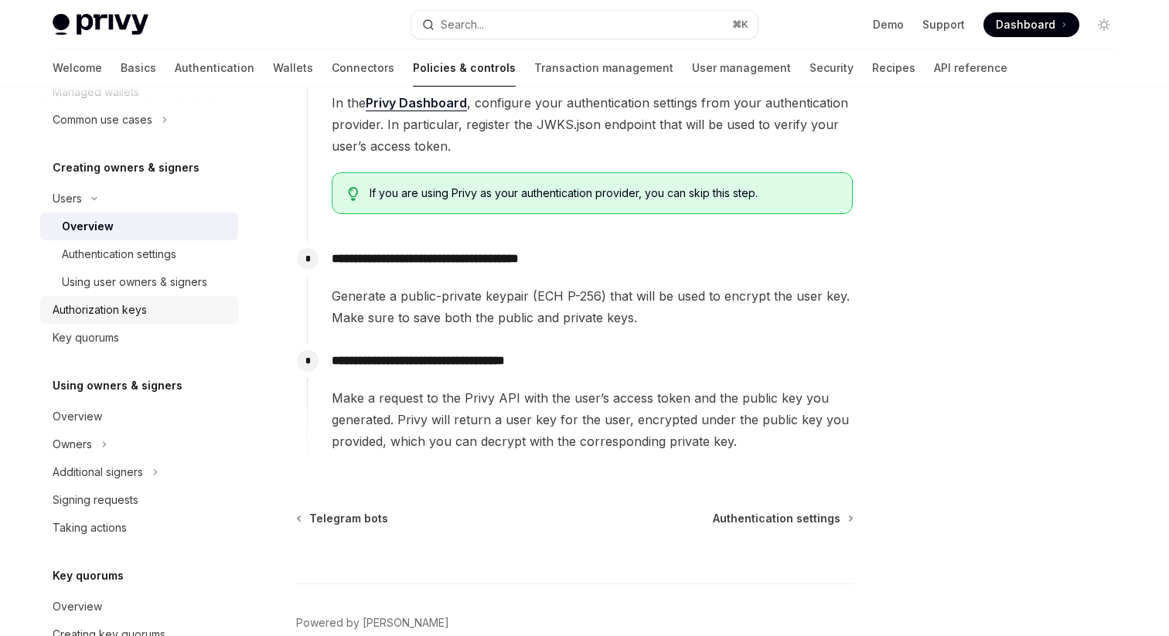
scroll to position [278, 0]
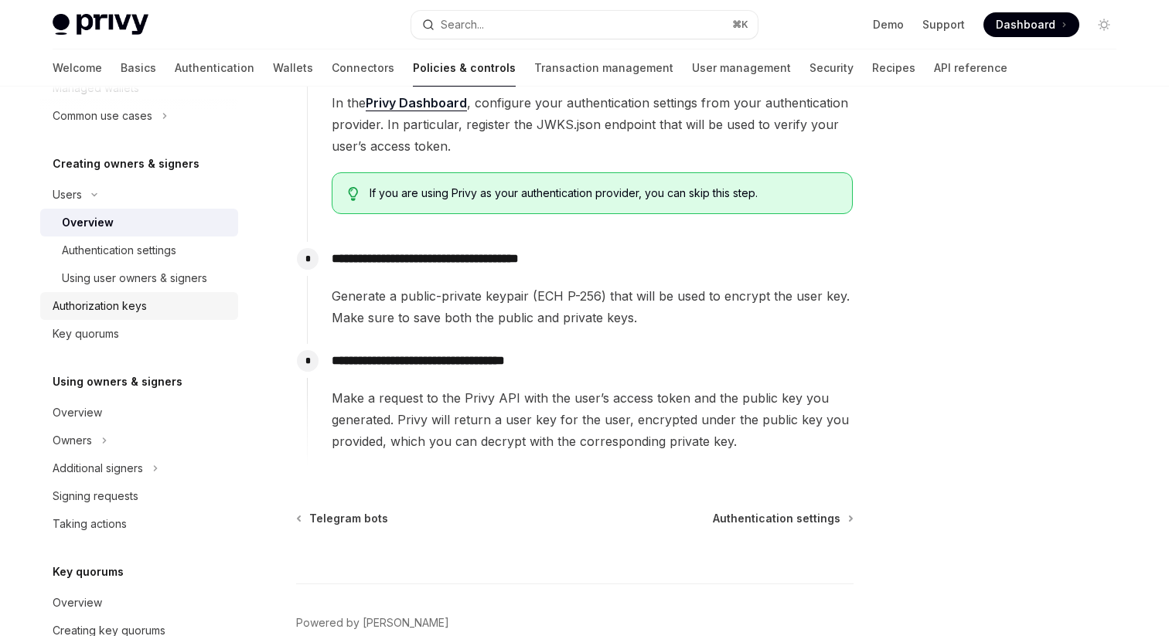
click at [156, 317] on link "Authorization keys" at bounding box center [139, 306] width 198 height 28
type textarea "*"
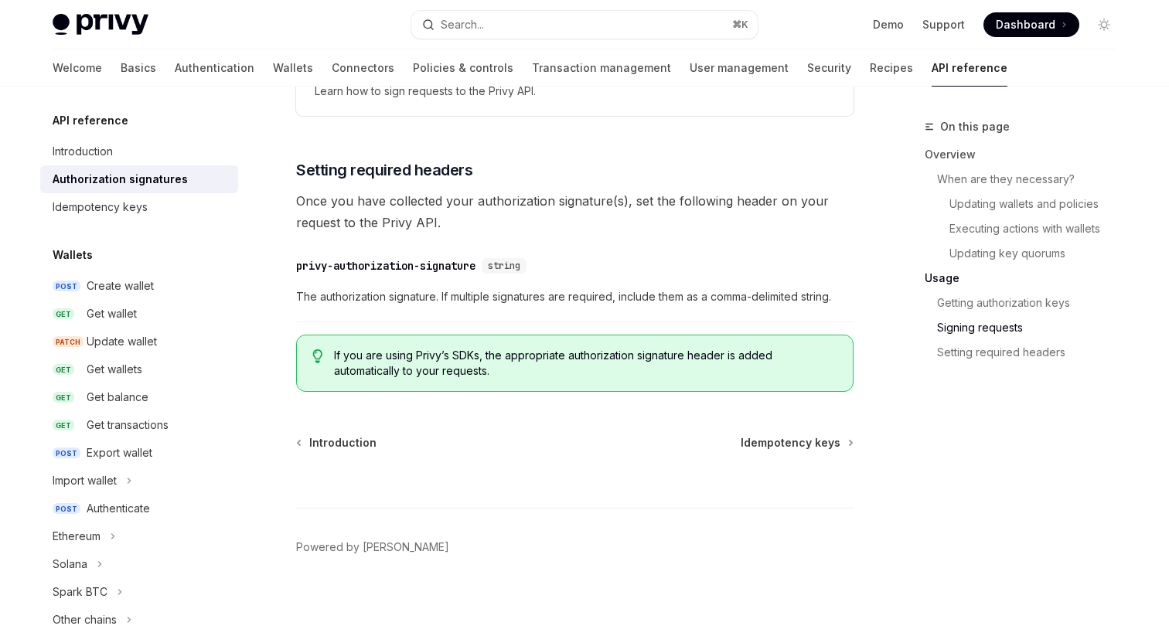
scroll to position [2622, 0]
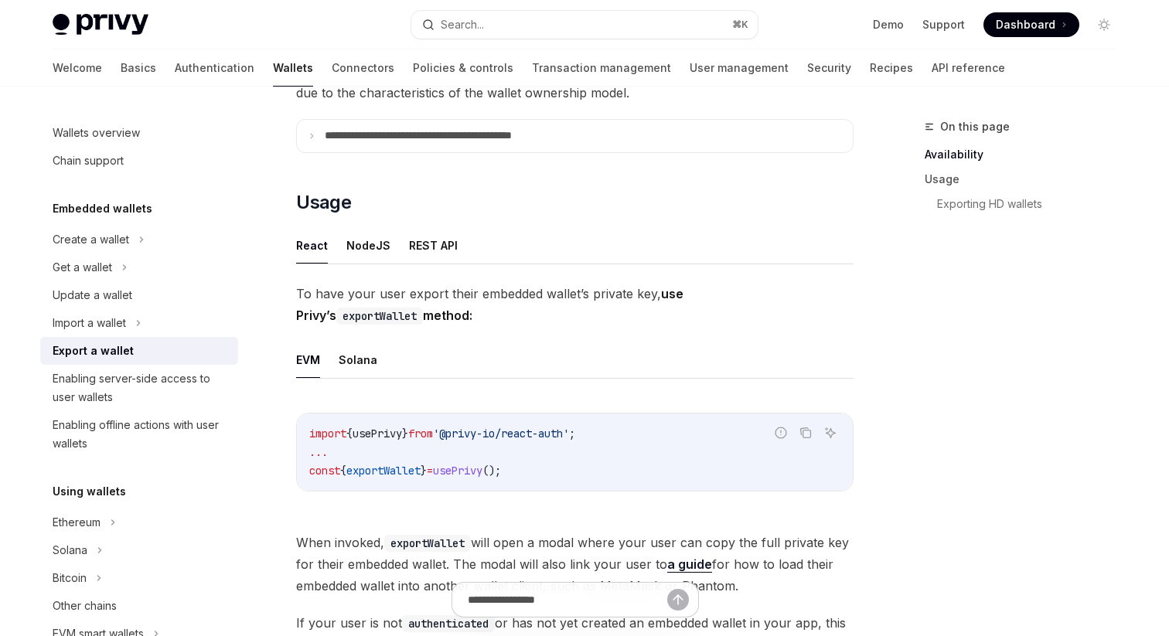
scroll to position [277, 0]
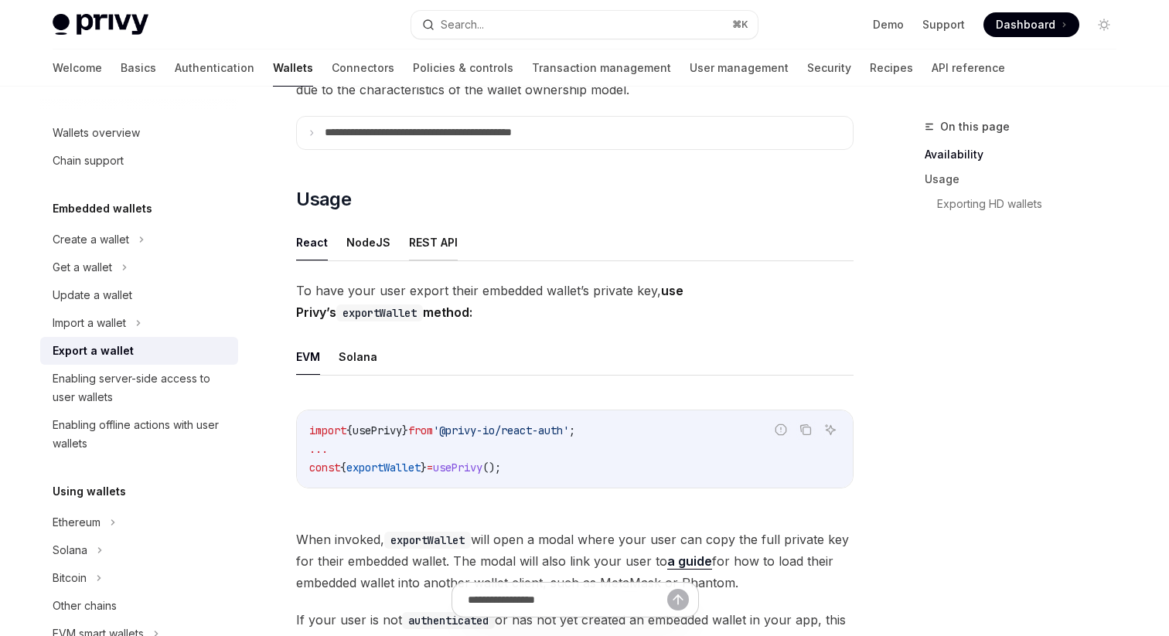
click at [409, 245] on button "REST API" at bounding box center [433, 242] width 49 height 36
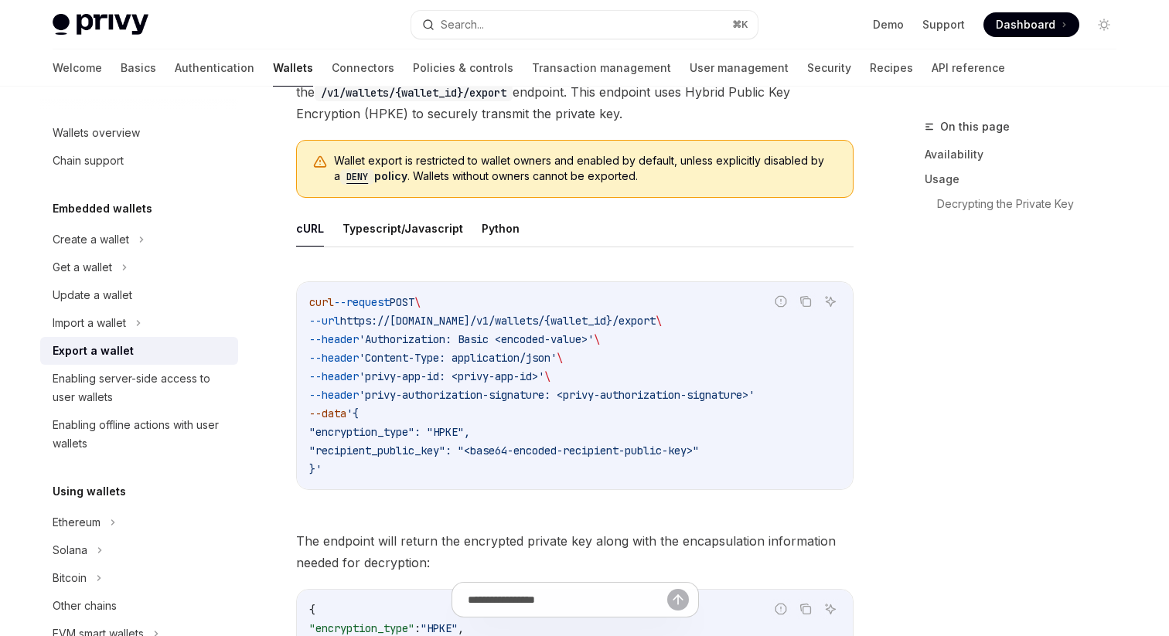
scroll to position [518, 0]
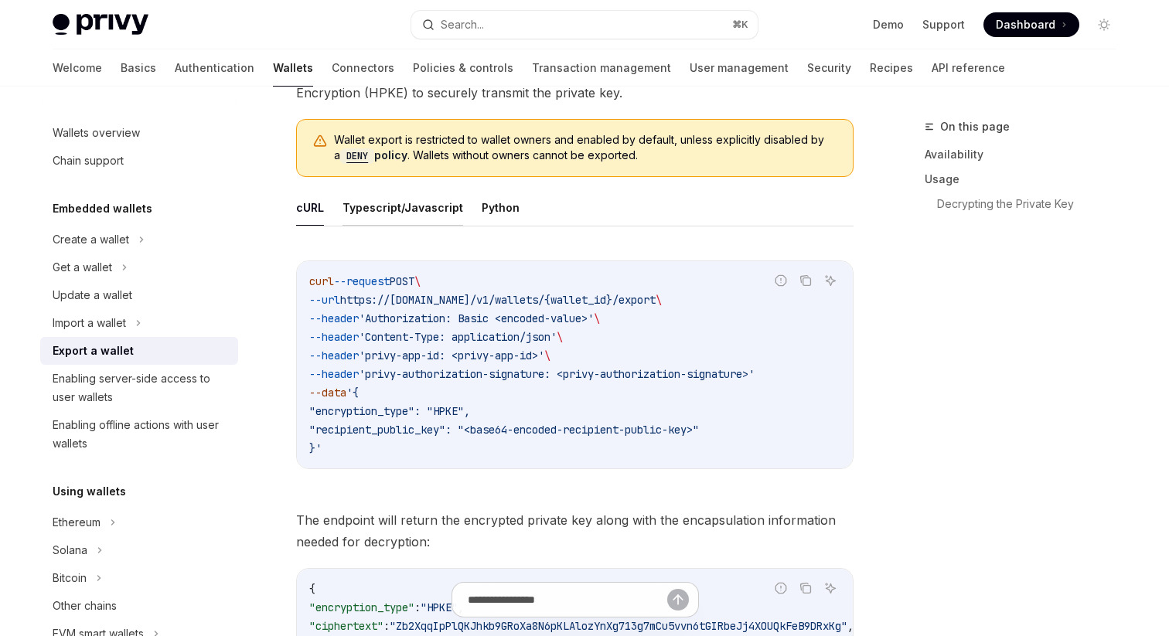
click at [396, 221] on button "Typescript/Javascript" at bounding box center [402, 207] width 121 height 36
type textarea "*"
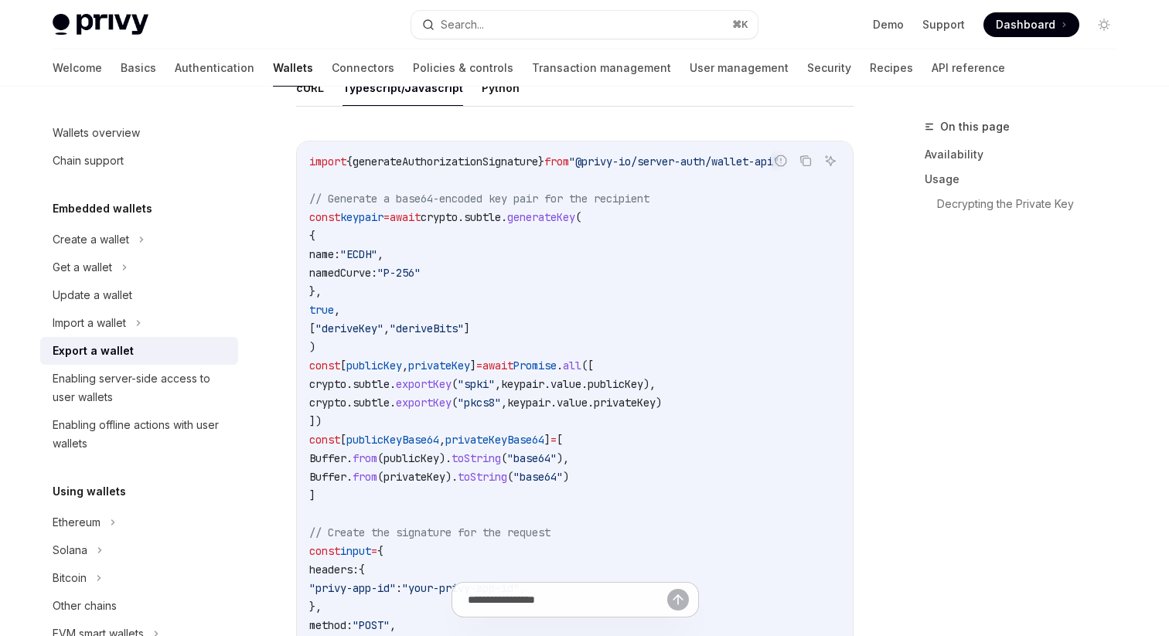
scroll to position [632, 0]
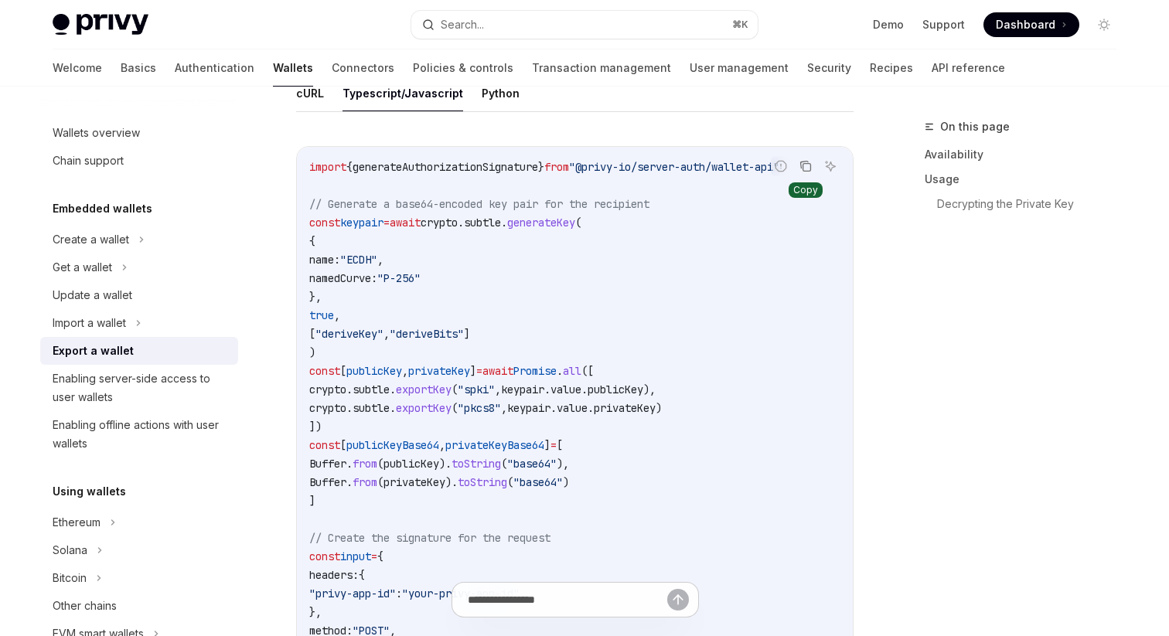
click at [801, 166] on icon "Copy the contents from the code block" at bounding box center [805, 164] width 8 height 7
click at [801, 166] on icon "Copy the contents from the code block" at bounding box center [805, 166] width 11 height 8
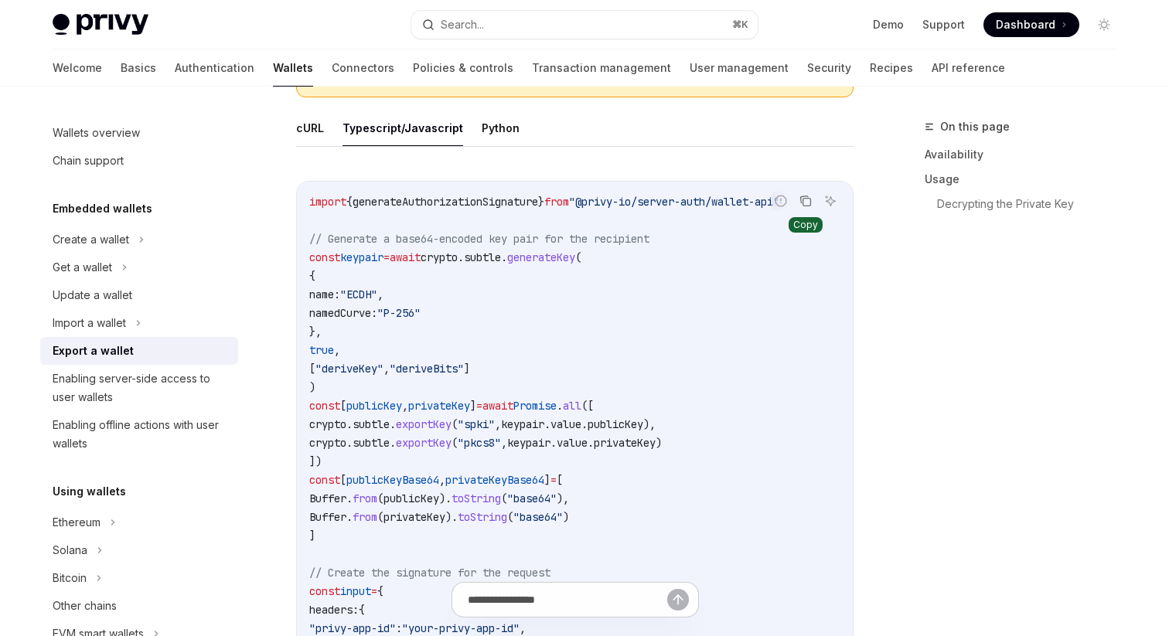
scroll to position [591, 0]
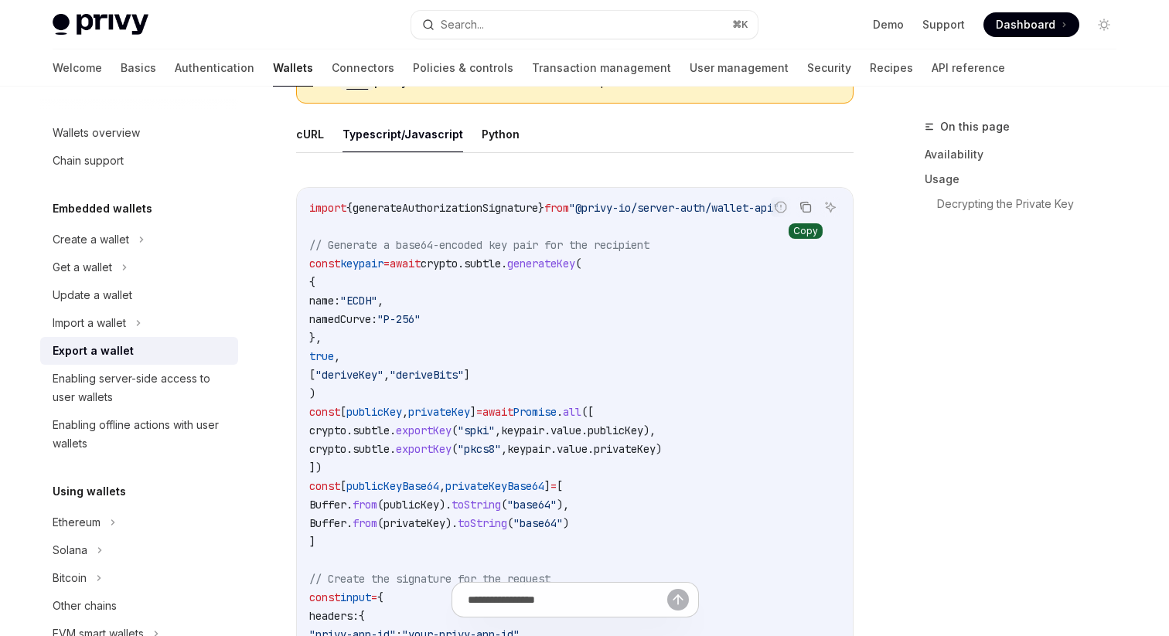
click at [520, 203] on span "generateAuthorizationSignature" at bounding box center [446, 208] width 186 height 14
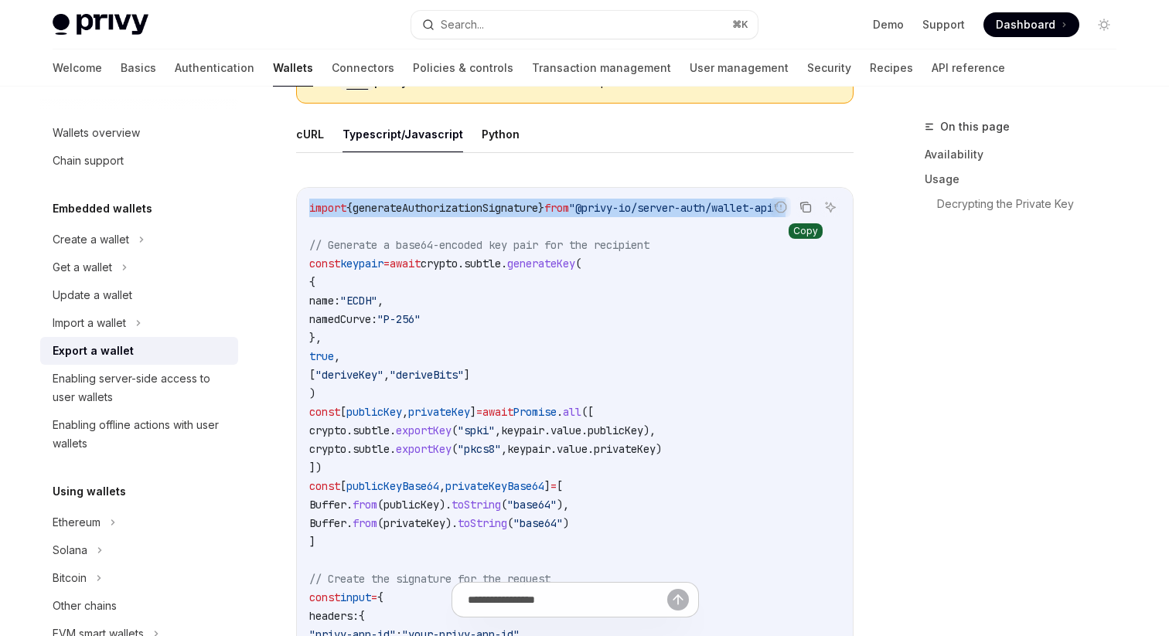
click at [520, 203] on span "generateAuthorizationSignature" at bounding box center [446, 208] width 186 height 14
copy code "import { generateAuthorizationSignature } from "@privy-io/server-auth/wallet-ap…"
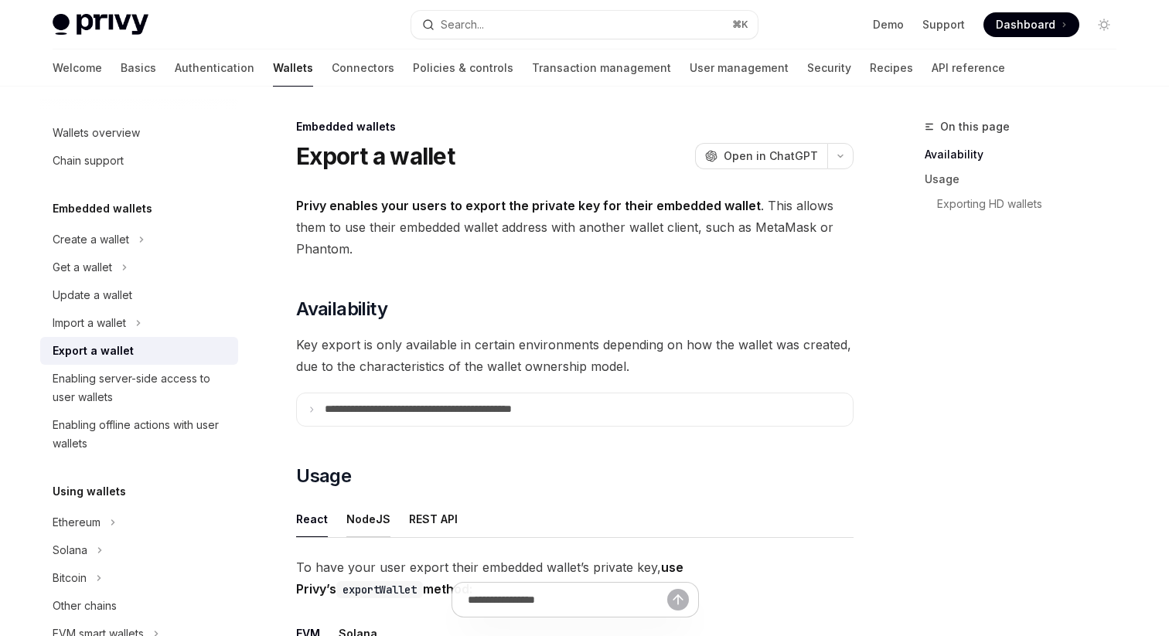
click at [379, 521] on button "NodeJS" at bounding box center [368, 519] width 44 height 36
type textarea "*"
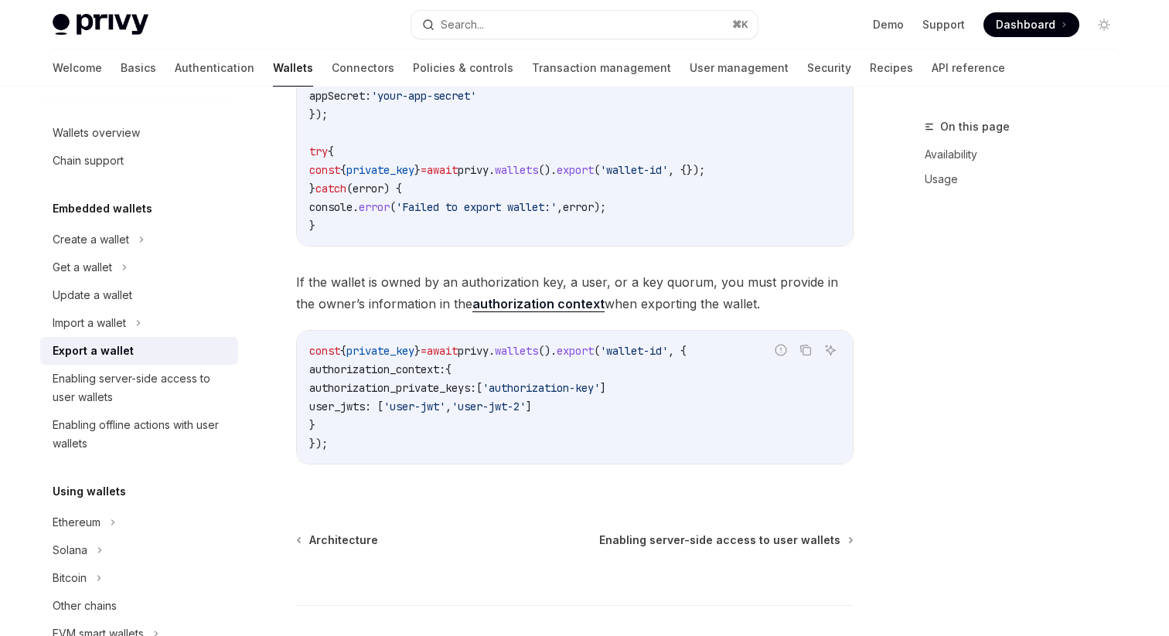
scroll to position [746, 0]
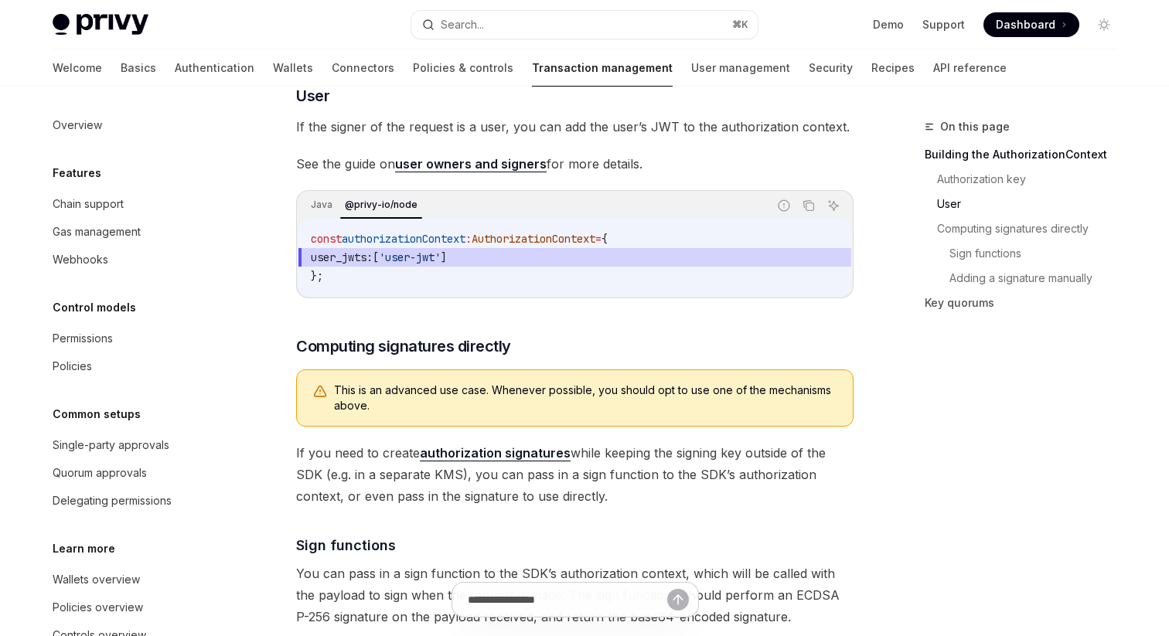
scroll to position [633, 0]
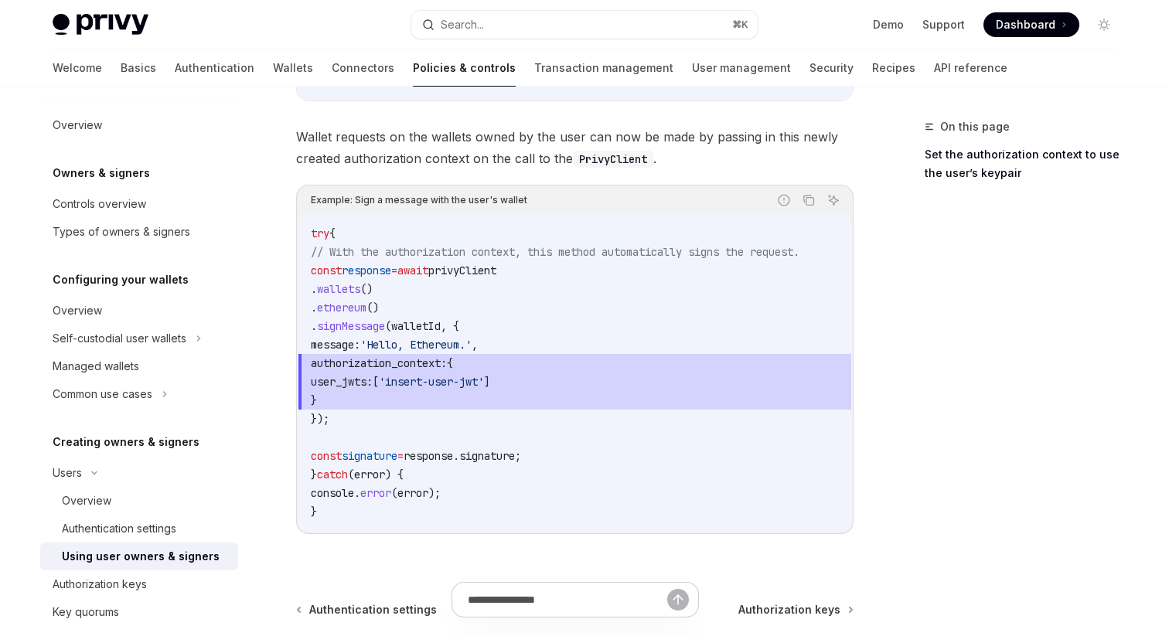
scroll to position [997, 0]
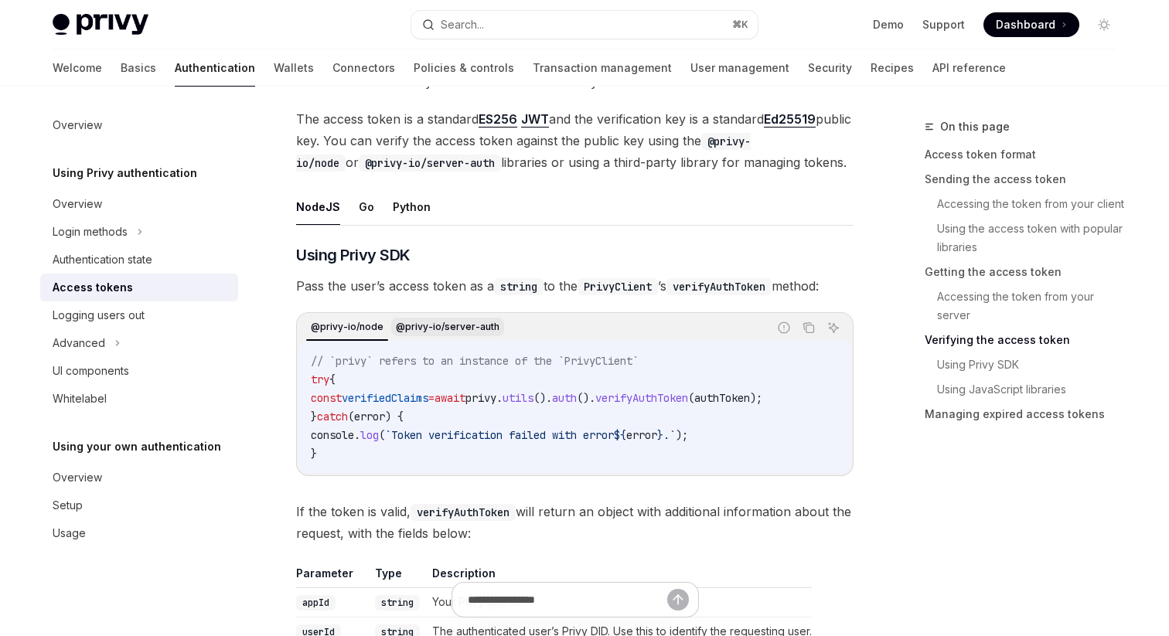
scroll to position [2328, 0]
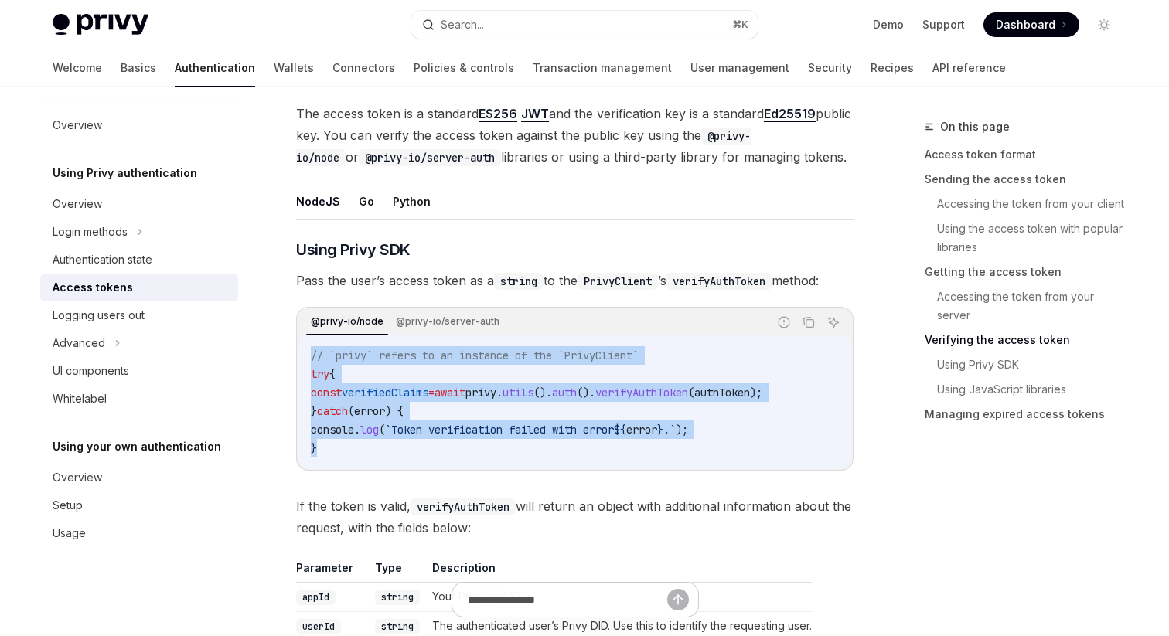
drag, startPoint x: 309, startPoint y: 362, endPoint x: 386, endPoint y: 446, distance: 113.8
click at [386, 446] on div "// `privy` refers to an instance of the `PrivyClient` try { const verifiedClaim…" at bounding box center [574, 402] width 553 height 133
copy code "// `privy` refers to an instance of the `PrivyClient` try { const verifiedClaim…"
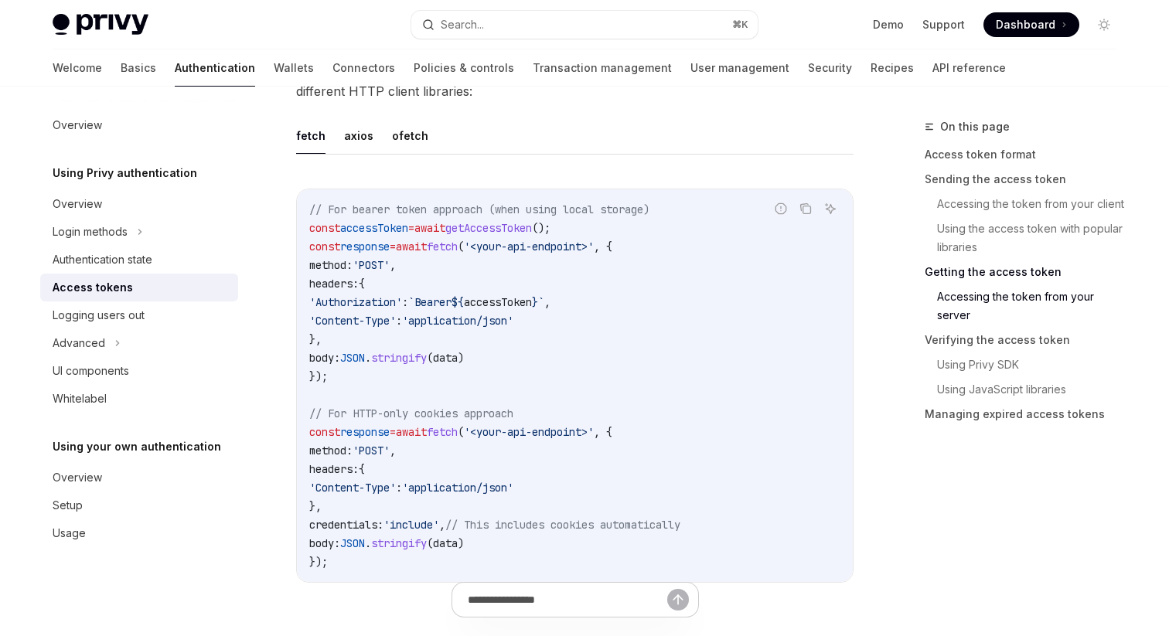
scroll to position [0, 0]
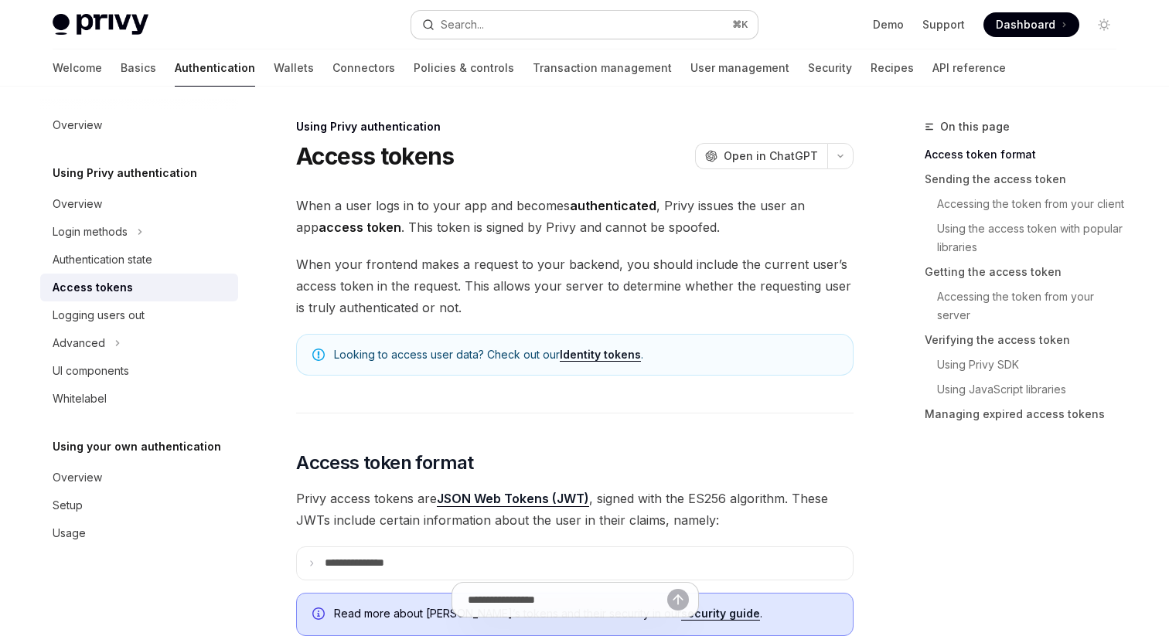
click at [578, 28] on button "Search... ⌘ K" at bounding box center [584, 25] width 346 height 28
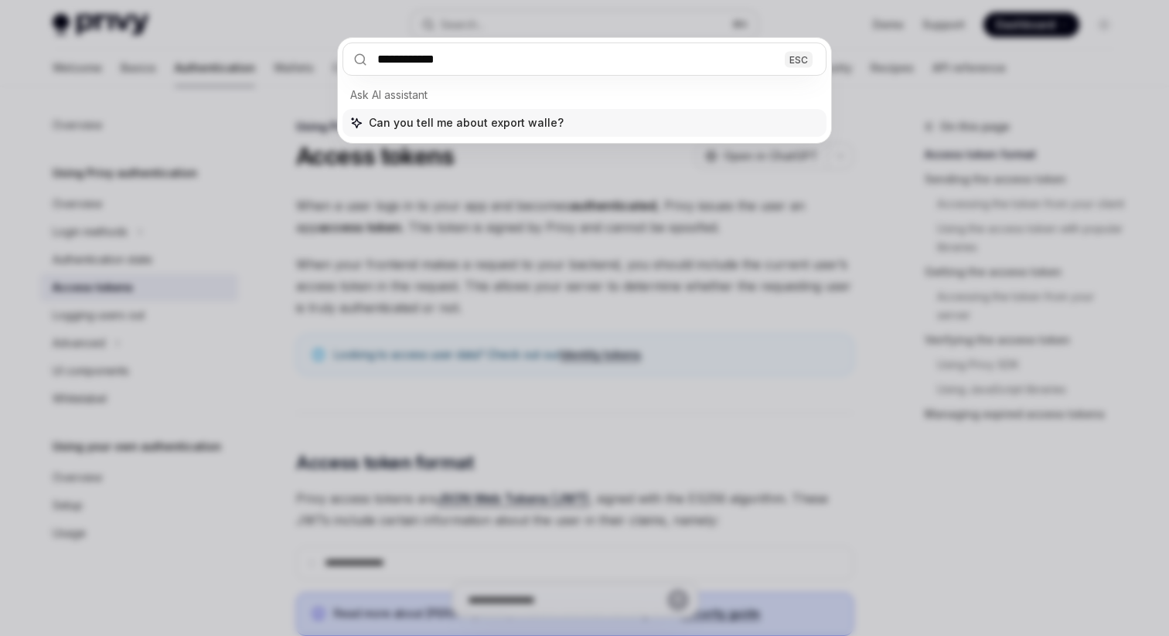
type input "**********"
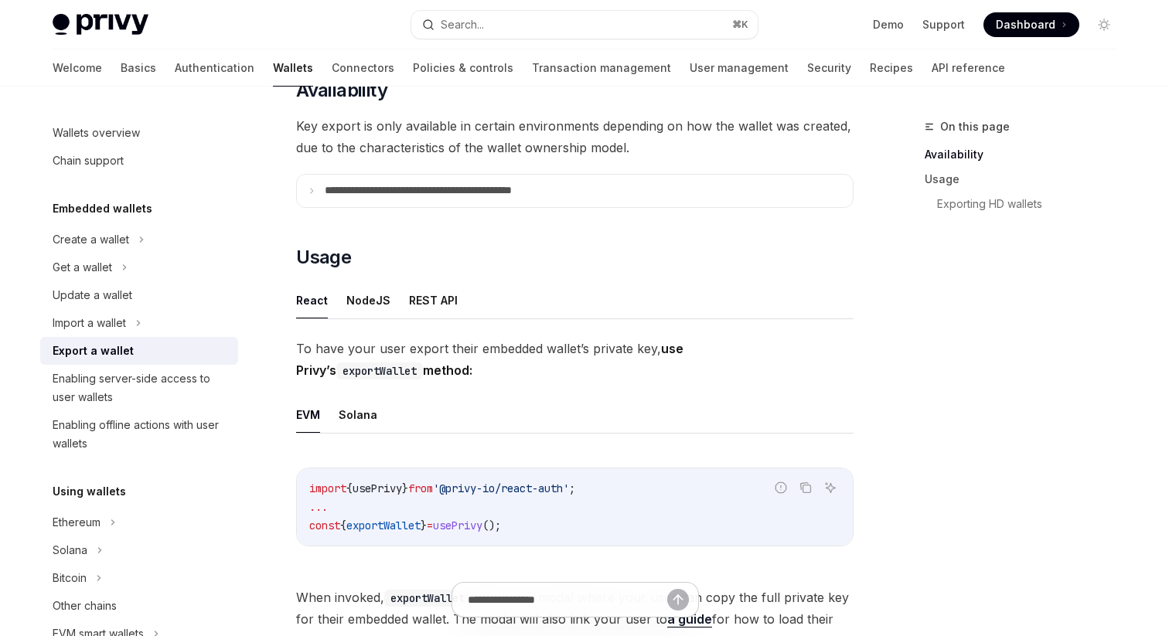
scroll to position [237, 0]
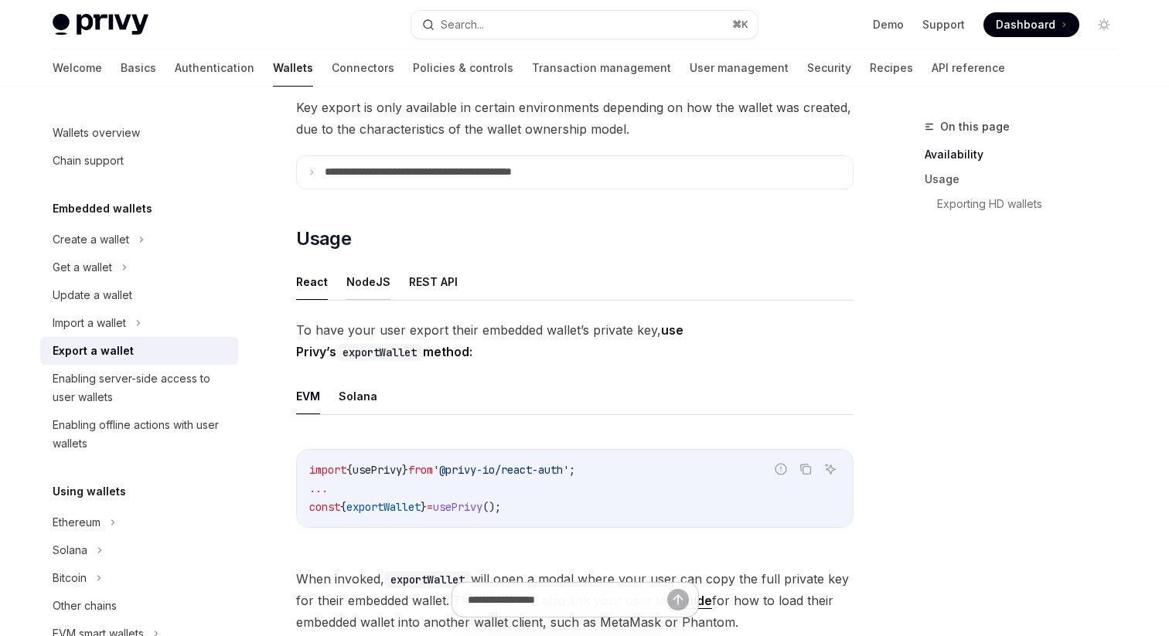
click at [379, 284] on button "NodeJS" at bounding box center [368, 282] width 44 height 36
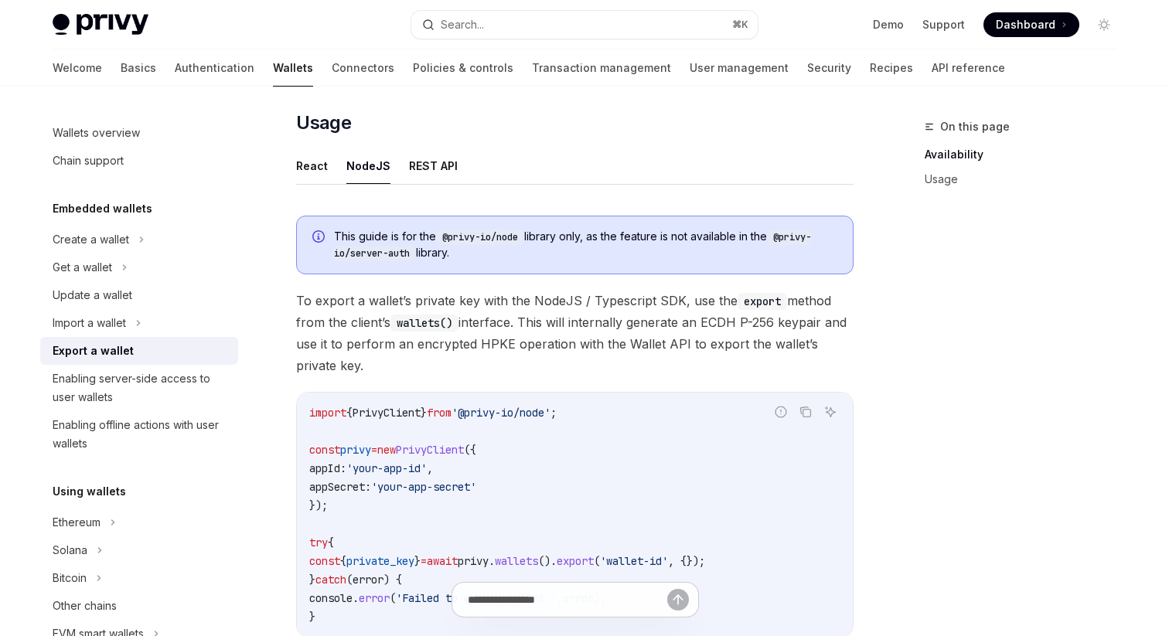
scroll to position [340, 0]
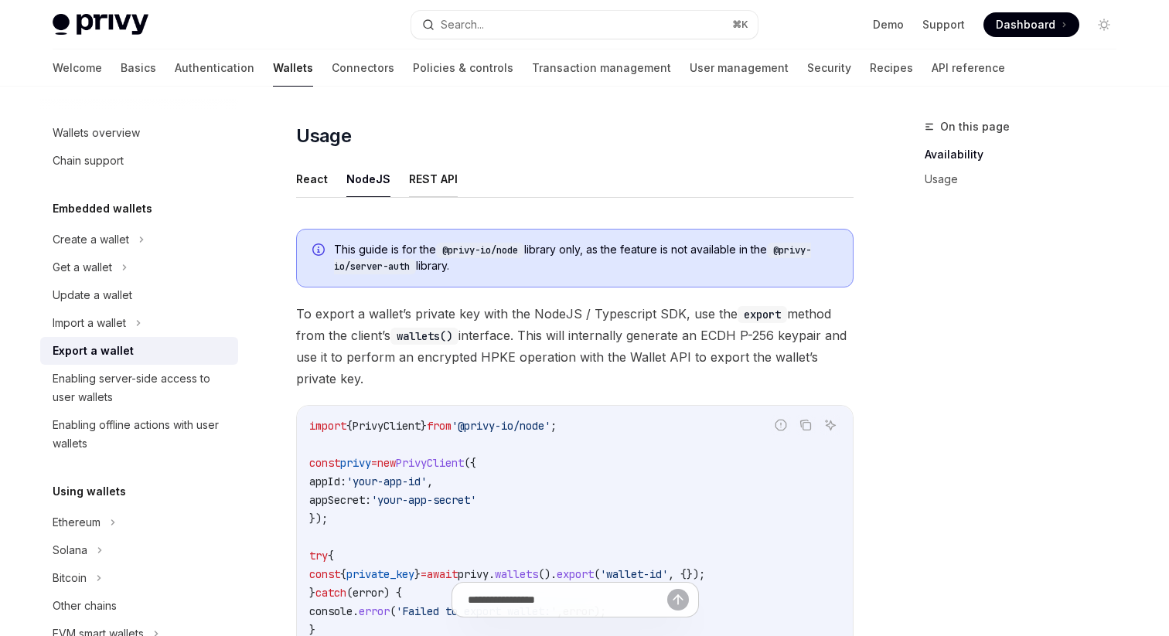
click at [423, 193] on button "REST API" at bounding box center [433, 179] width 49 height 36
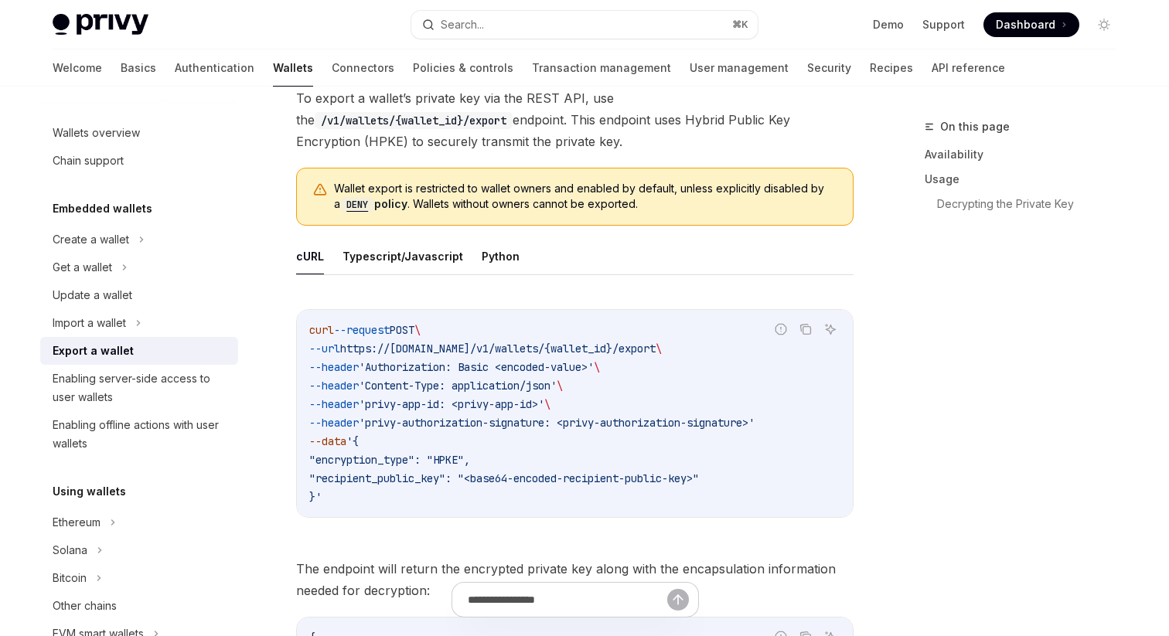
scroll to position [462, 0]
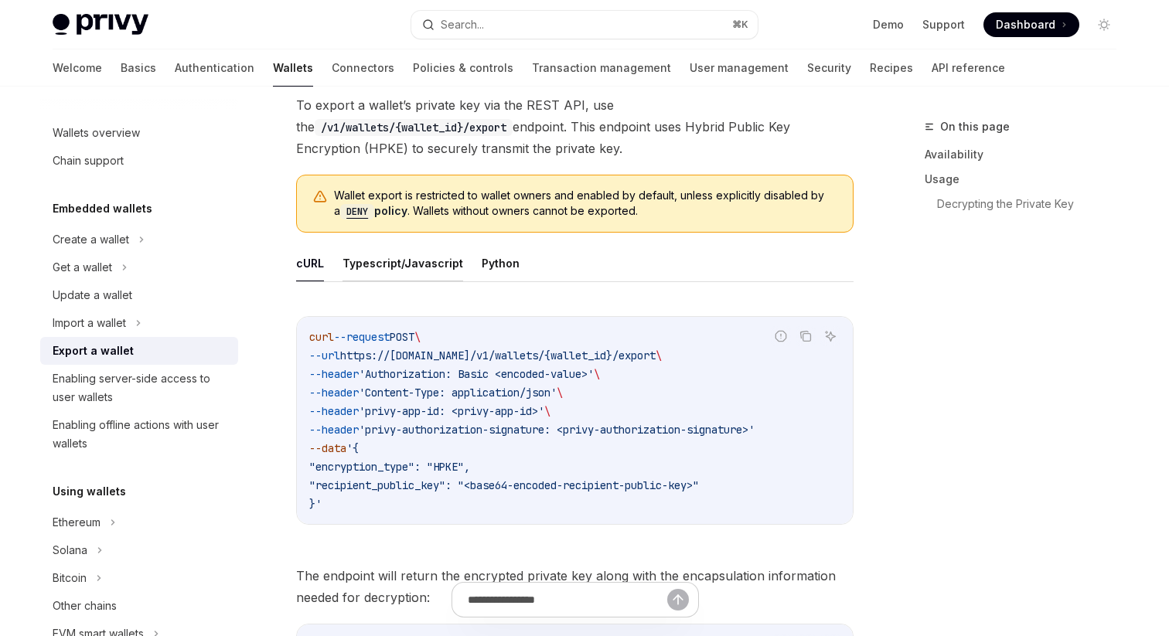
click at [409, 264] on button "Typescript/Javascript" at bounding box center [402, 263] width 121 height 36
type textarea "*"
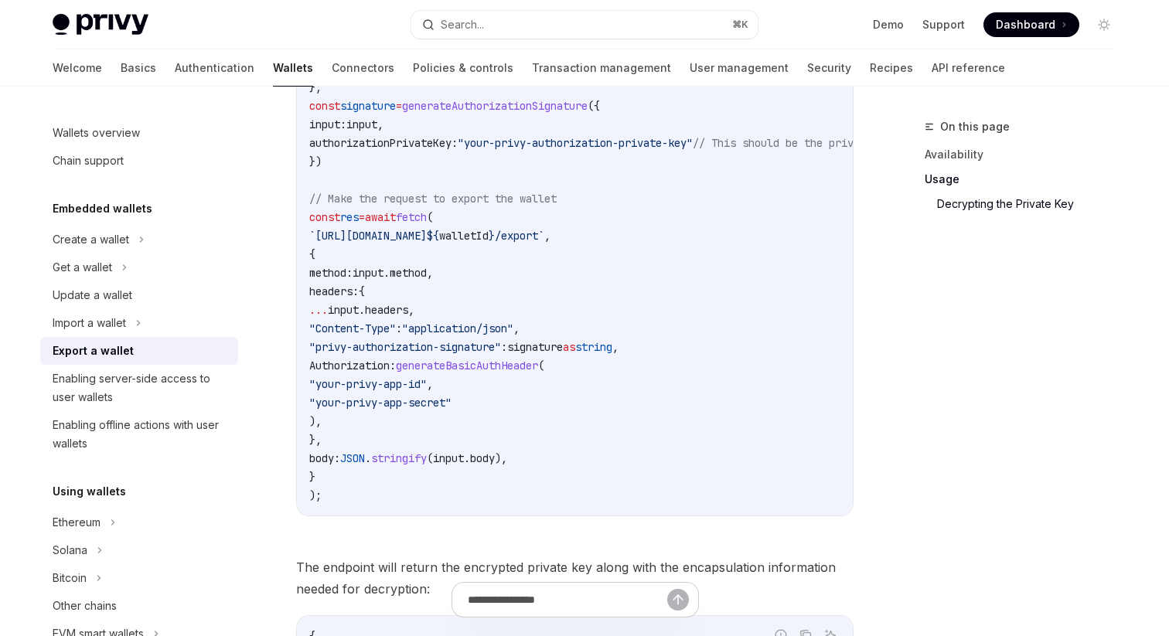
scroll to position [1310, 0]
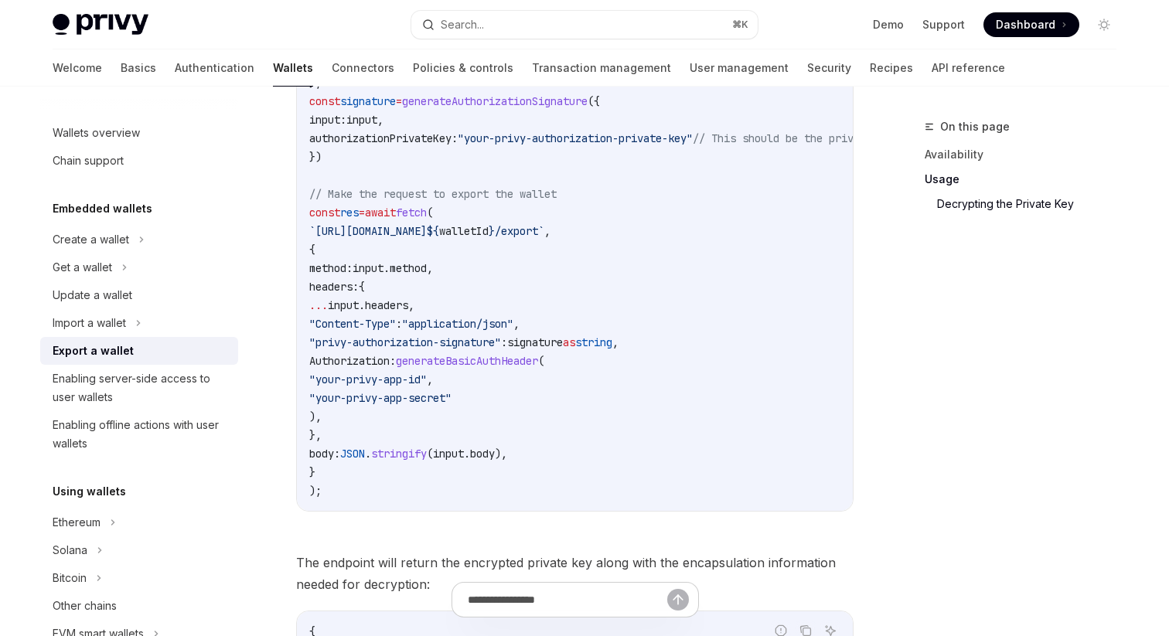
click at [480, 356] on span "generateBasicAuthHeader" at bounding box center [467, 361] width 142 height 14
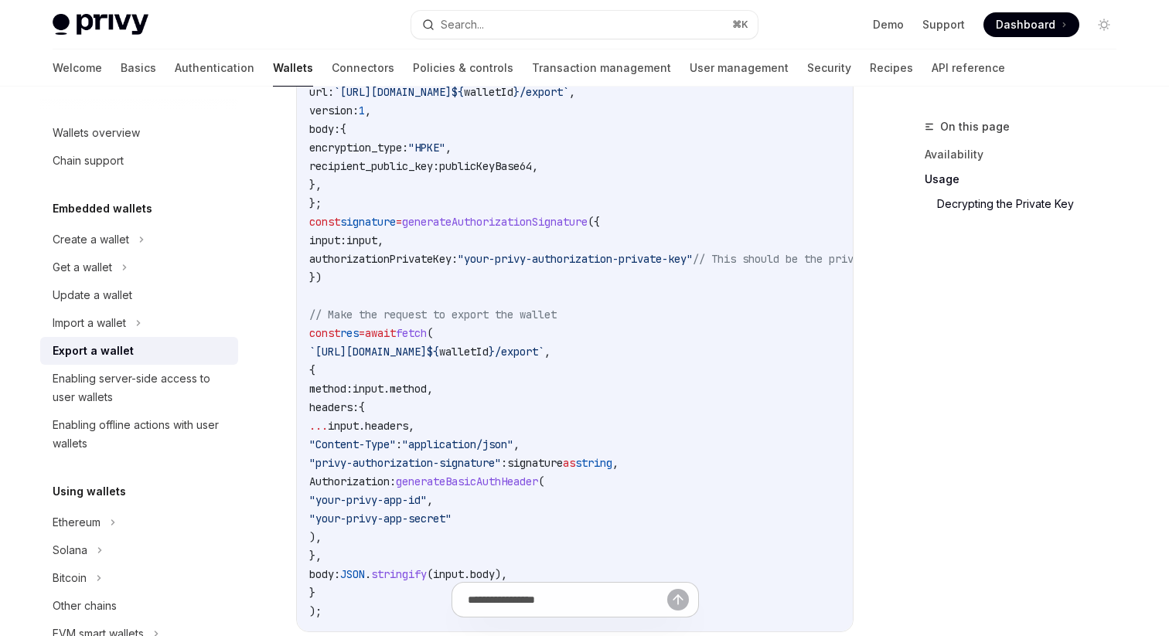
scroll to position [1188, 0]
click at [442, 225] on span "generateAuthorizationSignature" at bounding box center [495, 223] width 186 height 14
copy span "generateAuthorizationSignature"
